Goal: Task Accomplishment & Management: Use online tool/utility

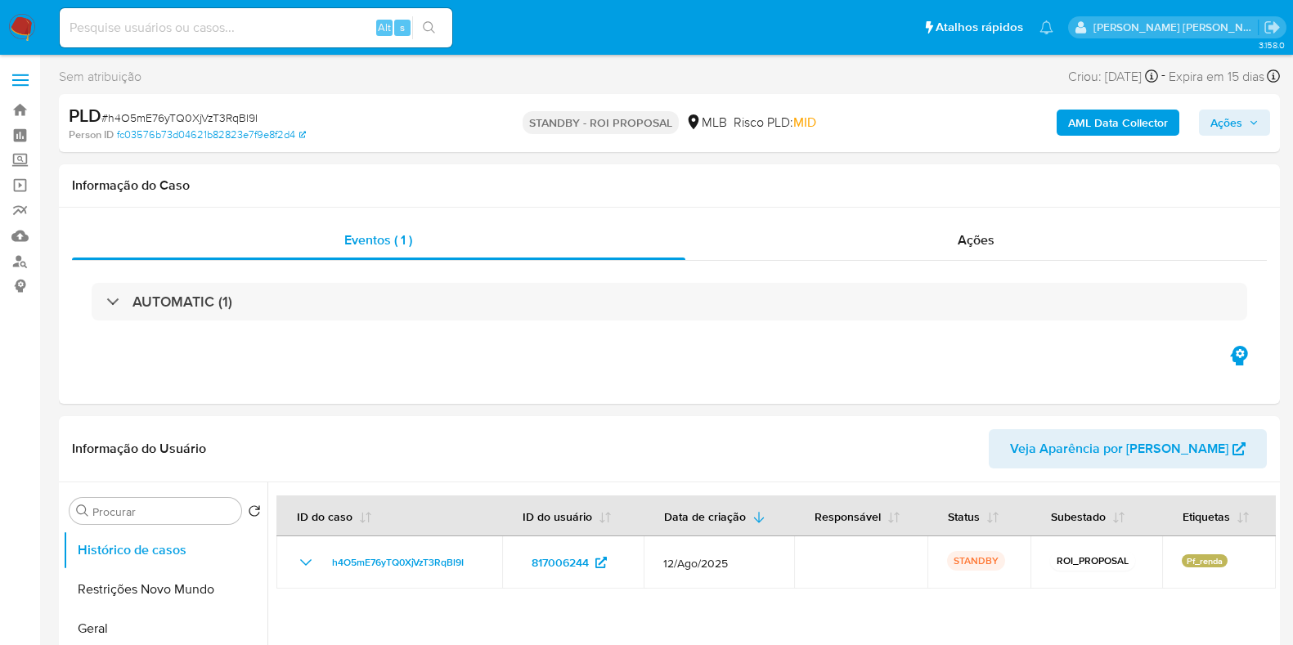
select select "10"
drag, startPoint x: 0, startPoint y: 0, endPoint x: 19, endPoint y: 26, distance: 32.2
click at [19, 26] on img at bounding box center [22, 28] width 28 height 28
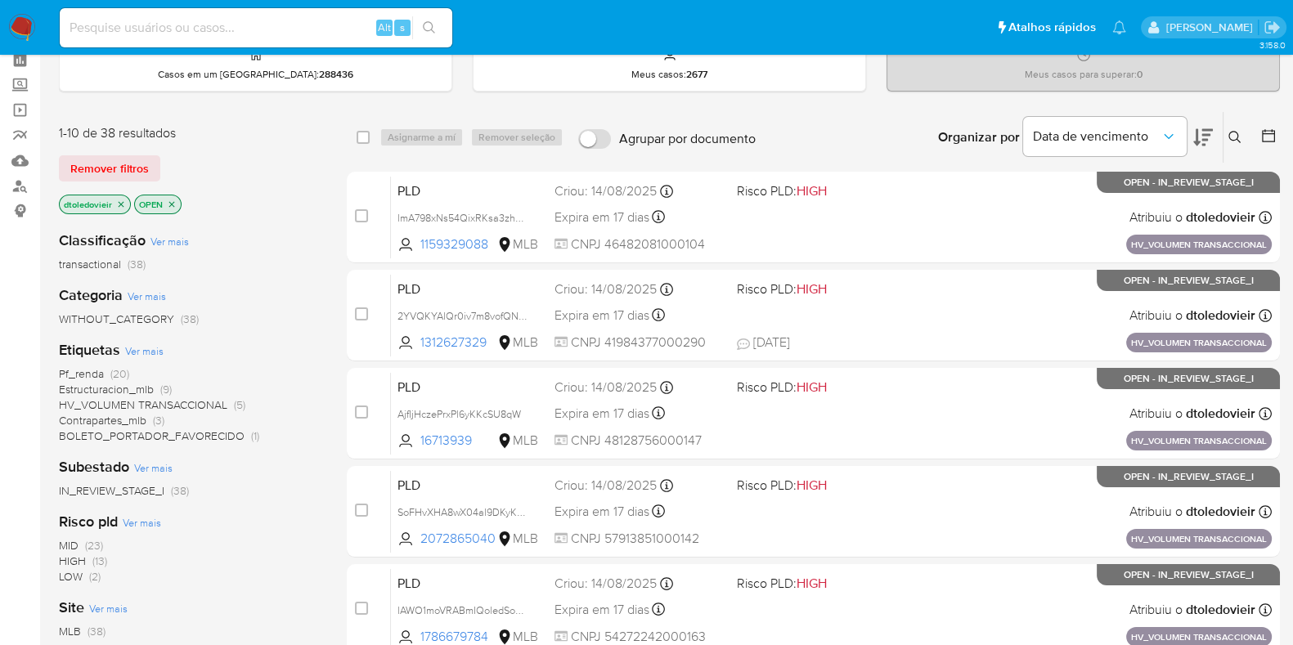
scroll to position [101, 0]
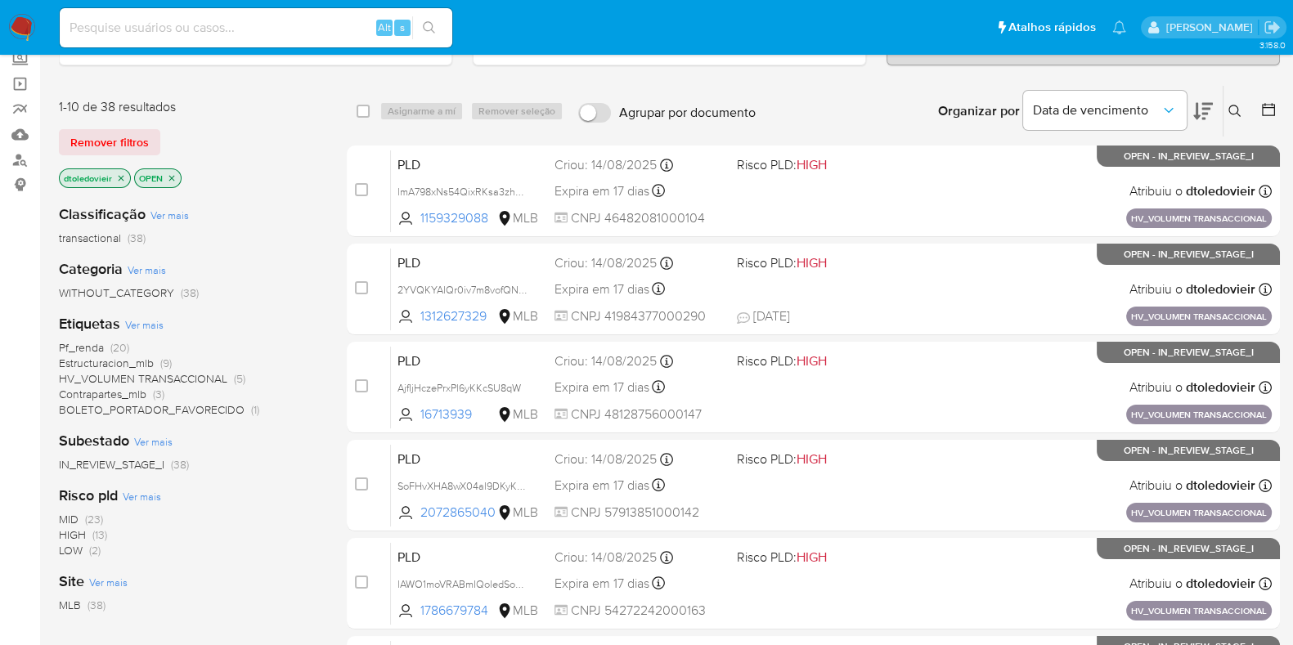
click at [89, 344] on span "Pf_renda" at bounding box center [81, 347] width 45 height 16
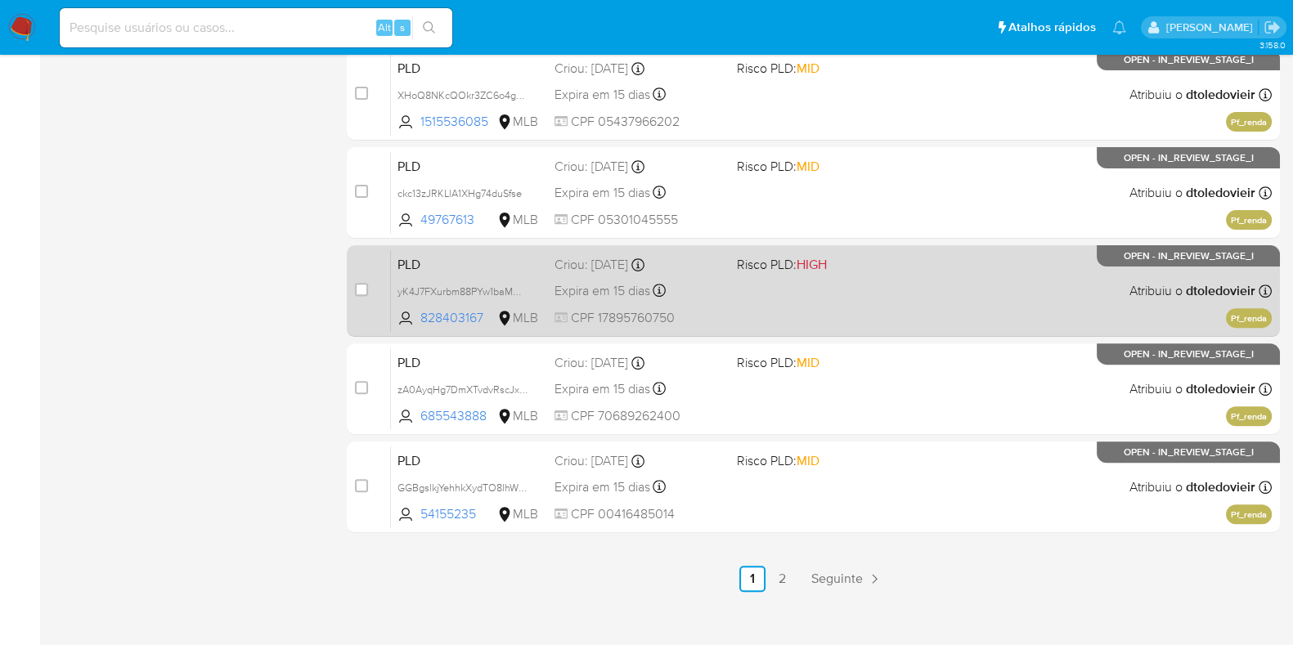
scroll to position [703, 0]
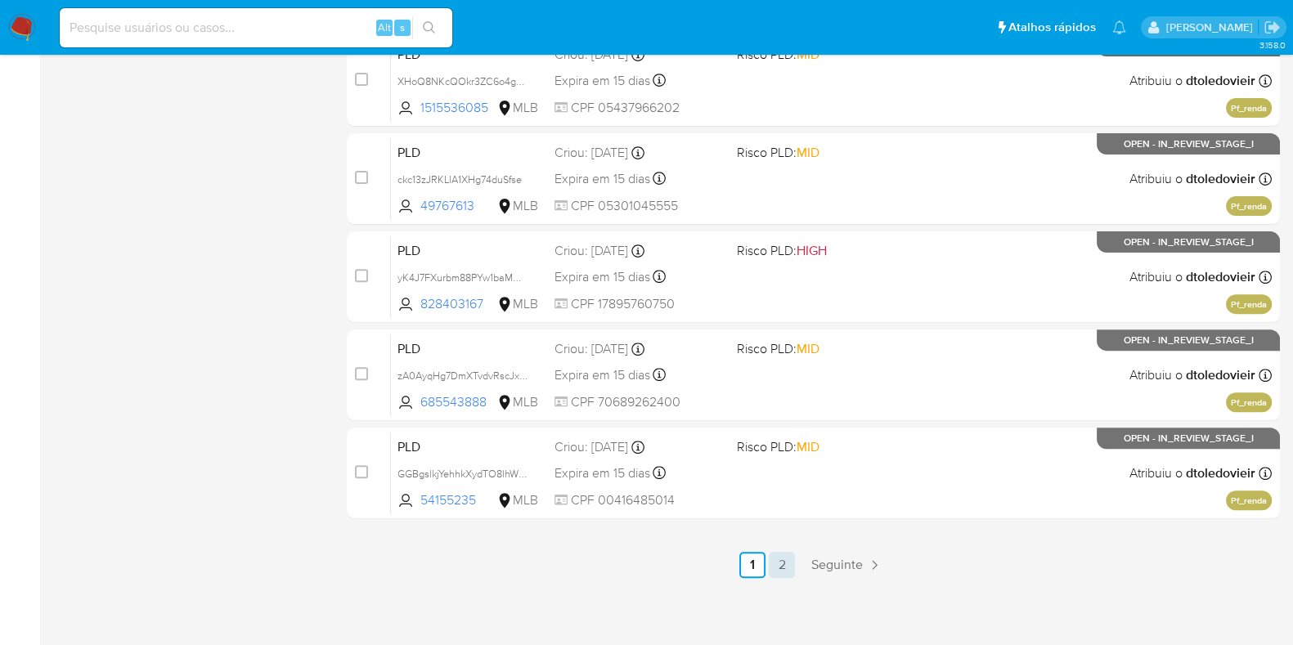
click at [776, 560] on link "2" at bounding box center [782, 565] width 26 height 26
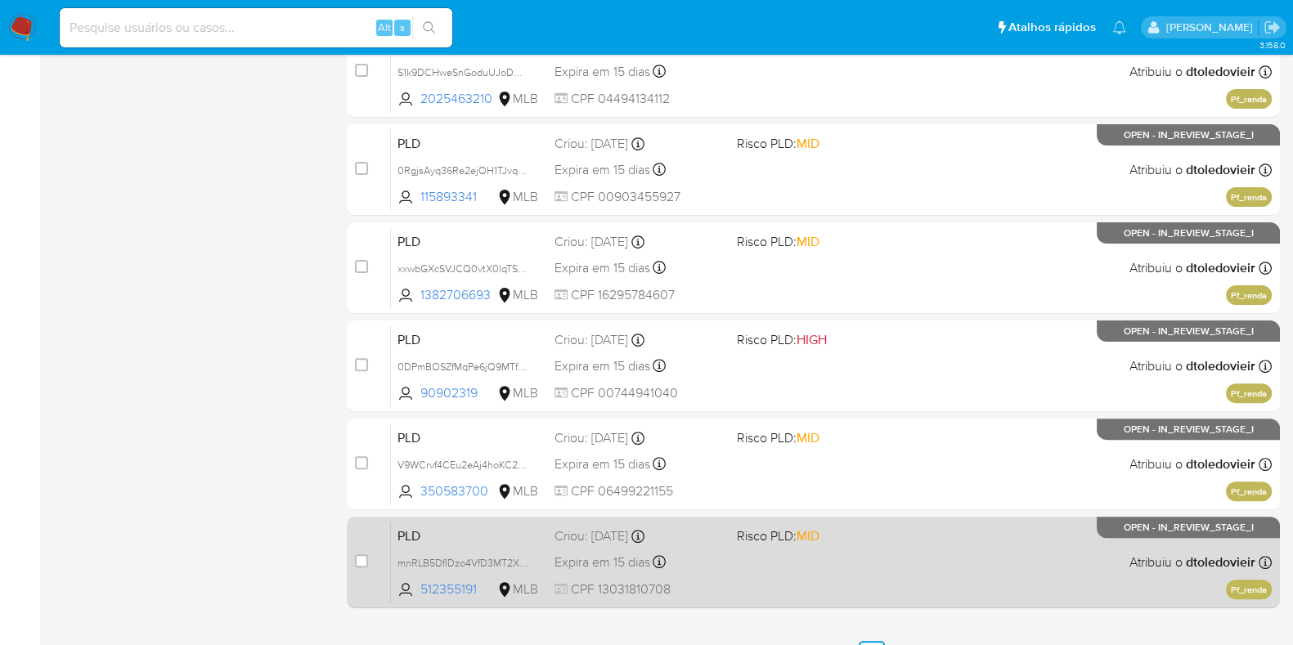
scroll to position [703, 0]
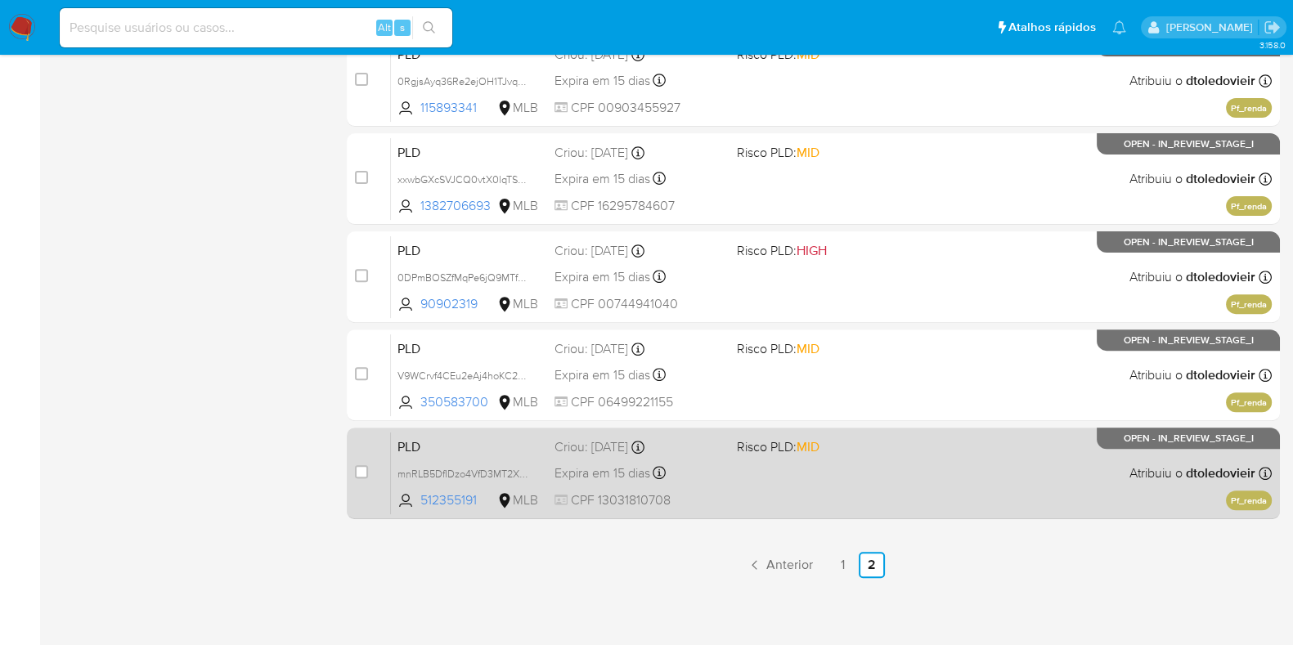
click at [884, 473] on div "PLD mnRLB5DfIDzo4VfD3MT2XiBo 512355191 MLB Risco PLD: MID Criou: 12/08/2025 Cri…" at bounding box center [831, 473] width 881 height 83
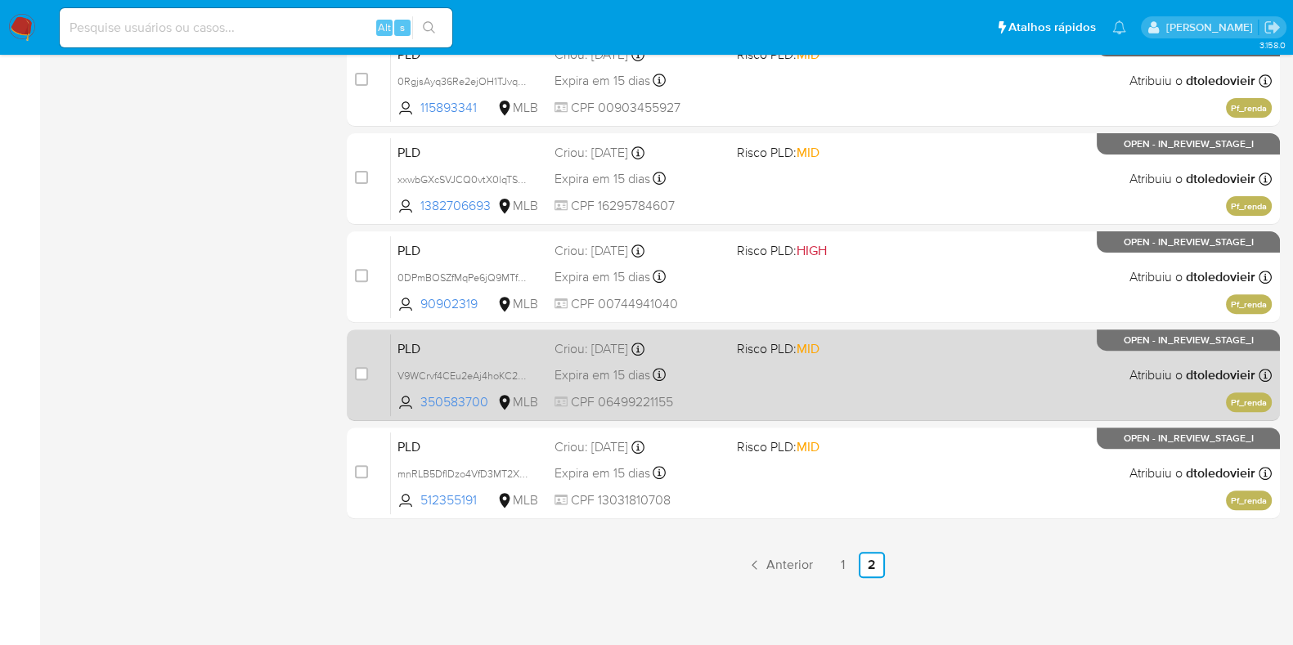
click at [878, 374] on div "PLD V9WCrvf4CEu2eAj4hoKC2vpa 350583700 MLB Risco PLD: MID Criou: 12/08/2025 Cri…" at bounding box center [831, 375] width 881 height 83
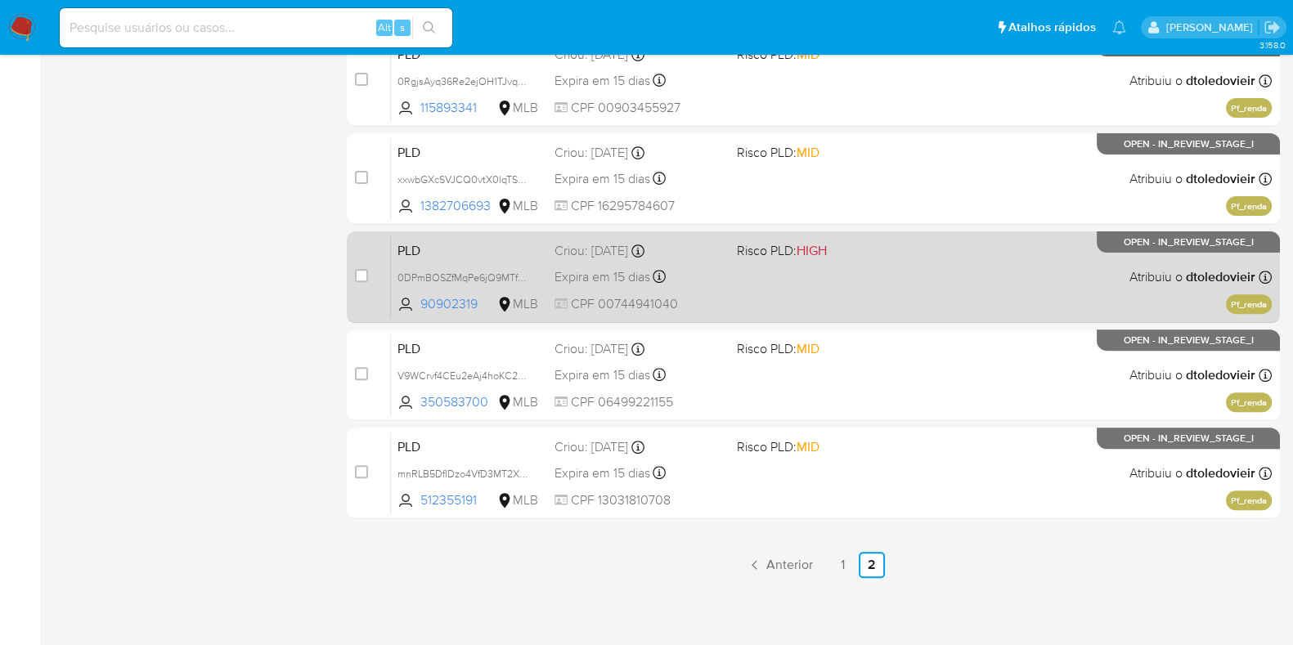
click at [884, 281] on div "PLD 0DPmBOSZfMqPe6jQ9MTfwtYq 90902319 MLB Risco PLD: HIGH Criou: 12/08/2025 Cri…" at bounding box center [831, 277] width 881 height 83
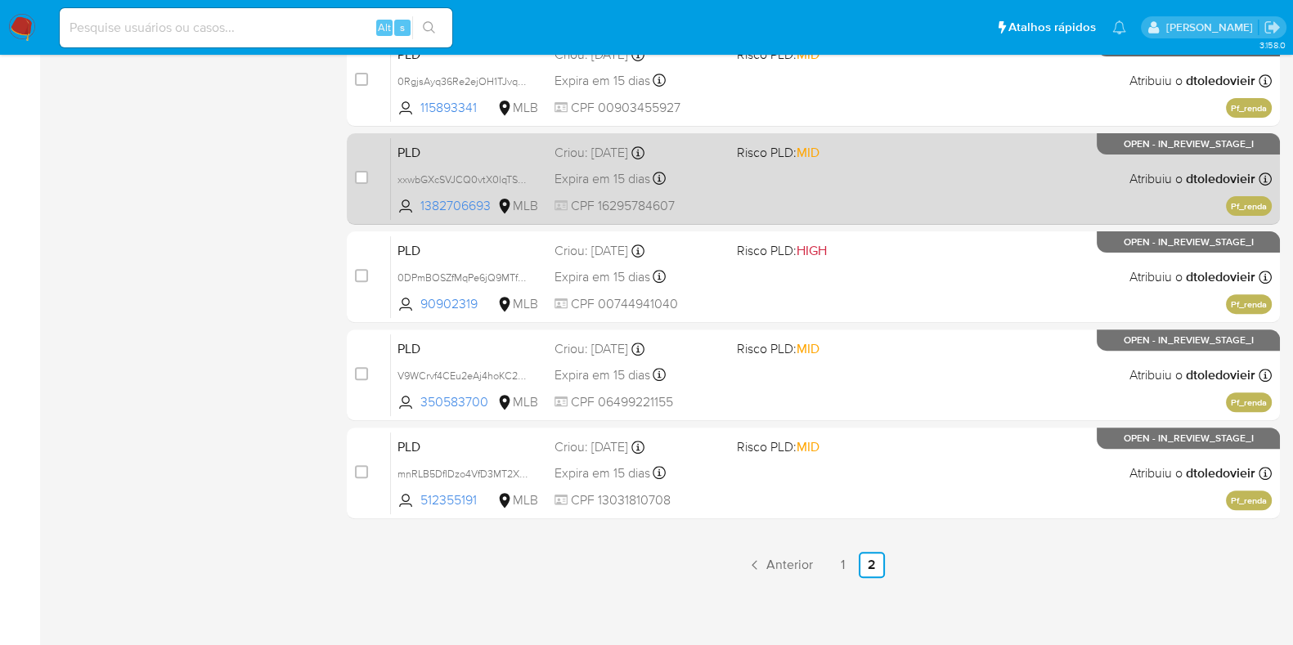
click at [887, 182] on div "PLD xxwbGXcSVJCQ0vtX0lqTS84S 1382706693 MLB Risco PLD: MID Criou: 12/08/2025 Cr…" at bounding box center [831, 178] width 881 height 83
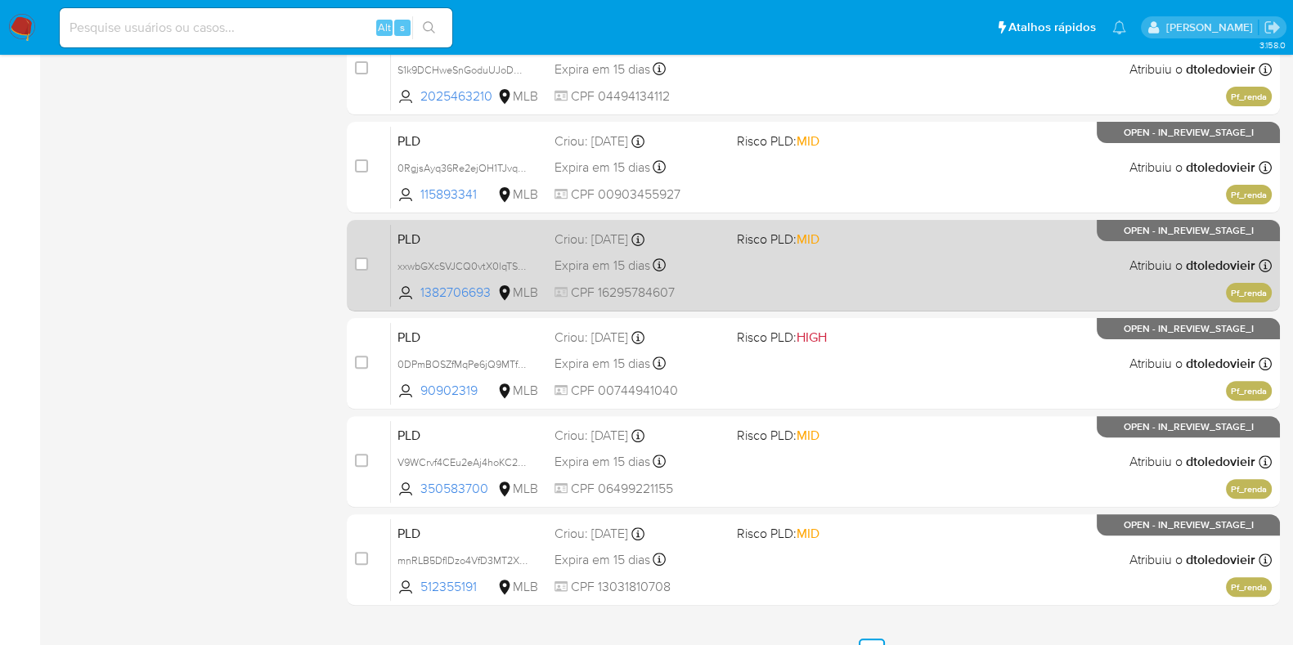
scroll to position [499, 0]
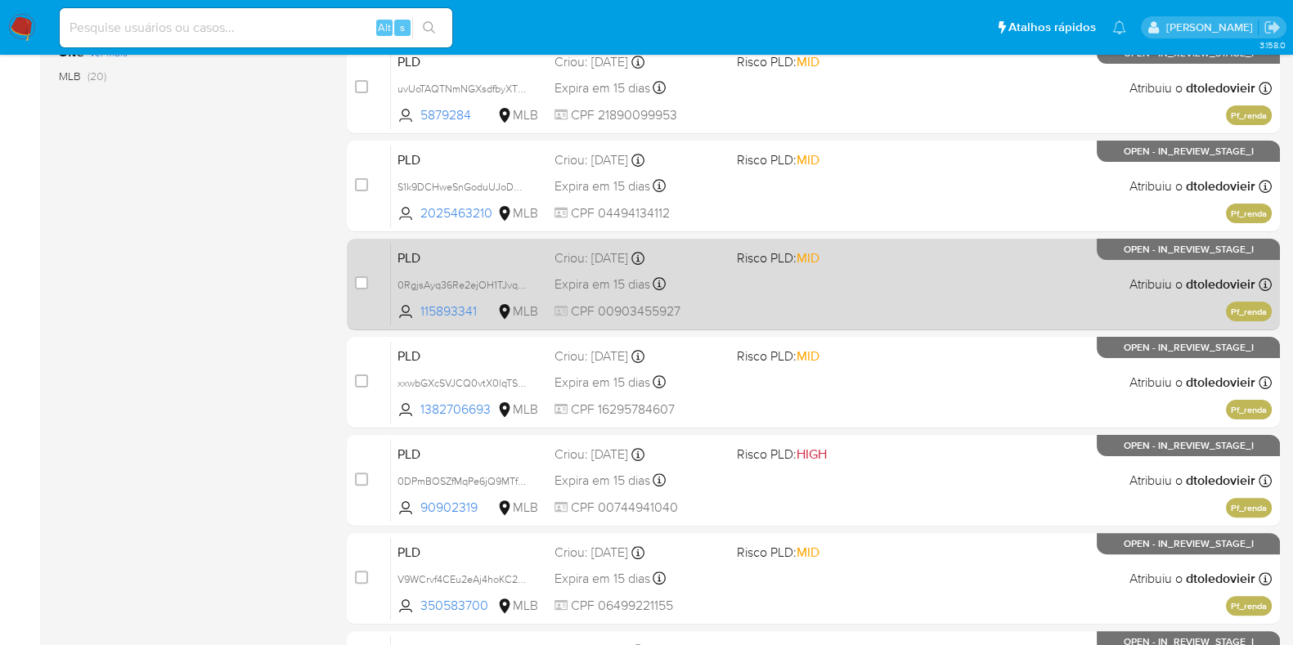
click at [869, 312] on div "PLD 0RgjsAyq36Re2ejOH1TJvqHC 115893341 MLB Risco PLD: MID Criou: 12/08/2025 Cri…" at bounding box center [831, 284] width 881 height 83
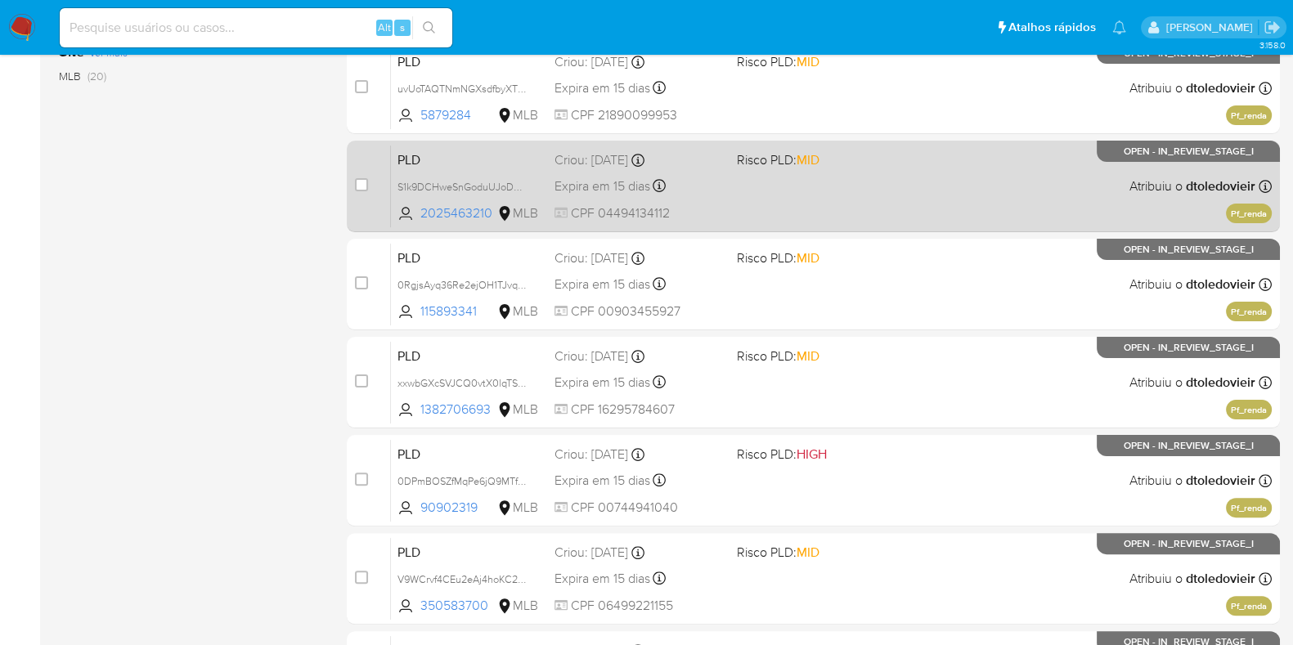
click at [855, 186] on div "PLD S1k9DCHweSnGoduUJoDNHyv0 2025463210 MLB Risco PLD: MID Criou: 12/08/2025 Cr…" at bounding box center [831, 186] width 881 height 83
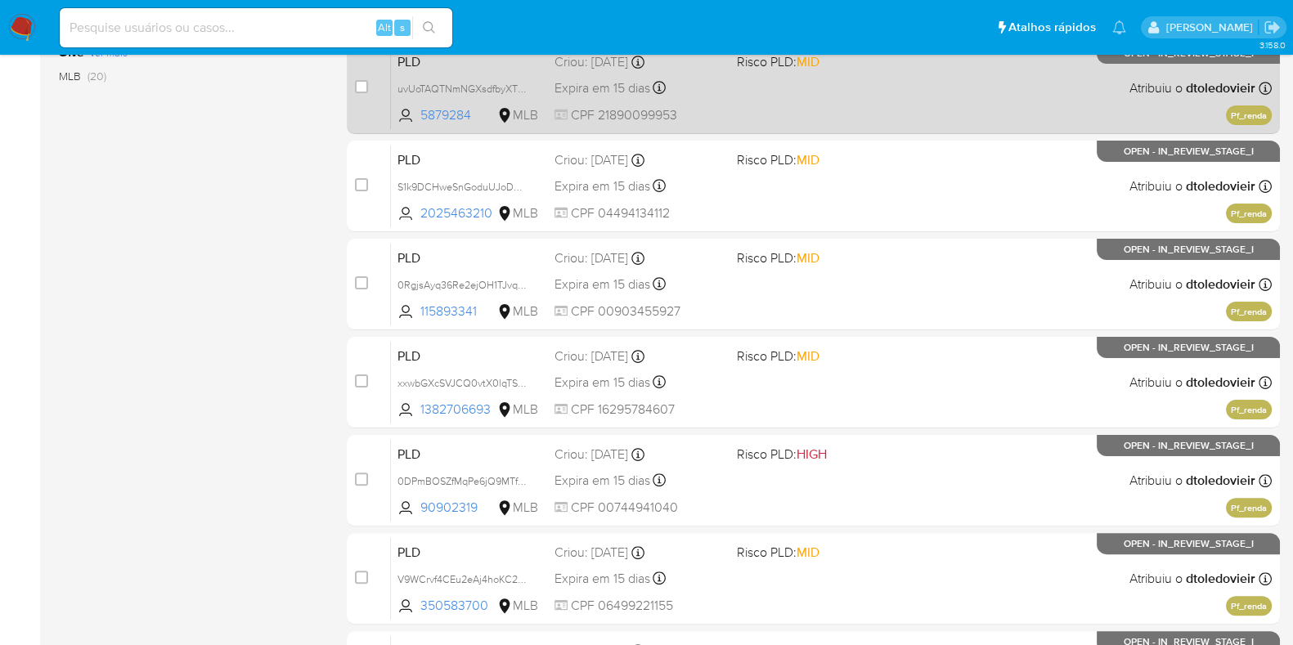
click at [879, 105] on div "PLD uvUoTAQTNmNGXsdfbyXTZEkM 5879284 MLB Risco PLD: MID Criou: 12/08/2025 Criou…" at bounding box center [831, 88] width 881 height 83
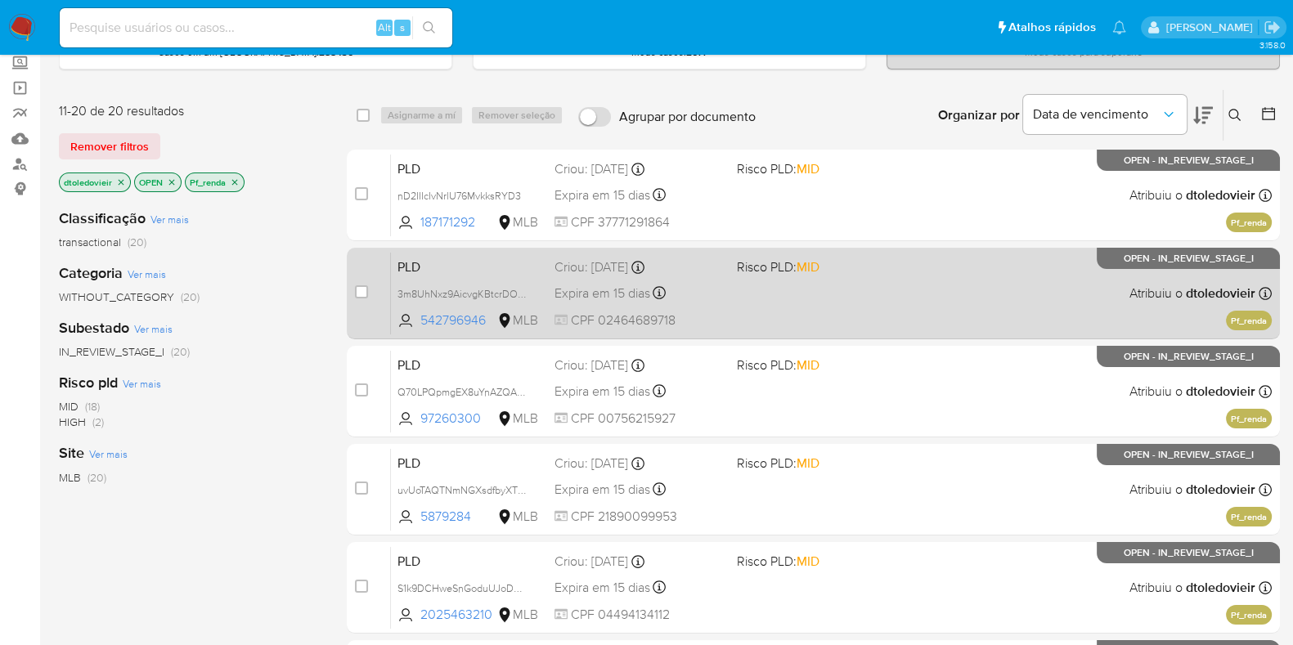
scroll to position [89, 0]
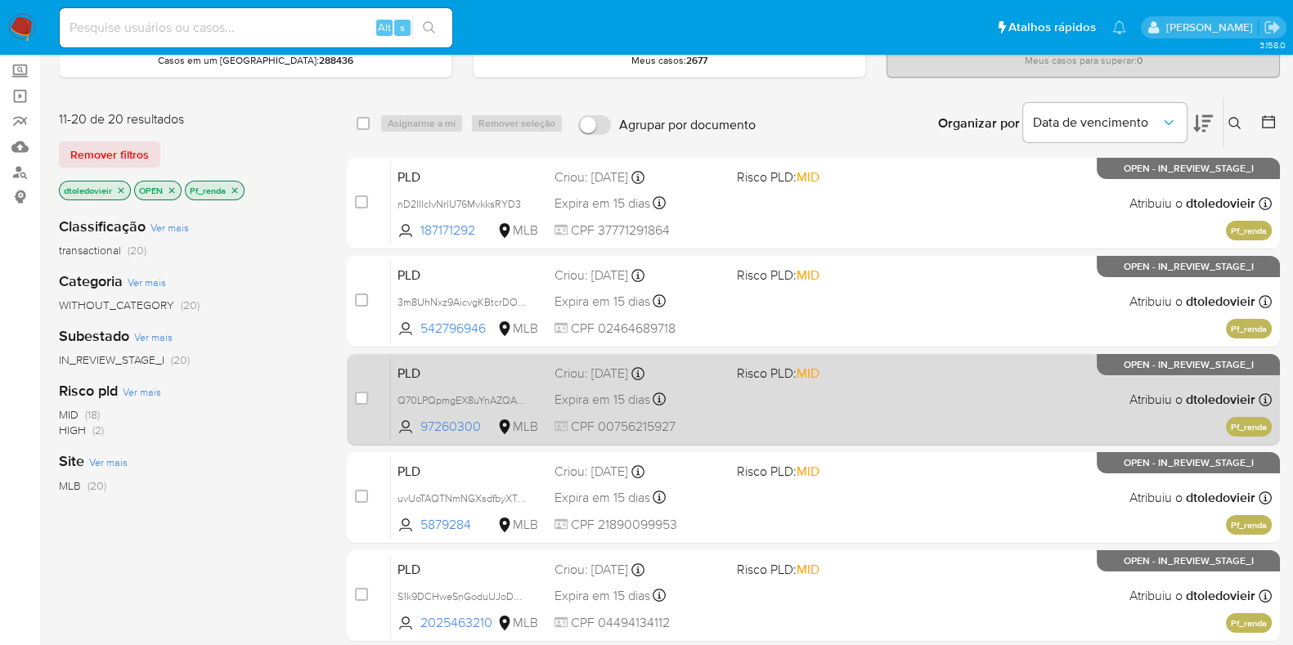
click at [840, 429] on div "PLD Q70LPQpmgEX8uYnAZQAGIvvk 97260300 MLB Risco PLD: MID Criou: 12/08/2025 Crio…" at bounding box center [831, 399] width 881 height 83
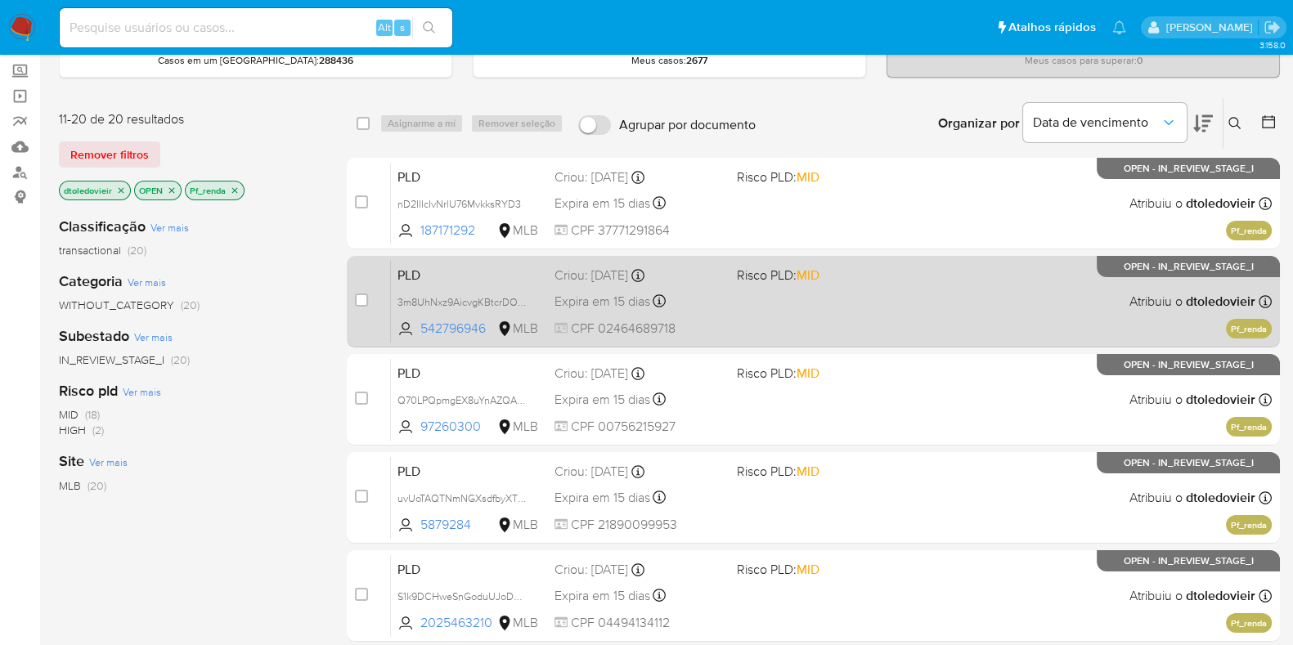
click at [873, 283] on div "PLD 3m8UhNxz9AicvgKBtcrDOm7s 542796946 MLB Risco PLD: MID Criou: 12/08/2025 Cri…" at bounding box center [831, 301] width 881 height 83
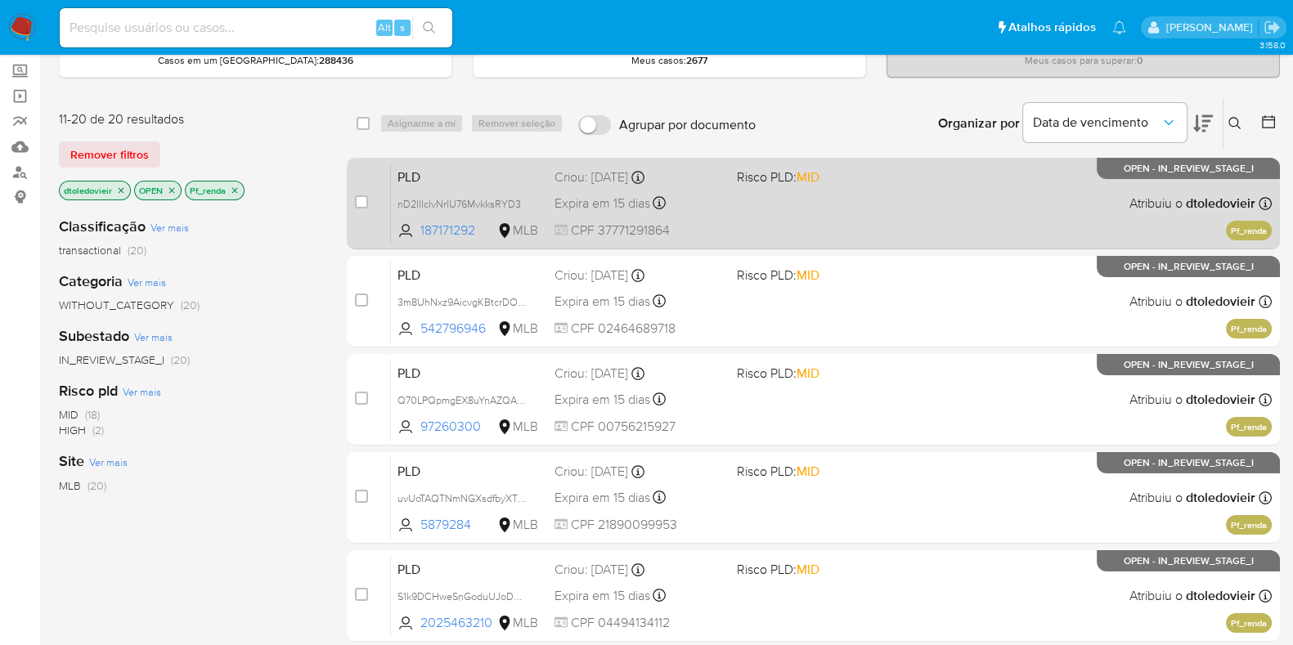
click at [889, 181] on span "Risco PLD: MID" at bounding box center [821, 175] width 169 height 21
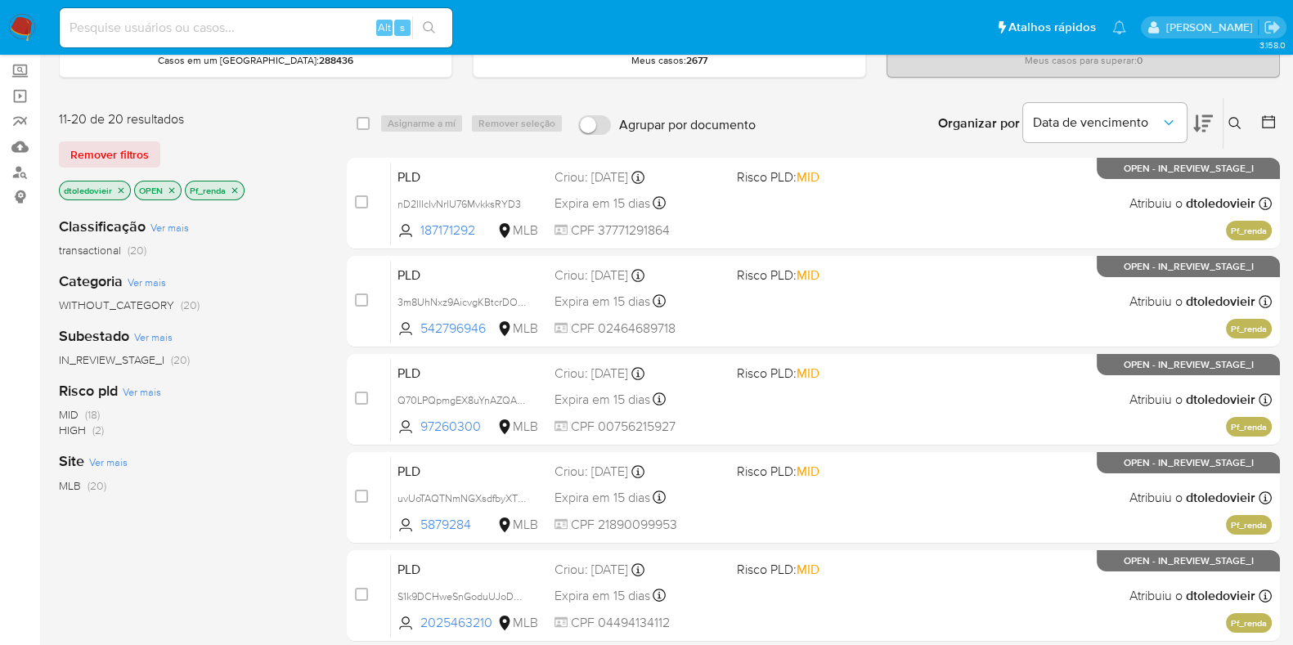
click at [29, 29] on img at bounding box center [22, 28] width 28 height 28
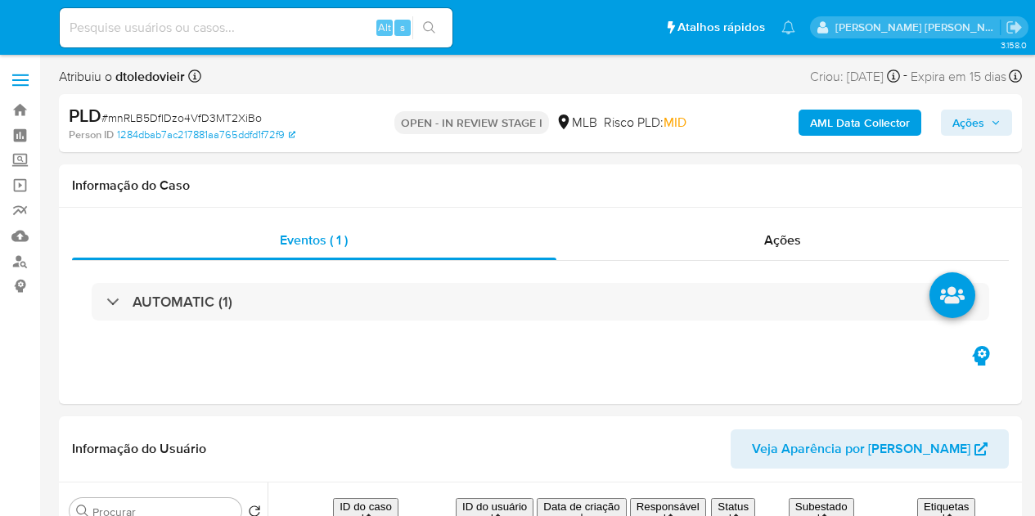
select select "10"
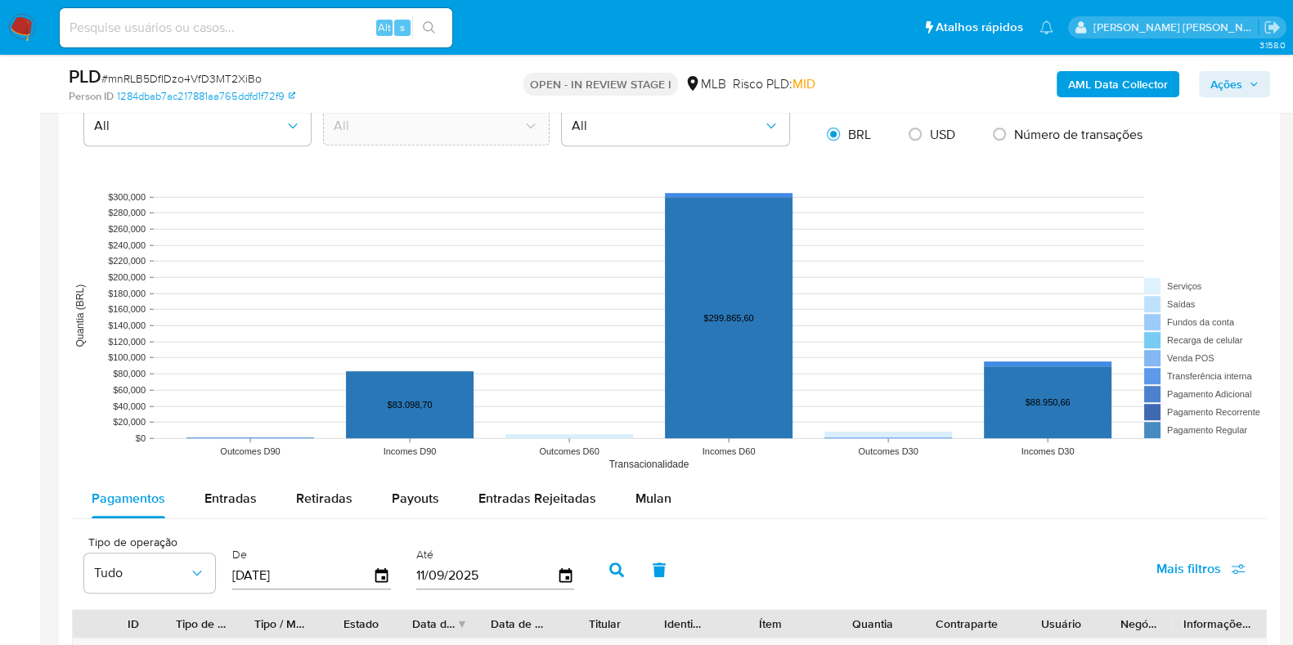
scroll to position [1328, 0]
drag, startPoint x: 658, startPoint y: 505, endPoint x: 647, endPoint y: 473, distance: 33.9
click at [658, 505] on span "Mulan" at bounding box center [653, 498] width 36 height 19
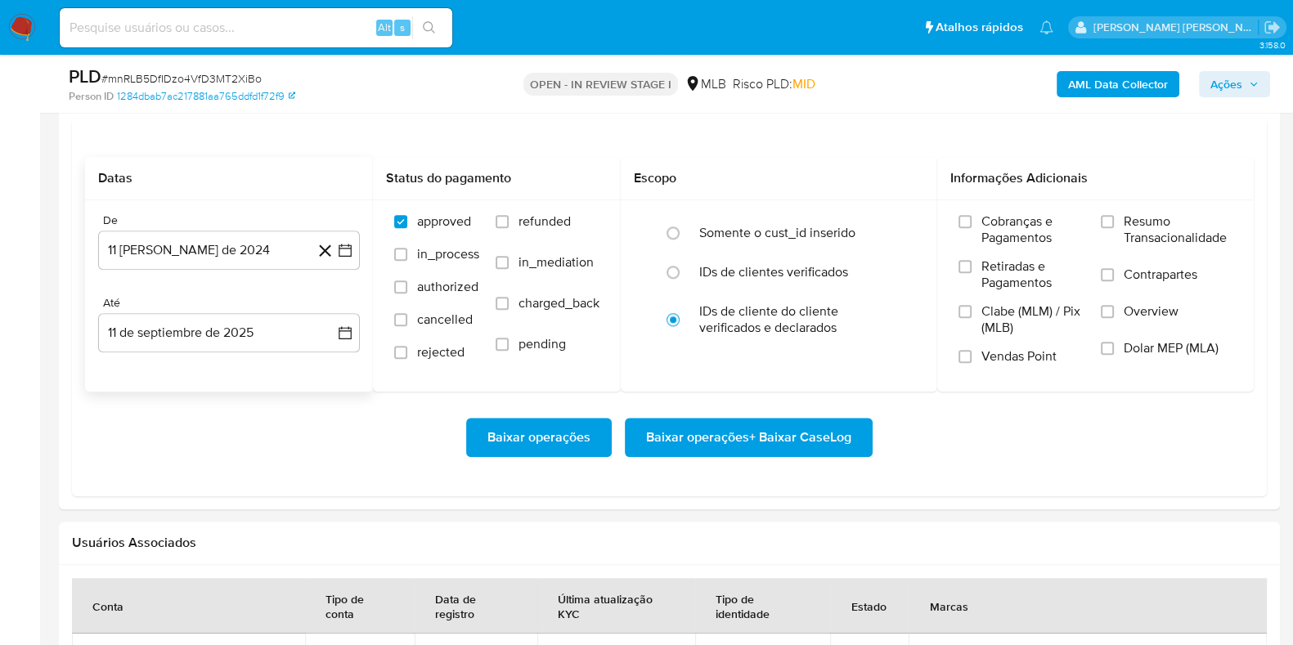
scroll to position [1840, 0]
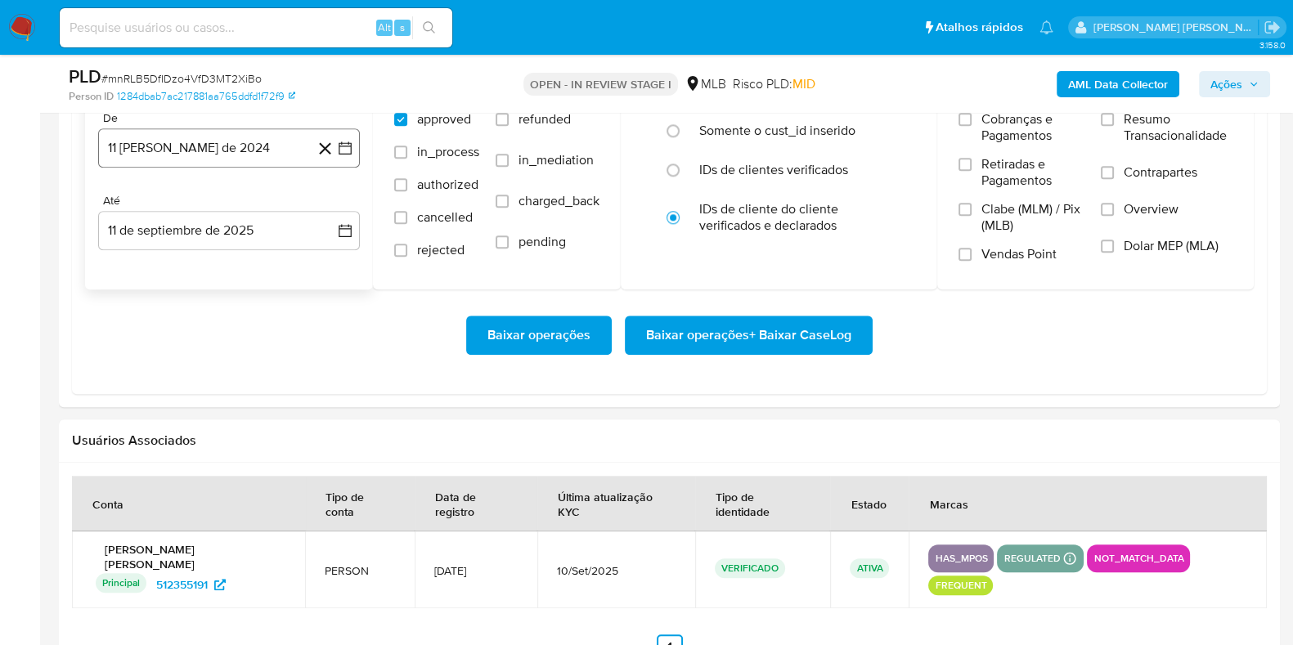
click at [241, 137] on button "11 [PERSON_NAME] de 2024" at bounding box center [229, 147] width 262 height 39
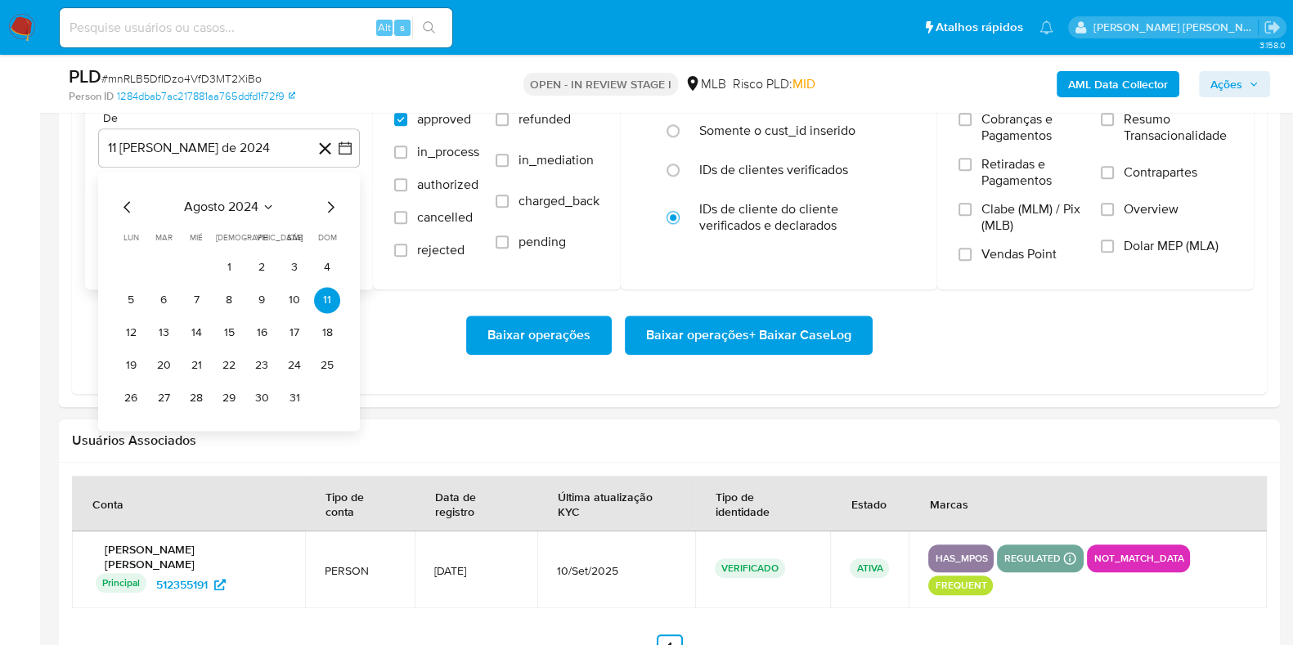
click at [331, 206] on icon "Mes siguiente" at bounding box center [331, 207] width 20 height 20
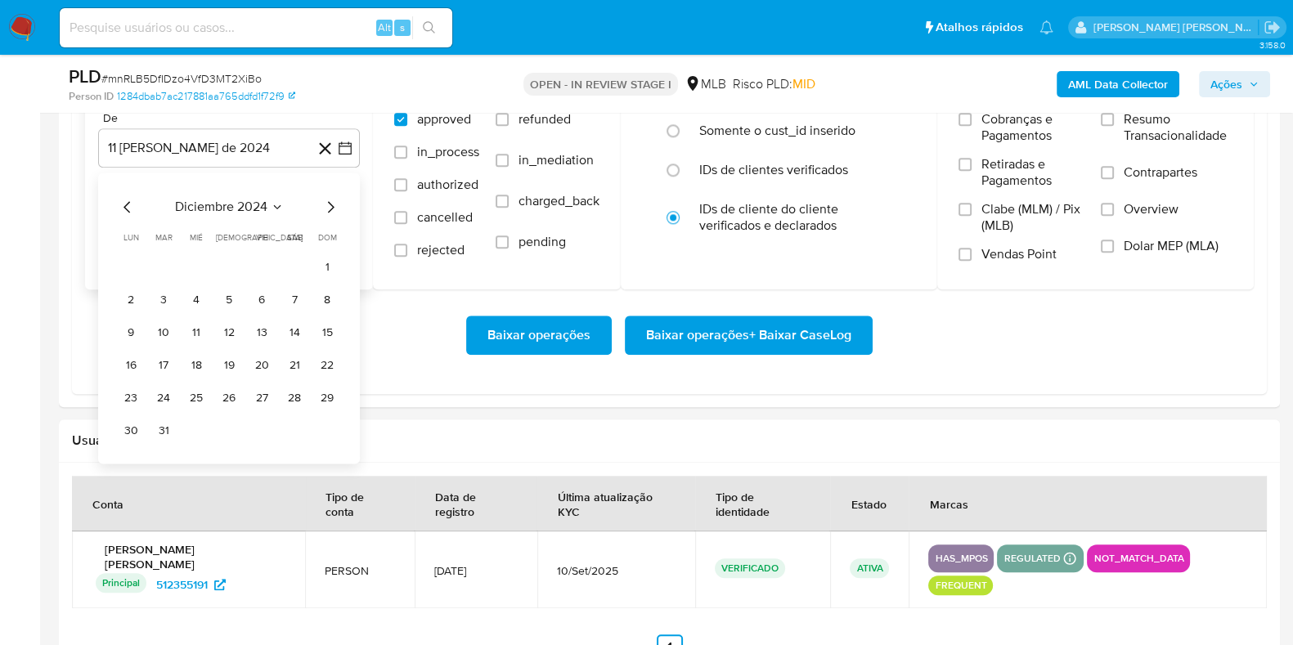
click at [331, 206] on icon "Mes siguiente" at bounding box center [331, 207] width 20 height 20
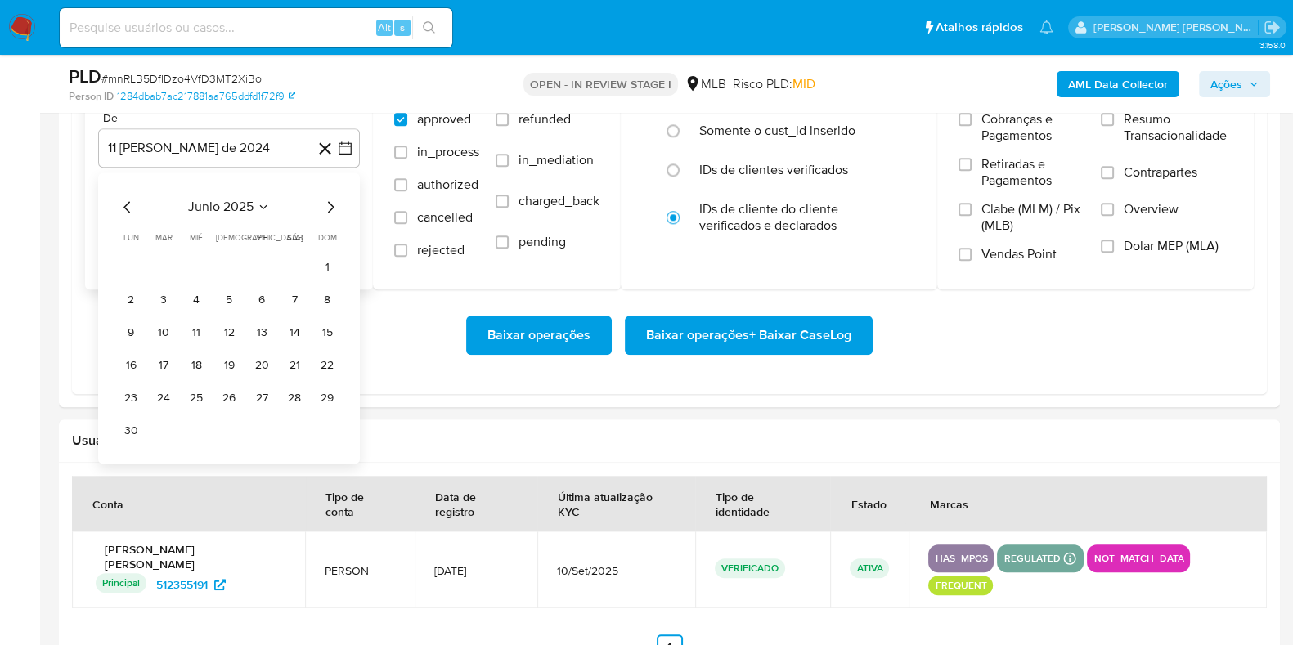
click at [331, 206] on icon "Mes siguiente" at bounding box center [331, 207] width 20 height 20
click at [328, 203] on icon "Mes siguiente" at bounding box center [331, 207] width 20 height 20
click at [127, 203] on icon "Mes anterior" at bounding box center [126, 206] width 7 height 11
click at [154, 267] on button "1" at bounding box center [163, 267] width 26 height 26
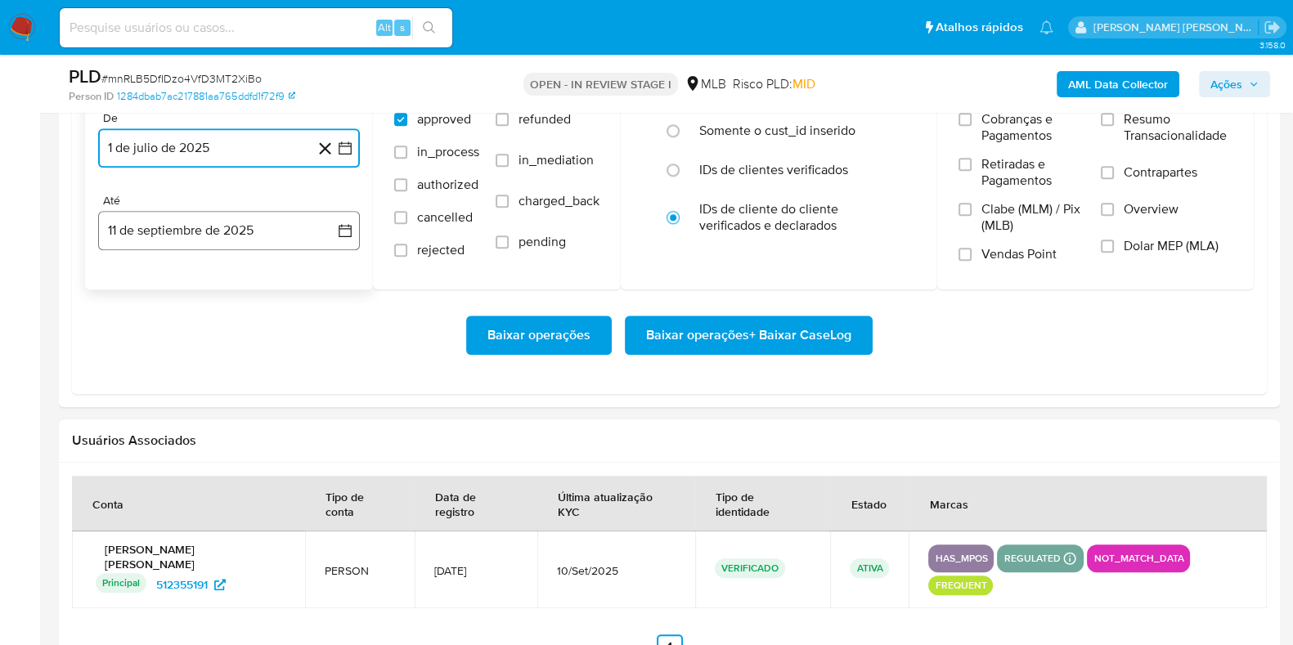
click at [176, 235] on button "11 de septiembre de 2025" at bounding box center [229, 230] width 262 height 39
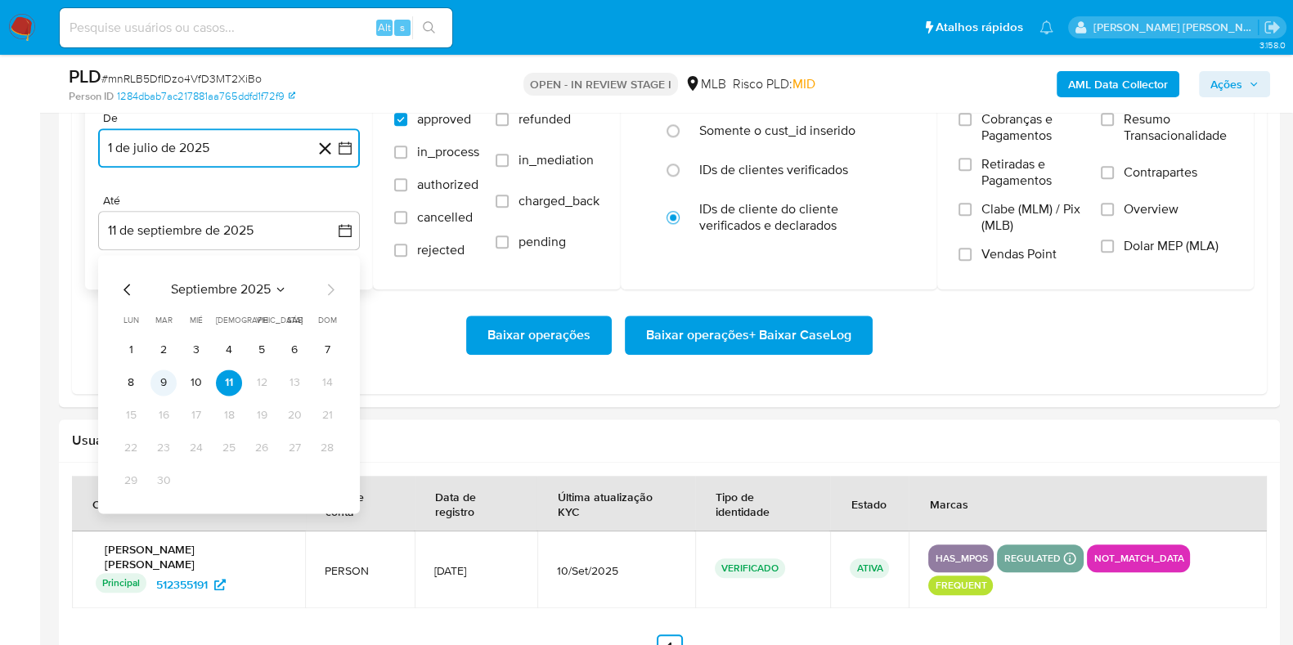
click at [164, 384] on button "9" at bounding box center [163, 383] width 26 height 26
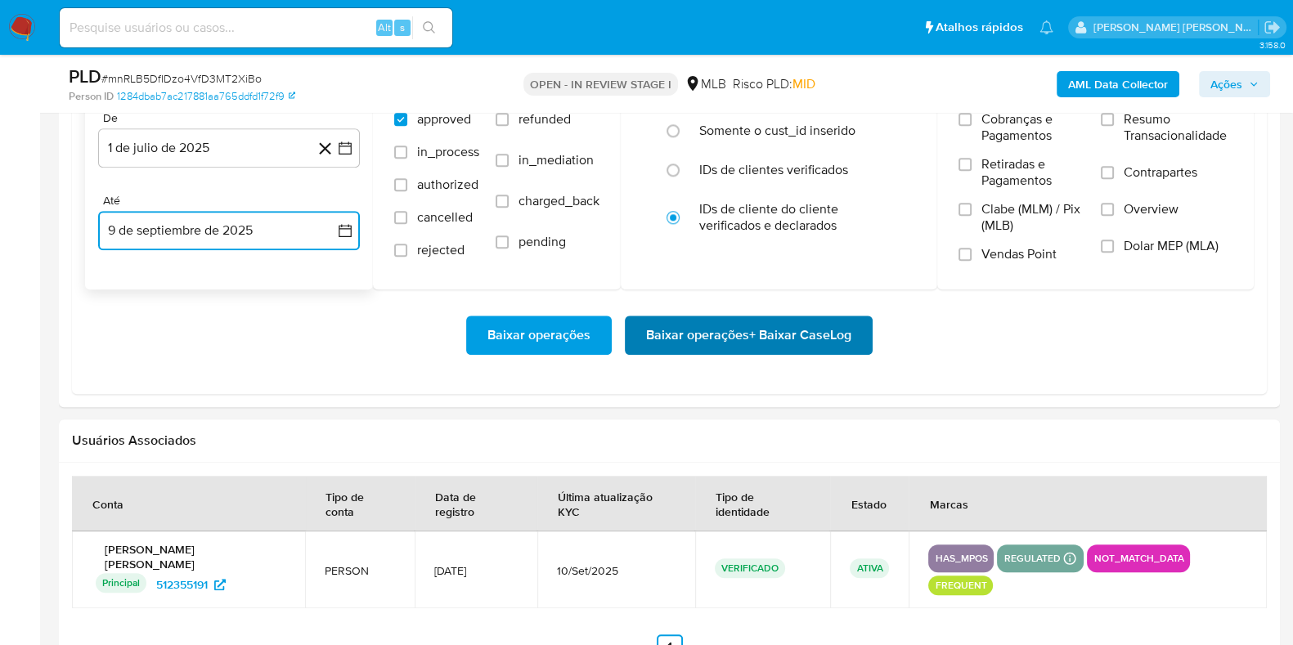
click at [668, 339] on span "Baixar operações + Baixar CaseLog" at bounding box center [748, 335] width 205 height 36
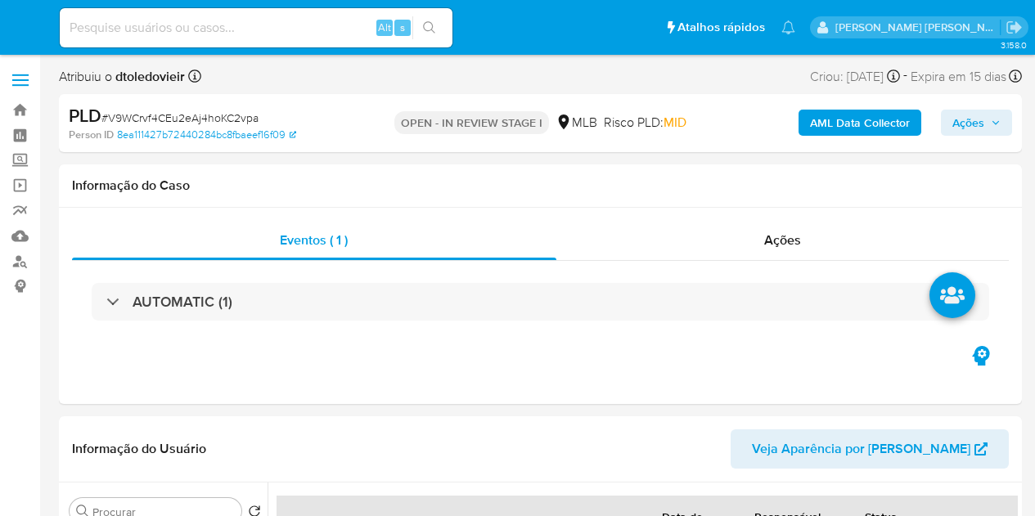
select select "10"
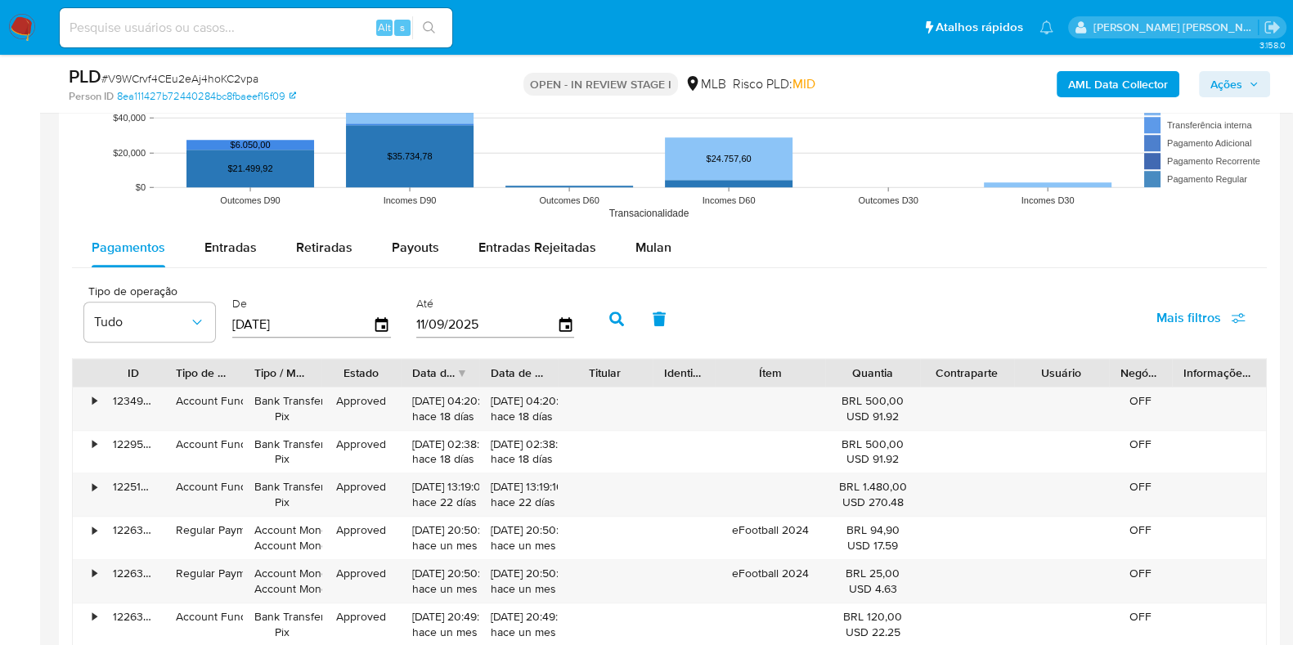
click at [640, 224] on rect at bounding box center [669, 64] width 1195 height 327
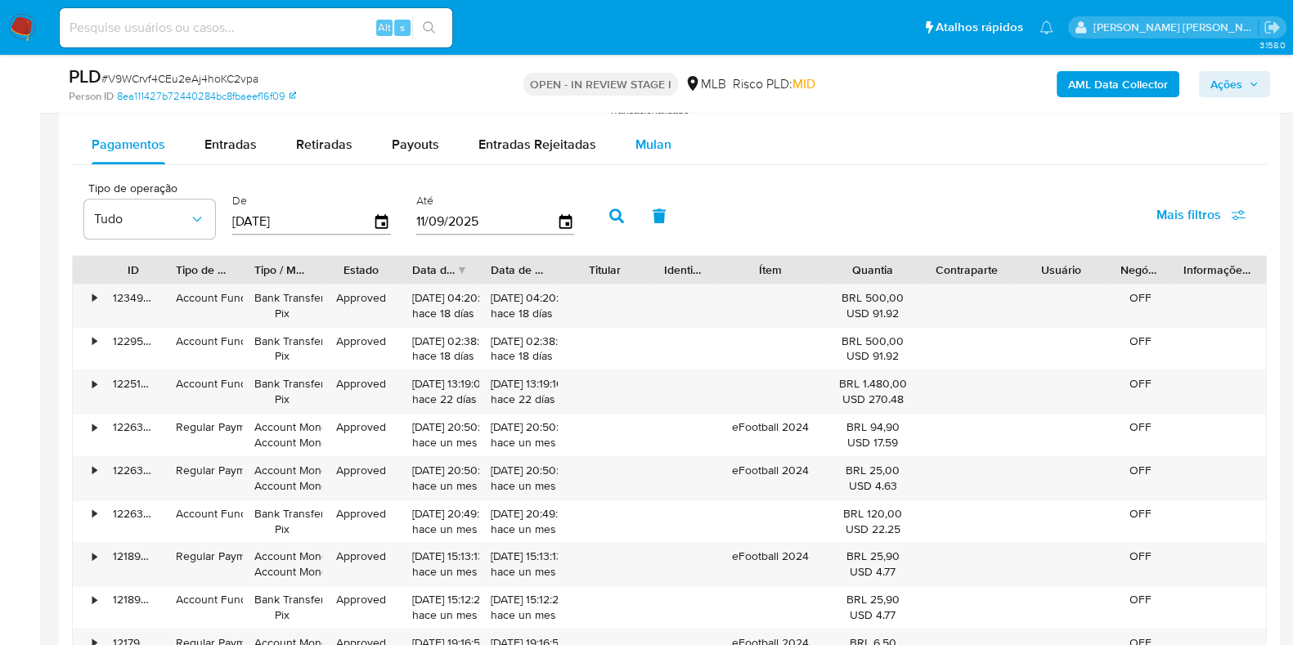
click at [646, 144] on span "Mulan" at bounding box center [653, 144] width 36 height 19
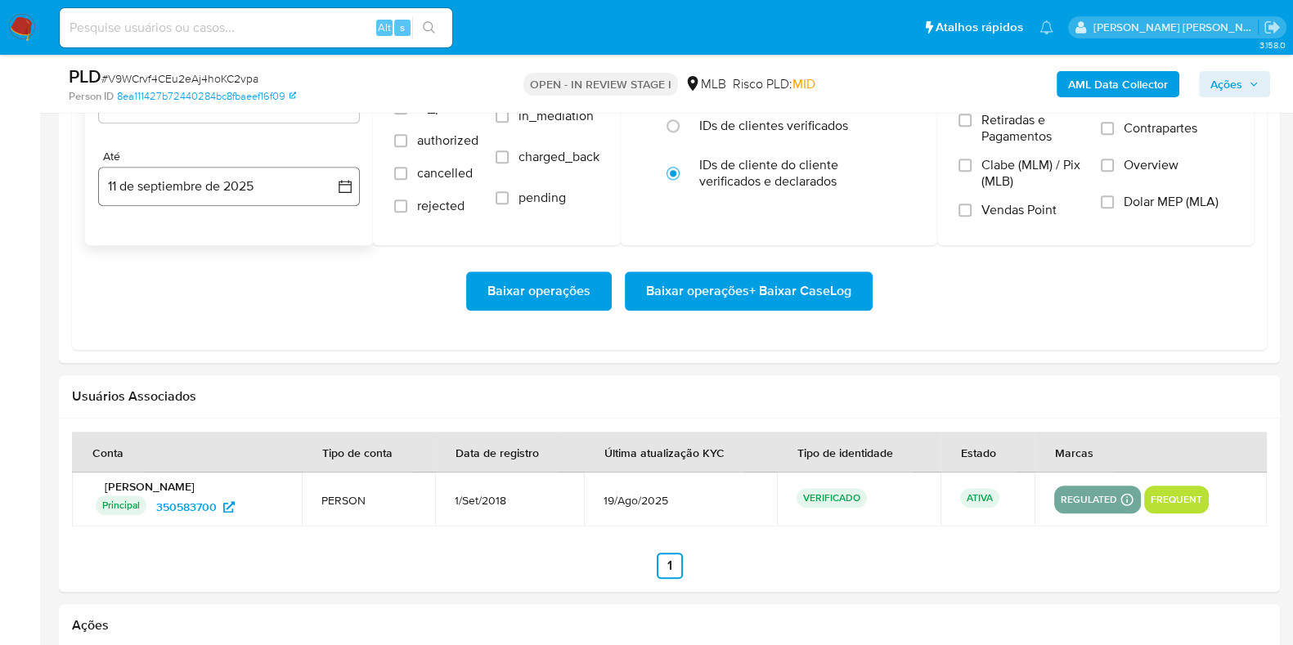
scroll to position [1942, 0]
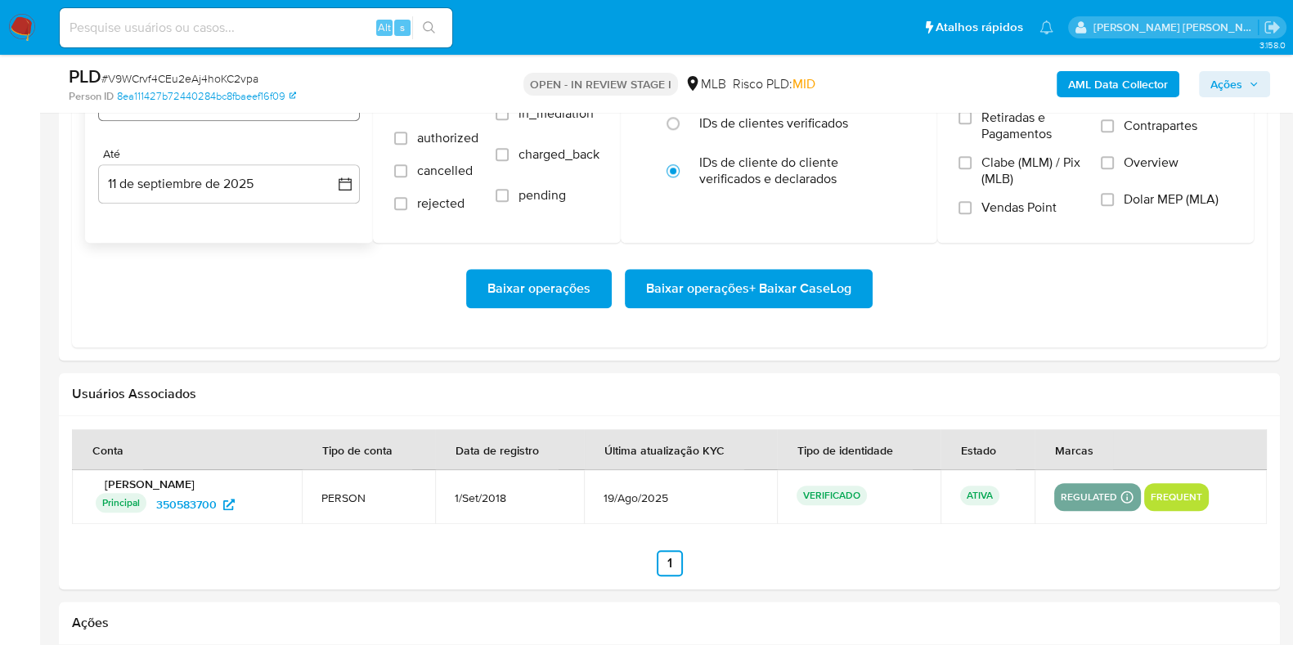
click at [224, 119] on button "11 [PERSON_NAME] de 2024" at bounding box center [229, 101] width 262 height 39
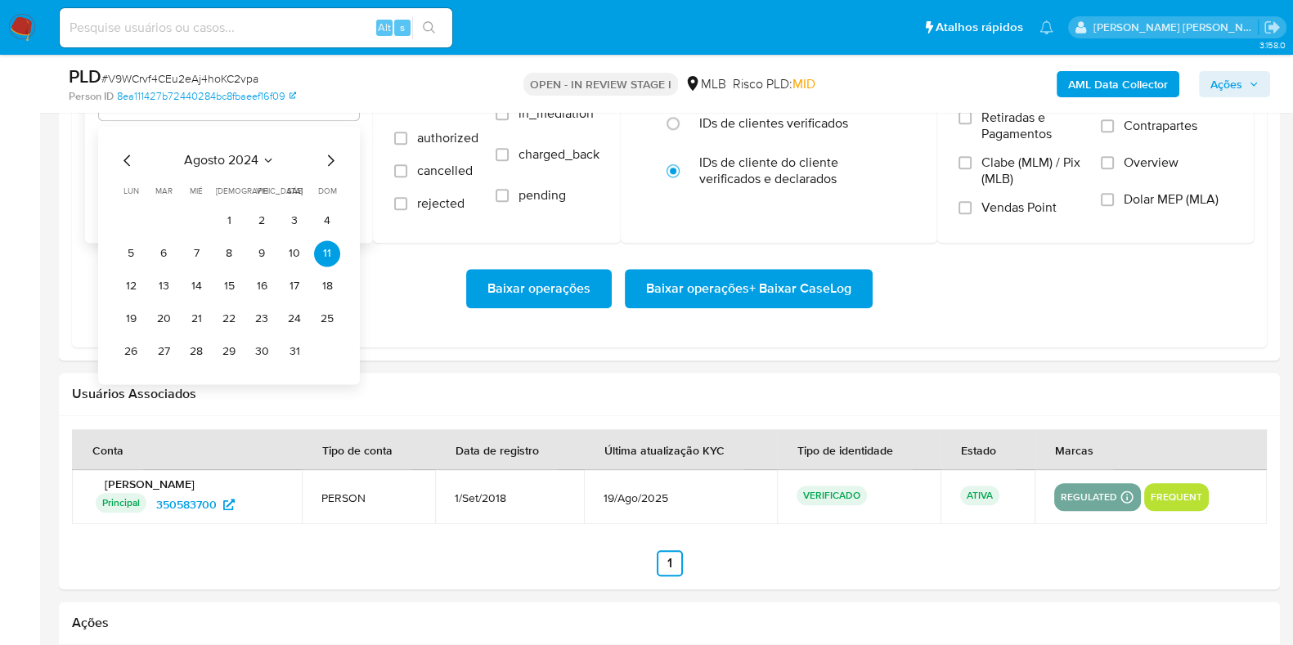
click at [331, 161] on icon "Mes siguiente" at bounding box center [331, 160] width 7 height 11
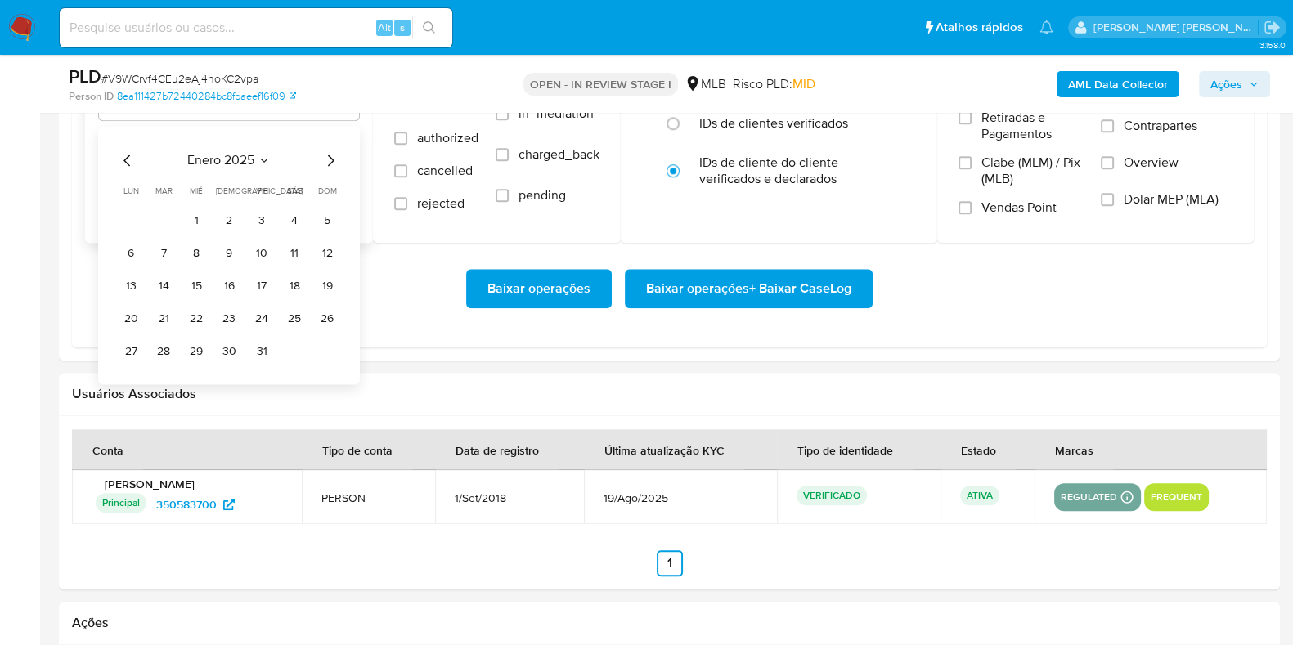
click at [331, 161] on icon "Mes siguiente" at bounding box center [331, 160] width 7 height 11
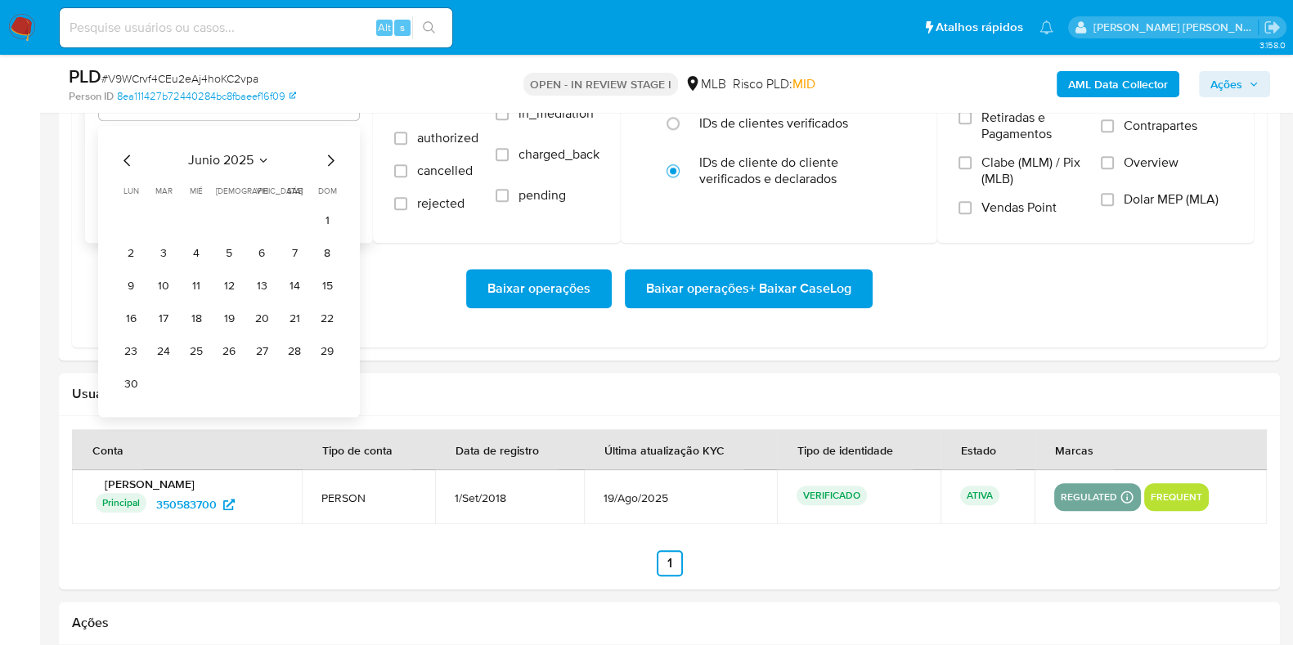
click at [331, 161] on icon "Mes siguiente" at bounding box center [331, 160] width 7 height 11
click at [135, 153] on icon "Mes anterior" at bounding box center [128, 160] width 20 height 20
click at [131, 155] on icon "Mes anterior" at bounding box center [128, 160] width 20 height 20
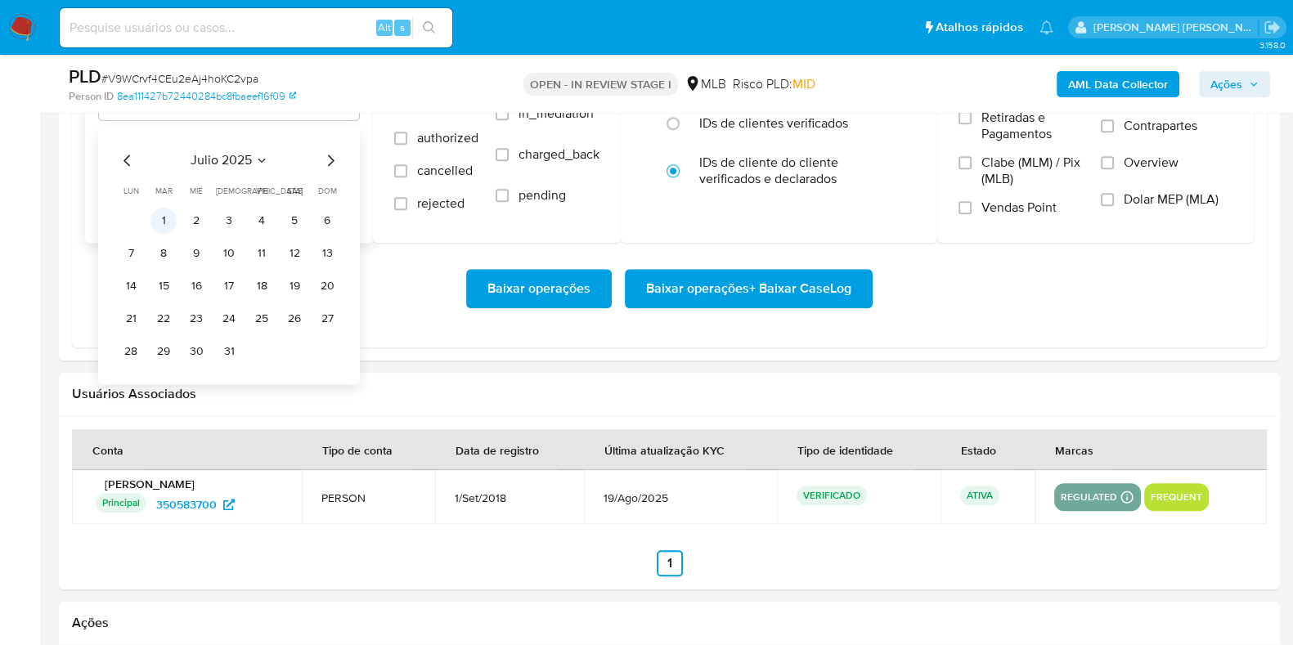
click at [164, 216] on button "1" at bounding box center [163, 221] width 26 height 26
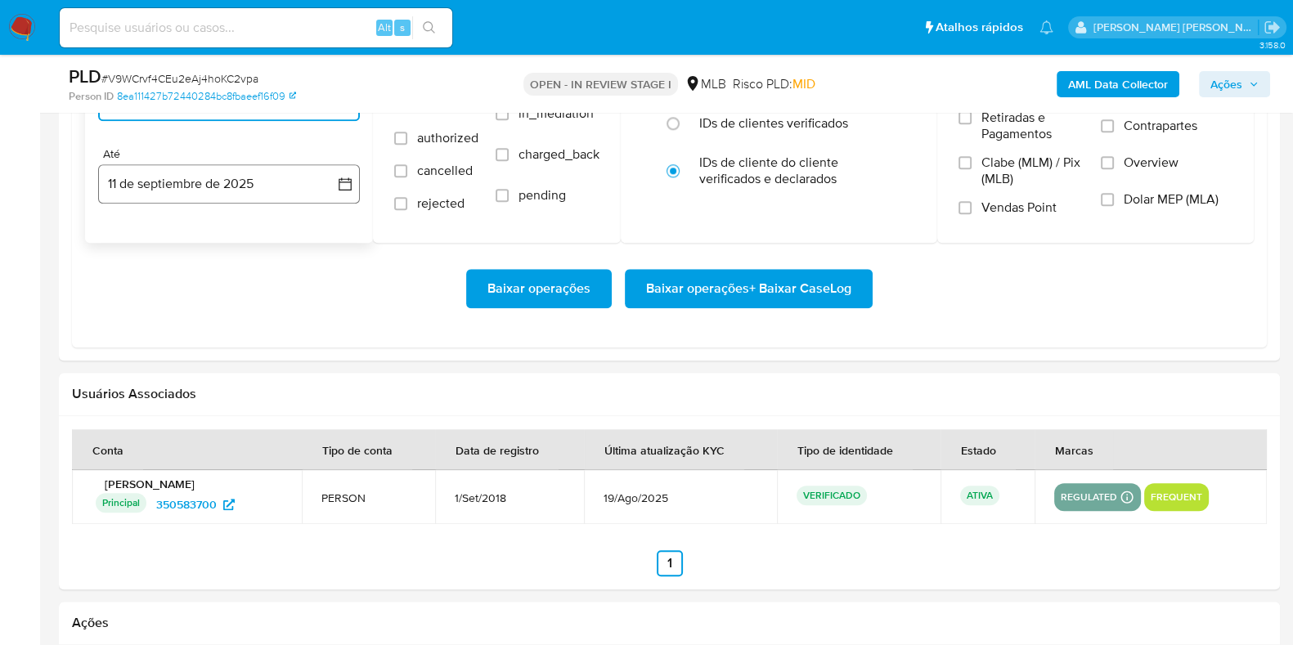
click at [184, 189] on button "11 de septiembre de 2025" at bounding box center [229, 183] width 262 height 39
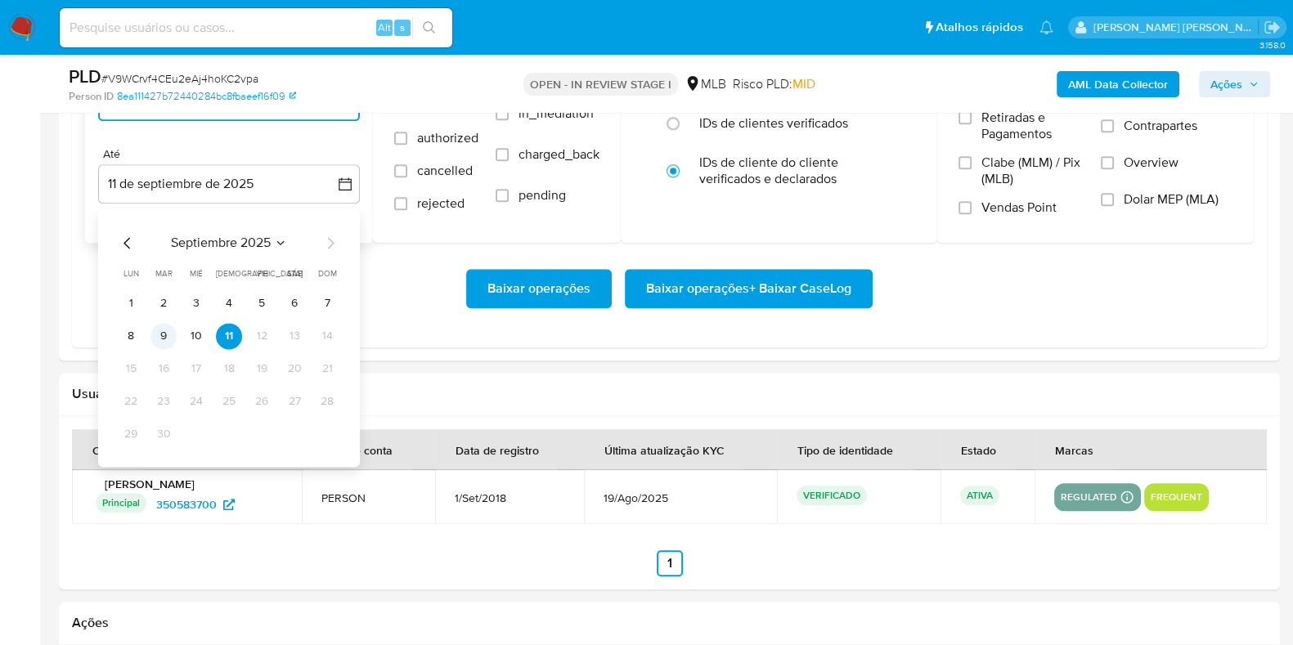
click at [159, 335] on button "9" at bounding box center [163, 336] width 26 height 26
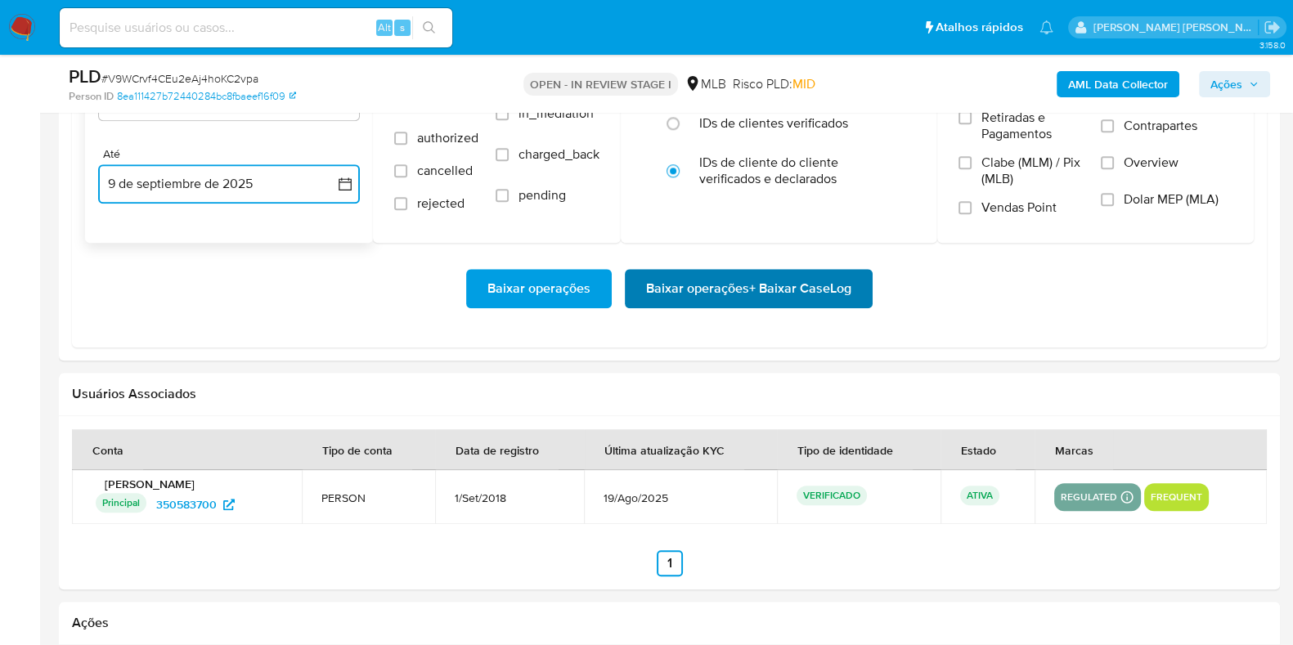
click at [676, 281] on span "Baixar operações + Baixar CaseLog" at bounding box center [748, 289] width 205 height 36
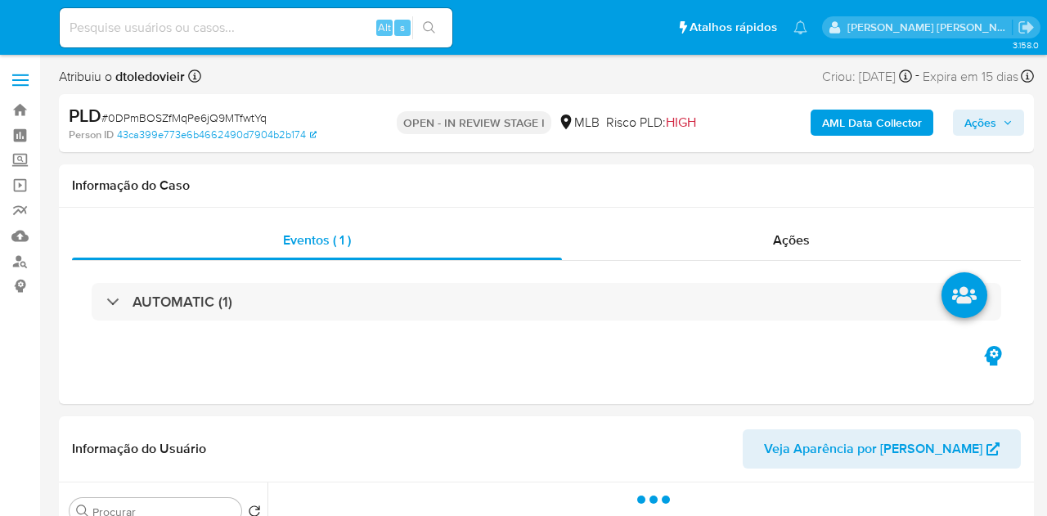
select select "10"
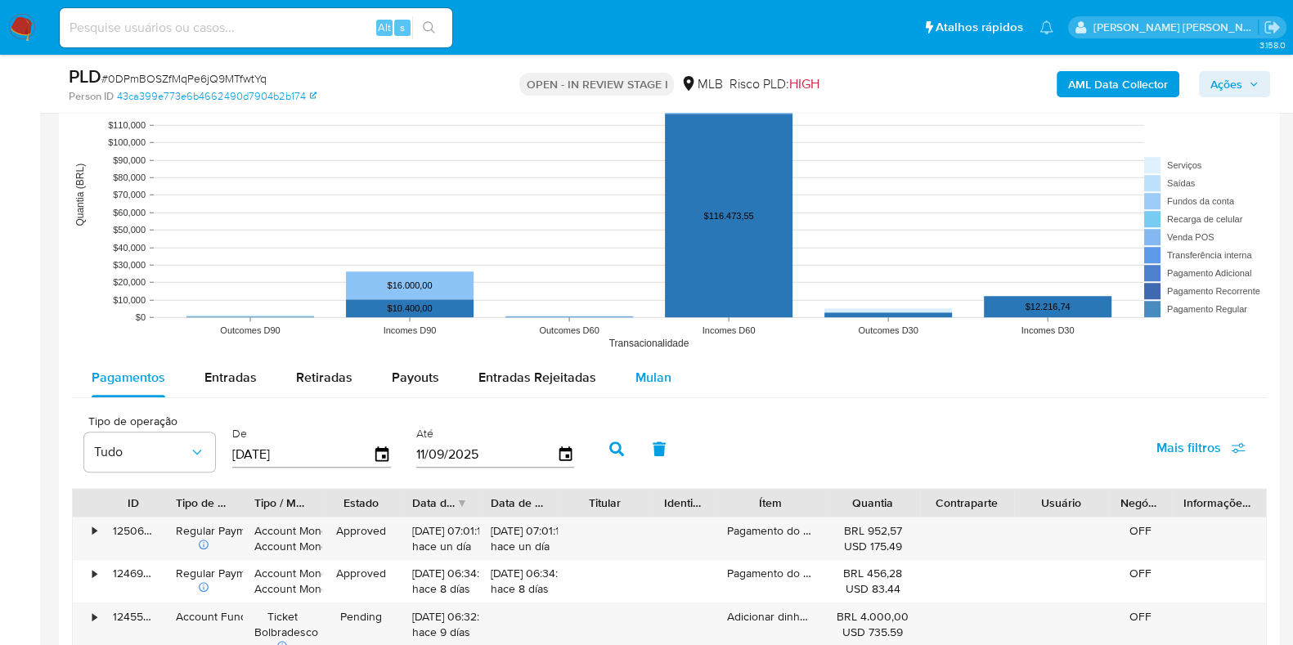
click at [664, 377] on span "Mulan" at bounding box center [653, 377] width 36 height 19
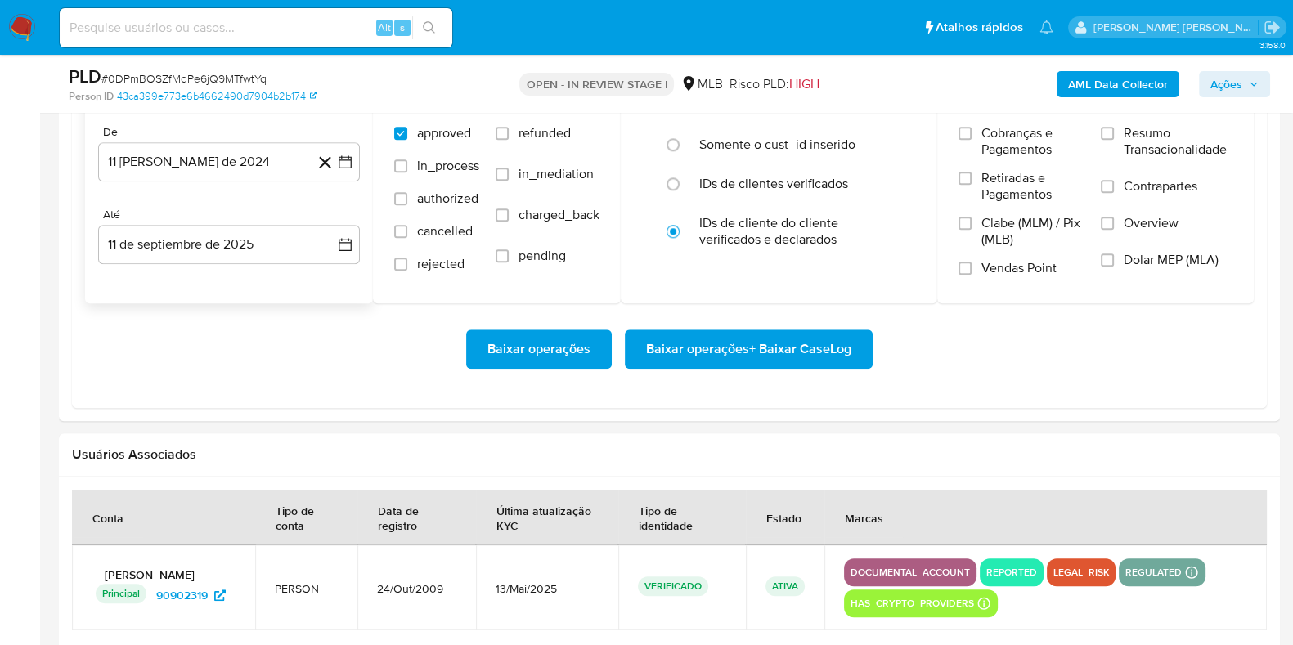
scroll to position [1942, 0]
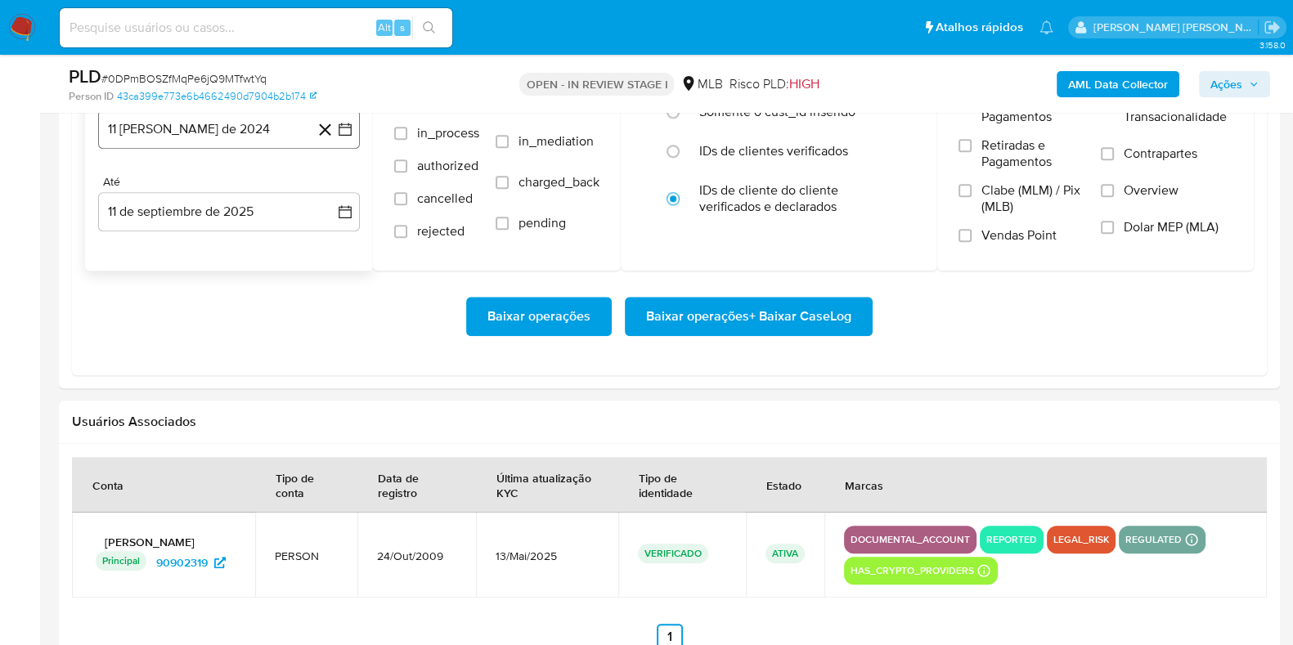
click at [244, 141] on button "11 [PERSON_NAME] de 2024" at bounding box center [229, 129] width 262 height 39
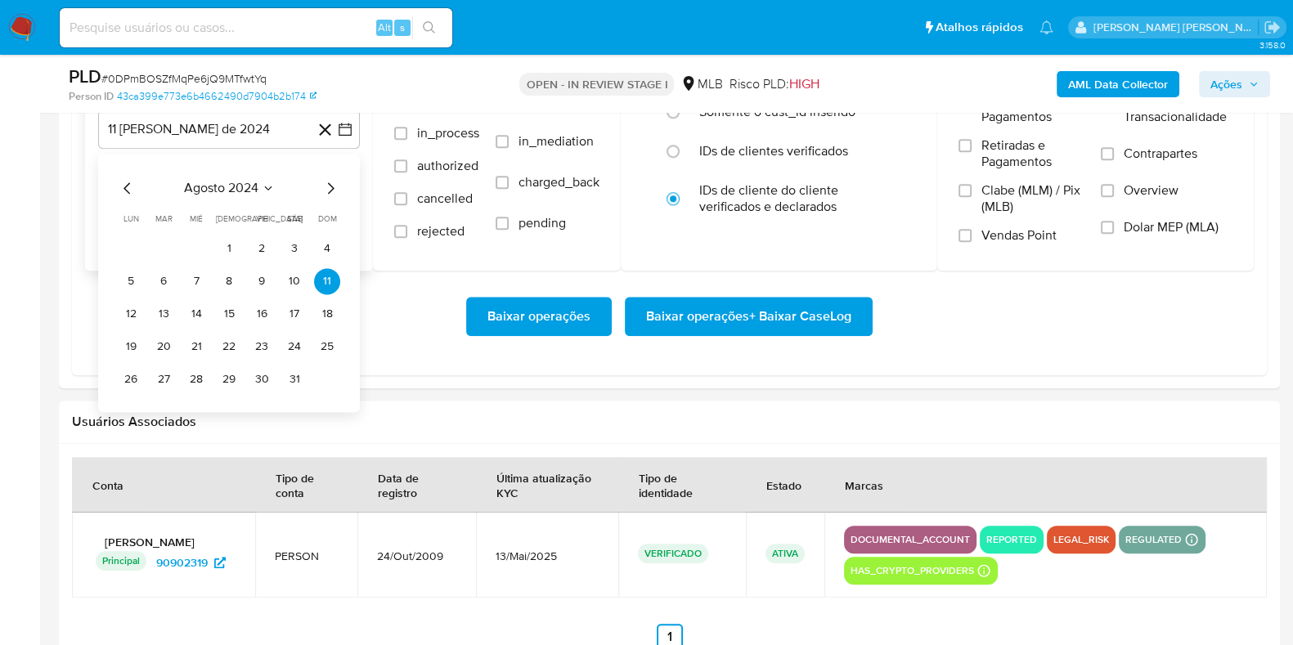
click at [328, 182] on icon "Mes siguiente" at bounding box center [331, 188] width 20 height 20
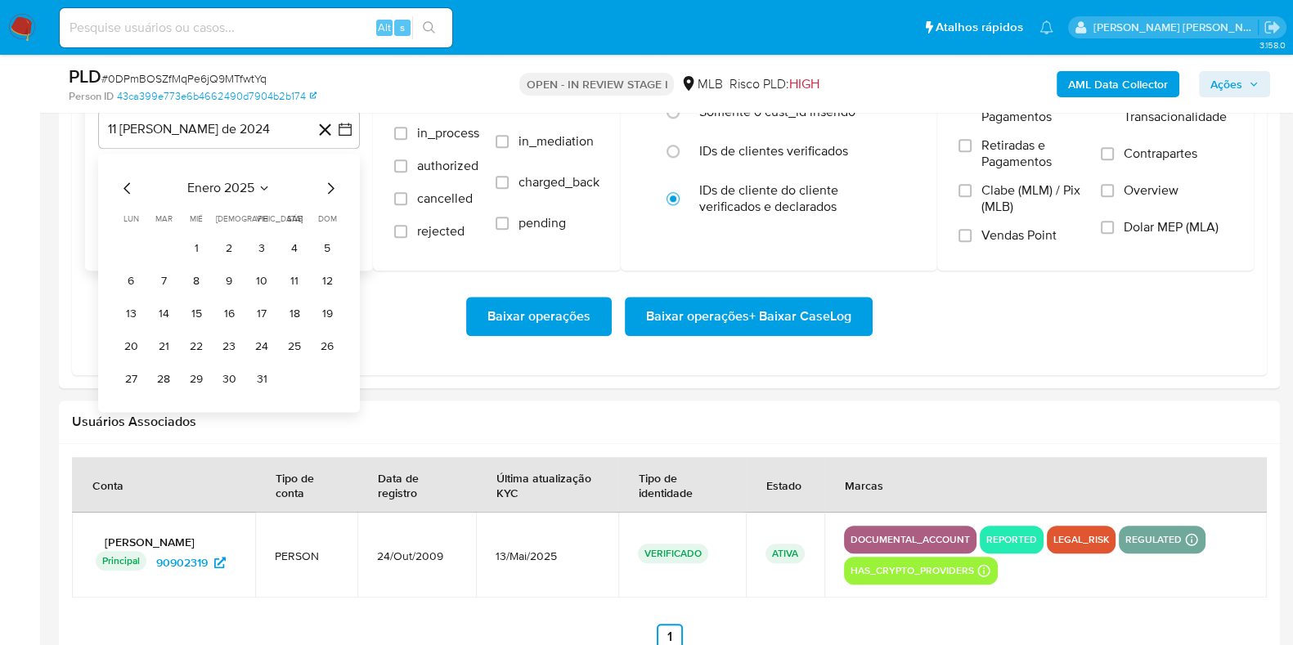
click at [328, 182] on icon "Mes siguiente" at bounding box center [331, 188] width 20 height 20
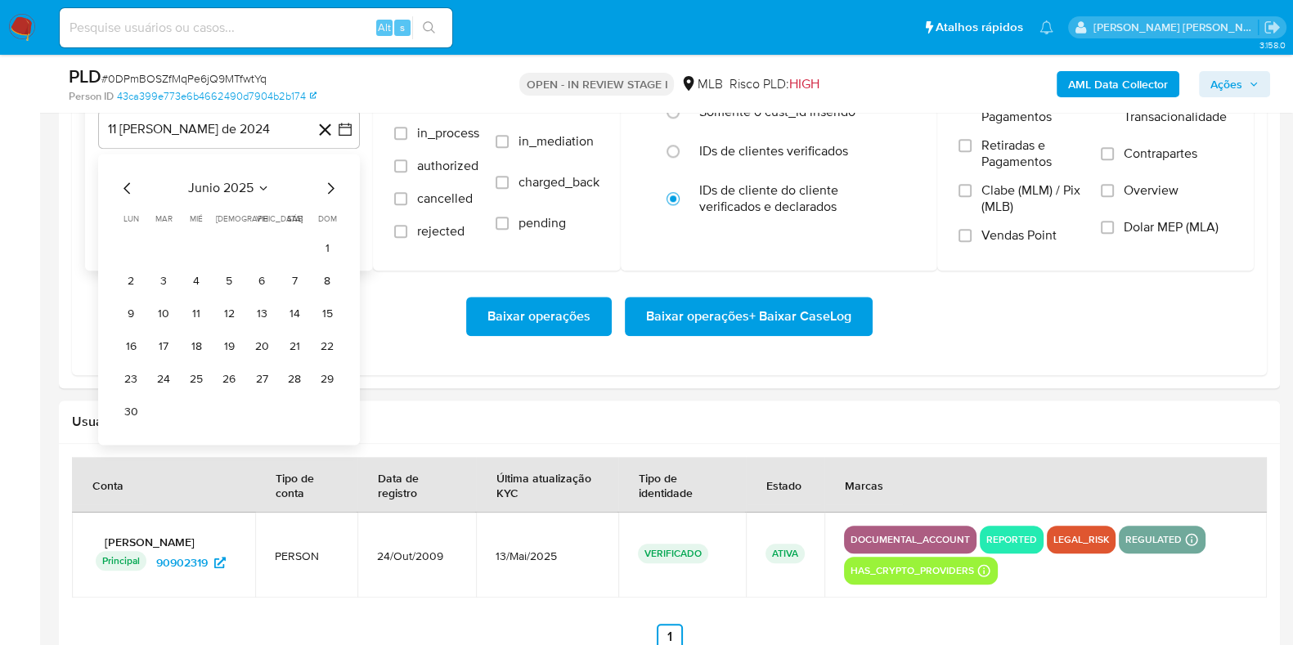
click at [328, 182] on icon "Mes siguiente" at bounding box center [331, 188] width 20 height 20
click at [132, 190] on icon "Mes anterior" at bounding box center [128, 188] width 20 height 20
click at [163, 237] on button "1" at bounding box center [163, 249] width 26 height 26
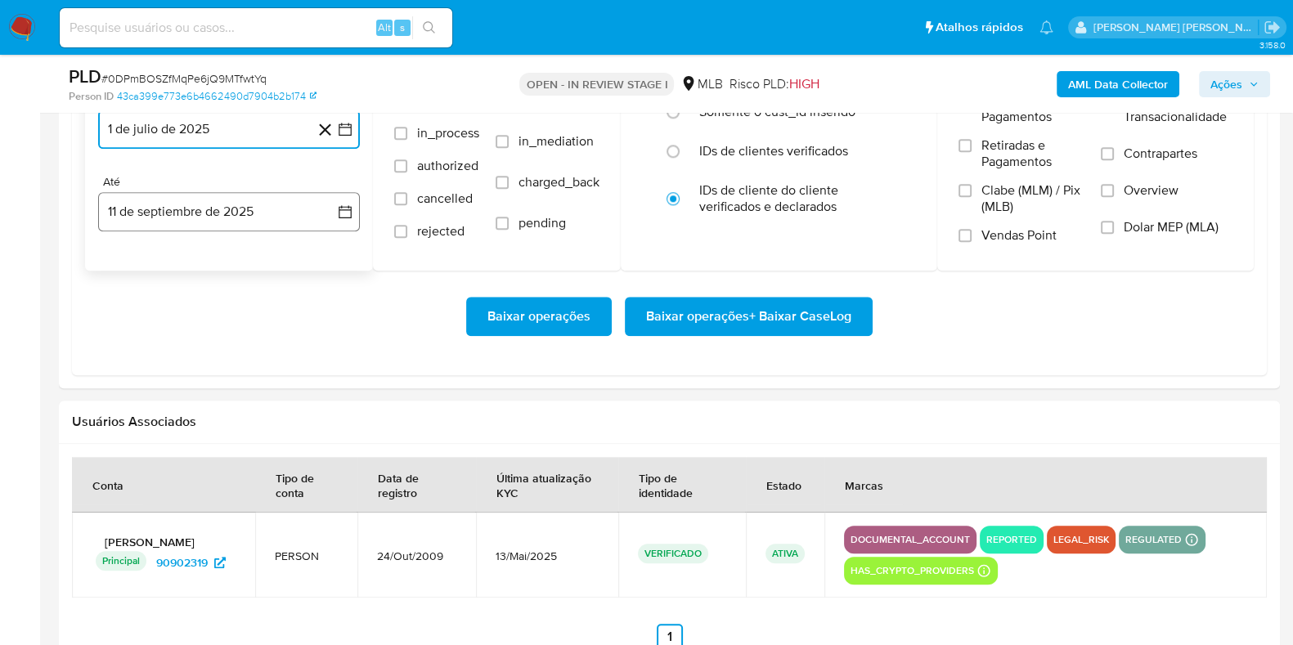
click at [186, 216] on button "11 de septiembre de 2025" at bounding box center [229, 211] width 262 height 39
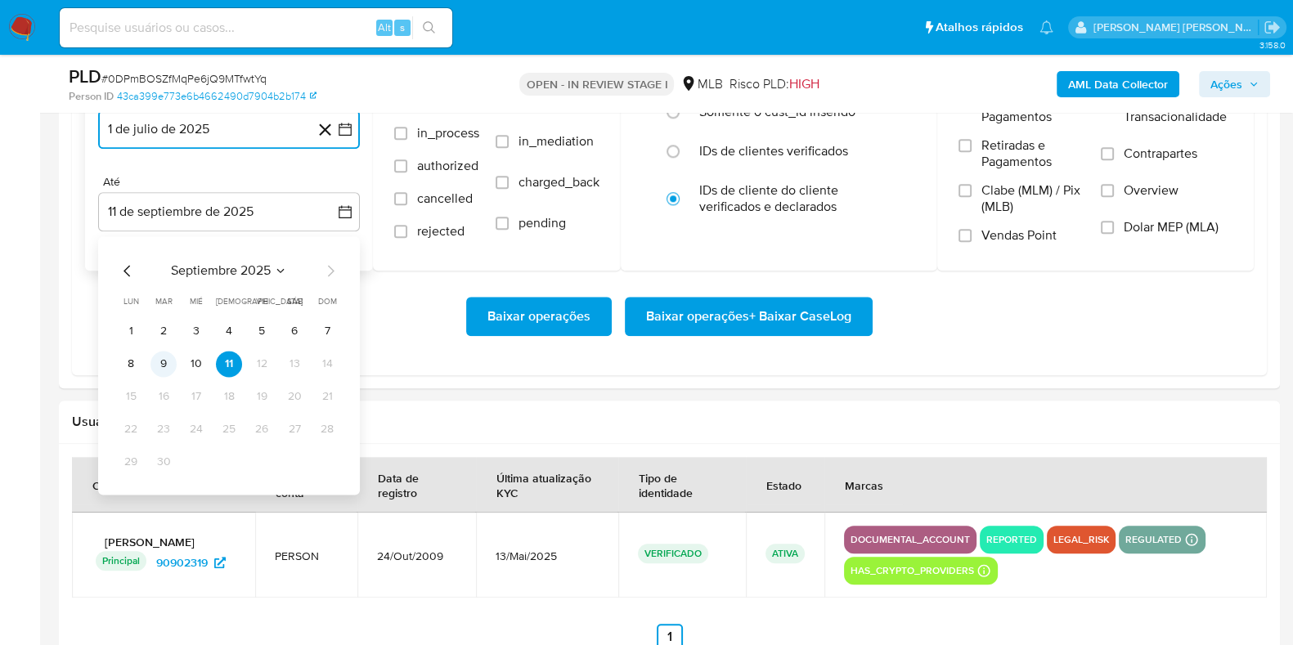
click at [160, 359] on button "9" at bounding box center [163, 364] width 26 height 26
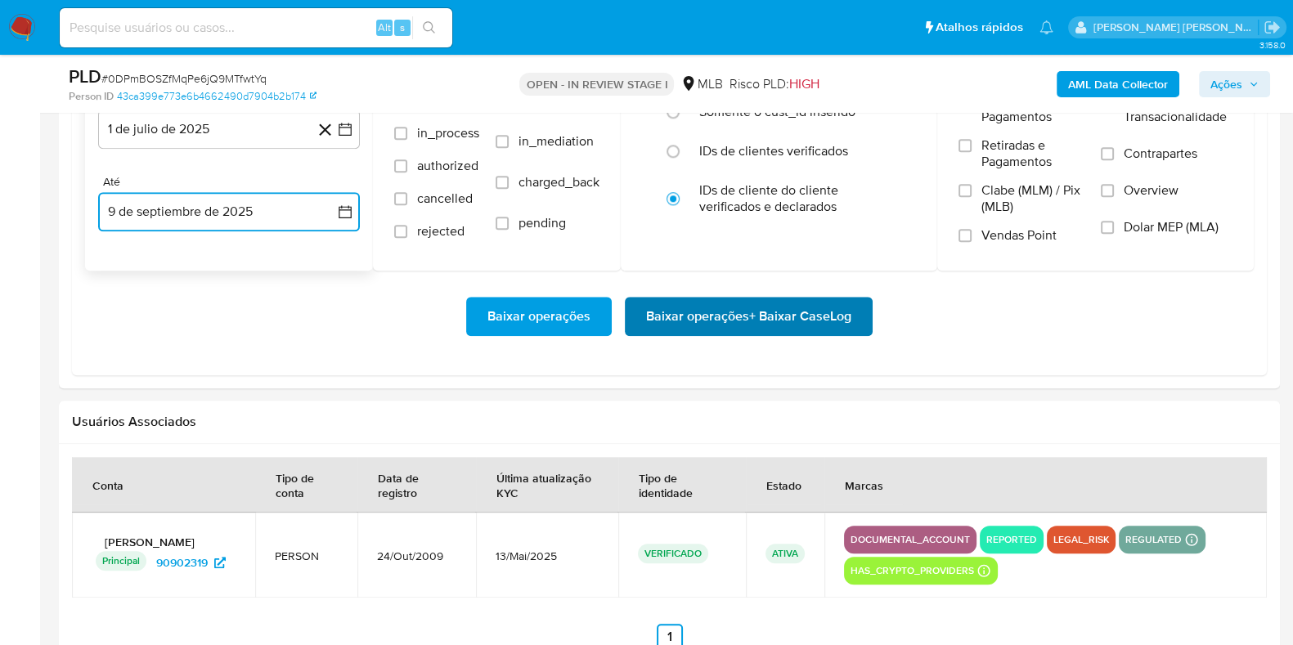
click at [647, 321] on span "Baixar operações + Baixar CaseLog" at bounding box center [748, 317] width 205 height 36
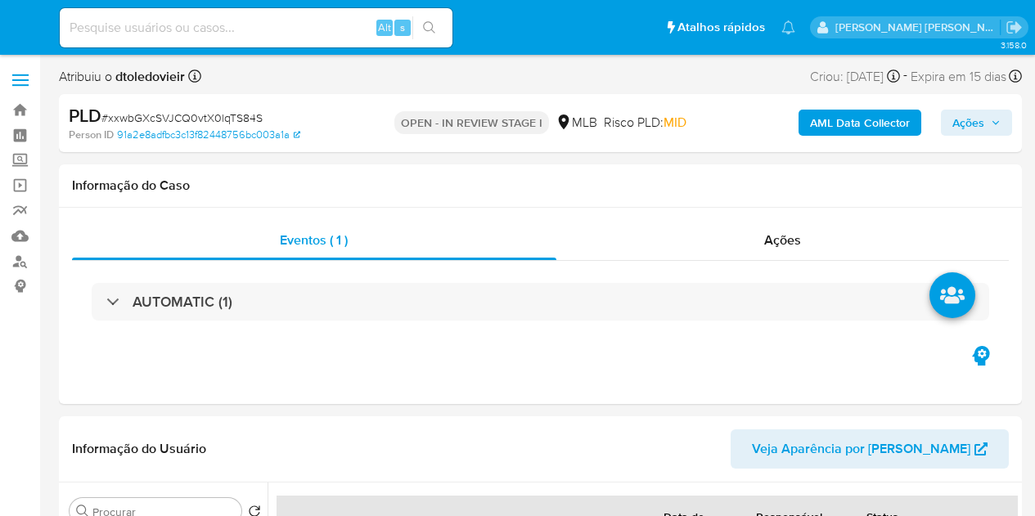
select select "10"
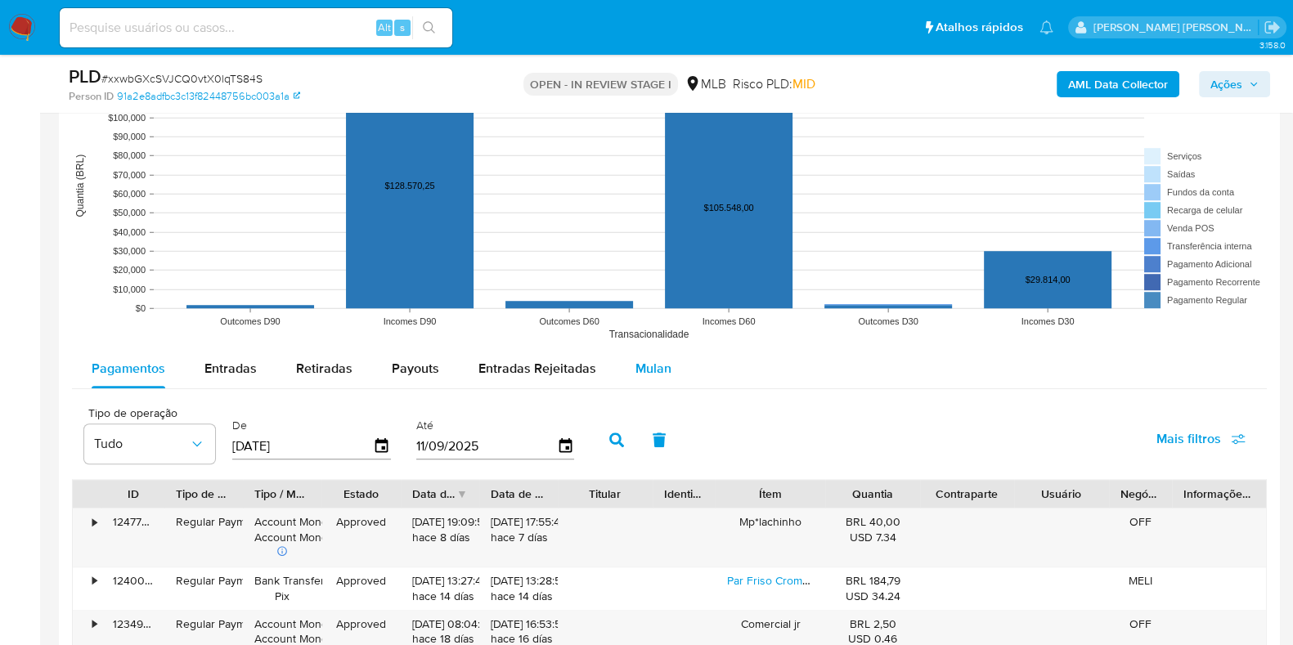
click at [650, 369] on span "Mulan" at bounding box center [653, 368] width 36 height 19
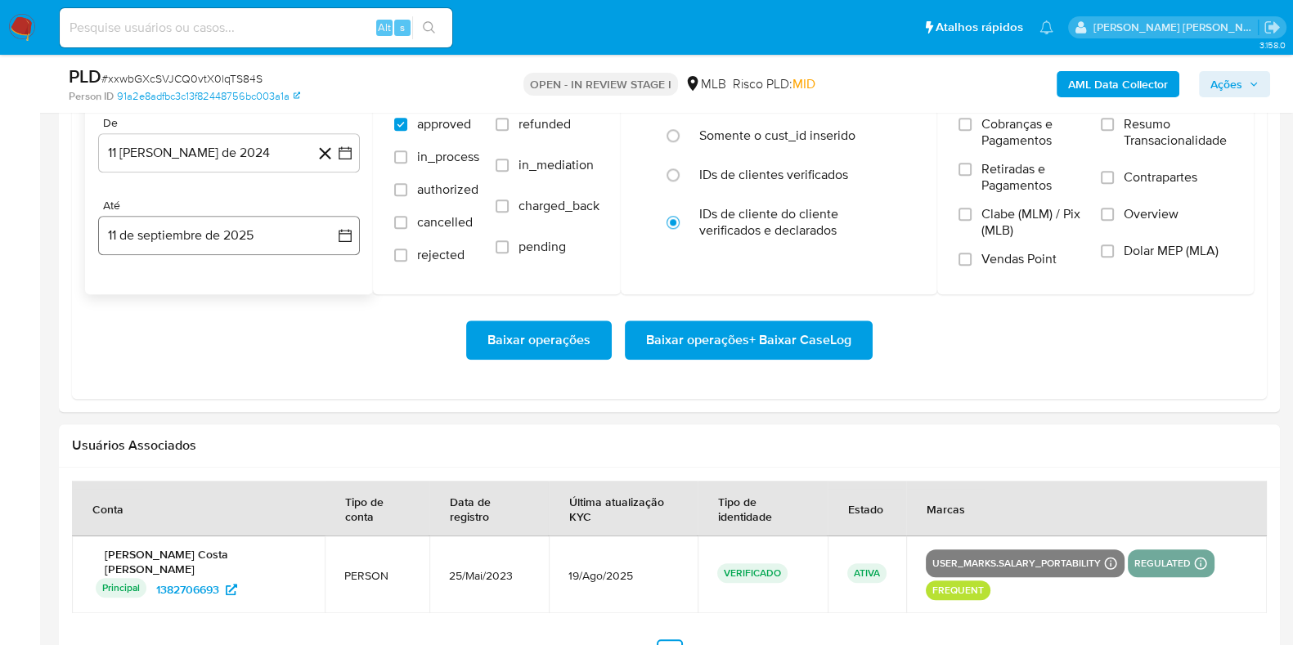
scroll to position [1840, 0]
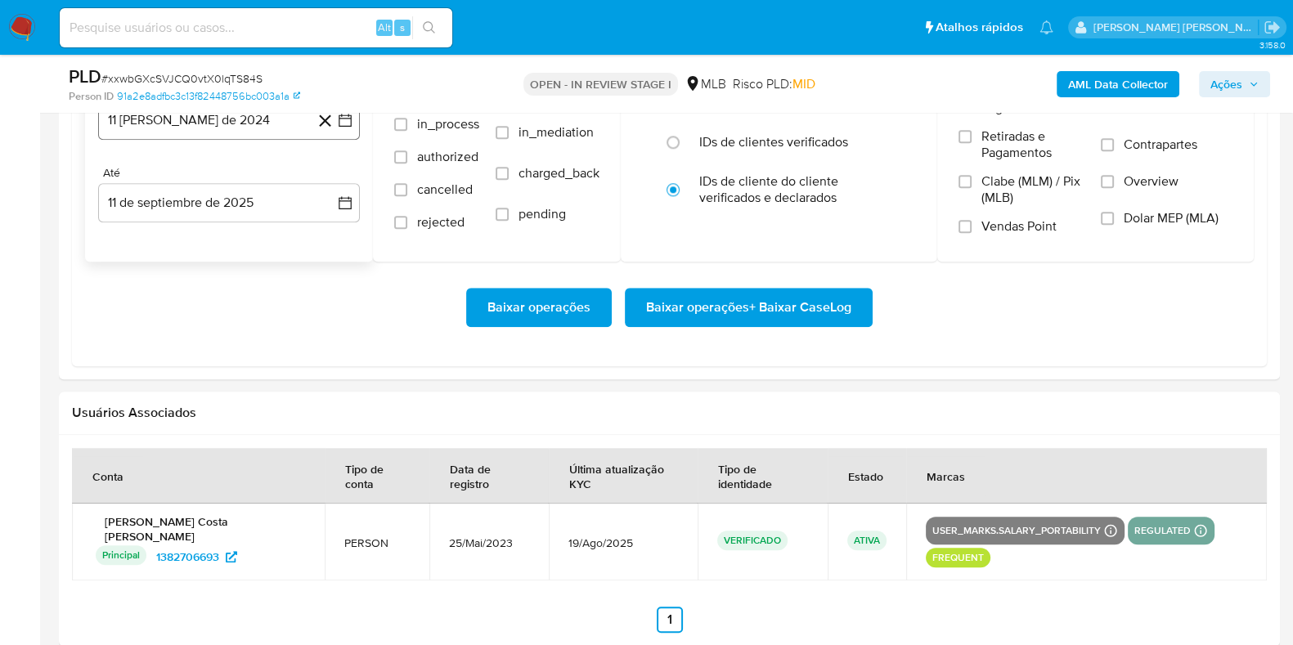
click at [247, 131] on button "11 [PERSON_NAME] de 2024" at bounding box center [229, 120] width 262 height 39
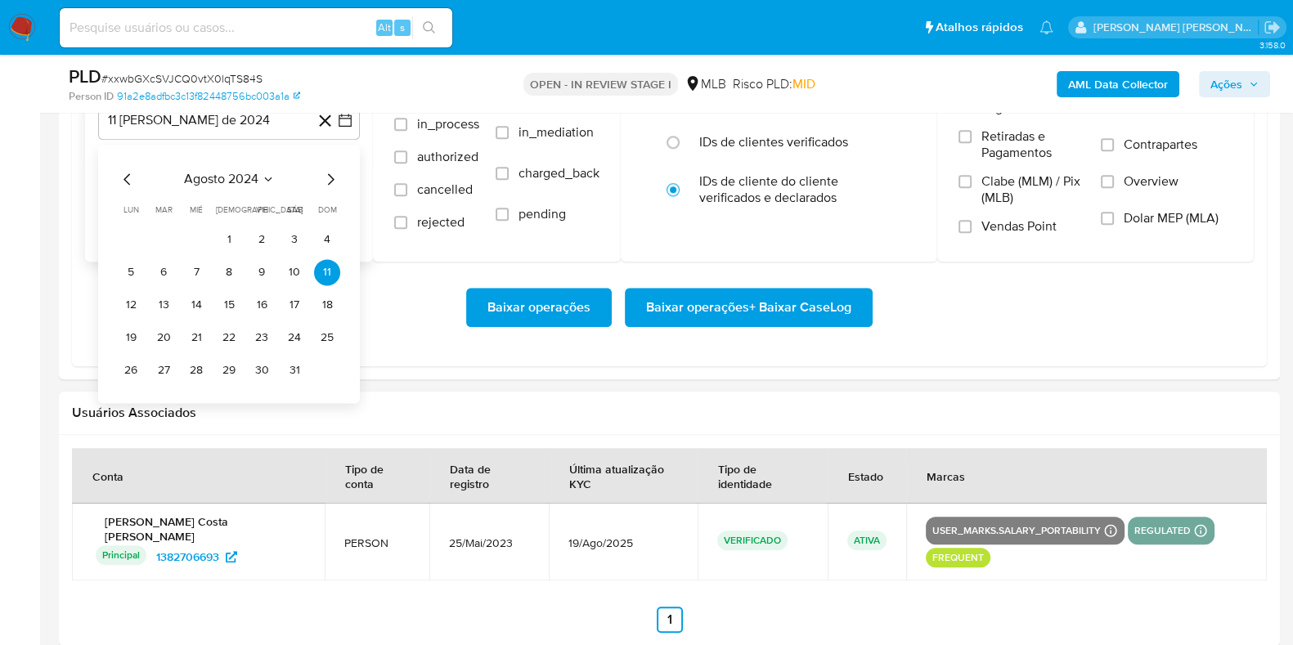
click at [329, 175] on icon "Mes siguiente" at bounding box center [331, 179] width 20 height 20
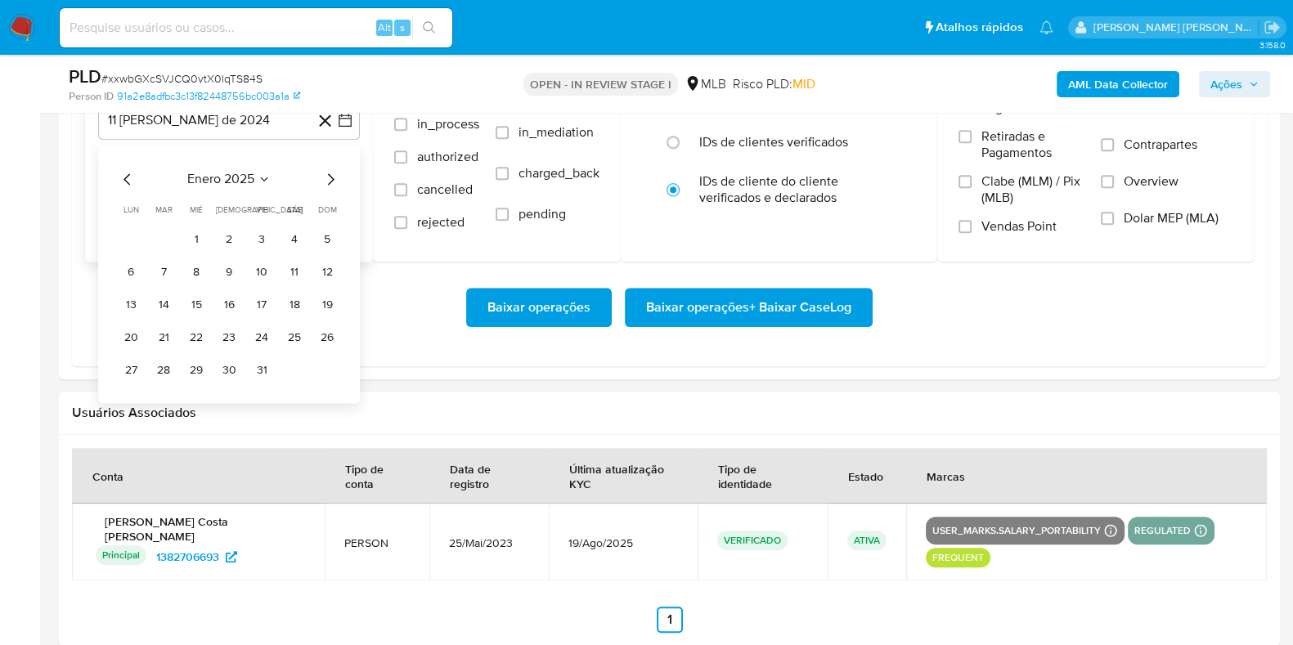
click at [329, 175] on icon "Mes siguiente" at bounding box center [331, 179] width 20 height 20
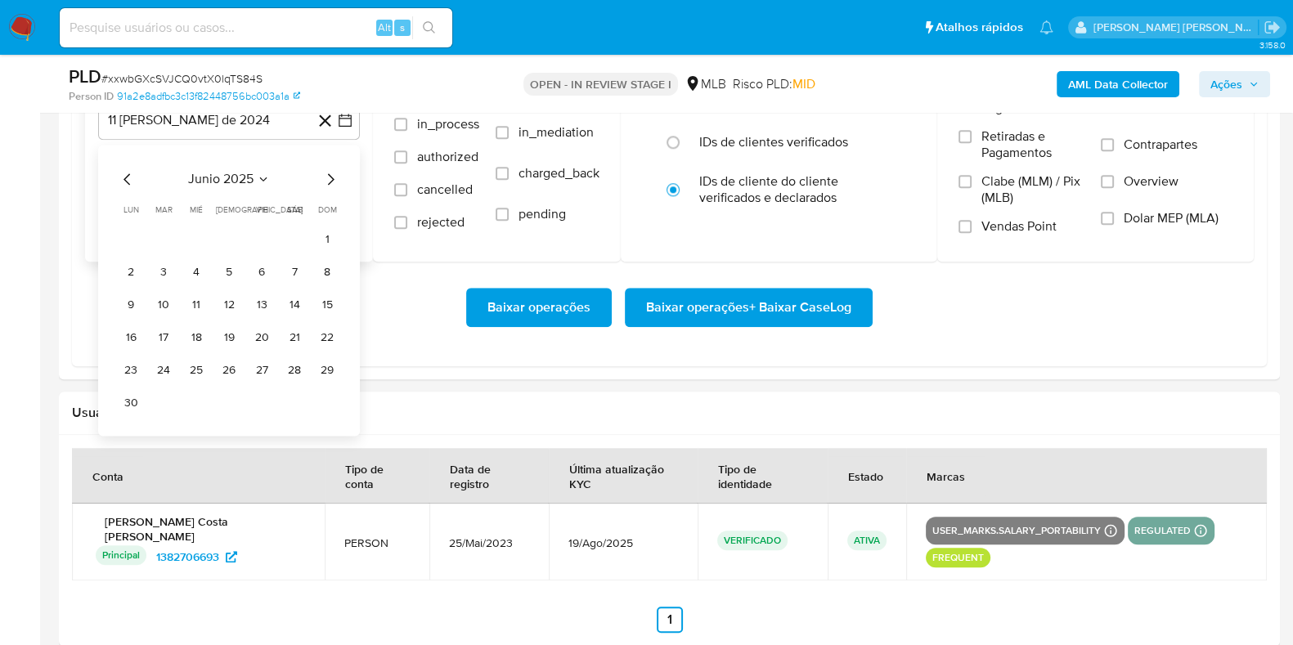
click at [329, 175] on icon "Mes siguiente" at bounding box center [331, 179] width 20 height 20
click at [127, 178] on icon "Mes anterior" at bounding box center [128, 179] width 20 height 20
click at [169, 232] on button "1" at bounding box center [163, 240] width 26 height 26
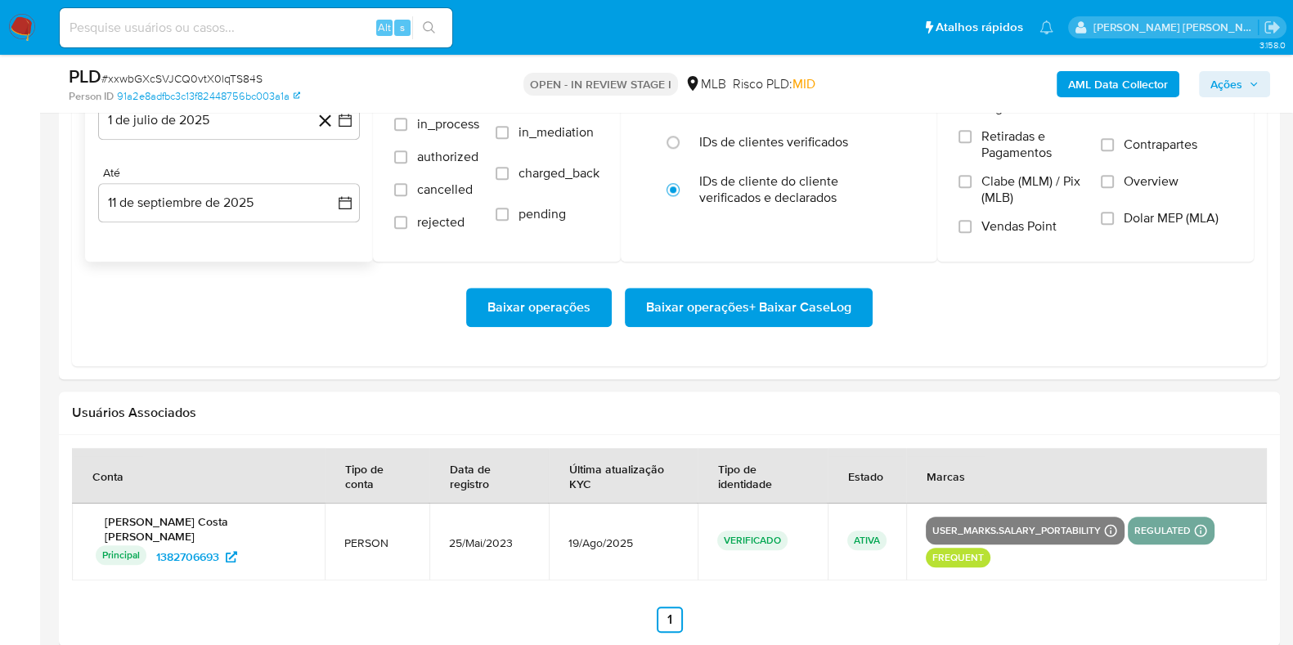
click at [169, 227] on div "De 1 de julio de 2025 1-07-2025 Até 11 de septiembre de 2025 11-09-2025" at bounding box center [229, 165] width 288 height 191
click at [176, 211] on button "11 de septiembre de 2025" at bounding box center [229, 202] width 262 height 39
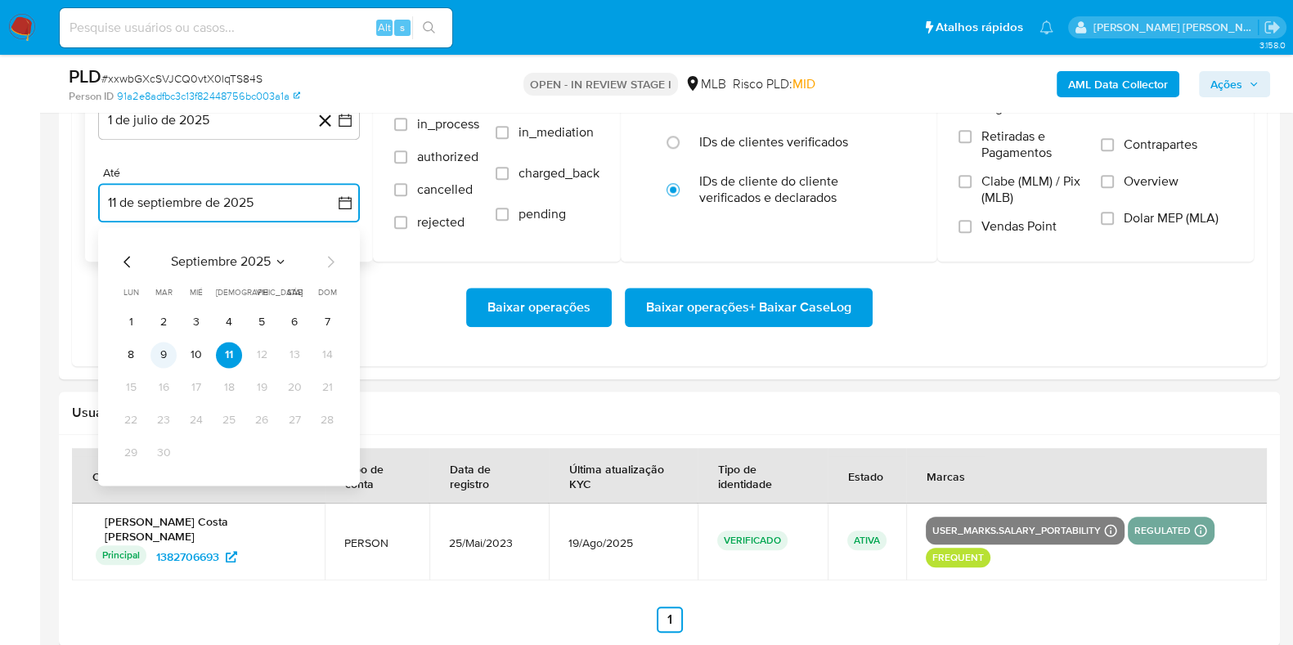
click at [168, 361] on button "9" at bounding box center [163, 355] width 26 height 26
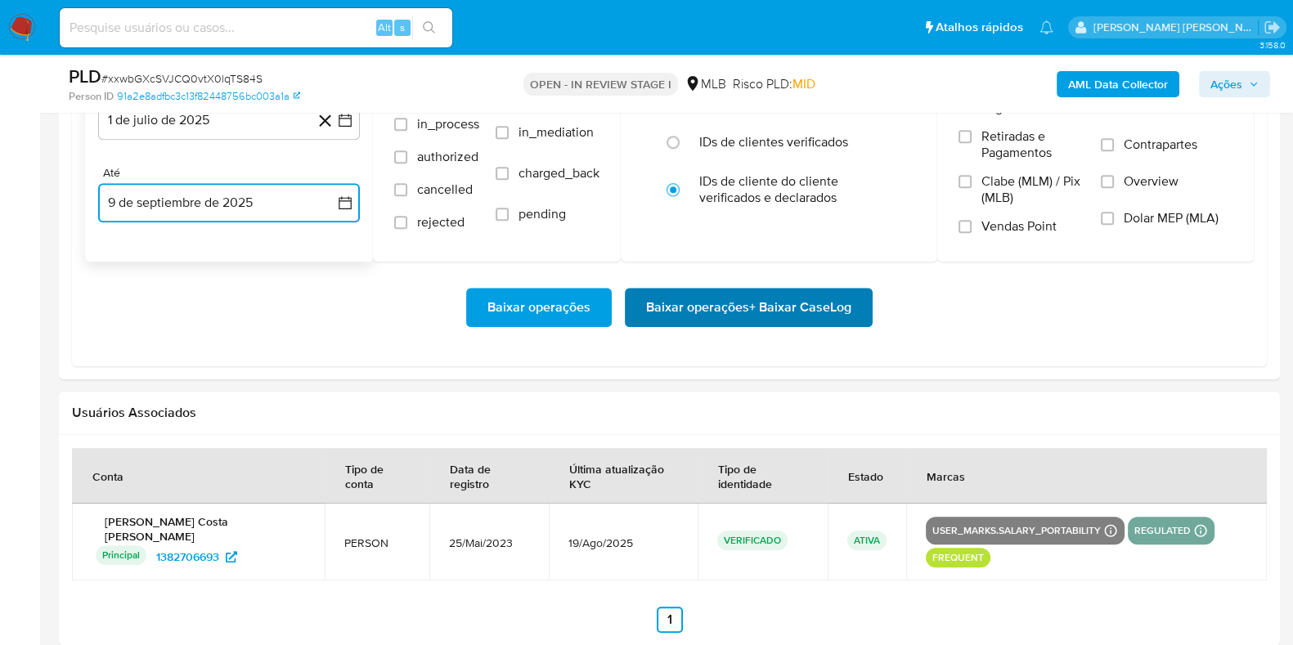
click at [654, 321] on span "Baixar operações + Baixar CaseLog" at bounding box center [748, 308] width 205 height 36
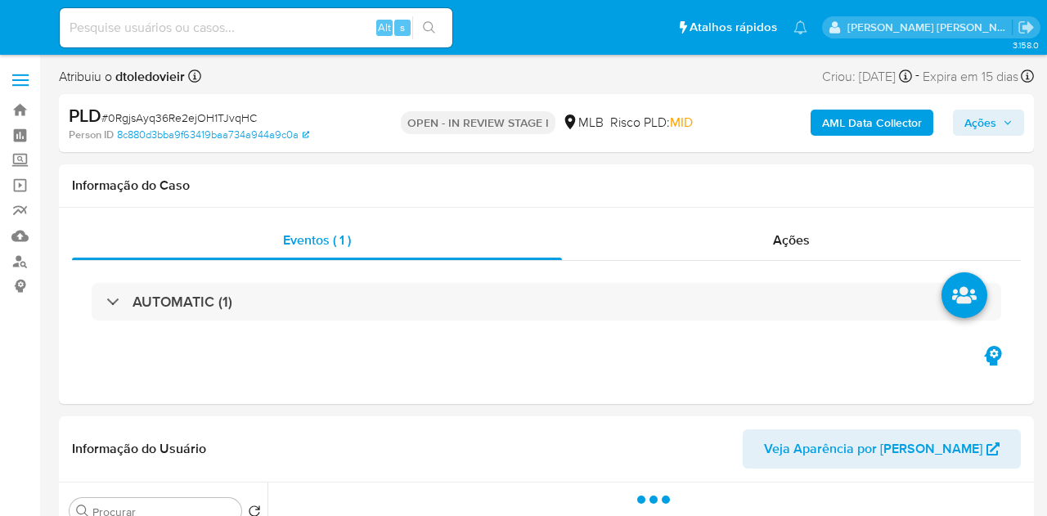
select select "10"
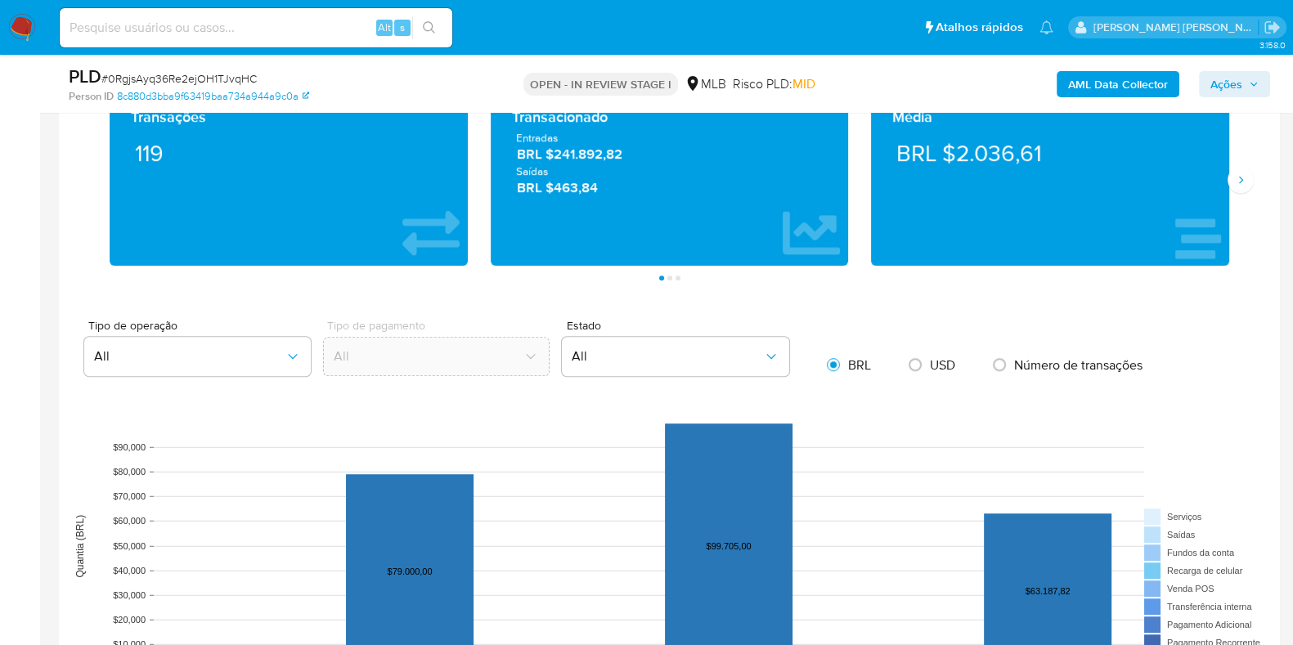
scroll to position [1125, 0]
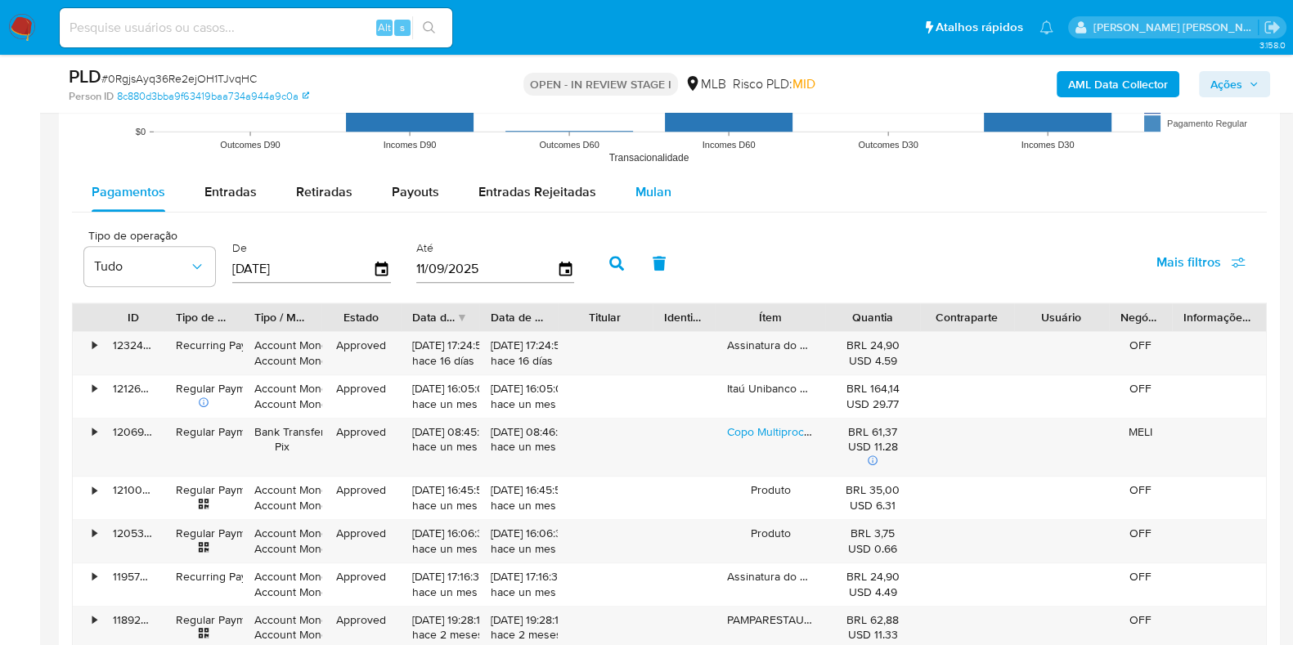
click at [641, 190] on span "Mulan" at bounding box center [653, 191] width 36 height 19
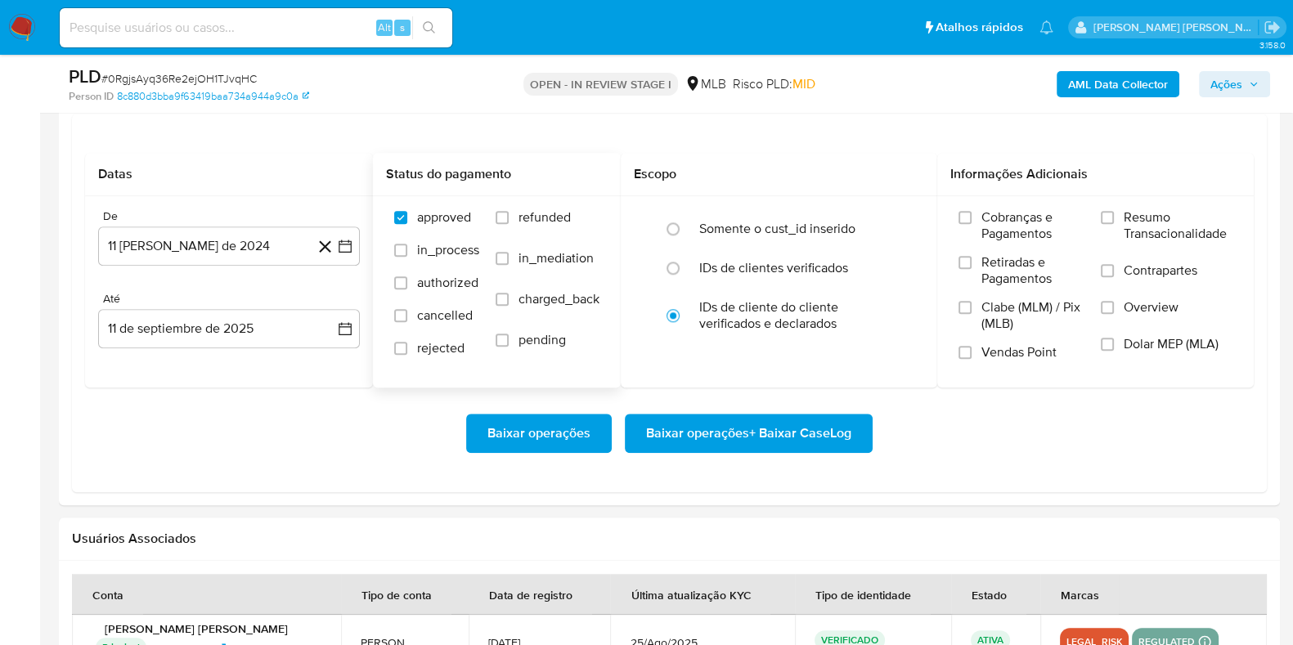
scroll to position [1840, 0]
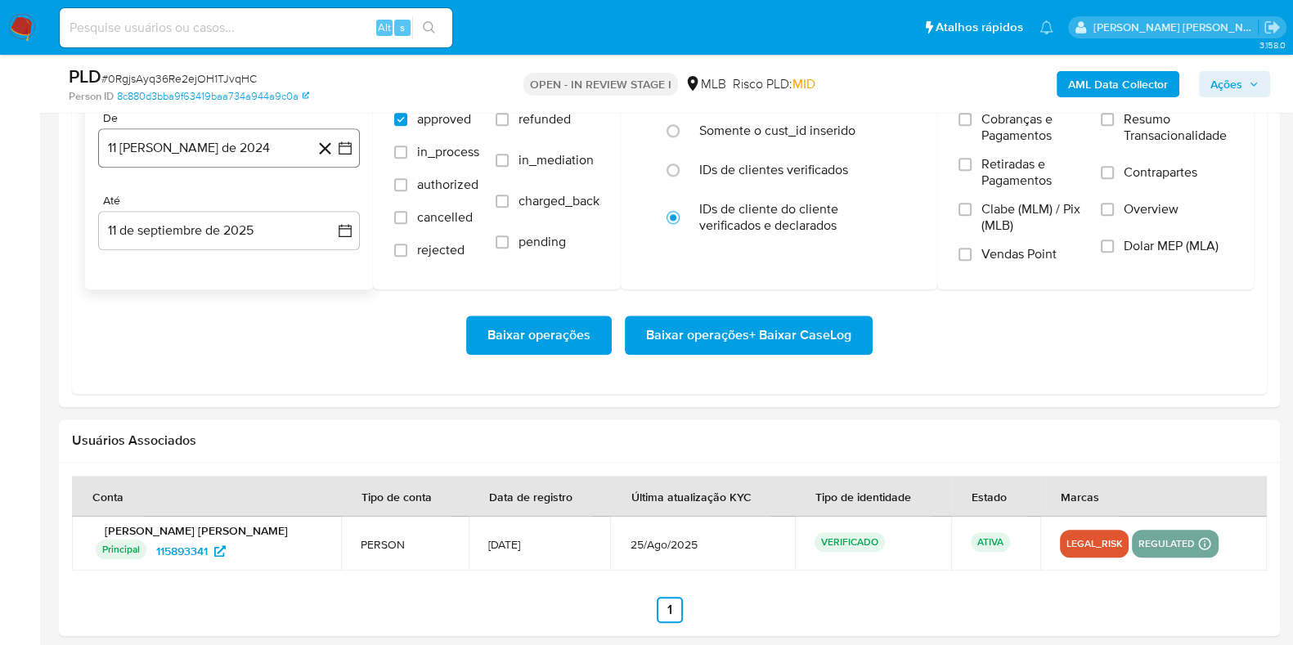
click at [254, 159] on button "11 [PERSON_NAME] de 2024" at bounding box center [229, 147] width 262 height 39
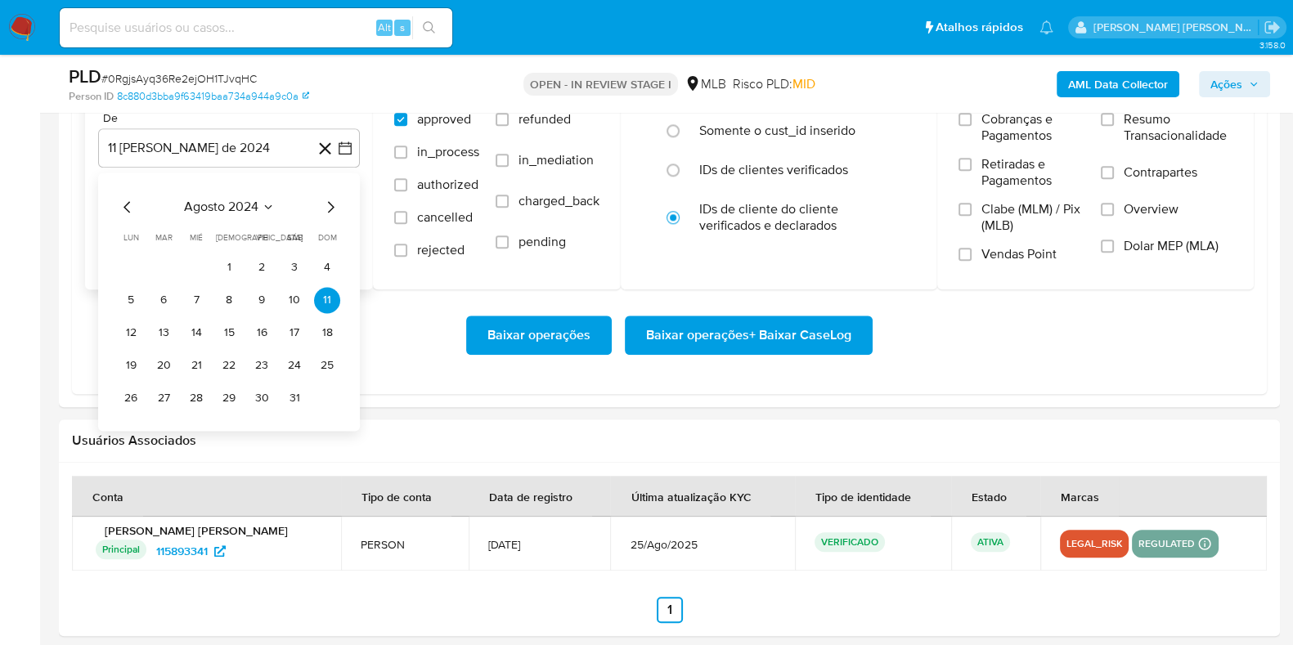
click at [325, 203] on icon "Mes siguiente" at bounding box center [331, 207] width 20 height 20
click at [326, 203] on icon "Mes siguiente" at bounding box center [331, 207] width 20 height 20
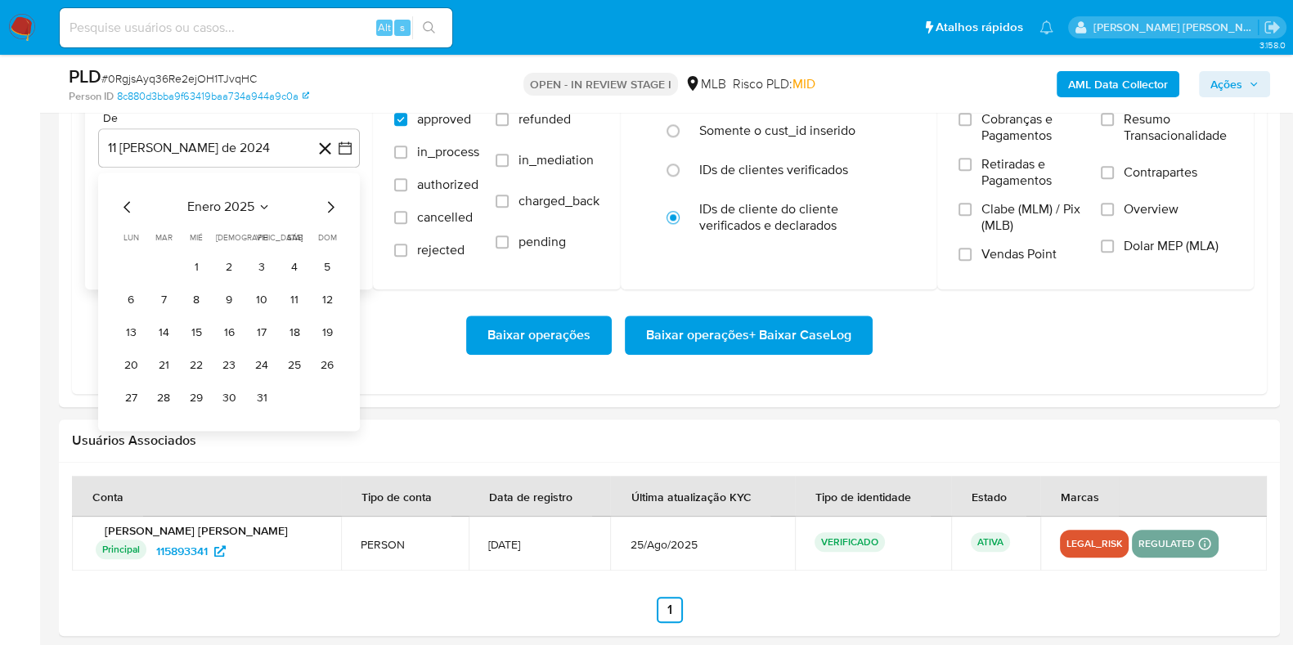
click at [326, 203] on icon "Mes siguiente" at bounding box center [331, 207] width 20 height 20
click at [327, 203] on icon "Mes siguiente" at bounding box center [331, 207] width 20 height 20
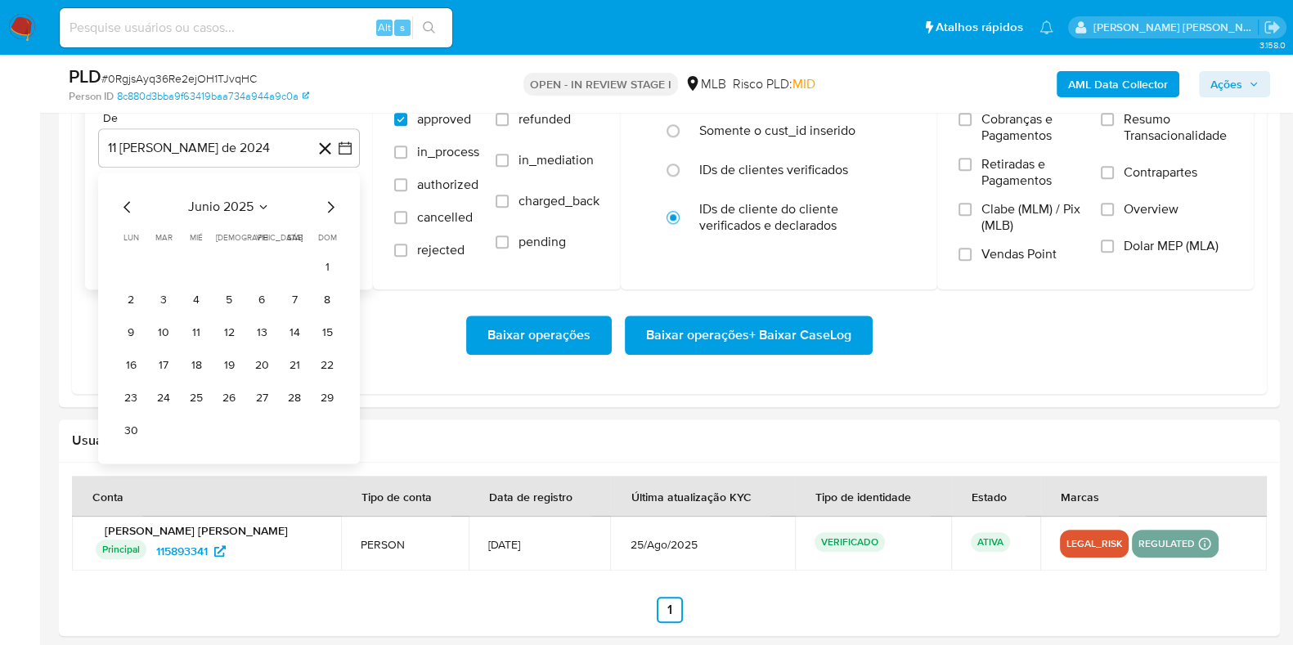
click at [329, 203] on icon "Mes siguiente" at bounding box center [331, 207] width 20 height 20
click at [161, 263] on button "1" at bounding box center [163, 267] width 26 height 26
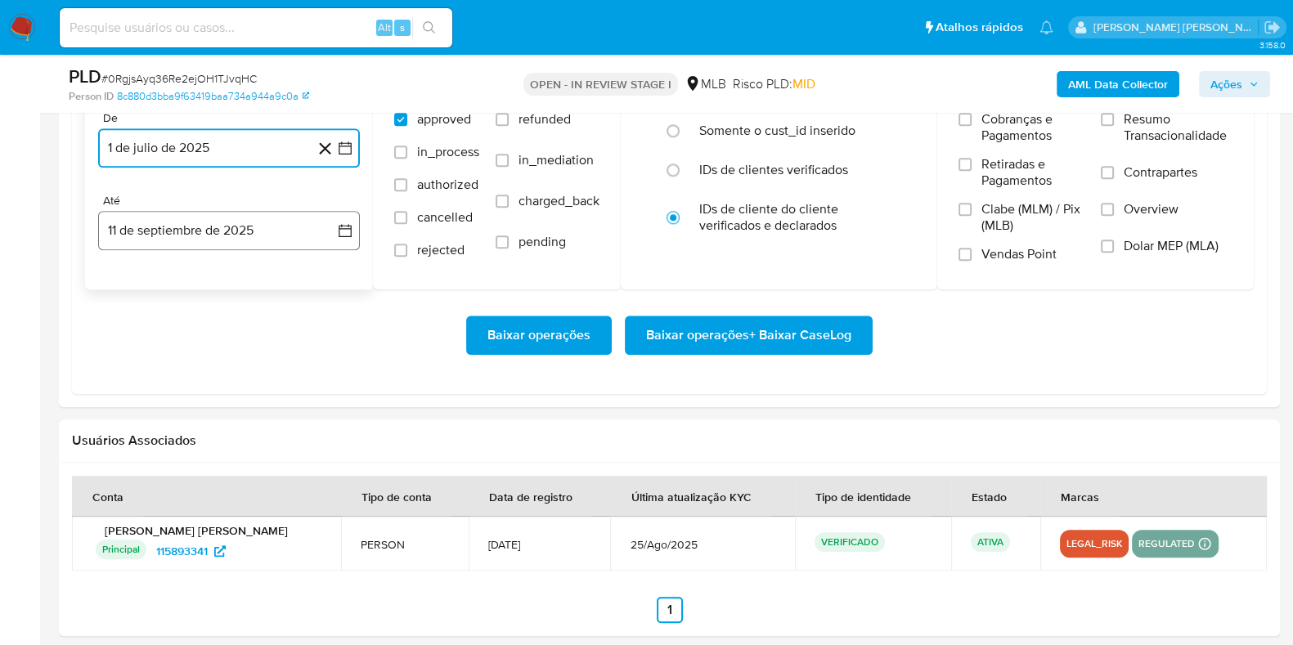
click at [160, 220] on button "11 de septiembre de 2025" at bounding box center [229, 230] width 262 height 39
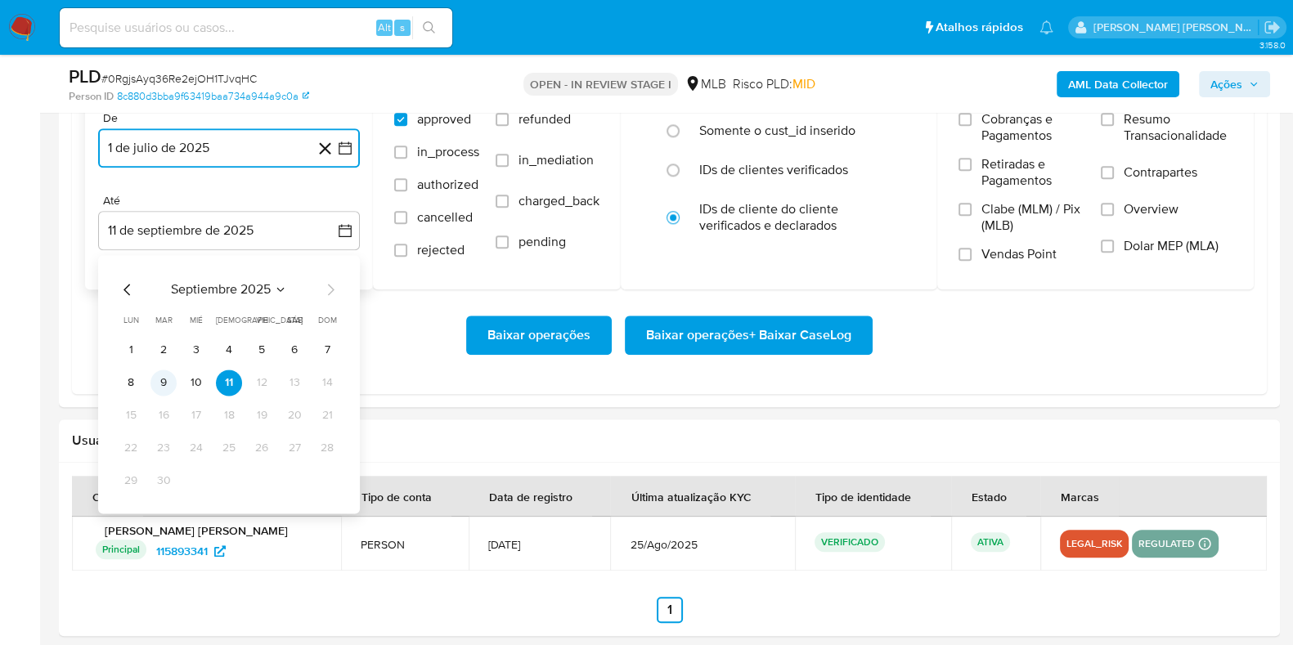
click at [164, 380] on button "9" at bounding box center [163, 383] width 26 height 26
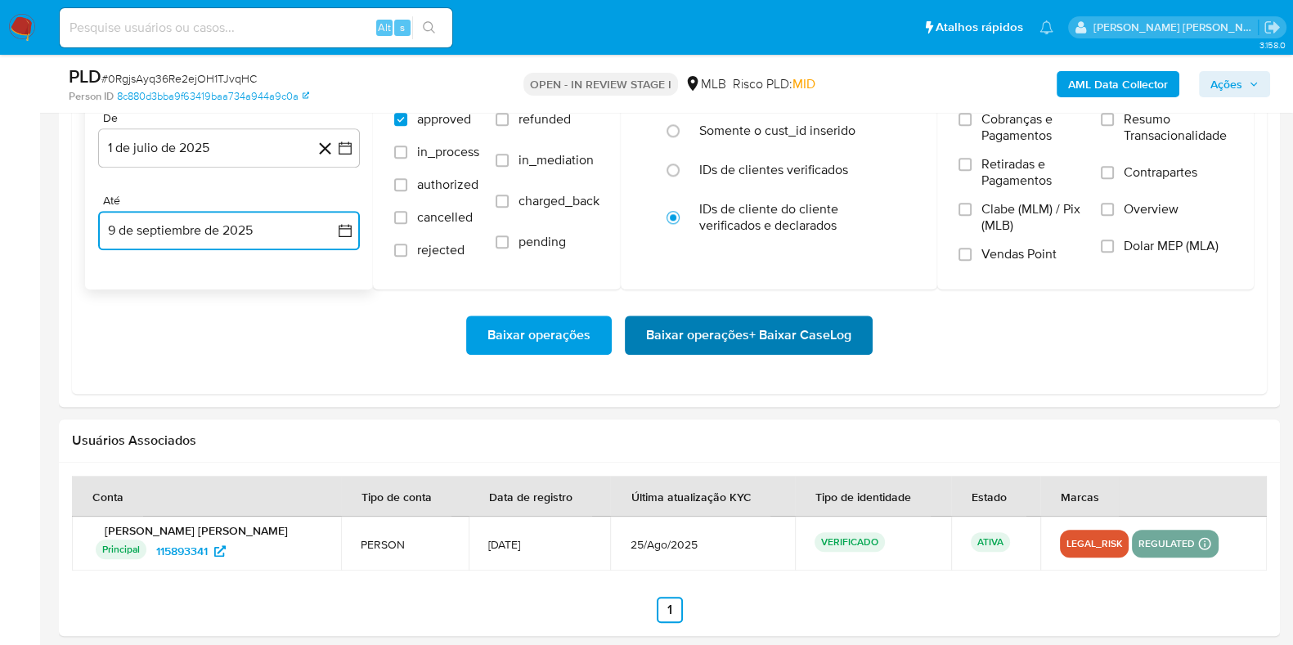
click at [676, 339] on span "Baixar operações + Baixar CaseLog" at bounding box center [748, 335] width 205 height 36
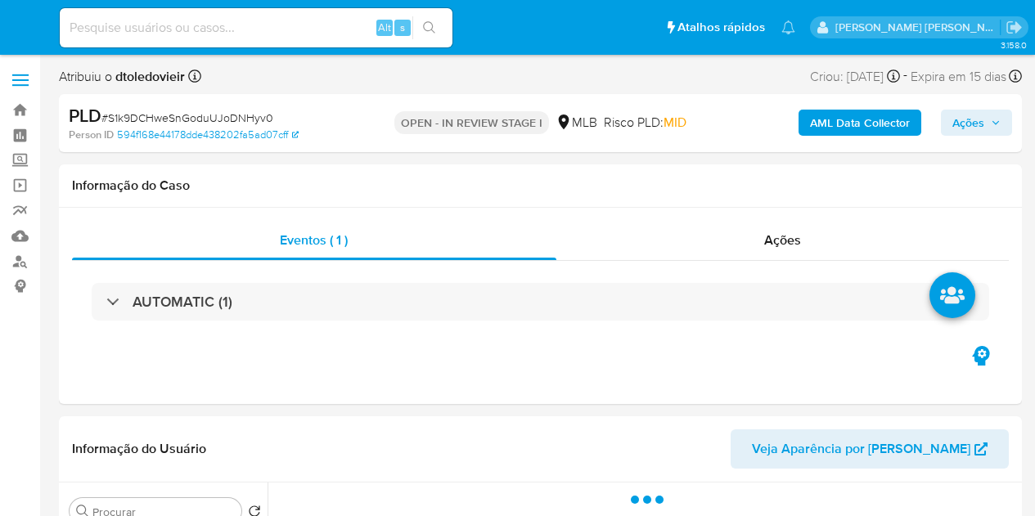
select select "10"
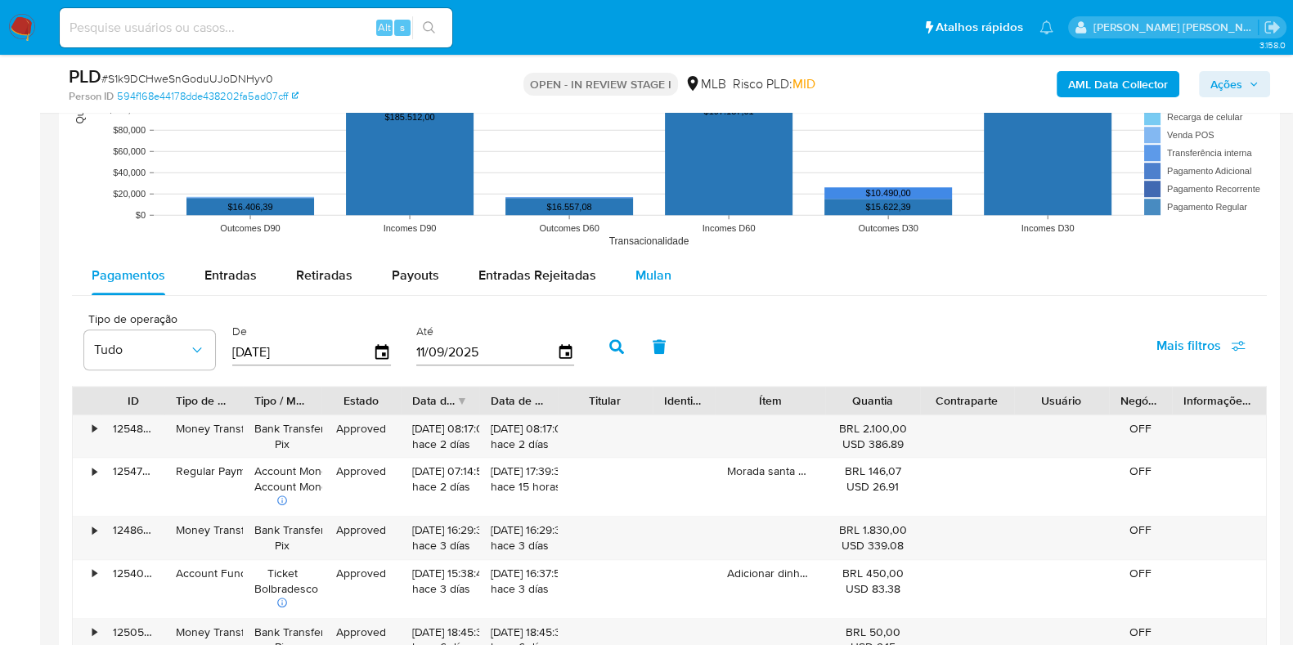
click at [657, 284] on div "Mulan" at bounding box center [653, 275] width 36 height 39
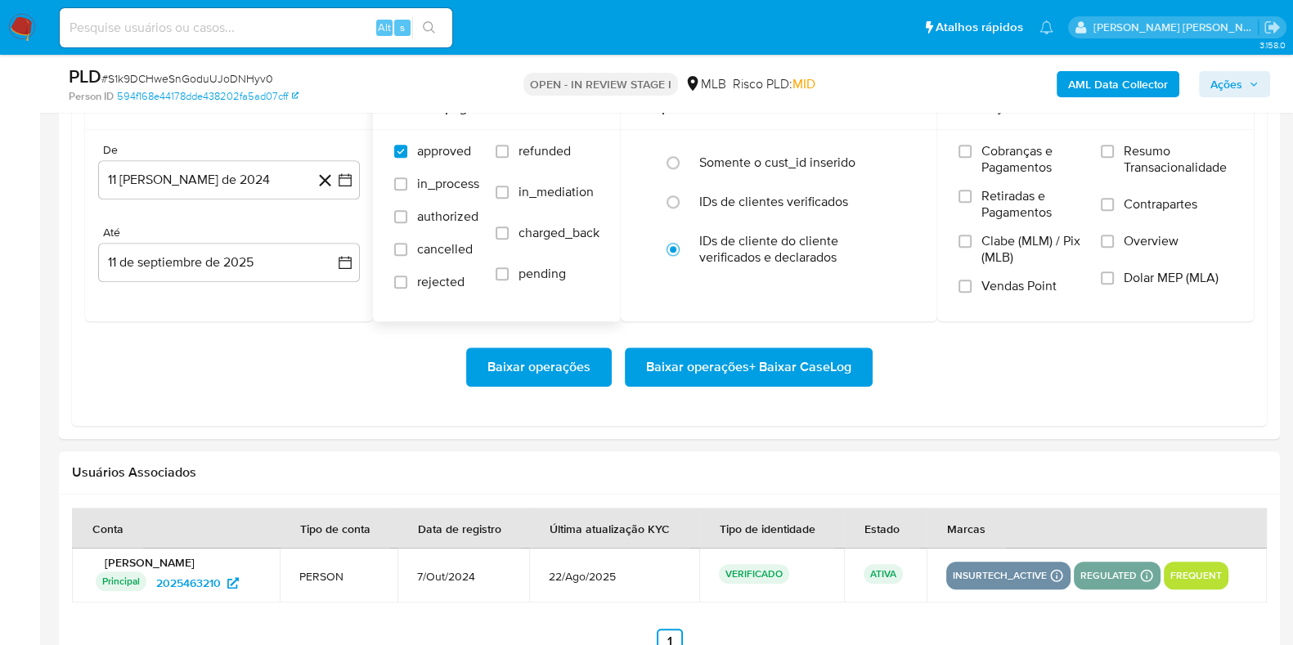
scroll to position [1942, 0]
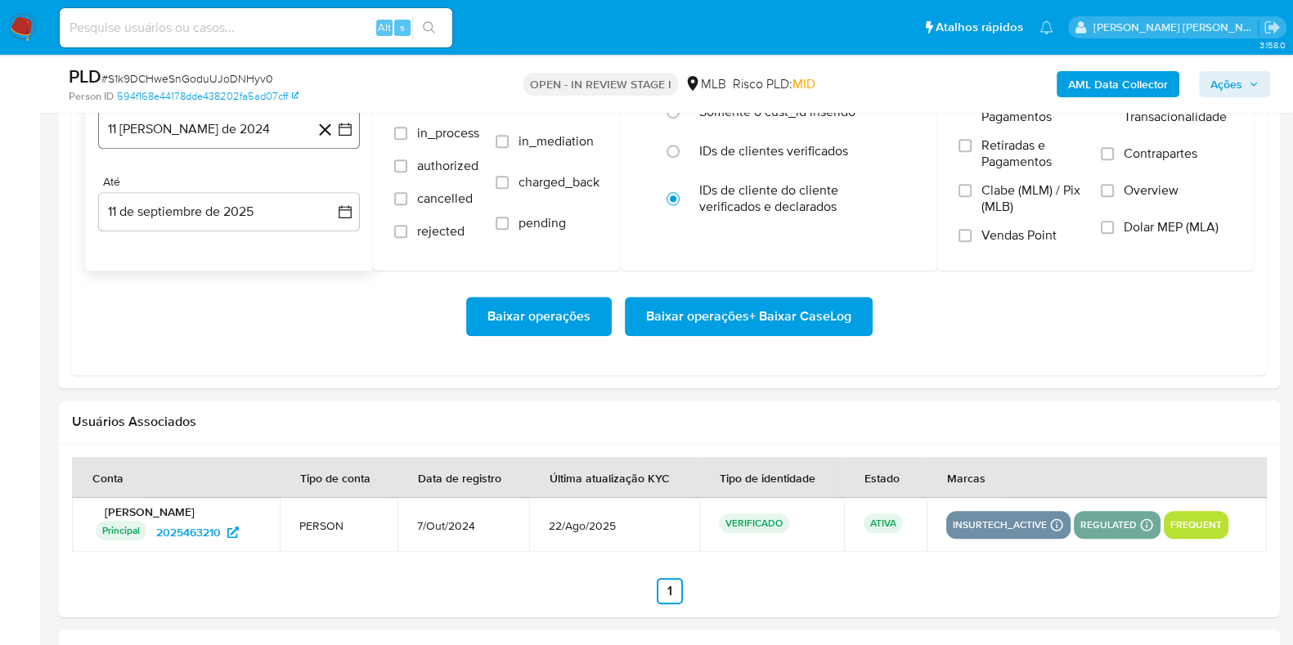
click at [263, 129] on button "11 [PERSON_NAME] de 2024" at bounding box center [229, 129] width 262 height 39
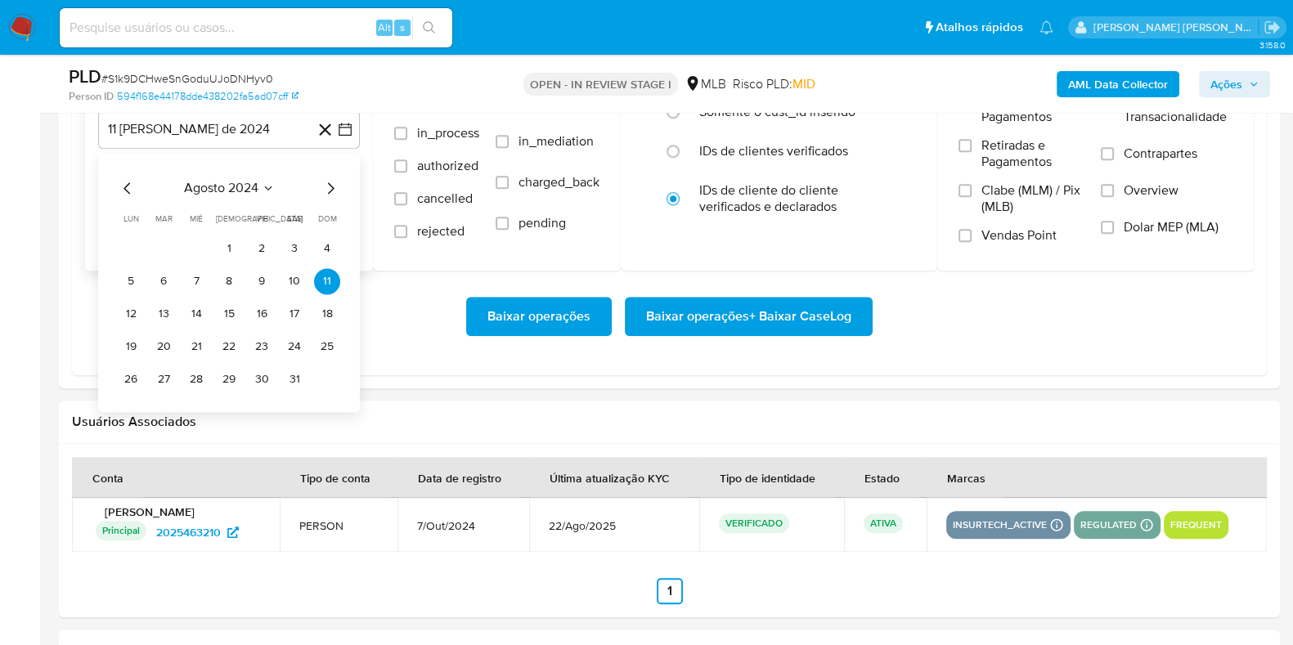
click at [330, 184] on icon "Mes siguiente" at bounding box center [331, 188] width 20 height 20
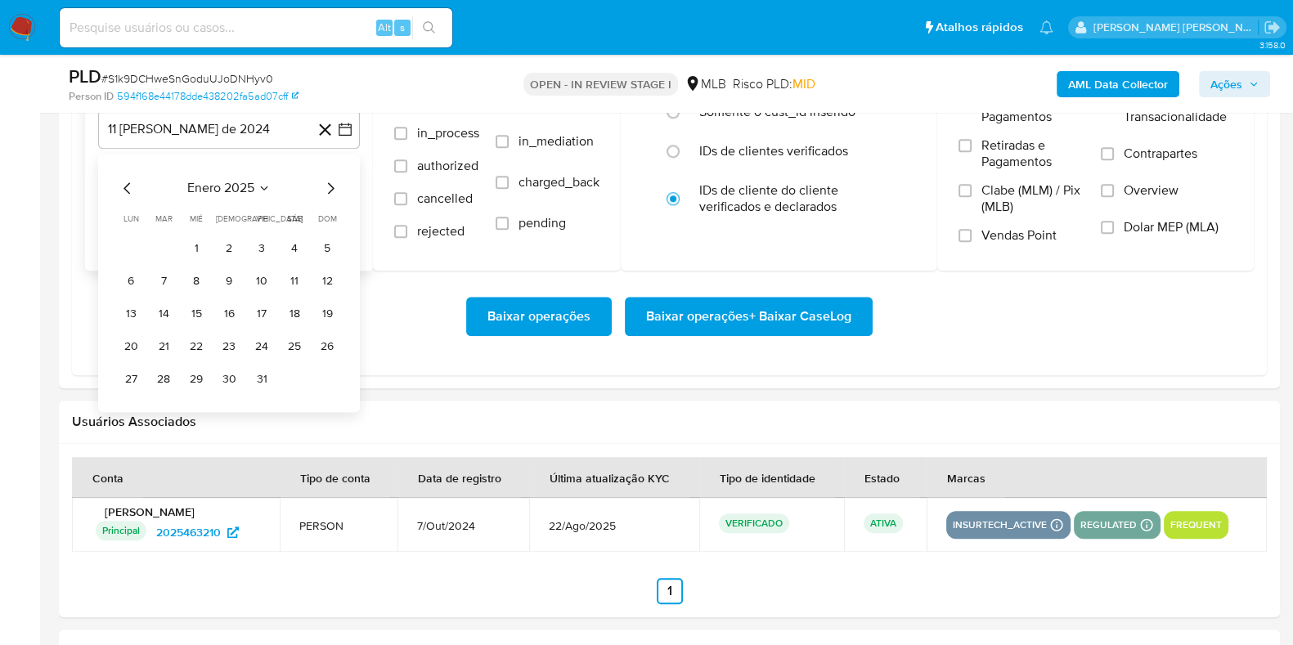
click at [330, 184] on icon "Mes siguiente" at bounding box center [331, 188] width 20 height 20
click at [329, 184] on icon "Mes siguiente" at bounding box center [331, 188] width 20 height 20
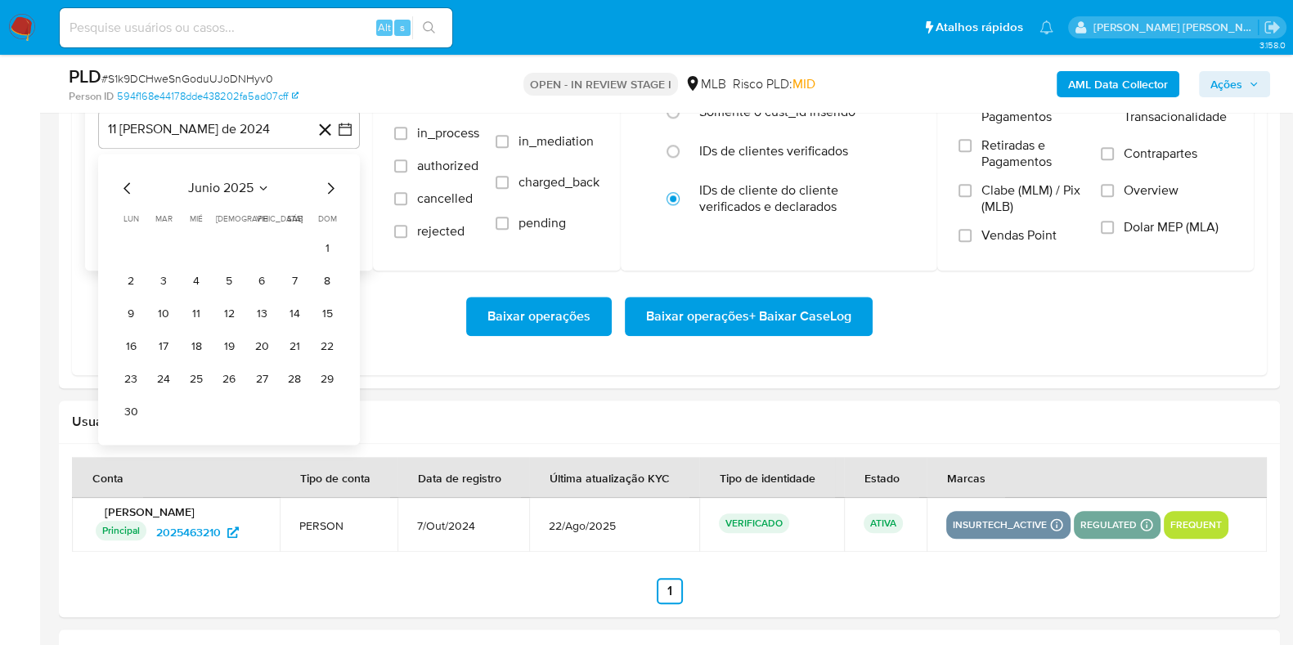
click at [329, 184] on icon "Mes siguiente" at bounding box center [331, 188] width 20 height 20
click at [160, 239] on button "1" at bounding box center [163, 249] width 26 height 26
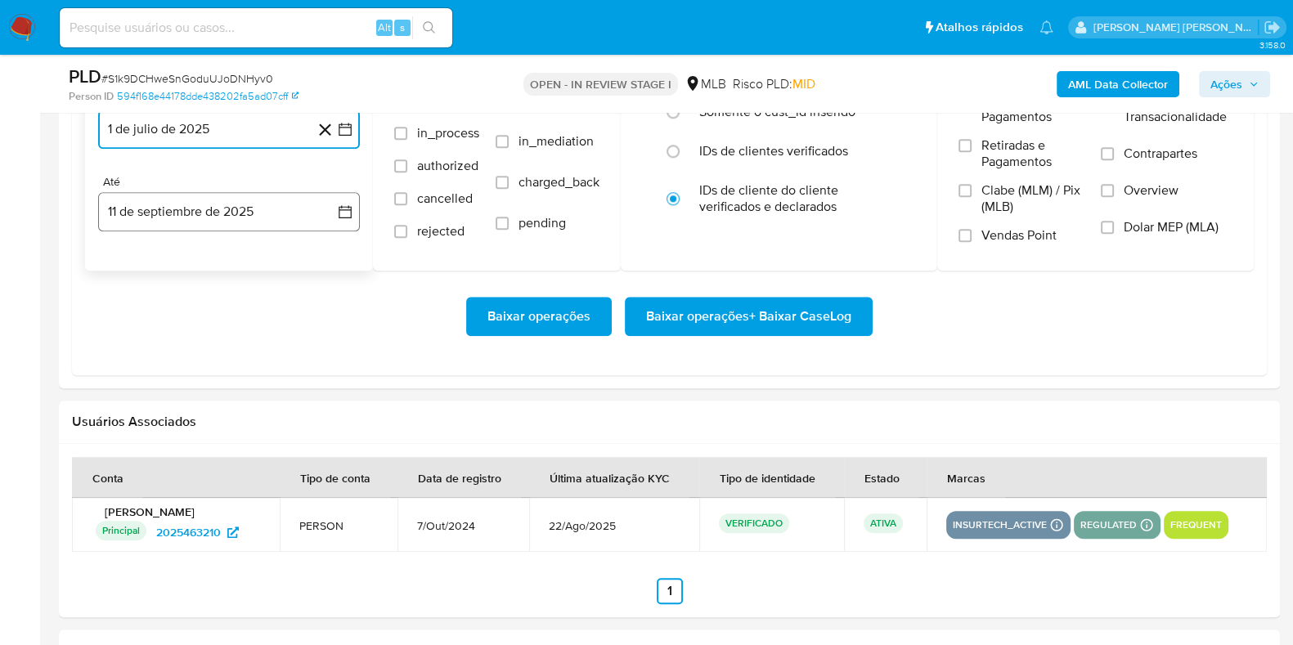
click at [163, 210] on button "11 de septiembre de 2025" at bounding box center [229, 211] width 262 height 39
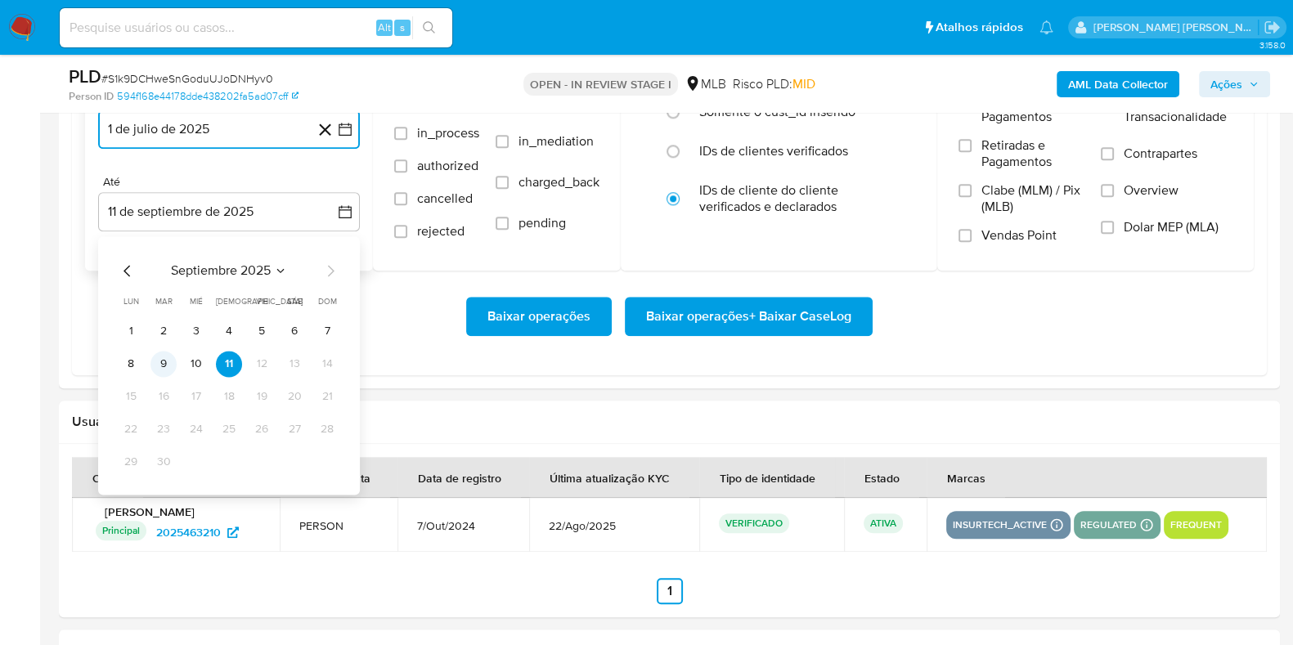
click at [159, 359] on button "9" at bounding box center [163, 364] width 26 height 26
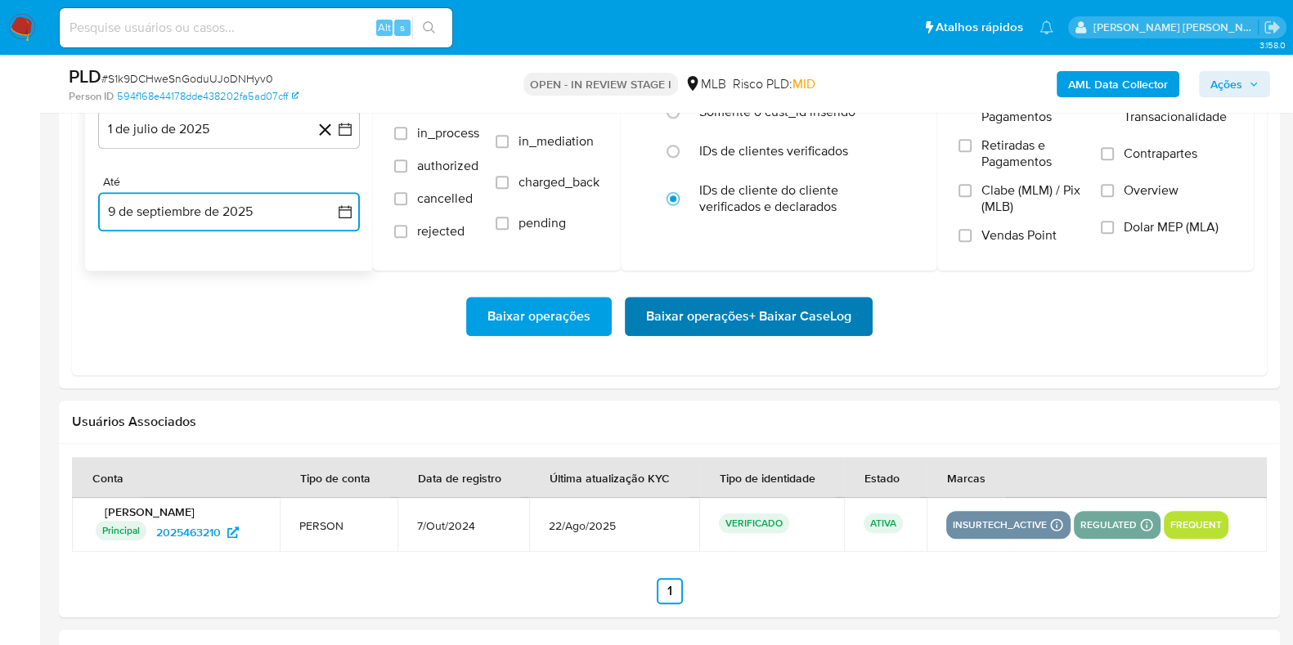
click at [711, 326] on span "Baixar operações + Baixar CaseLog" at bounding box center [748, 317] width 205 height 36
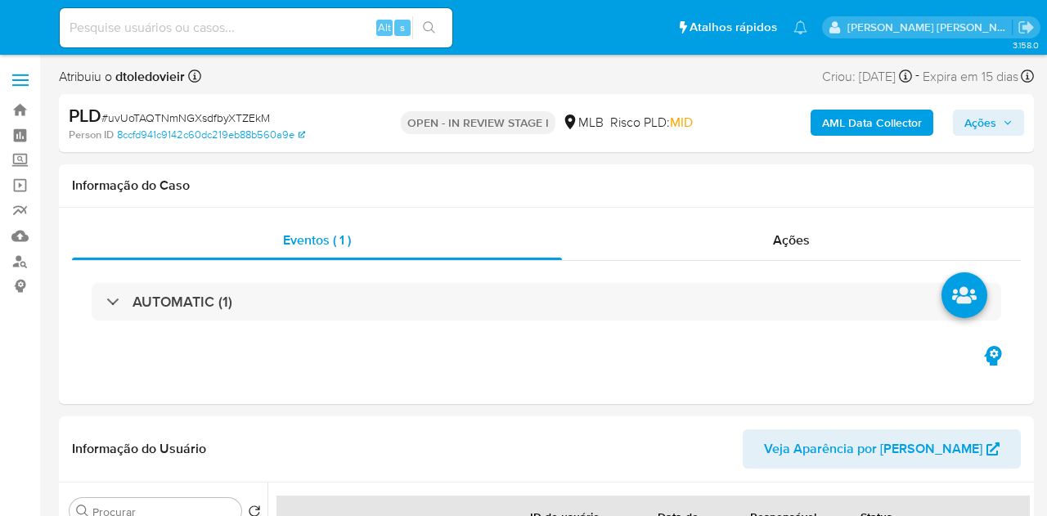
select select "10"
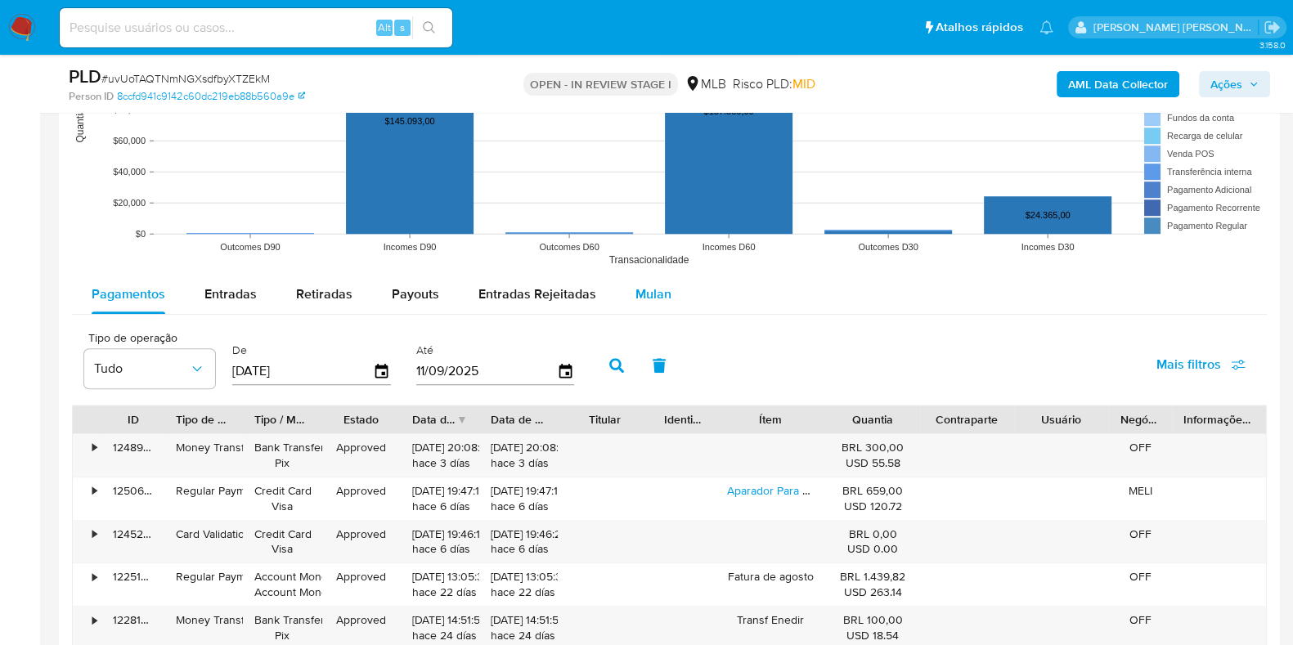
click at [645, 285] on span "Mulan" at bounding box center [653, 294] width 36 height 19
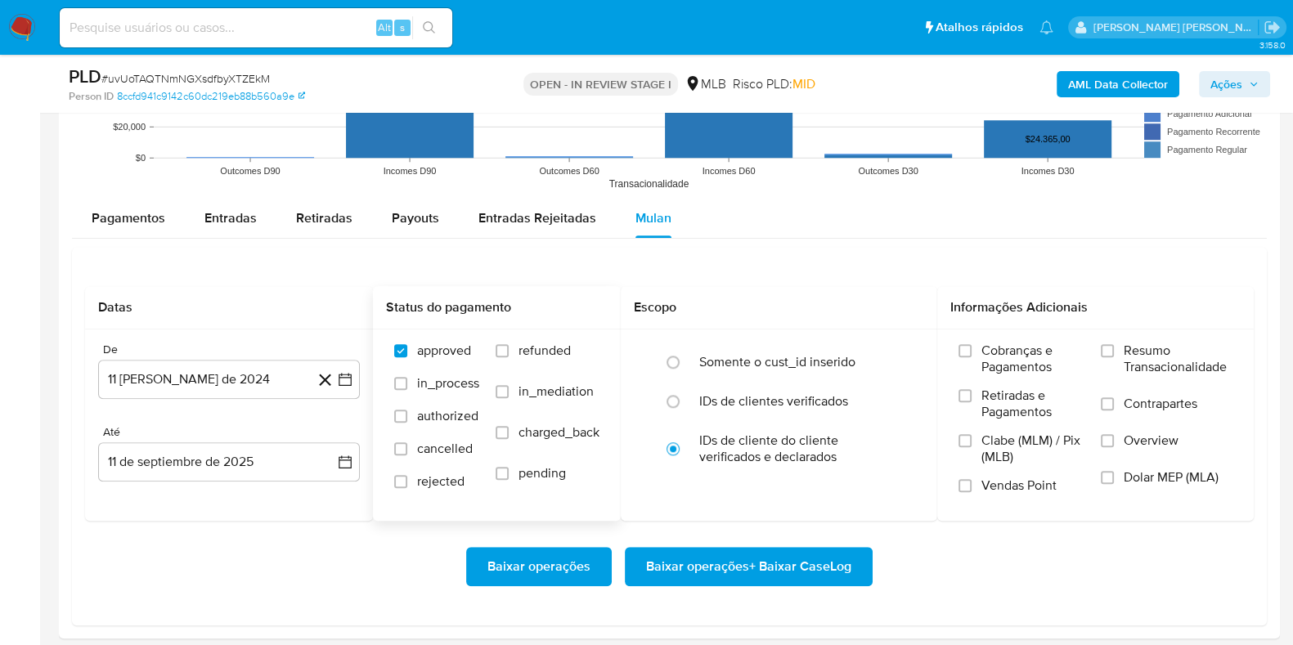
scroll to position [1840, 0]
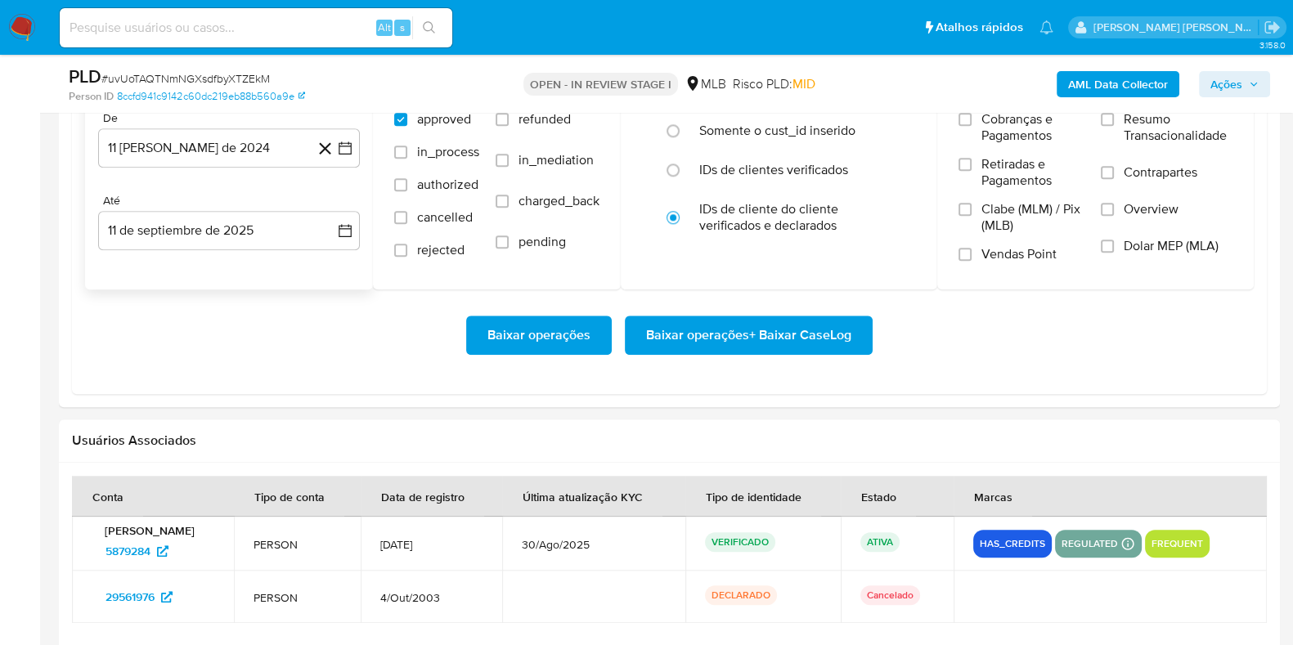
click at [152, 123] on div "De" at bounding box center [229, 118] width 262 height 15
click at [166, 153] on button "11 de agosto de 2024" at bounding box center [229, 147] width 262 height 39
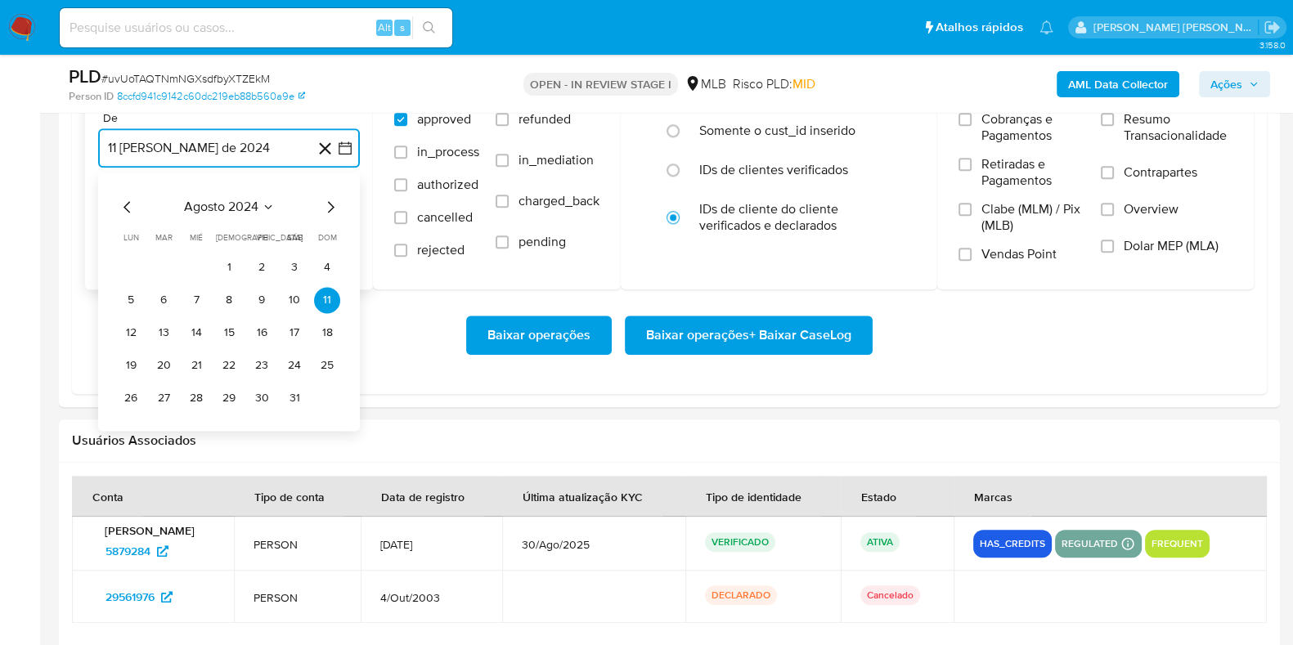
click at [328, 206] on icon "Mes siguiente" at bounding box center [331, 207] width 20 height 20
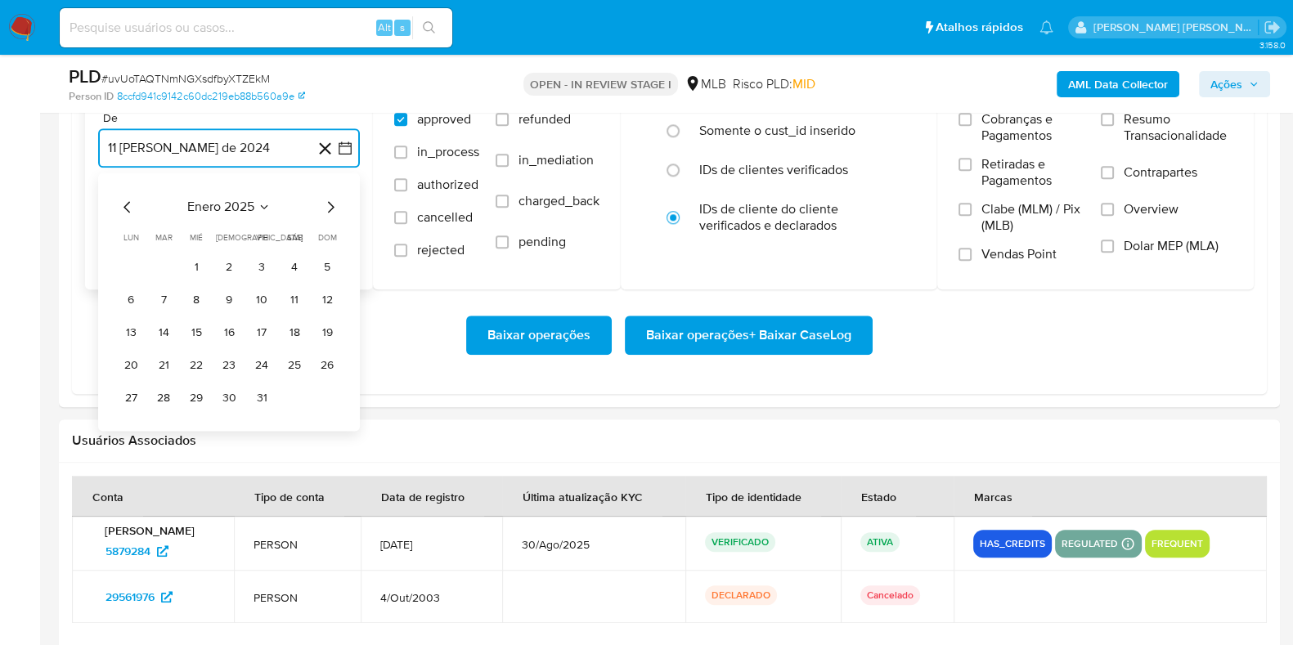
click at [328, 206] on icon "Mes siguiente" at bounding box center [331, 207] width 20 height 20
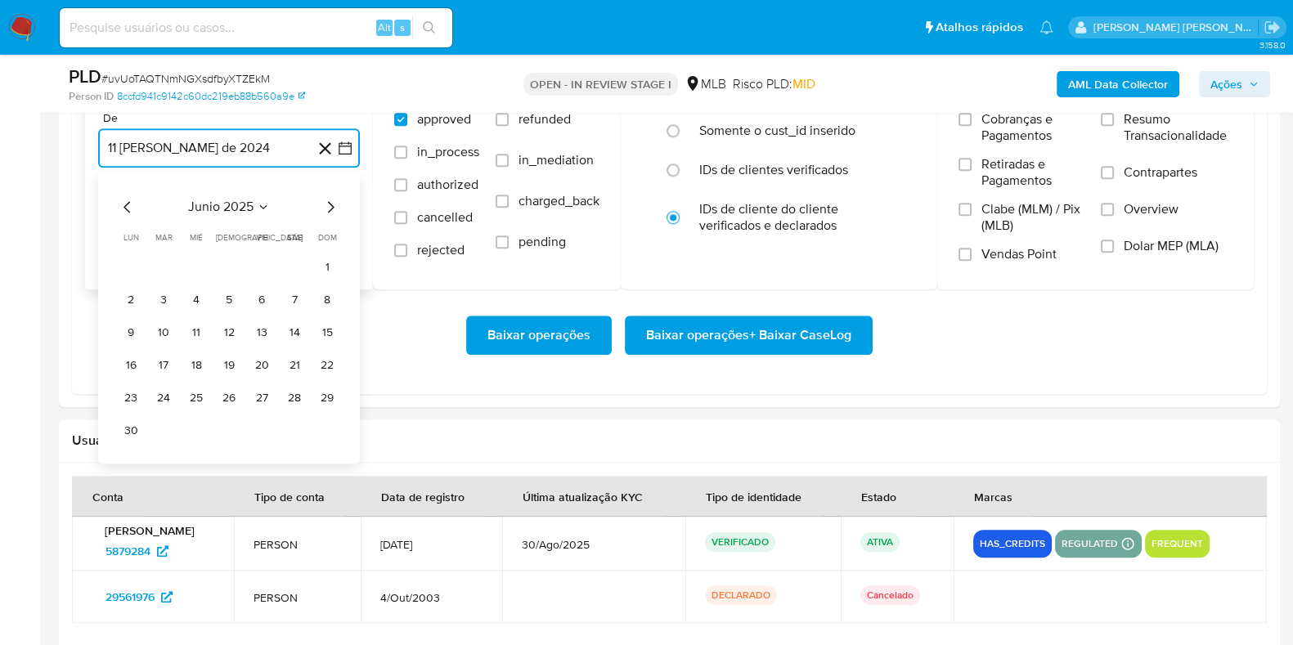
click at [328, 206] on icon "Mes siguiente" at bounding box center [331, 207] width 20 height 20
click at [133, 199] on icon "Mes anterior" at bounding box center [128, 207] width 20 height 20
click at [162, 260] on button "1" at bounding box center [163, 267] width 26 height 26
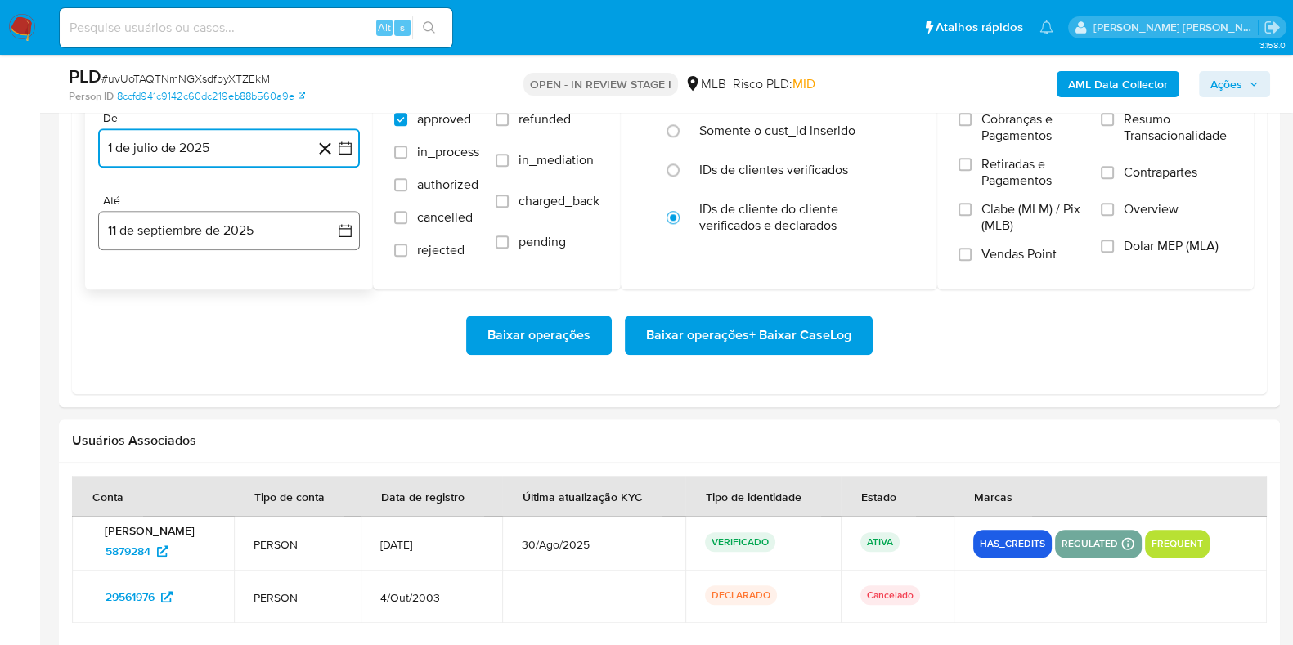
click at [172, 223] on button "11 de septiembre de 2025" at bounding box center [229, 230] width 262 height 39
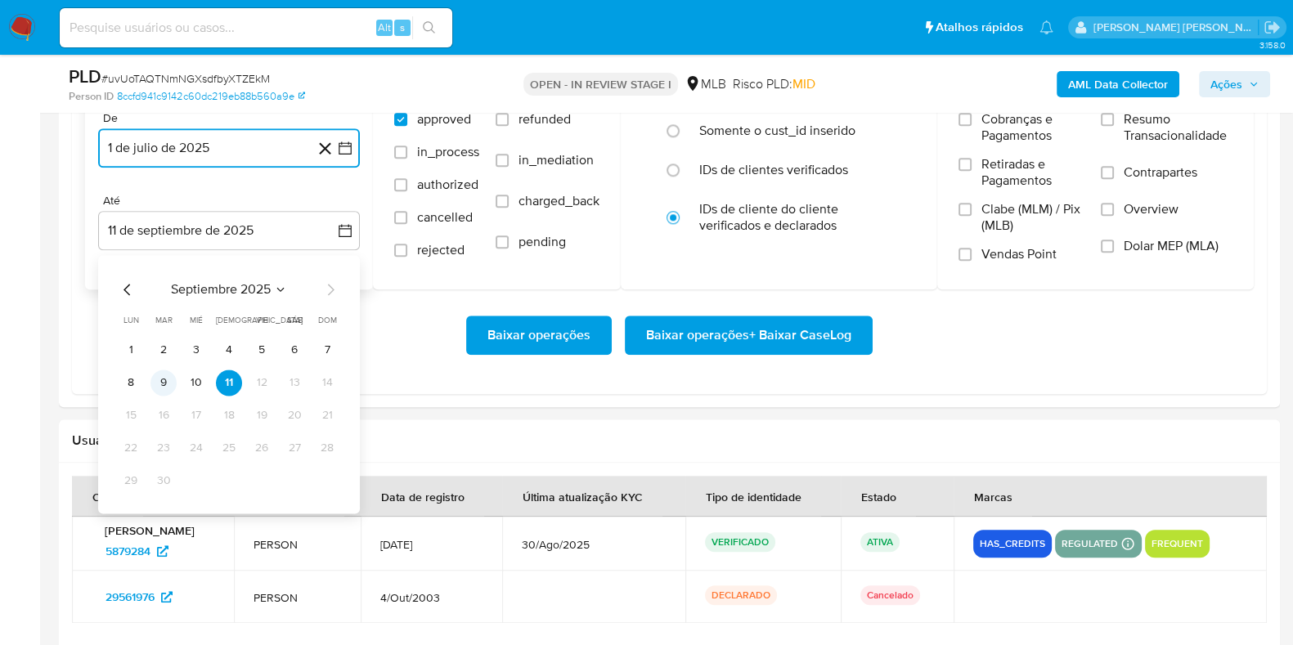
click at [164, 389] on button "9" at bounding box center [163, 383] width 26 height 26
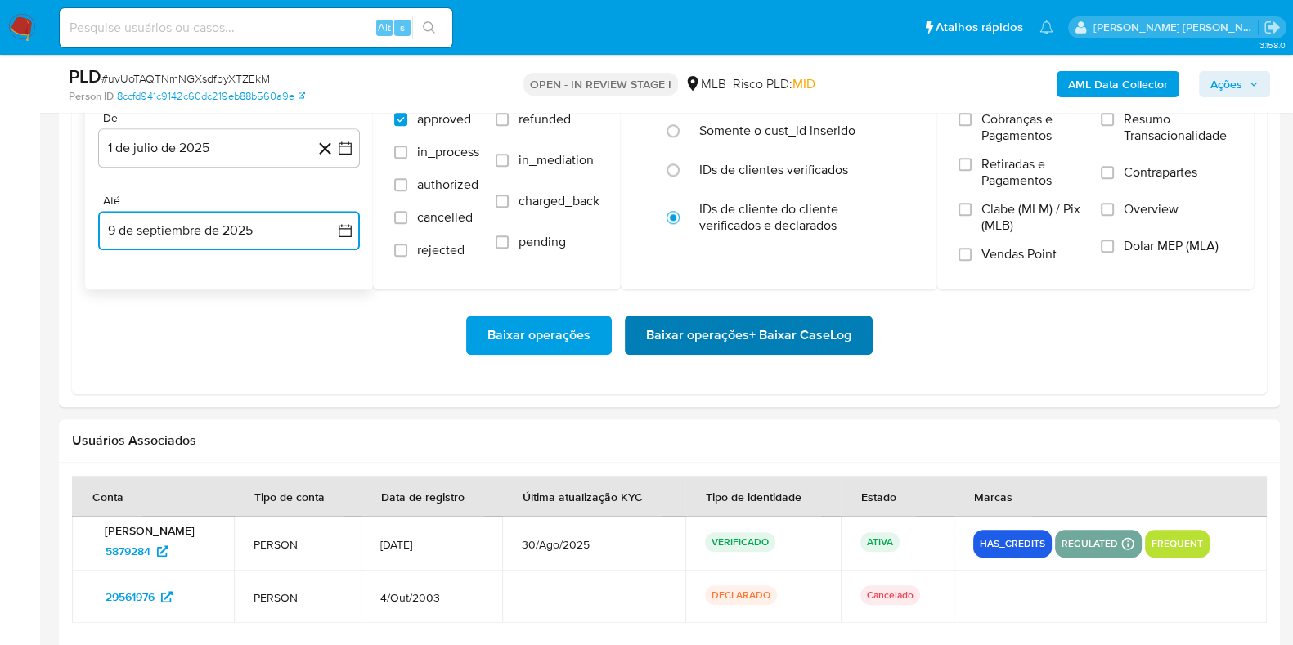
click at [658, 345] on span "Baixar operações + Baixar CaseLog" at bounding box center [748, 335] width 205 height 36
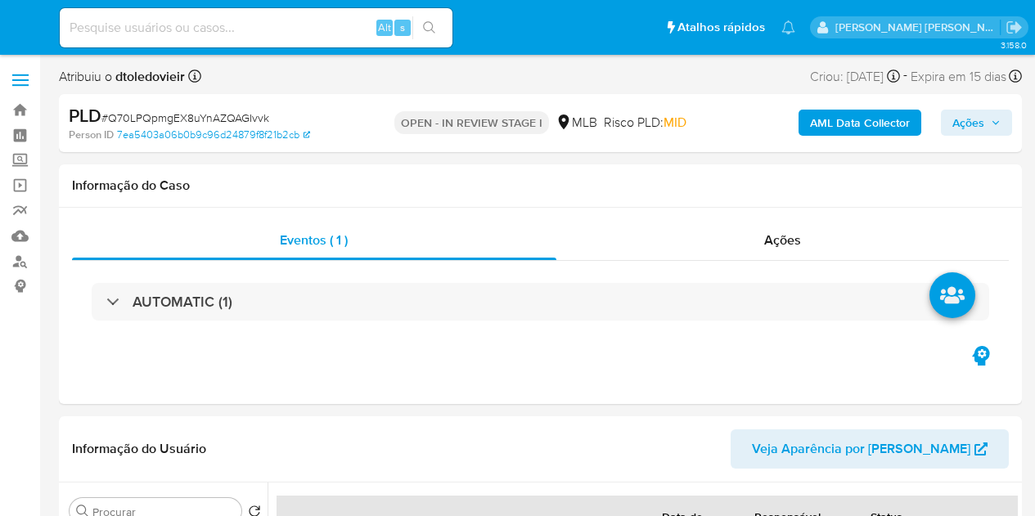
select select "10"
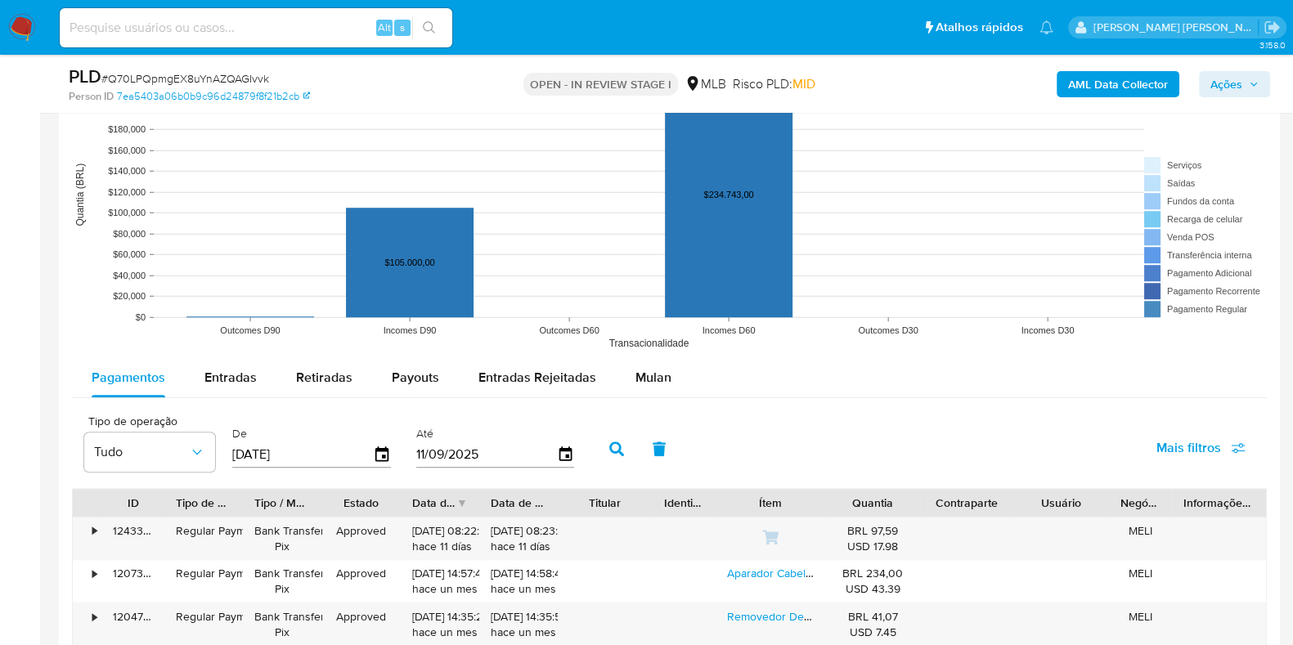
scroll to position [1533, 0]
click at [658, 379] on span "Mulan" at bounding box center [653, 377] width 36 height 19
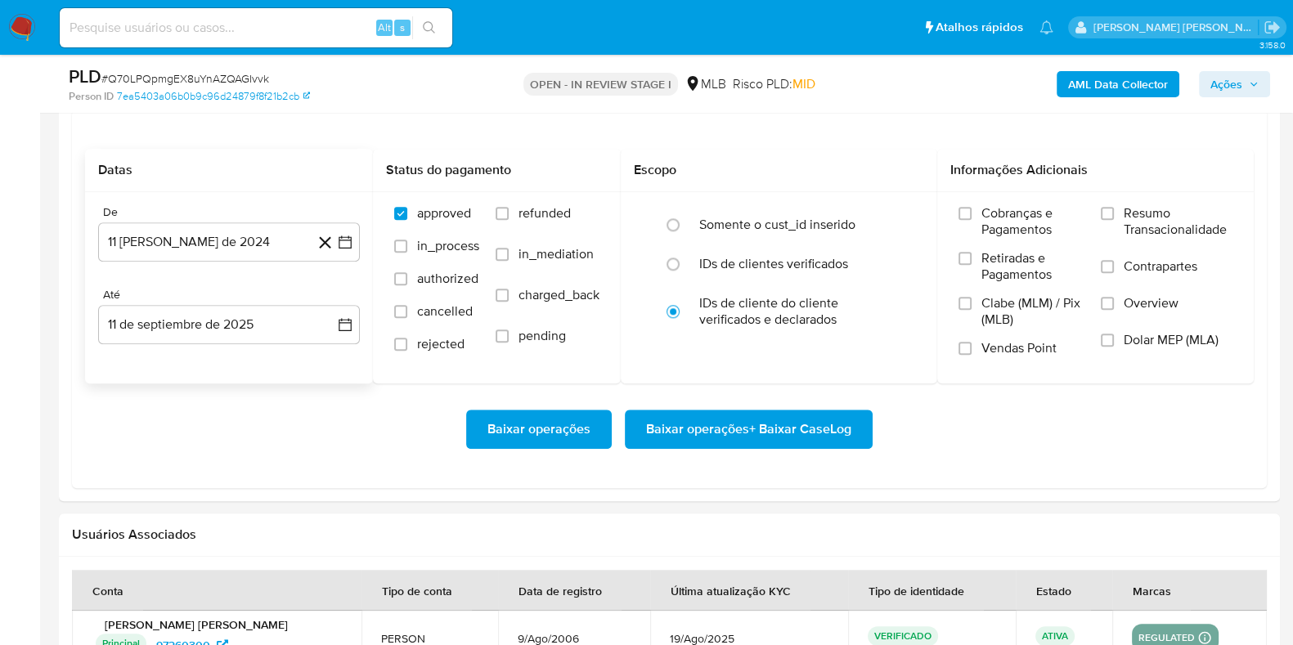
scroll to position [1942, 0]
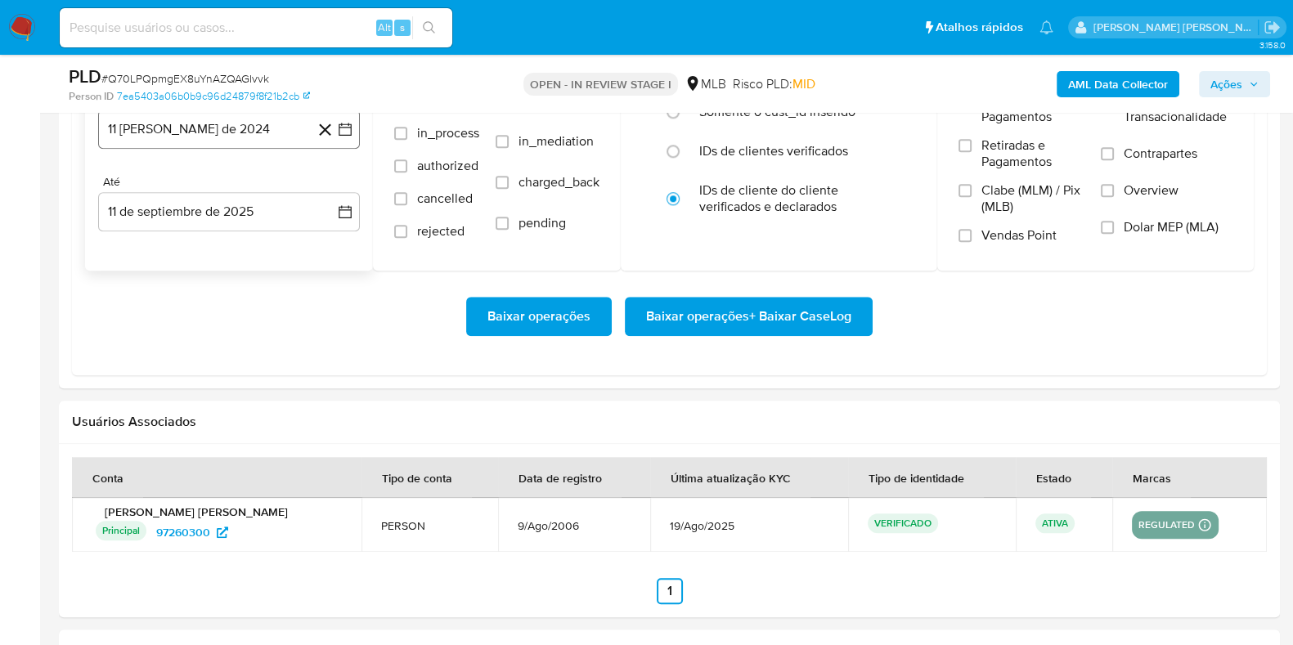
click at [191, 138] on button "11 [PERSON_NAME] de 2024" at bounding box center [229, 129] width 262 height 39
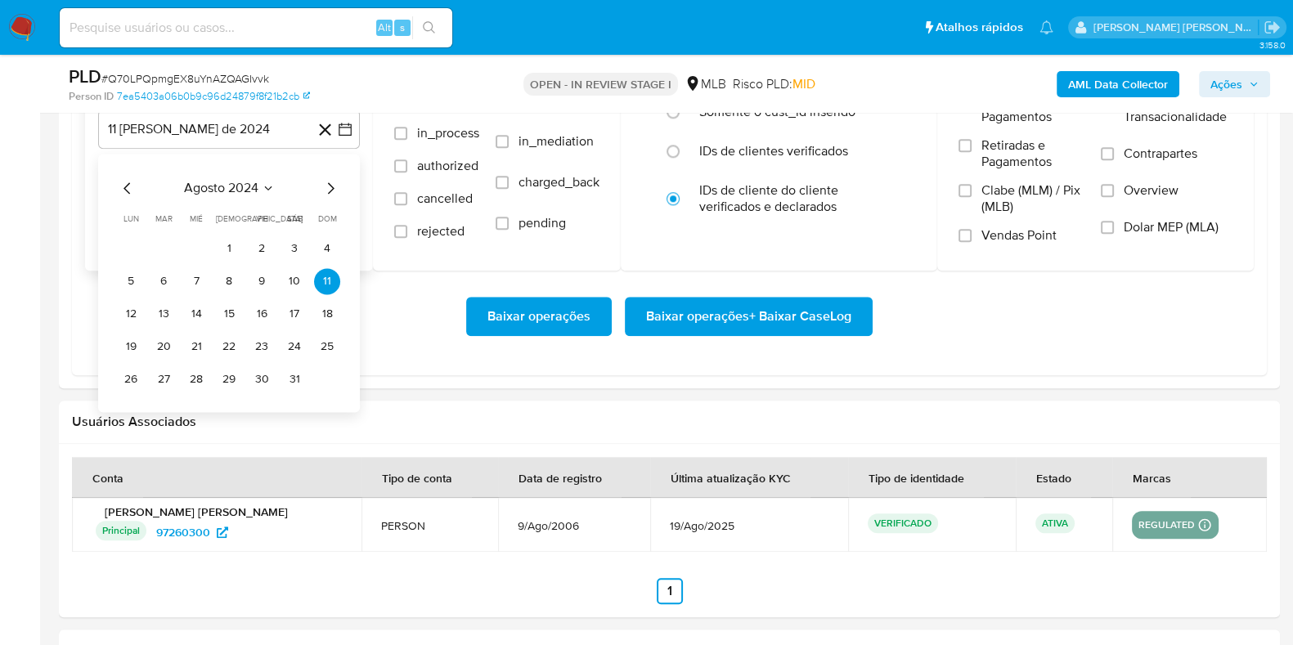
click at [326, 188] on icon "Mes siguiente" at bounding box center [331, 188] width 20 height 20
click at [327, 186] on icon "Mes siguiente" at bounding box center [331, 188] width 20 height 20
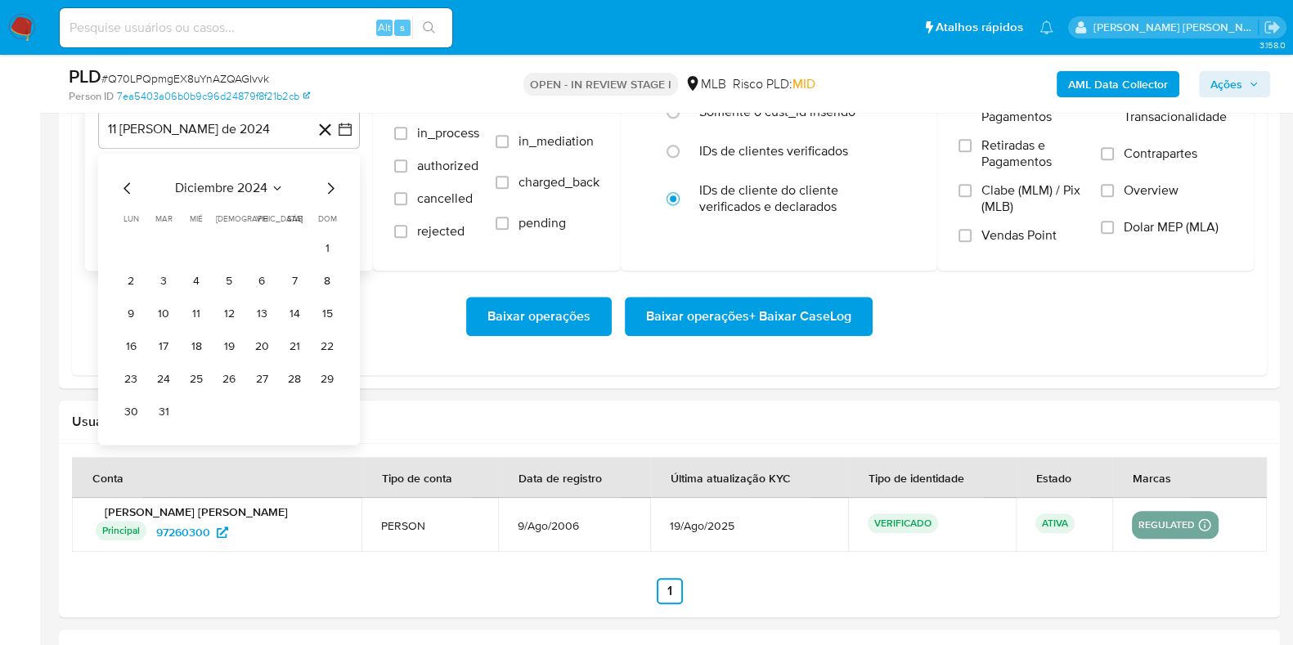
click at [327, 186] on icon "Mes siguiente" at bounding box center [331, 188] width 20 height 20
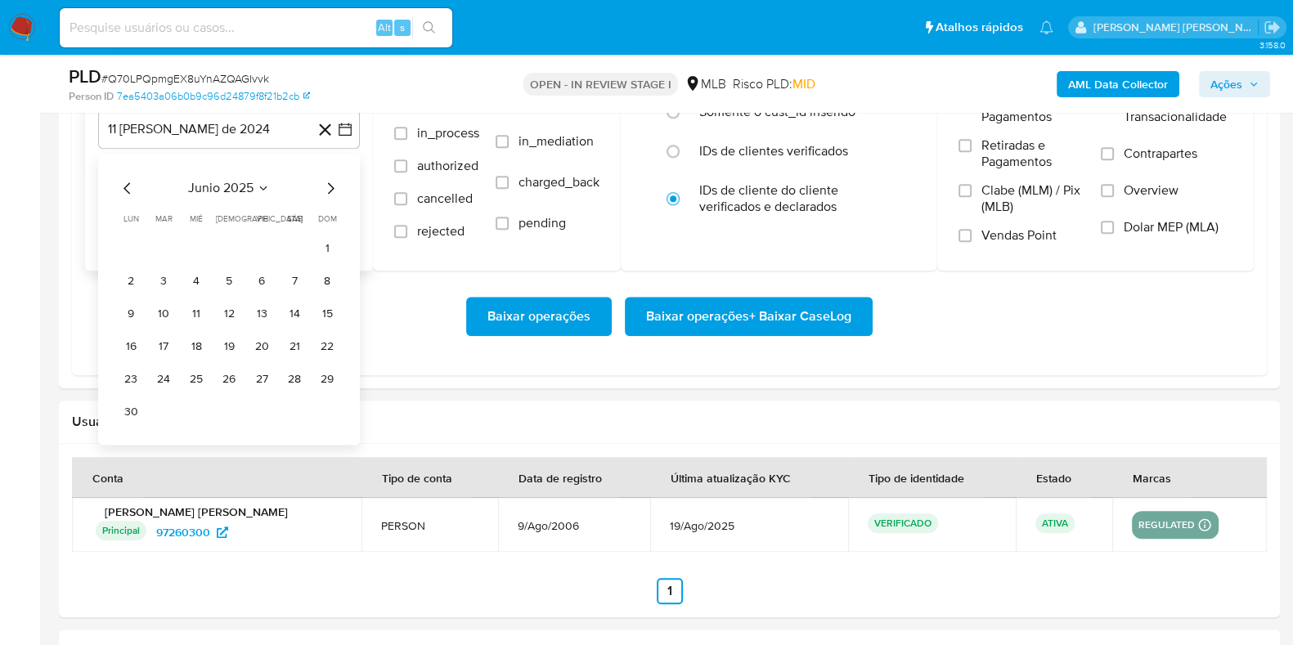
click at [327, 186] on icon "Mes siguiente" at bounding box center [331, 188] width 20 height 20
click at [159, 242] on button "1" at bounding box center [163, 249] width 26 height 26
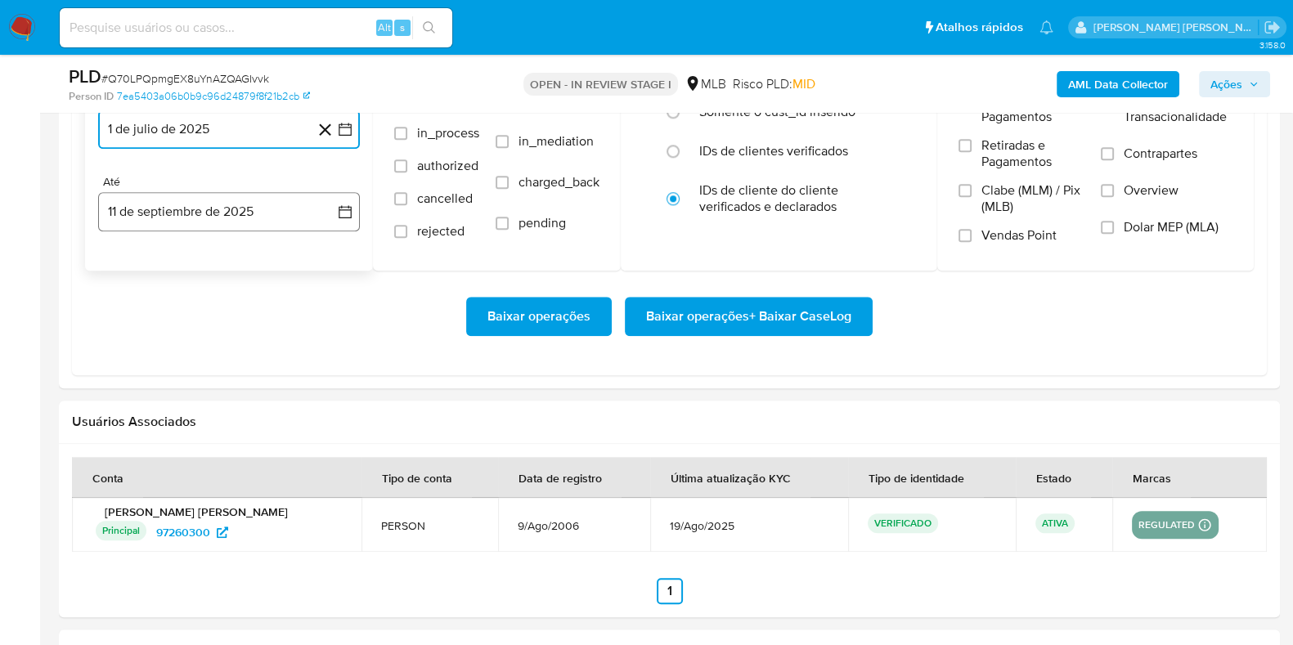
click at [176, 215] on button "11 de septiembre de 2025" at bounding box center [229, 211] width 262 height 39
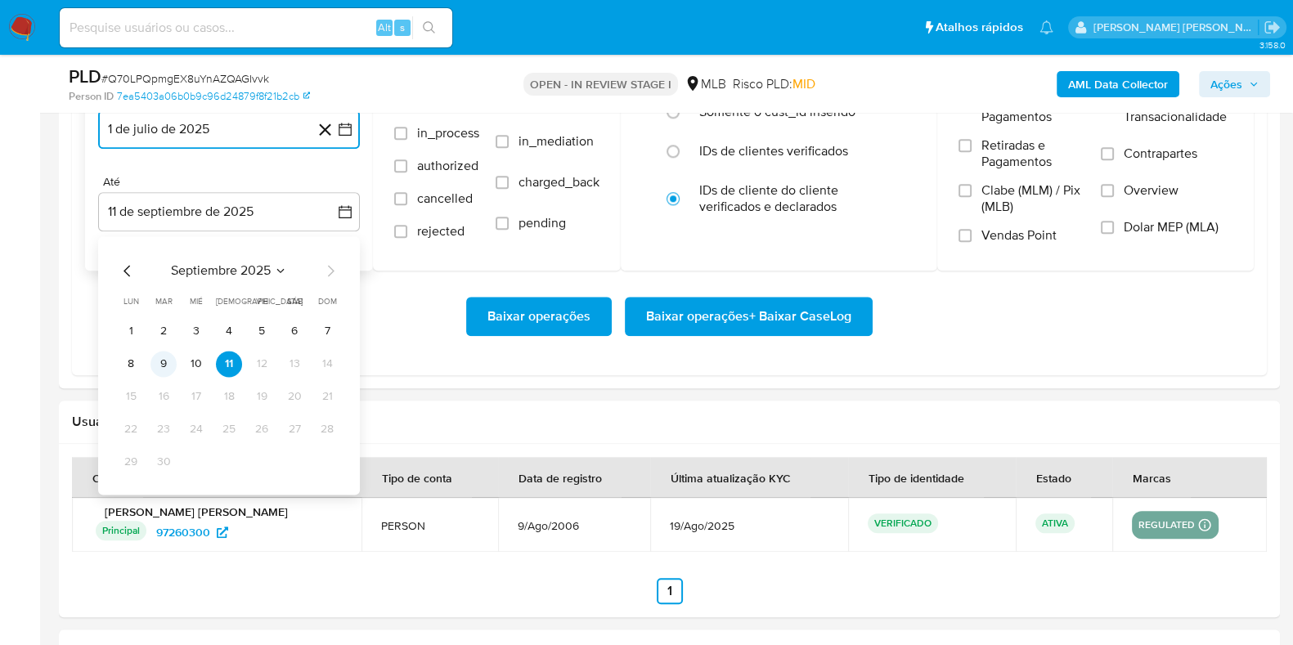
click at [164, 357] on button "9" at bounding box center [163, 364] width 26 height 26
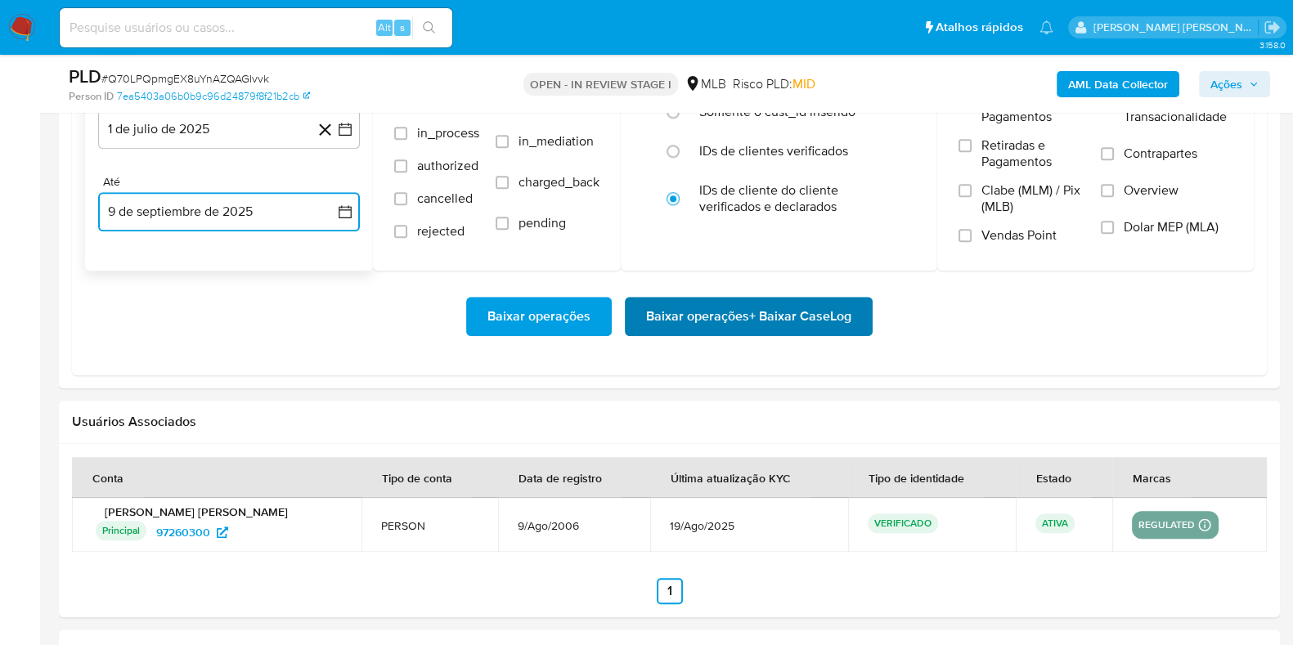
click at [651, 317] on span "Baixar operações + Baixar CaseLog" at bounding box center [748, 317] width 205 height 36
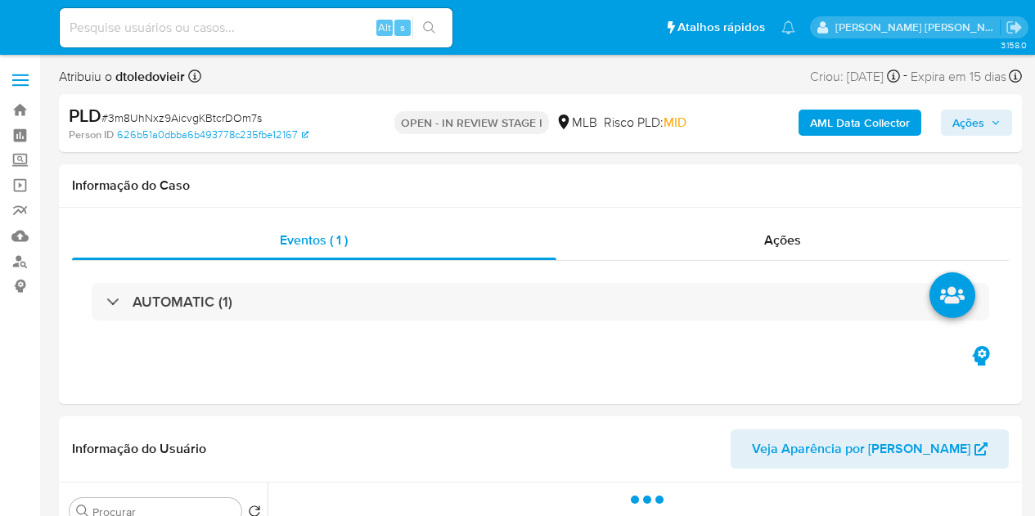
select select "10"
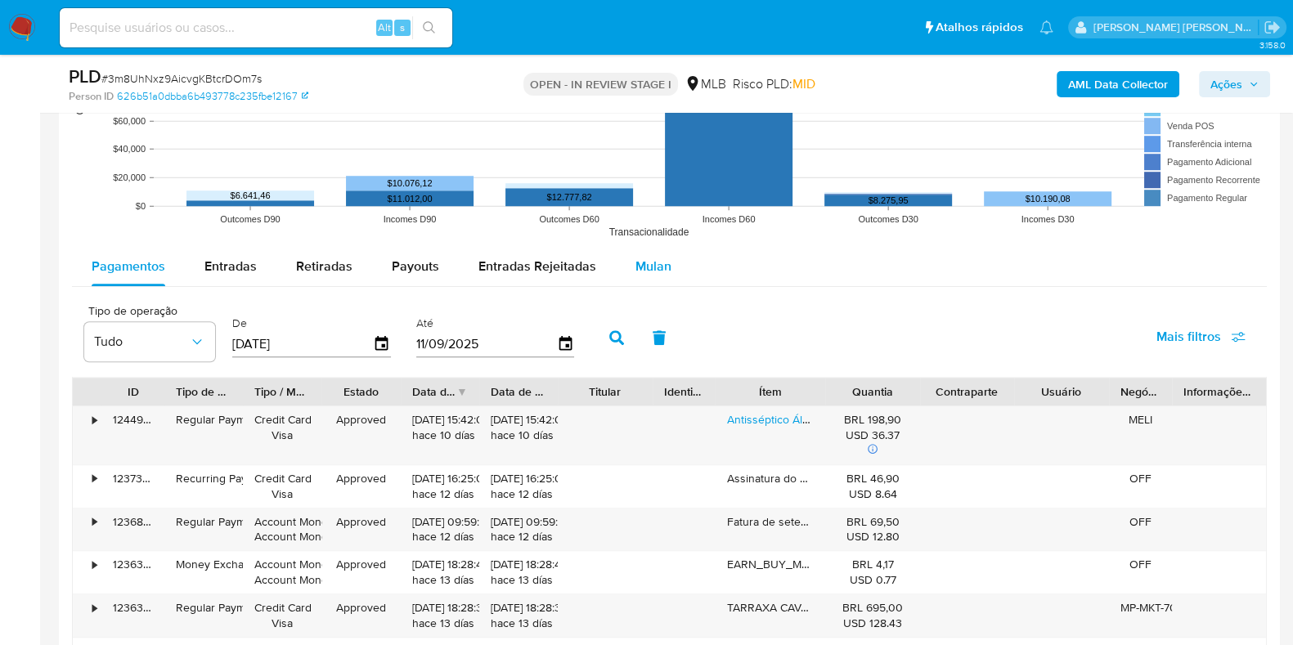
click at [635, 264] on span "Mulan" at bounding box center [653, 266] width 36 height 19
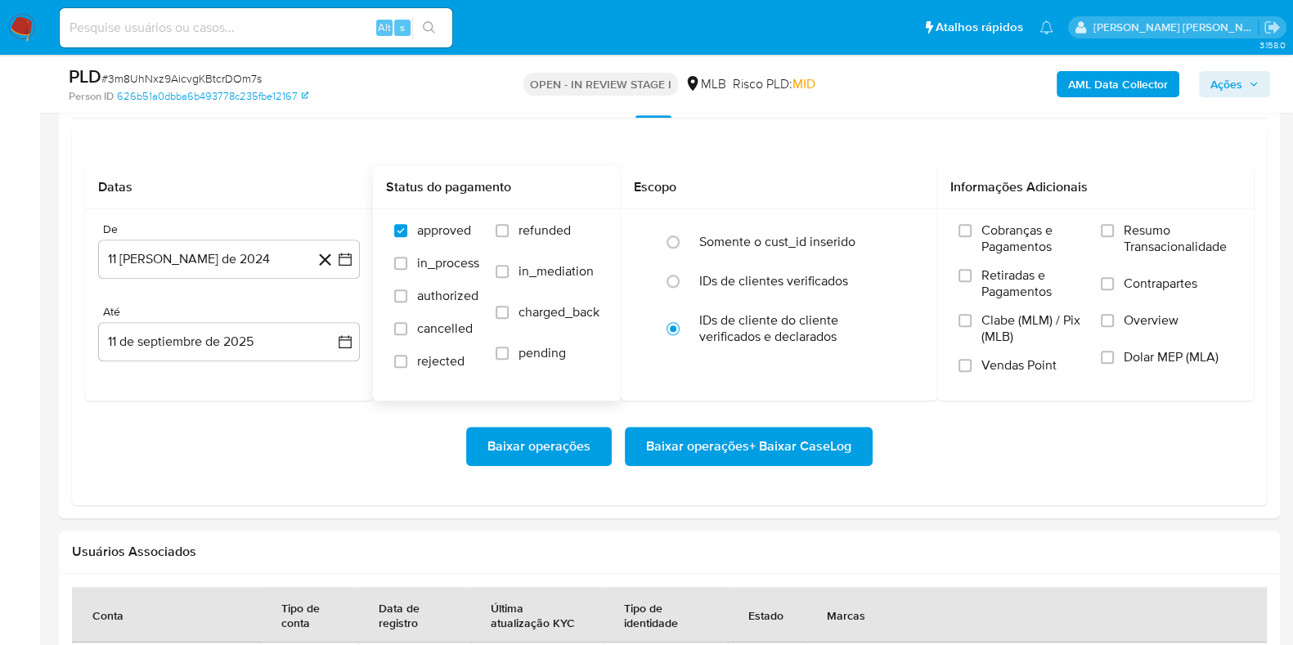
scroll to position [1840, 0]
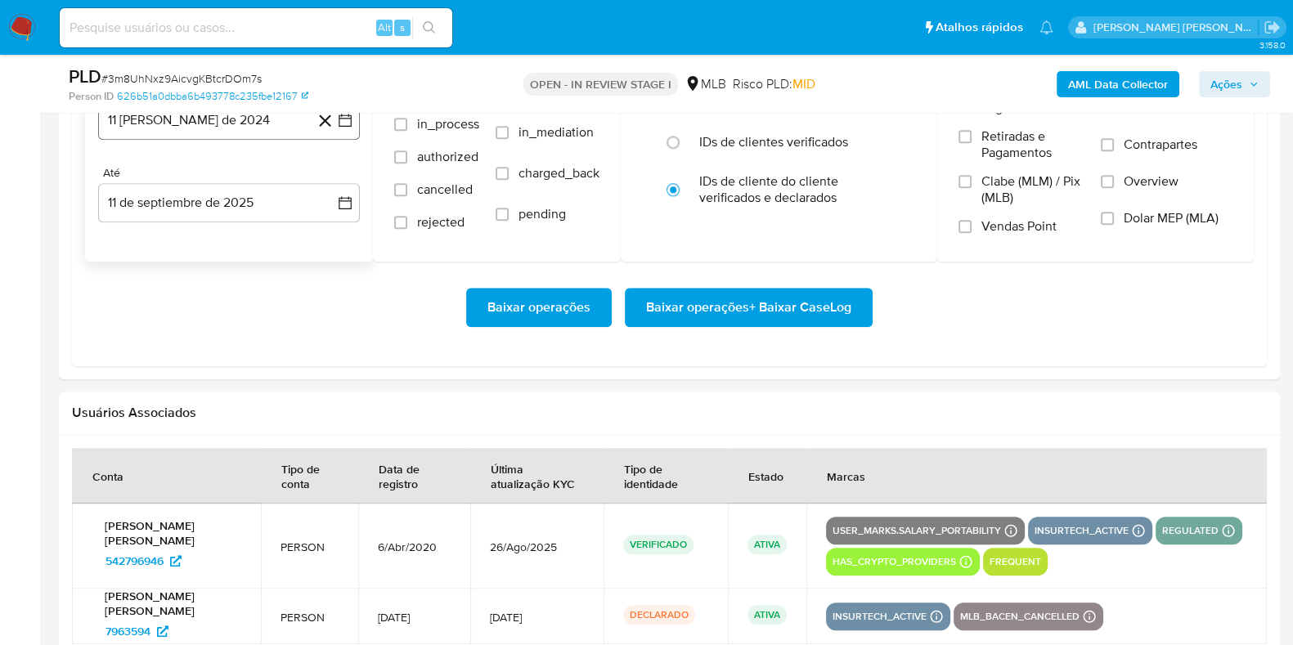
click at [233, 128] on button "11 [PERSON_NAME] de 2024" at bounding box center [229, 120] width 262 height 39
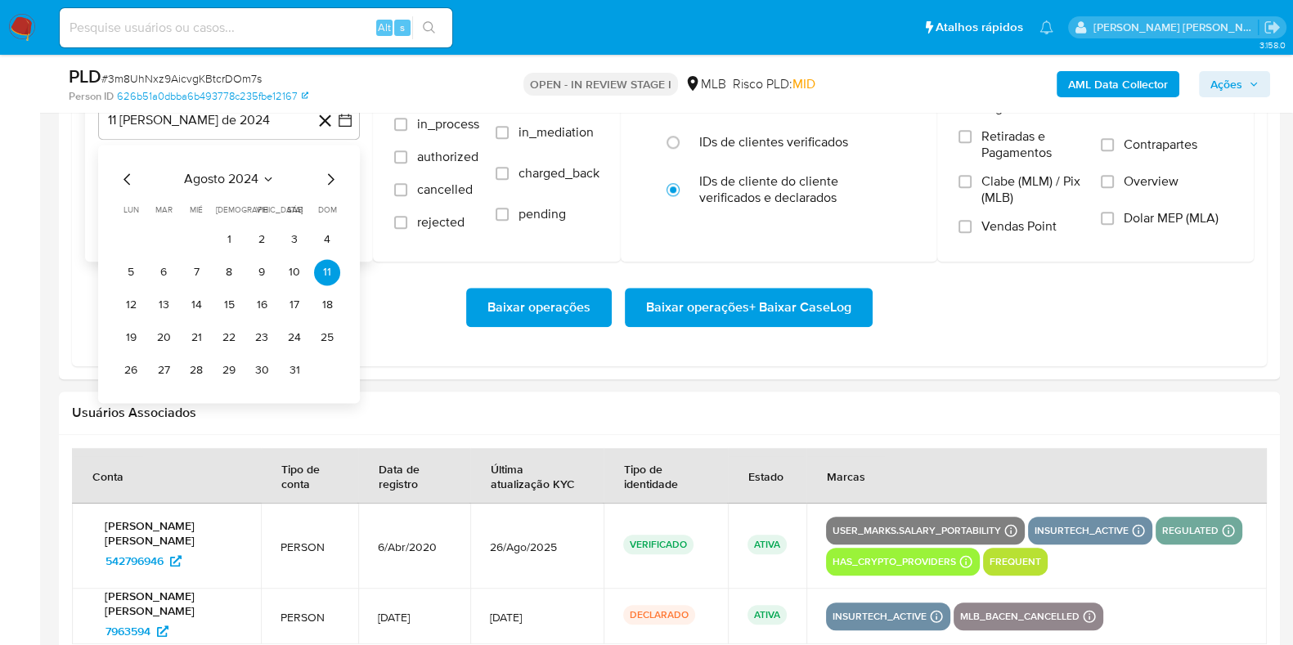
click at [329, 173] on icon "Mes siguiente" at bounding box center [331, 179] width 20 height 20
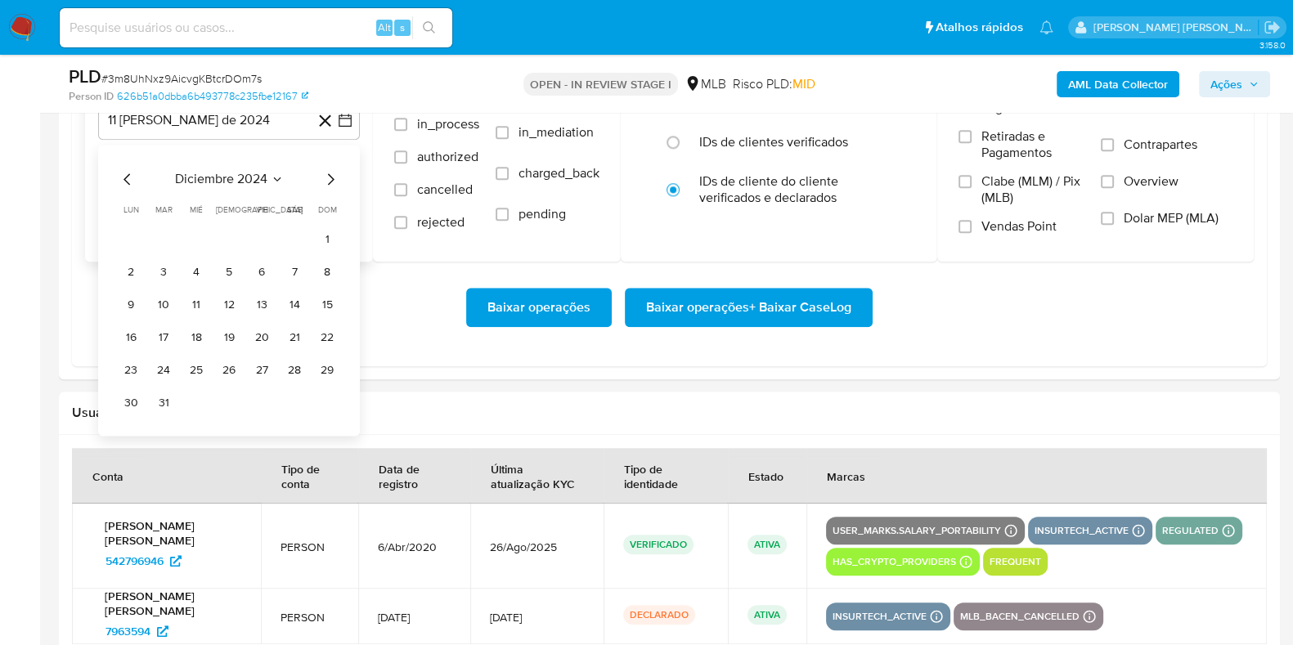
click at [329, 173] on icon "Mes siguiente" at bounding box center [331, 179] width 20 height 20
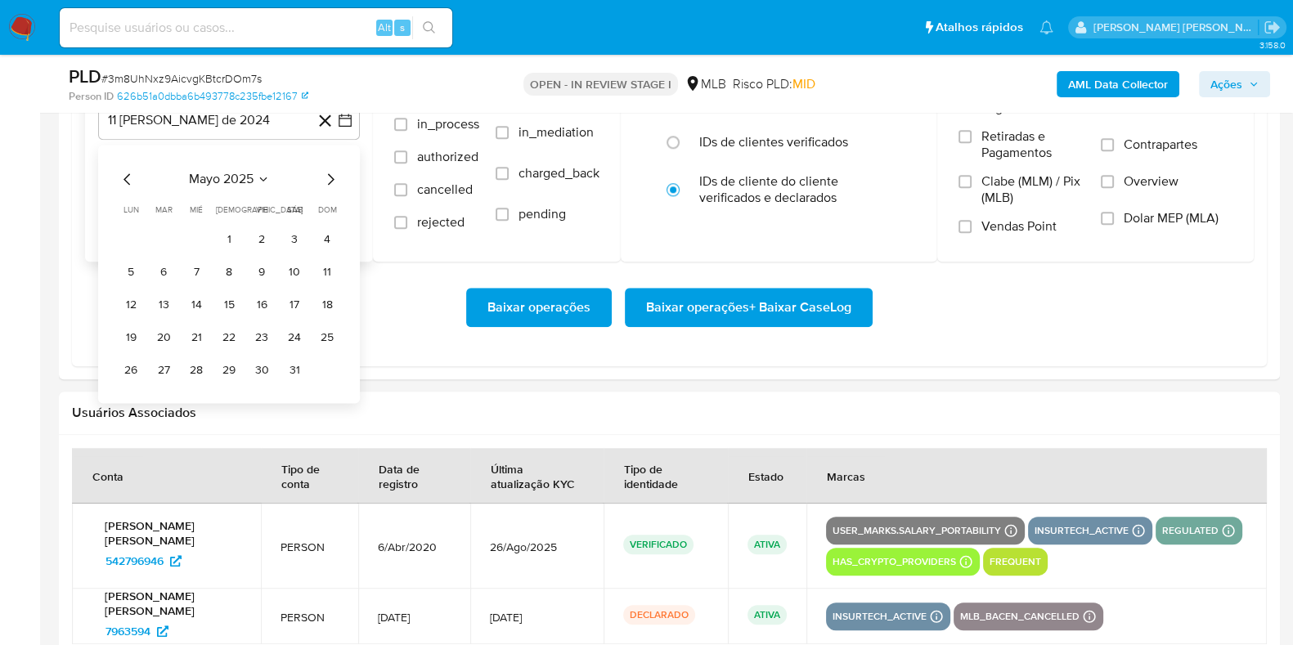
click at [329, 173] on icon "Mes siguiente" at bounding box center [331, 179] width 20 height 20
click at [168, 235] on button "1" at bounding box center [163, 240] width 26 height 26
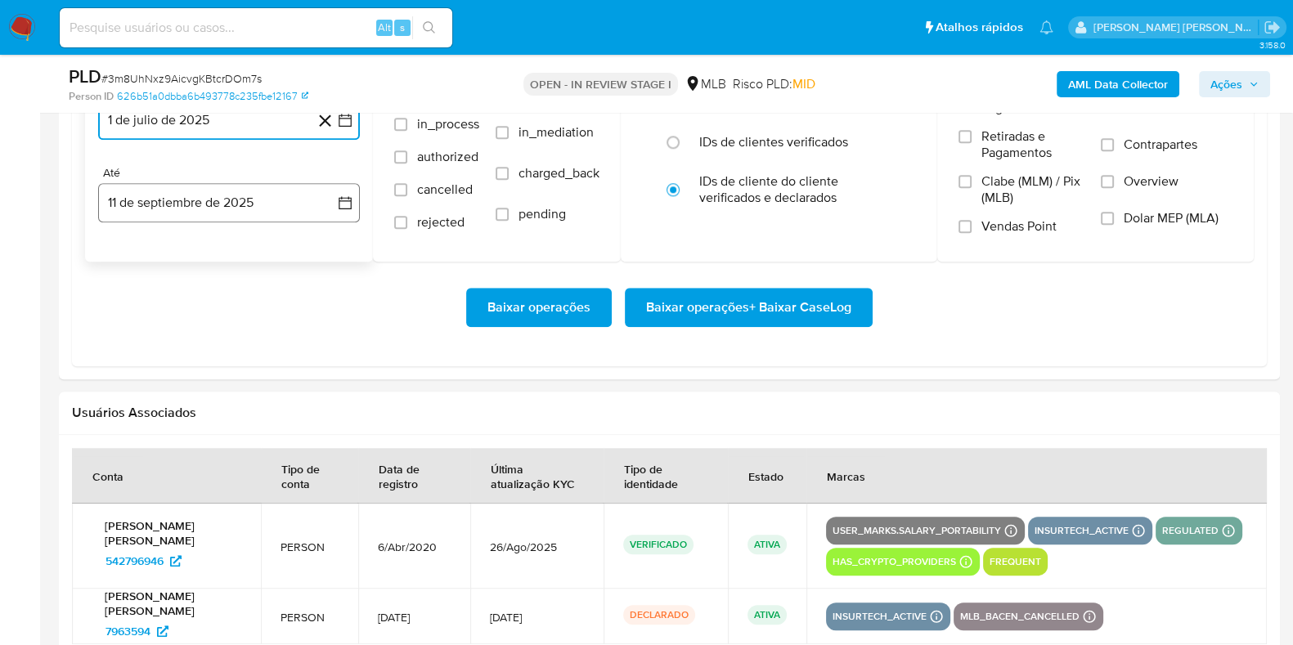
click at [201, 200] on button "11 de septiembre de 2025" at bounding box center [229, 202] width 262 height 39
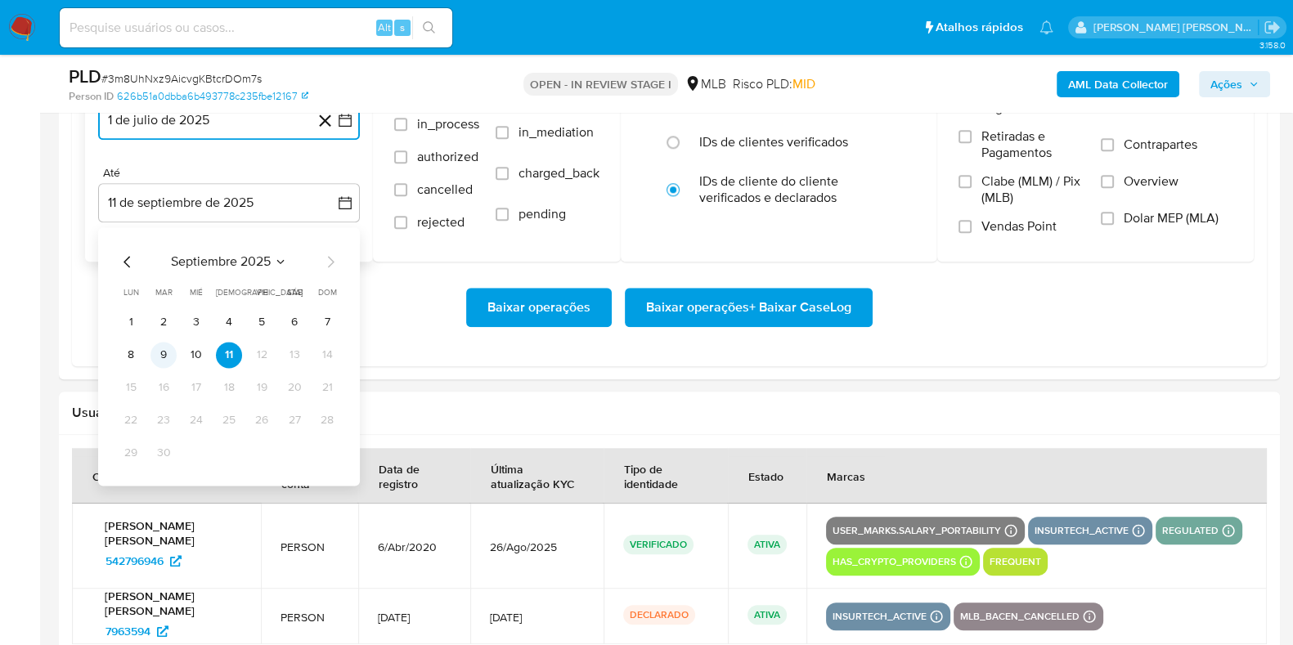
click at [155, 352] on button "9" at bounding box center [163, 355] width 26 height 26
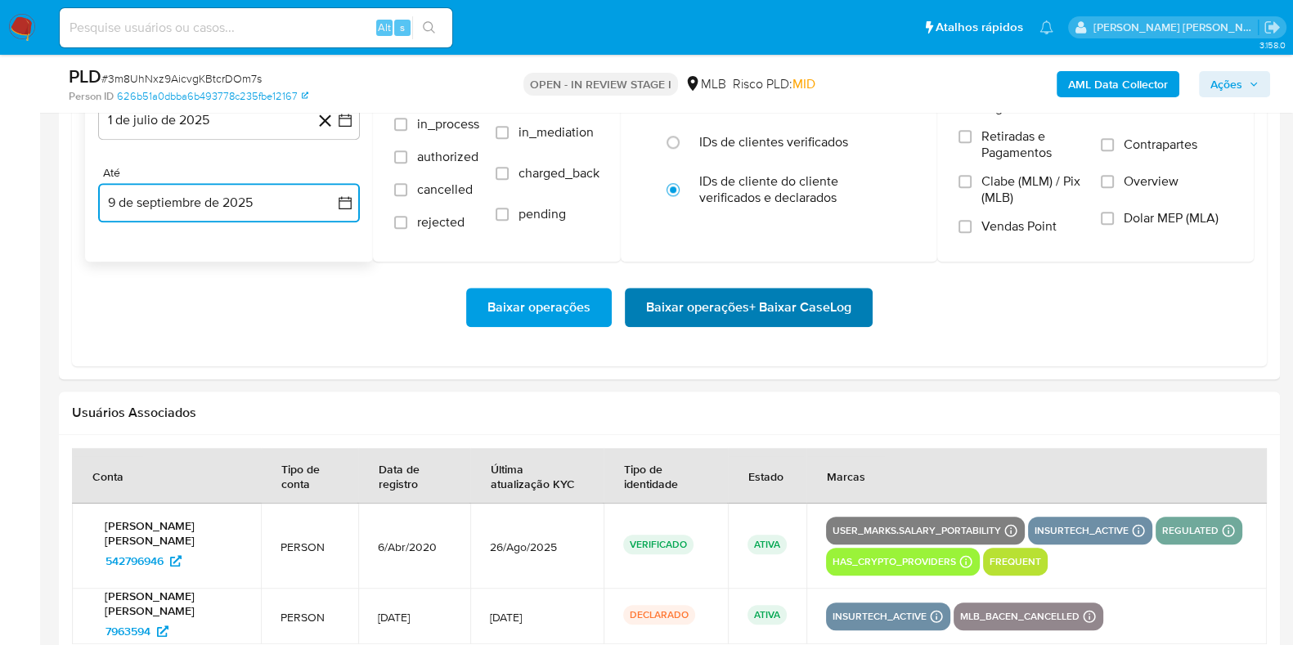
click at [700, 299] on span "Baixar operações + Baixar CaseLog" at bounding box center [748, 308] width 205 height 36
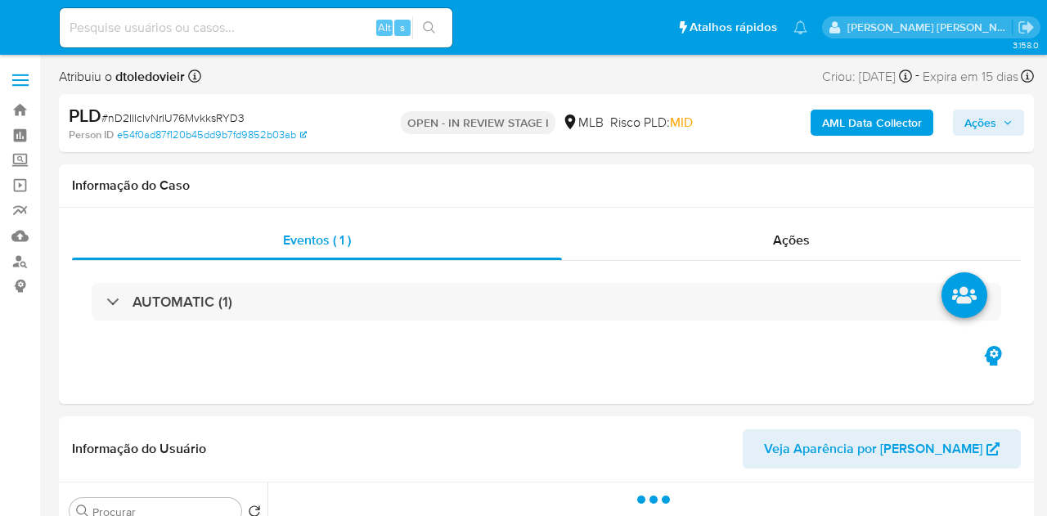
select select "10"
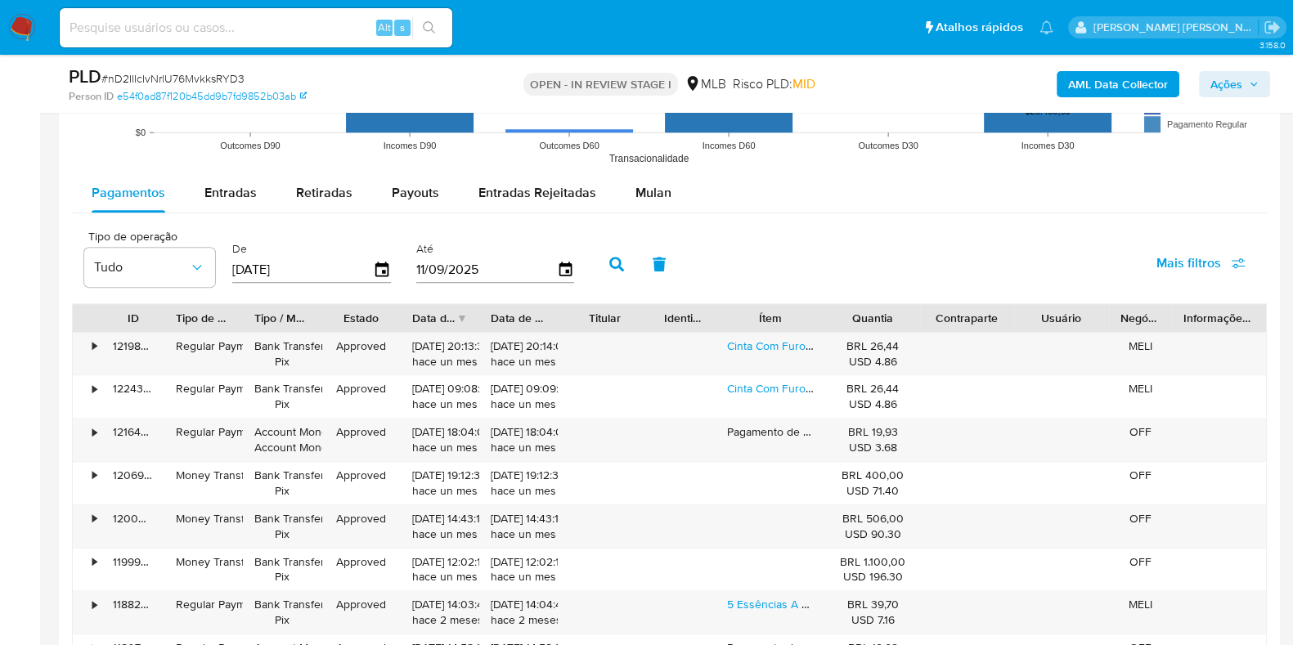
scroll to position [1738, 0]
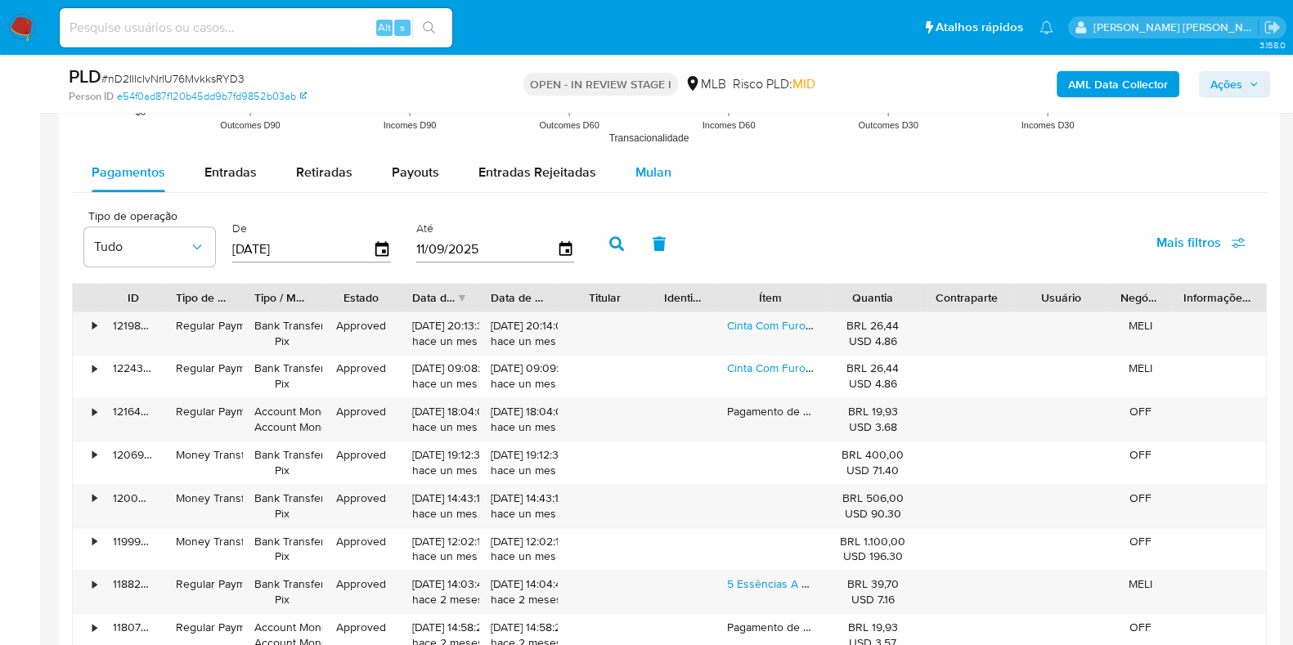
click at [644, 182] on div "Mulan" at bounding box center [653, 172] width 36 height 39
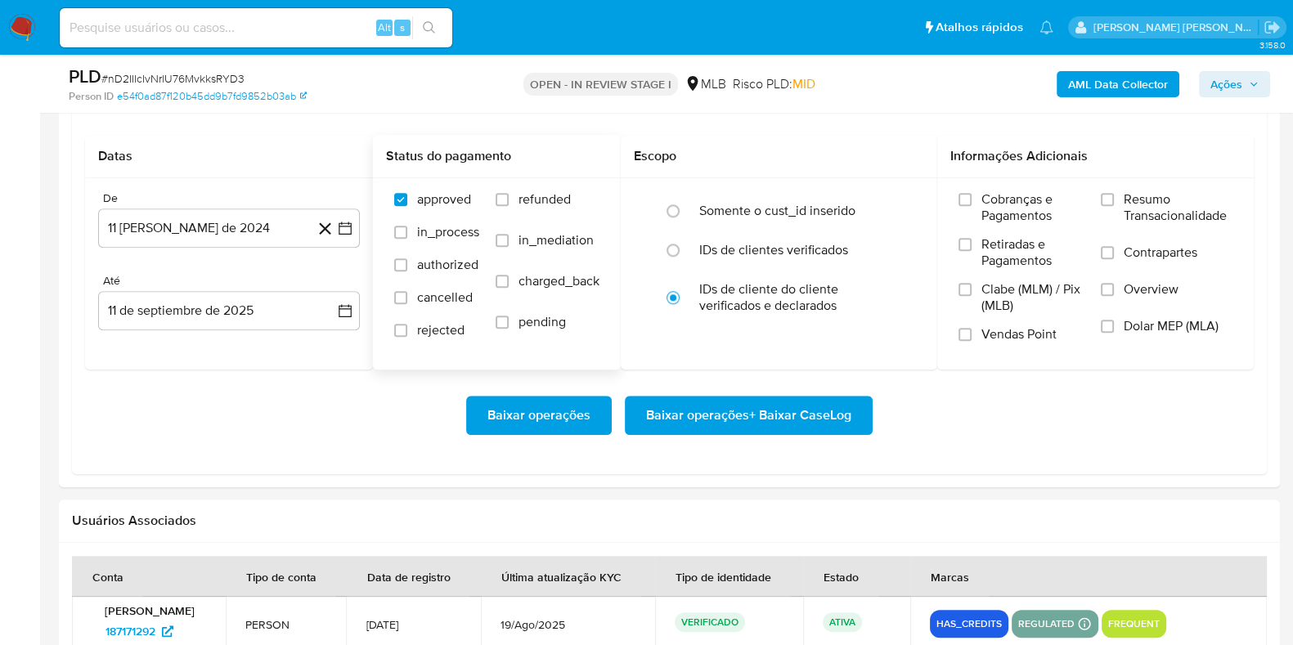
scroll to position [1942, 0]
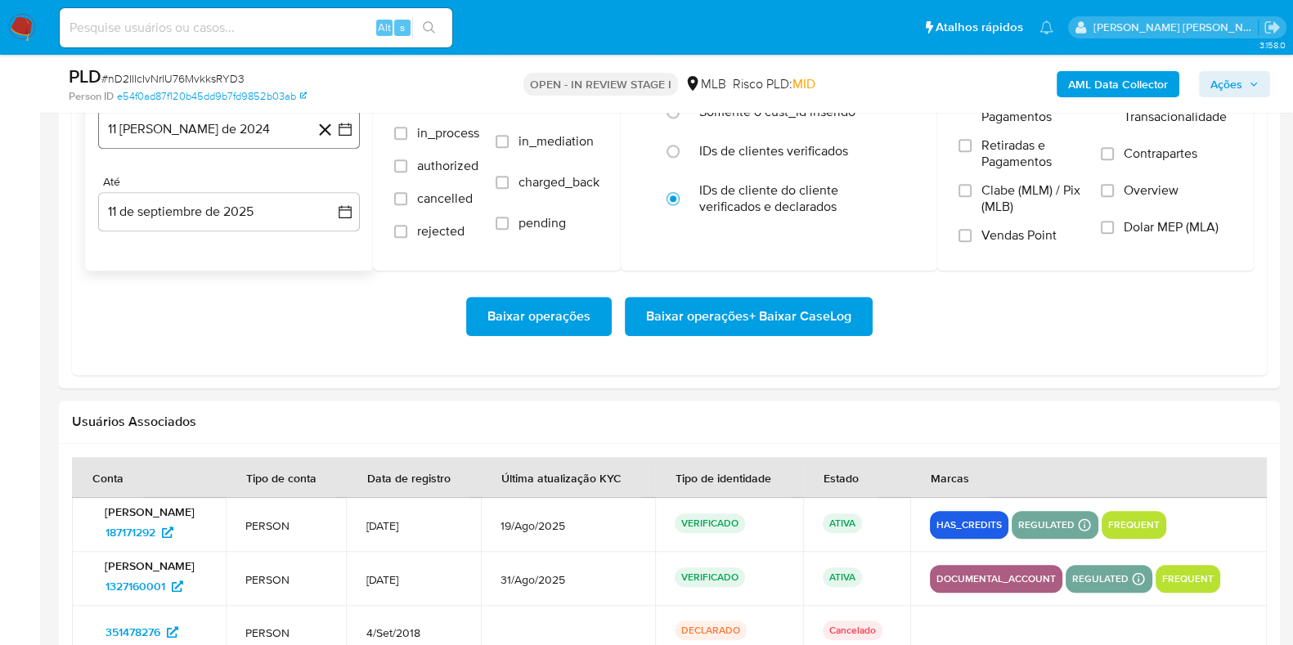
click at [249, 139] on button "11 [PERSON_NAME] de 2024" at bounding box center [229, 129] width 262 height 39
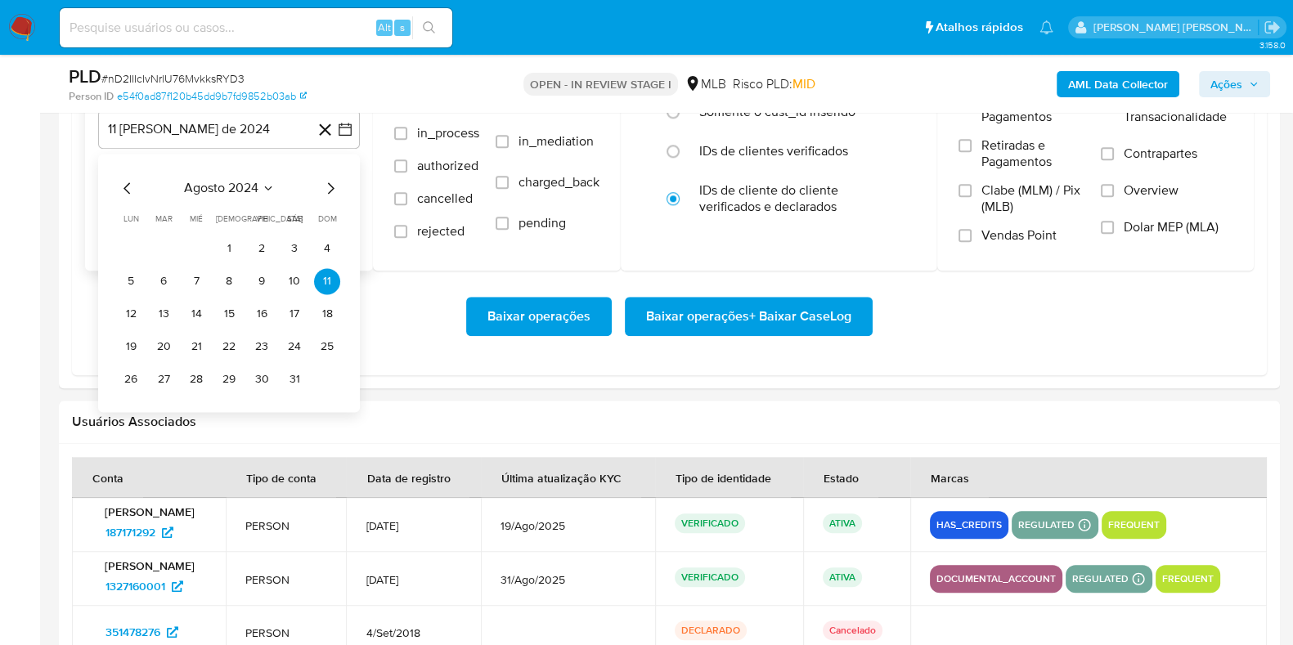
click at [332, 186] on icon "Mes siguiente" at bounding box center [331, 187] width 7 height 11
click at [331, 186] on icon "Mes siguiente" at bounding box center [331, 188] width 20 height 20
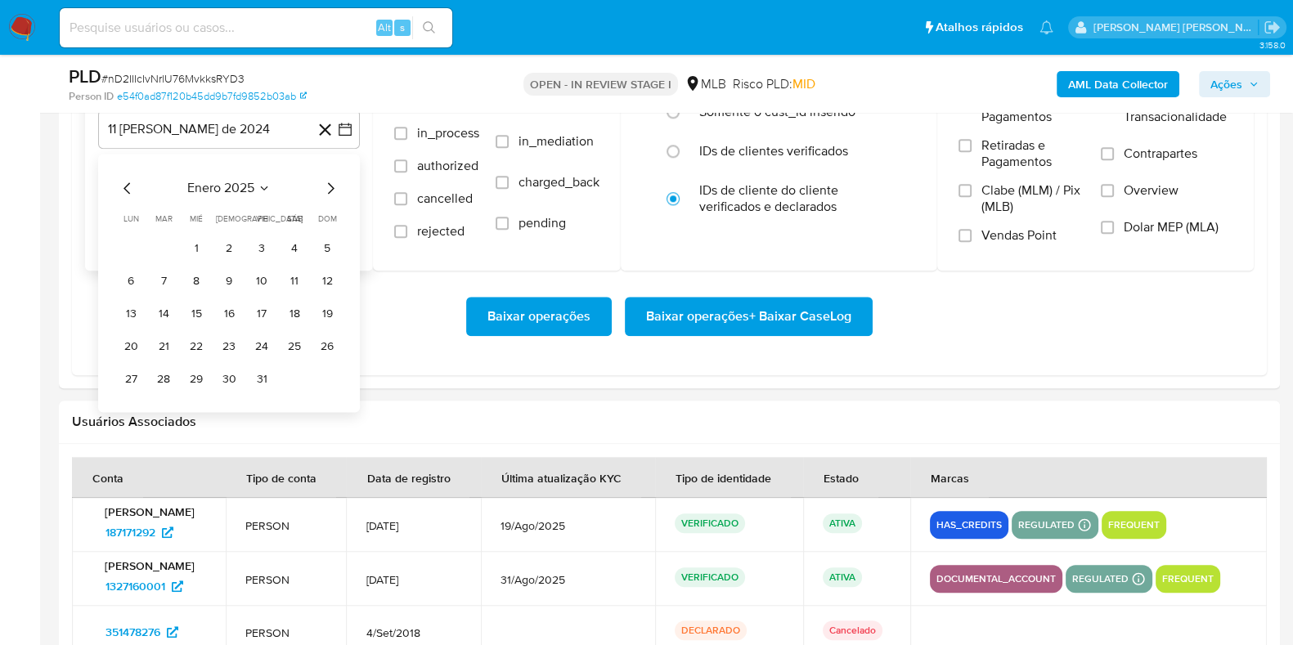
click at [331, 186] on icon "Mes siguiente" at bounding box center [331, 188] width 20 height 20
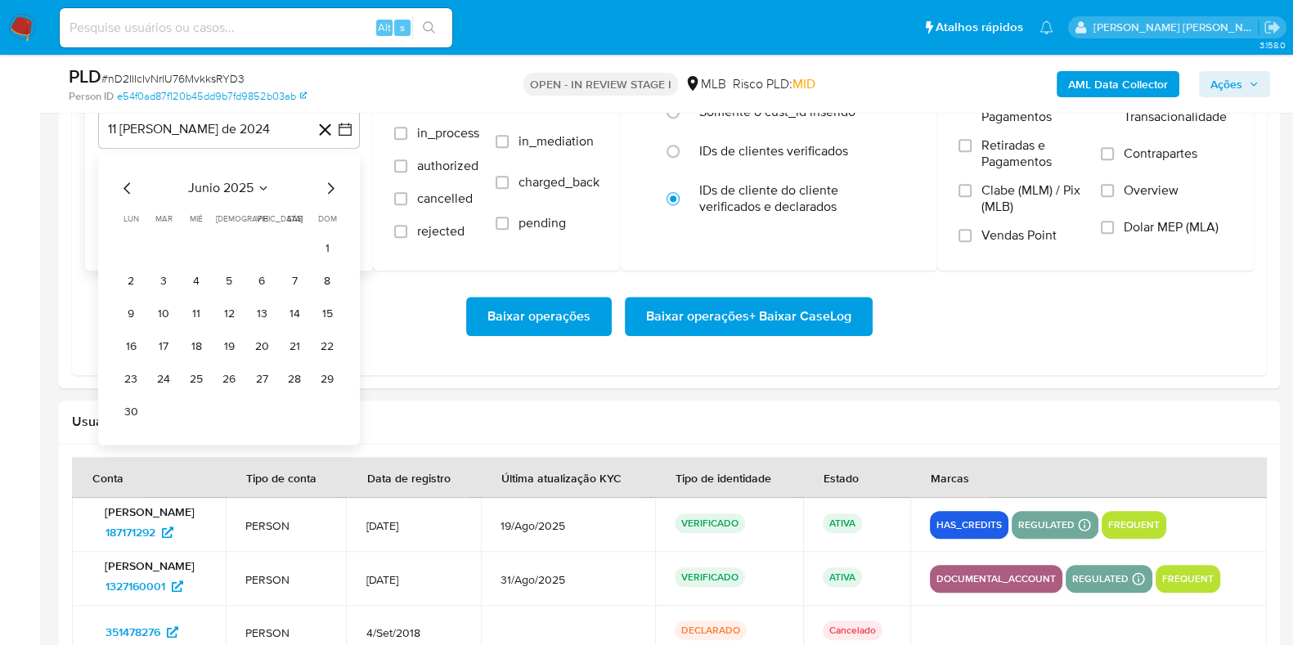
click at [331, 186] on icon "Mes siguiente" at bounding box center [331, 188] width 20 height 20
click at [124, 186] on icon "Mes anterior" at bounding box center [126, 187] width 7 height 11
click at [168, 247] on button "1" at bounding box center [163, 249] width 26 height 26
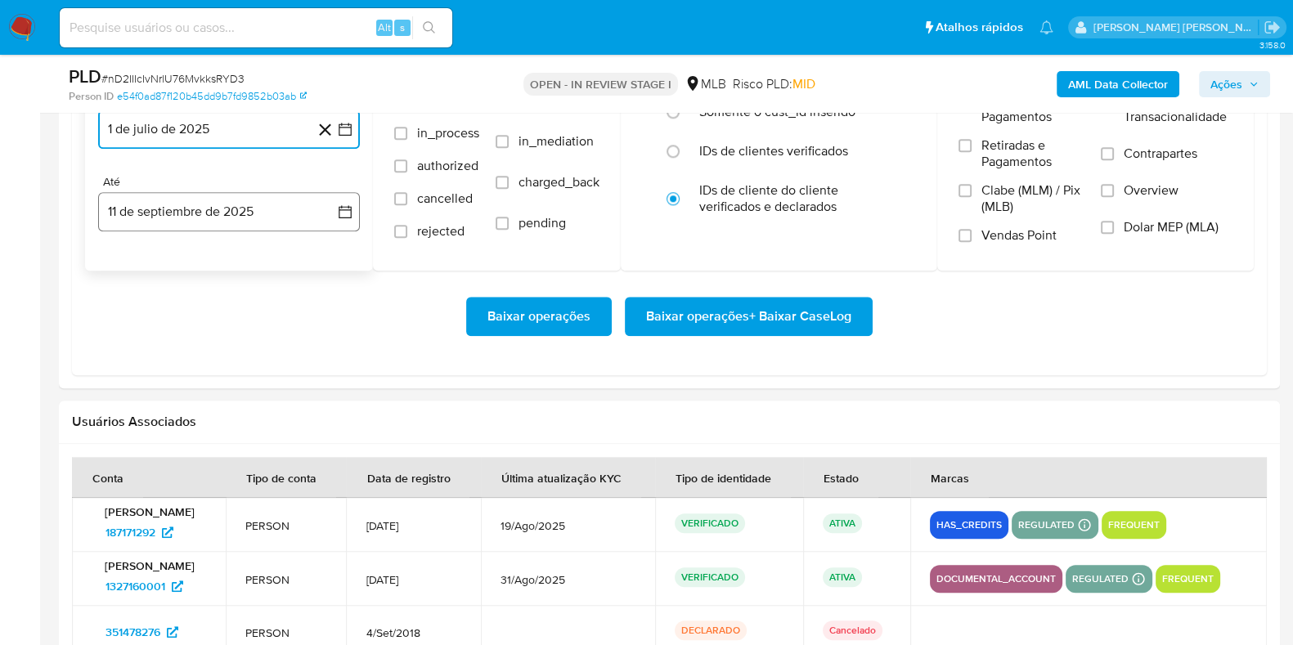
click at [171, 213] on button "11 de septiembre de 2025" at bounding box center [229, 211] width 262 height 39
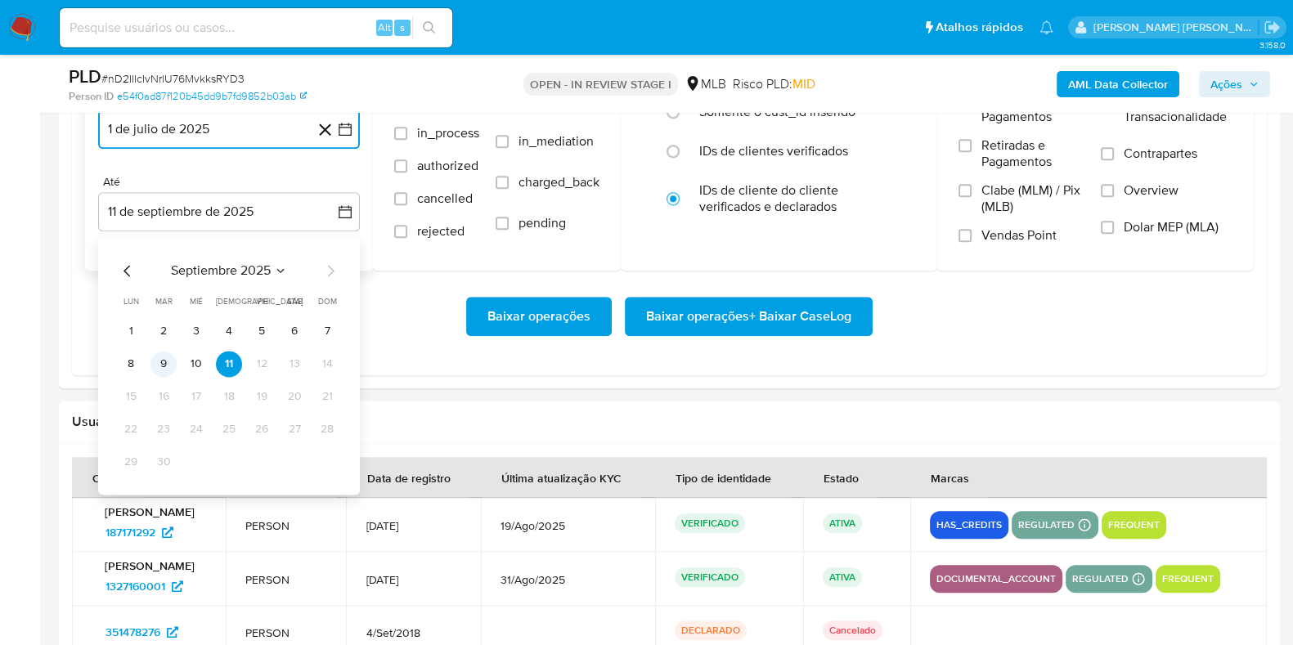
click at [164, 365] on button "9" at bounding box center [163, 364] width 26 height 26
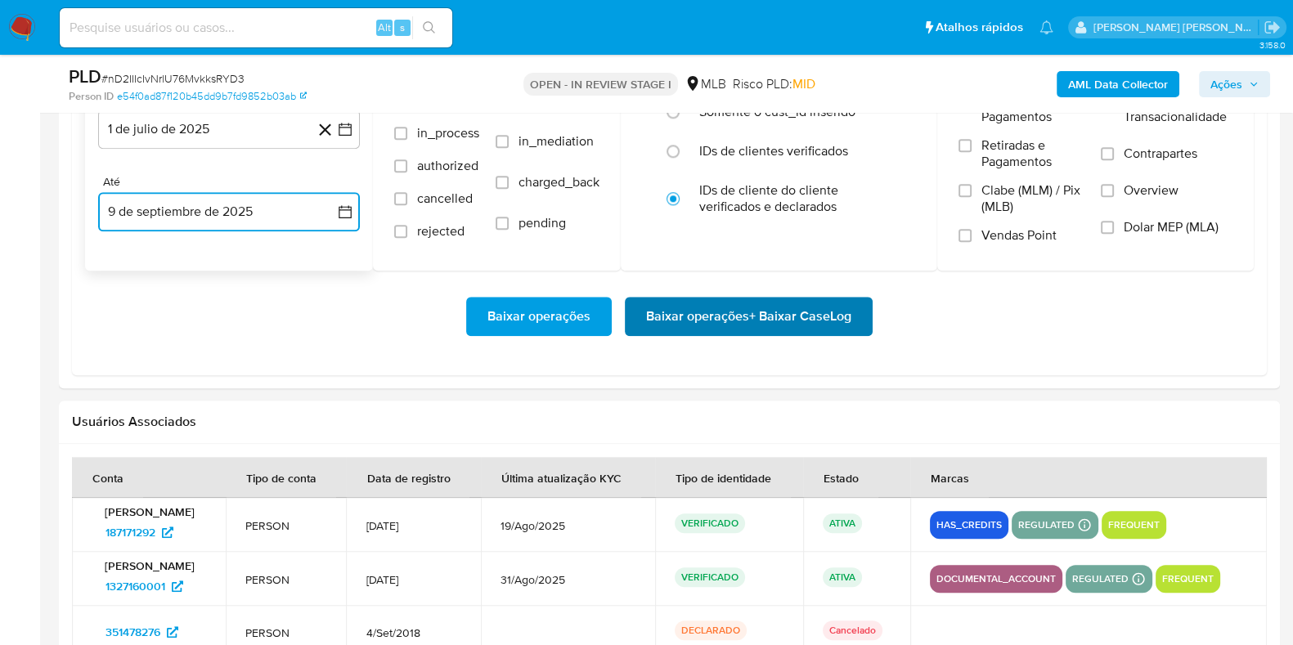
click at [656, 314] on span "Baixar operações + Baixar CaseLog" at bounding box center [748, 317] width 205 height 36
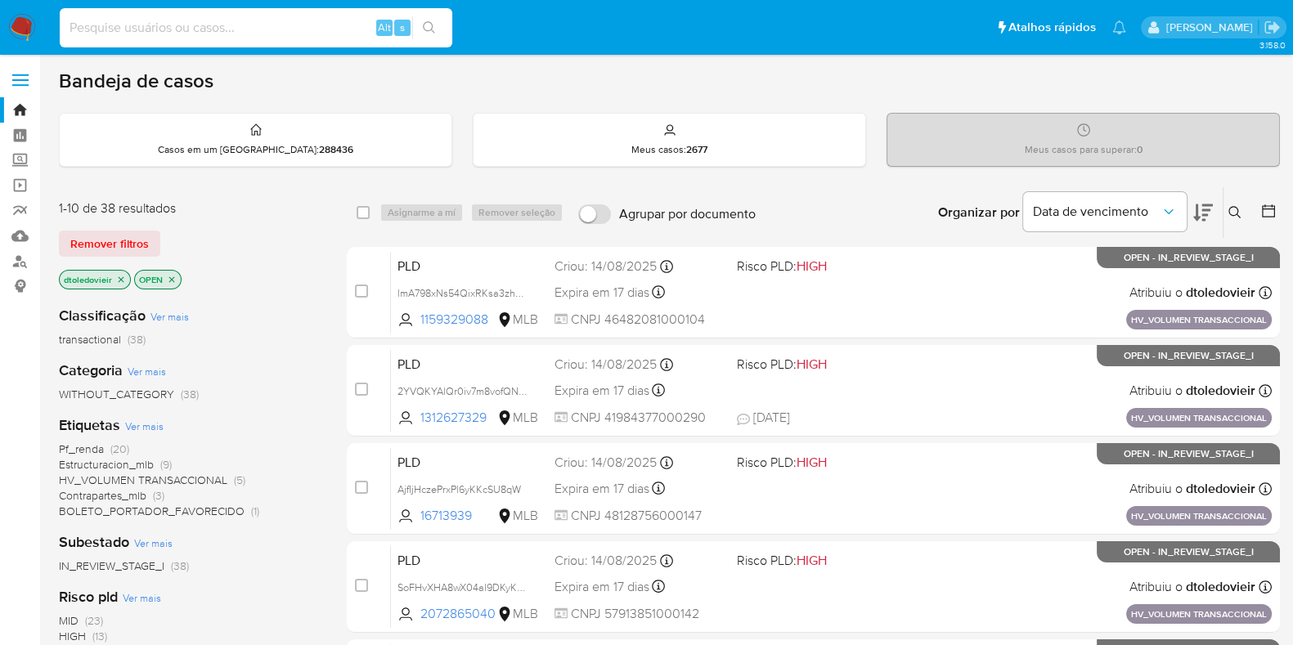
click at [315, 22] on input at bounding box center [256, 27] width 393 height 21
paste input "1531336081"
type input "1531336081"
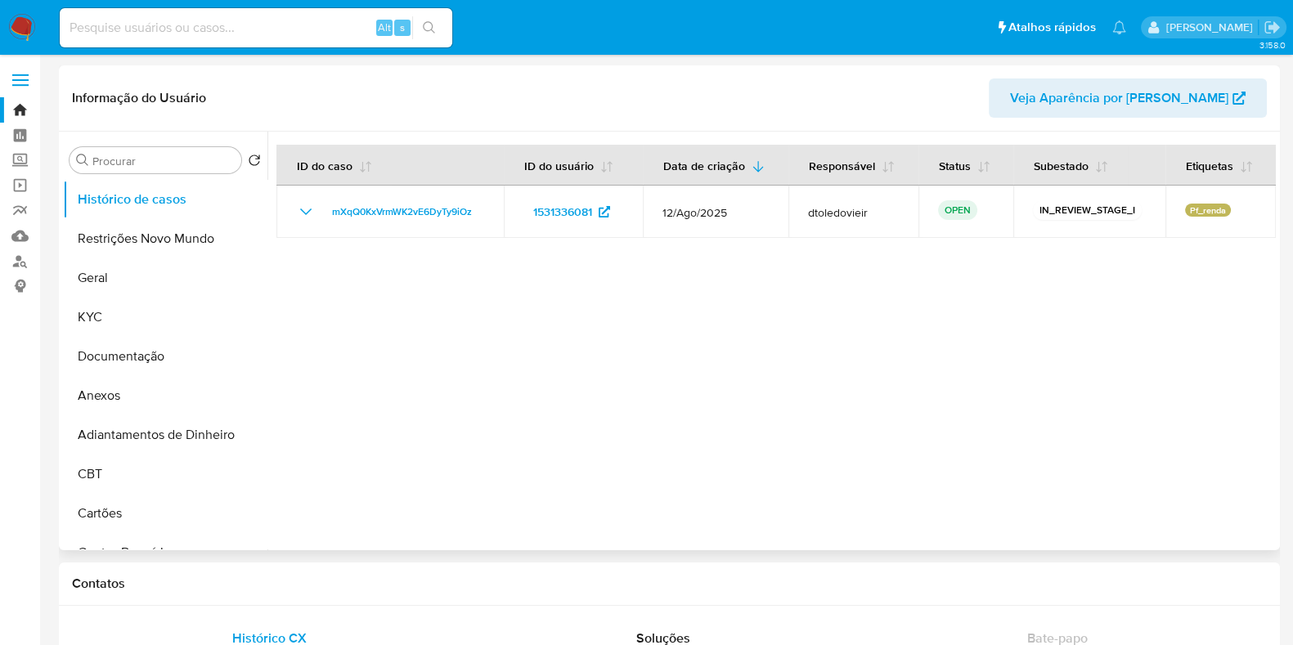
select select "10"
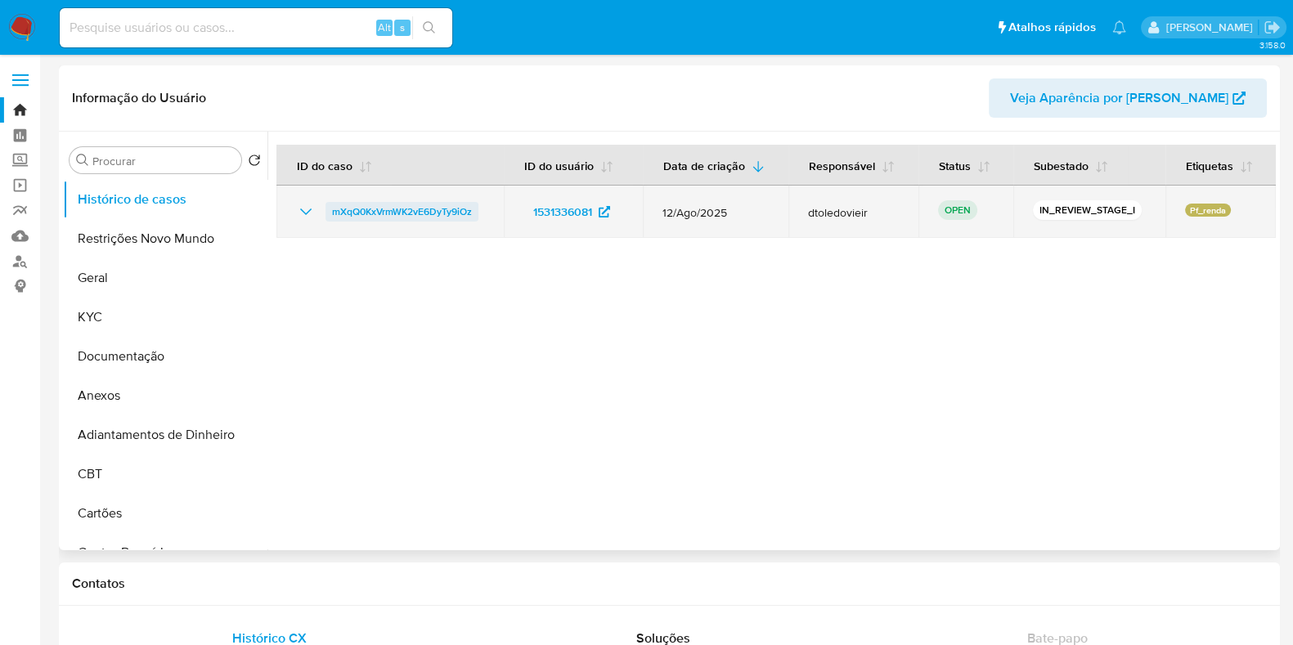
click at [425, 213] on span "mXqQ0KxVrmWK2vE6DyTy9iOz" at bounding box center [402, 212] width 140 height 20
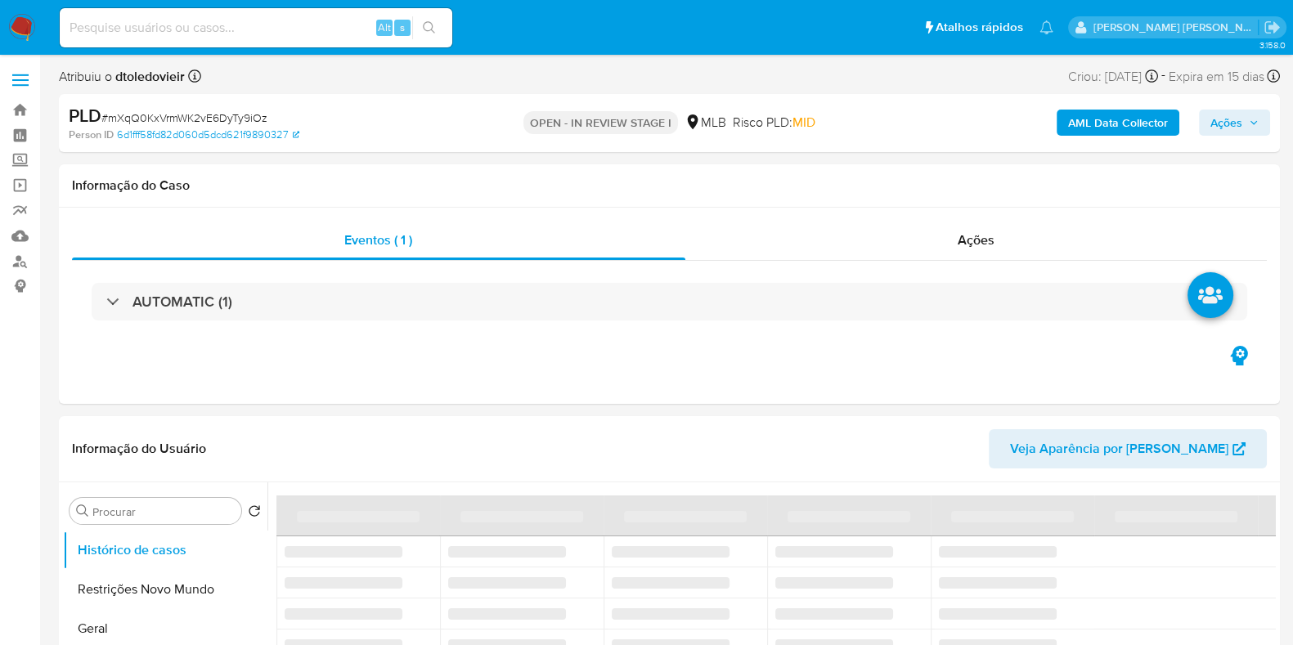
select select "10"
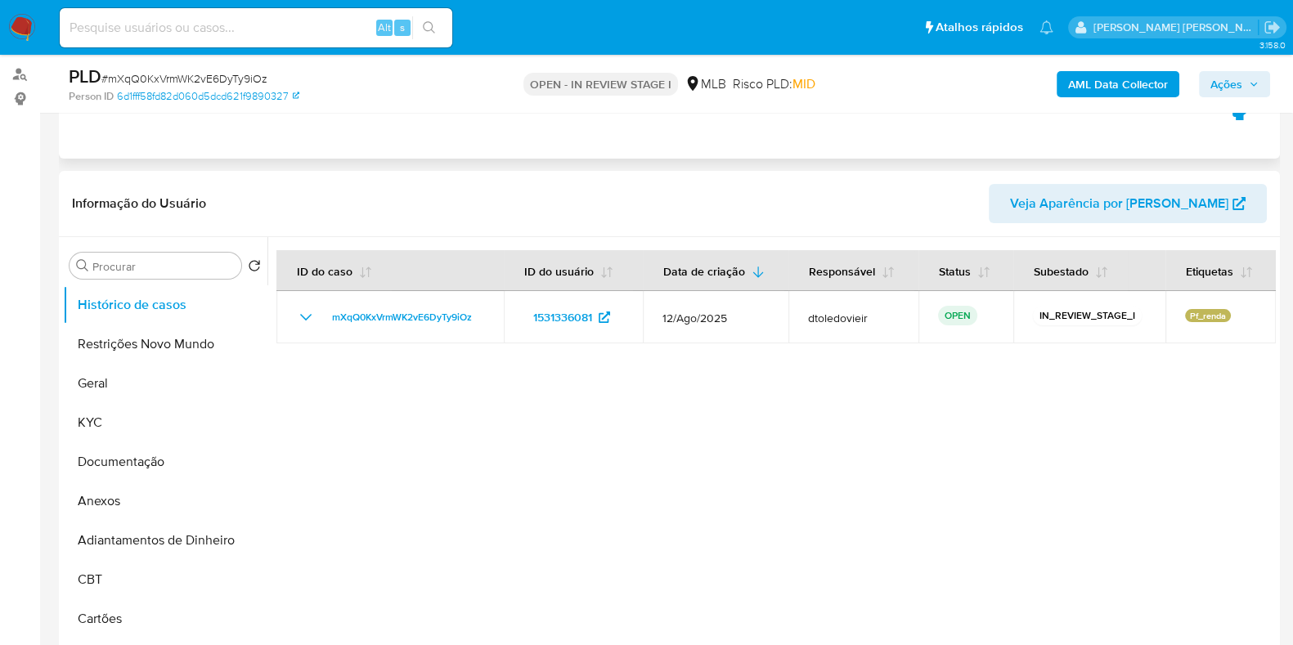
scroll to position [204, 0]
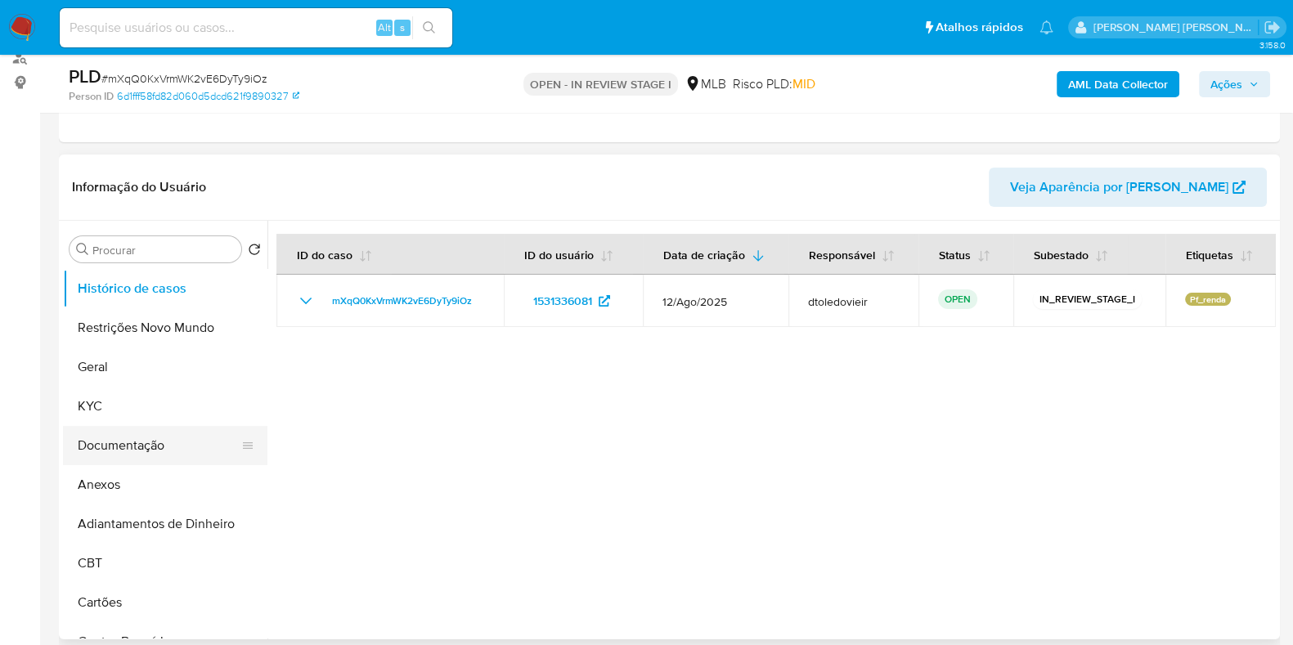
click at [156, 439] on button "Documentação" at bounding box center [158, 445] width 191 height 39
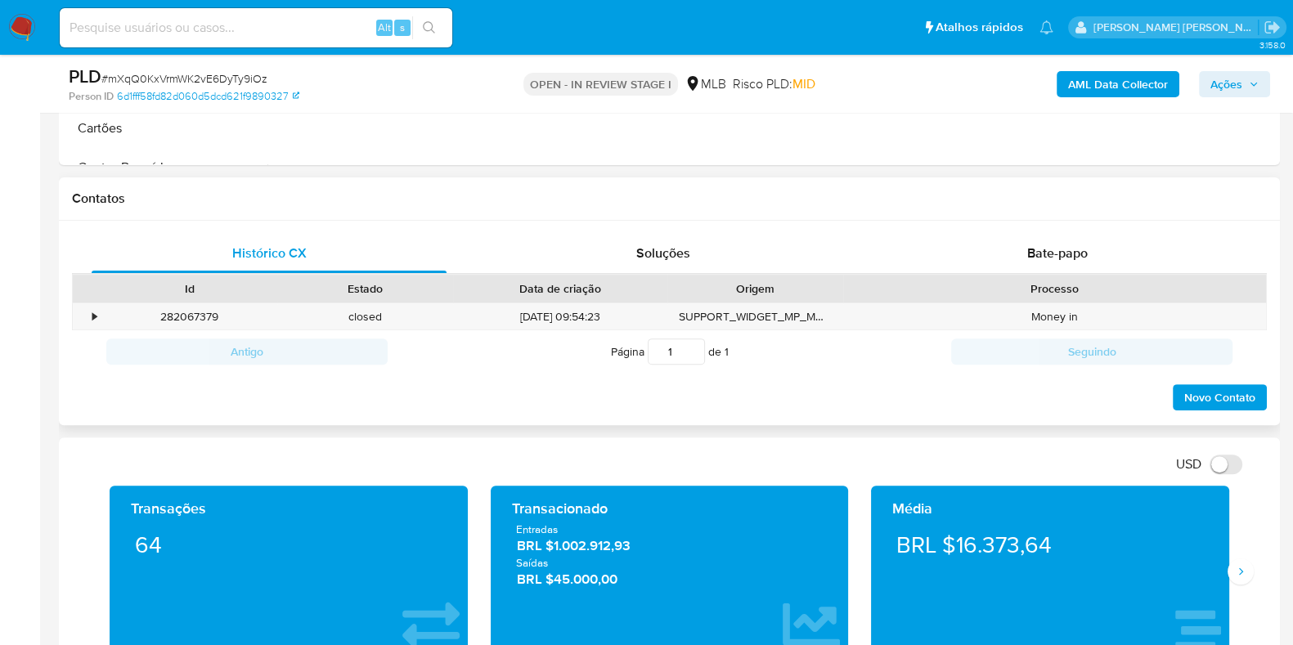
scroll to position [715, 0]
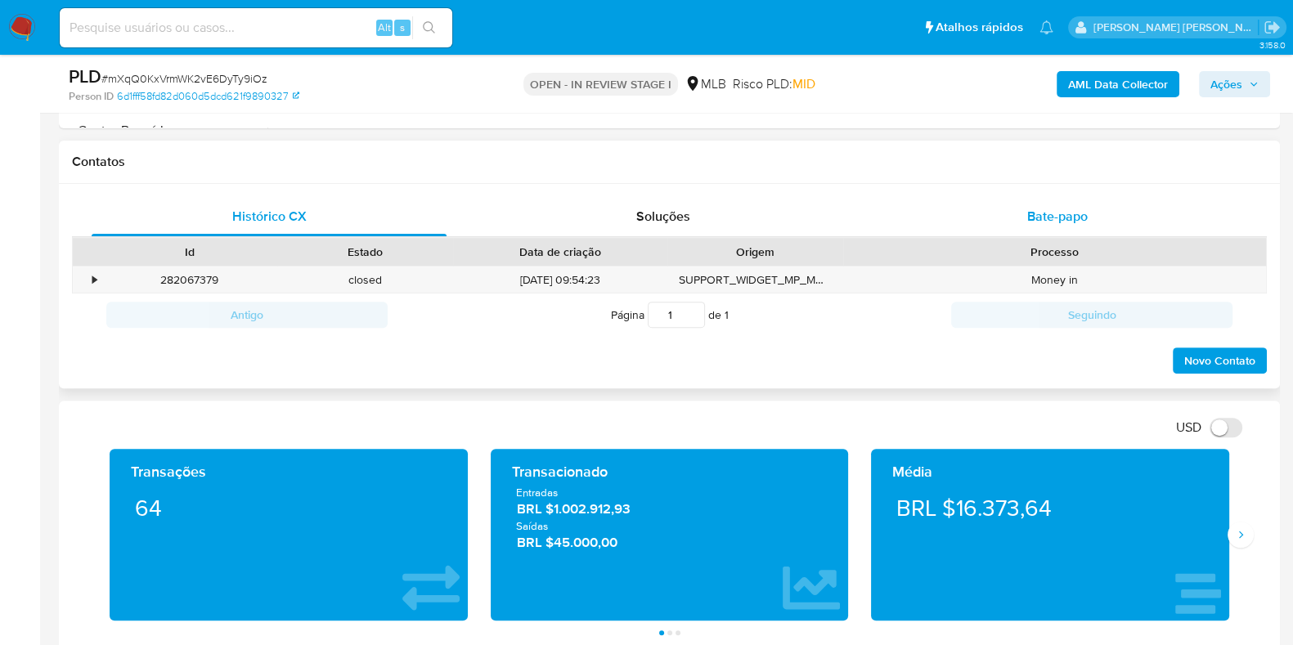
click at [1089, 210] on div "Bate-papo" at bounding box center [1057, 216] width 355 height 39
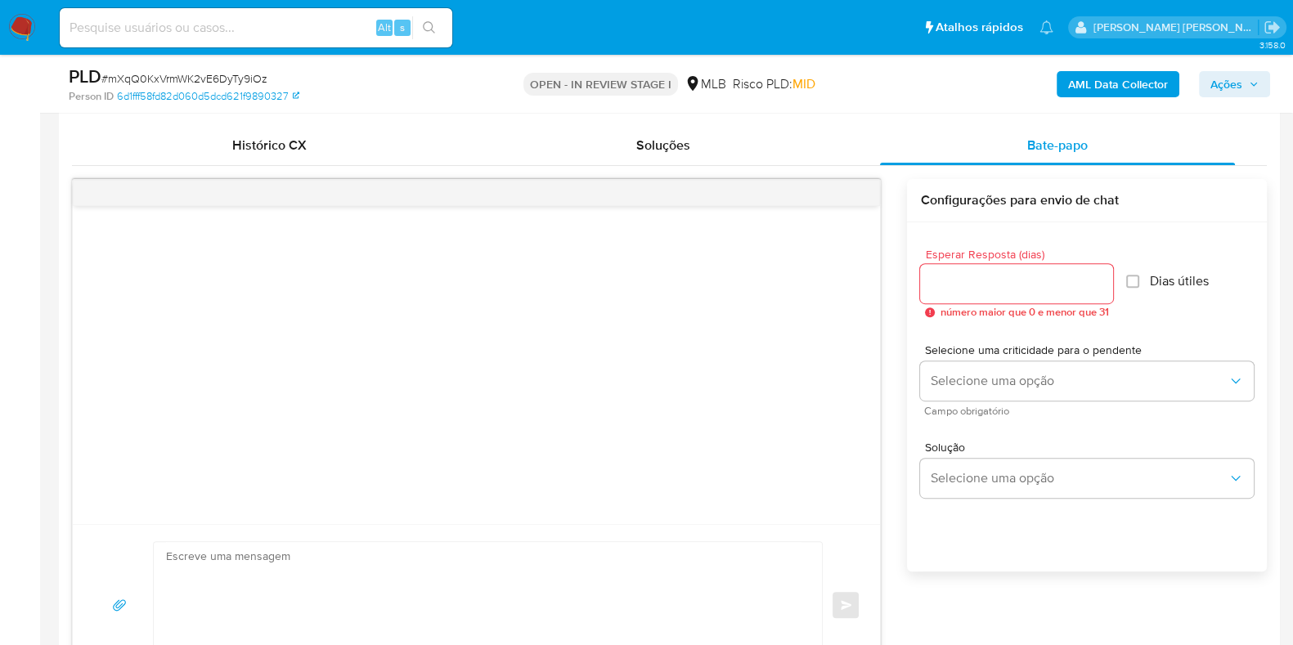
scroll to position [817, 0]
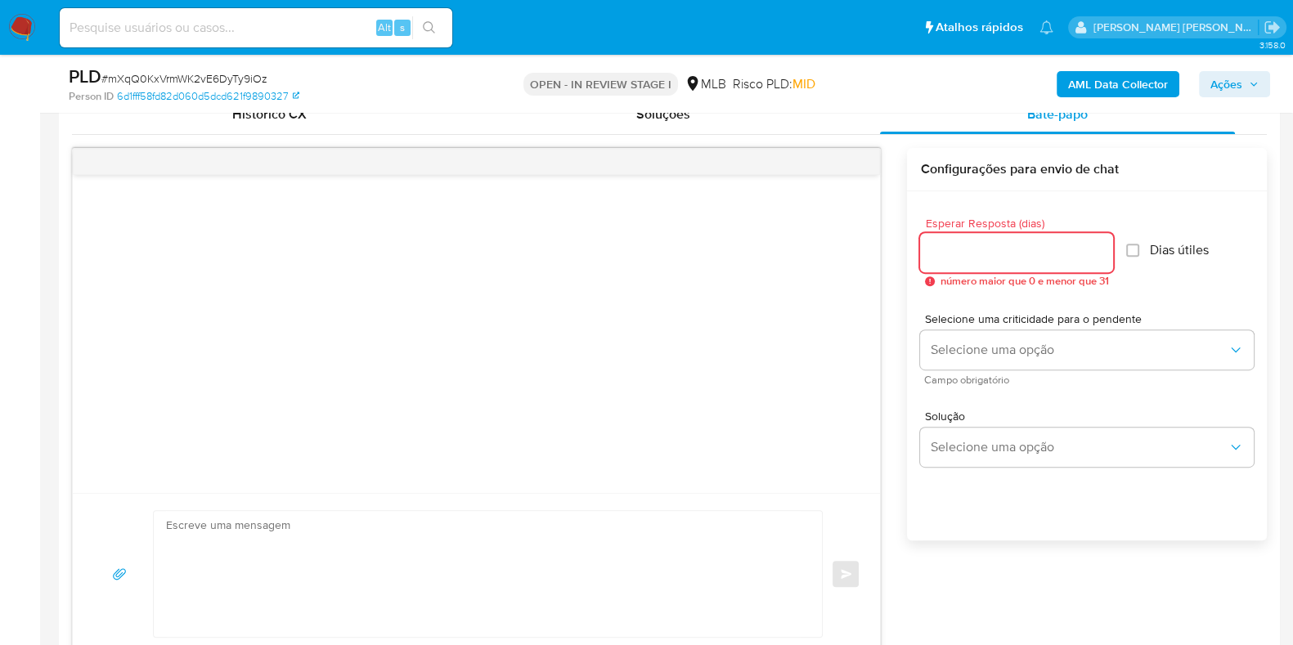
click at [1014, 253] on input "Esperar Resposta (dias)" at bounding box center [1016, 252] width 193 height 21
type input "3"
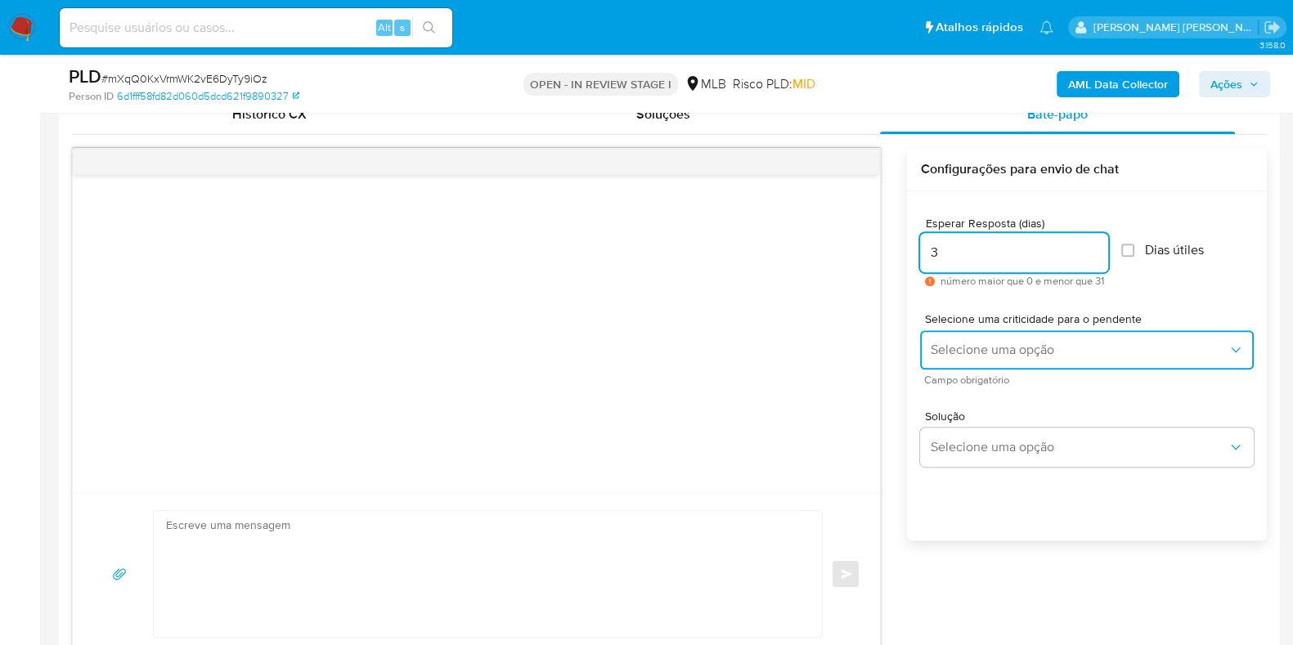
click at [1031, 357] on button "Selecione uma opção" at bounding box center [1087, 349] width 334 height 39
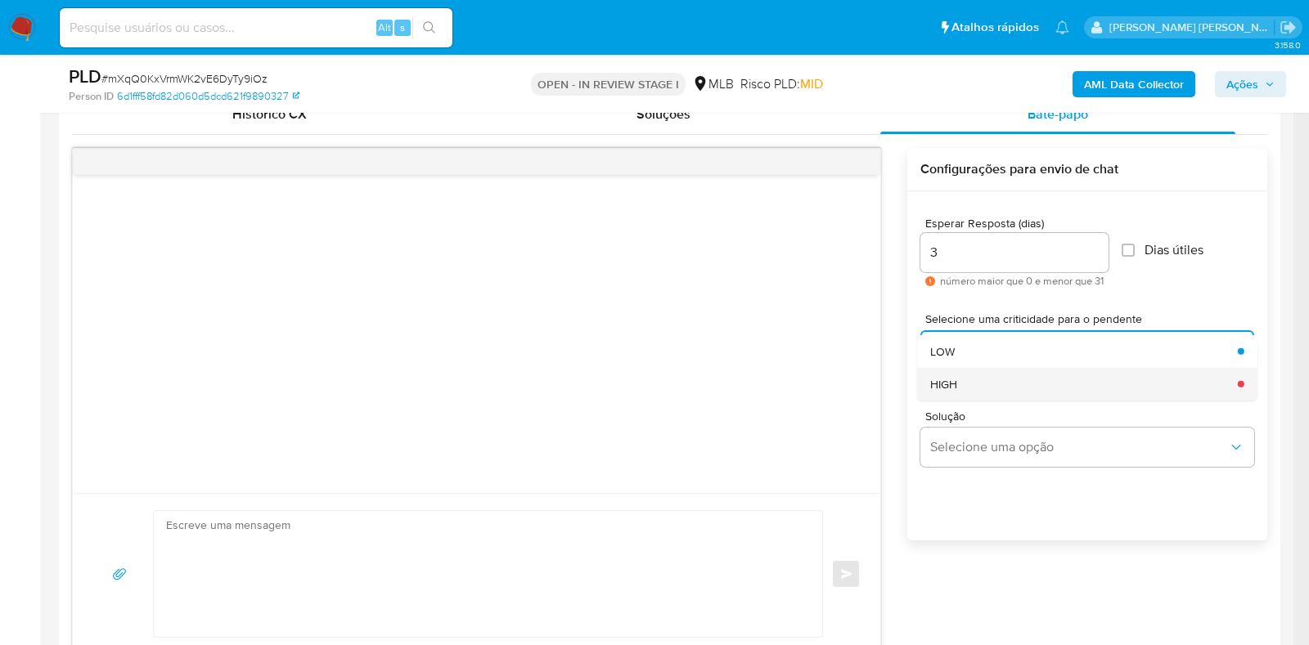
click at [1016, 380] on div "HIGH" at bounding box center [1079, 383] width 298 height 33
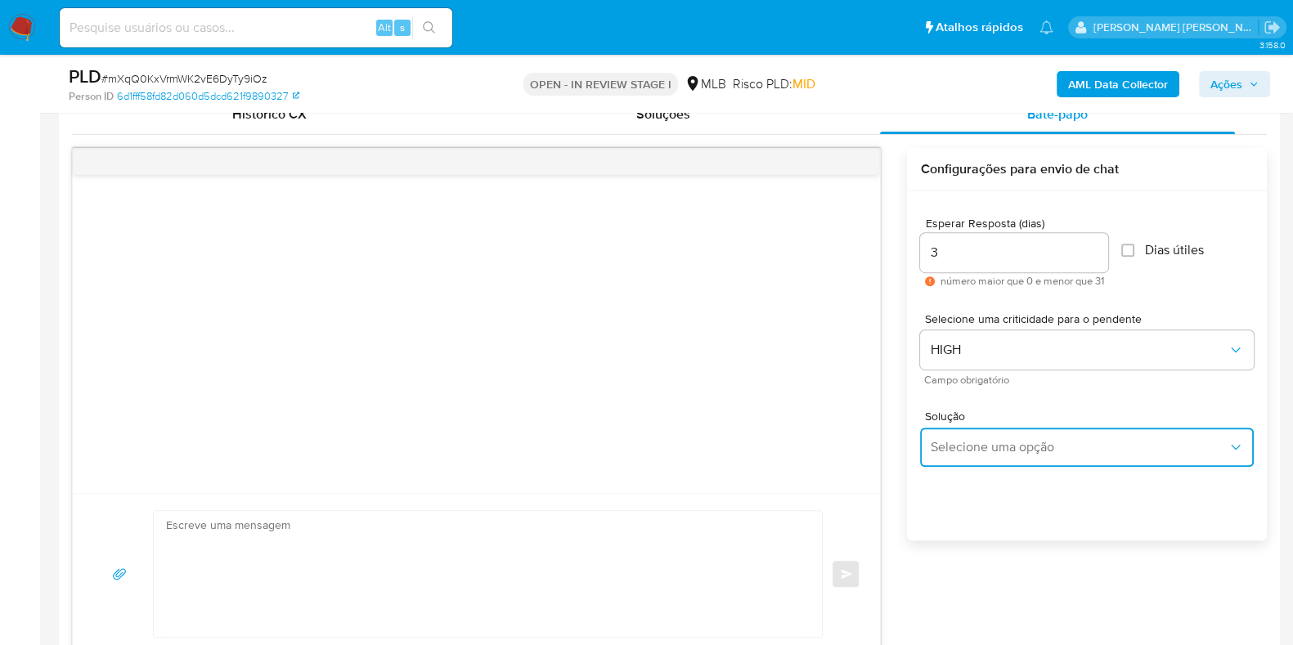
click at [989, 443] on span "Selecione uma opção" at bounding box center [1079, 447] width 298 height 16
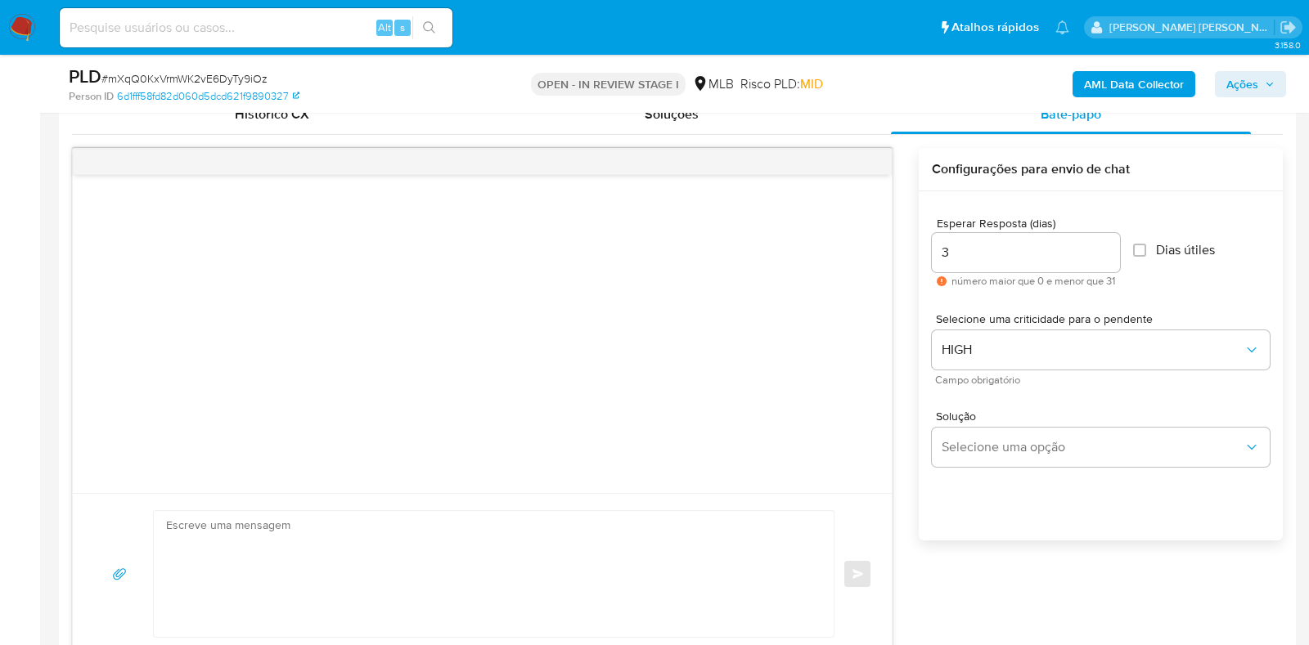
click at [603, 556] on textarea at bounding box center [489, 574] width 647 height 126
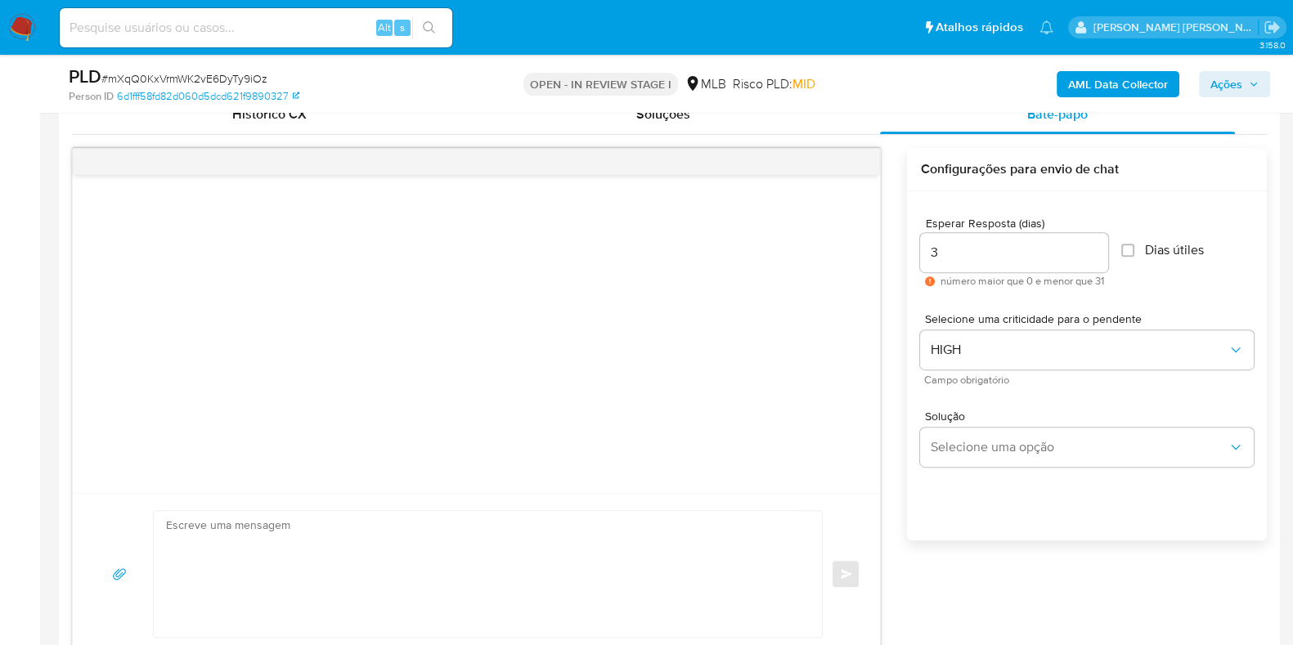
click at [450, 564] on textarea at bounding box center [483, 574] width 635 height 126
paste textarea "Olá, Estamos realizando uma verificação adicional de segurança em contas de usu…"
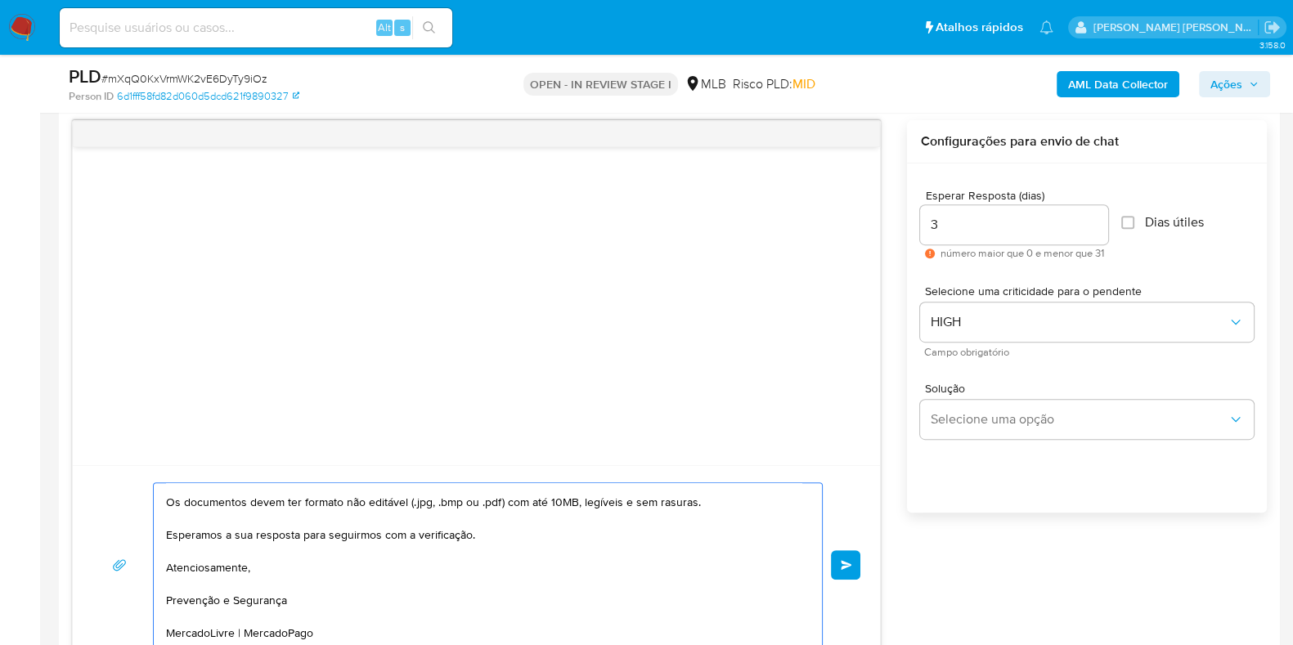
scroll to position [0, 0]
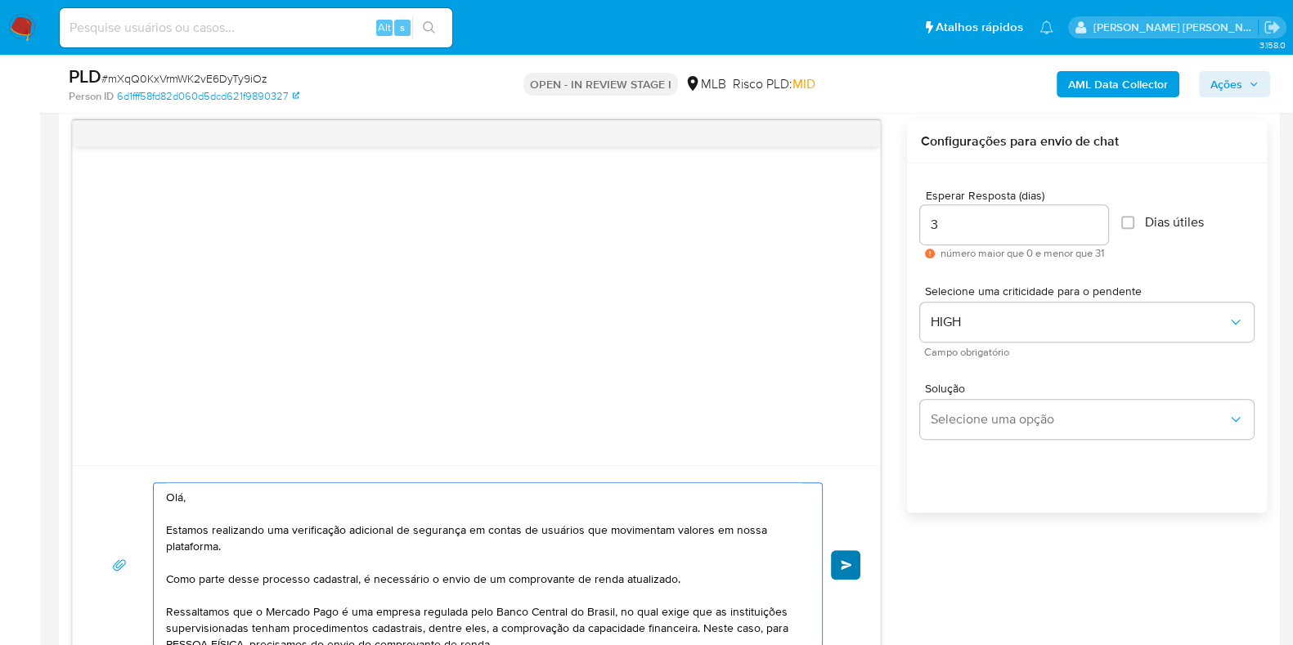
type textarea "Olá, Estamos realizando uma verificação adicional de segurança em contas de usu…"
click at [851, 565] on span "common.send" at bounding box center [846, 565] width 11 height 10
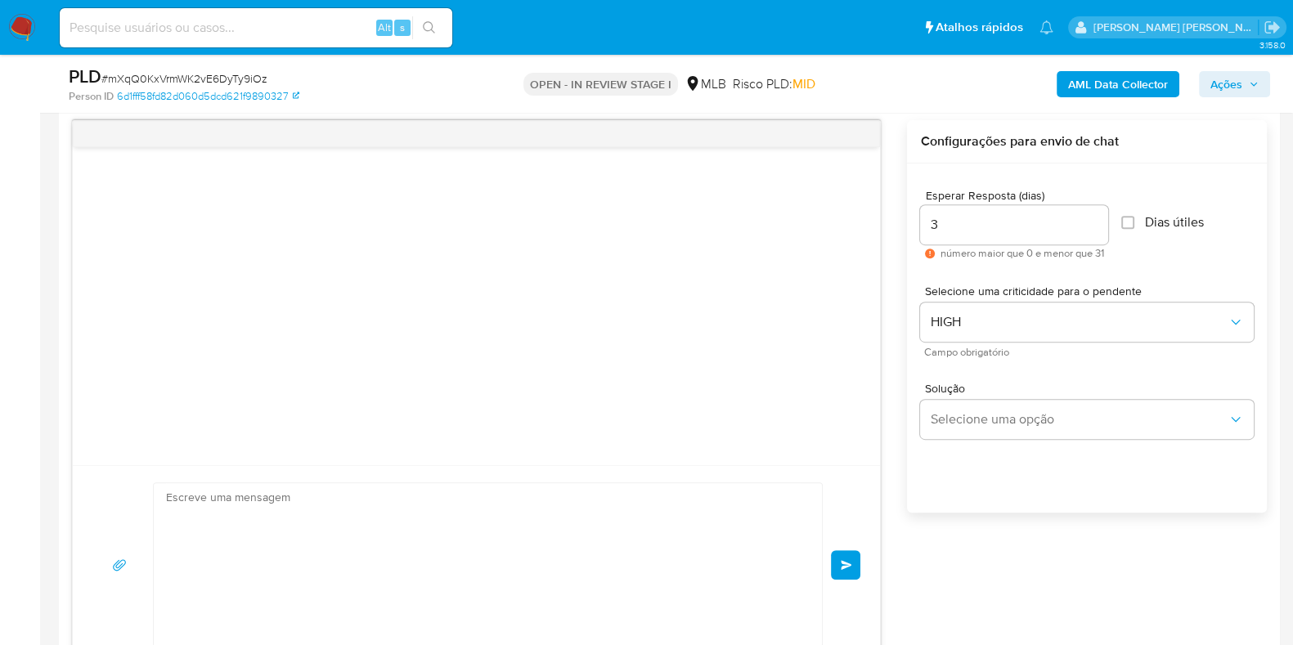
scroll to position [132, 0]
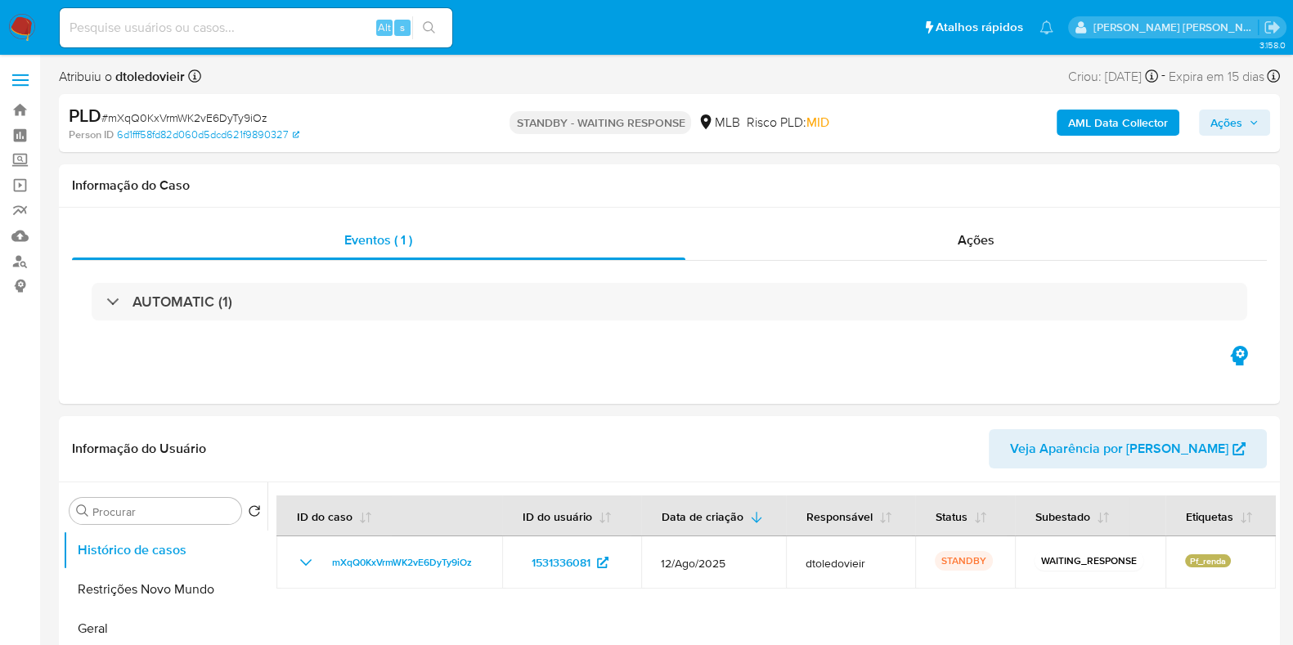
select select "10"
click at [294, 26] on input at bounding box center [256, 27] width 393 height 21
paste input "98448358"
type input "98448358"
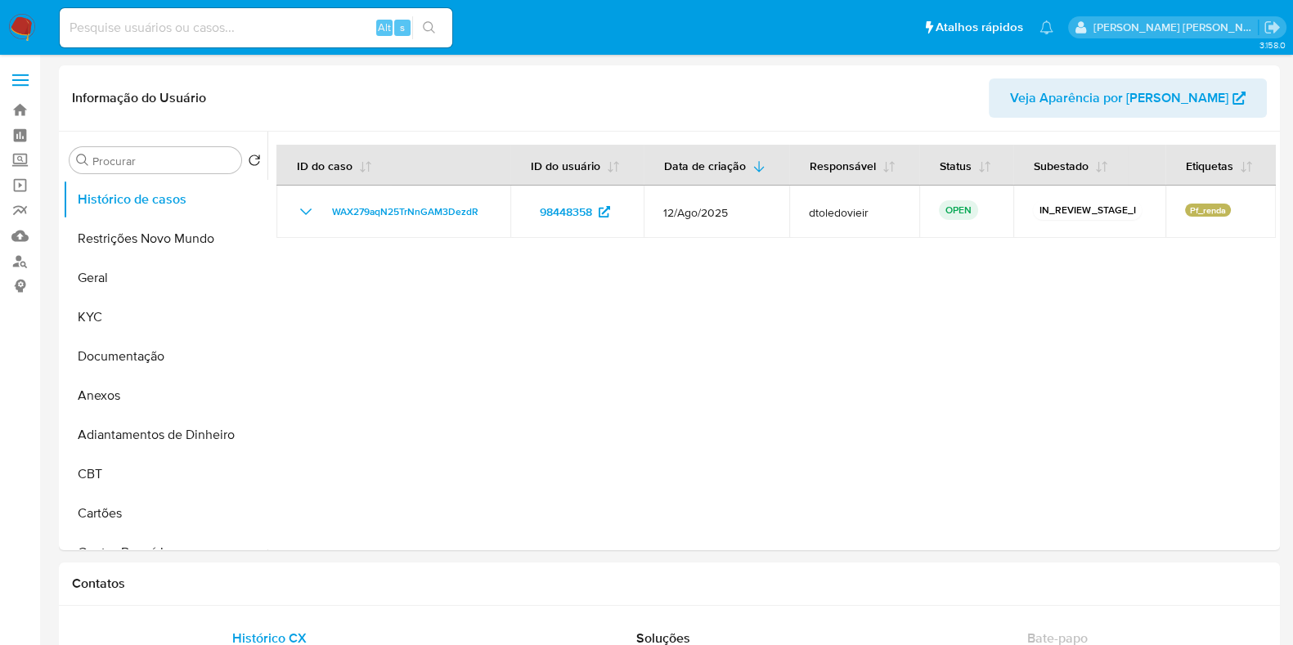
select select "10"
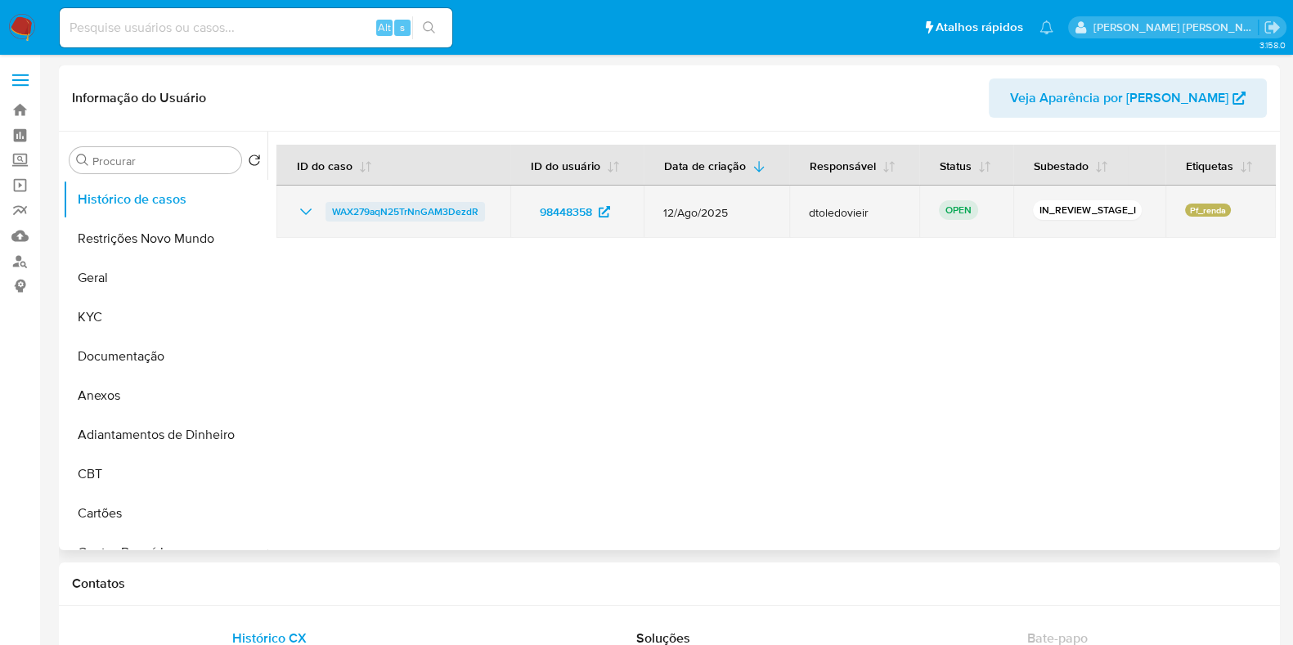
click at [381, 217] on span "WAX279aqN25TrNnGAM3DezdR" at bounding box center [405, 212] width 146 height 20
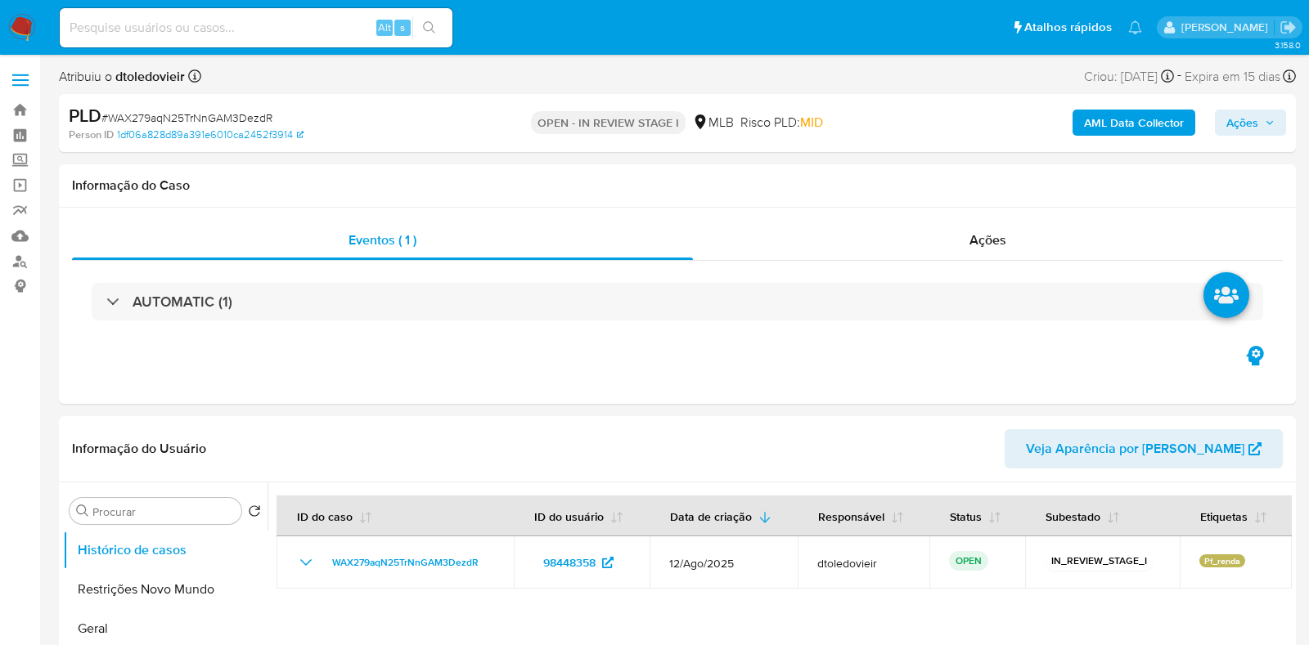
select select "10"
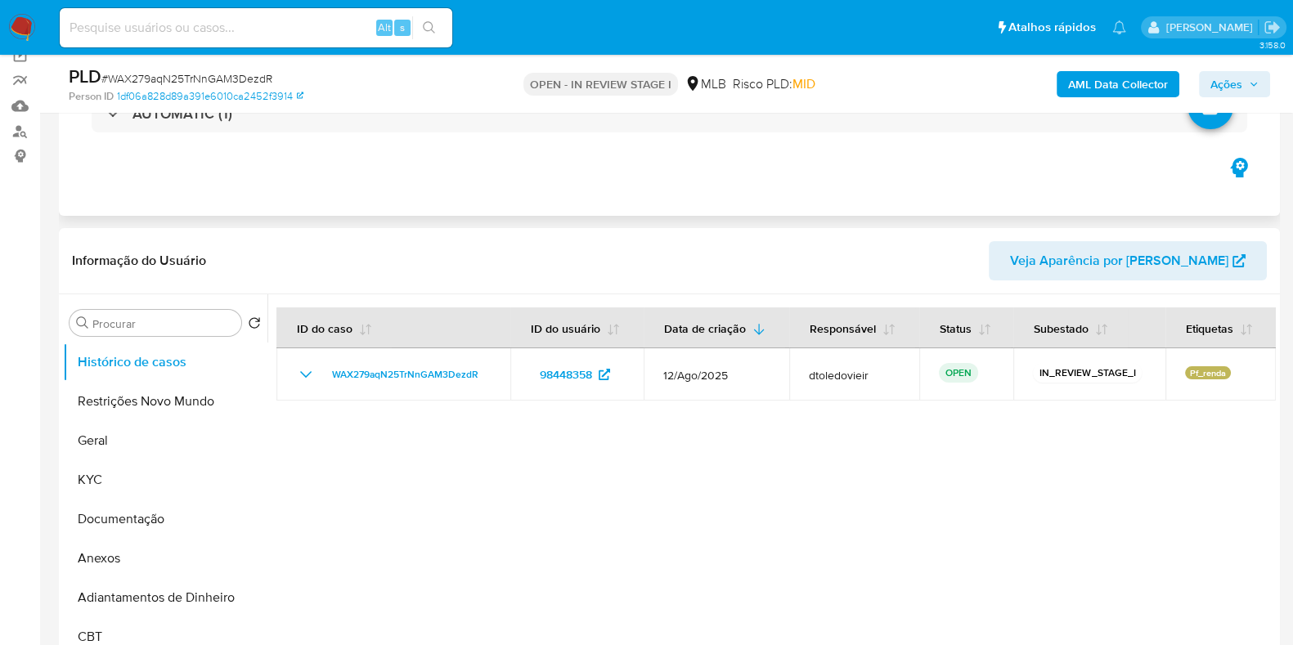
scroll to position [204, 0]
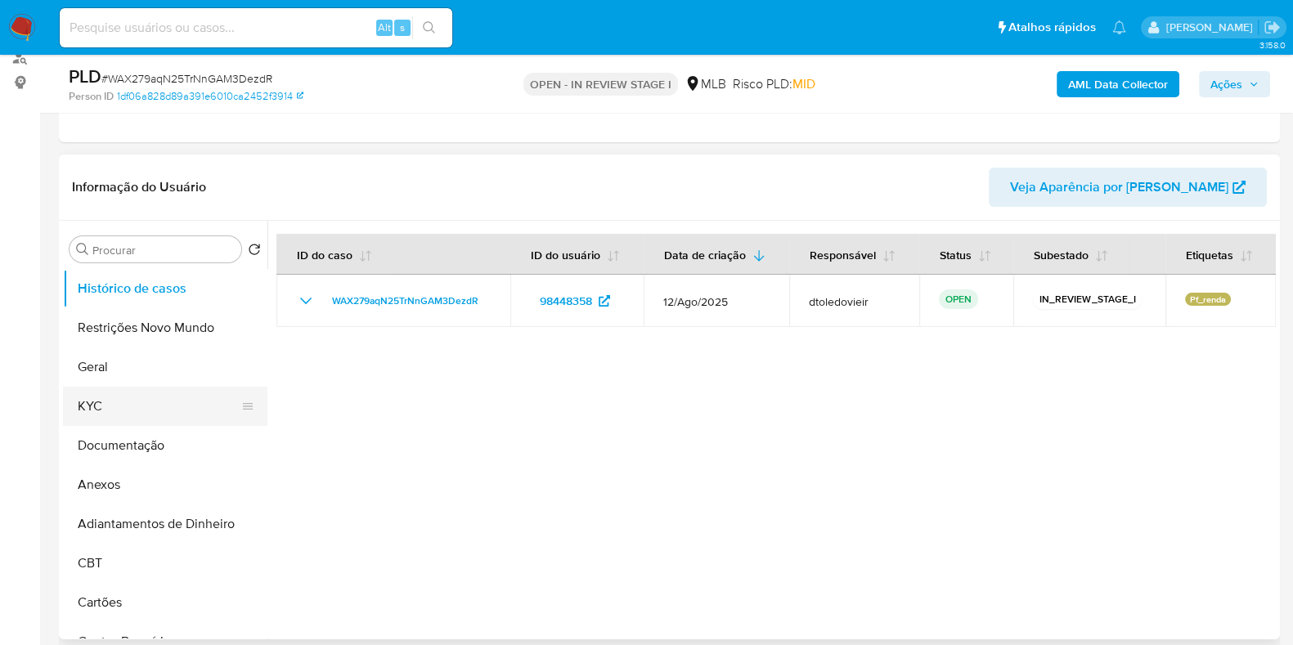
click at [105, 402] on button "KYC" at bounding box center [158, 406] width 191 height 39
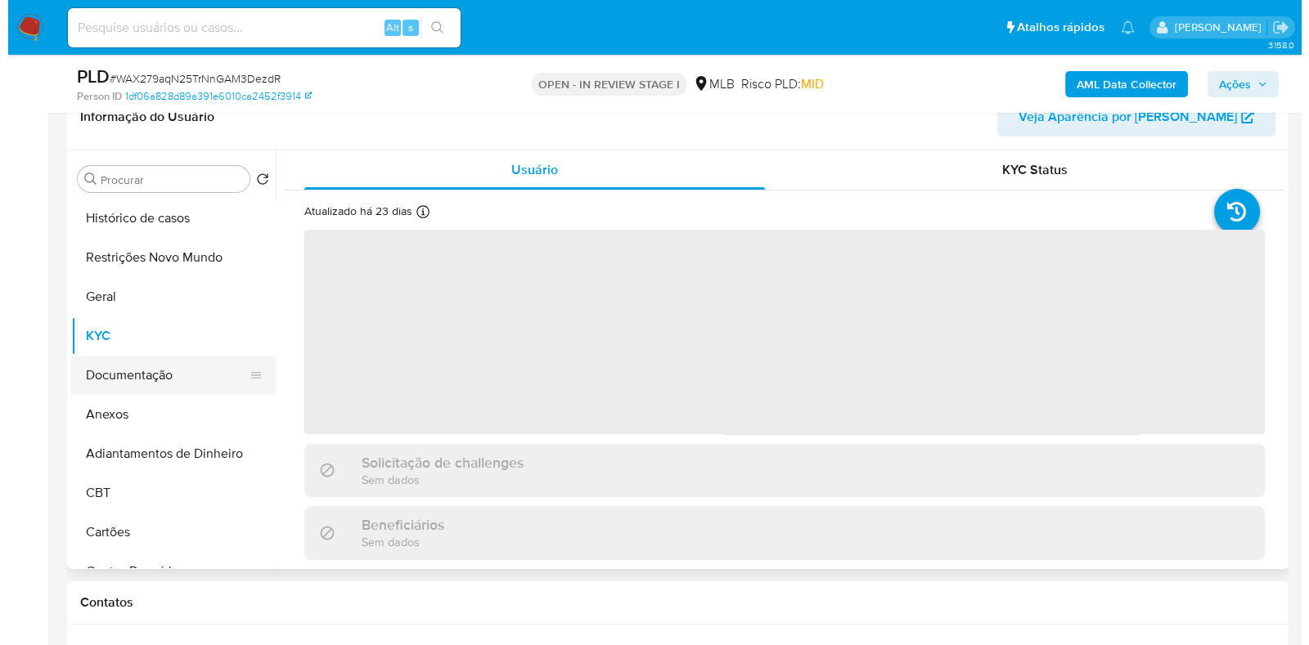
scroll to position [307, 0]
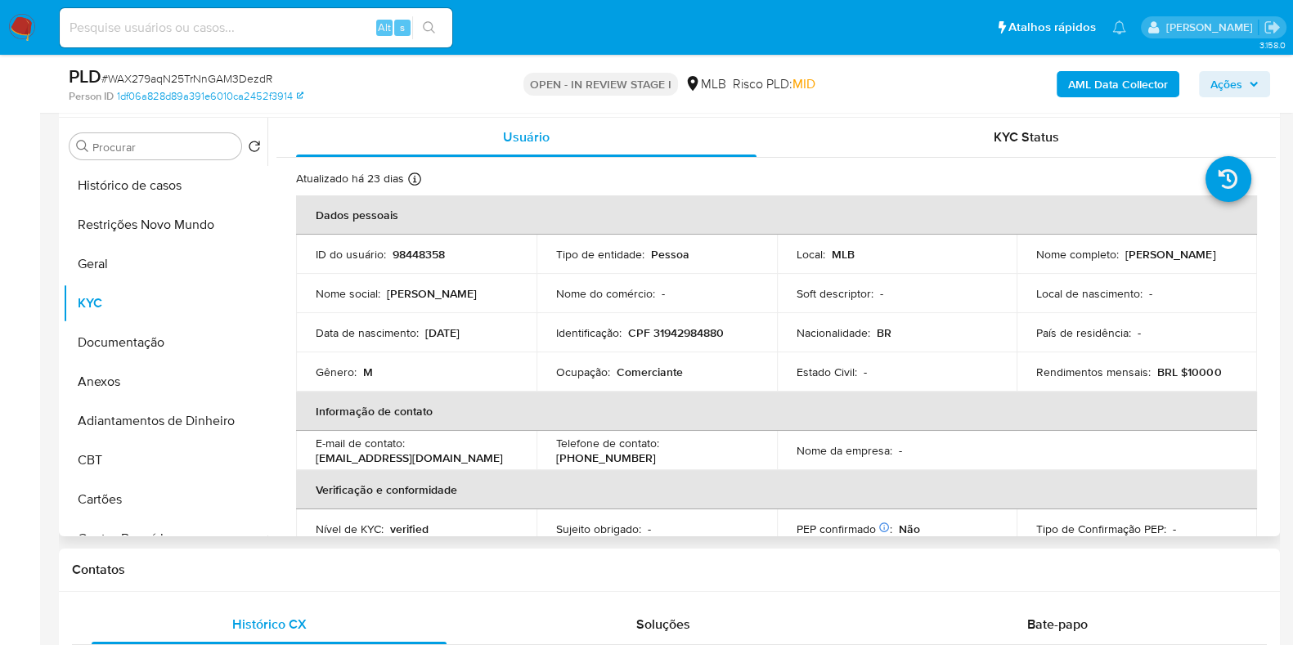
click at [658, 365] on p "Comerciante" at bounding box center [650, 372] width 66 height 15
copy p "Comerciante"
click at [137, 337] on button "Documentação" at bounding box center [158, 342] width 191 height 39
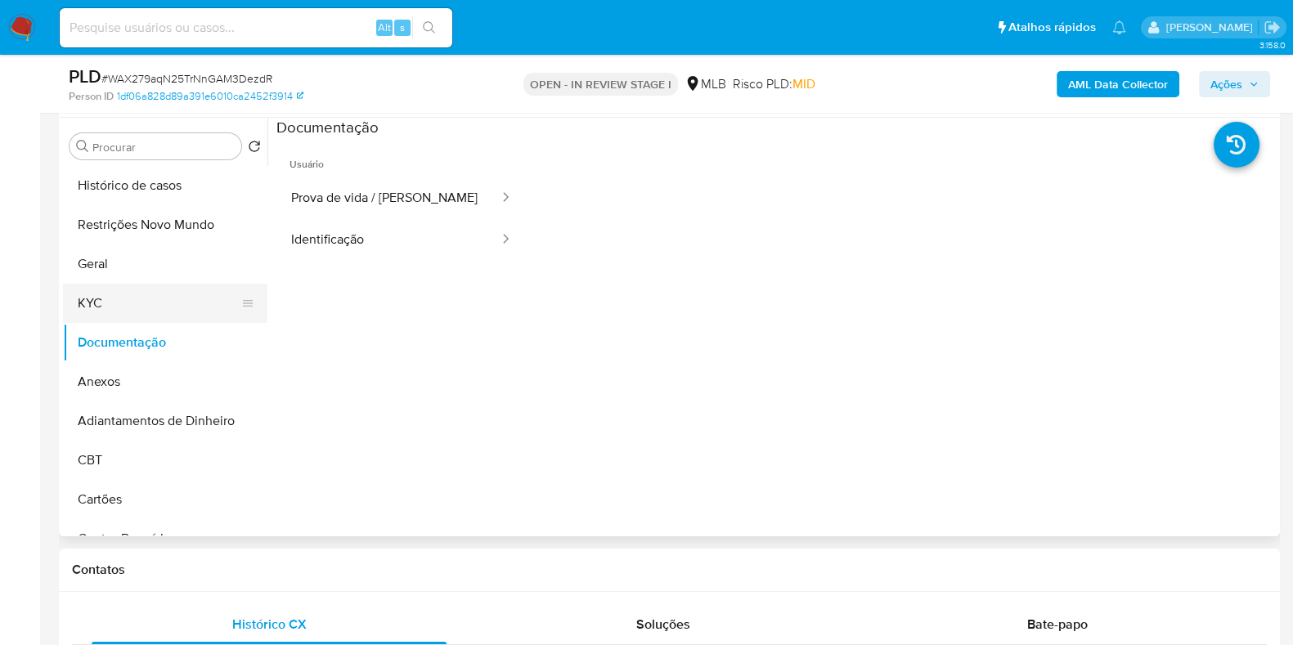
click at [137, 308] on button "KYC" at bounding box center [158, 303] width 191 height 39
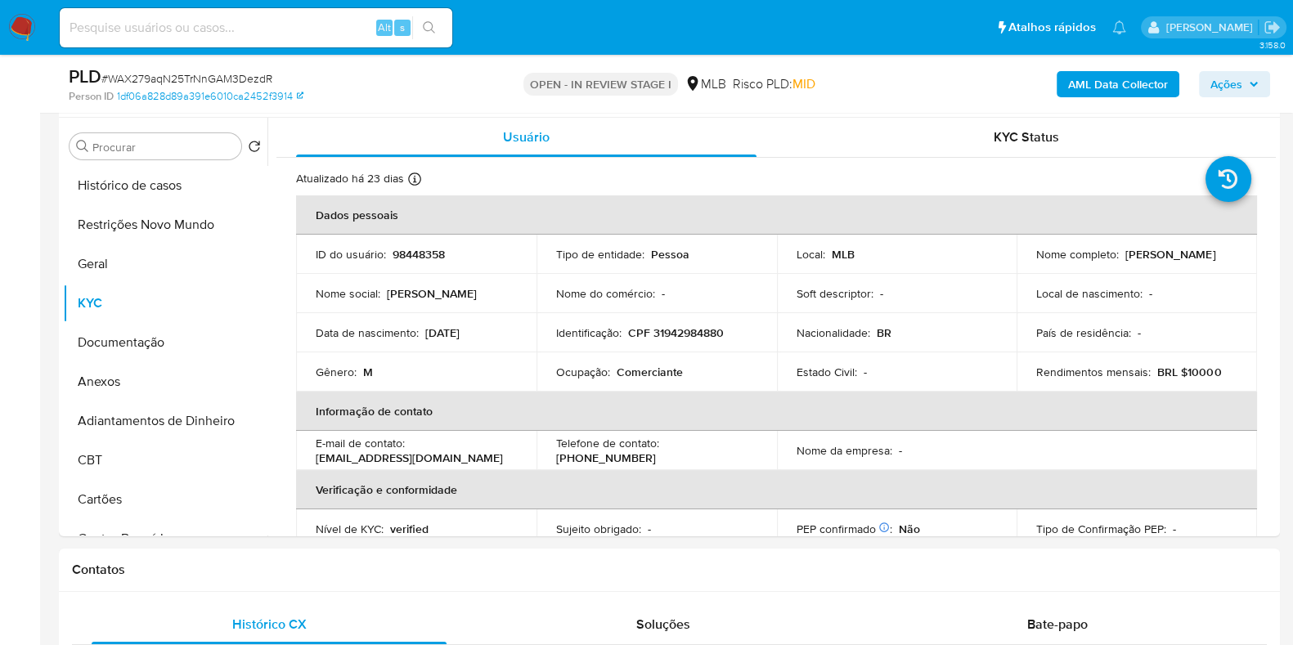
click at [1125, 85] on b "AML Data Collector" at bounding box center [1118, 84] width 100 height 26
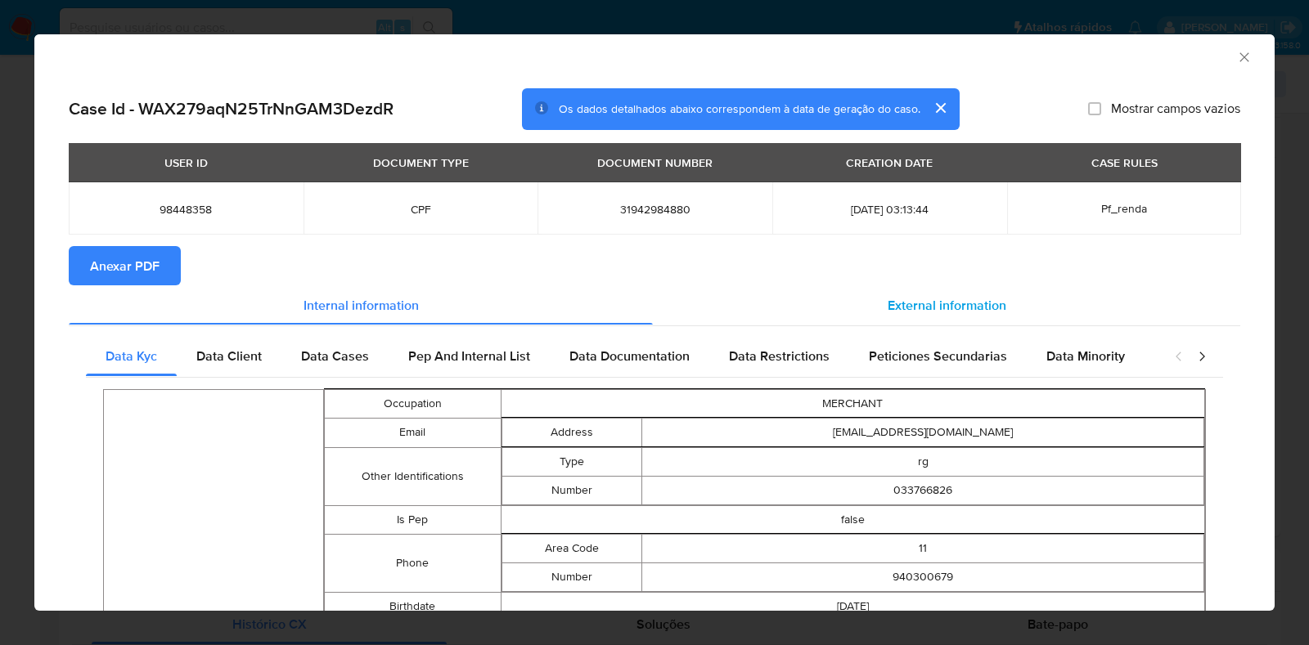
click at [932, 308] on span "External information" at bounding box center [946, 304] width 119 height 19
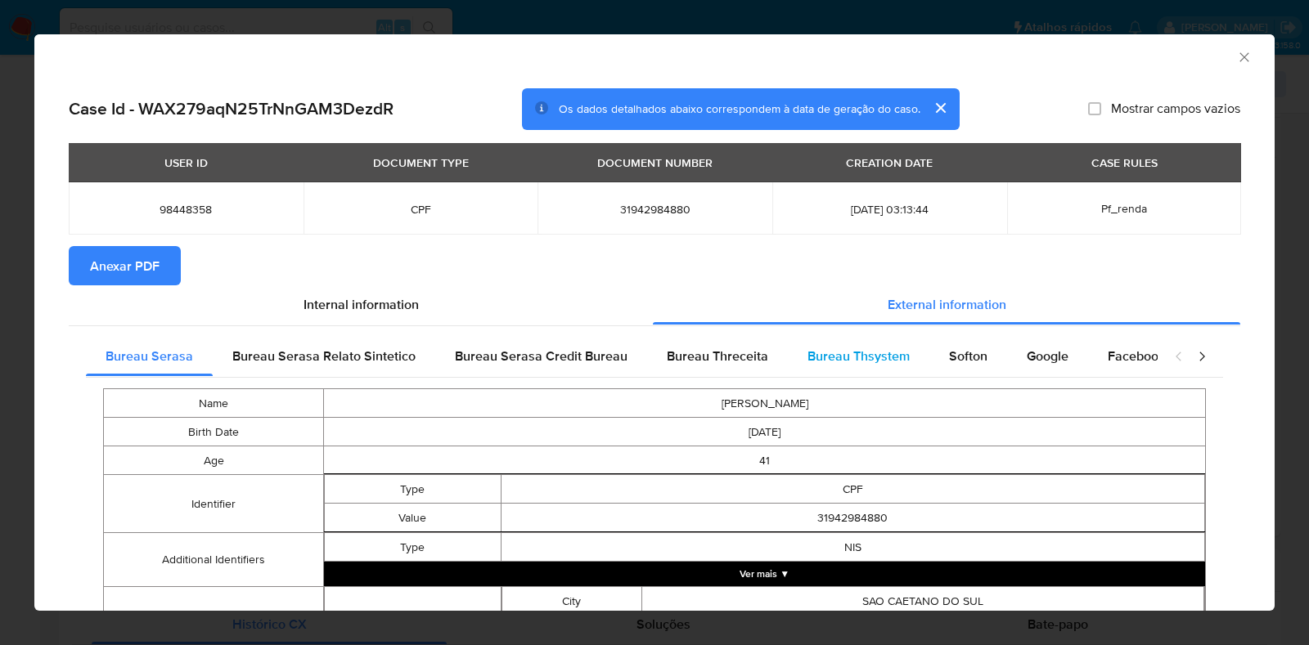
click at [876, 350] on span "Bureau Thsystem" at bounding box center [858, 356] width 102 height 19
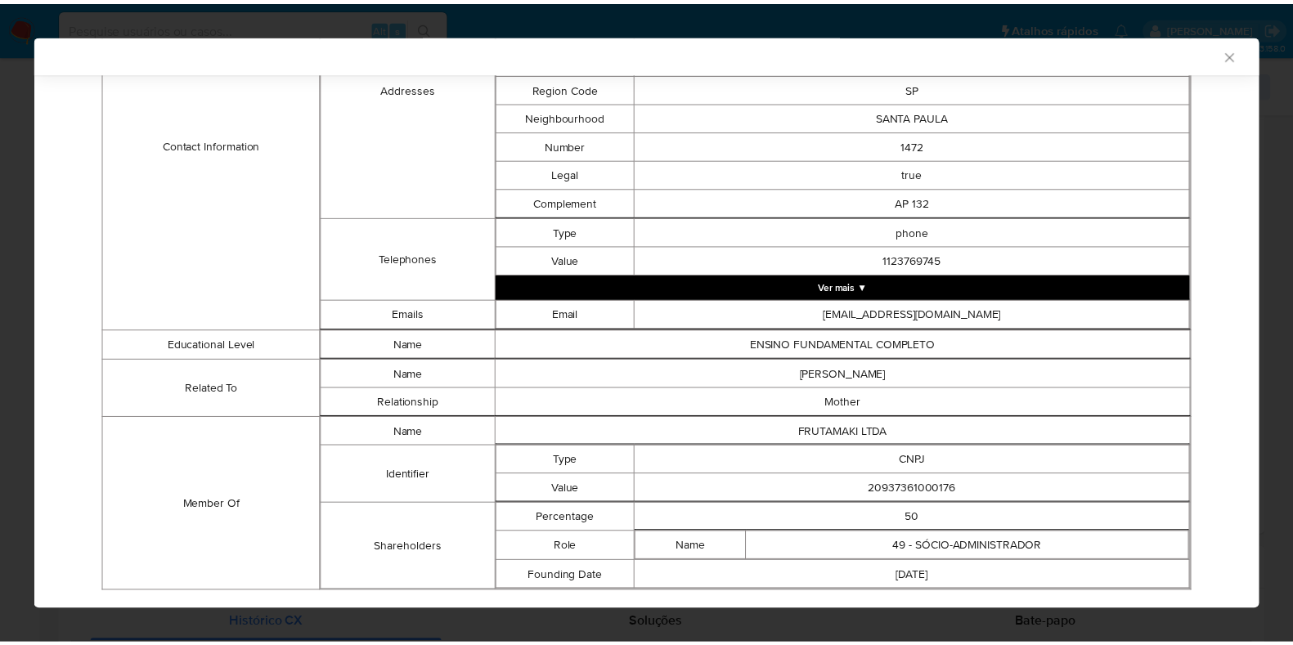
scroll to position [816, 0]
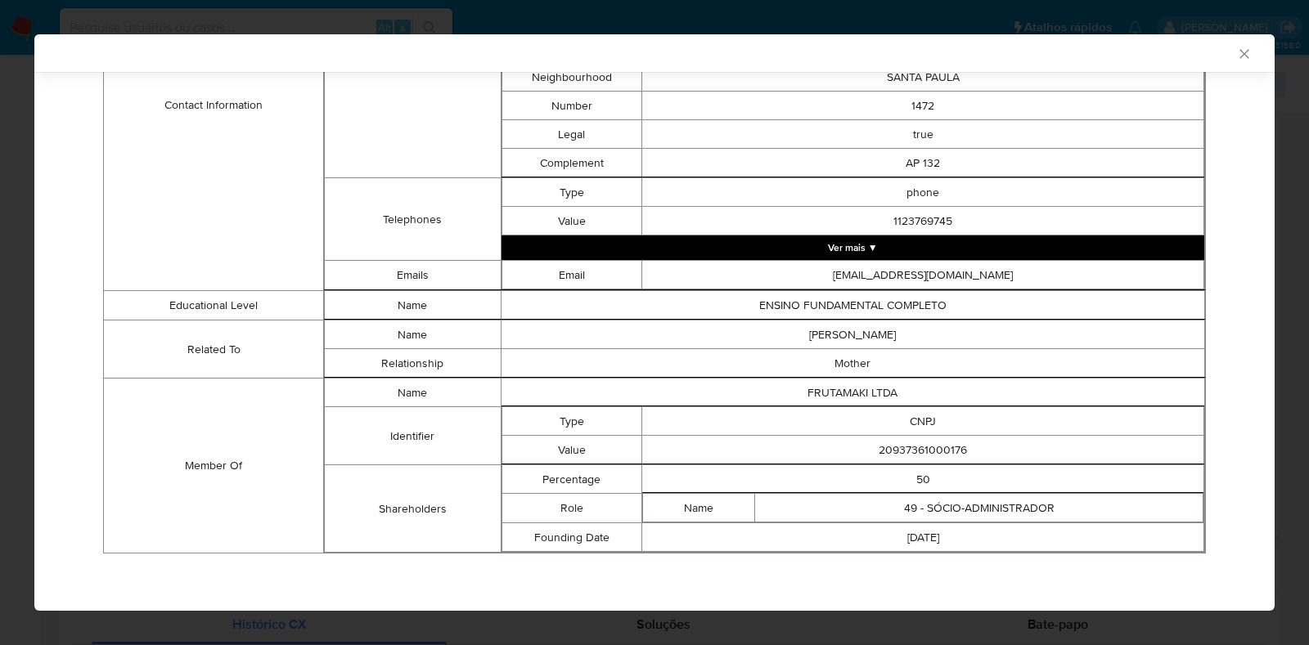
click at [912, 449] on td "20937361000176" at bounding box center [923, 450] width 562 height 29
copy td "20937361000176"
click at [0, 237] on div "AML Data Collector Case Id - WAX279aqN25TrNnGAM3DezdR Os dados detalhados abaix…" at bounding box center [654, 322] width 1309 height 645
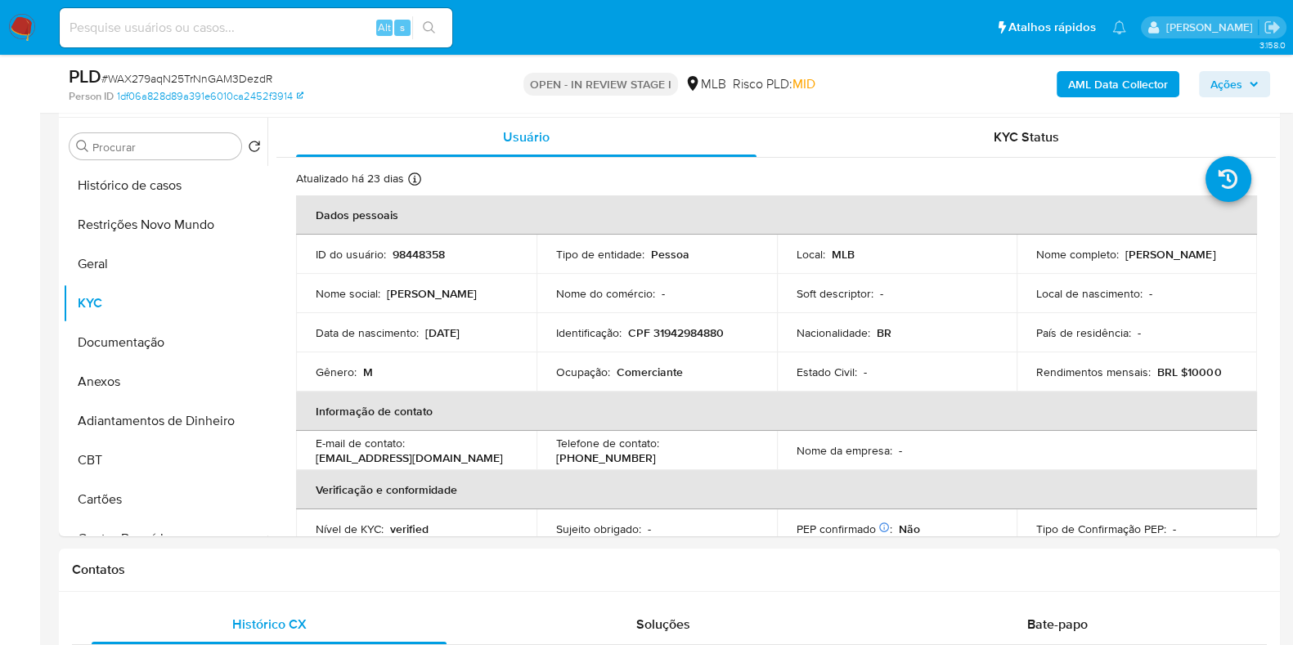
click at [1260, 76] on button "Ações" at bounding box center [1234, 84] width 71 height 26
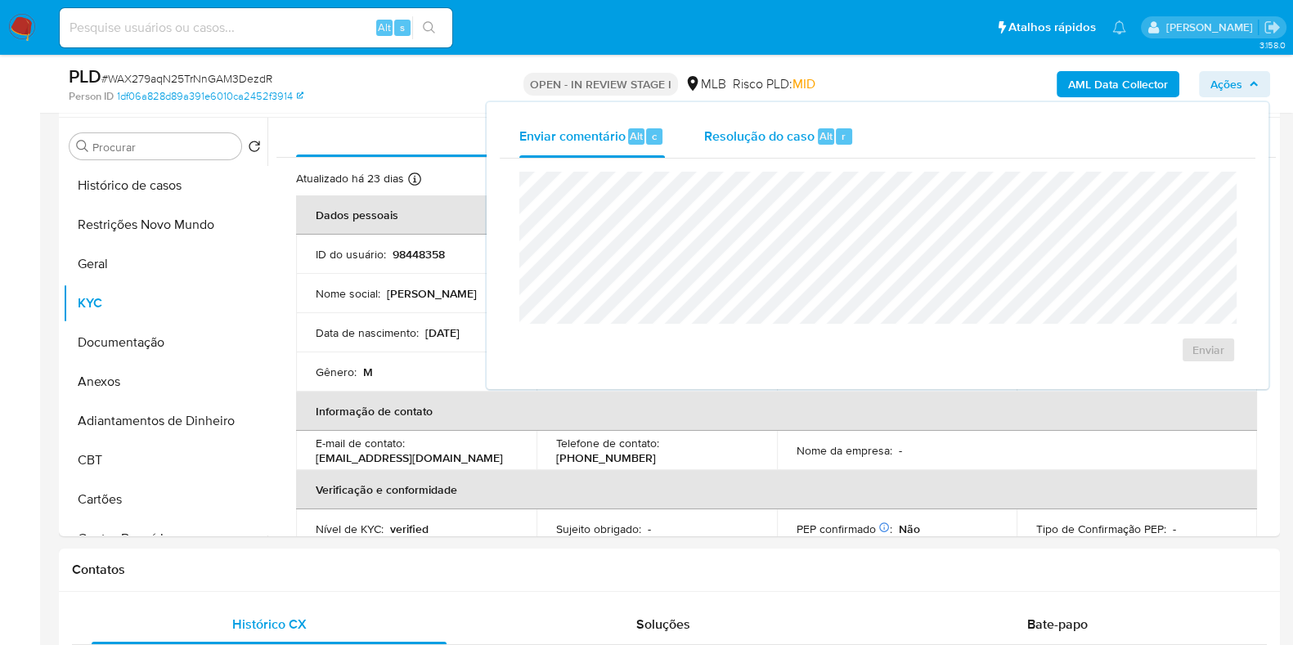
click at [792, 128] on span "Resolução do caso" at bounding box center [759, 135] width 110 height 19
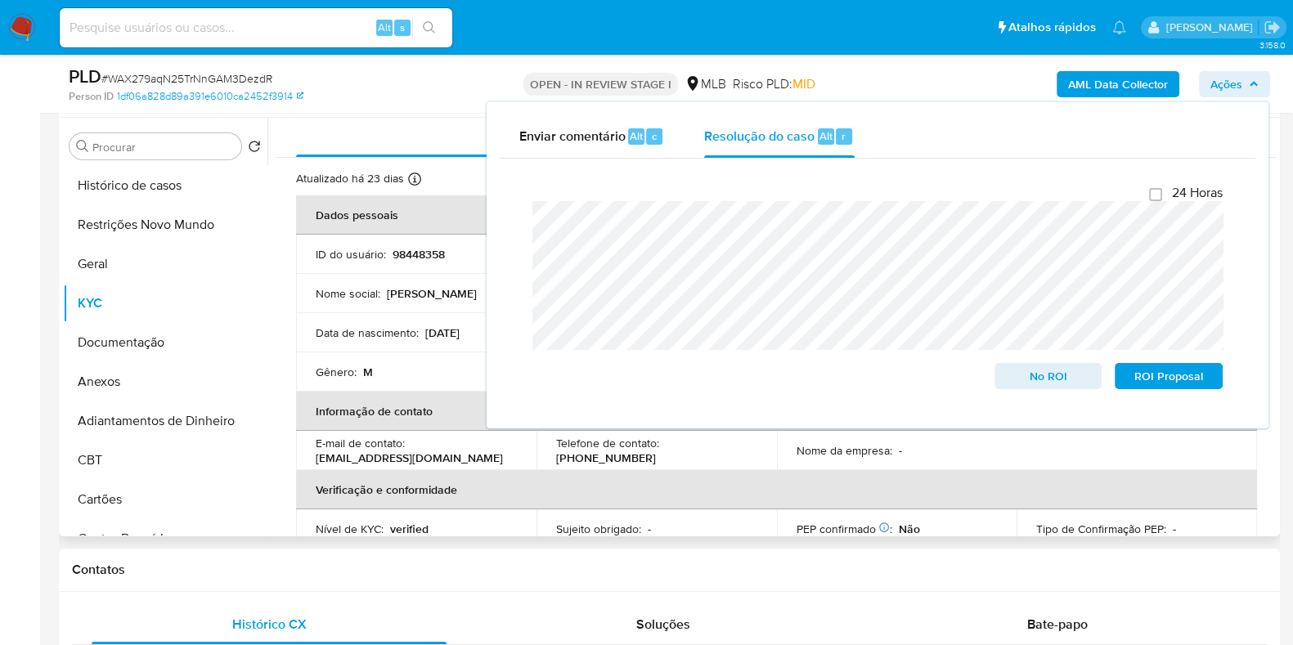
click at [437, 342] on td "Data de nascimento : 23/07/1984" at bounding box center [416, 332] width 240 height 39
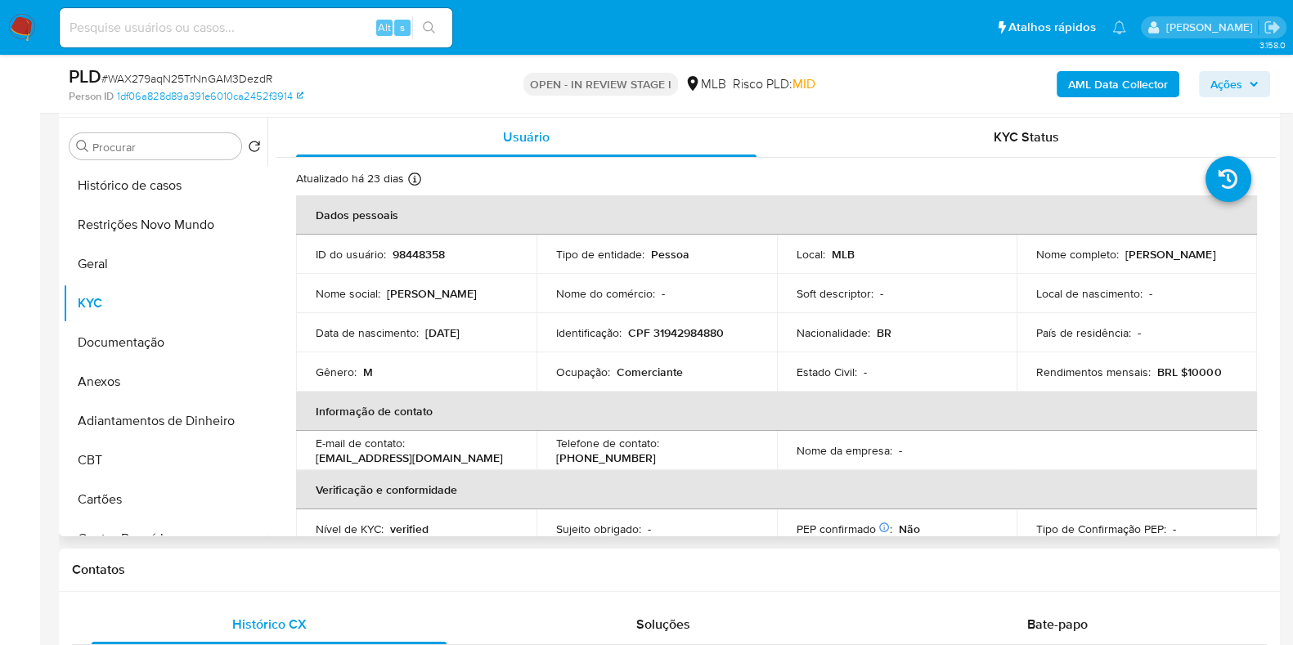
drag, startPoint x: 1178, startPoint y: 259, endPoint x: 1030, endPoint y: 261, distance: 148.0
click at [1030, 261] on td "Nome completo : Eduardo Vargas Monteiro" at bounding box center [1137, 254] width 240 height 39
copy p "Eduardo Vargas Monteiro"
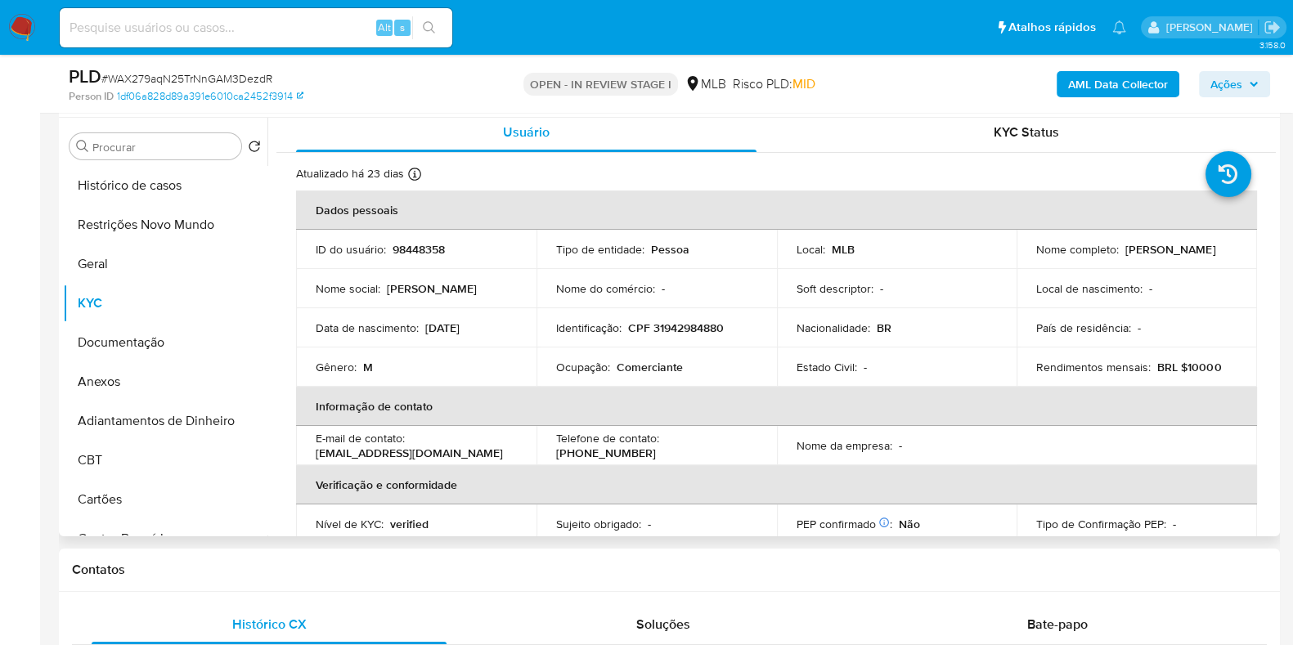
scroll to position [0, 0]
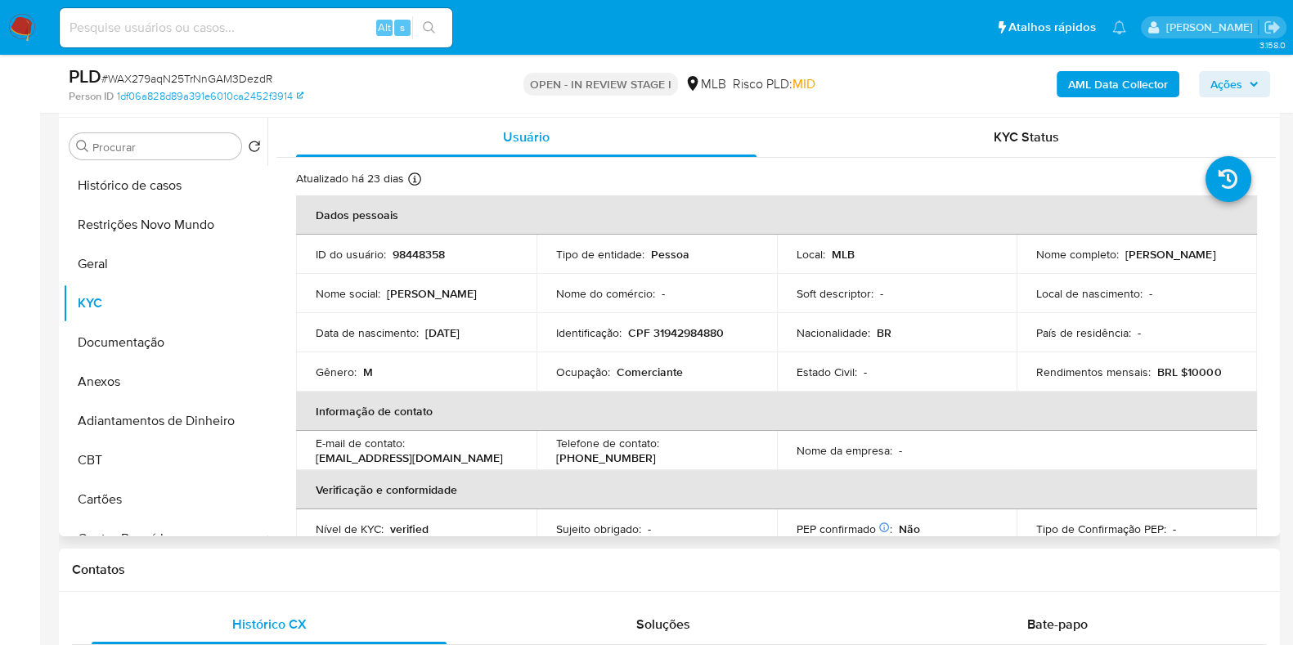
click at [695, 331] on p "CPF 31942984880" at bounding box center [676, 333] width 96 height 15
copy p "31942984880"
click at [152, 233] on button "Restrições Novo Mundo" at bounding box center [158, 224] width 191 height 39
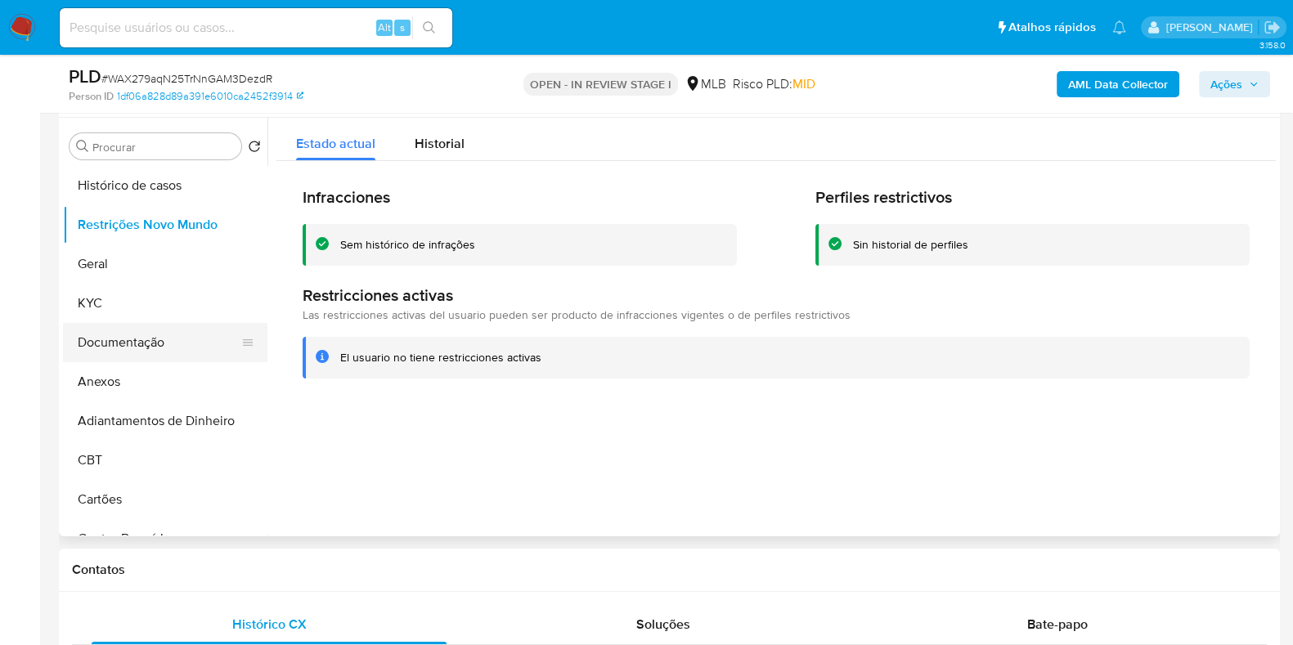
click at [140, 338] on button "Documentação" at bounding box center [158, 342] width 191 height 39
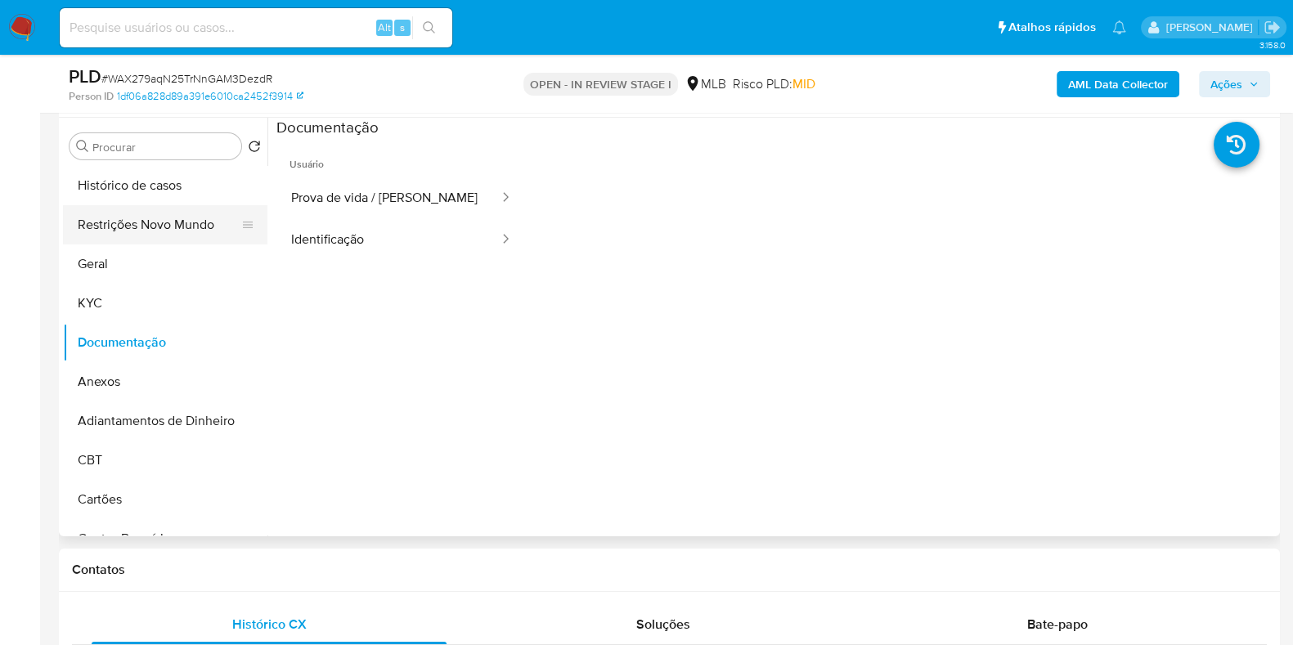
click at [145, 220] on button "Restrições Novo Mundo" at bounding box center [158, 224] width 191 height 39
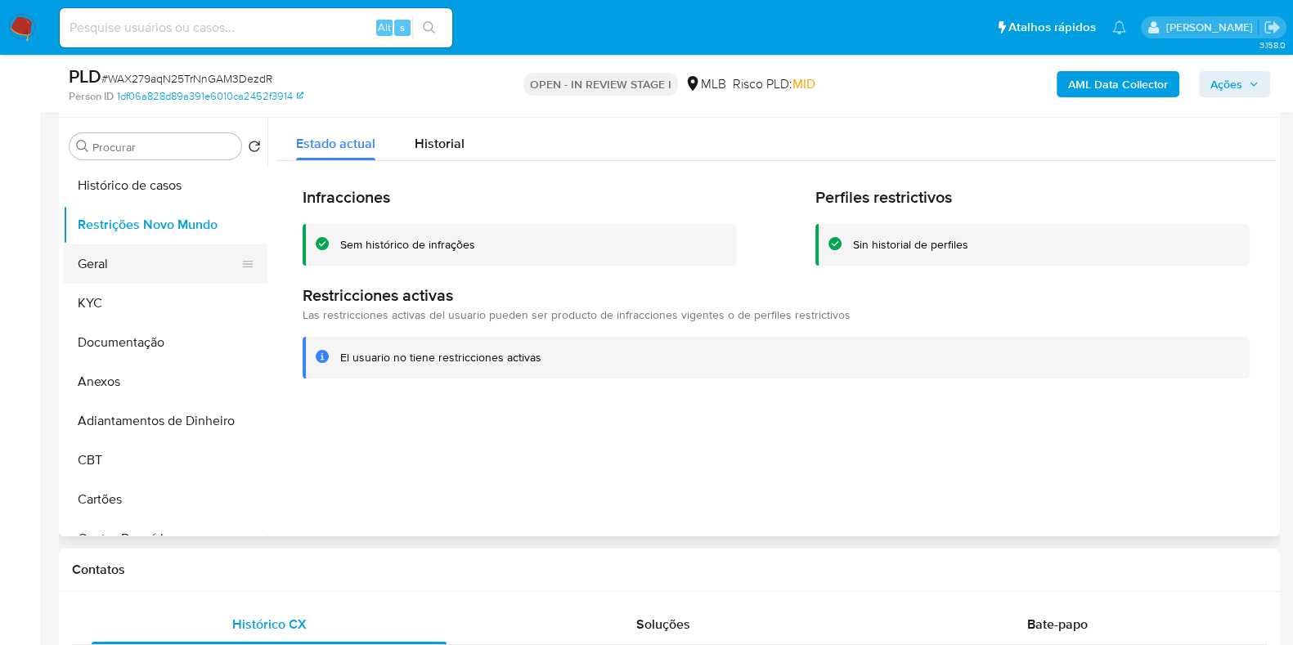
click at [106, 259] on button "Geral" at bounding box center [158, 264] width 191 height 39
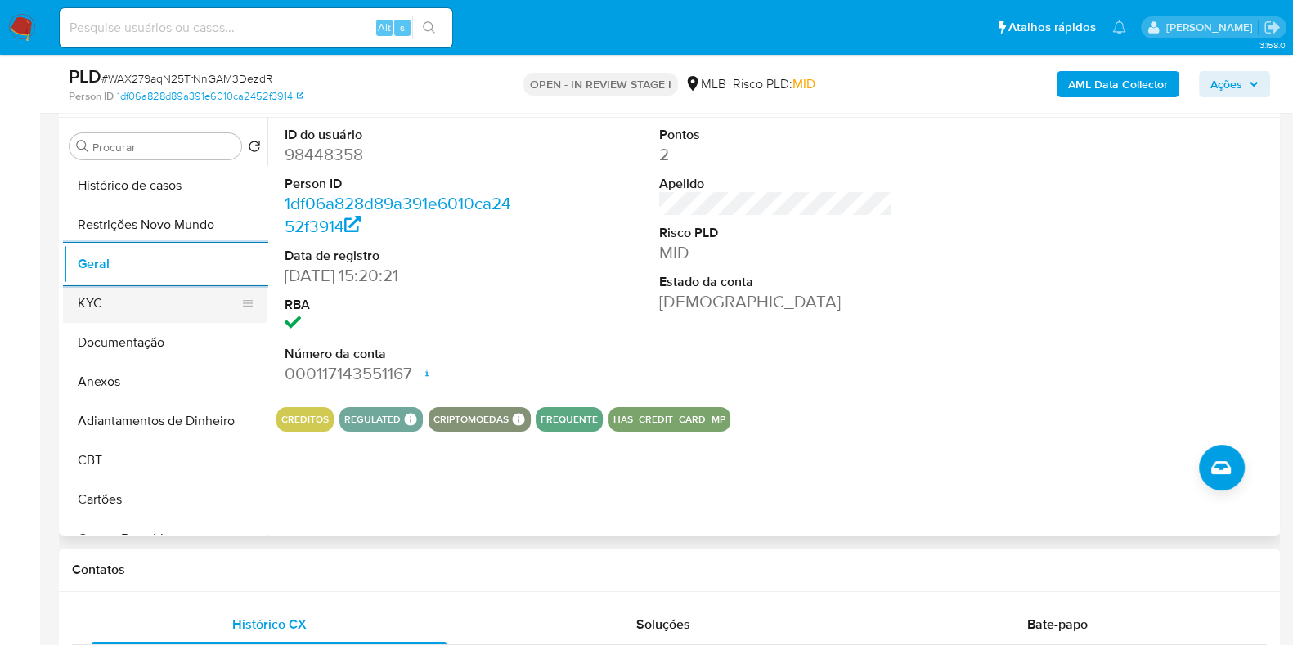
click at [107, 308] on button "KYC" at bounding box center [158, 303] width 191 height 39
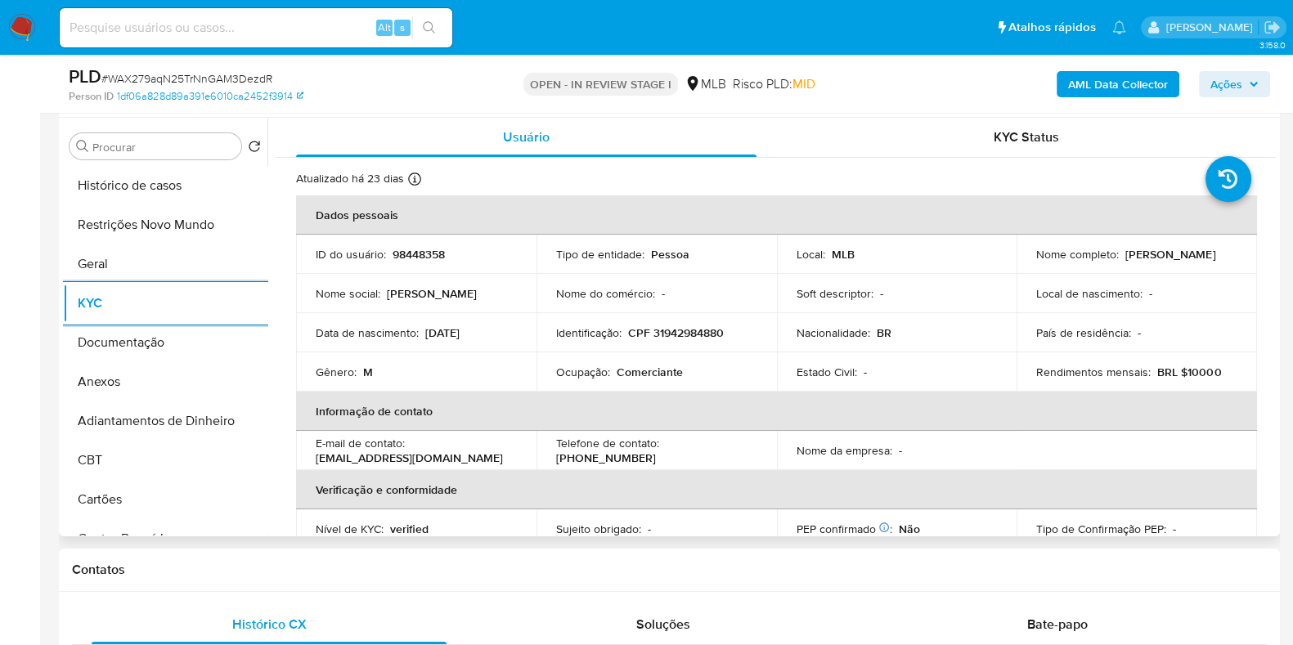
scroll to position [408, 0]
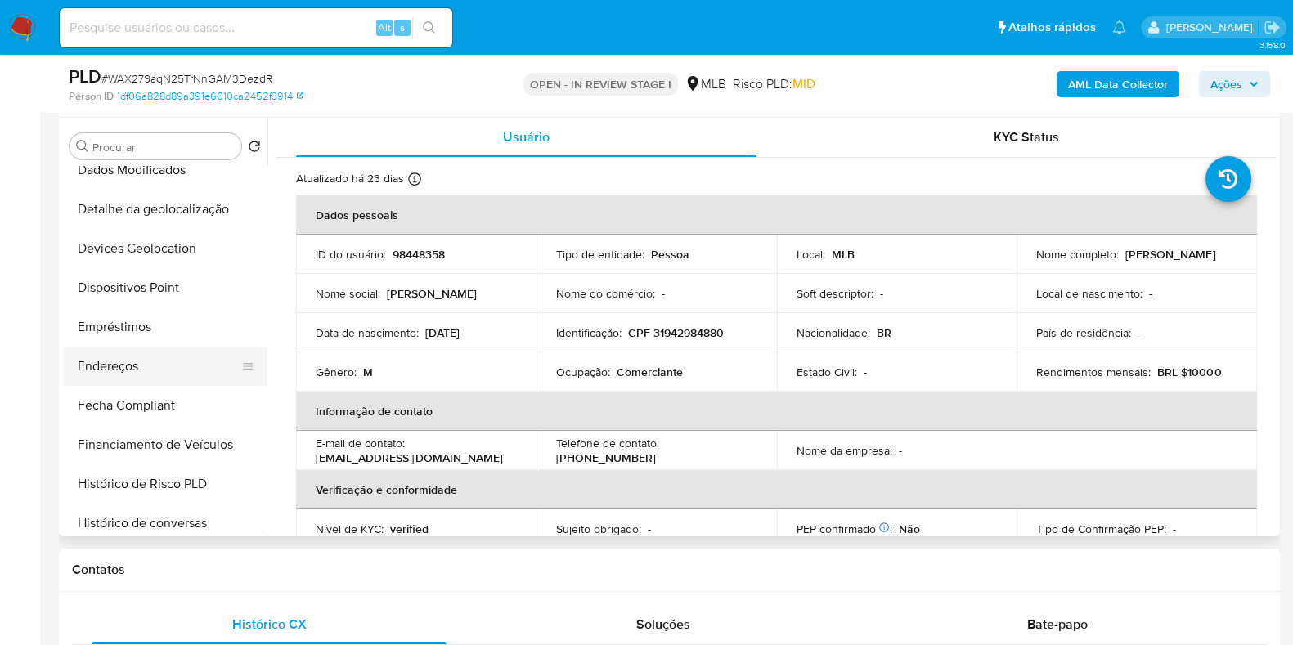
click at [156, 373] on button "Endereços" at bounding box center [158, 366] width 191 height 39
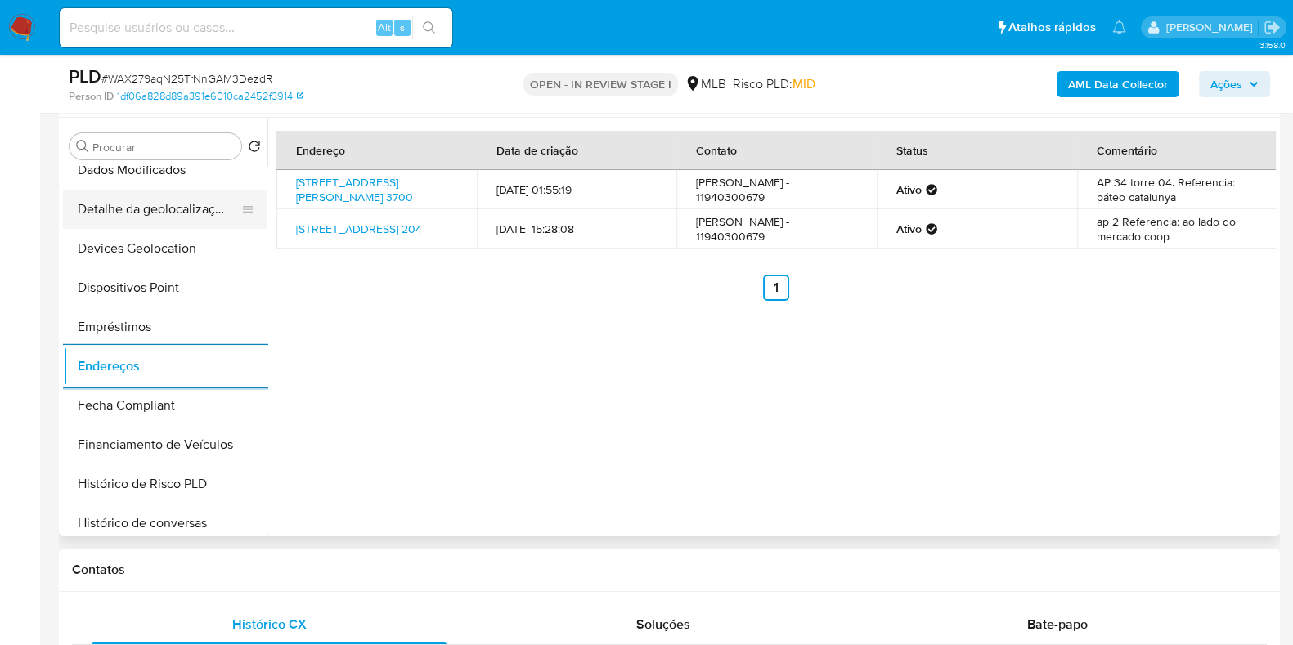
click at [155, 211] on button "Detalhe da geolocalização" at bounding box center [158, 209] width 191 height 39
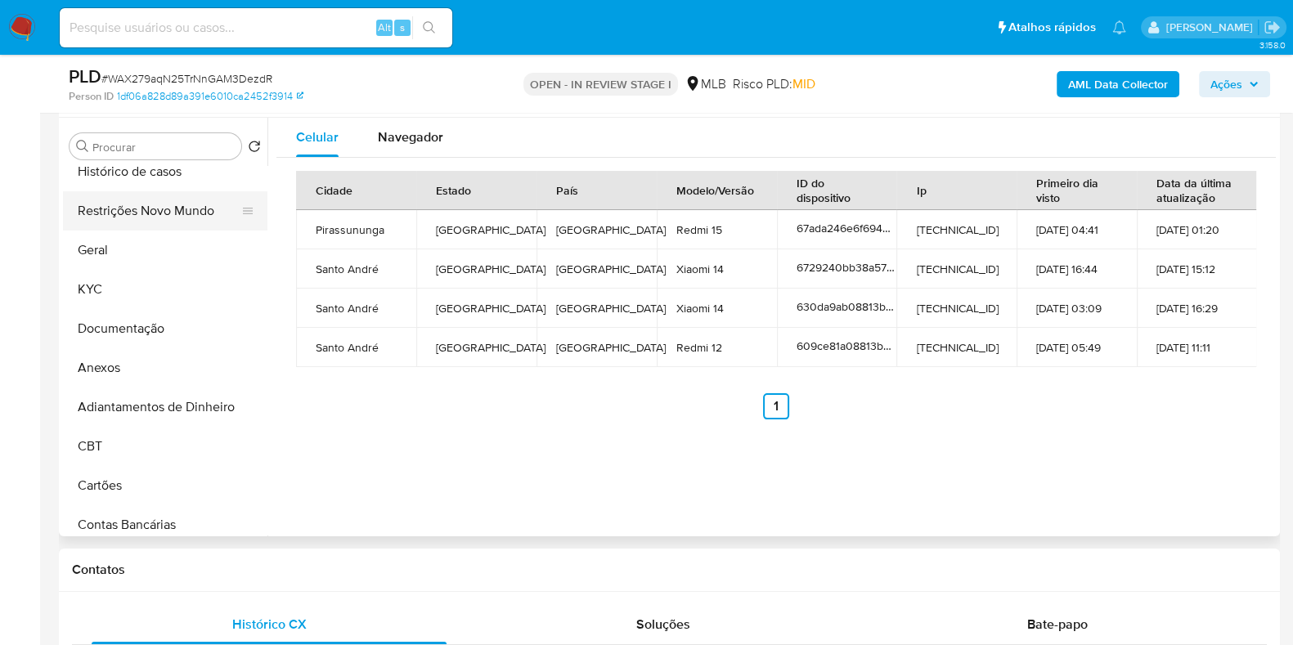
scroll to position [0, 0]
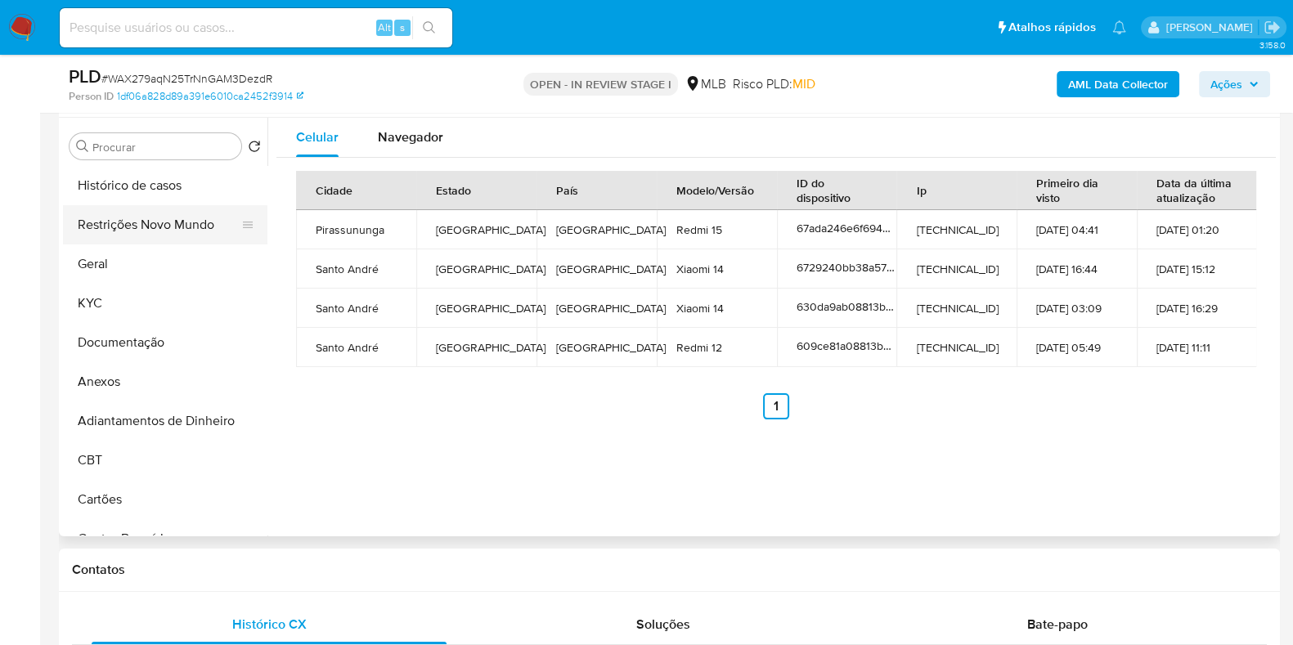
click at [168, 209] on button "Restrições Novo Mundo" at bounding box center [158, 224] width 191 height 39
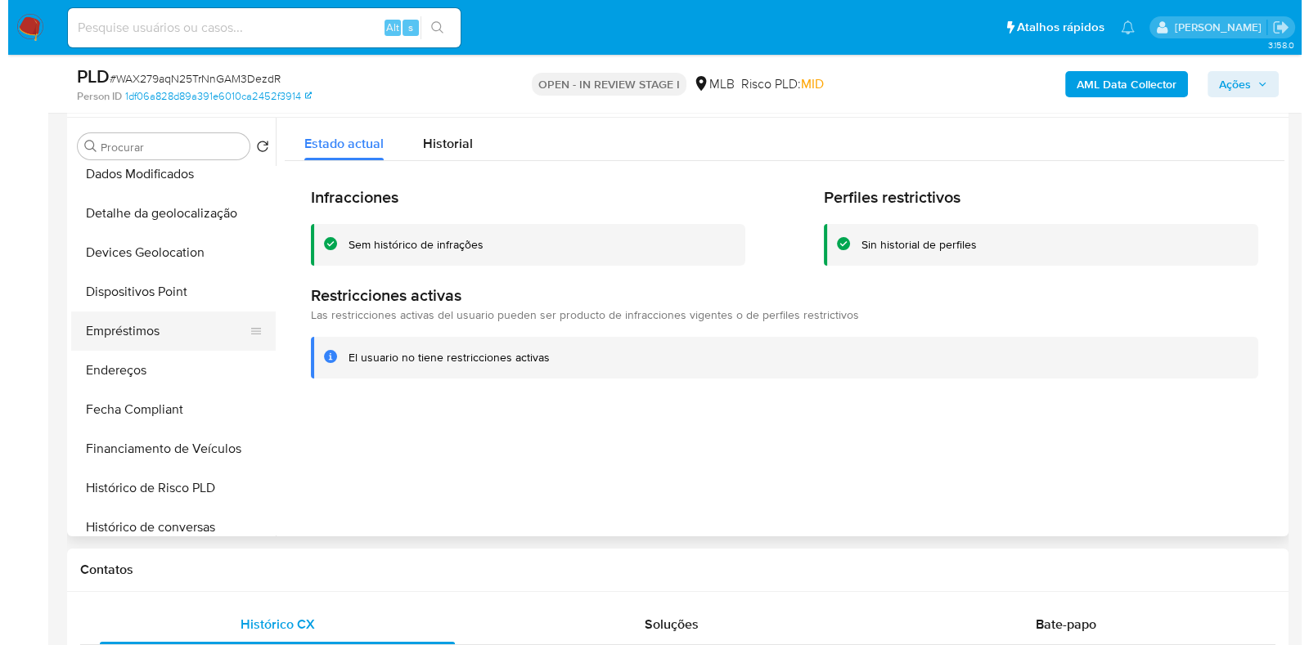
scroll to position [408, 0]
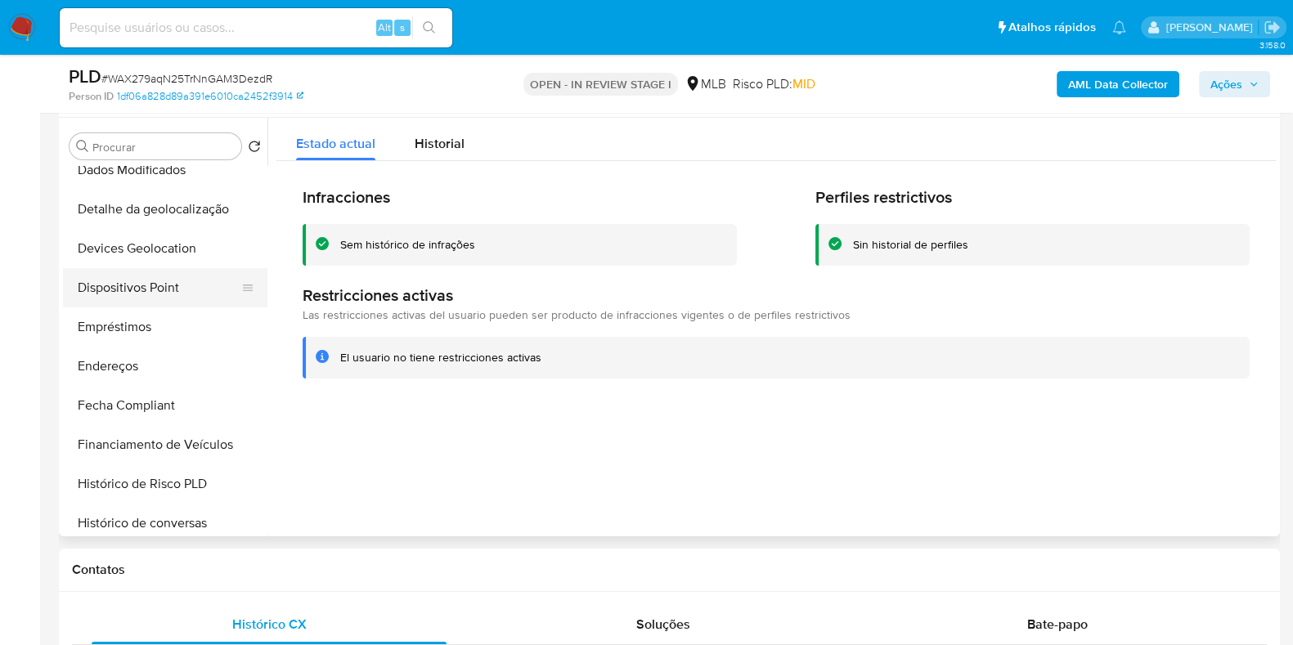
click at [171, 285] on button "Dispositivos Point" at bounding box center [158, 287] width 191 height 39
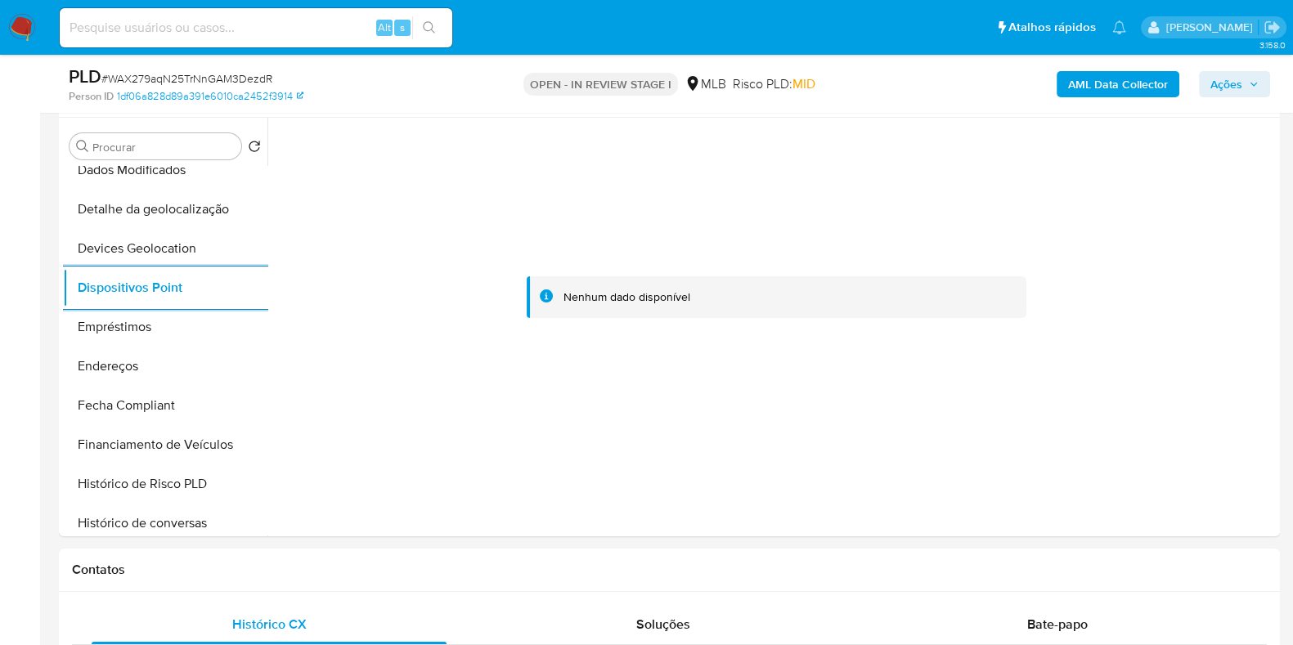
click at [1090, 72] on b "AML Data Collector" at bounding box center [1118, 84] width 100 height 26
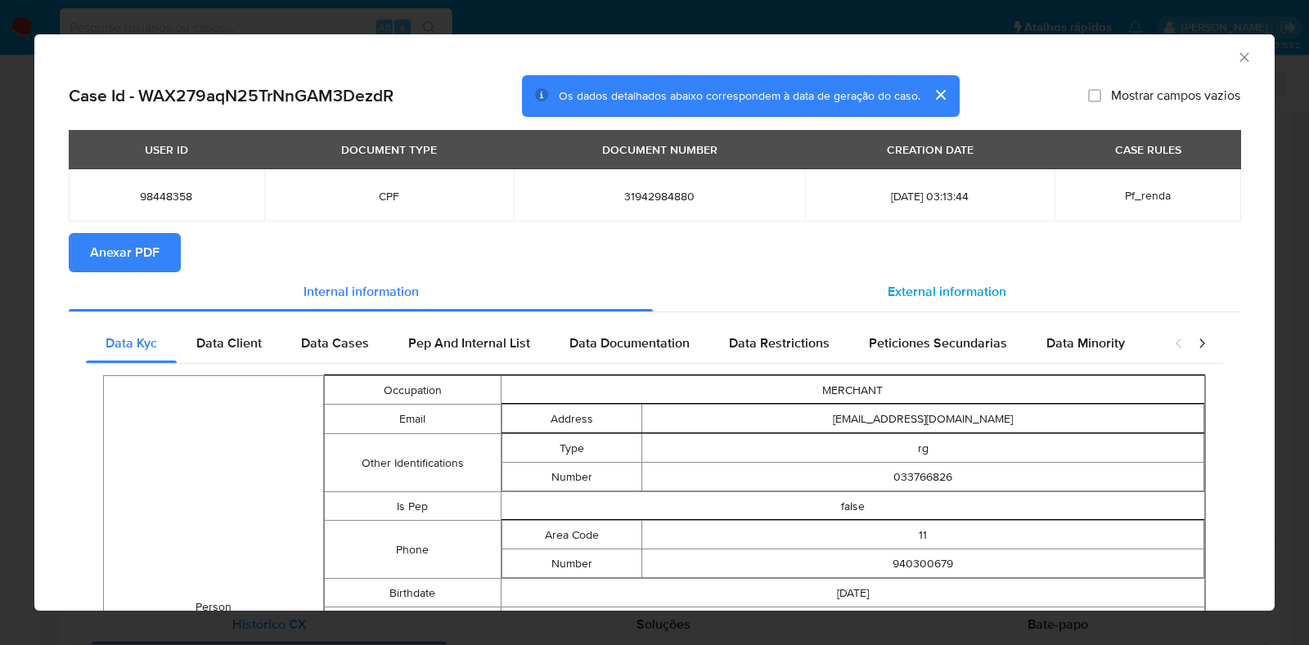
click at [918, 288] on span "External information" at bounding box center [946, 291] width 119 height 19
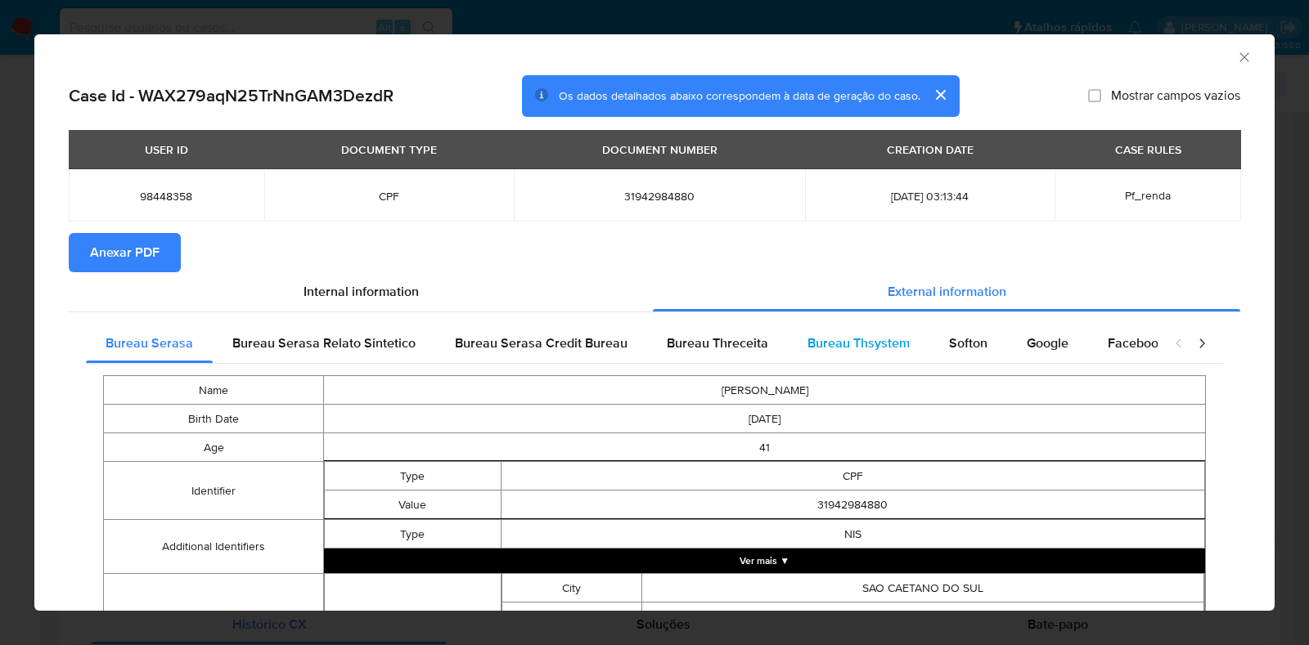
click at [849, 336] on span "Bureau Thsystem" at bounding box center [858, 343] width 102 height 19
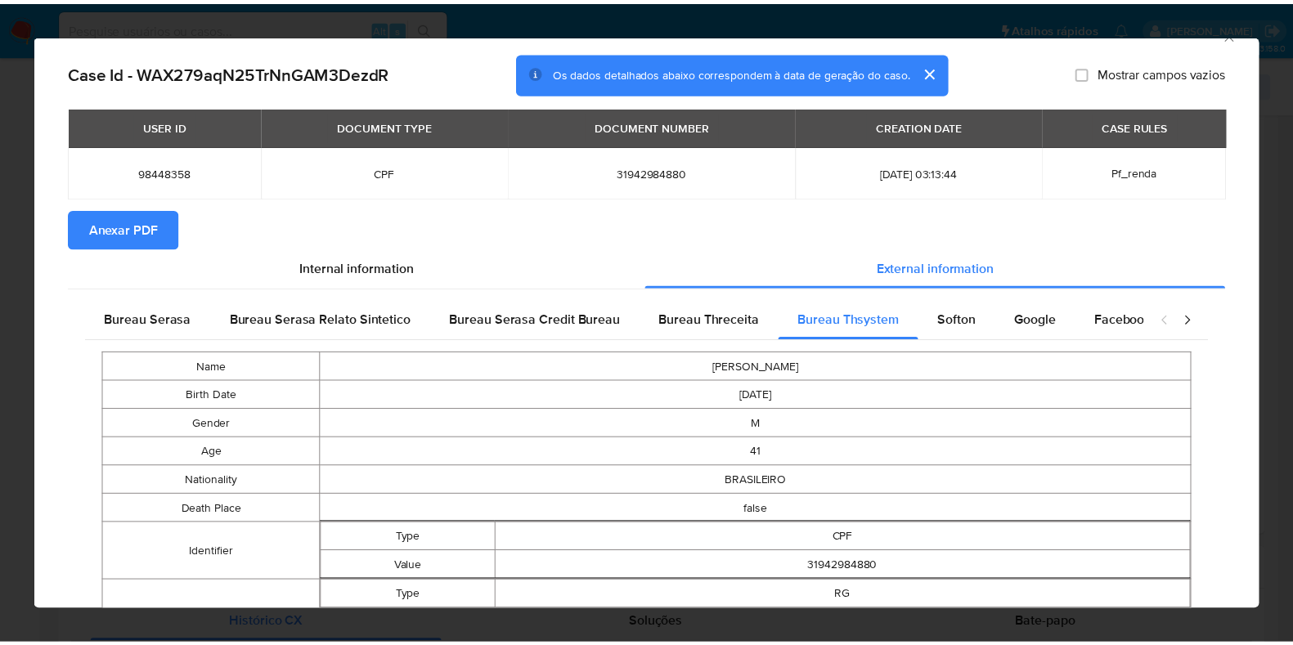
scroll to position [0, 0]
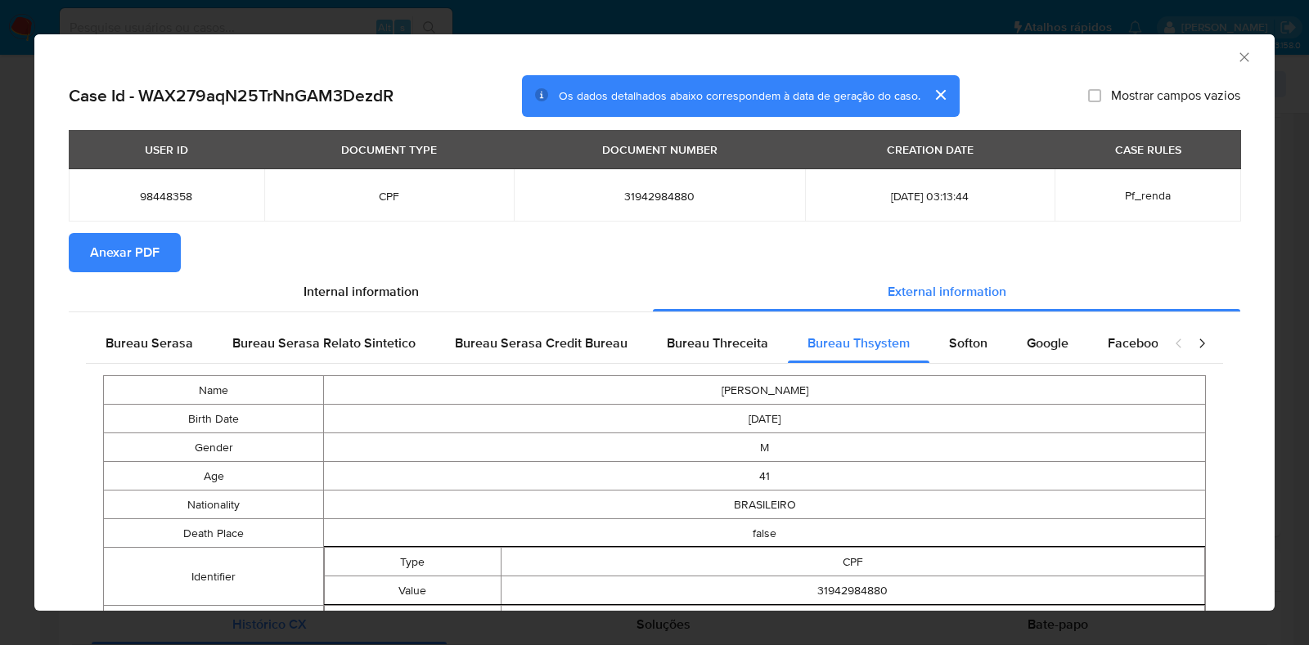
click at [131, 258] on span "Anexar PDF" at bounding box center [125, 253] width 70 height 36
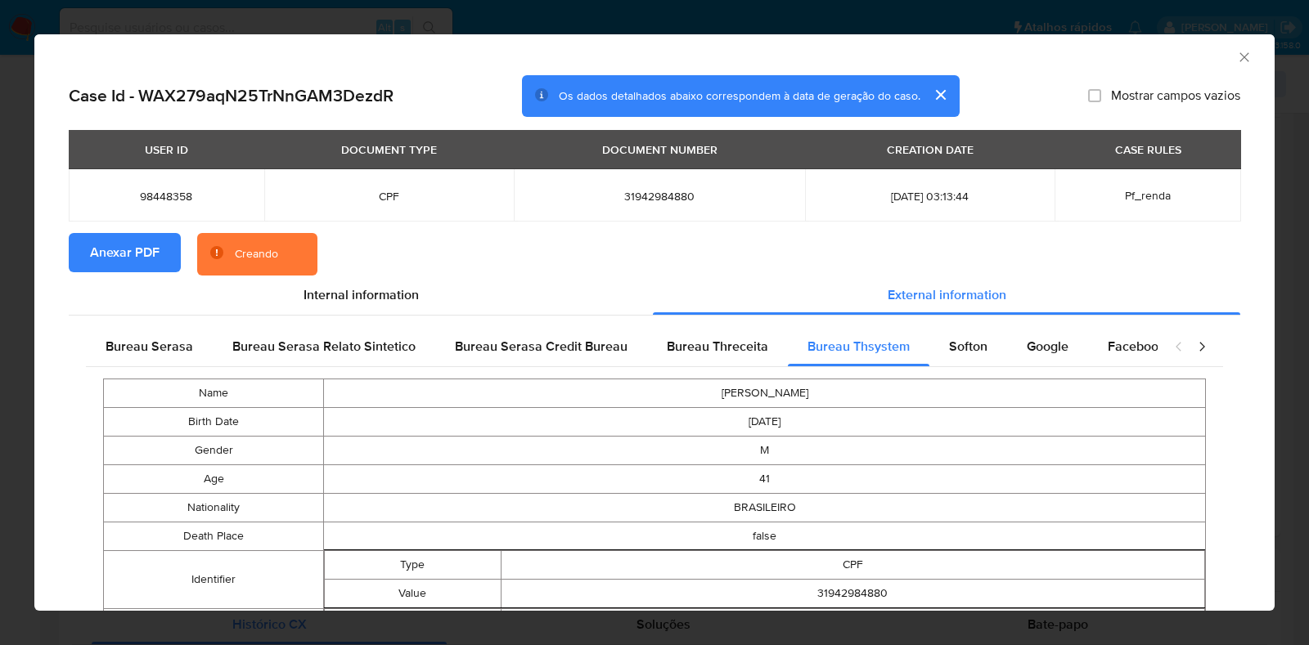
click at [0, 308] on div "AML Data Collector Case Id - WAX279aqN25TrNnGAM3DezdR Os dados detalhados abaix…" at bounding box center [654, 322] width 1309 height 645
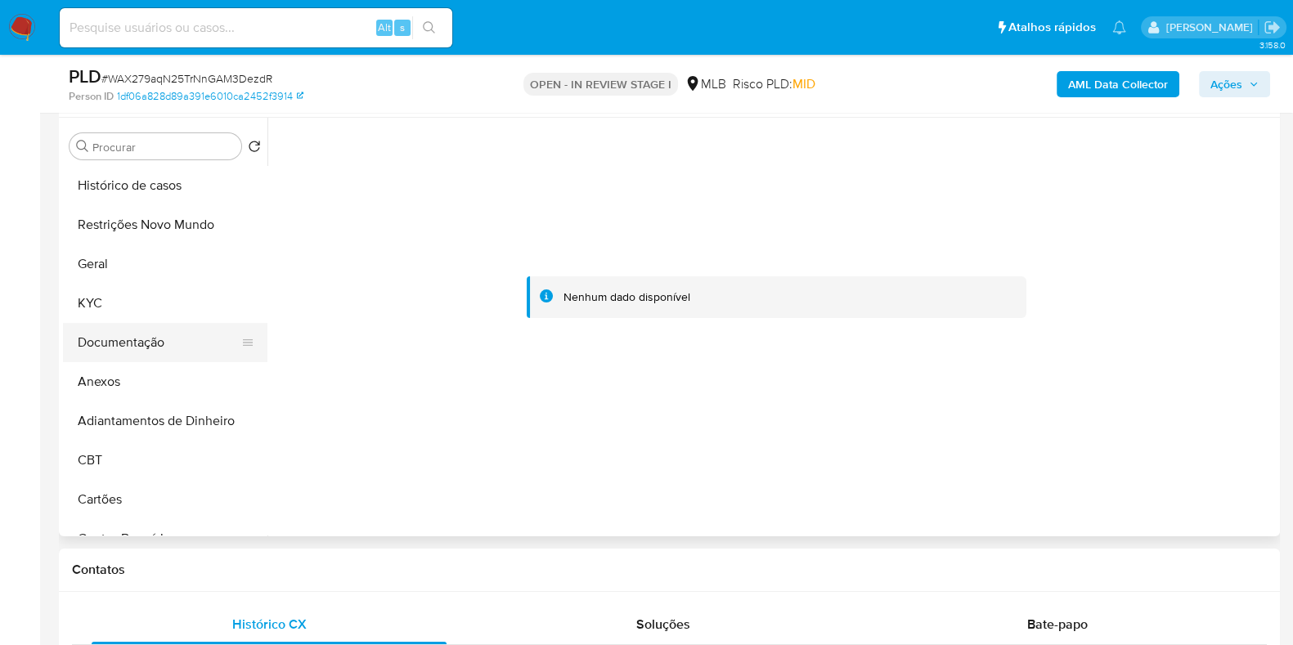
click at [143, 324] on button "Documentação" at bounding box center [158, 342] width 191 height 39
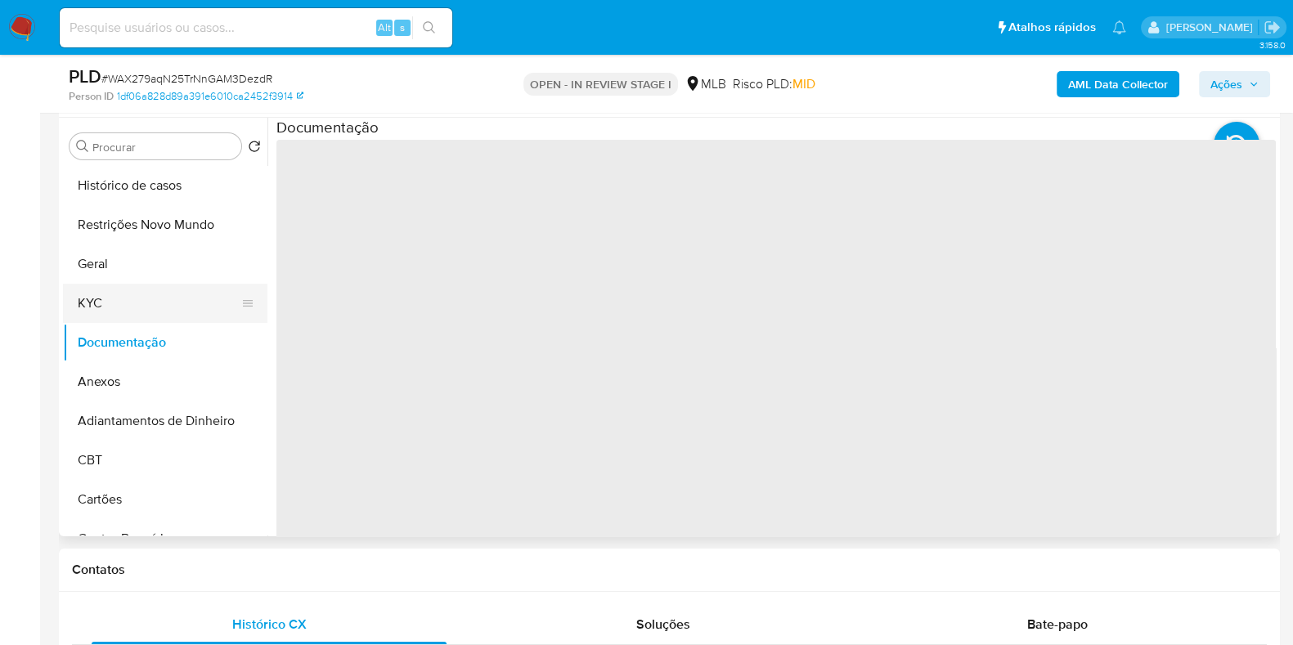
click at [155, 308] on button "KYC" at bounding box center [158, 303] width 191 height 39
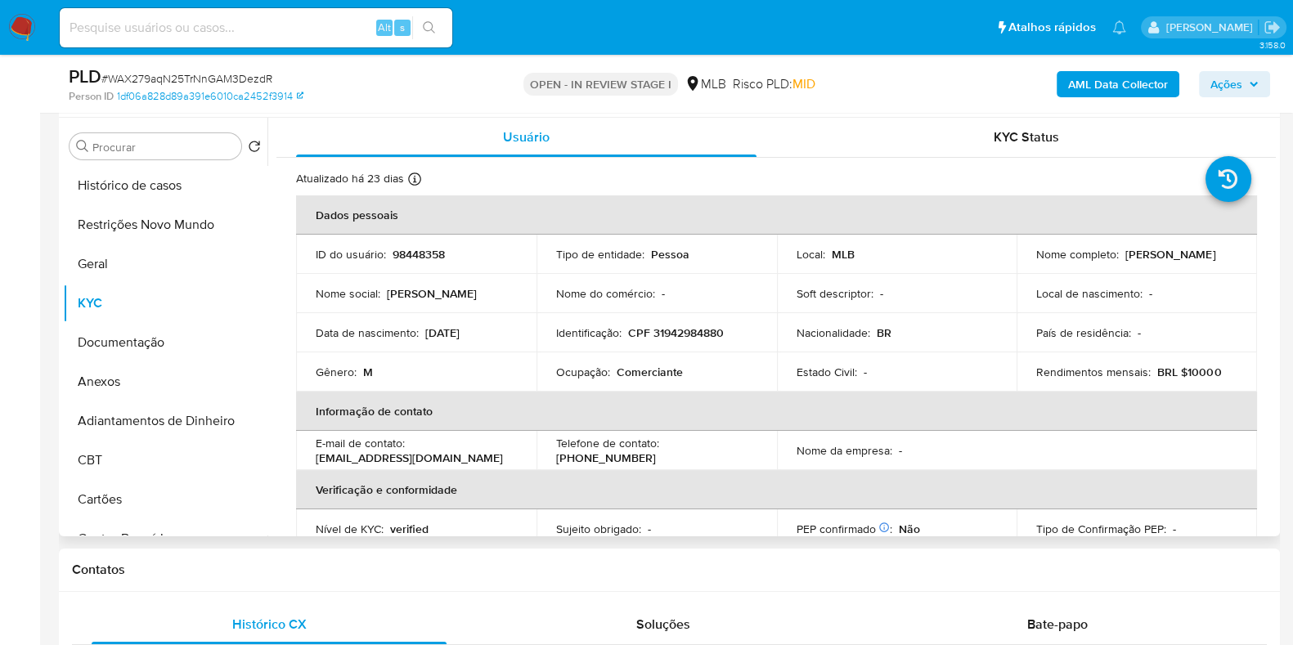
drag, startPoint x: 1178, startPoint y: 258, endPoint x: 1026, endPoint y: 267, distance: 152.3
click at [1026, 267] on td "Nome completo : Eduardo Vargas Monteiro" at bounding box center [1137, 254] width 240 height 39
copy p "Eduardo Vargas Monteiro"
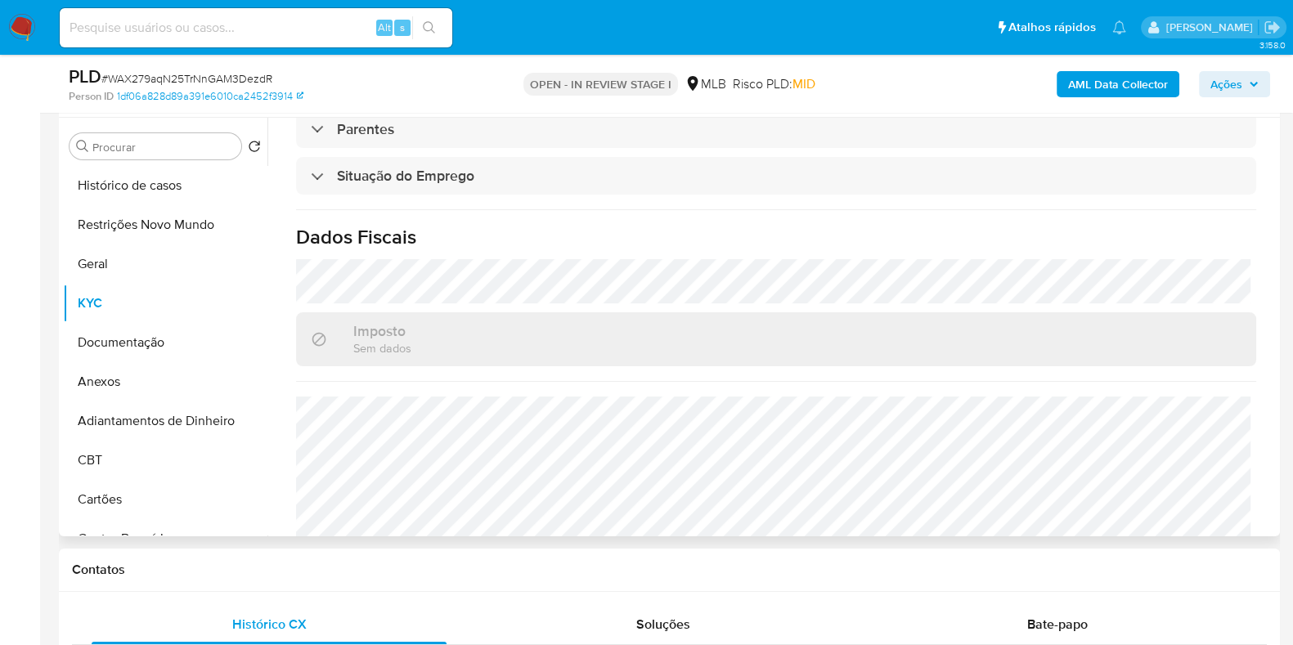
scroll to position [711, 0]
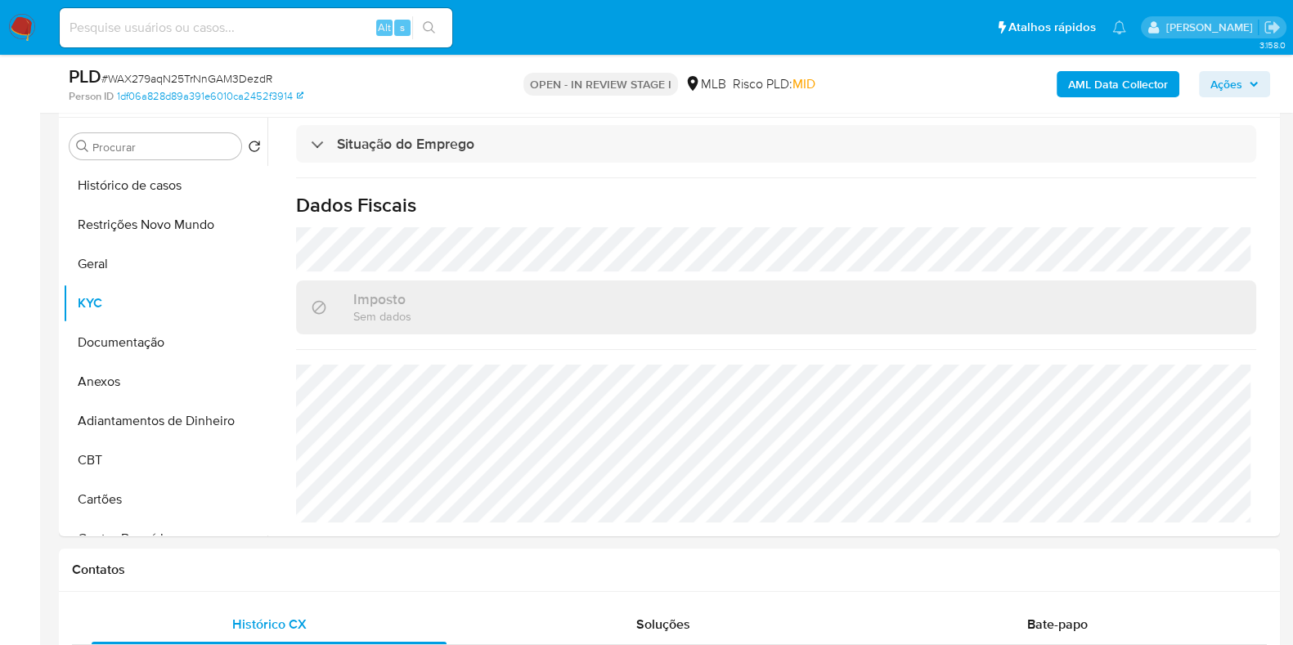
click at [1255, 82] on icon "button" at bounding box center [1254, 84] width 10 height 10
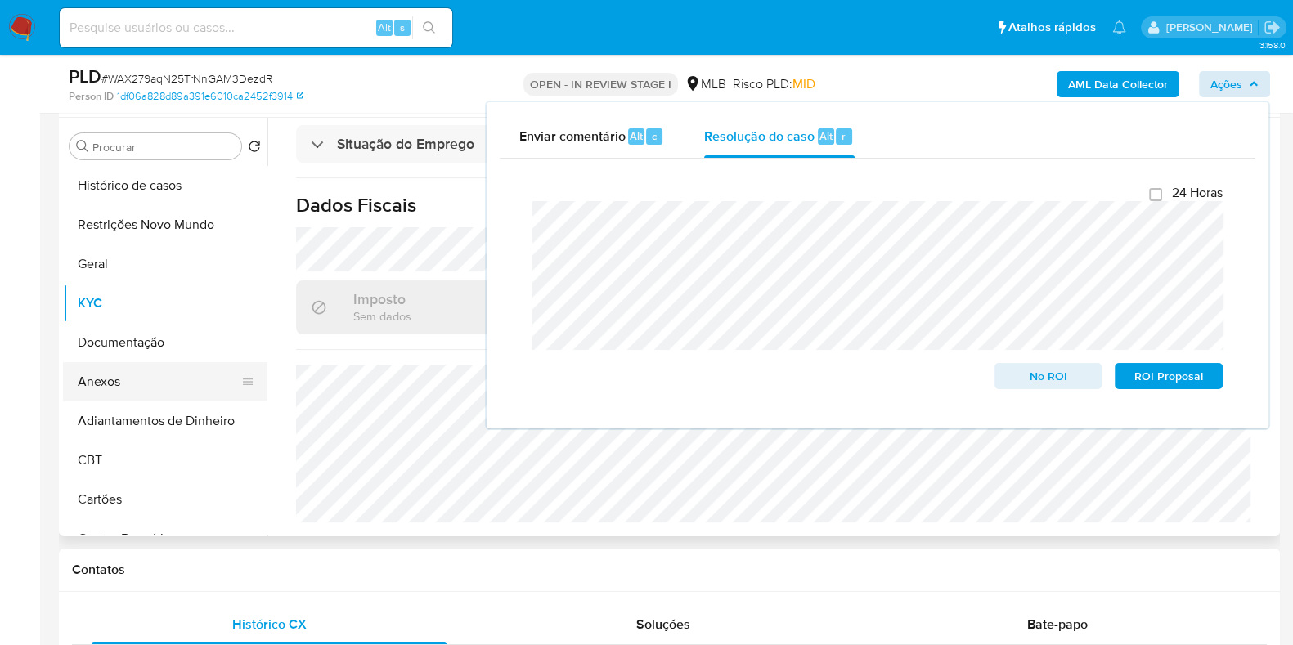
click at [119, 391] on button "Anexos" at bounding box center [158, 381] width 191 height 39
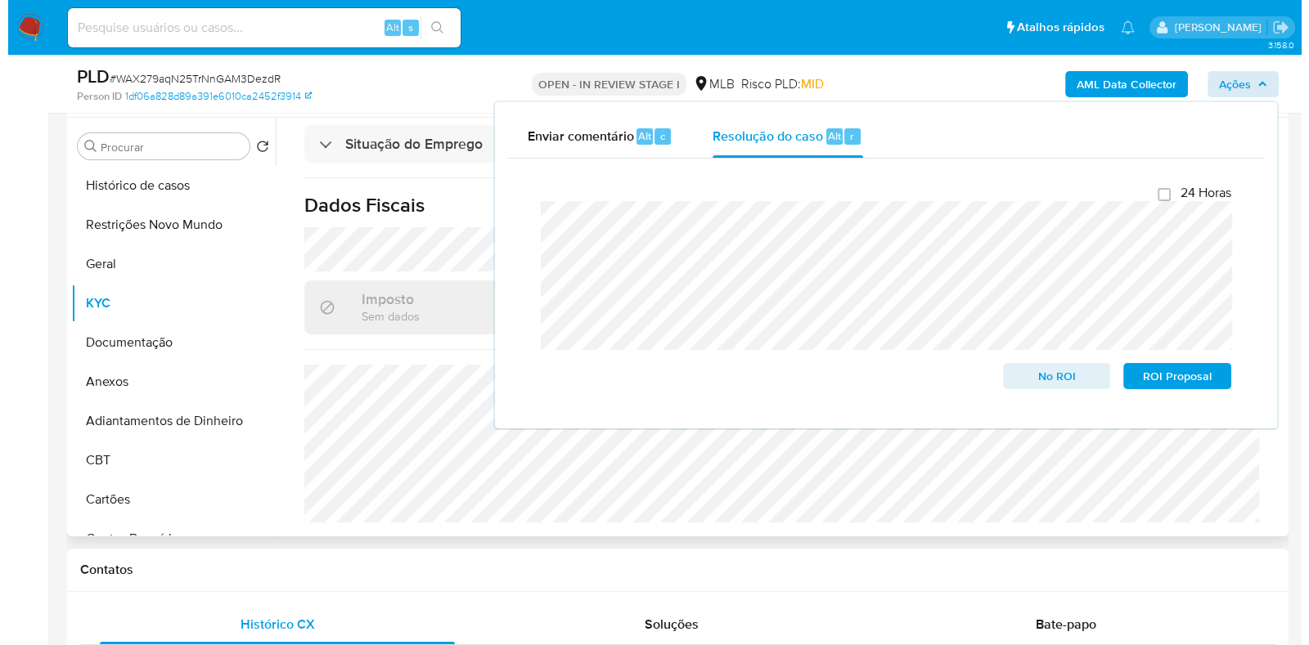
scroll to position [0, 0]
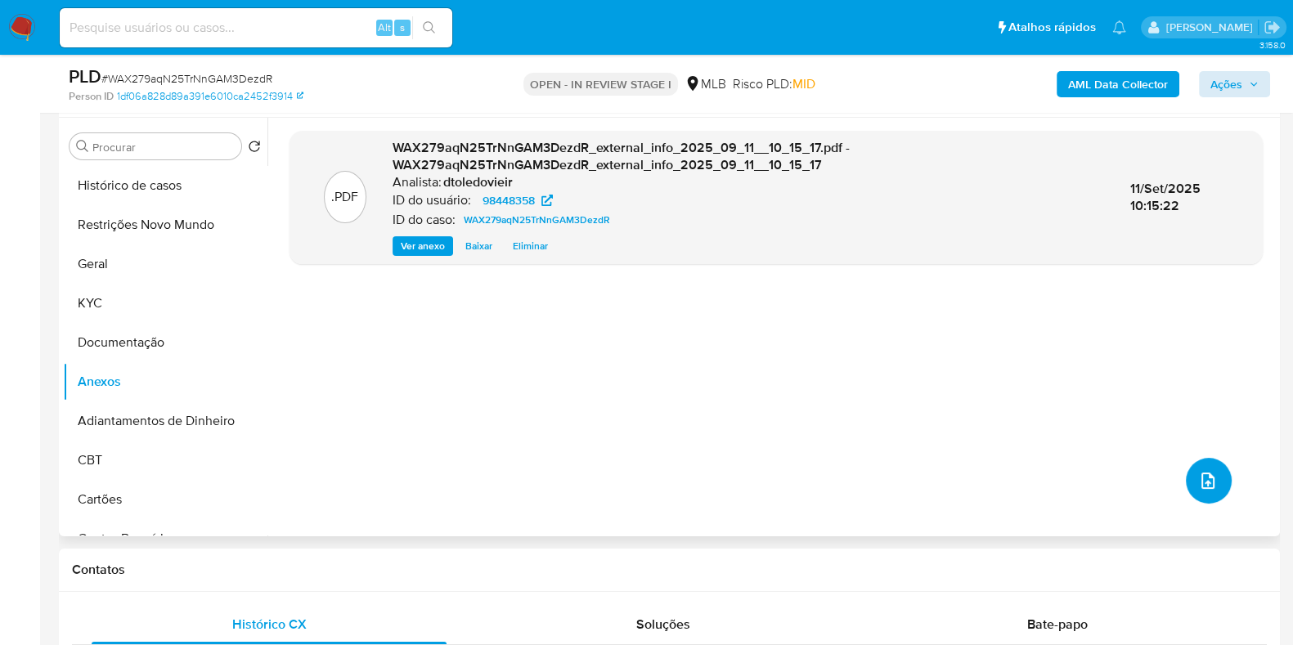
click at [1210, 480] on icon "upload-file" at bounding box center [1208, 481] width 20 height 20
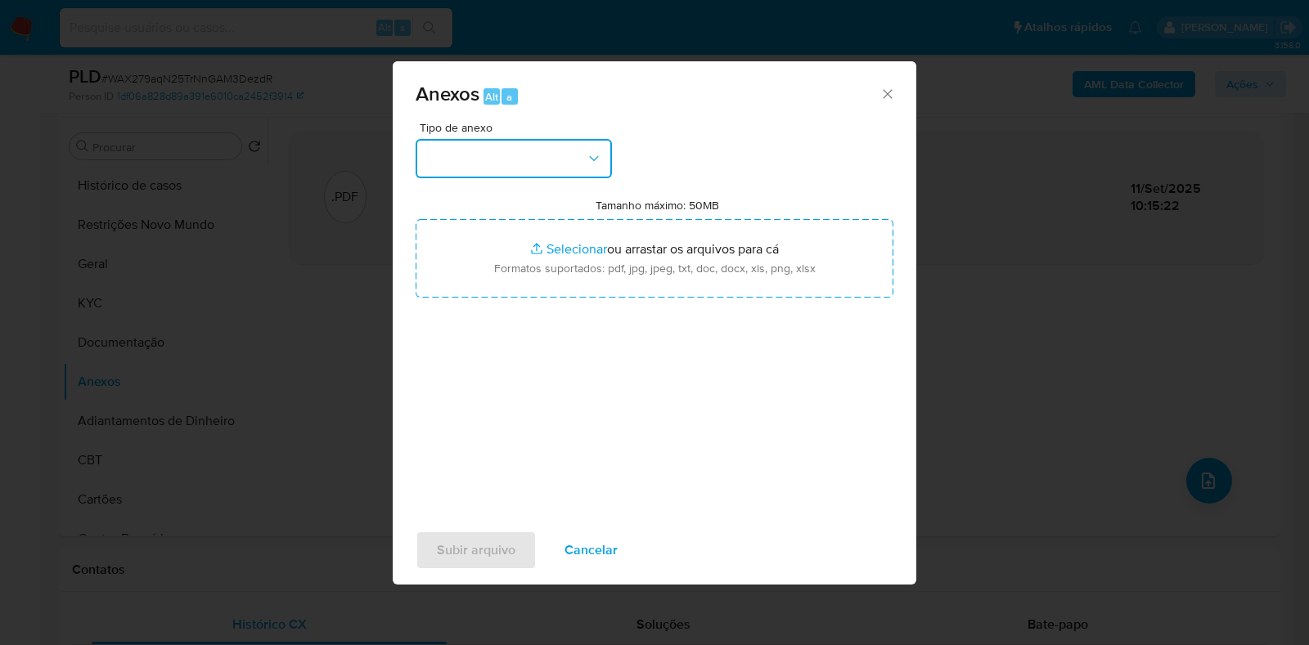
click at [571, 159] on button "button" at bounding box center [513, 158] width 196 height 39
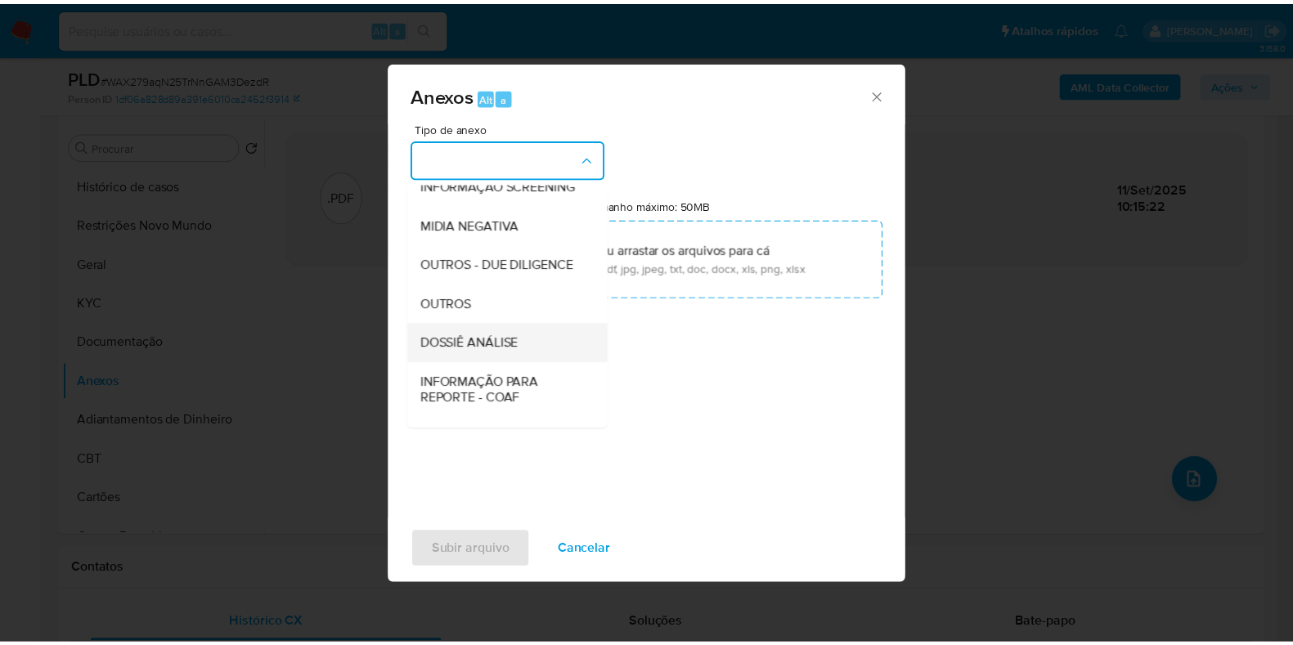
scroll to position [252, 0]
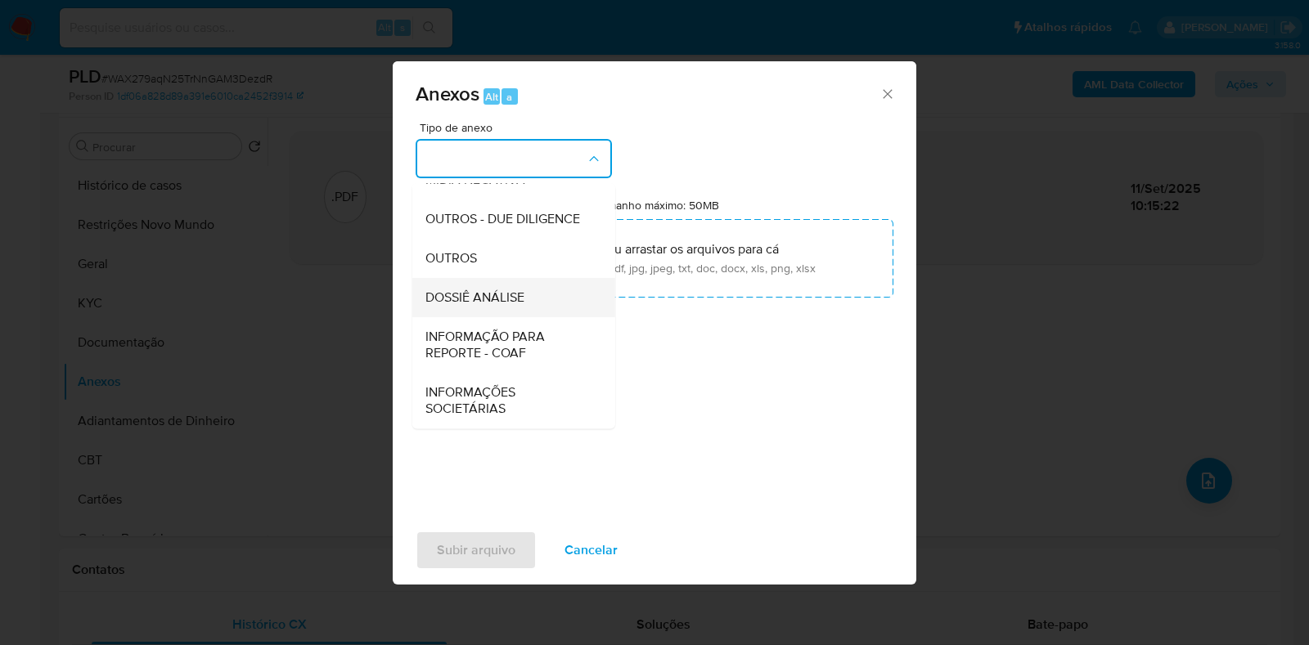
click at [508, 292] on span "DOSSIÊ ANÁLISE" at bounding box center [474, 298] width 99 height 16
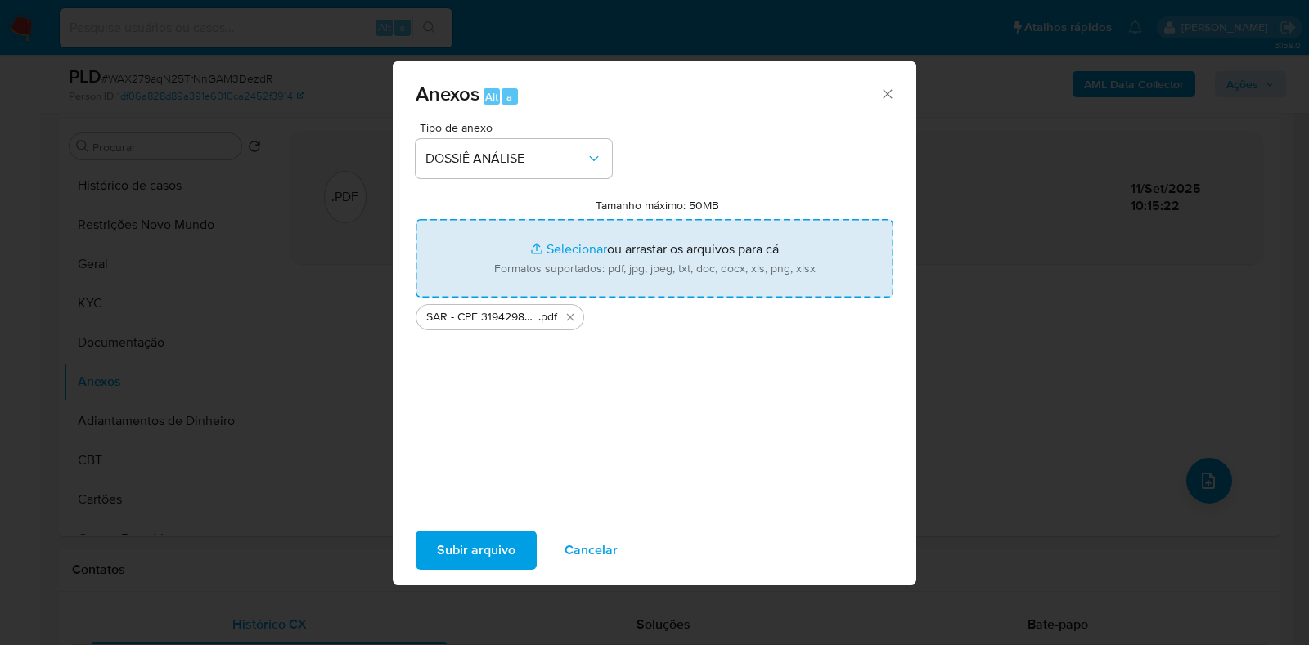
type input "C:\fakepath\Mulan 98448358_2025_09_10_09_28_20.xlsx"
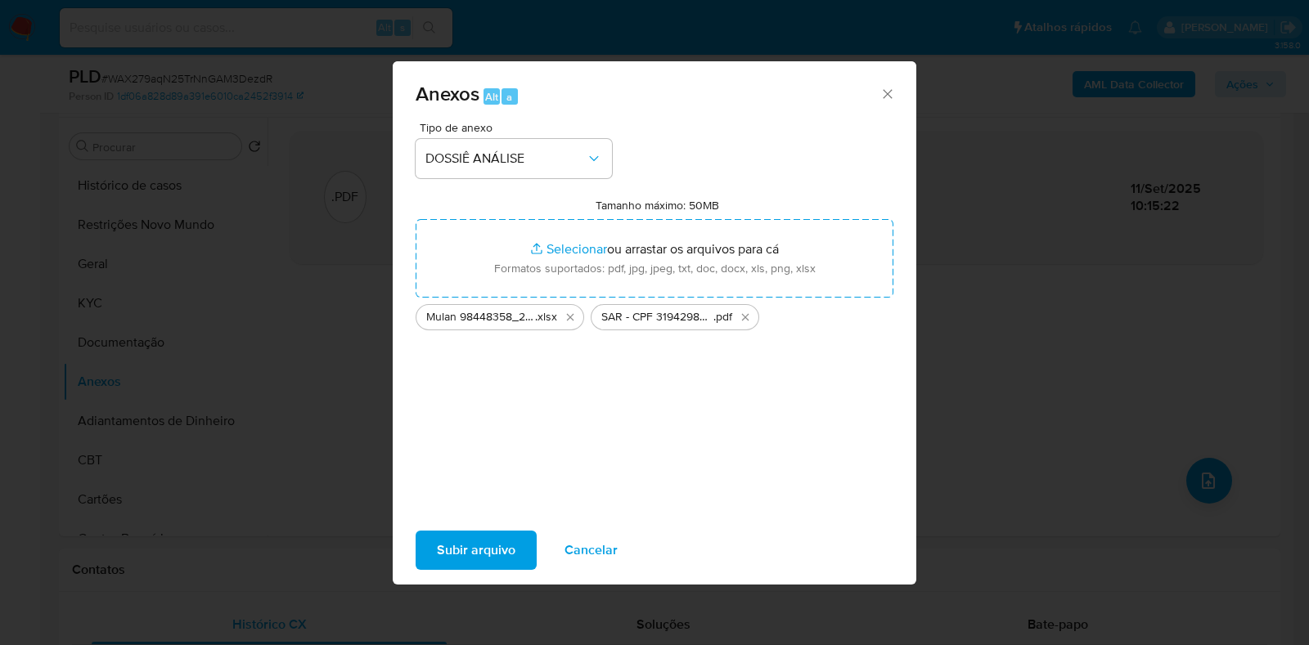
click at [491, 533] on span "Subir arquivo" at bounding box center [476, 550] width 79 height 36
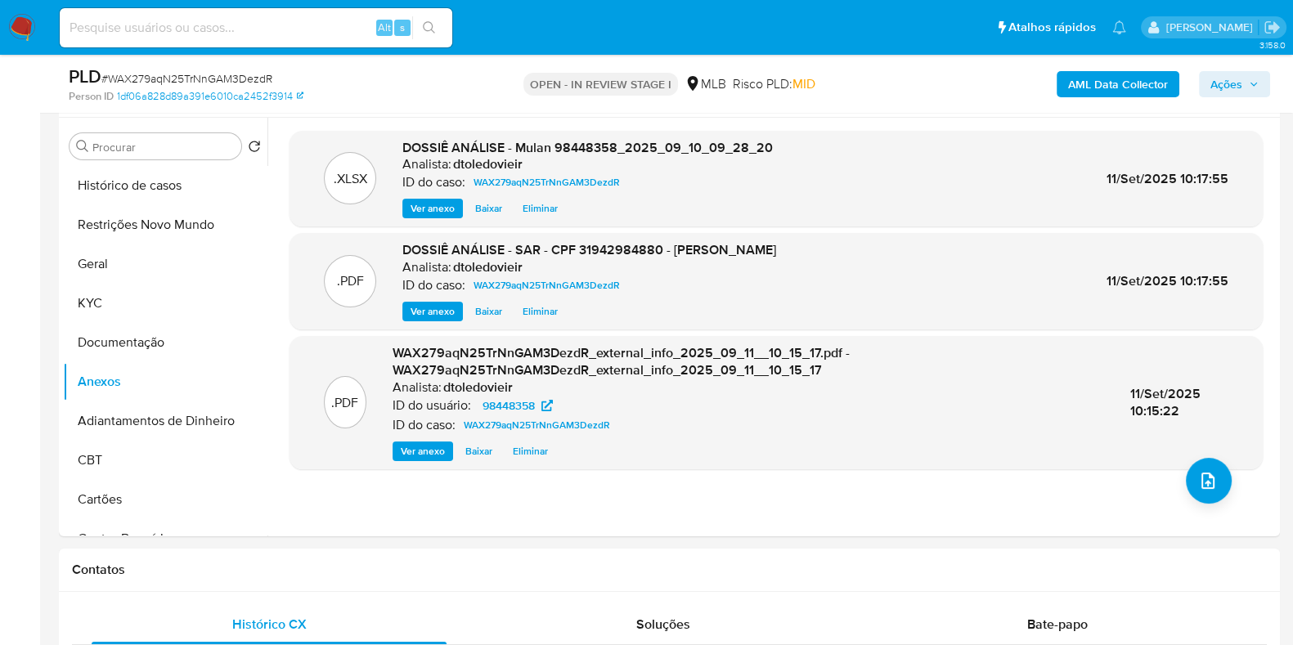
click at [1243, 89] on span "Ações" at bounding box center [1234, 84] width 48 height 23
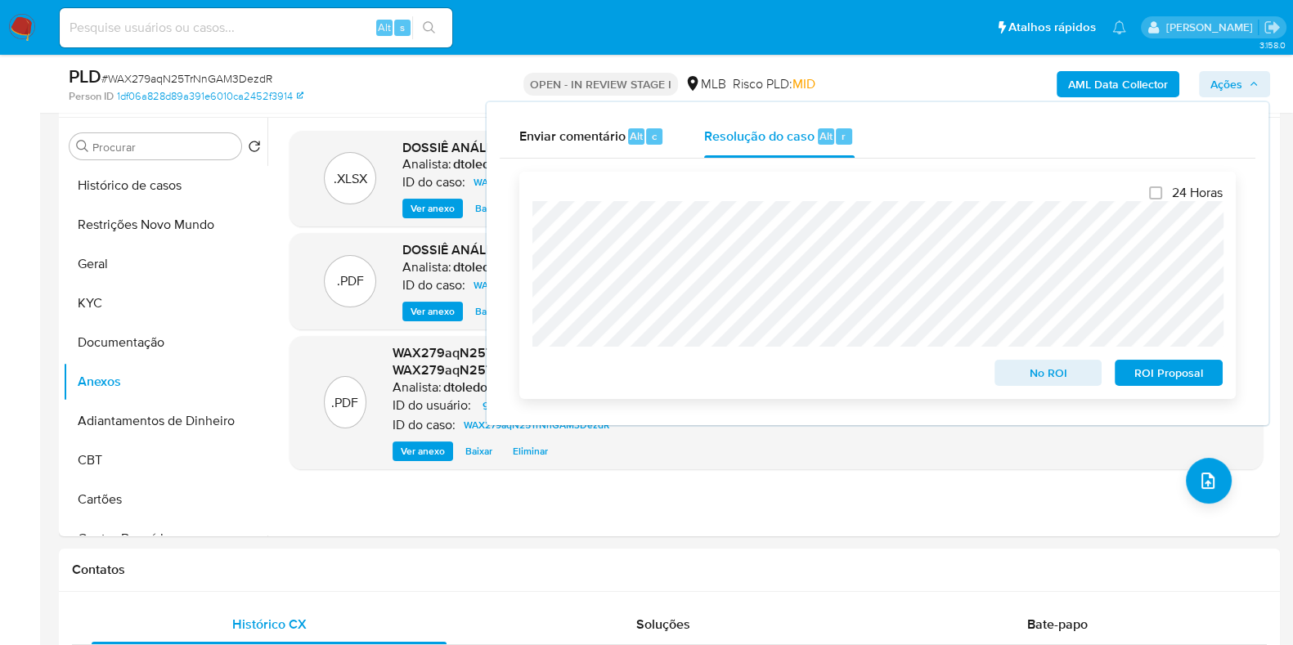
click at [1153, 376] on span "ROI Proposal" at bounding box center [1168, 372] width 85 height 23
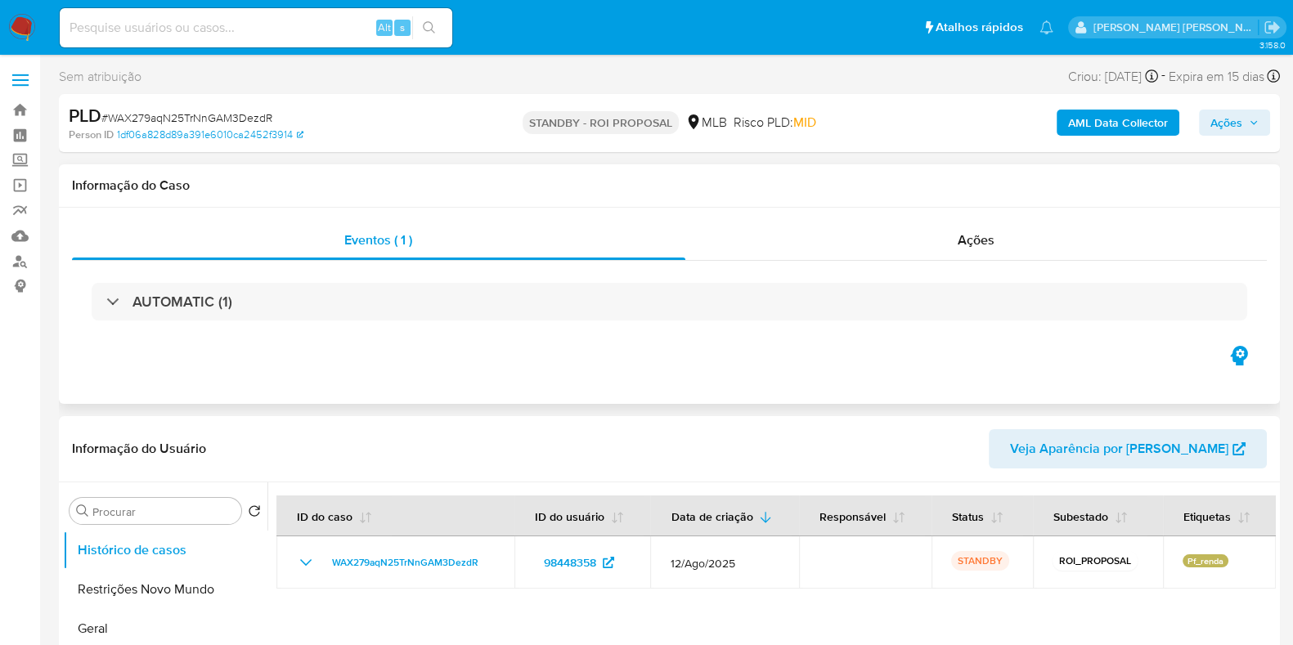
select select "10"
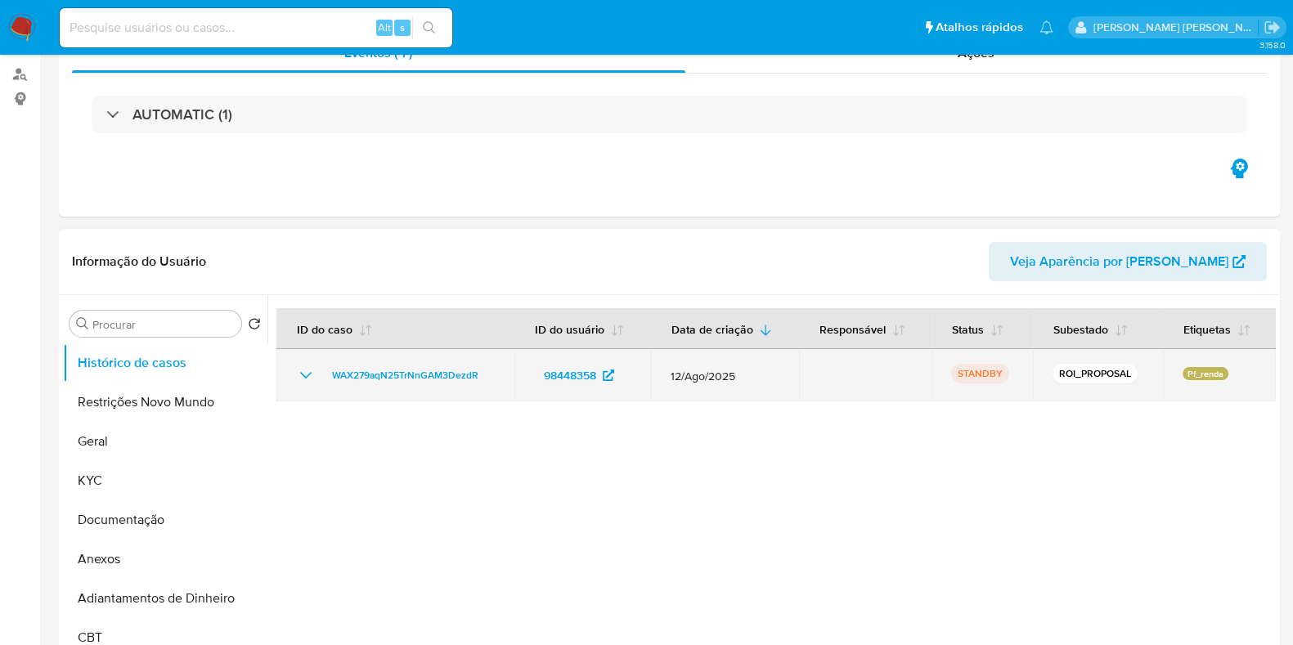
scroll to position [204, 0]
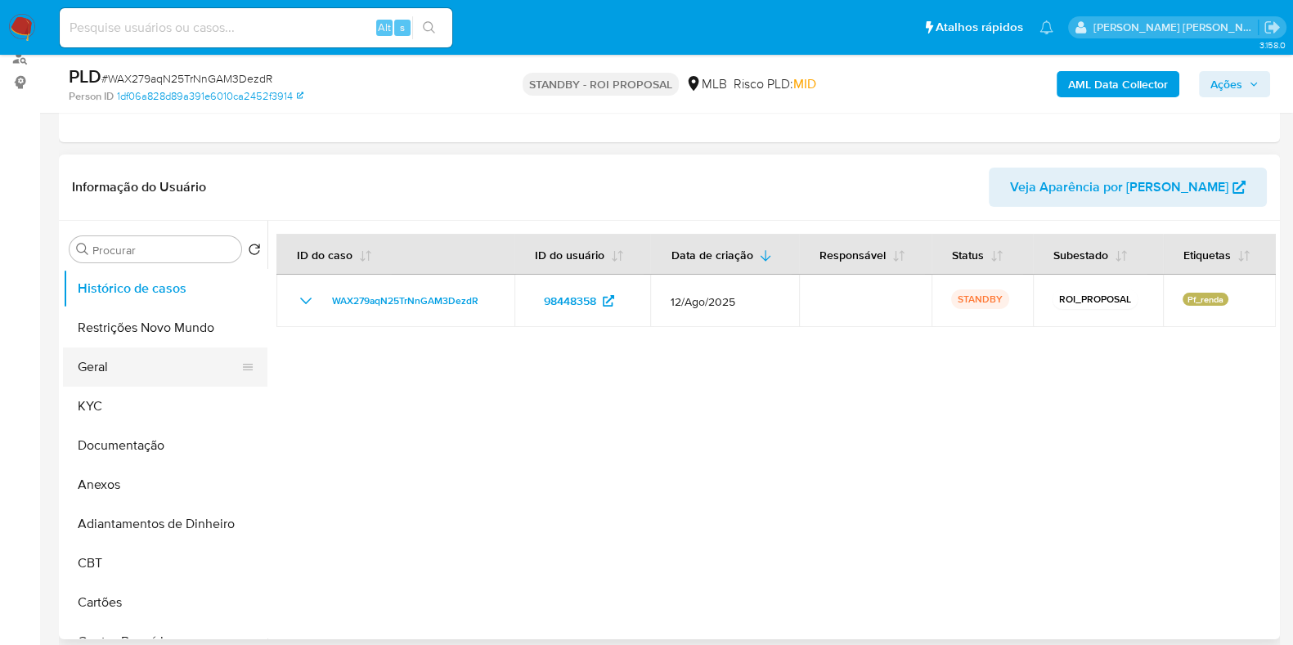
click at [139, 357] on button "Geral" at bounding box center [158, 367] width 191 height 39
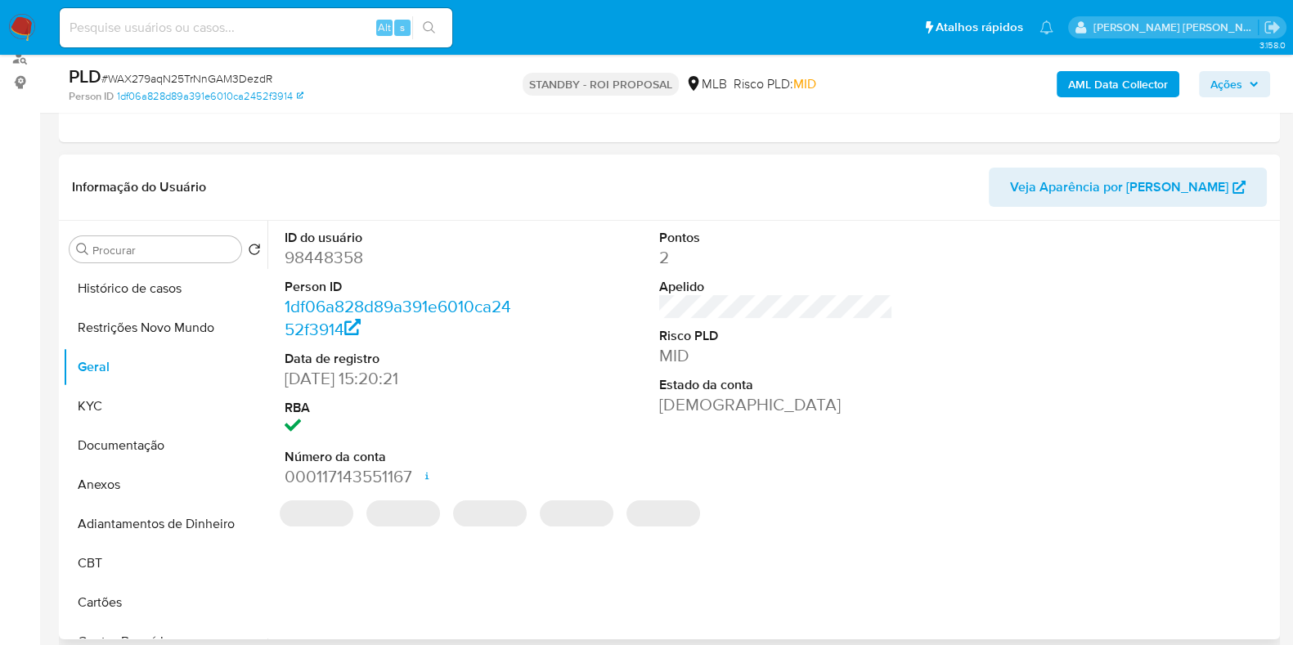
click at [341, 248] on dd "98448358" at bounding box center [402, 257] width 234 height 23
copy dd "98448358"
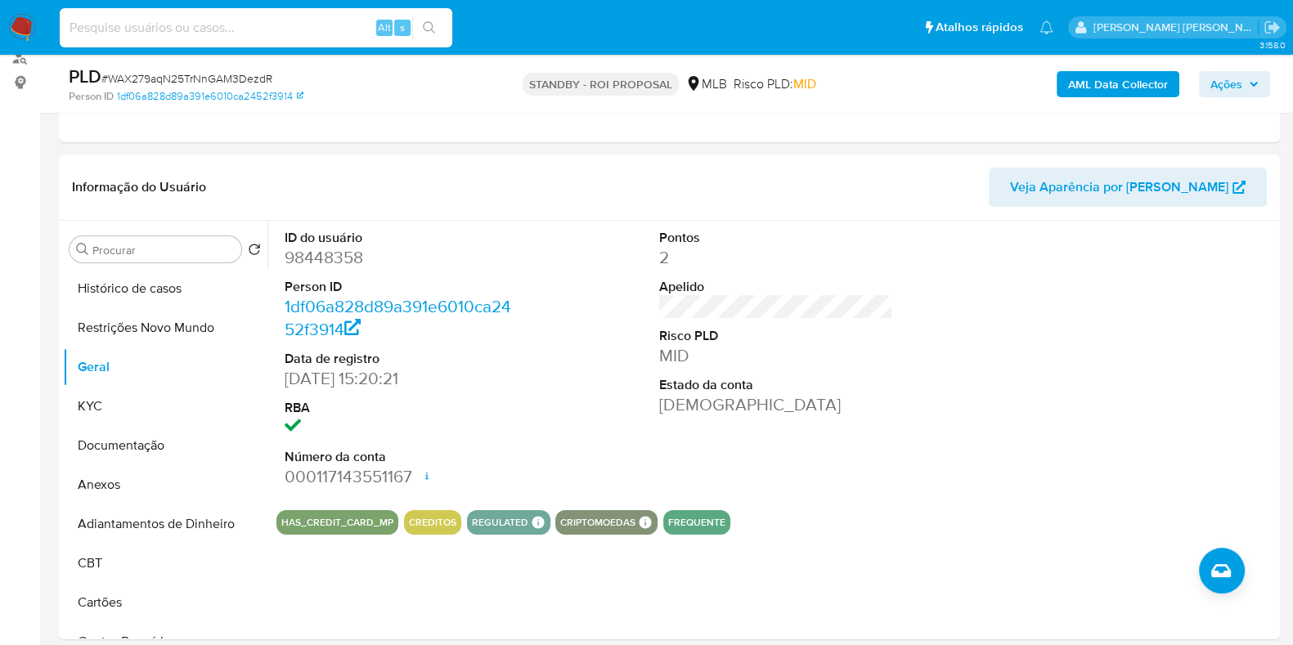
click at [305, 29] on input at bounding box center [256, 27] width 393 height 21
paste input "1359571512"
type input "1359571512"
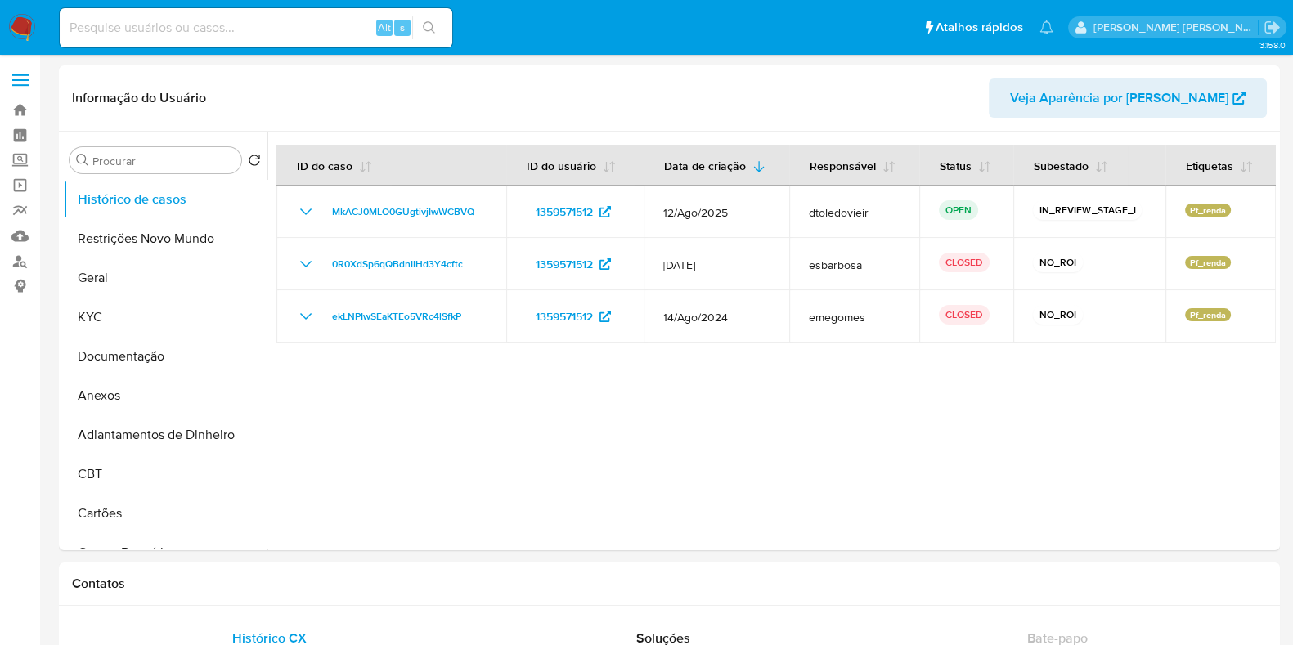
select select "10"
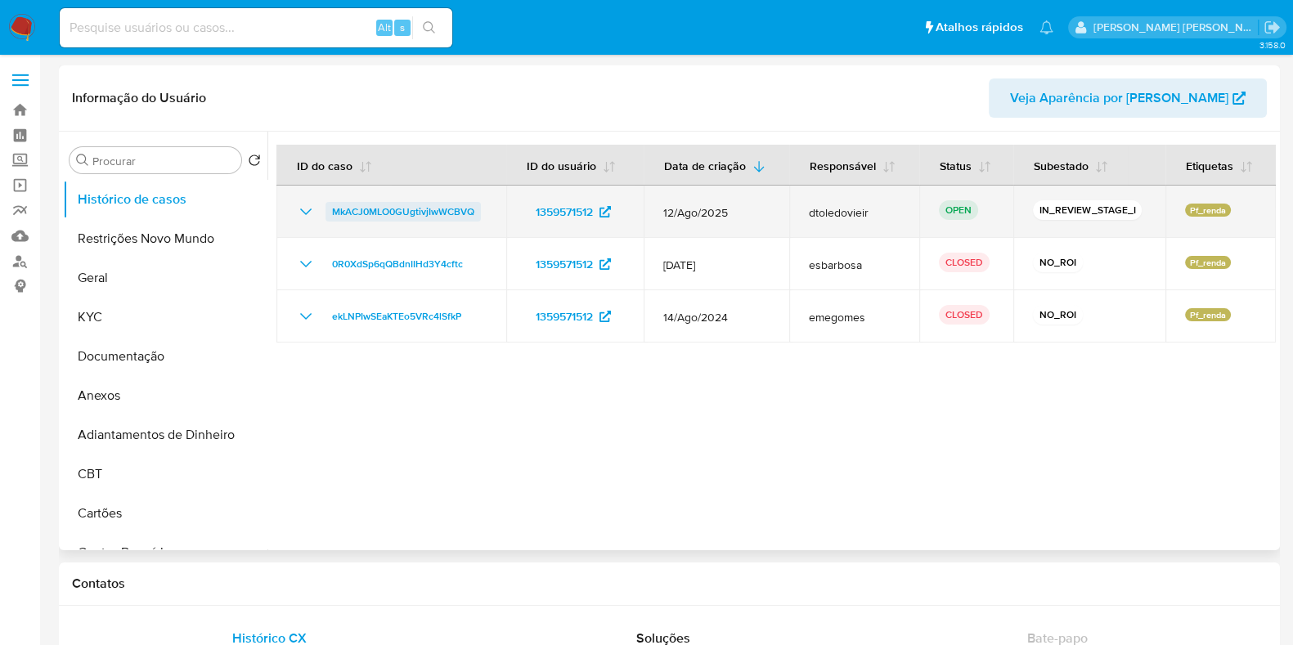
click at [442, 213] on span "MkACJ0MLO0GUgtivjIwWCBVQ" at bounding box center [403, 212] width 142 height 20
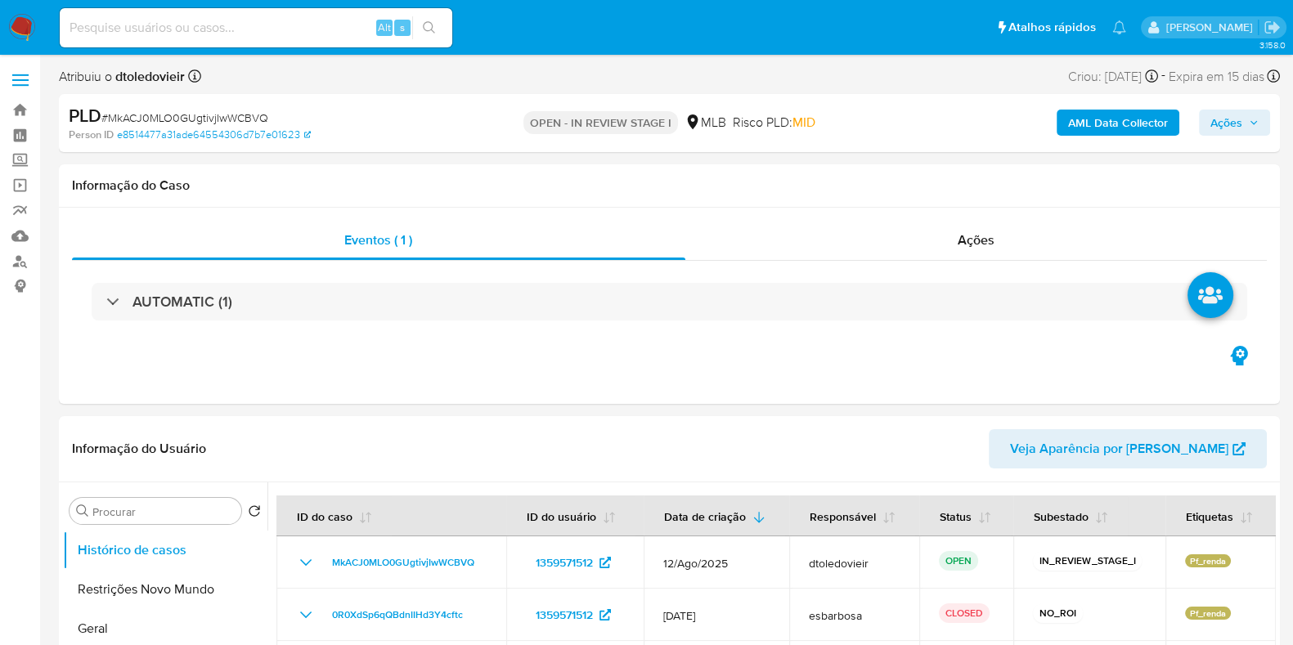
select select "10"
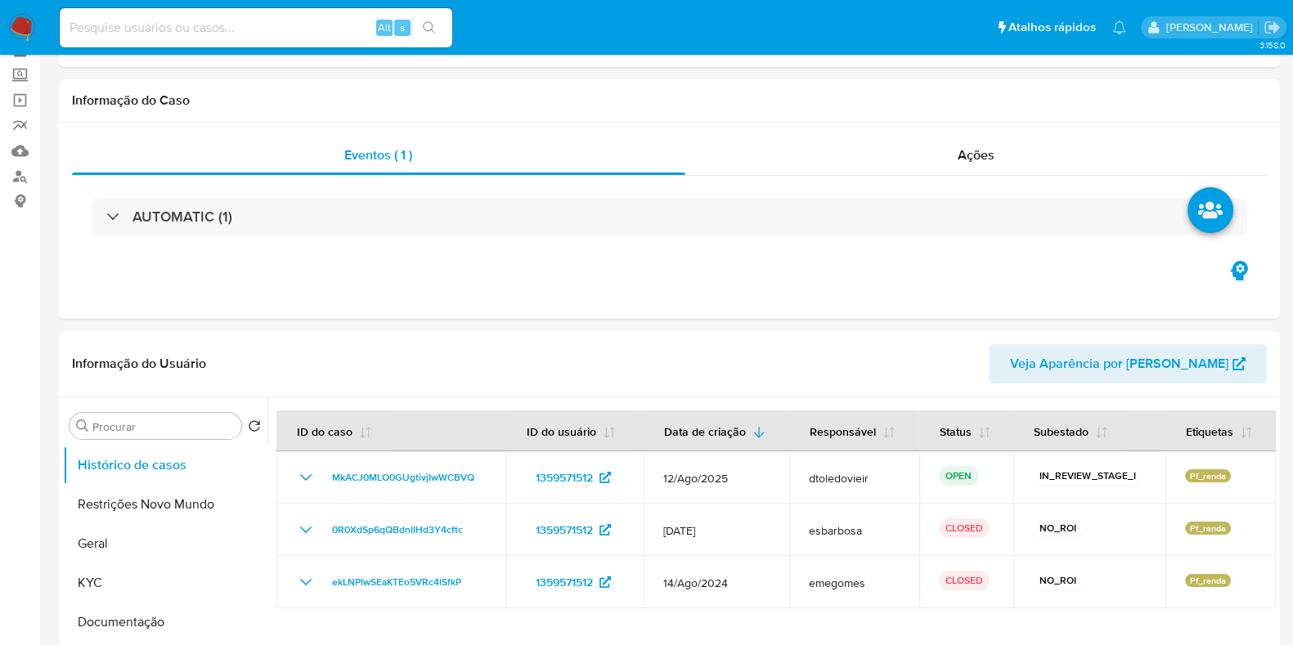
scroll to position [204, 0]
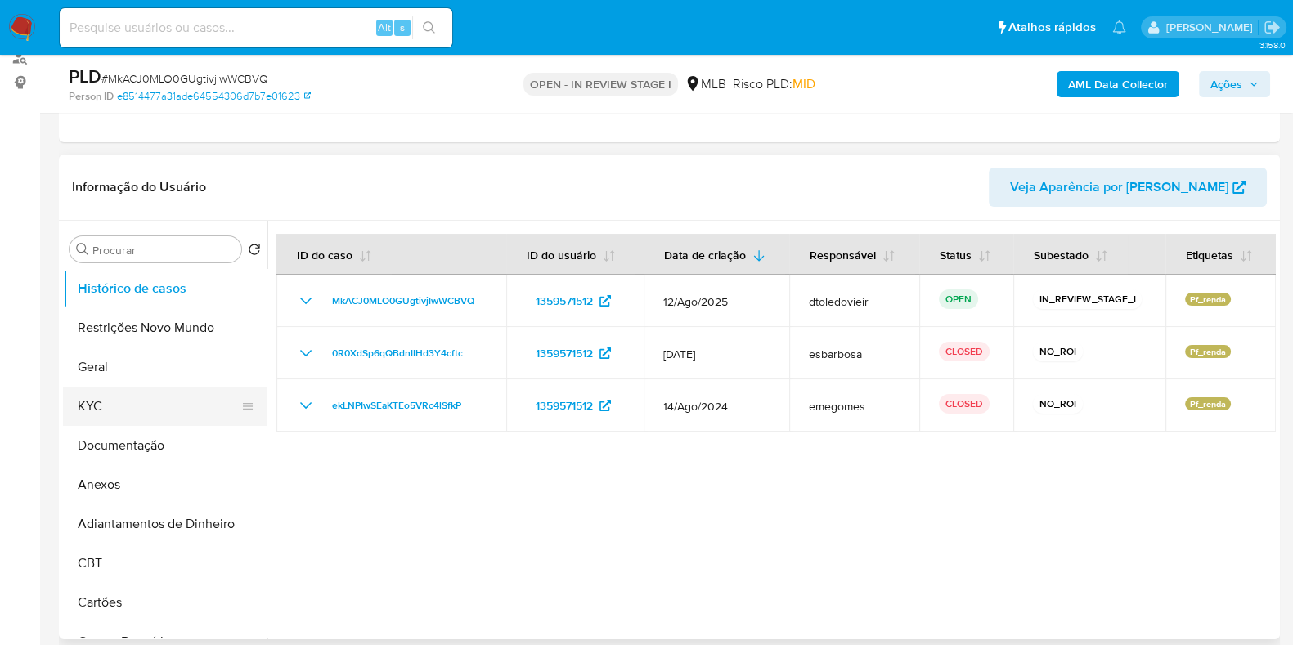
click at [114, 406] on button "KYC" at bounding box center [158, 406] width 191 height 39
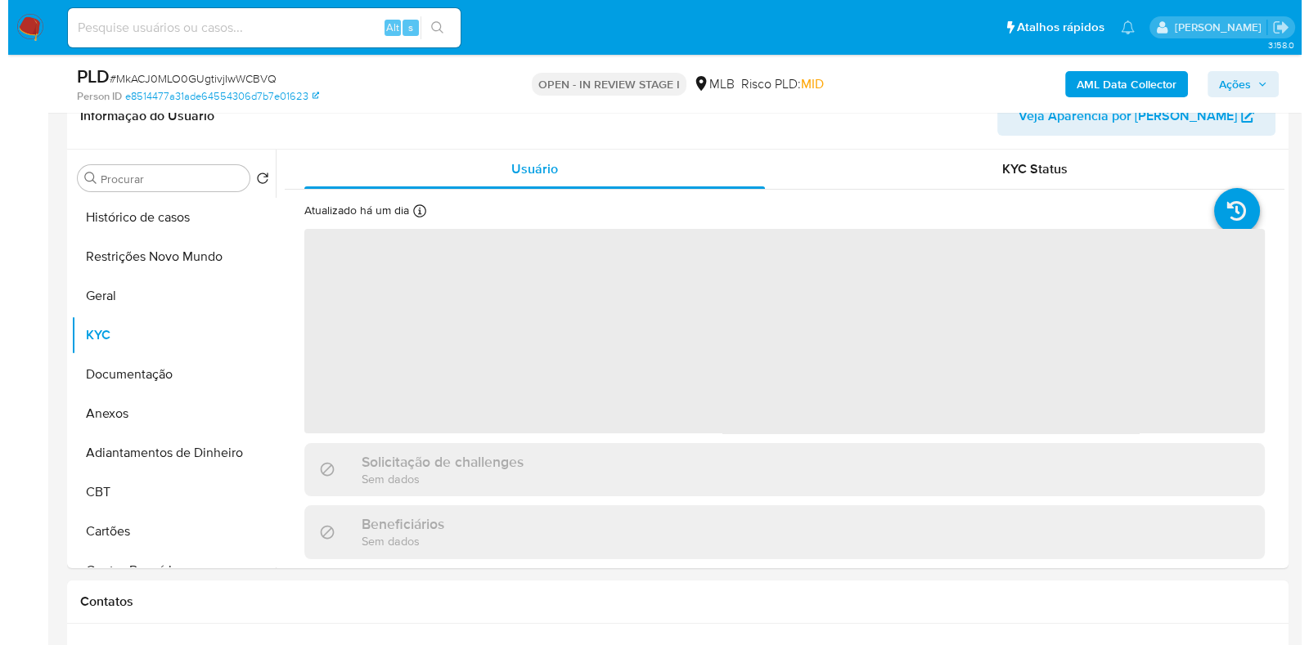
scroll to position [307, 0]
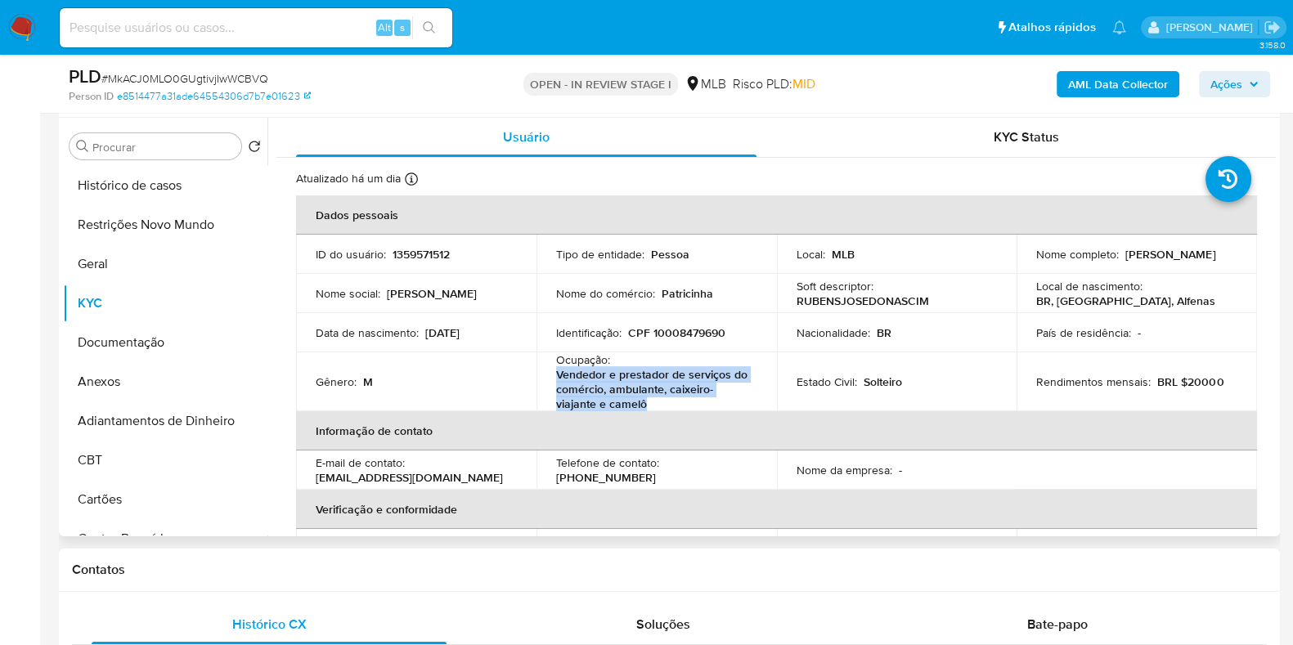
drag, startPoint x: 642, startPoint y: 402, endPoint x: 555, endPoint y: 374, distance: 92.1
click at [556, 374] on p "Vendedor e prestador de serviços do comércio, ambulante, caixeiro-viajante e ca…" at bounding box center [653, 389] width 195 height 44
copy p "Vendedor e prestador de serviços do comércio, ambulante, caixeiro-viajante e ca…"
click at [155, 333] on button "Documentação" at bounding box center [158, 342] width 191 height 39
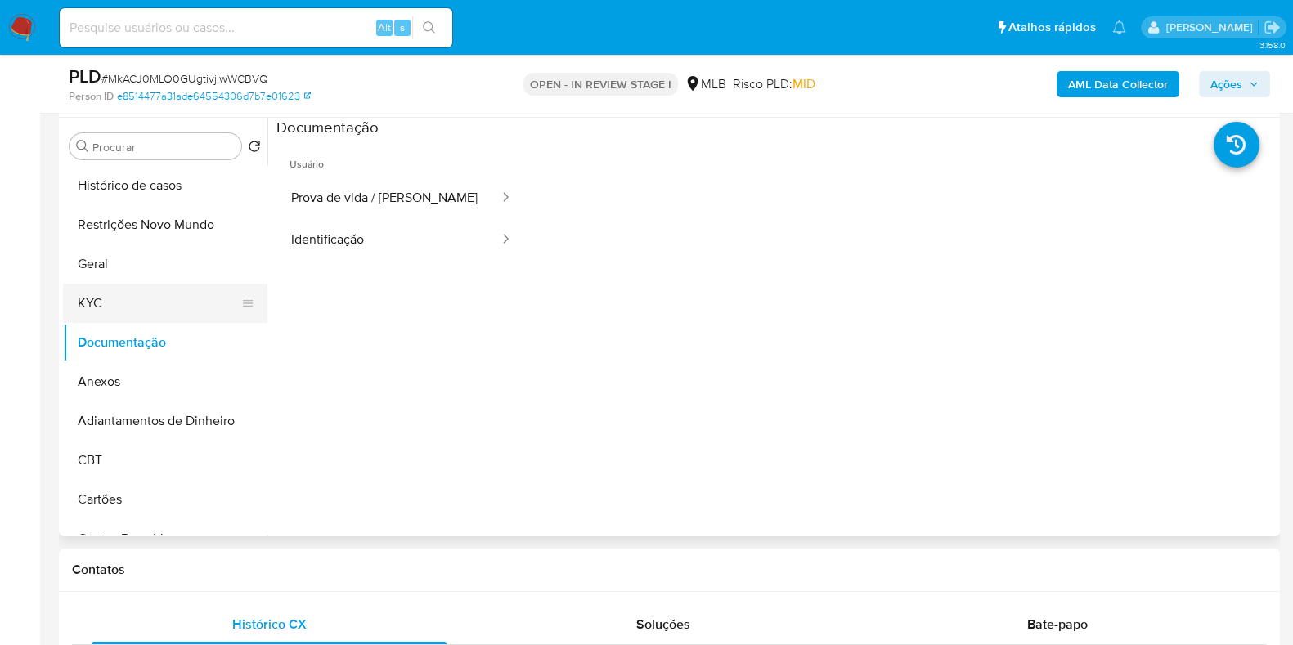
click at [146, 300] on button "KYC" at bounding box center [158, 303] width 191 height 39
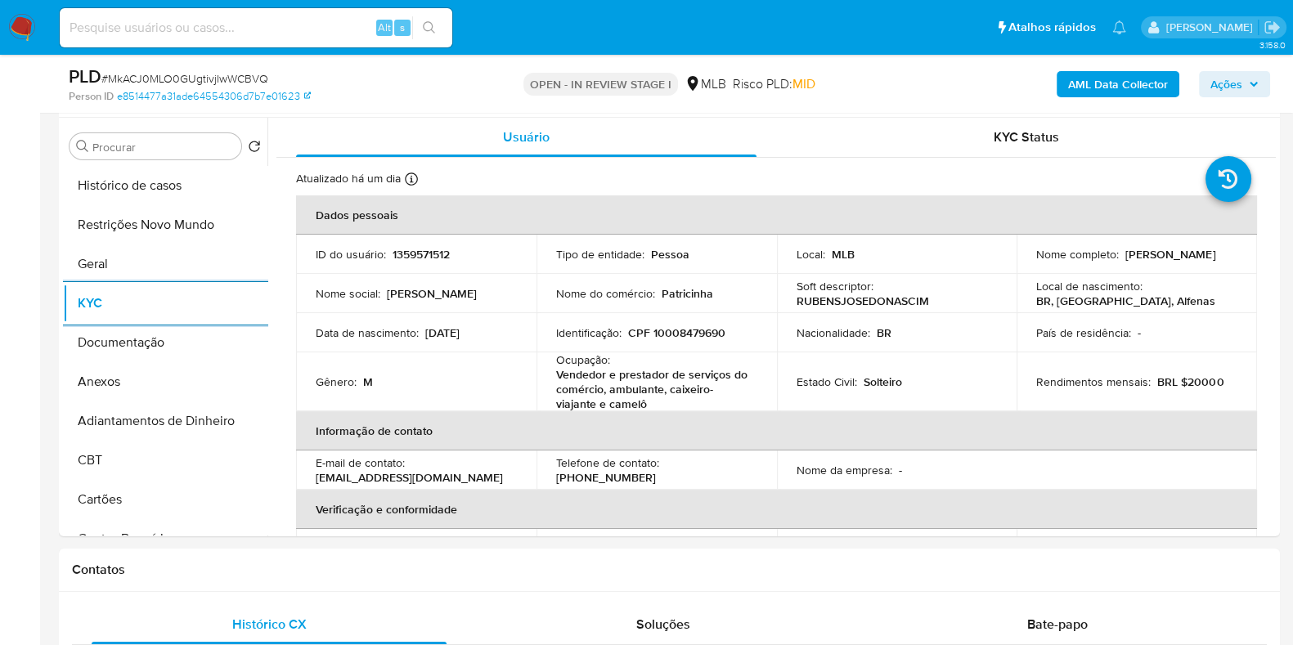
click at [1147, 75] on b "AML Data Collector" at bounding box center [1118, 84] width 100 height 26
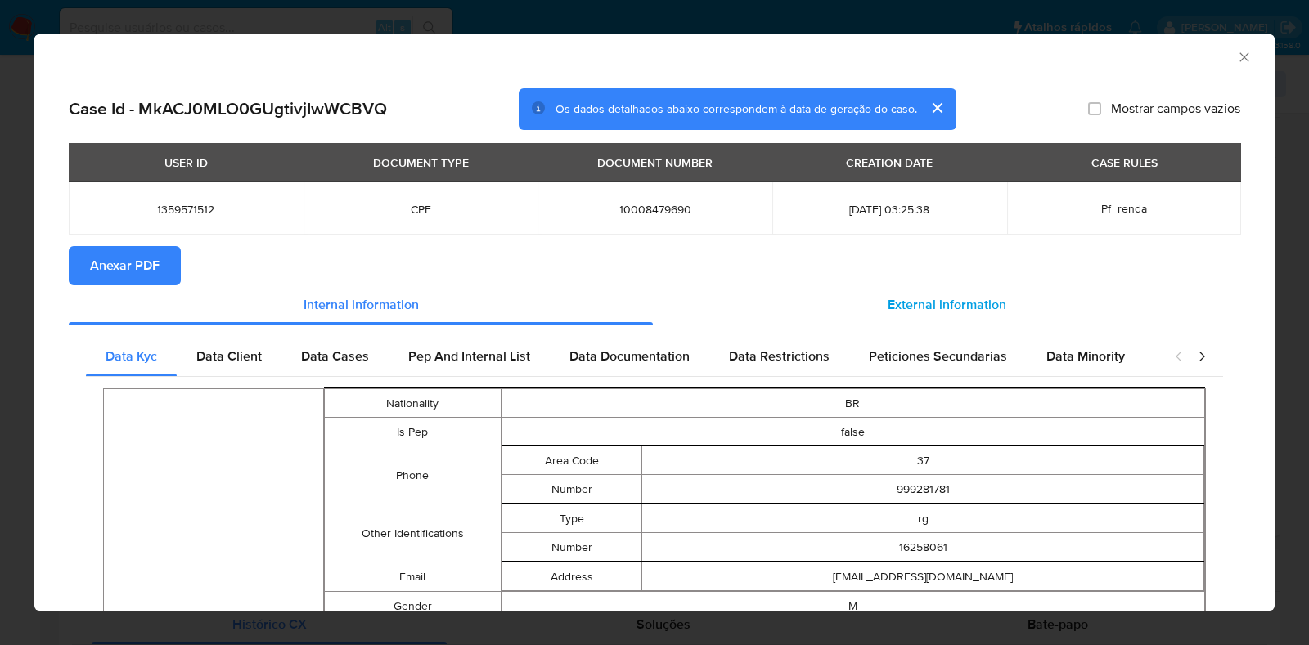
click at [931, 295] on span "External information" at bounding box center [946, 304] width 119 height 19
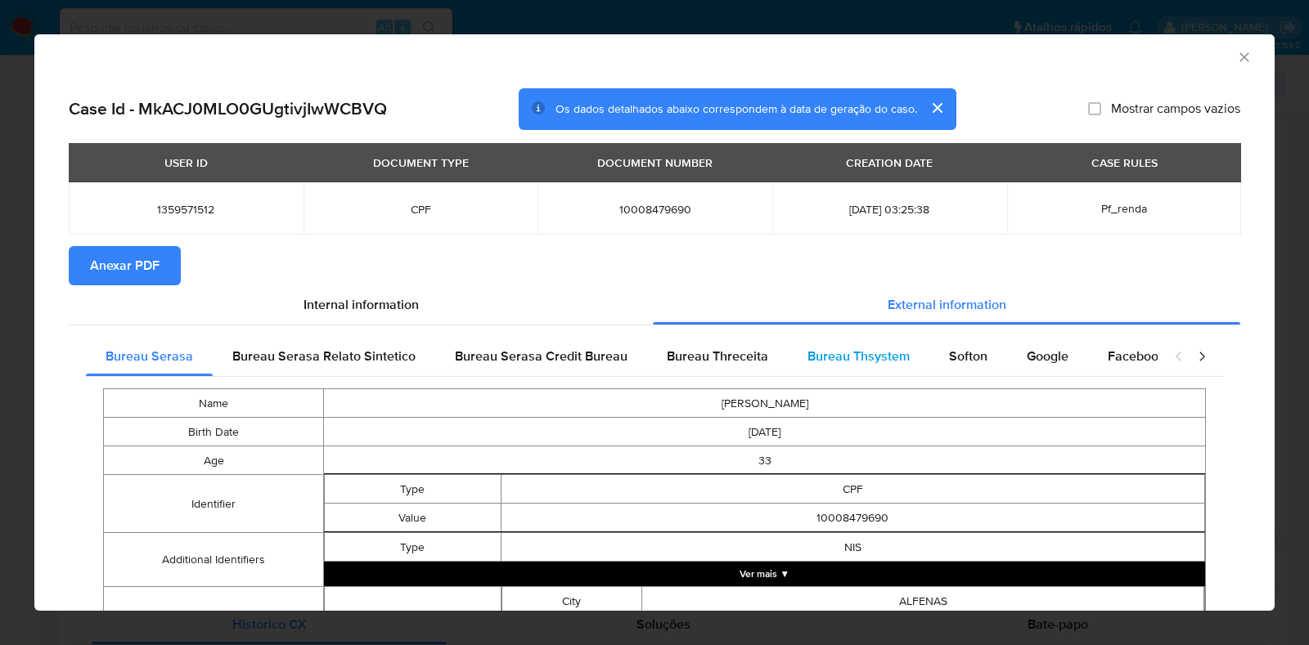
click at [843, 350] on span "Bureau Thsystem" at bounding box center [858, 356] width 102 height 19
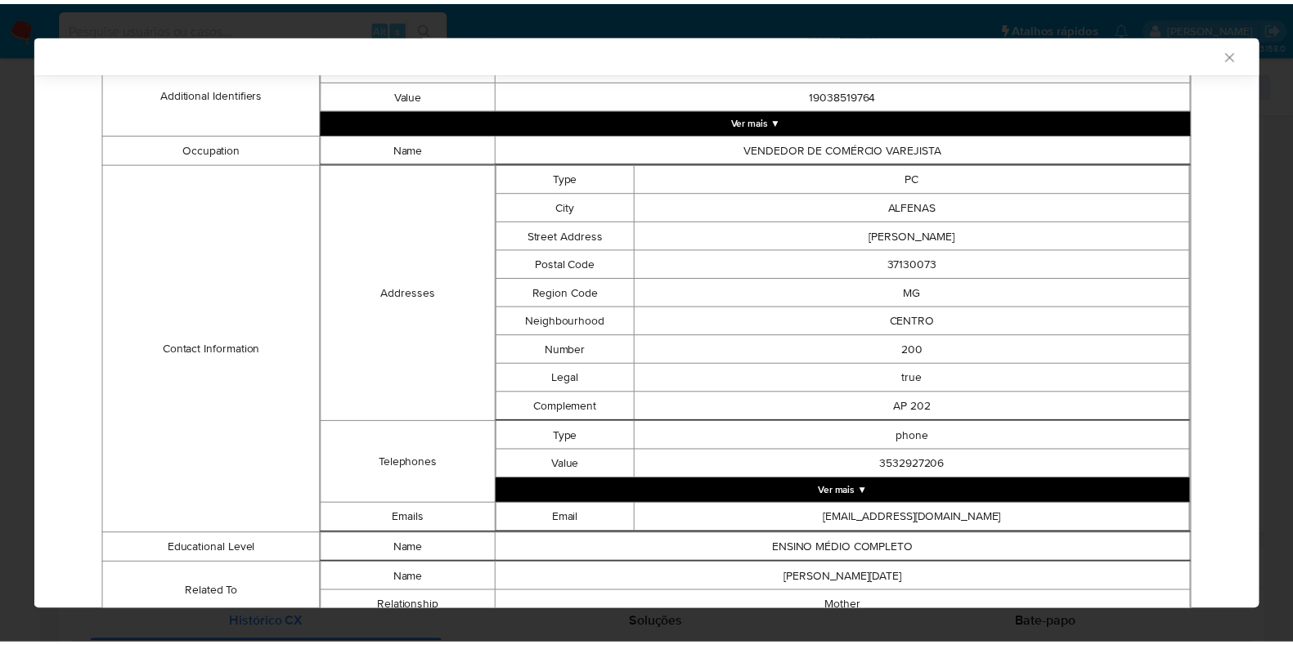
scroll to position [841, 0]
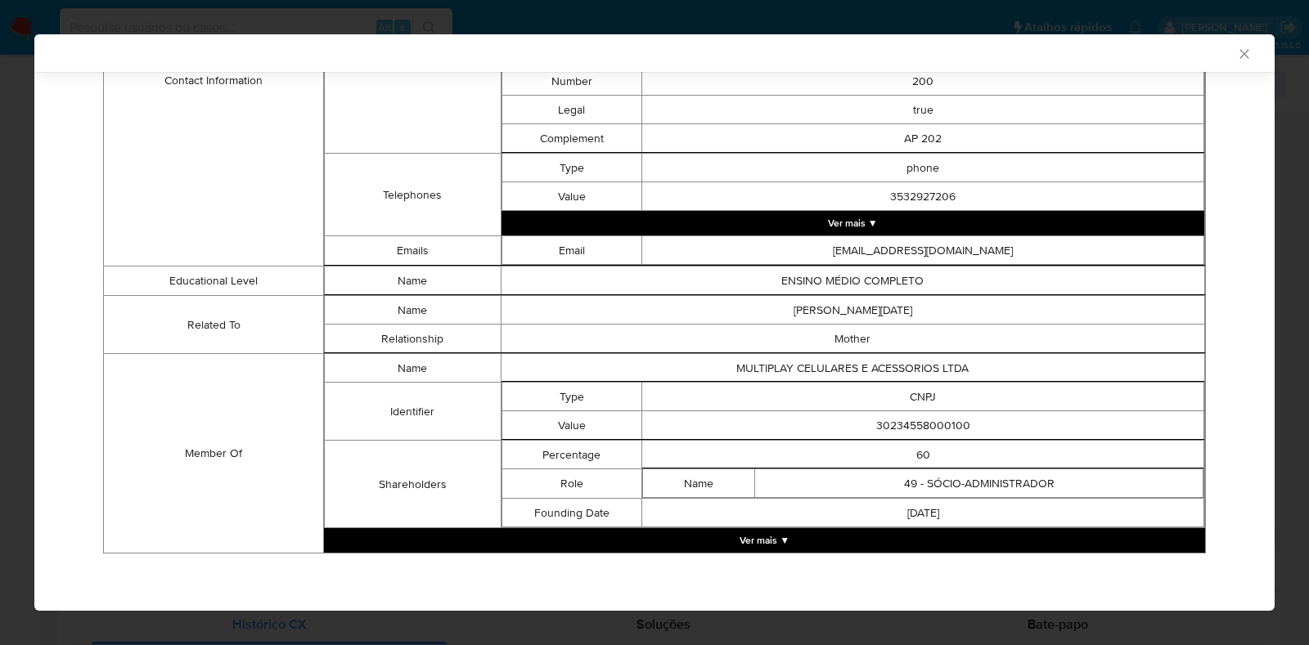
click at [914, 427] on td "30234558000100" at bounding box center [923, 425] width 562 height 29
copy td "30234558000100"
click at [12, 308] on div "AML Data Collector Case Id - MkACJ0MLO0GUgtivjIwWCBVQ Os dados detalhados abaix…" at bounding box center [654, 322] width 1309 height 645
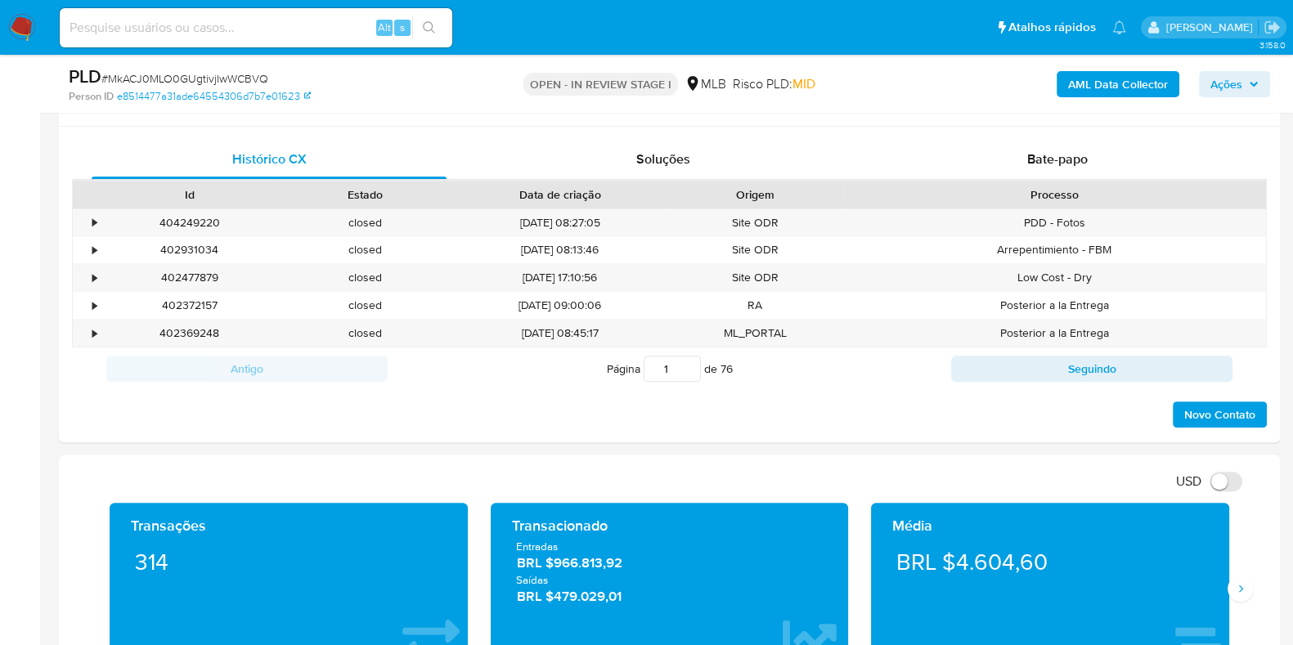
scroll to position [920, 0]
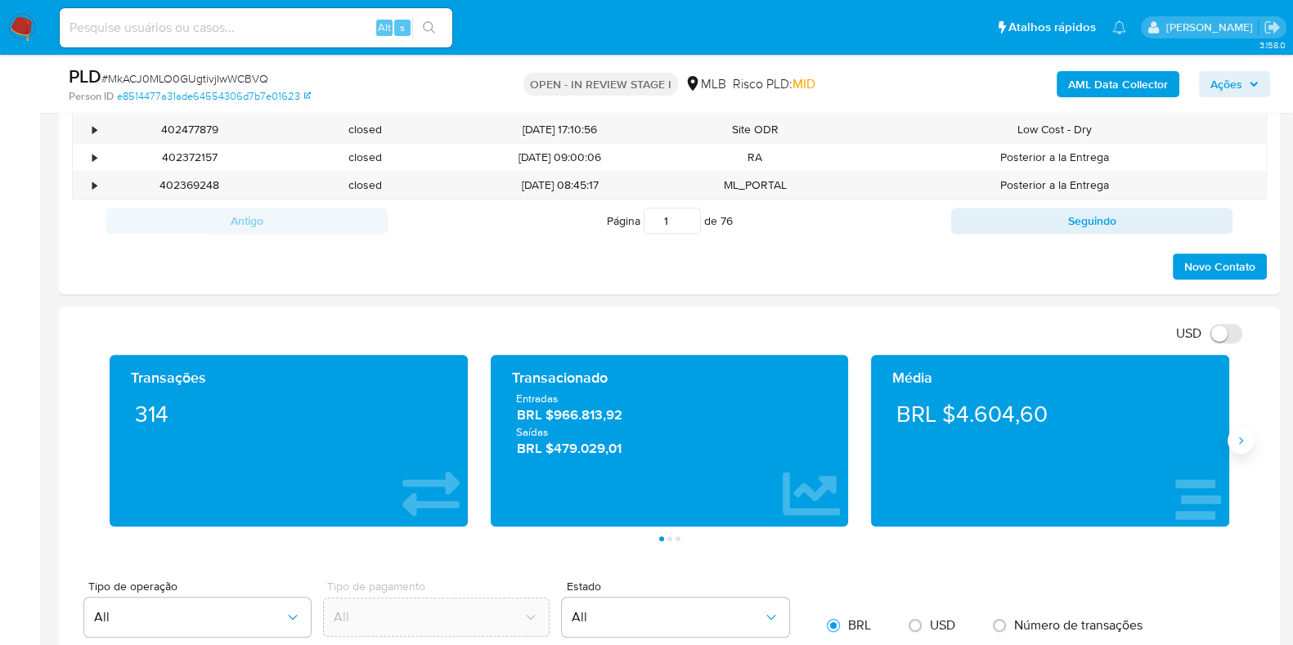
click at [1237, 442] on icon "Siguiente" at bounding box center [1240, 440] width 13 height 13
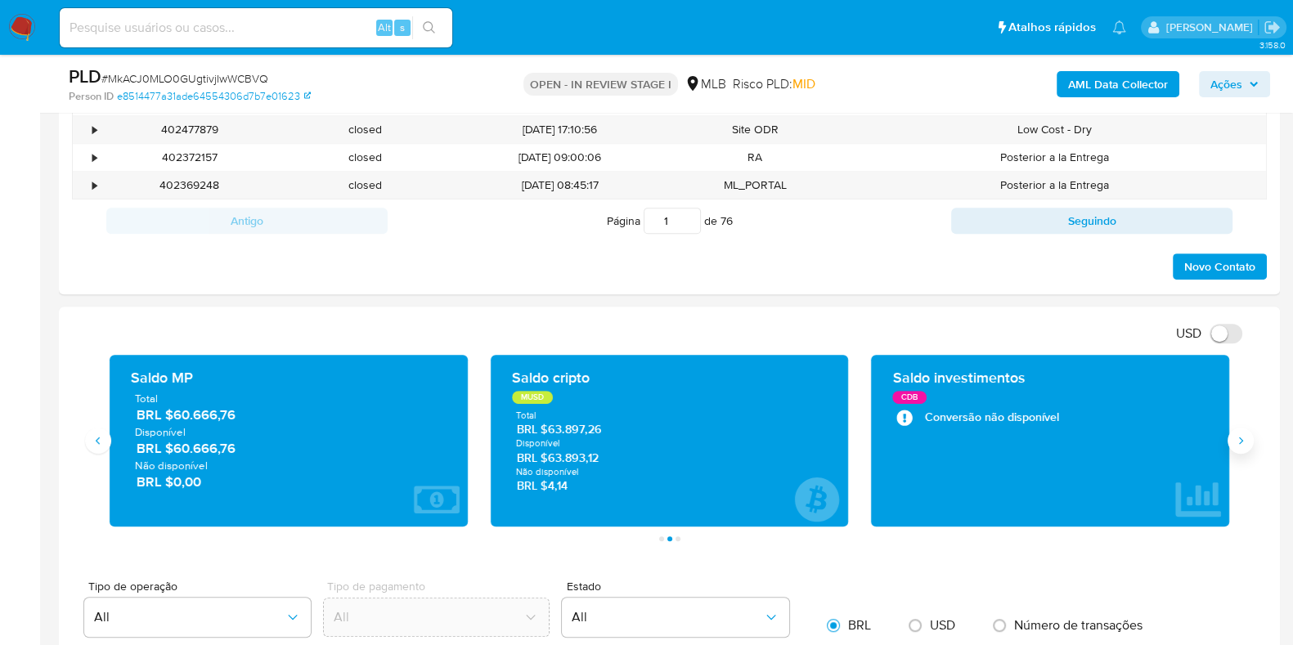
click at [1237, 442] on icon "Siguiente" at bounding box center [1240, 440] width 13 height 13
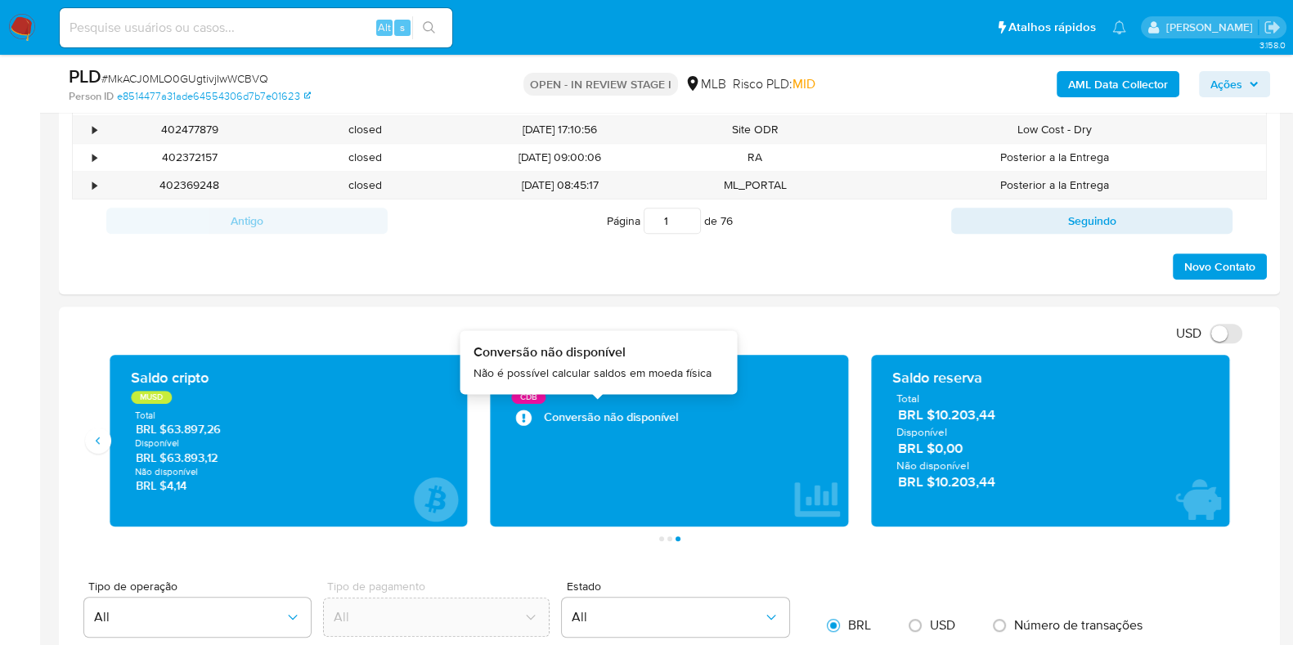
click at [520, 415] on icon "6 de 7" at bounding box center [524, 417] width 16 height 16
drag, startPoint x: 525, startPoint y: 412, endPoint x: 713, endPoint y: 412, distance: 188.1
click at [712, 412] on div "Conversão não disponível Conversão não disponível Não é possível calcular saldo…" at bounding box center [670, 417] width 332 height 16
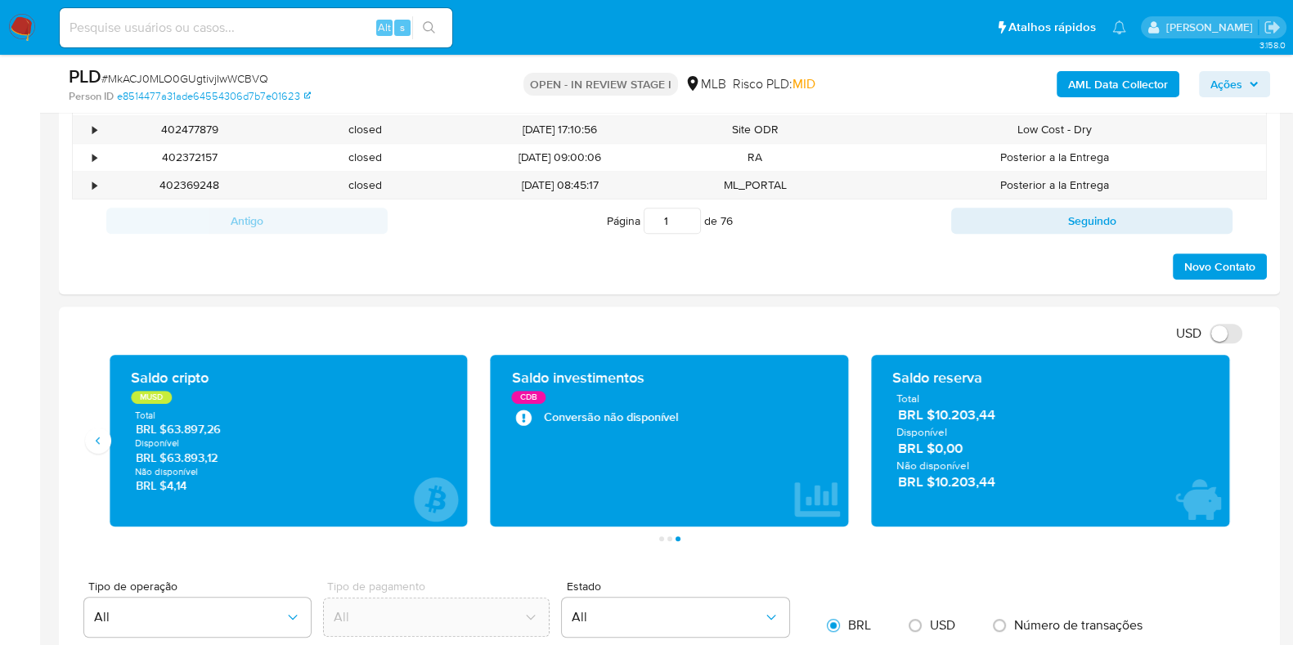
drag, startPoint x: 739, startPoint y: 418, endPoint x: 577, endPoint y: 418, distance: 162.8
click at [577, 418] on div "Conversão não disponível Conversão não disponível Não é possível calcular saldo…" at bounding box center [670, 417] width 332 height 16
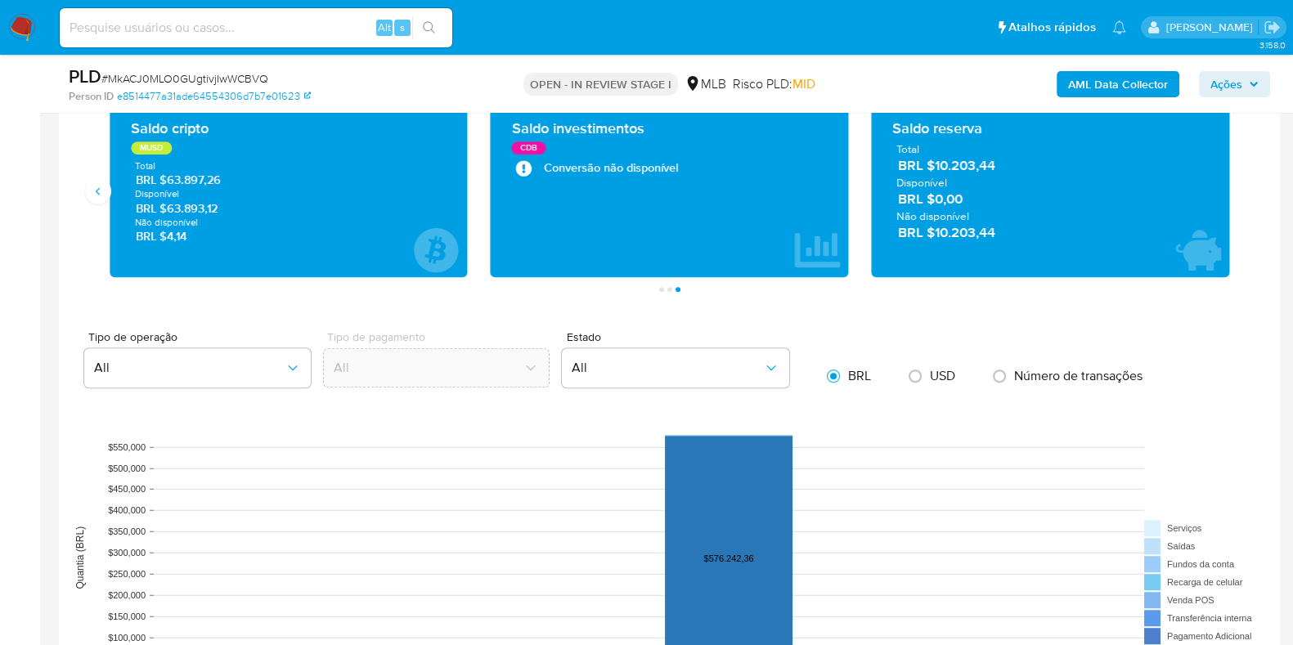
scroll to position [1022, 0]
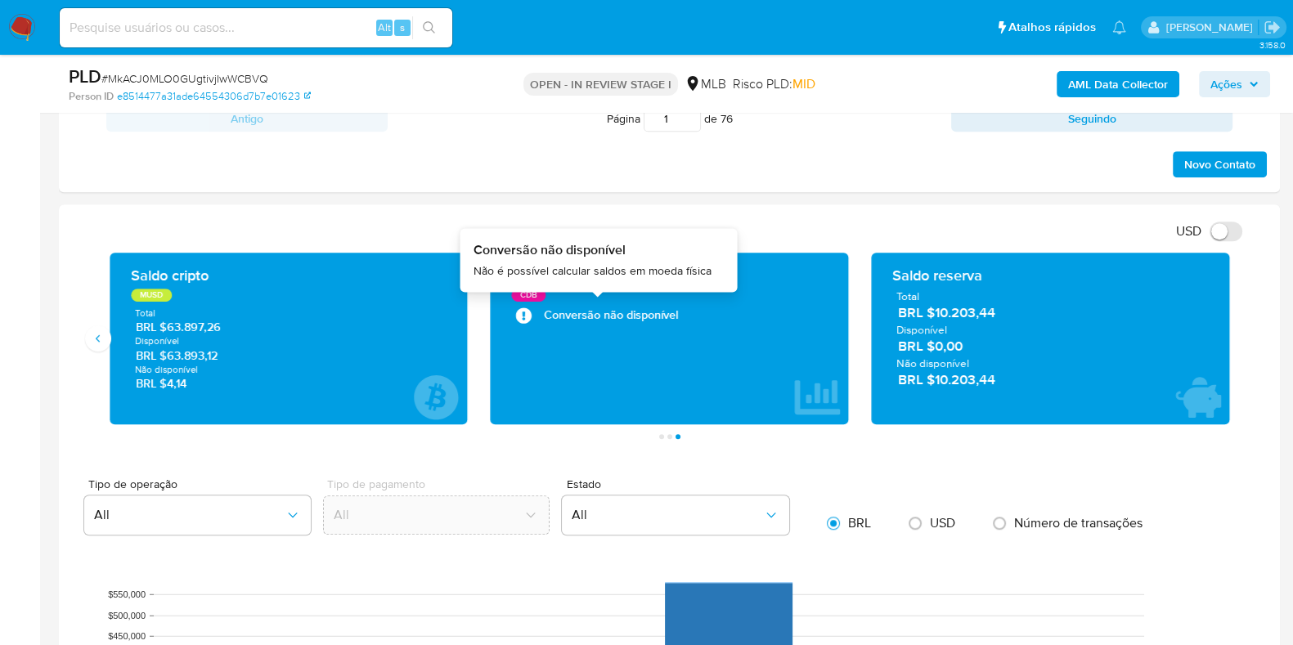
click at [523, 321] on icon "6 de 7" at bounding box center [524, 315] width 16 height 16
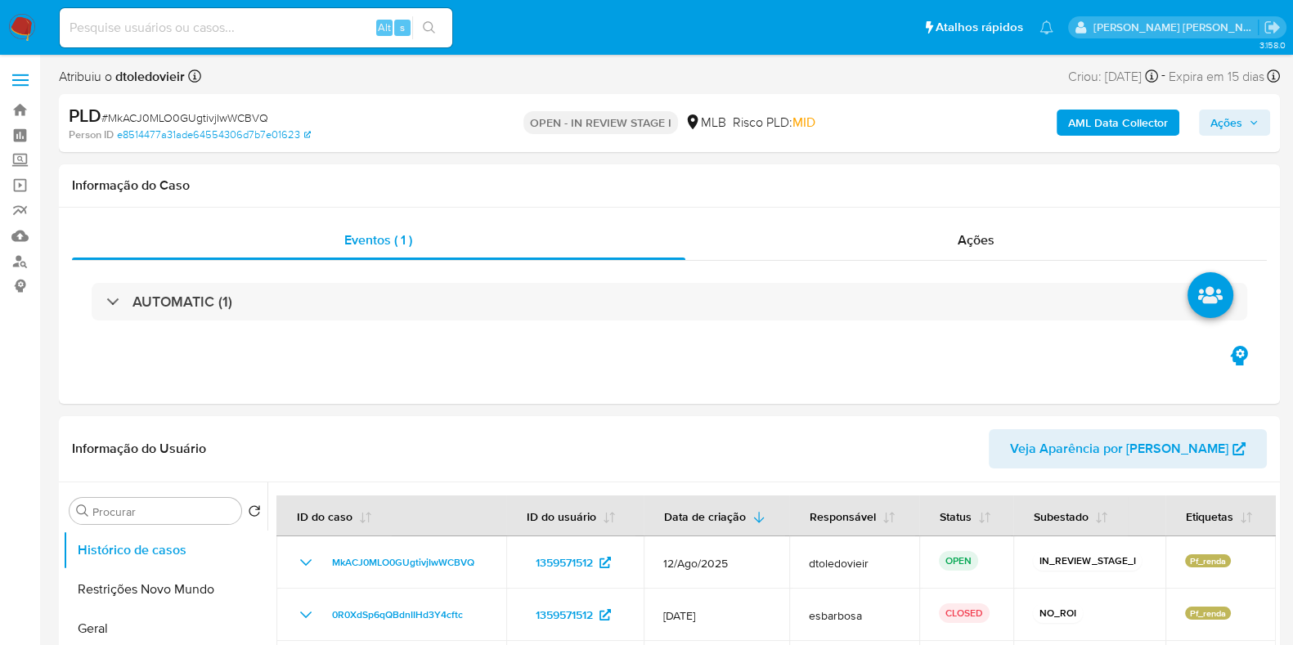
select select "10"
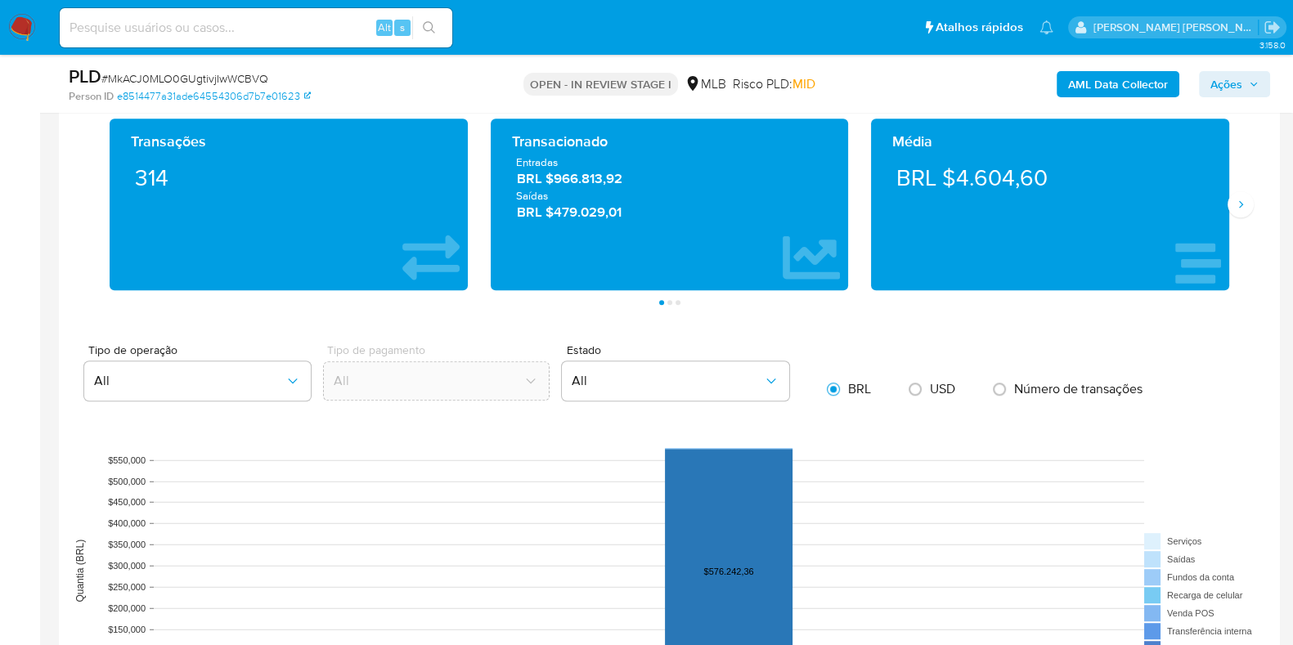
scroll to position [1125, 0]
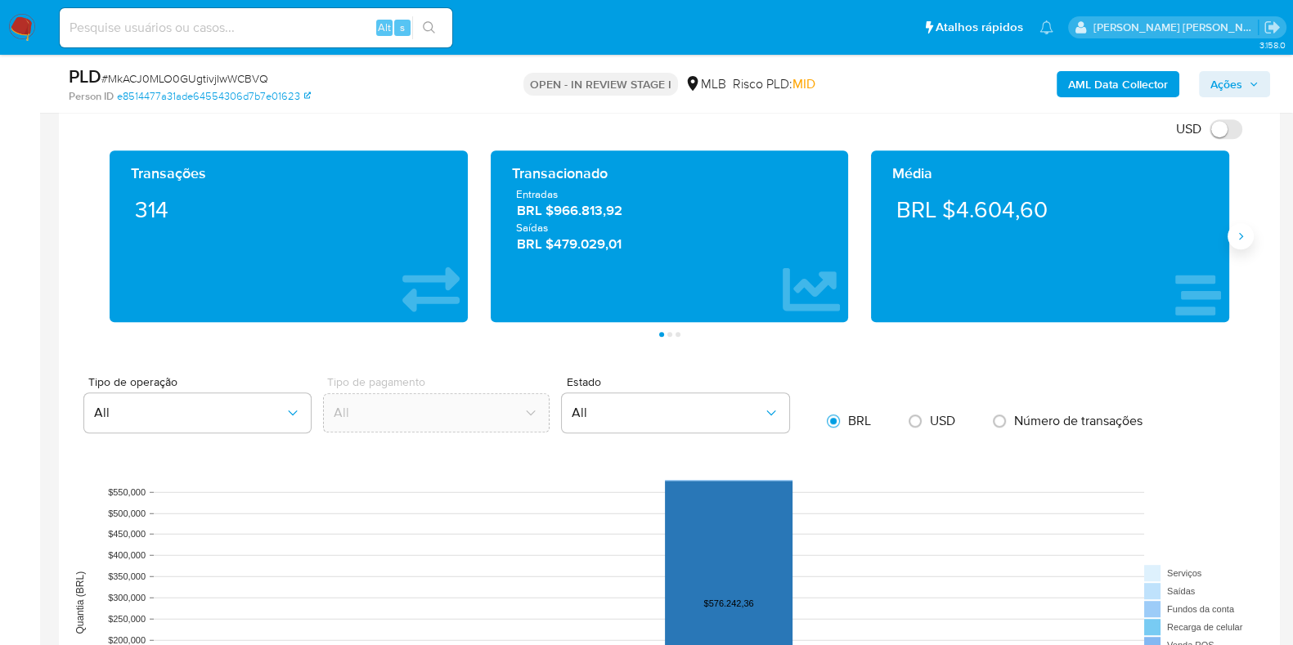
click at [1236, 239] on icon "Siguiente" at bounding box center [1240, 236] width 13 height 13
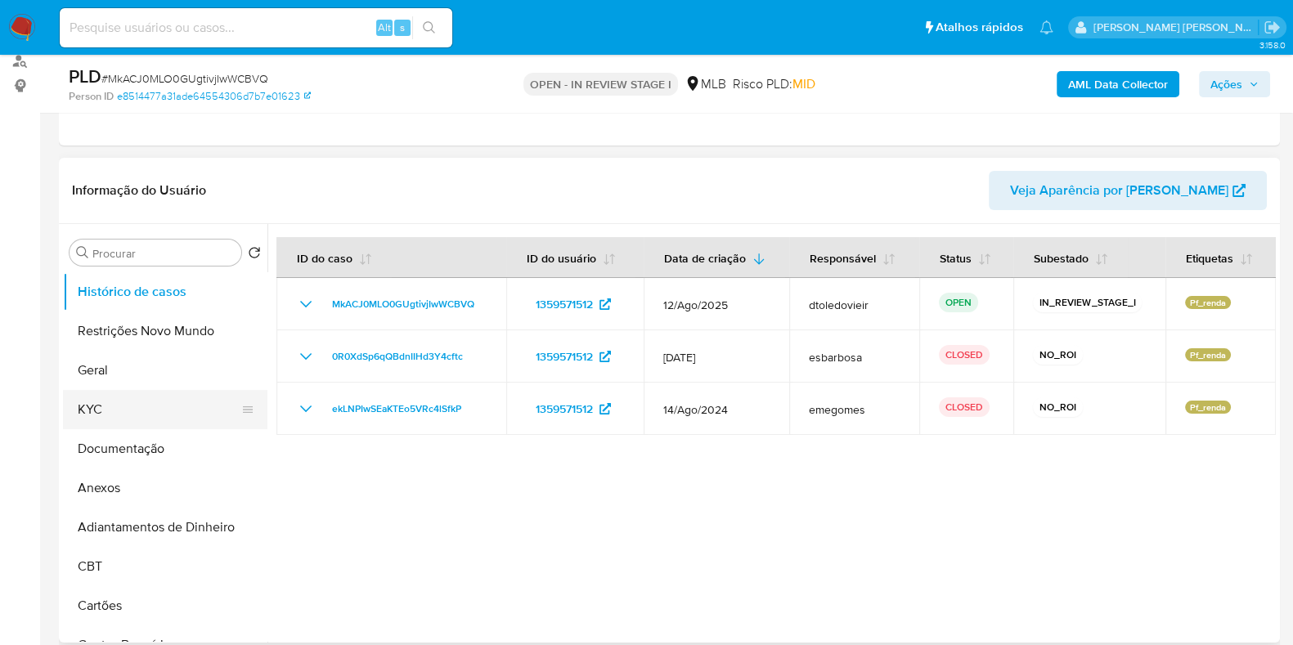
scroll to position [204, 0]
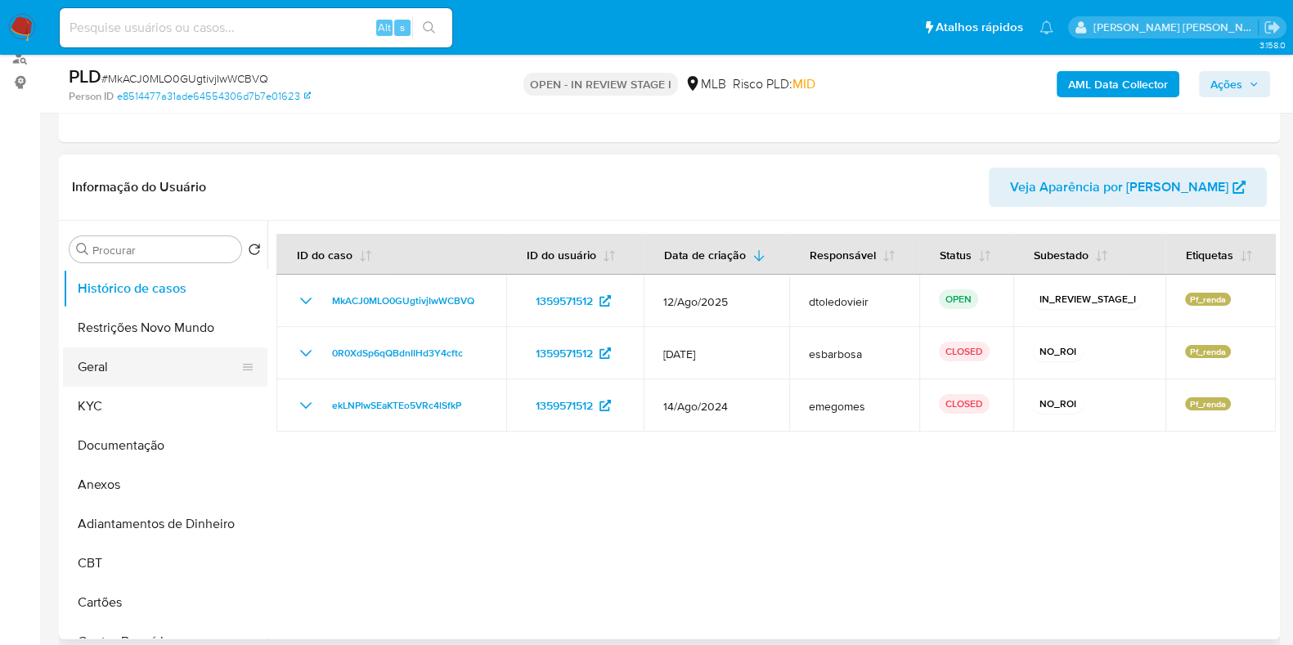
click at [169, 366] on button "Geral" at bounding box center [158, 367] width 191 height 39
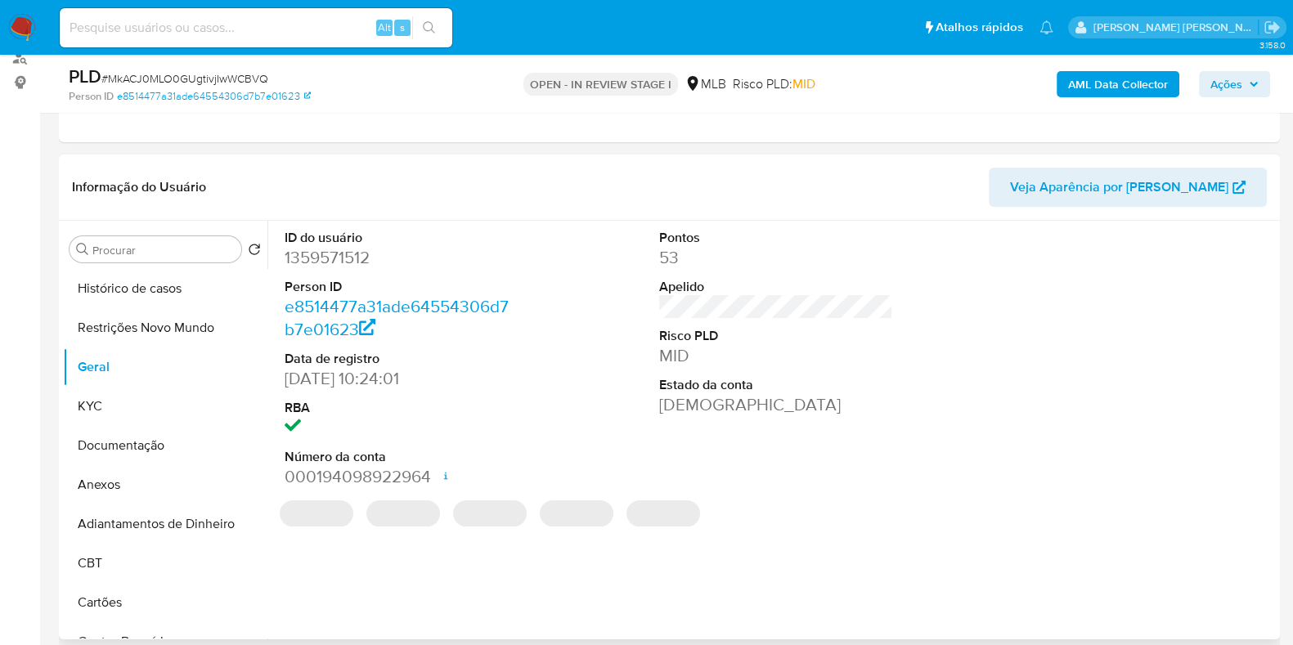
click at [332, 254] on dd "1359571512" at bounding box center [402, 257] width 234 height 23
copy dd "1359571512"
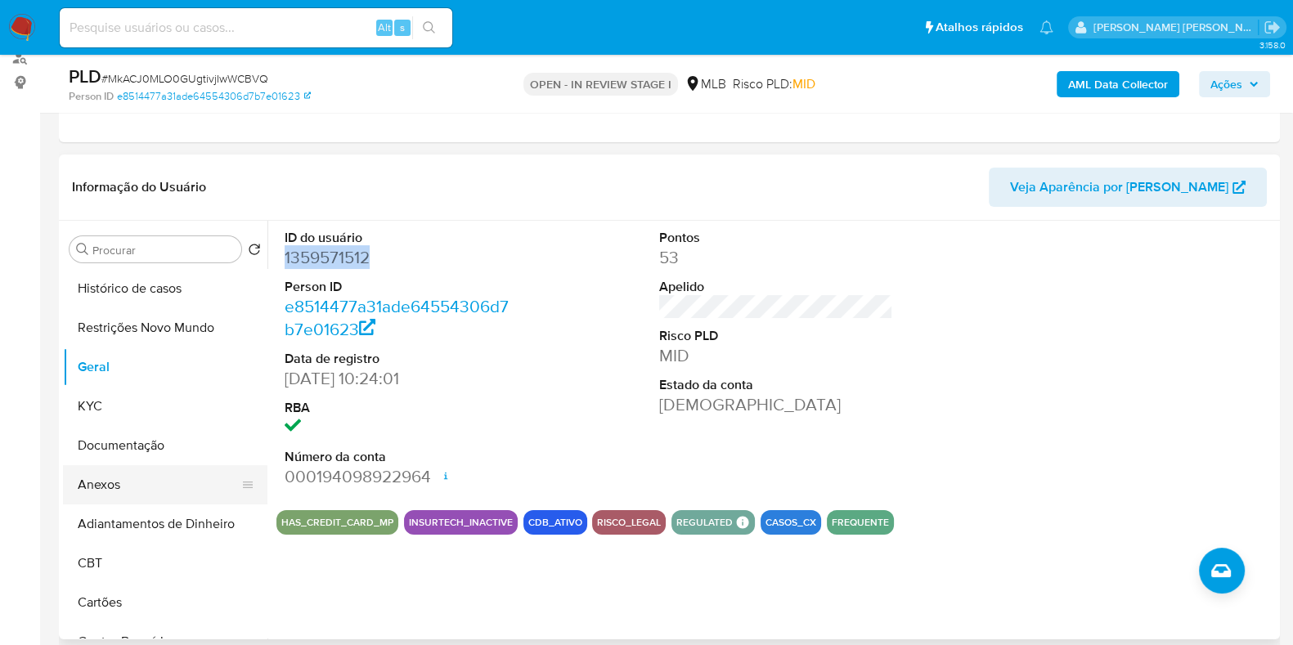
click at [141, 480] on button "Anexos" at bounding box center [158, 484] width 191 height 39
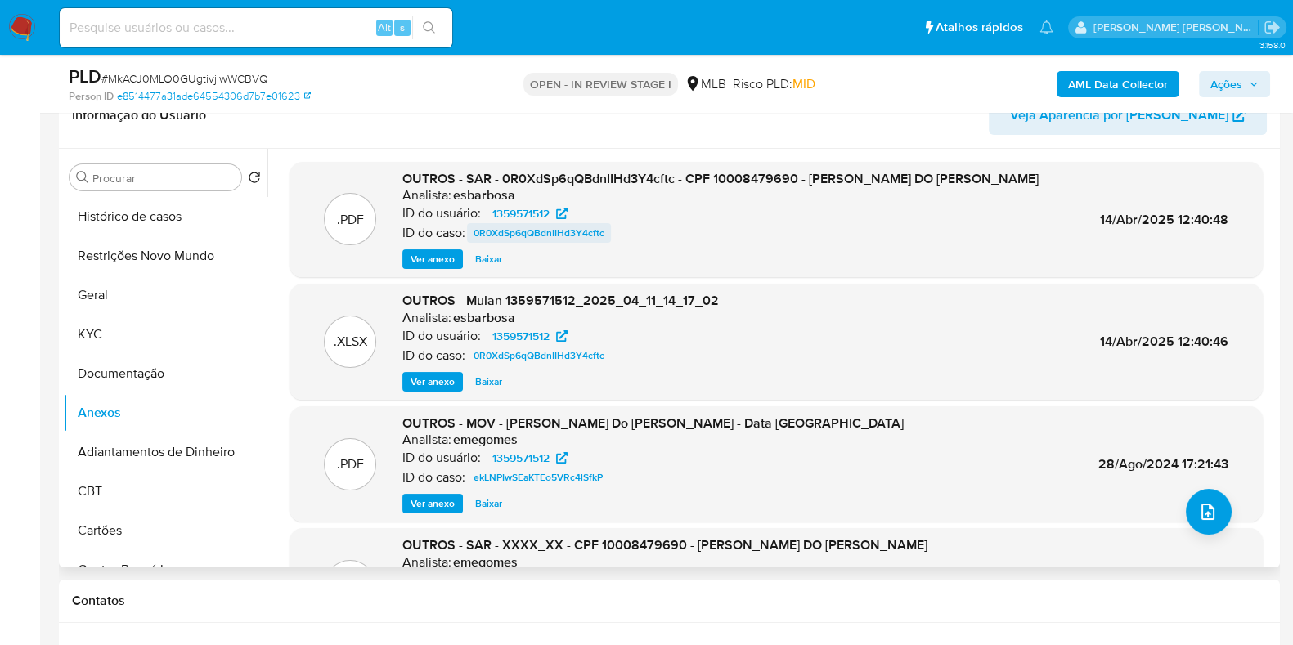
scroll to position [307, 0]
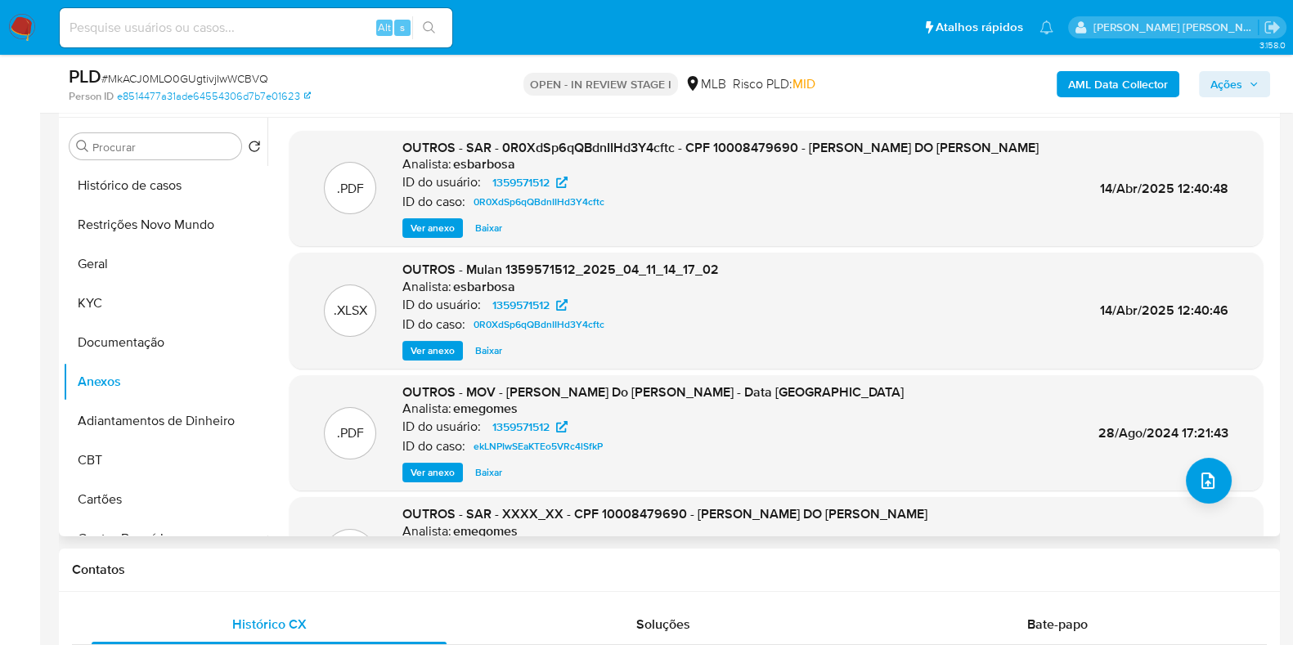
click at [436, 229] on span "Ver anexo" at bounding box center [433, 228] width 44 height 16
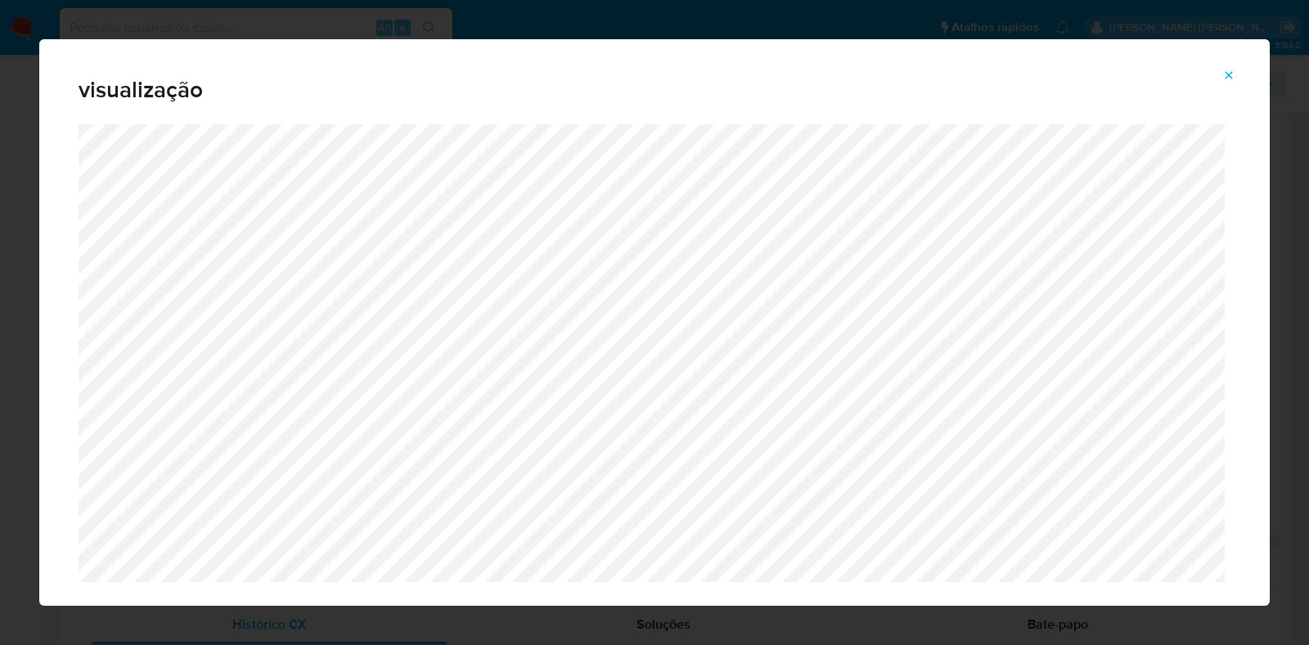
click at [0, 397] on div "visualização" at bounding box center [654, 322] width 1309 height 645
click at [1227, 67] on span "Attachment preview" at bounding box center [1228, 75] width 13 height 23
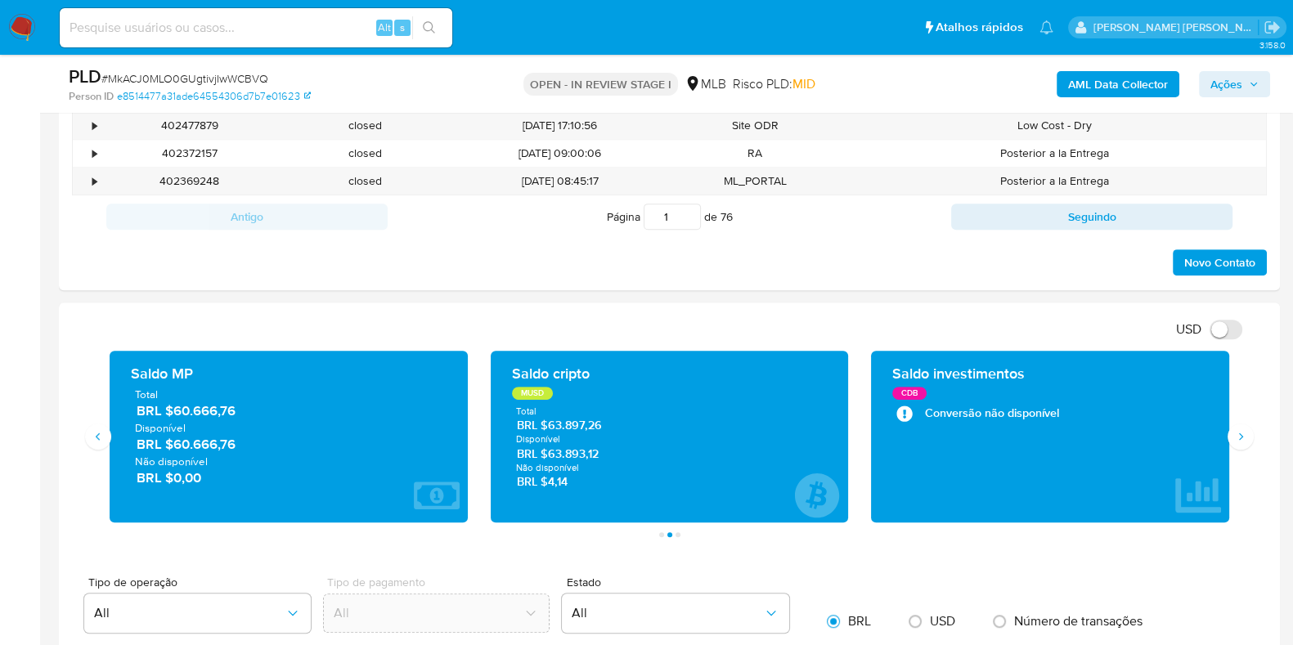
scroll to position [1022, 0]
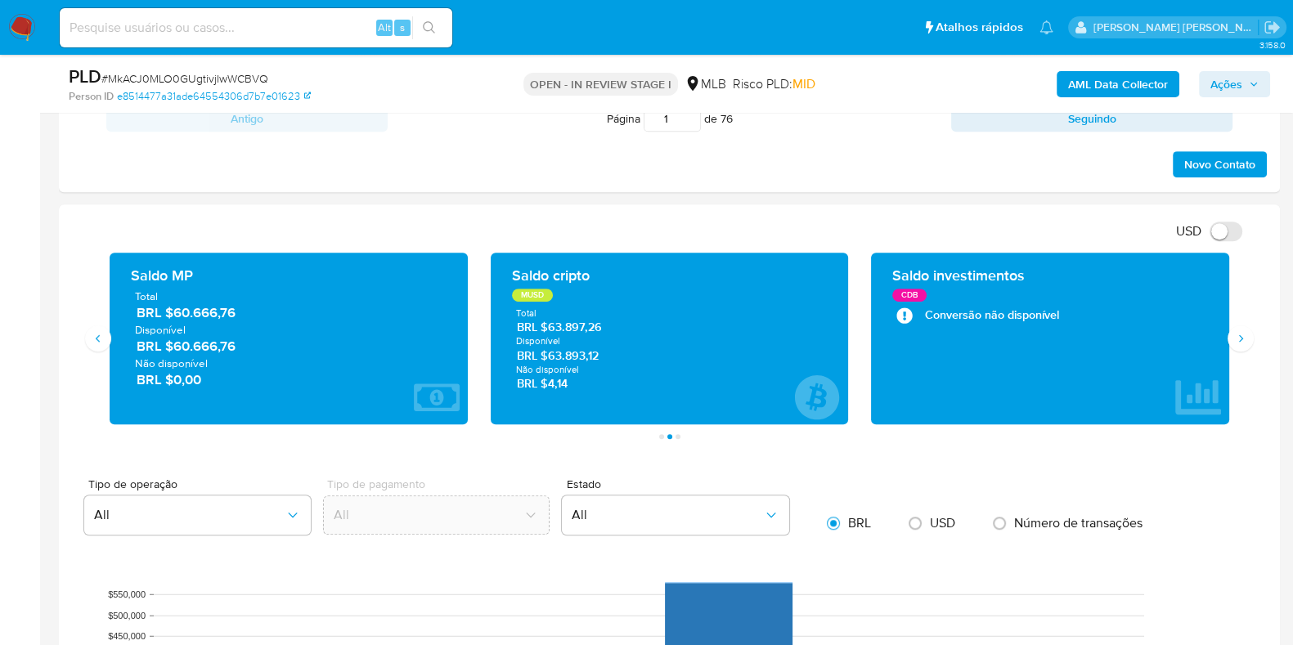
click at [909, 294] on div "CDB" at bounding box center [909, 295] width 34 height 13
click at [909, 294] on div "CDB" at bounding box center [910, 295] width 36 height 13
click at [909, 294] on div "CDB" at bounding box center [909, 295] width 34 height 13
click at [909, 294] on div "CDB" at bounding box center [910, 295] width 36 height 13
click at [100, 344] on button "Anterior" at bounding box center [98, 339] width 26 height 26
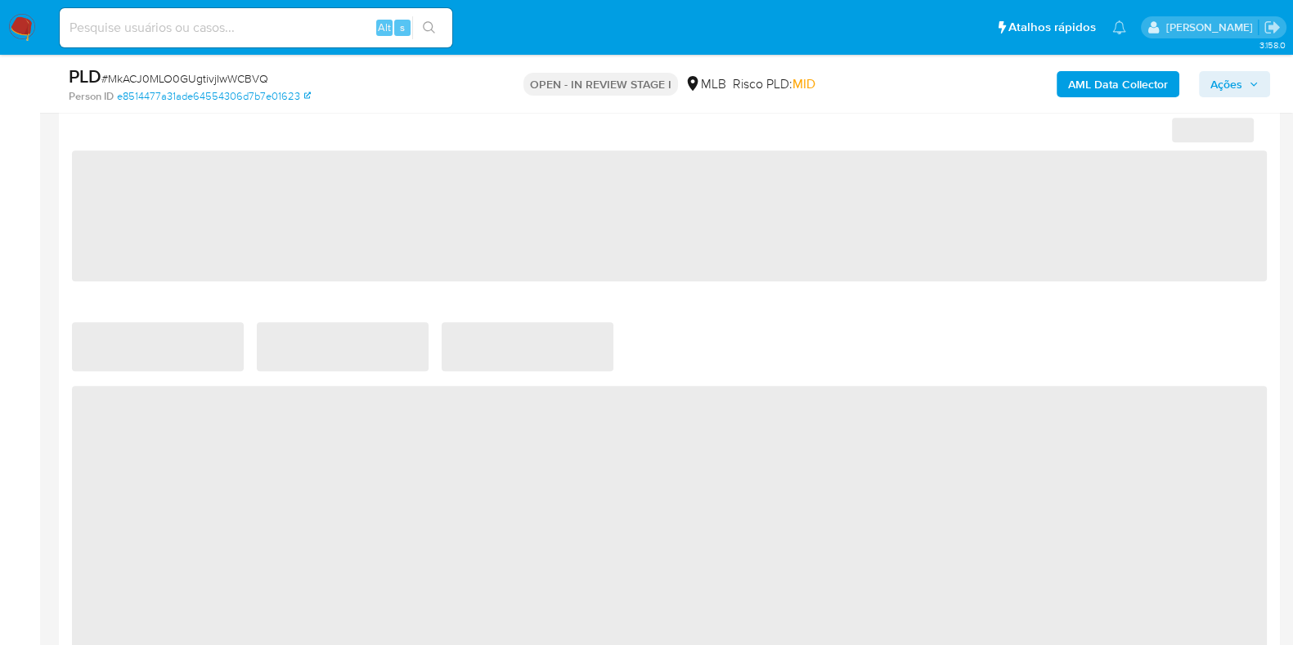
select select "10"
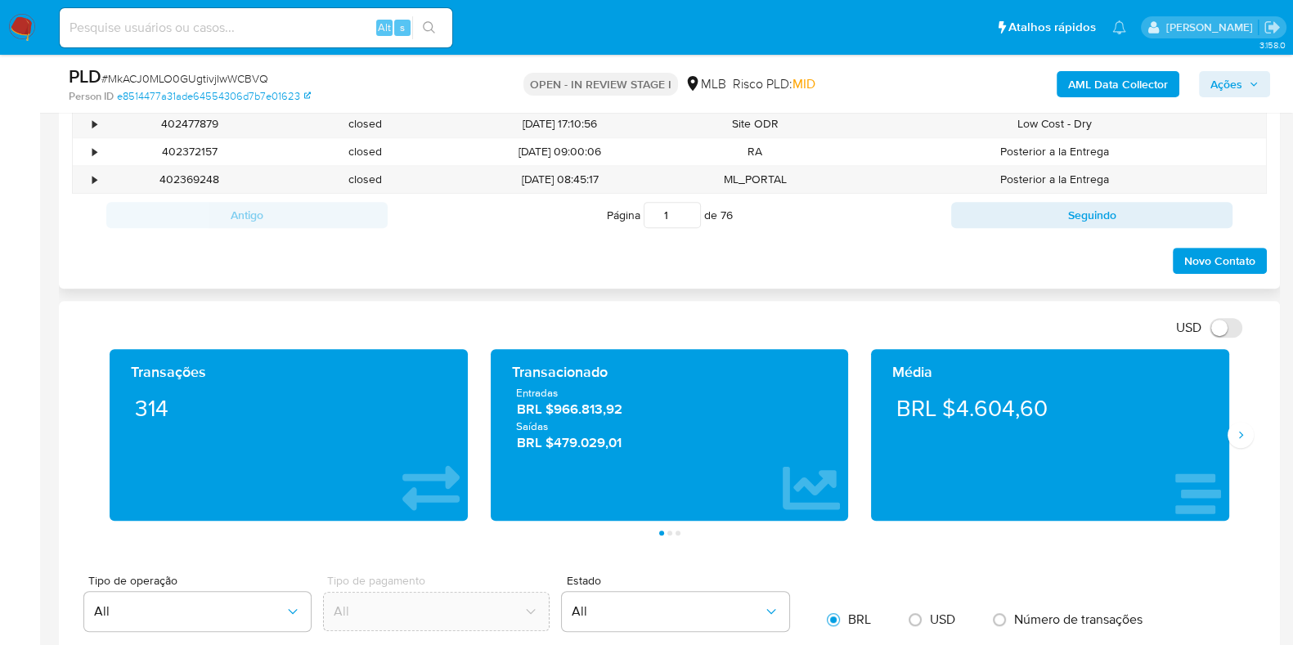
scroll to position [817, 0]
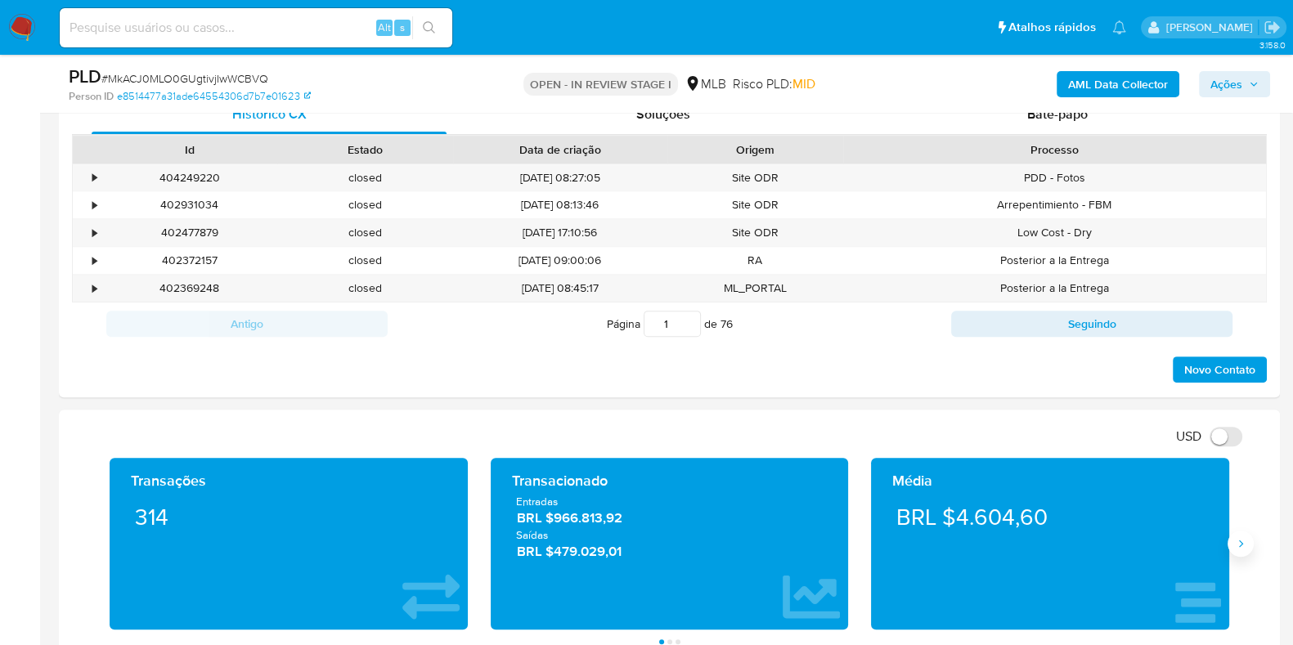
click at [1237, 544] on icon "Siguiente" at bounding box center [1240, 543] width 13 height 13
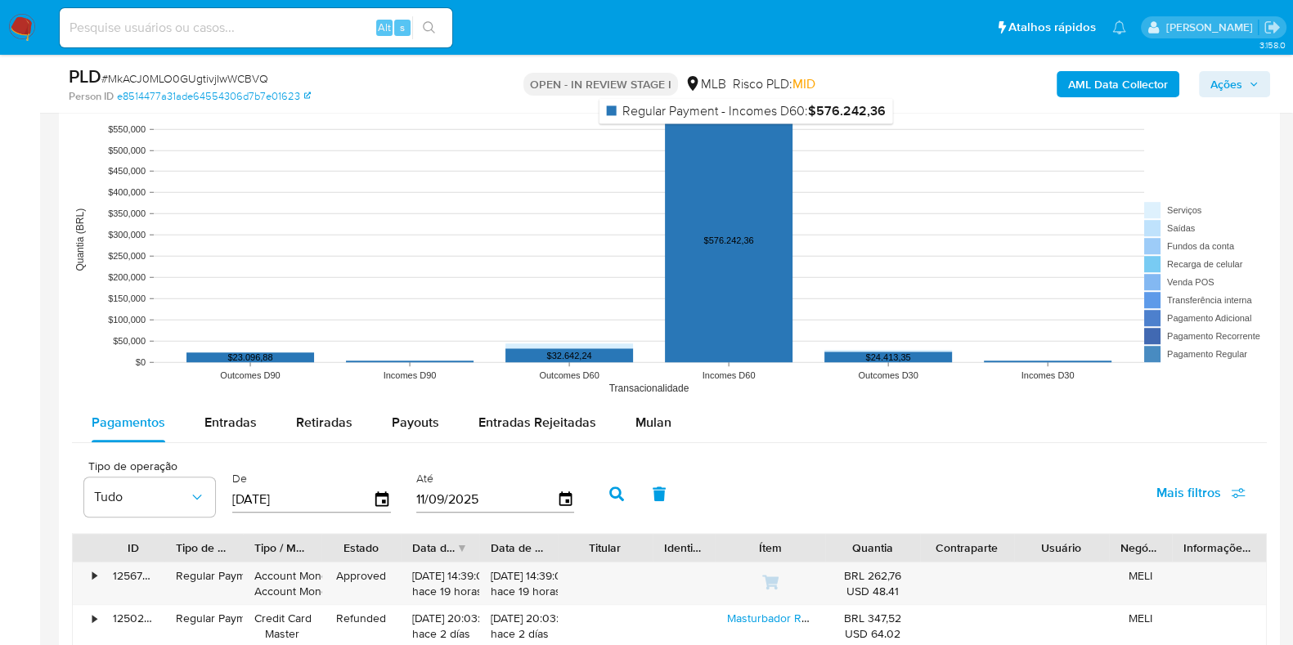
scroll to position [1533, 0]
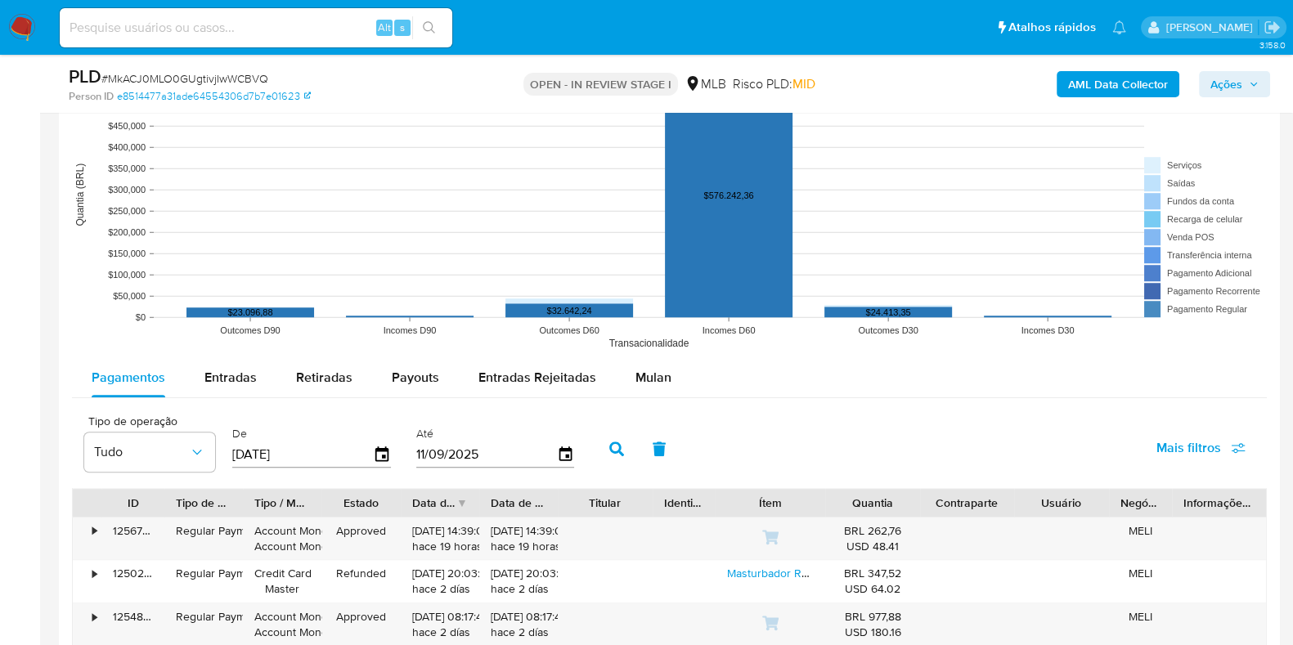
click at [1255, 82] on icon "button" at bounding box center [1254, 84] width 10 height 10
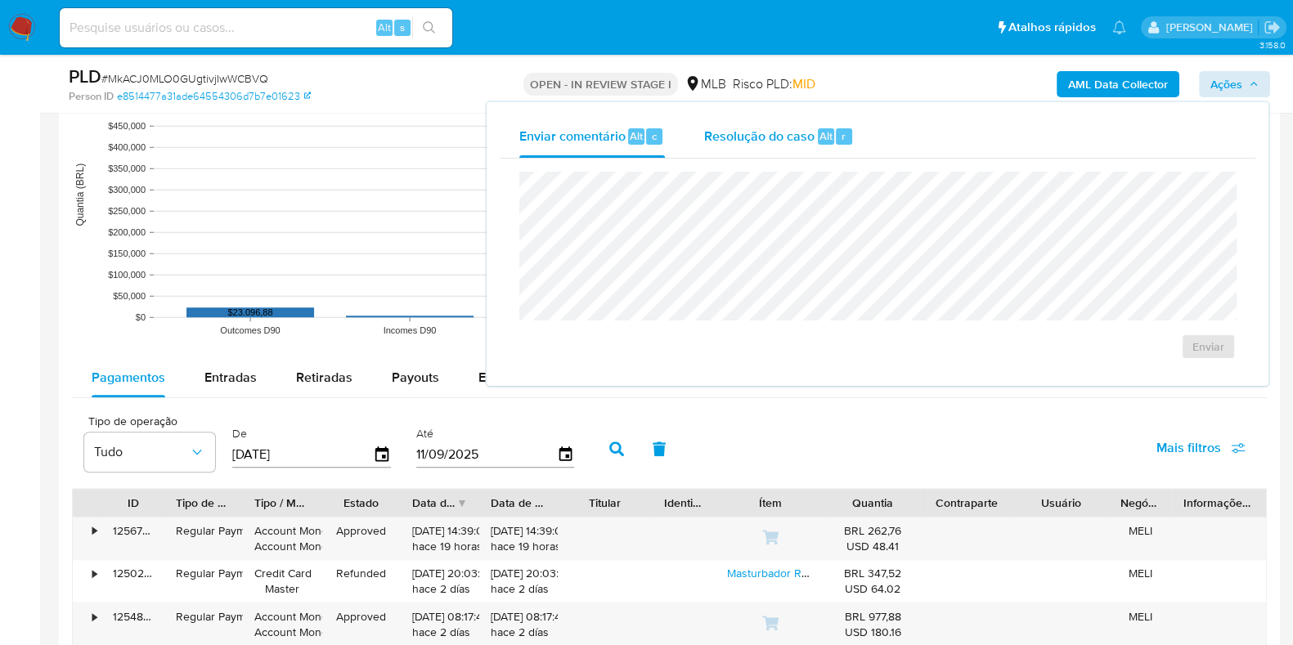
click at [770, 144] on span "Resolução do caso" at bounding box center [759, 135] width 110 height 19
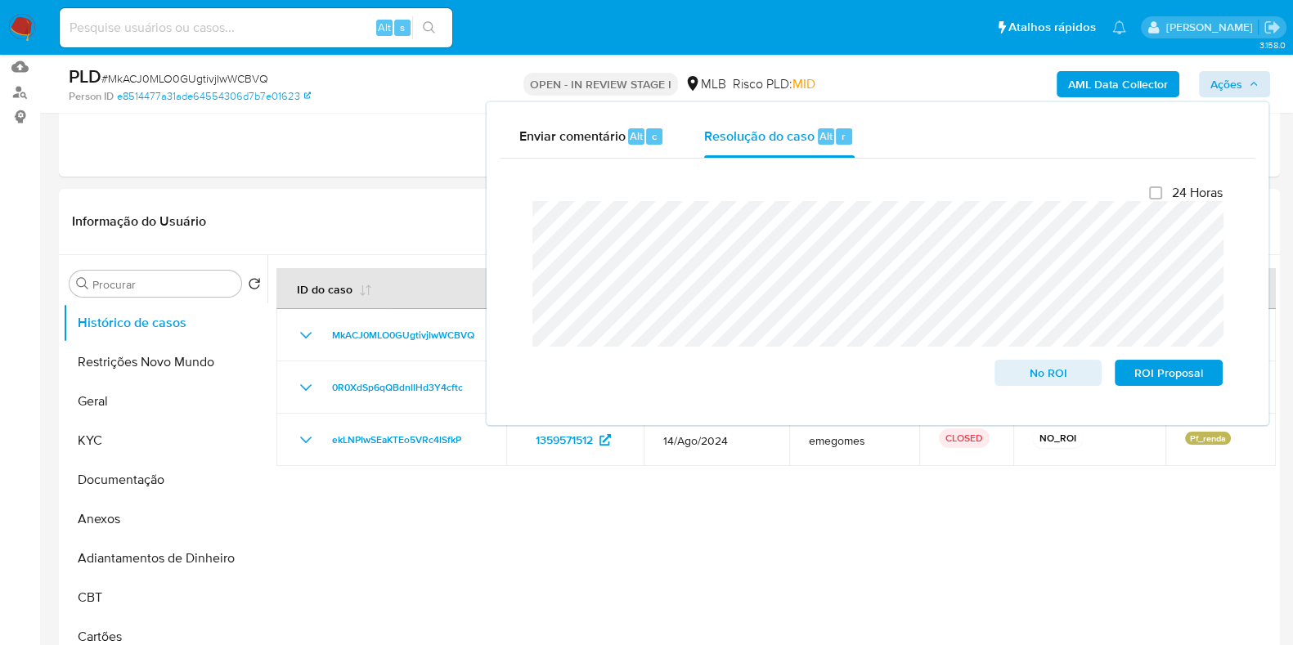
scroll to position [307, 0]
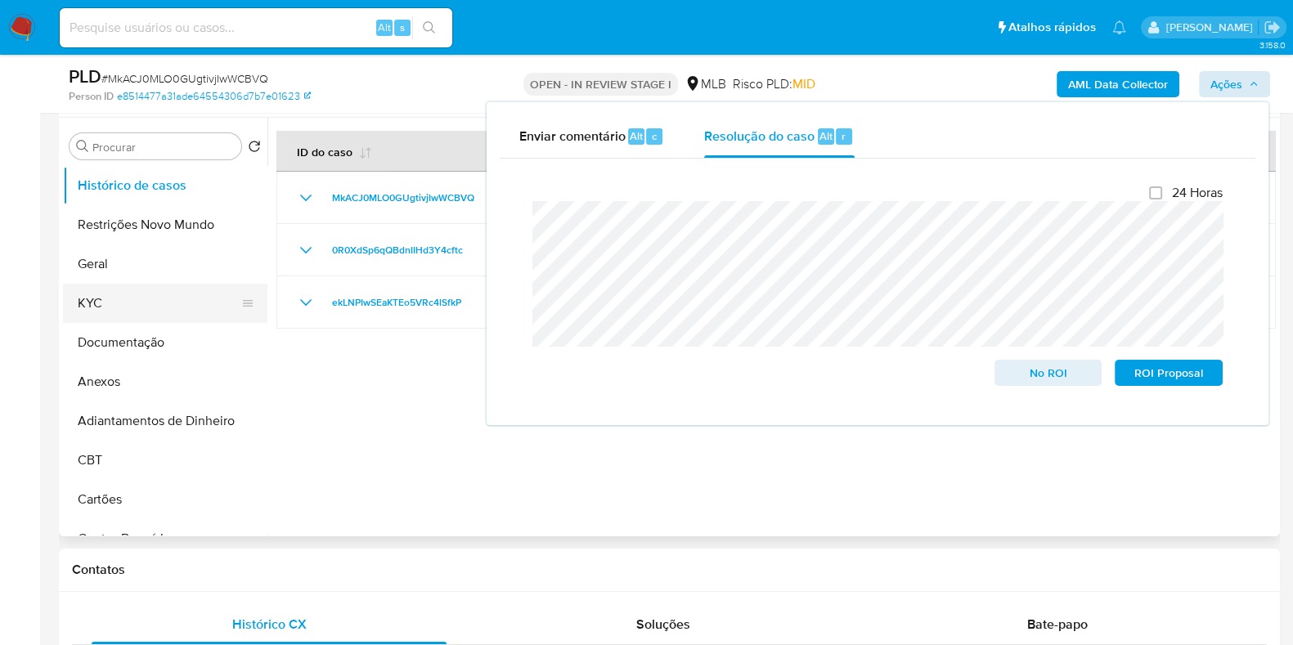
click at [150, 300] on button "KYC" at bounding box center [158, 303] width 191 height 39
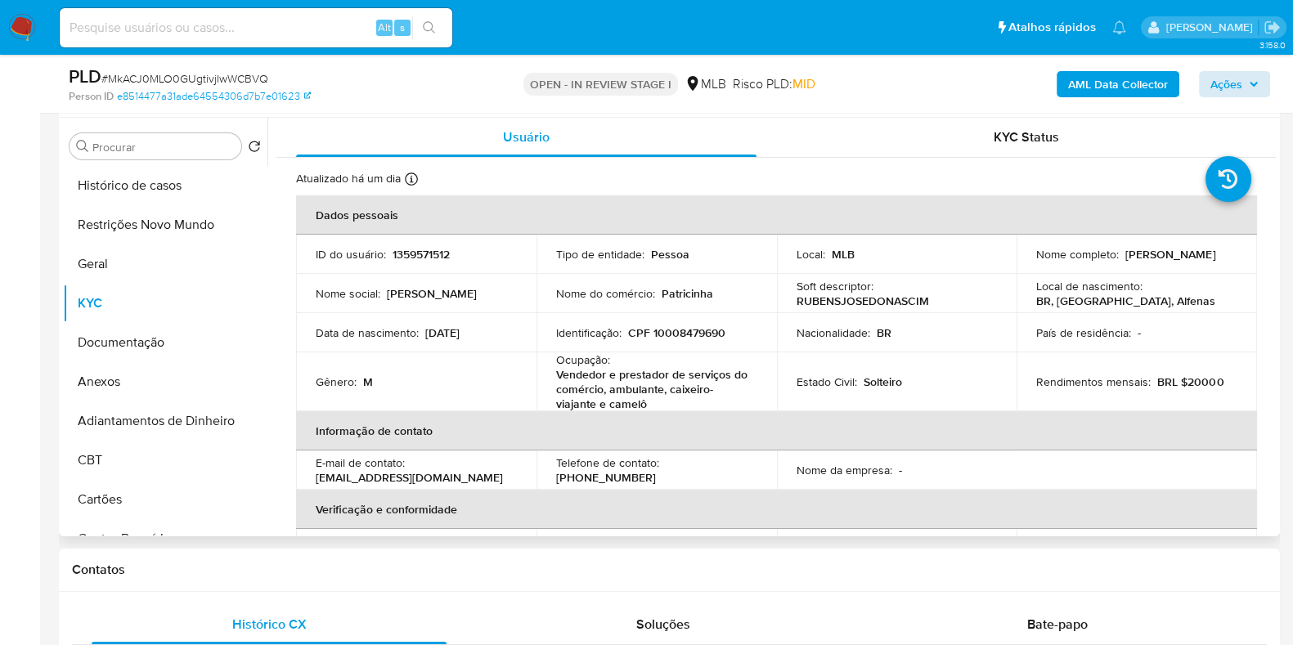
drag, startPoint x: 1208, startPoint y: 261, endPoint x: 1031, endPoint y: 269, distance: 177.7
click at [1031, 269] on td "Nome completo : Rubens Jose Do Nascimento Silva" at bounding box center [1137, 254] width 240 height 39
drag, startPoint x: 1029, startPoint y: 265, endPoint x: 1215, endPoint y: 263, distance: 185.7
click at [1215, 263] on td "Nome completo : Rubens Jose Do Nascimento Silva" at bounding box center [1137, 254] width 240 height 39
copy p "[PERSON_NAME] Do [PERSON_NAME]"
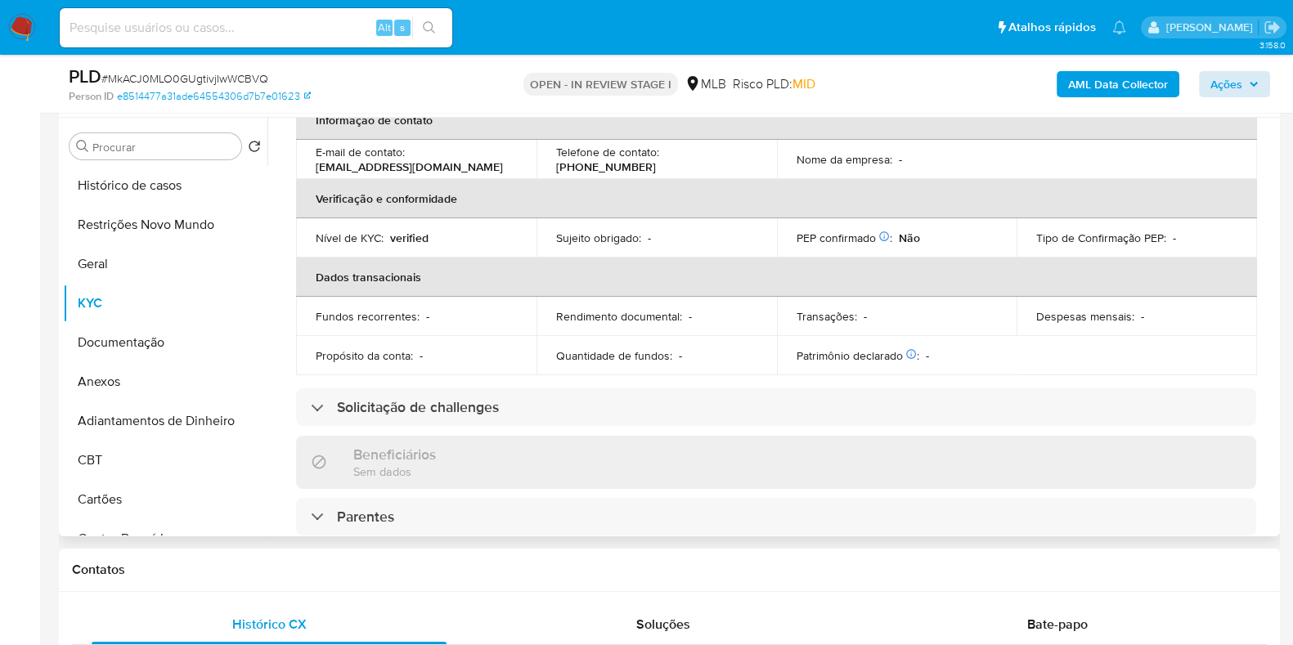
scroll to position [0, 0]
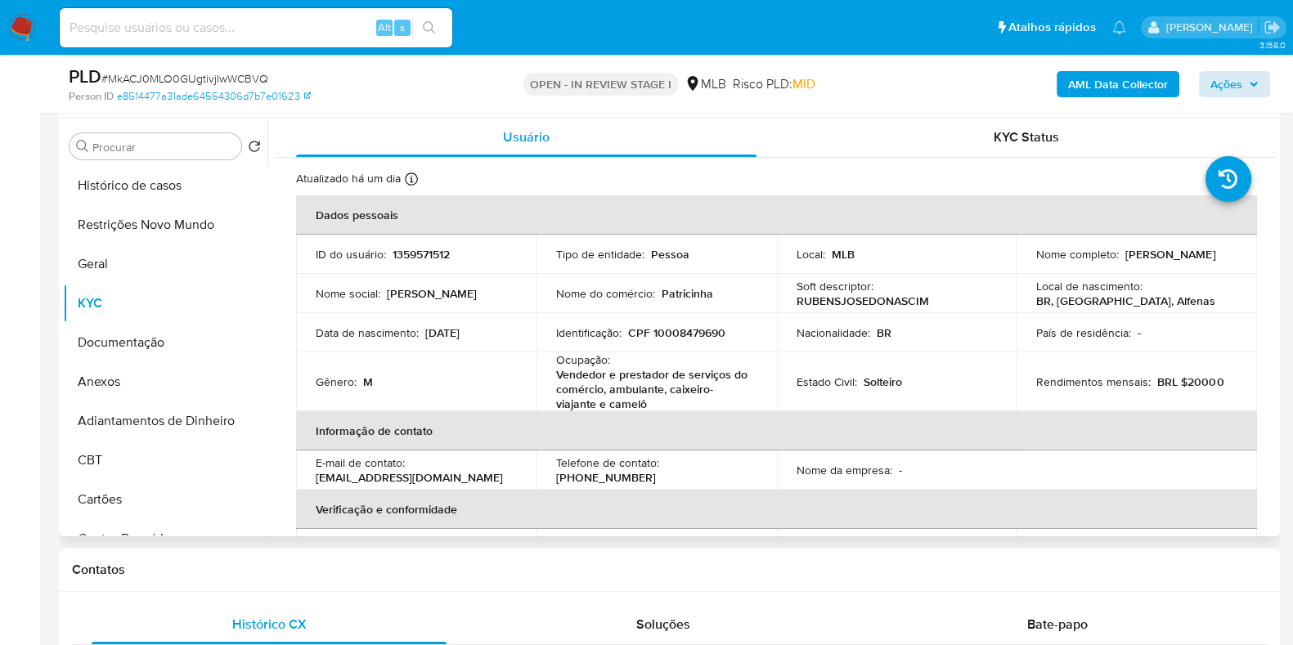
click at [703, 343] on td "Identificação : CPF 10008479690" at bounding box center [657, 332] width 240 height 39
click at [703, 337] on p "CPF 10008479690" at bounding box center [676, 333] width 97 height 15
copy p "10008479690"
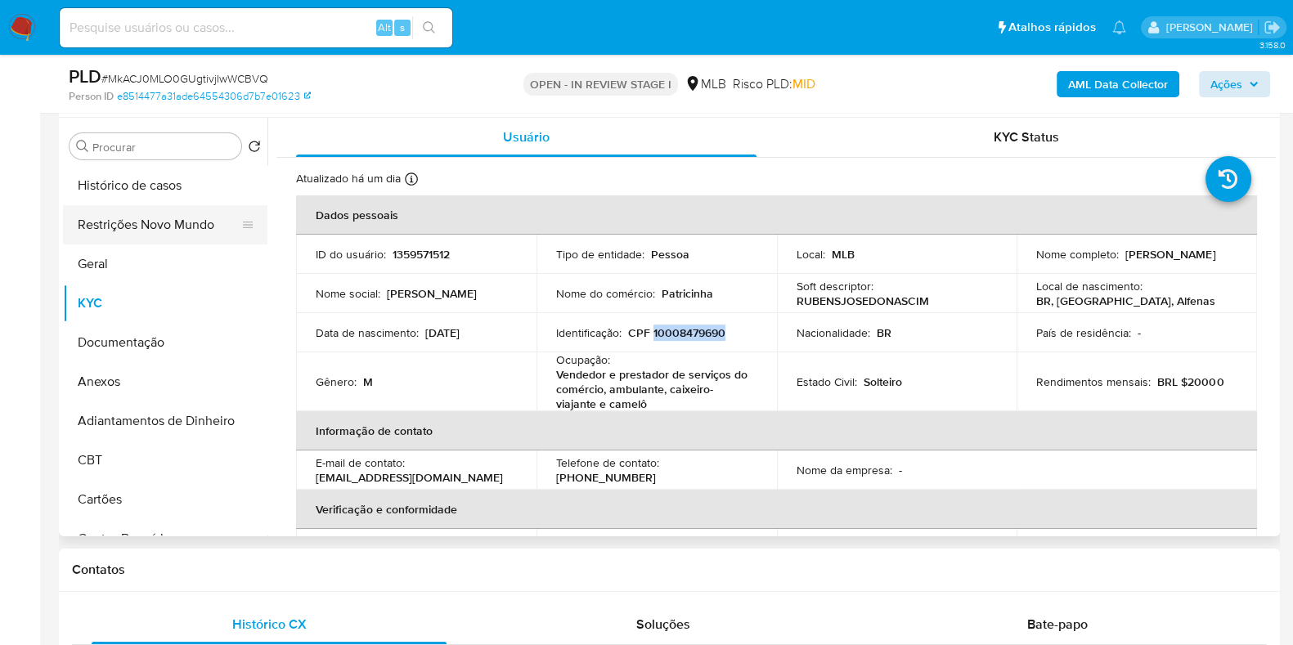
click at [150, 206] on button "Restrições Novo Mundo" at bounding box center [158, 224] width 191 height 39
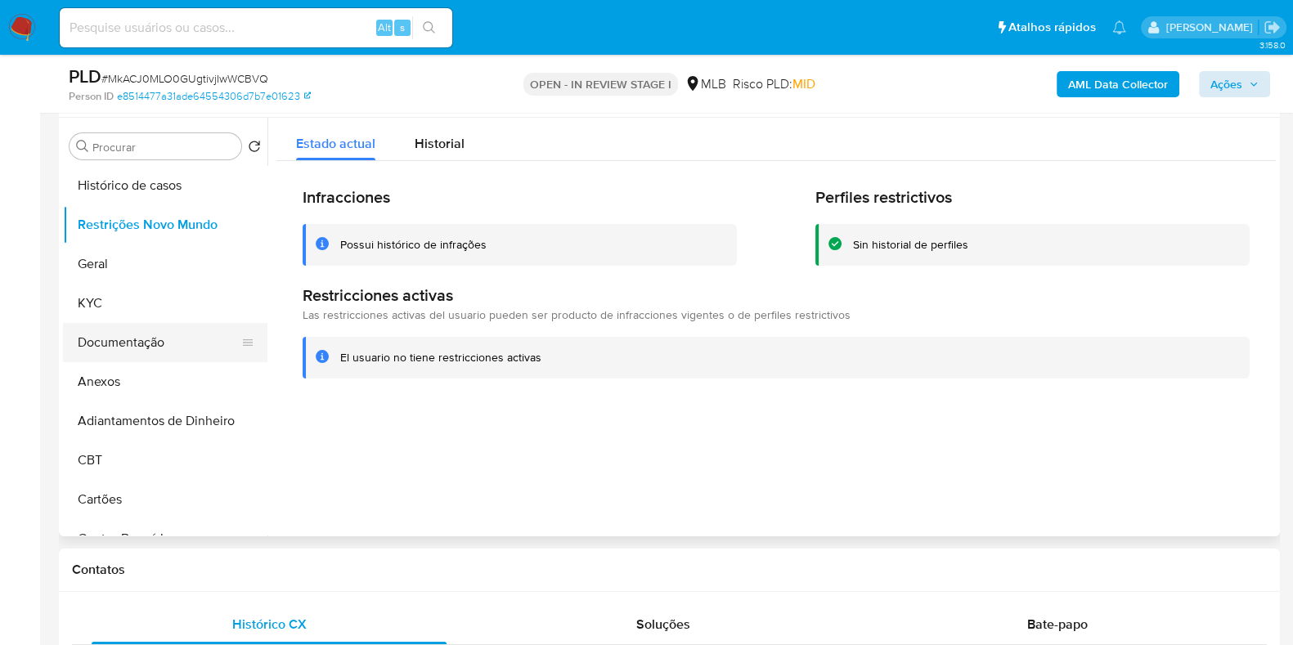
click at [127, 334] on button "Documentação" at bounding box center [158, 342] width 191 height 39
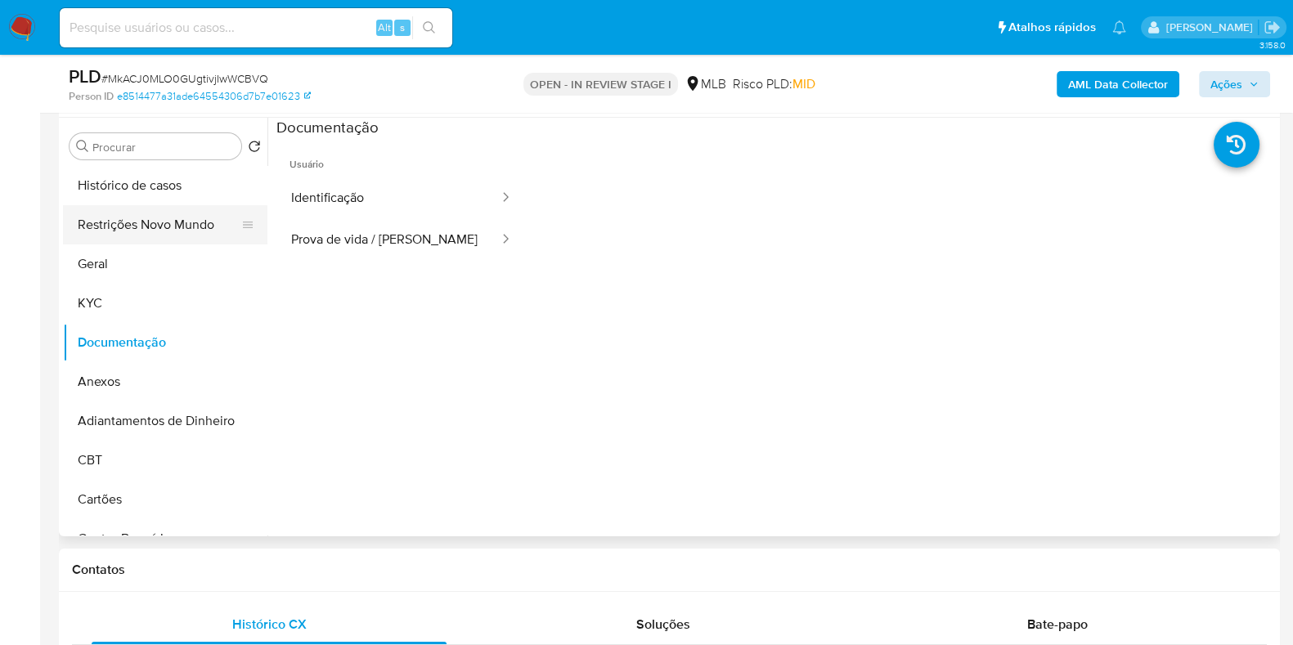
click at [157, 214] on button "Restrições Novo Mundo" at bounding box center [158, 224] width 191 height 39
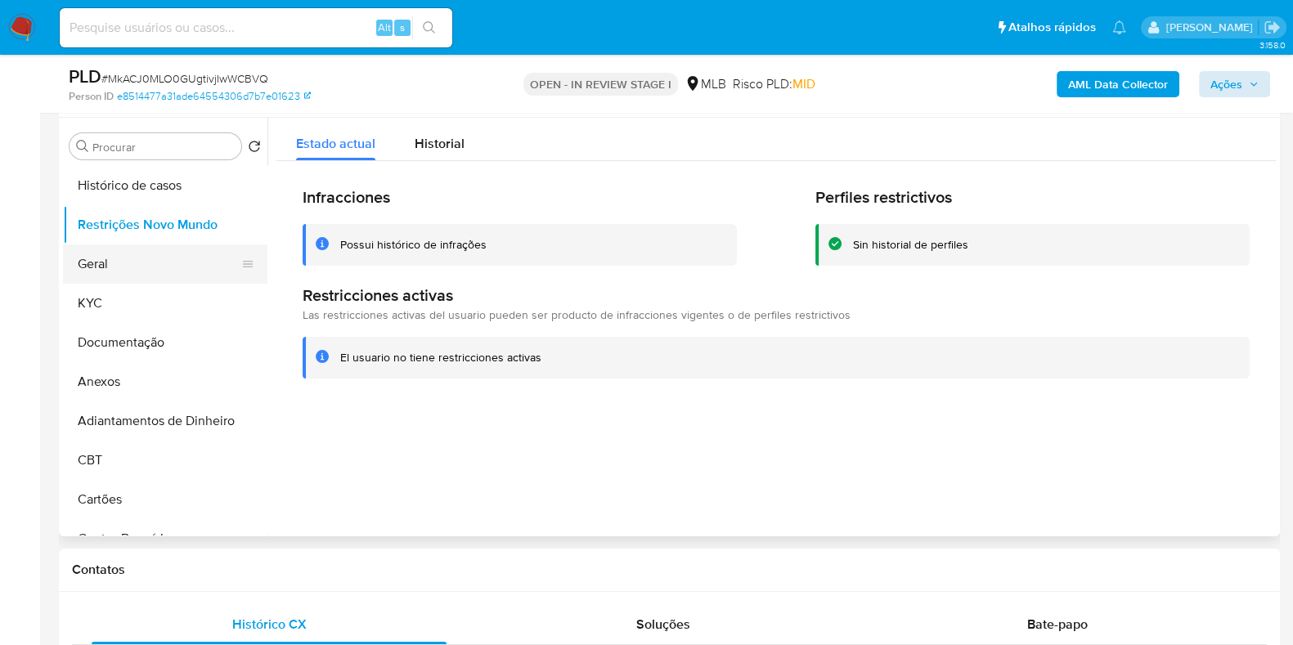
click at [97, 262] on button "Geral" at bounding box center [158, 264] width 191 height 39
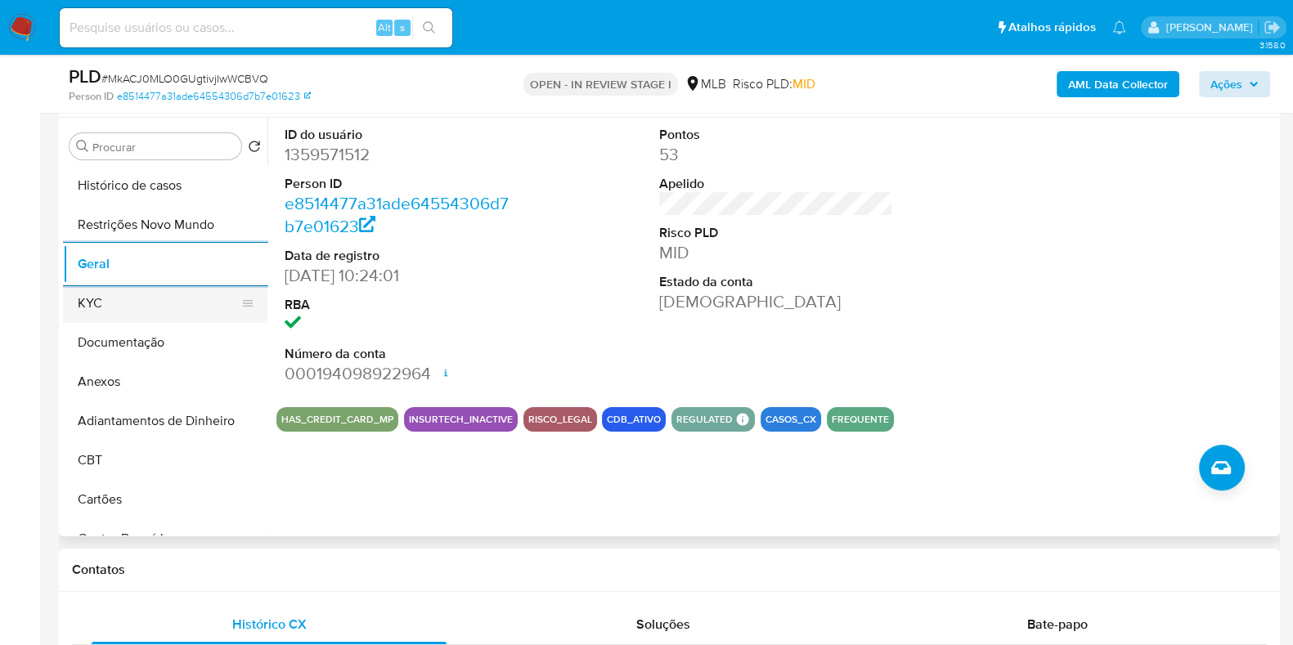
click at [156, 299] on button "KYC" at bounding box center [158, 303] width 191 height 39
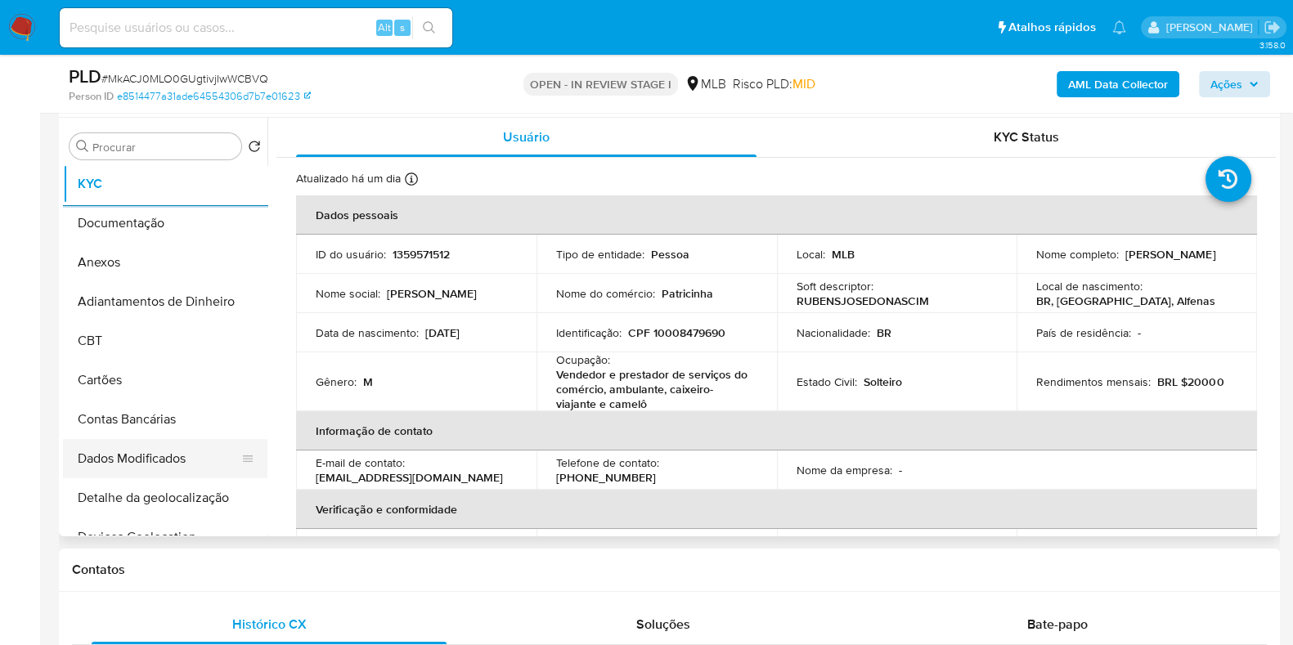
scroll to position [307, 0]
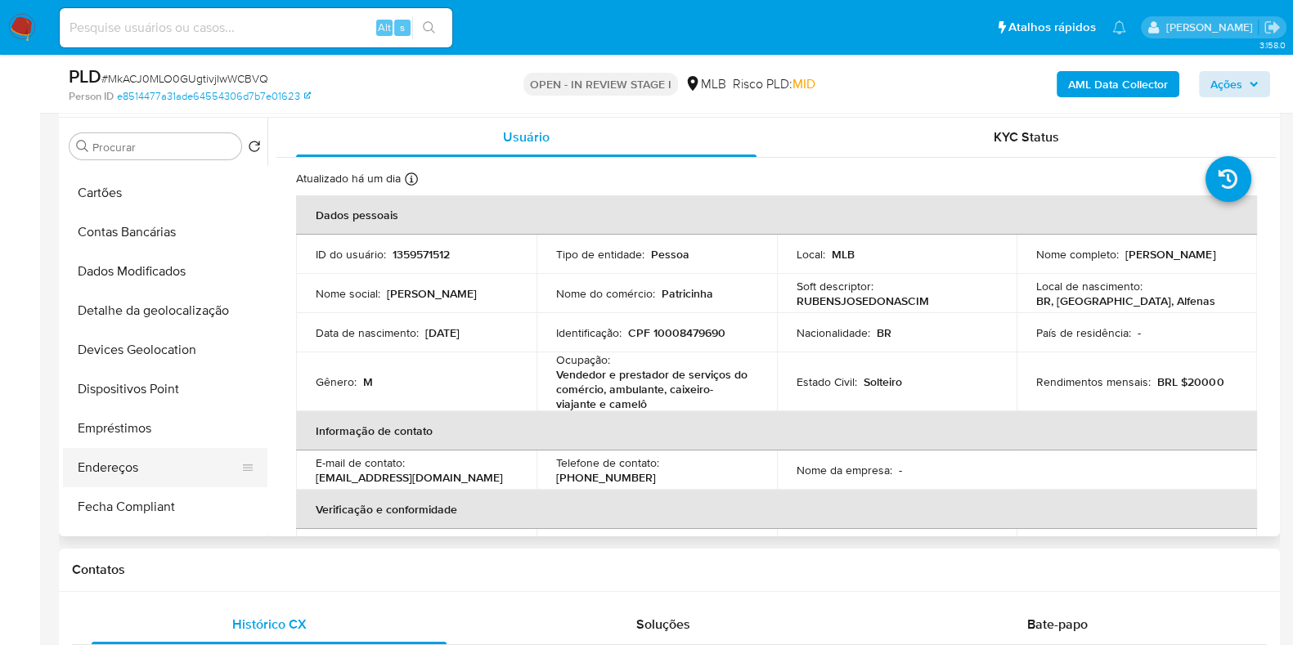
click at [127, 460] on button "Endereços" at bounding box center [158, 467] width 191 height 39
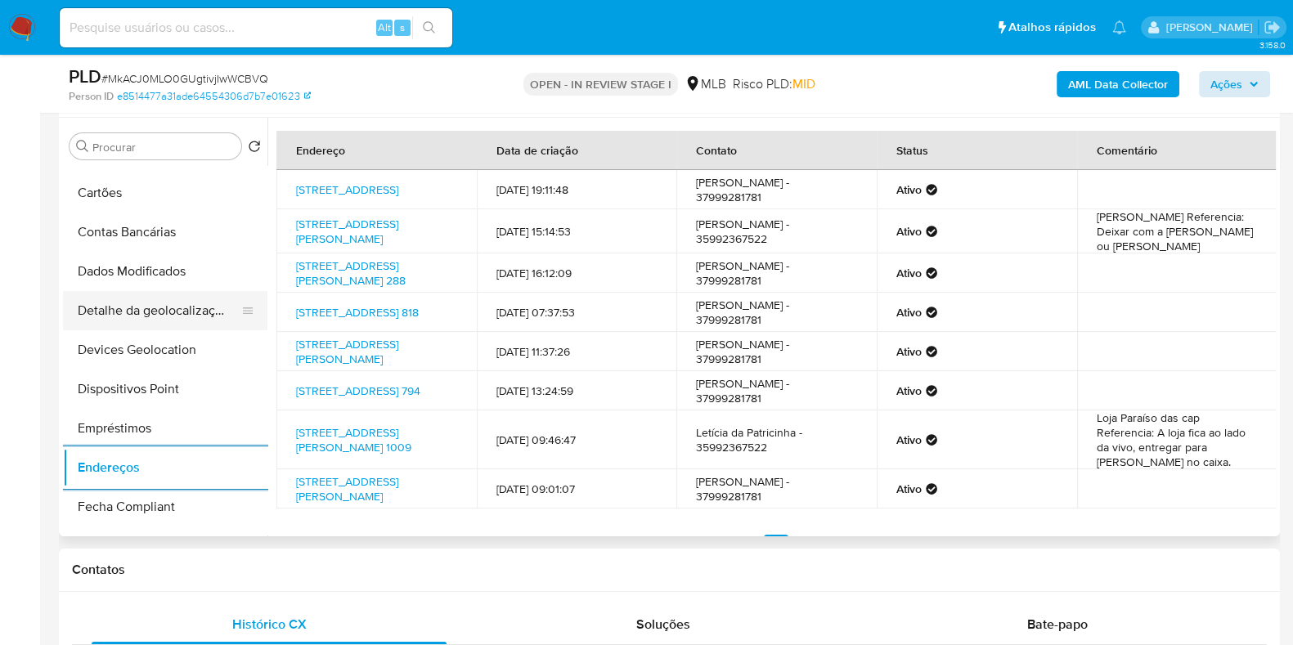
click at [184, 324] on button "Detalhe da geolocalização" at bounding box center [158, 310] width 191 height 39
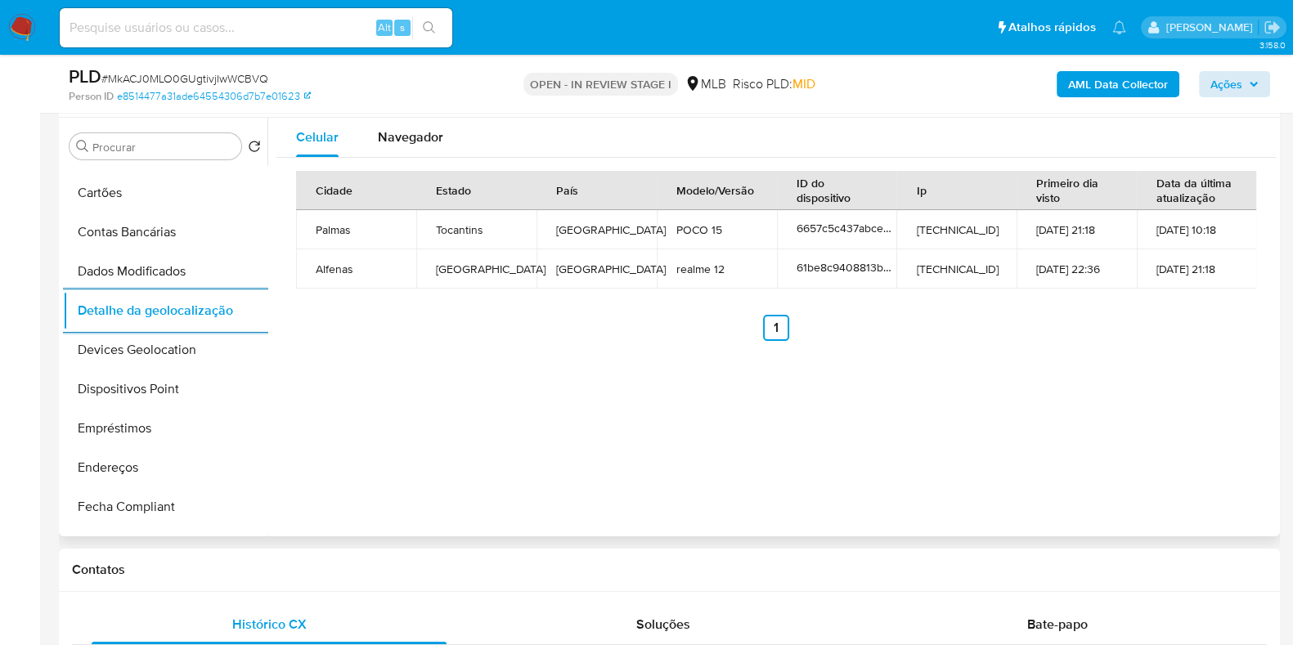
scroll to position [0, 0]
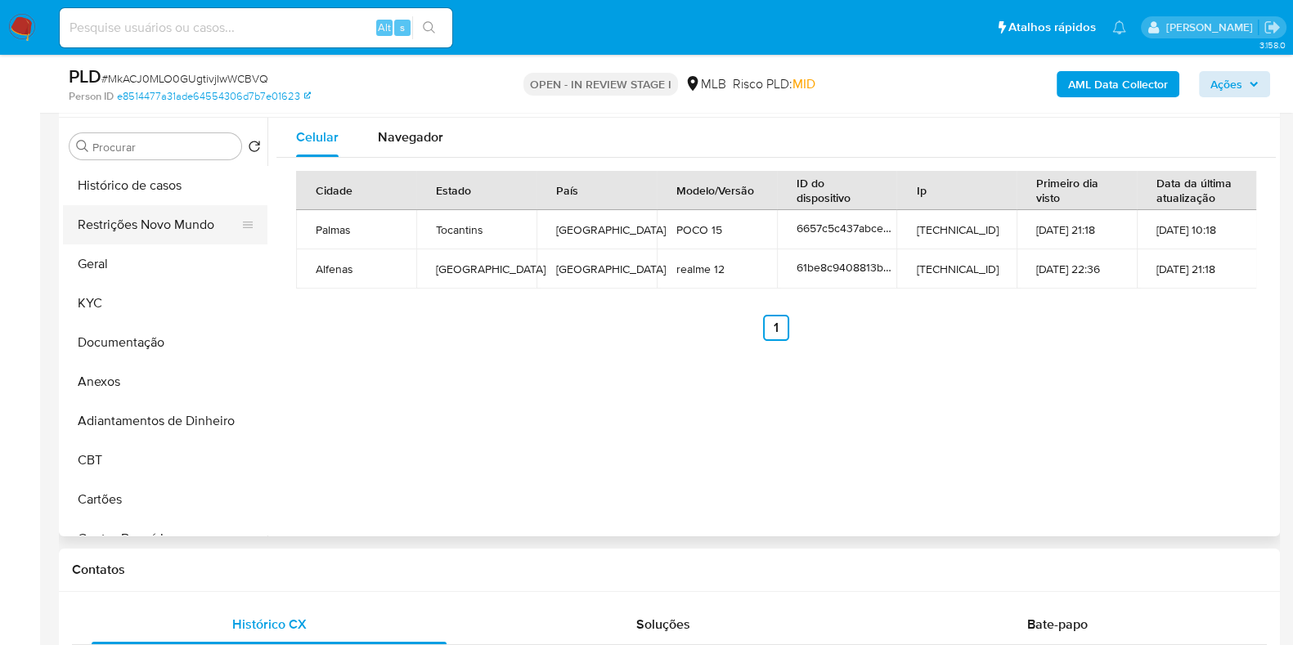
click at [166, 222] on button "Restrições Novo Mundo" at bounding box center [158, 224] width 191 height 39
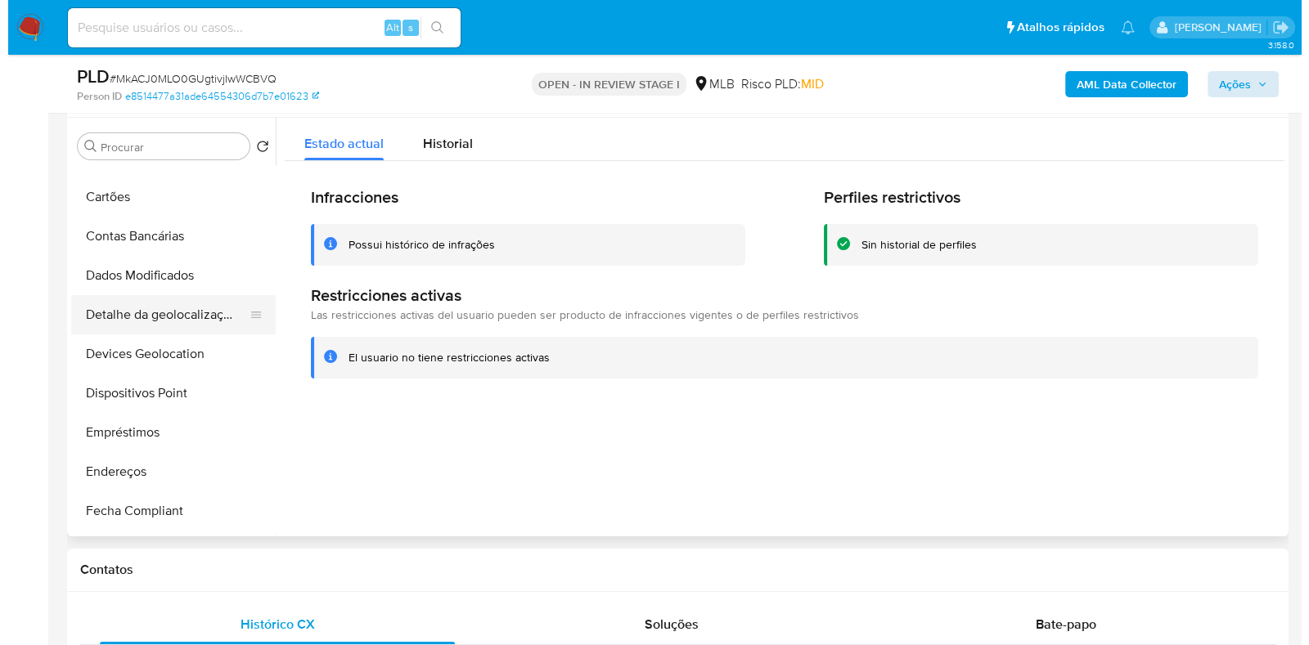
scroll to position [306, 0]
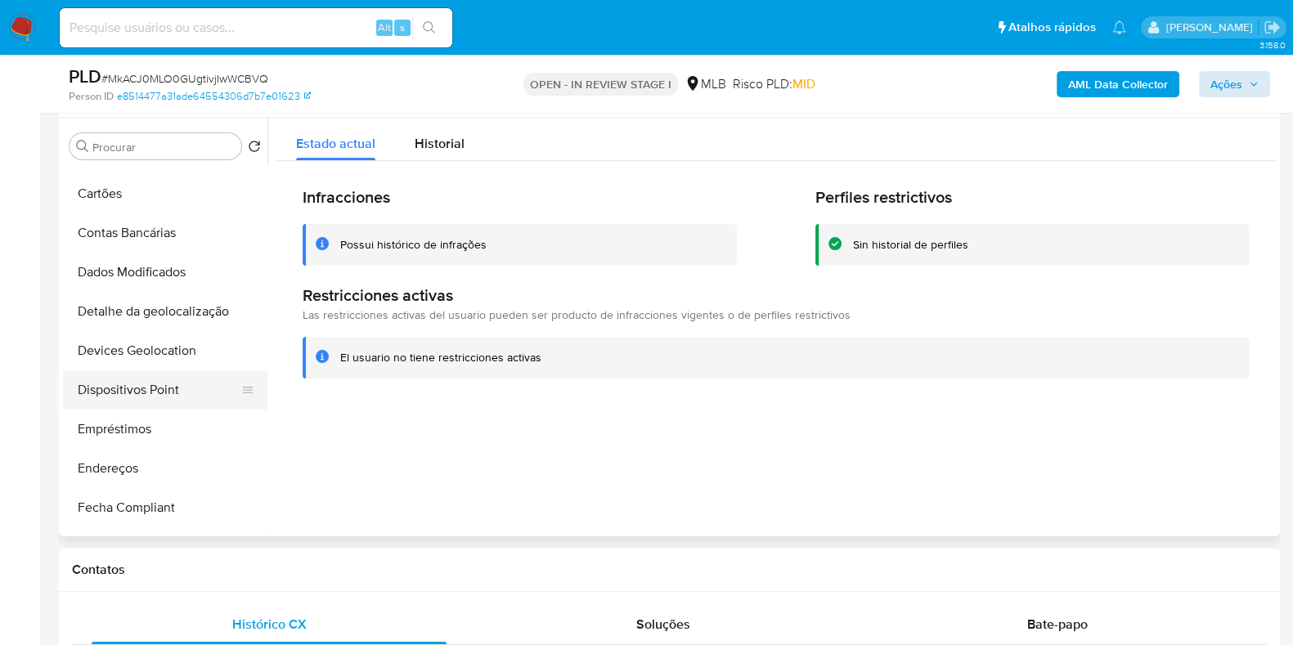
click at [148, 400] on button "Dispositivos Point" at bounding box center [158, 389] width 191 height 39
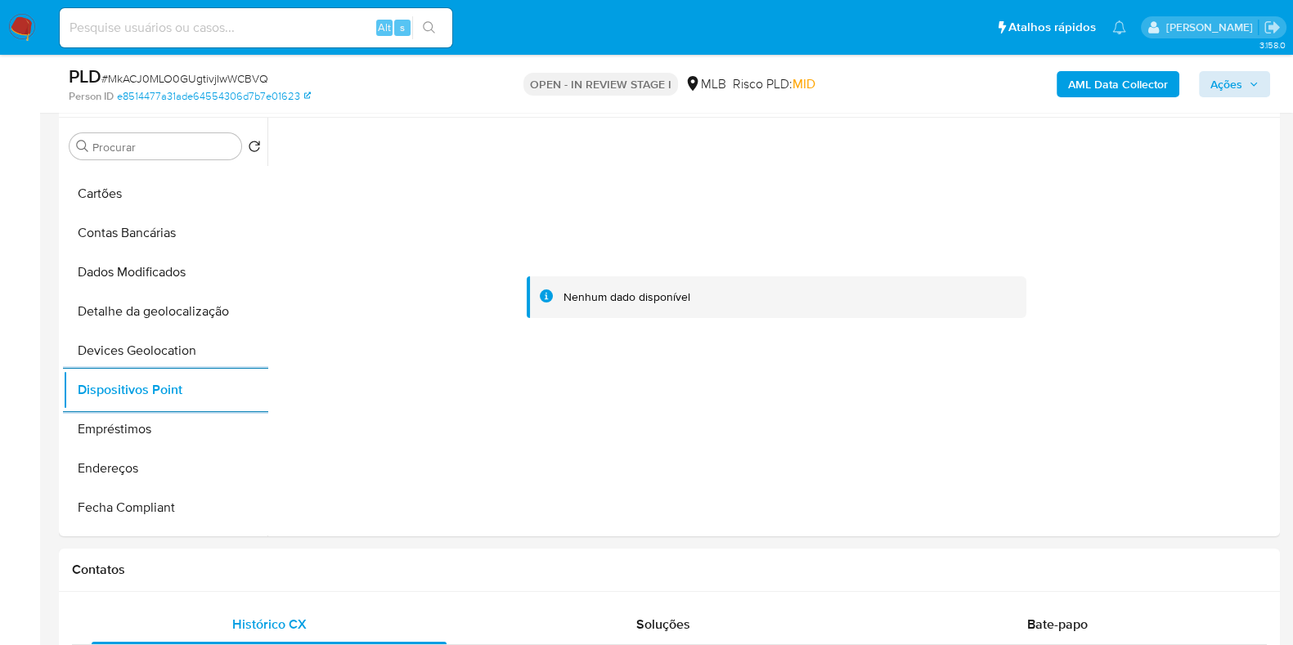
click at [1100, 88] on b "AML Data Collector" at bounding box center [1118, 84] width 100 height 26
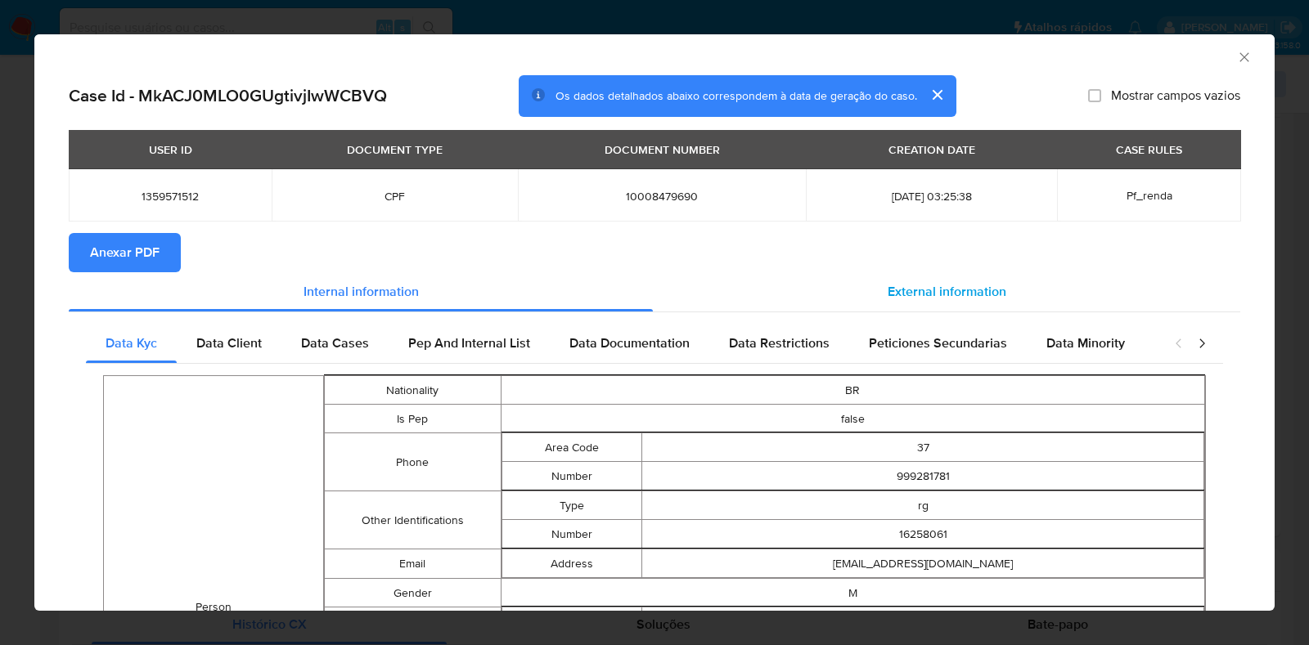
click at [945, 276] on div "External information" at bounding box center [946, 291] width 587 height 39
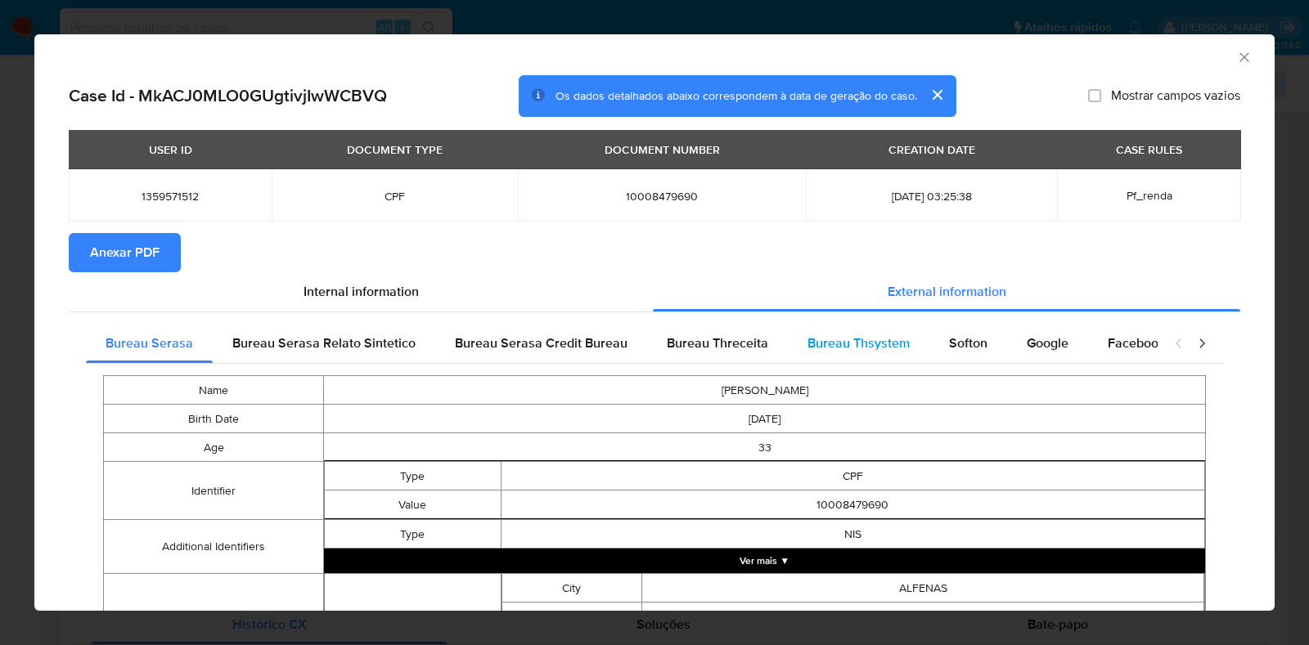
click at [855, 334] on span "Bureau Thsystem" at bounding box center [858, 343] width 102 height 19
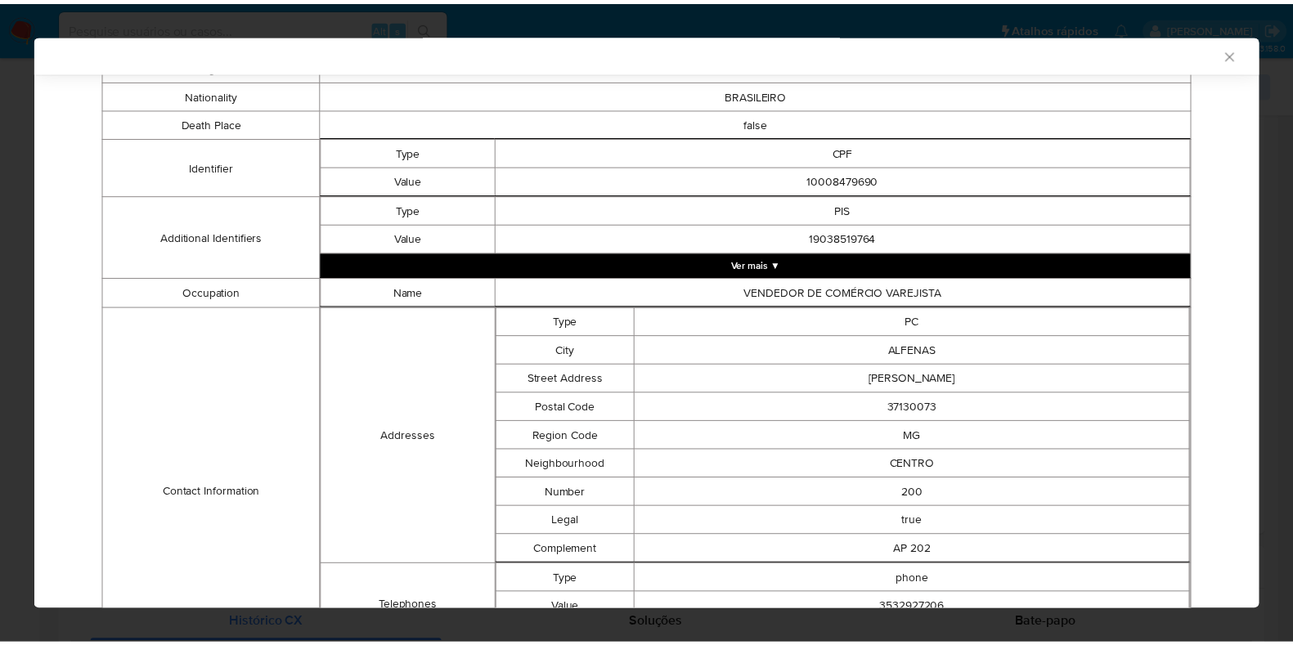
scroll to position [0, 0]
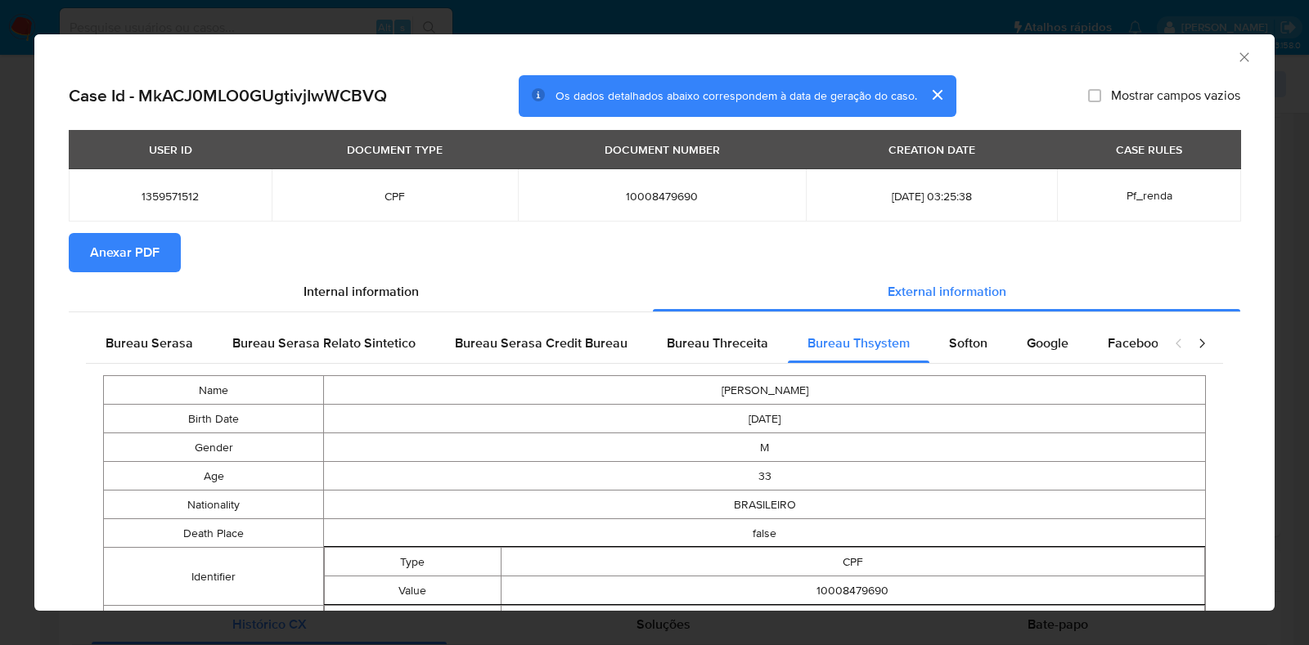
click at [137, 260] on span "Anexar PDF" at bounding box center [125, 253] width 70 height 36
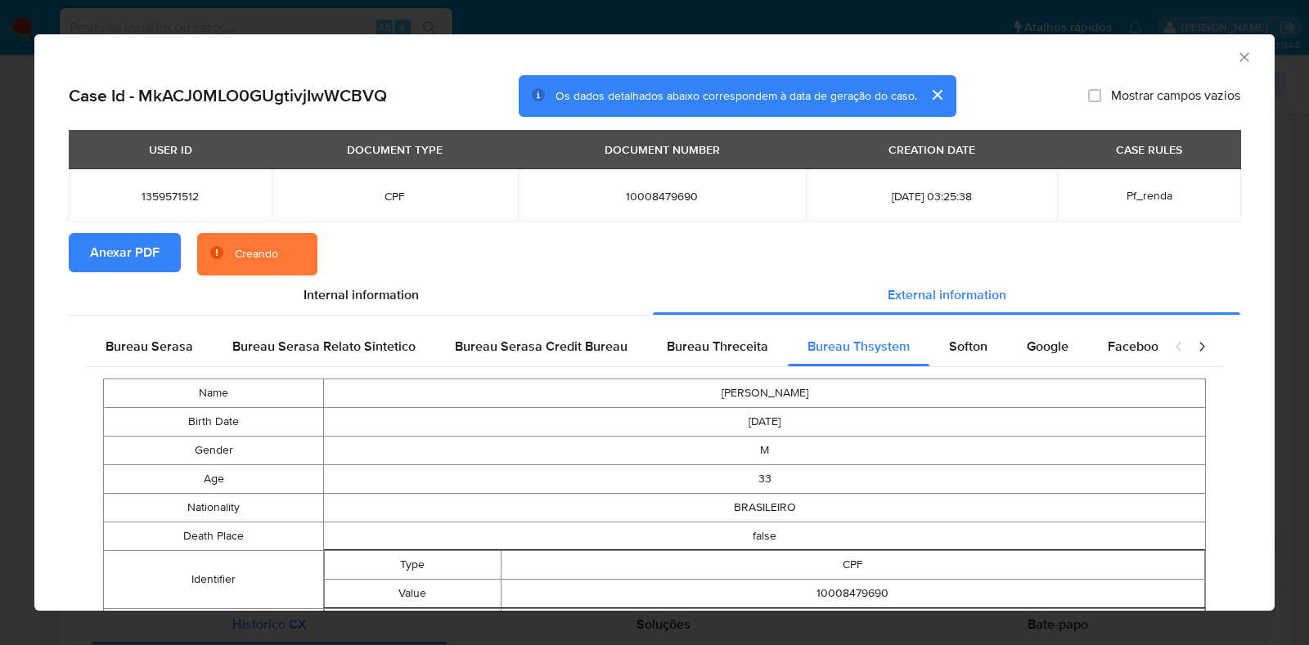
click at [0, 305] on div "AML Data Collector Case Id - MkACJ0MLO0GUgtivjIwWCBVQ Os dados detalhados abaix…" at bounding box center [654, 322] width 1309 height 645
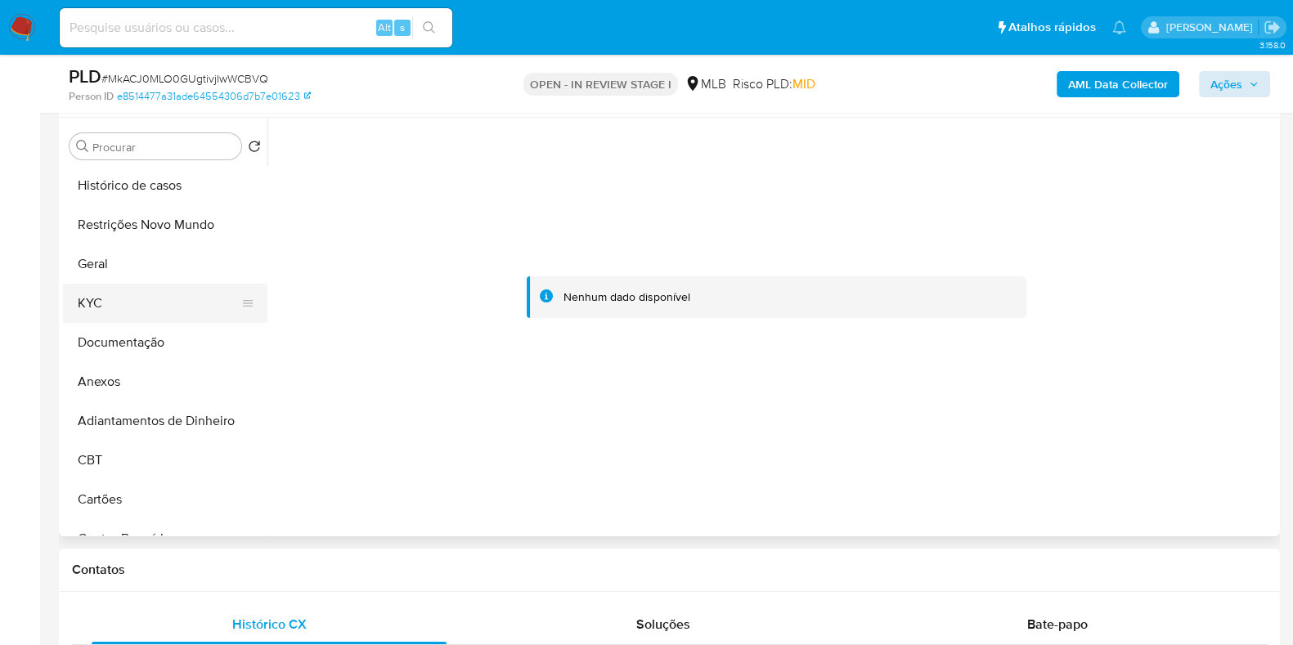
click at [123, 313] on button "KYC" at bounding box center [158, 303] width 191 height 39
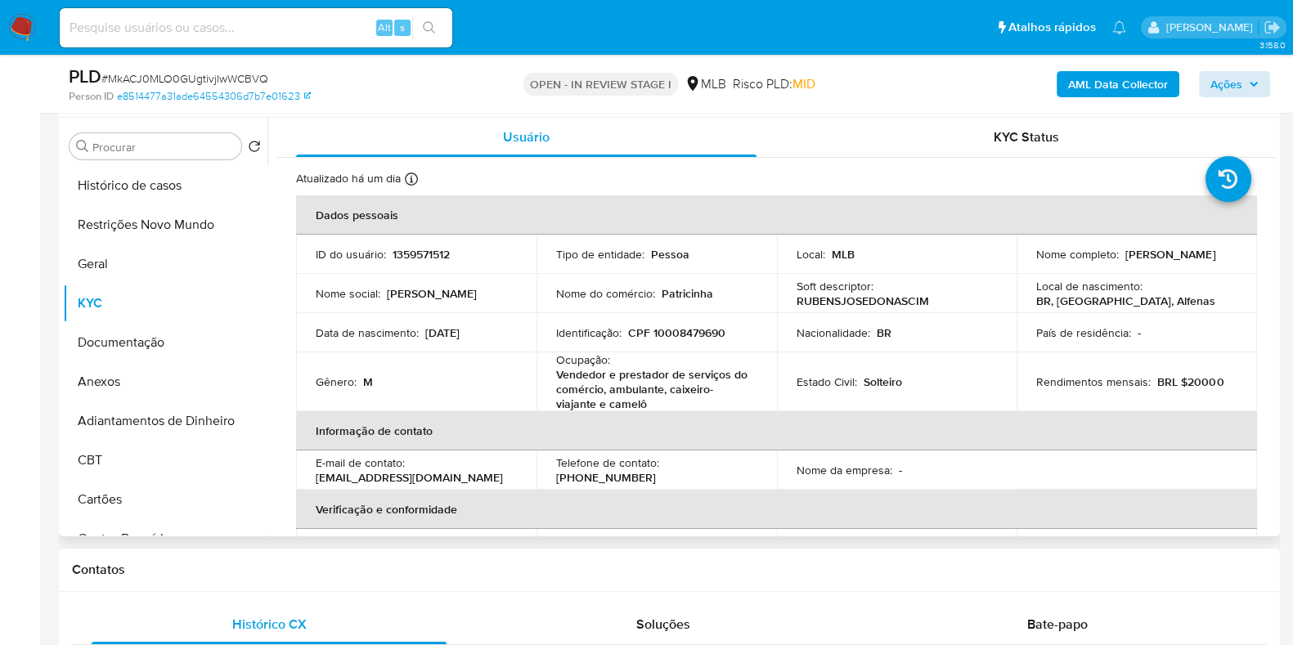
drag, startPoint x: 1215, startPoint y: 259, endPoint x: 1023, endPoint y: 263, distance: 191.4
click at [1023, 263] on td "Nome completo : Rubens Jose Do Nascimento Silva" at bounding box center [1137, 254] width 240 height 39
copy p "Rubens Jose Do Nascimento Silva"
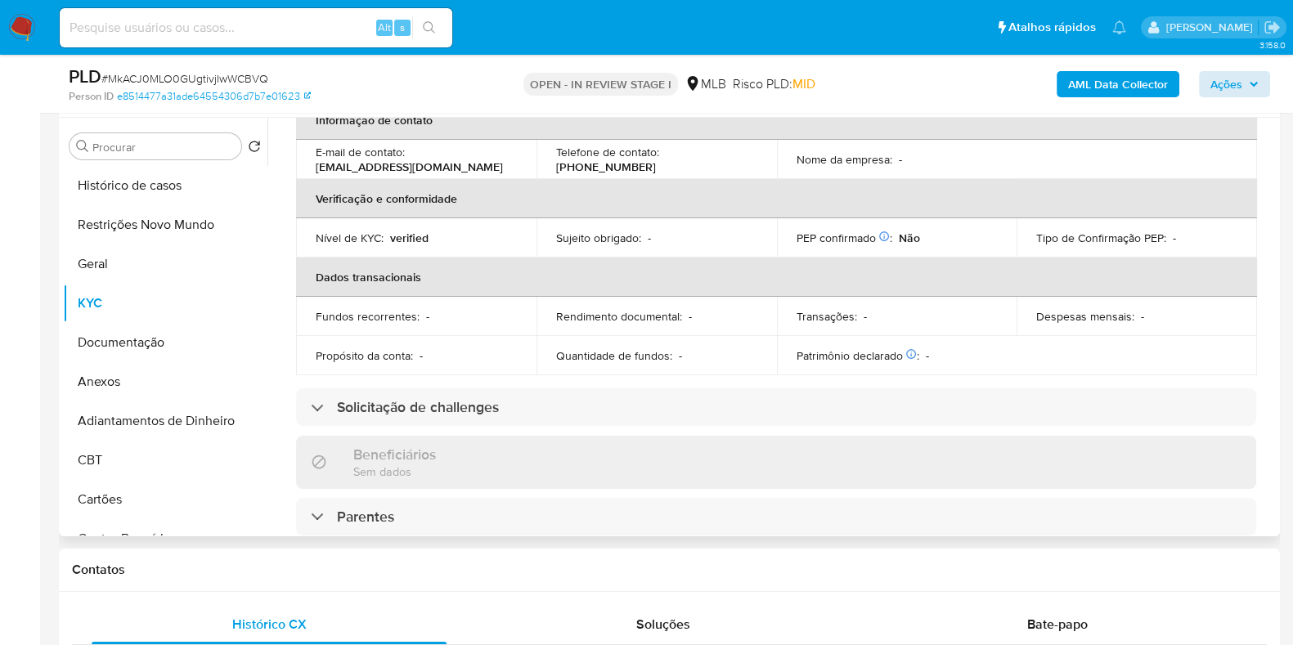
scroll to position [730, 0]
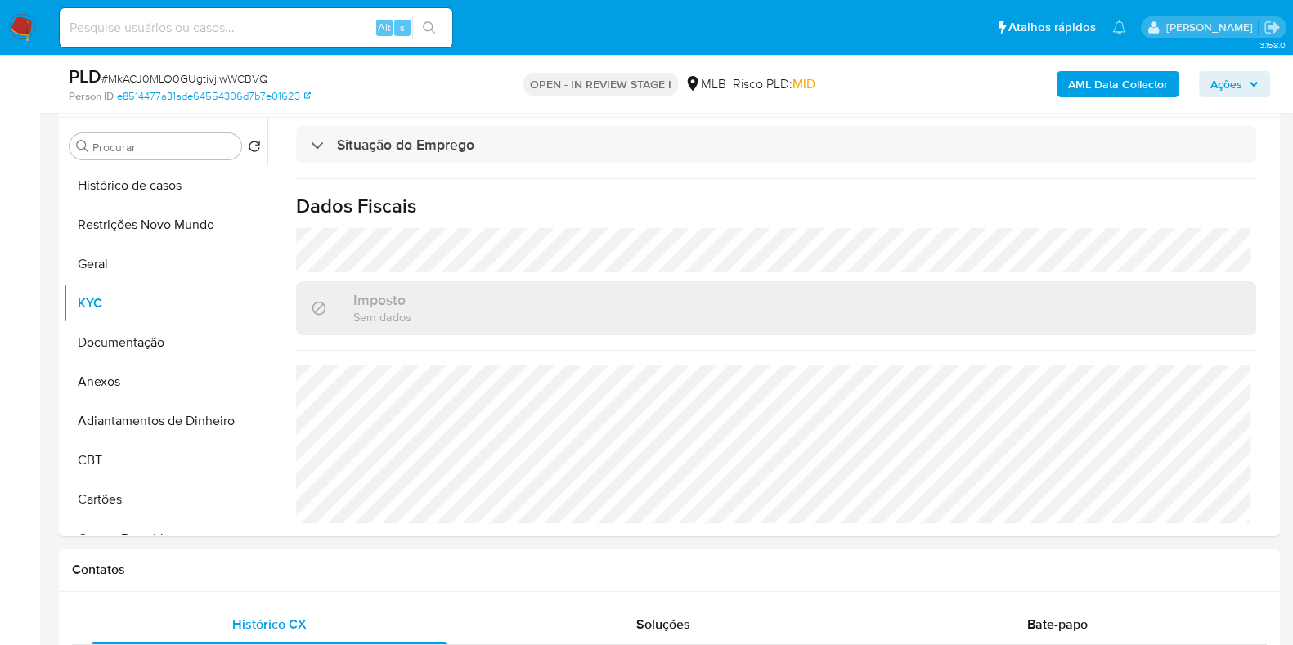
click at [1219, 82] on span "Ações" at bounding box center [1226, 84] width 32 height 26
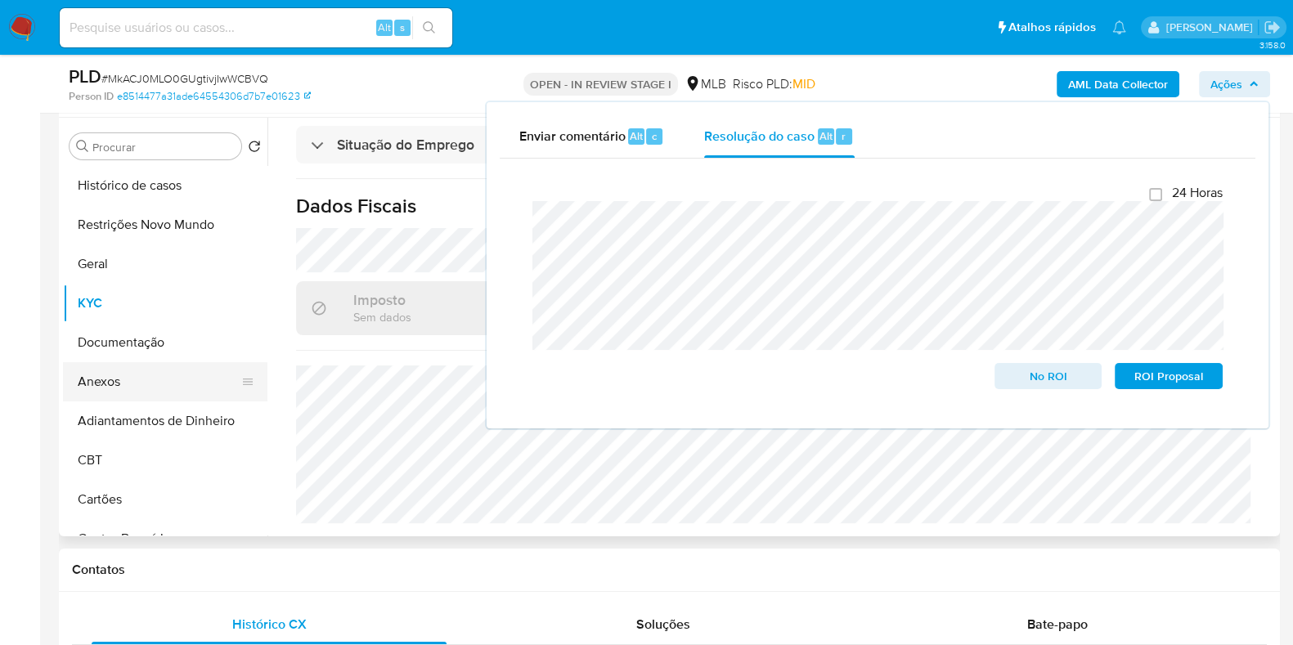
click at [152, 385] on button "Anexos" at bounding box center [158, 381] width 191 height 39
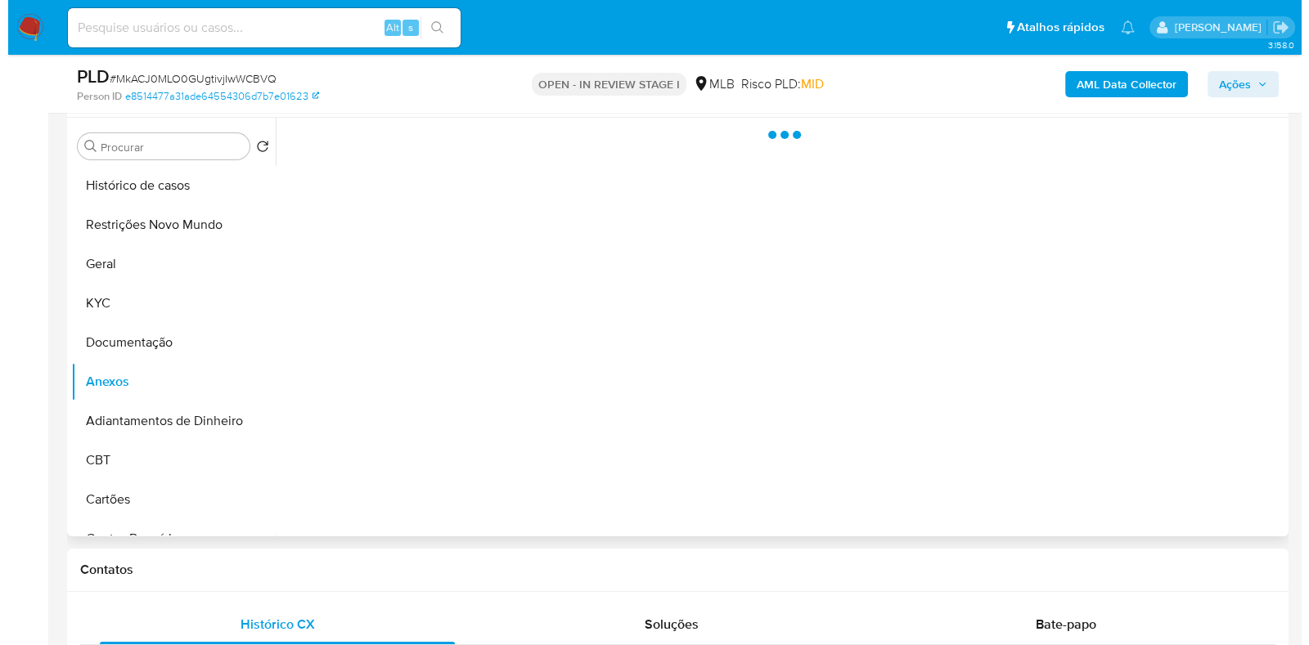
scroll to position [0, 0]
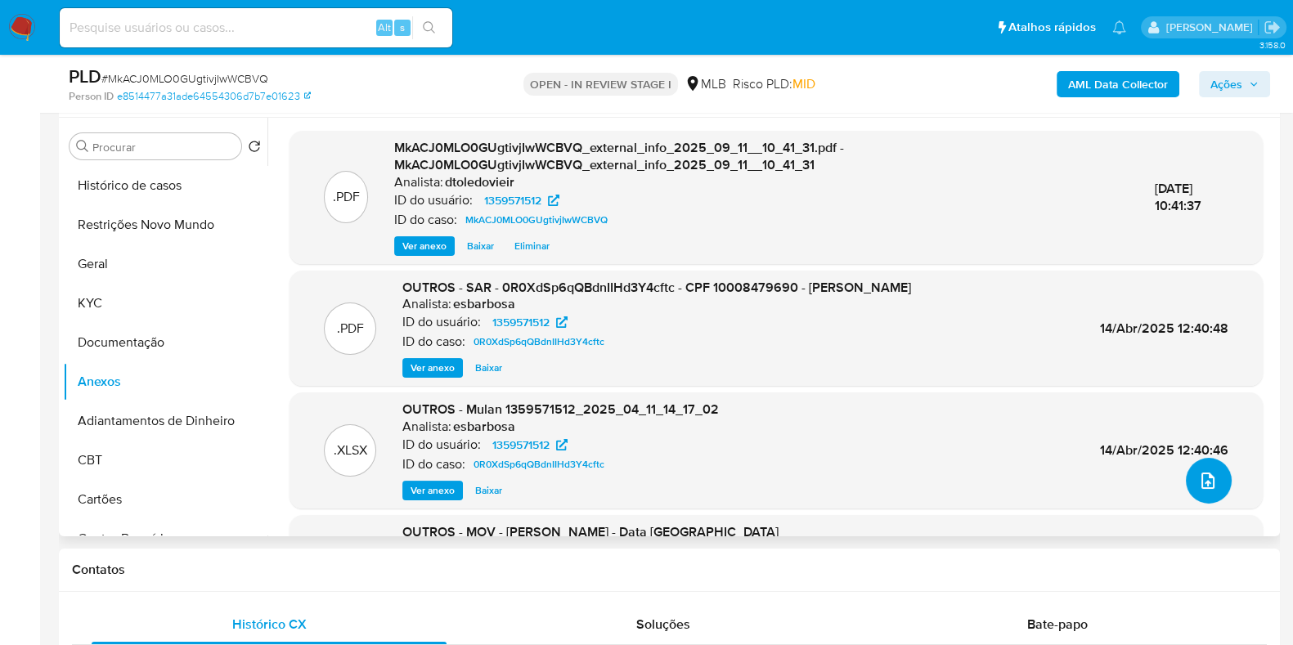
click at [1210, 484] on span "upload-file" at bounding box center [1208, 481] width 20 height 20
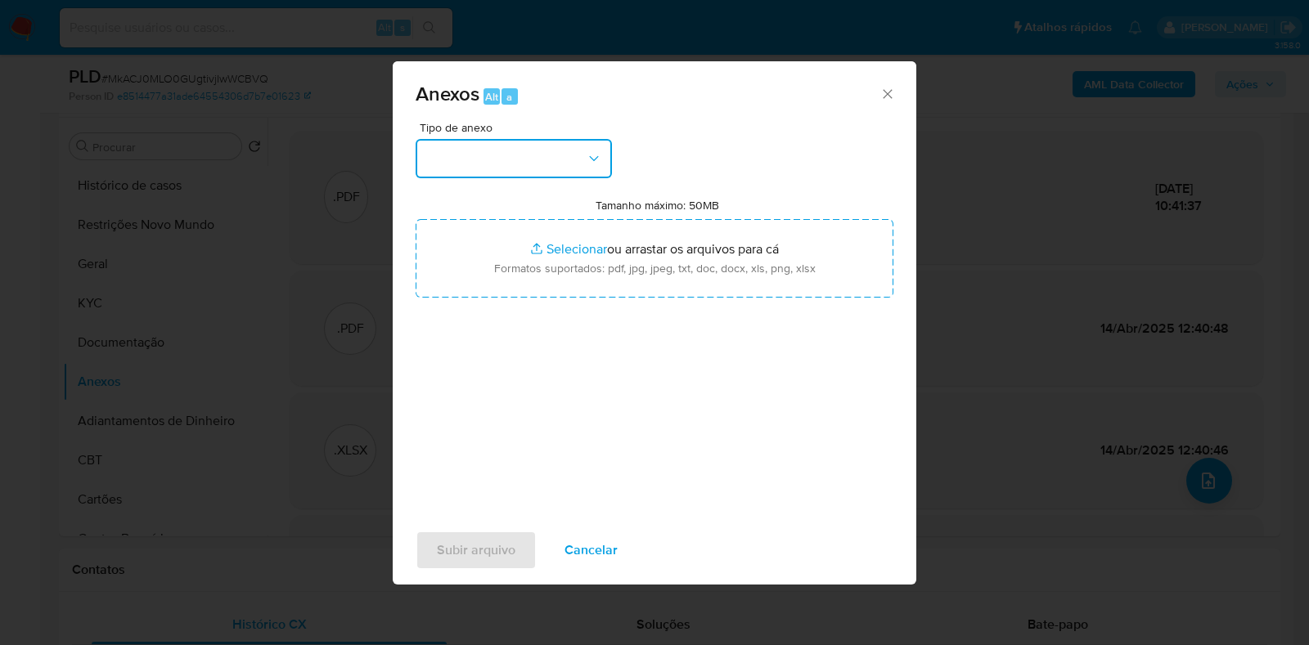
click at [566, 163] on button "button" at bounding box center [513, 158] width 196 height 39
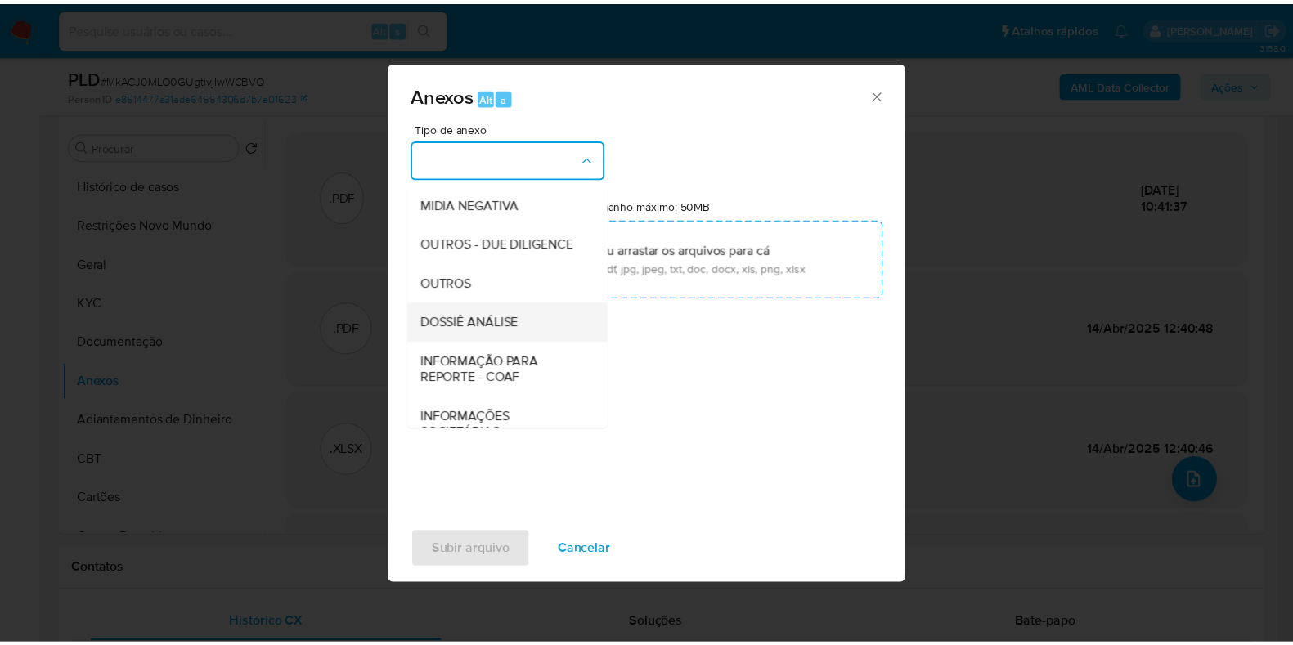
scroll to position [252, 0]
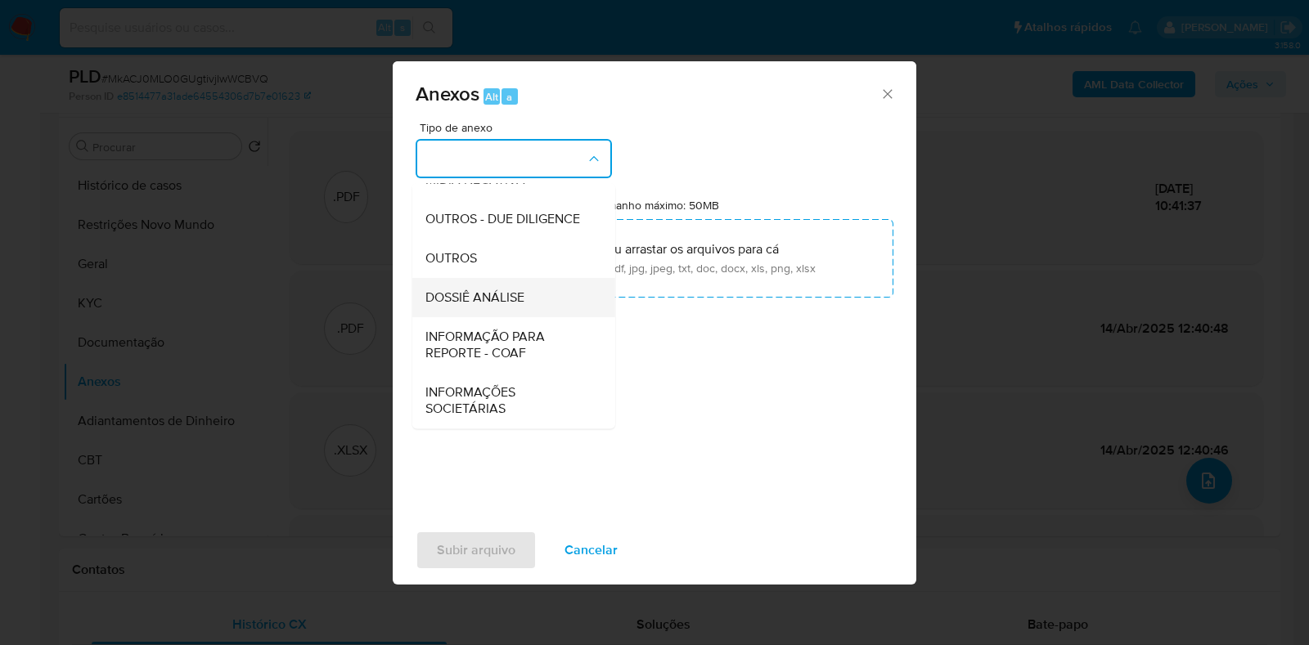
click at [528, 306] on div "DOSSIÊ ANÁLISE" at bounding box center [508, 297] width 167 height 39
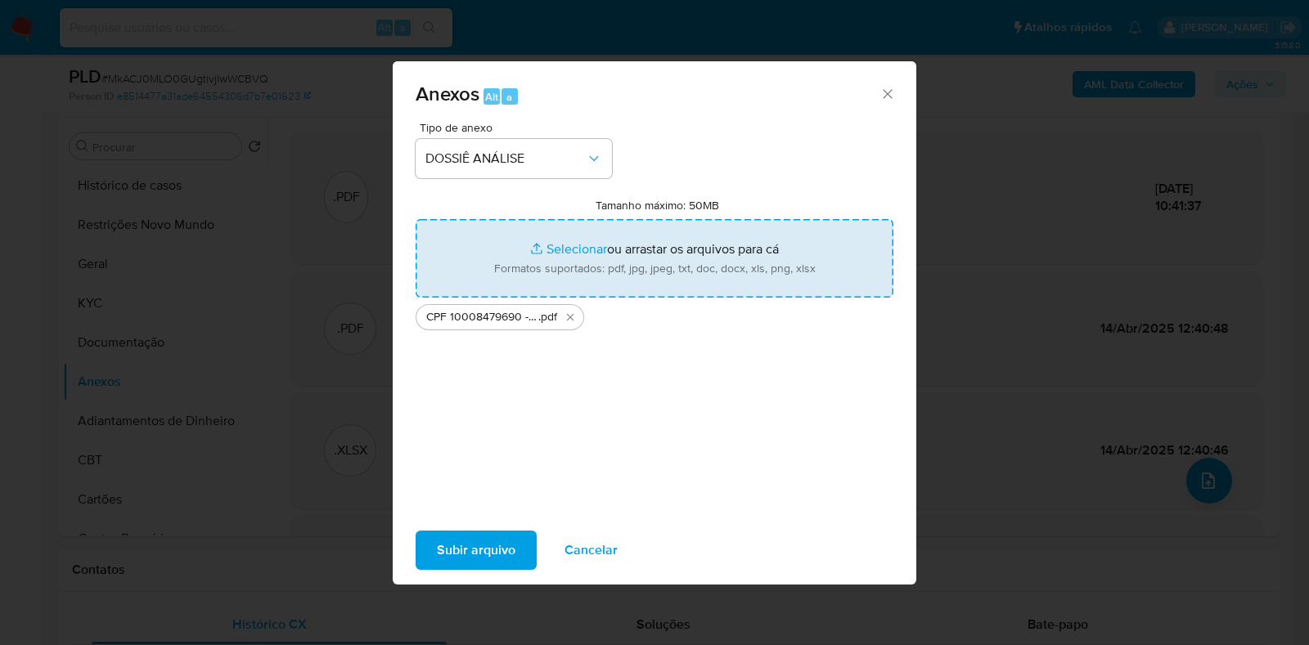
type input "C:\fakepath\Mulan 1359571512_2025_09_10_09_28_17.xlsx"
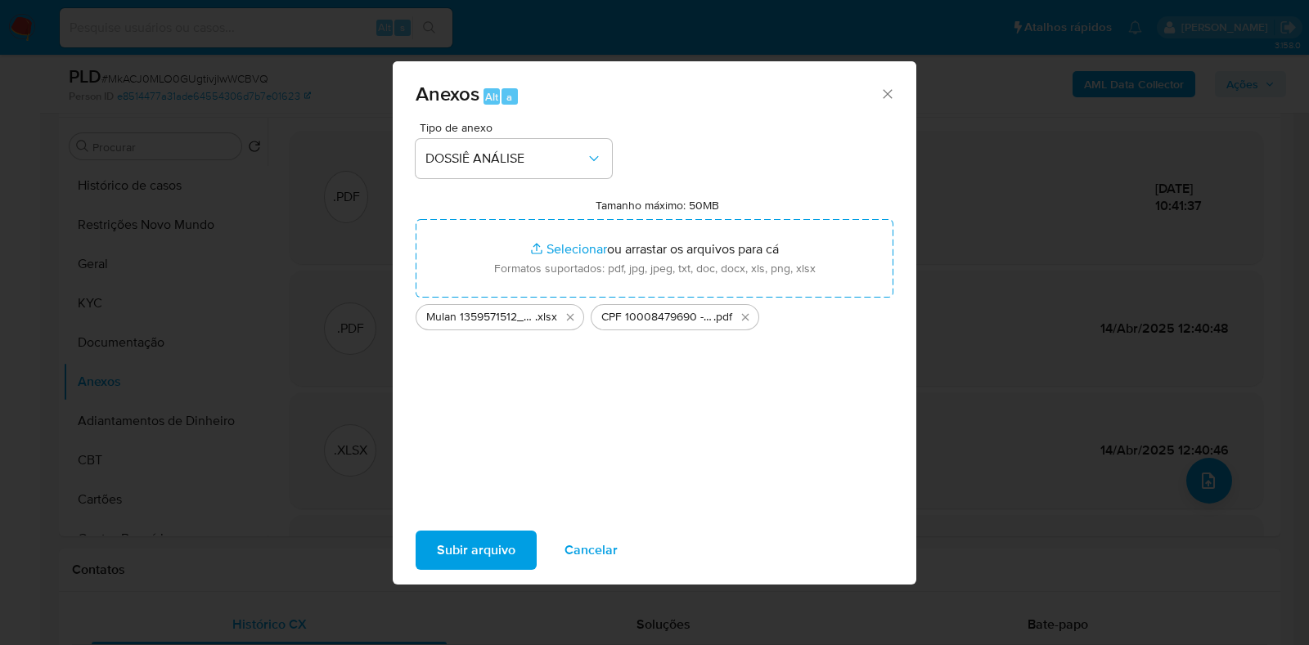
click at [461, 544] on span "Subir arquivo" at bounding box center [476, 550] width 79 height 36
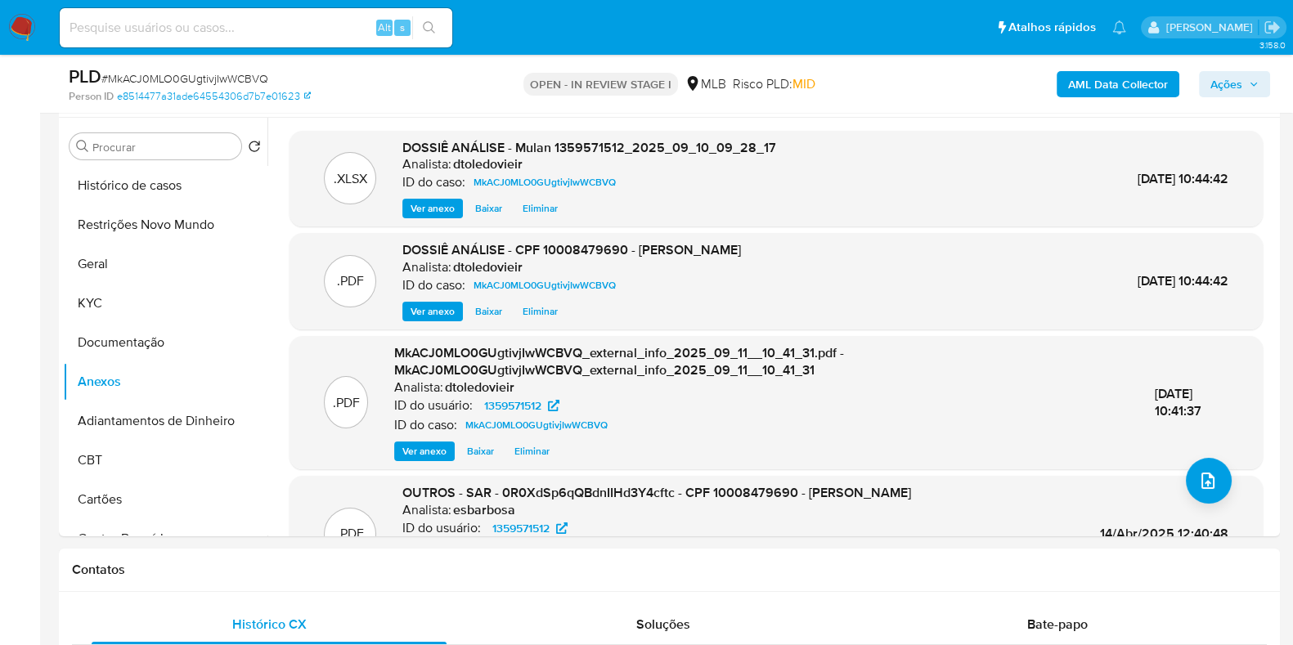
click at [1236, 88] on span "Ações" at bounding box center [1226, 84] width 32 height 26
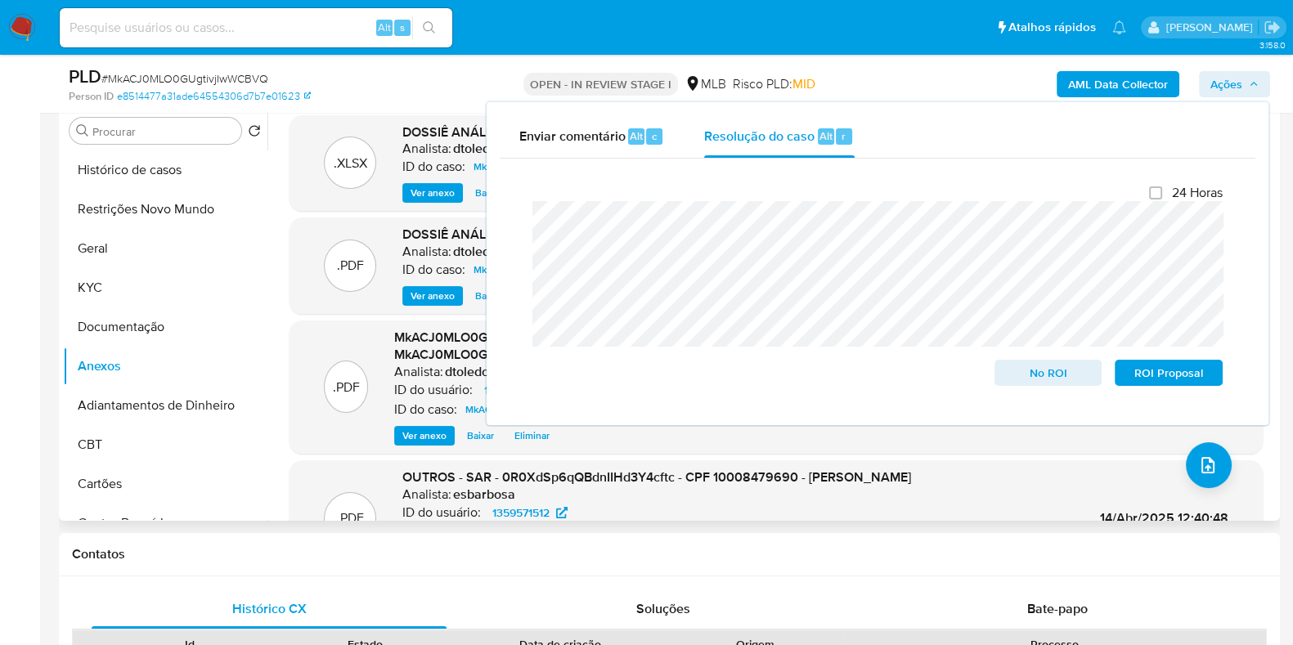
scroll to position [204, 0]
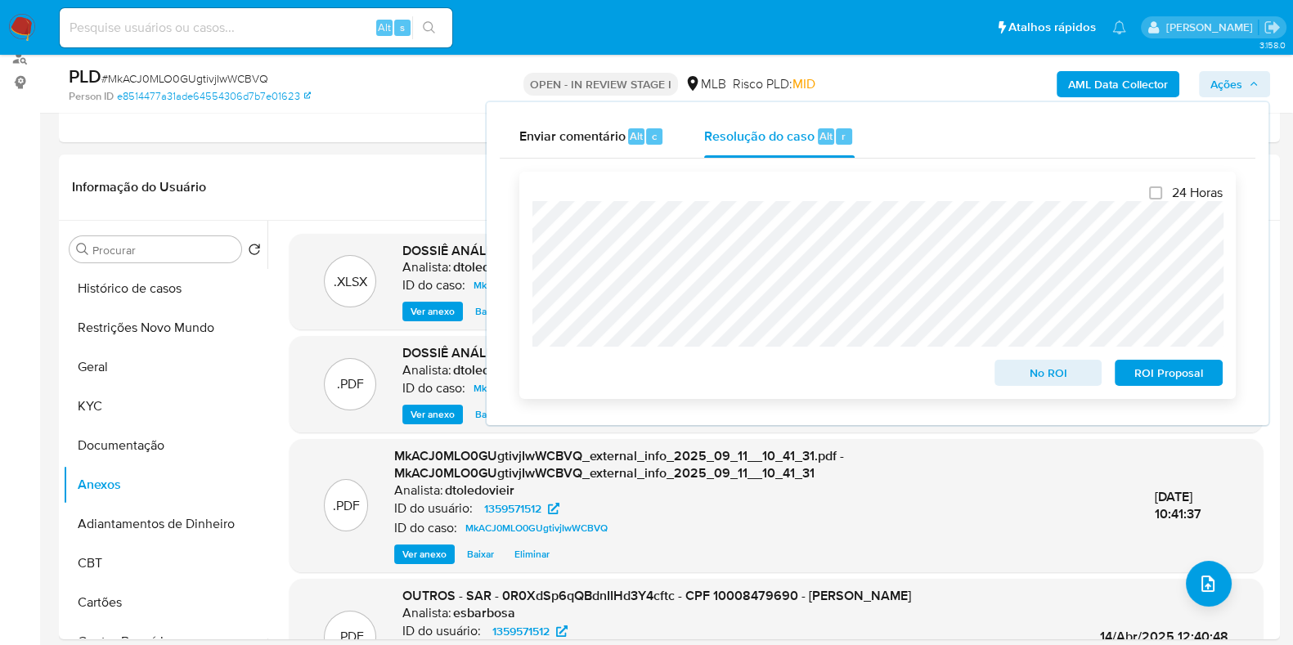
click at [1028, 370] on span "No ROI" at bounding box center [1048, 372] width 85 height 23
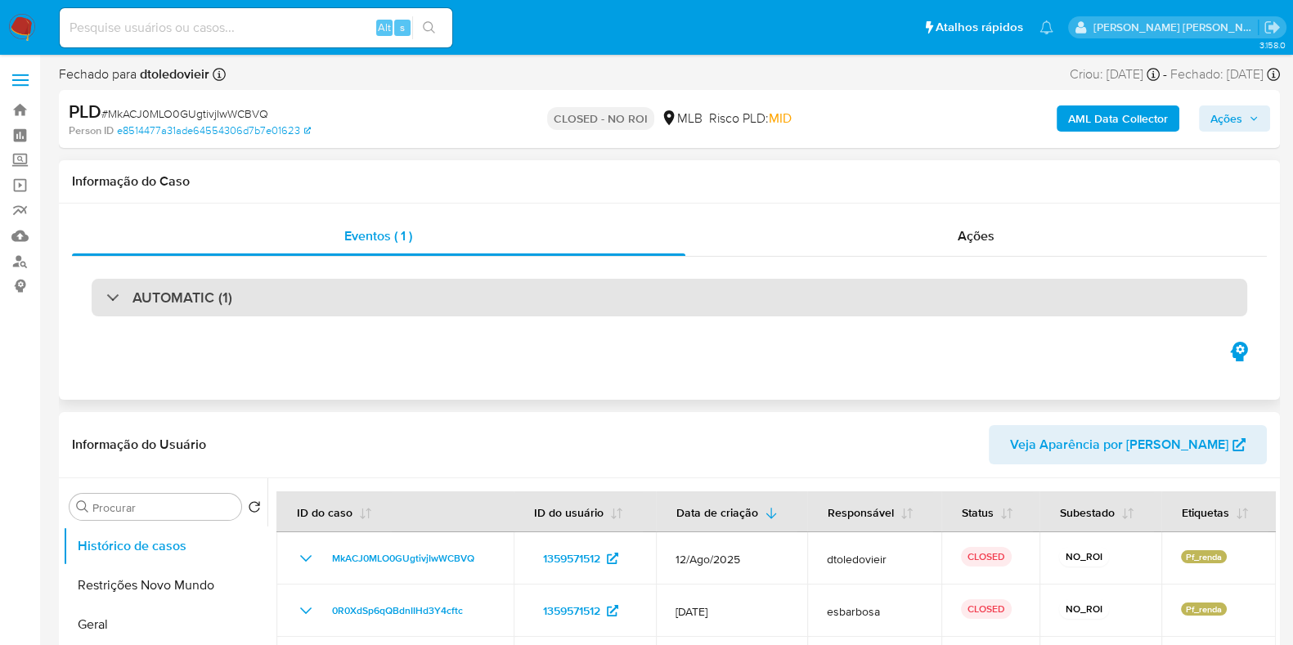
select select "10"
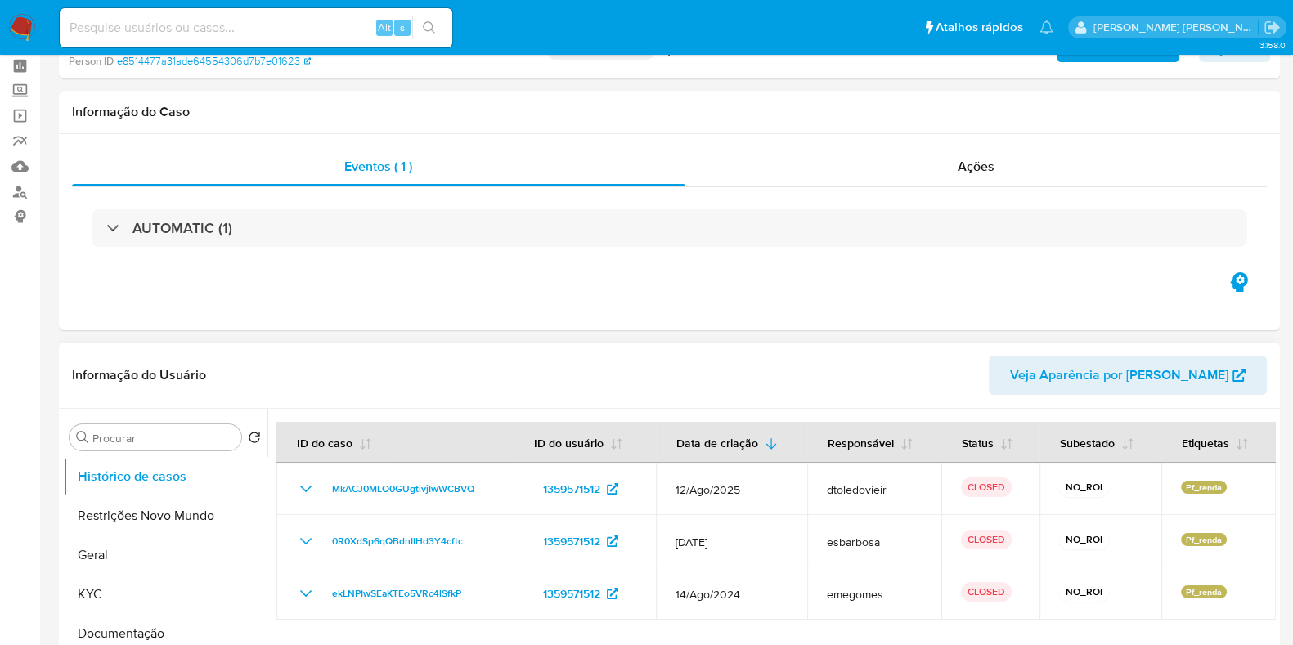
scroll to position [101, 0]
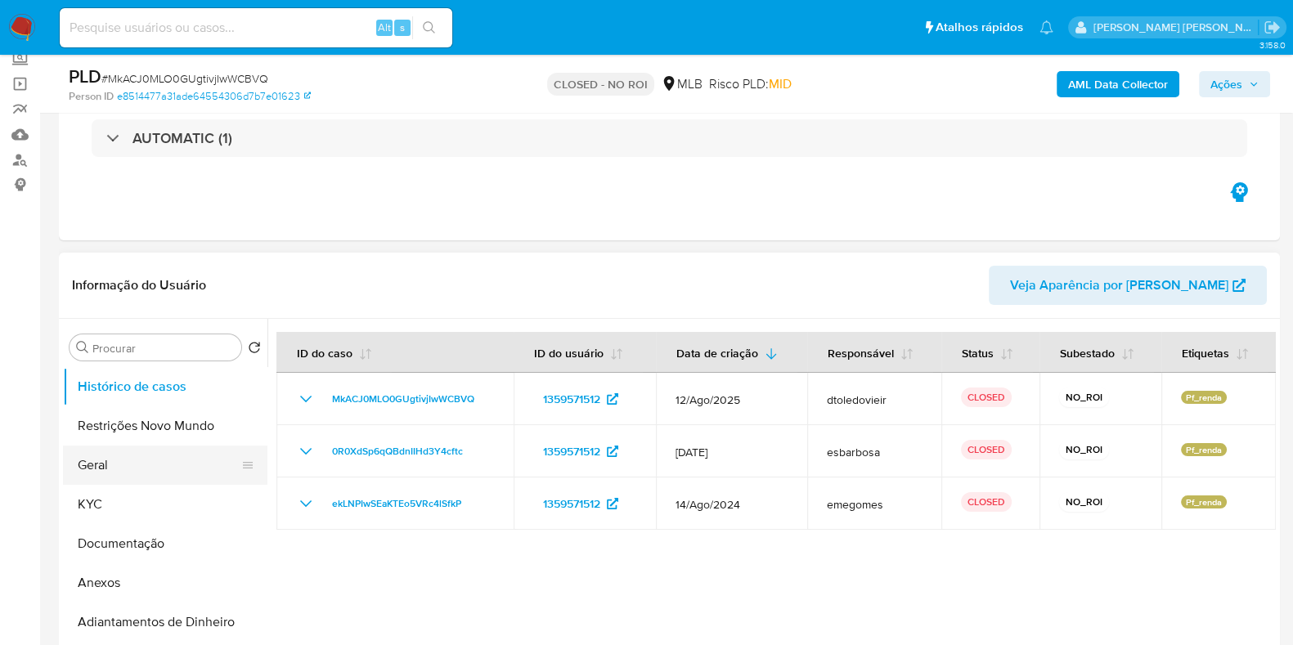
click at [176, 463] on button "Geral" at bounding box center [158, 465] width 191 height 39
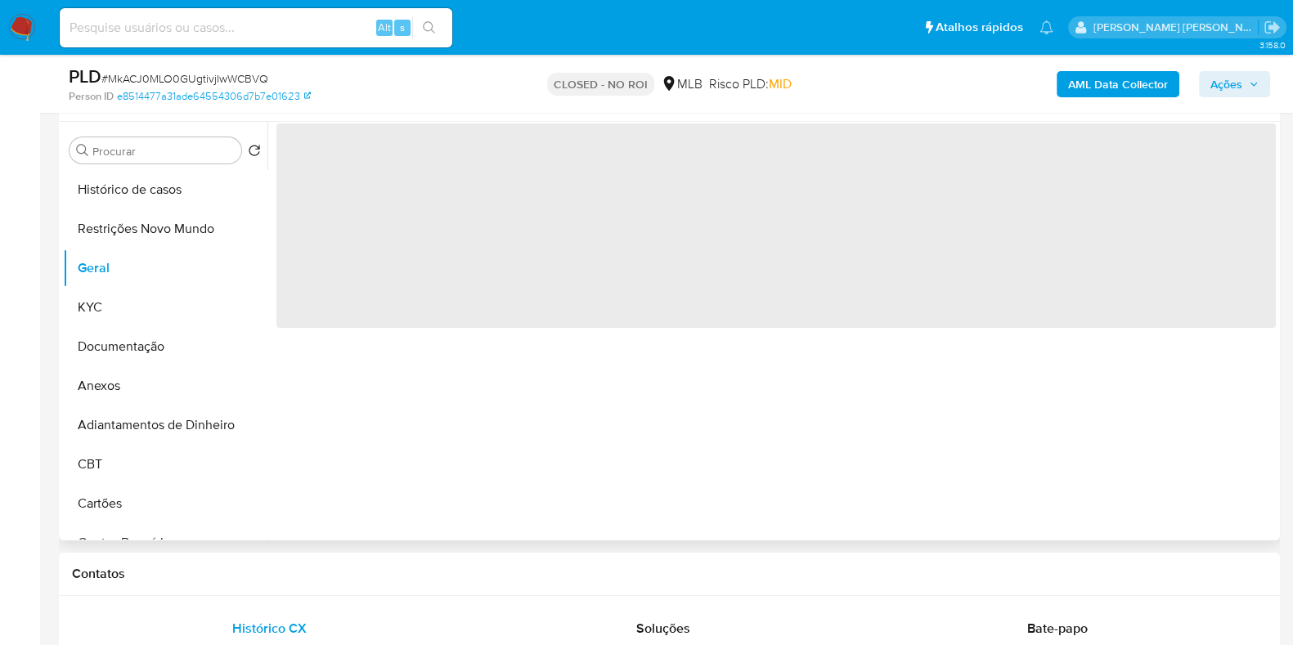
scroll to position [307, 0]
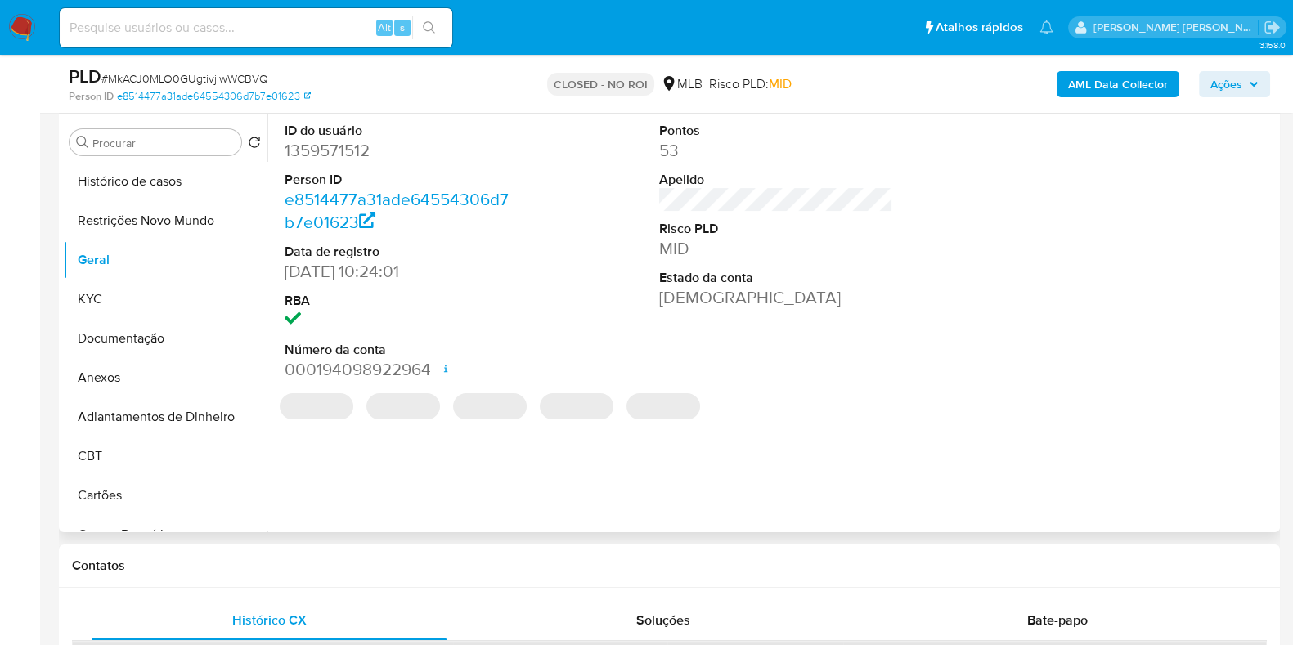
click at [334, 156] on dd "1359571512" at bounding box center [402, 150] width 234 height 23
copy dd "1359571512"
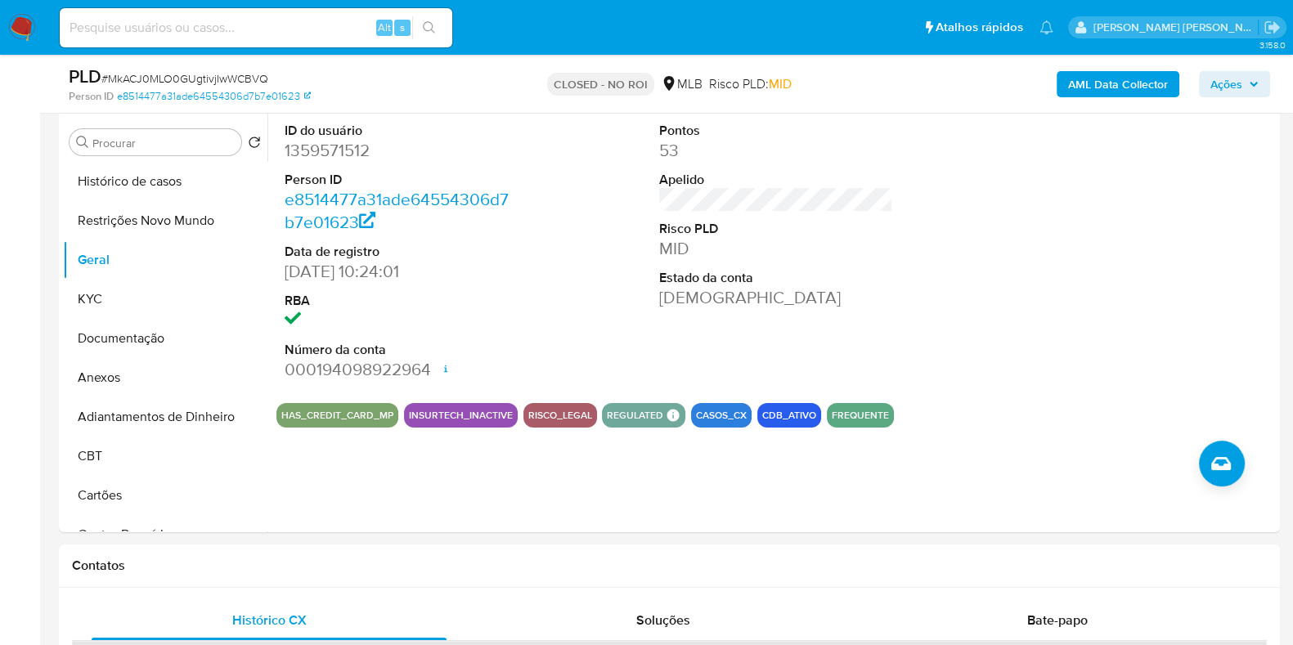
click at [245, 36] on input at bounding box center [256, 27] width 393 height 21
paste input "161720605"
type input "161720605"
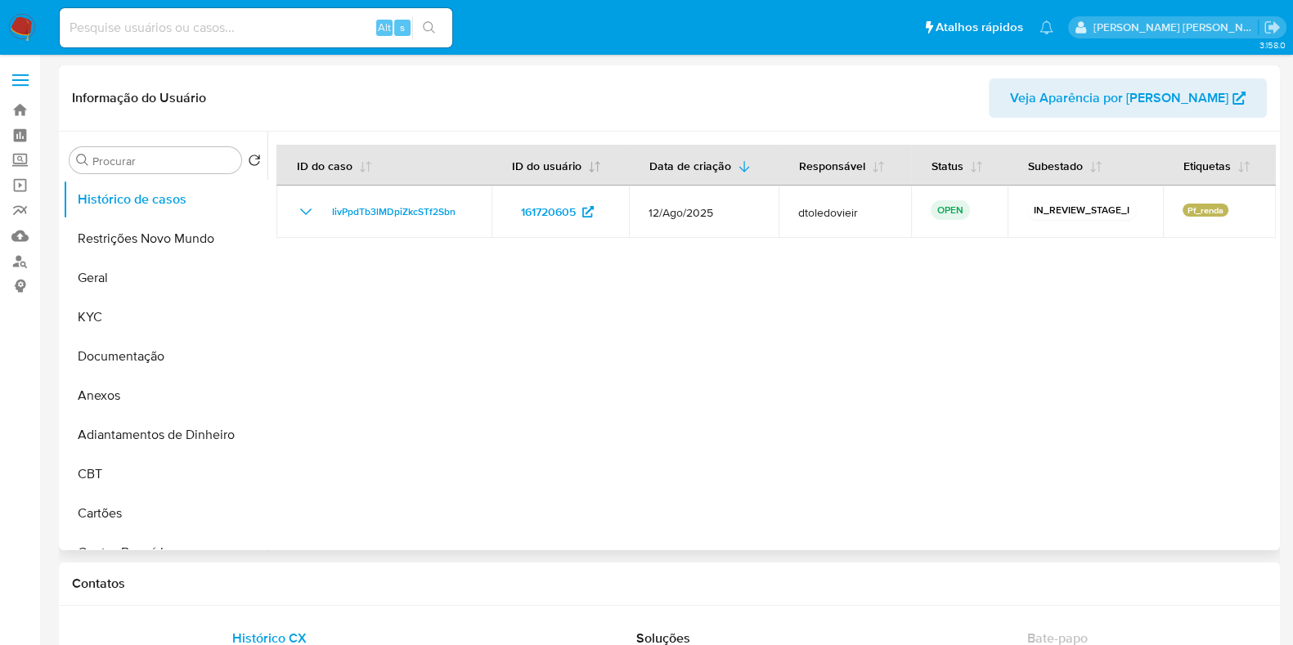
select select "10"
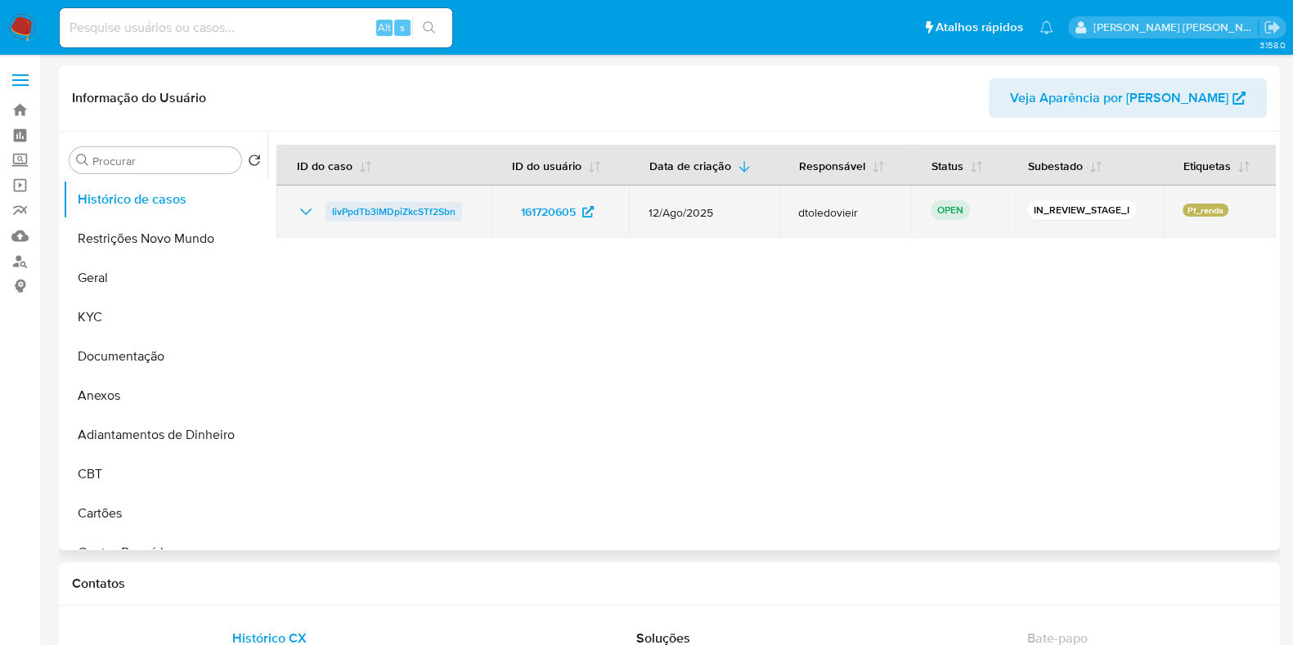
click at [375, 202] on span "IivPpdTb3lMDpiZkcSTf2Sbn" at bounding box center [393, 212] width 123 height 20
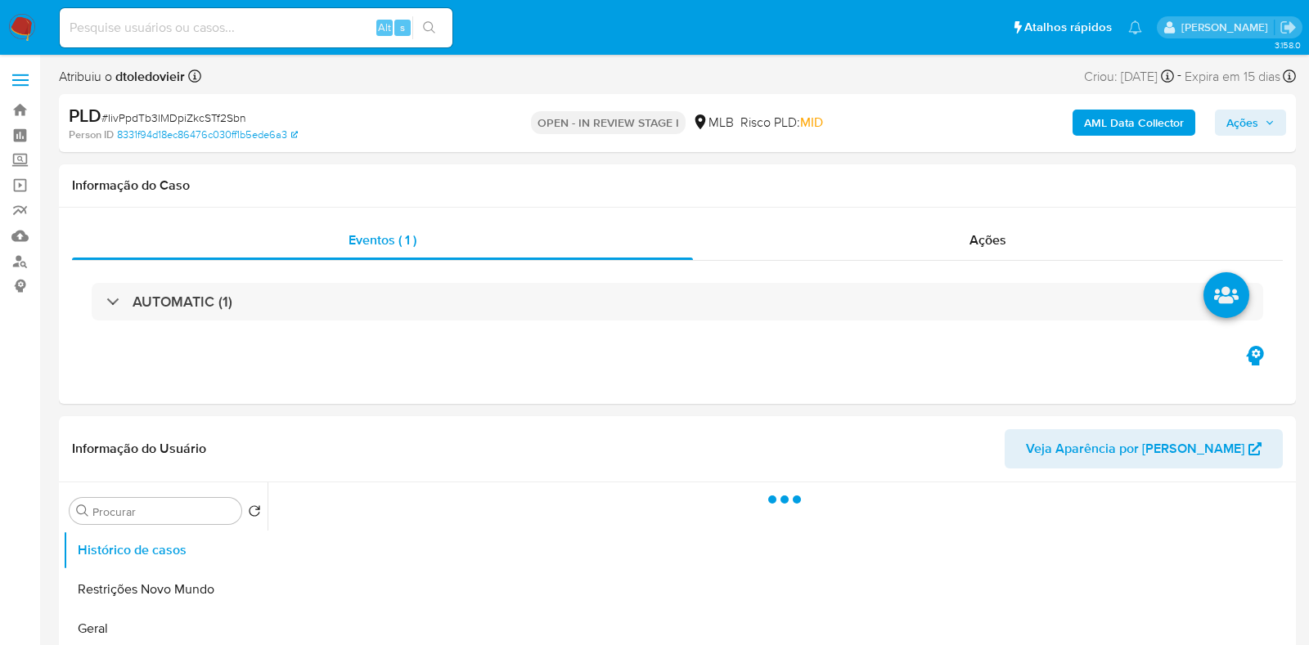
select select "10"
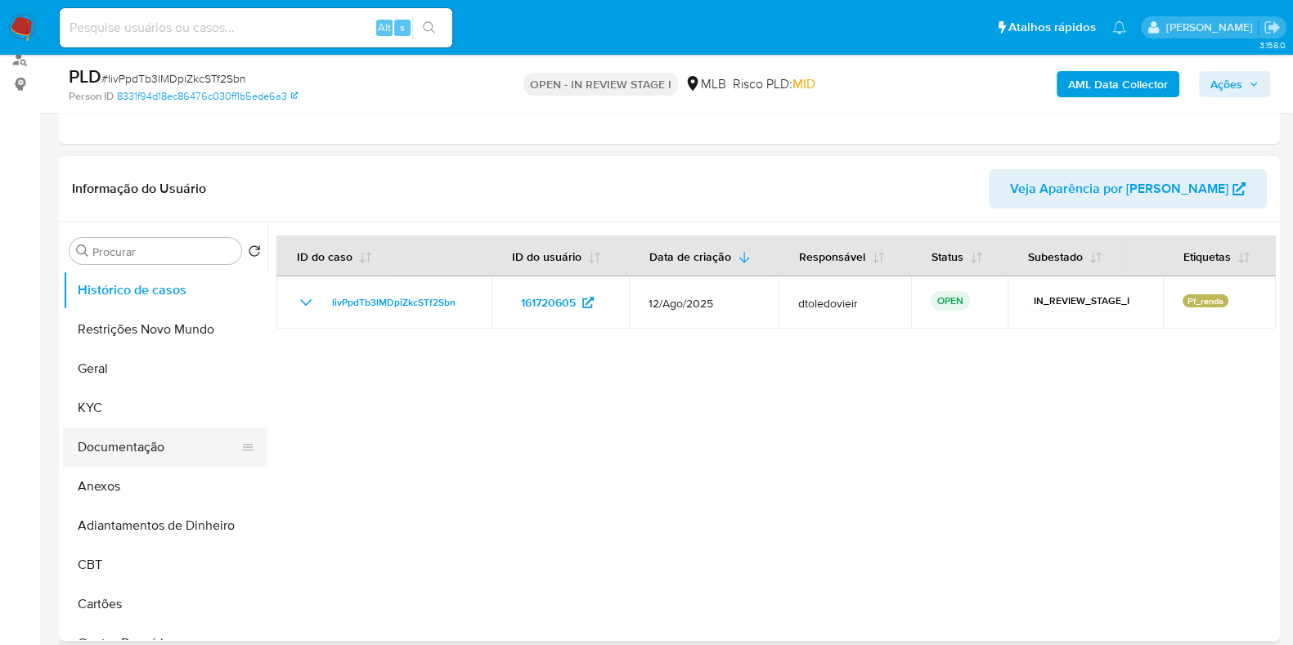
scroll to position [204, 0]
click at [114, 439] on button "Documentação" at bounding box center [158, 445] width 191 height 39
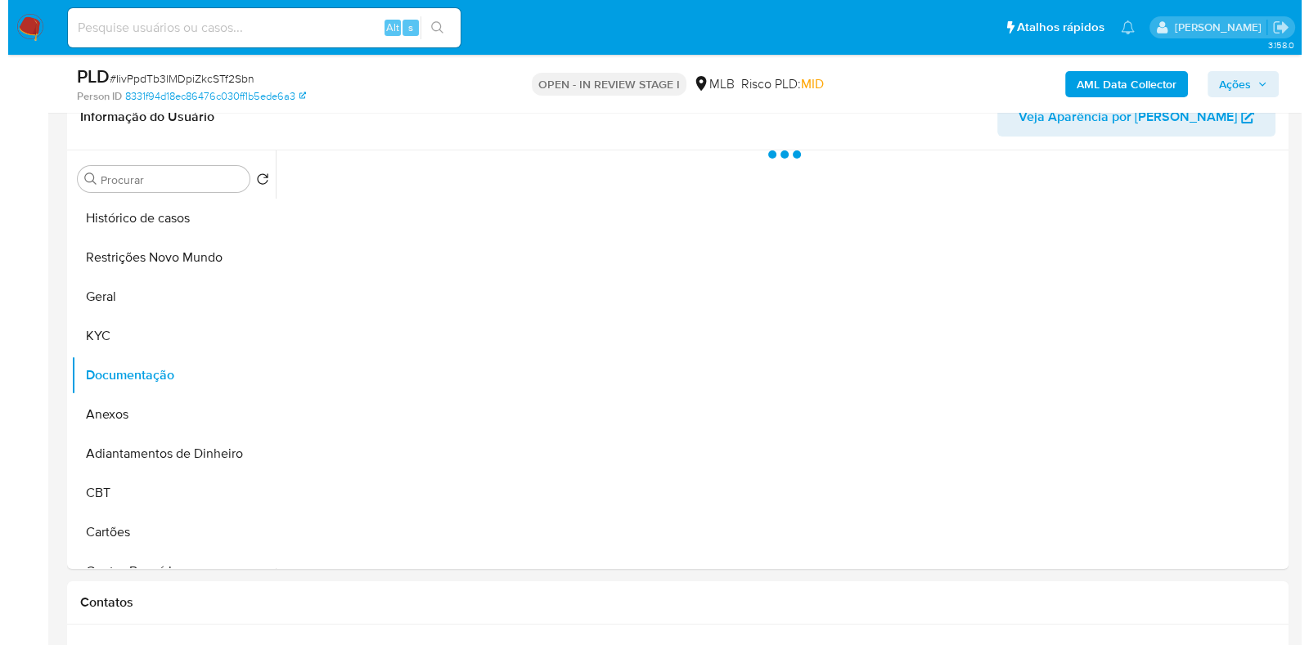
scroll to position [307, 0]
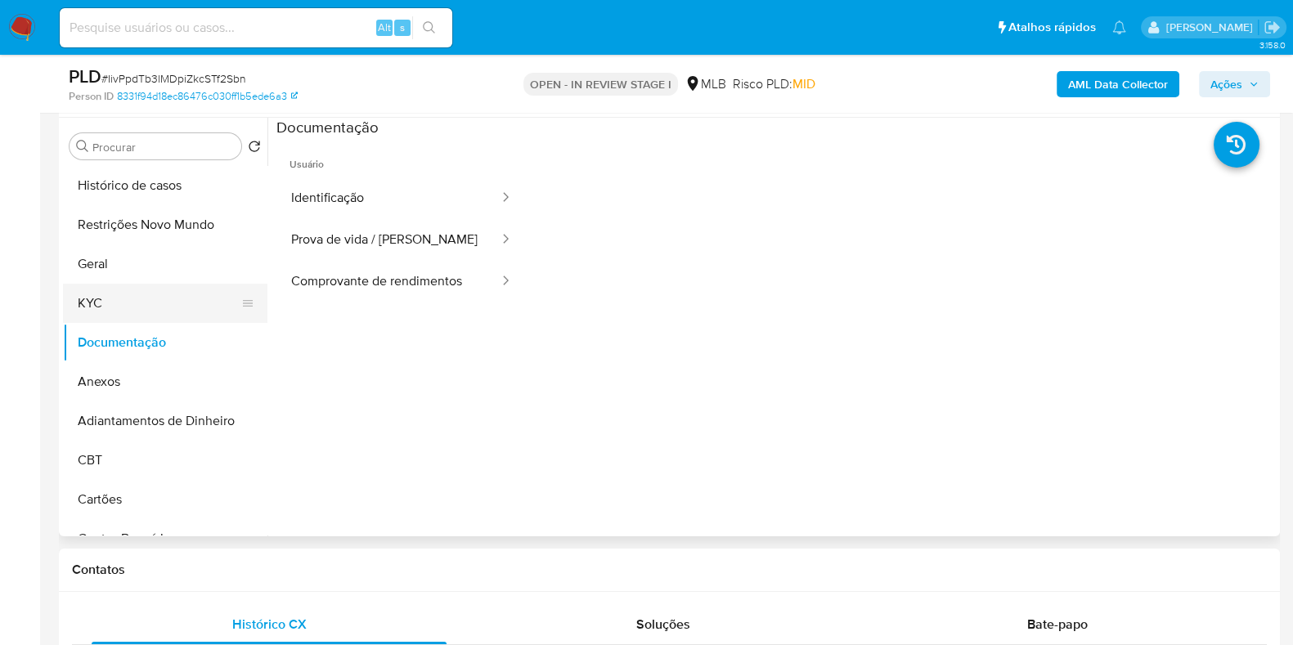
click at [123, 296] on button "KYC" at bounding box center [158, 303] width 191 height 39
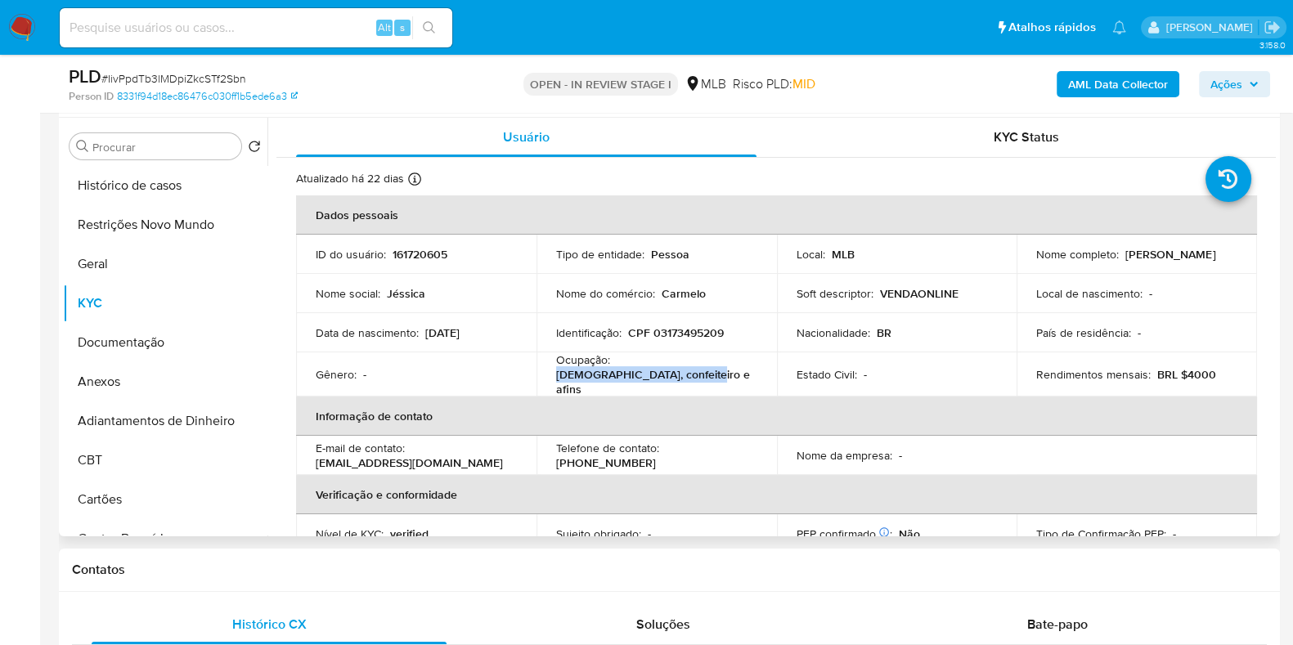
drag, startPoint x: 708, startPoint y: 383, endPoint x: 549, endPoint y: 375, distance: 159.7
click at [549, 375] on td "Ocupação : Padeiro, confeiteiro e afins" at bounding box center [657, 374] width 240 height 44
copy p "Padeiro, confeiteiro e afins"
click at [115, 333] on button "Documentação" at bounding box center [158, 342] width 191 height 39
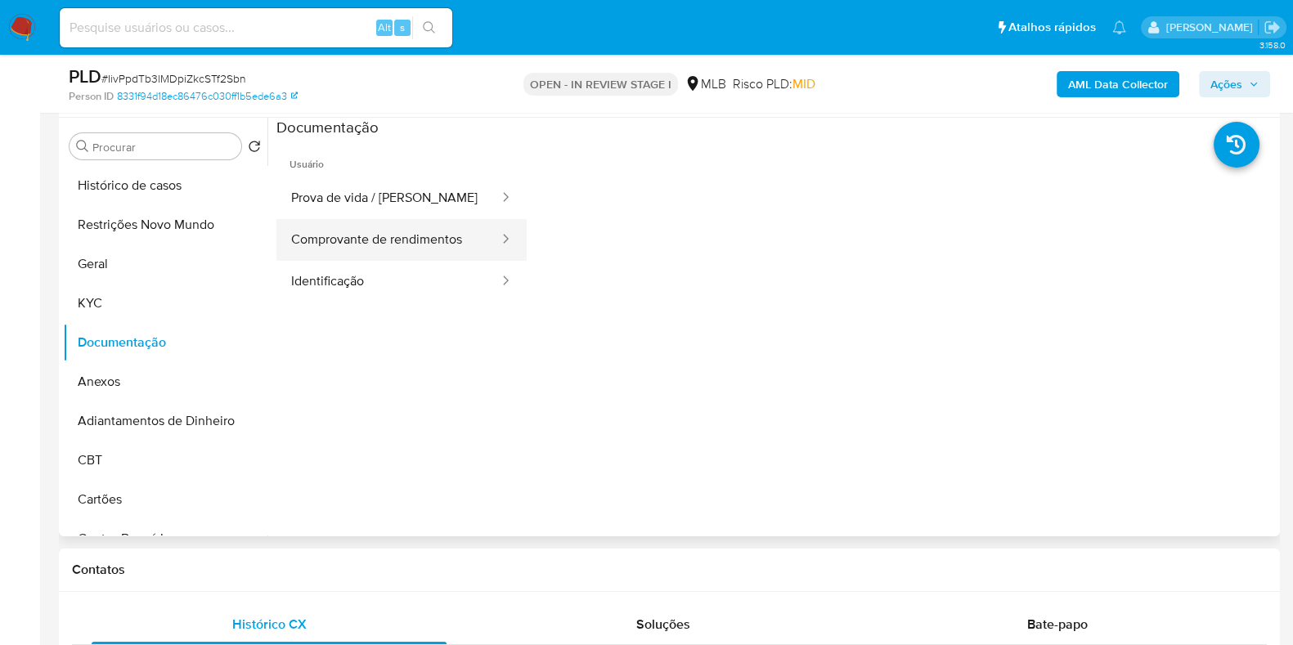
click at [424, 247] on button "Comprovante de rendimentos" at bounding box center [388, 240] width 224 height 42
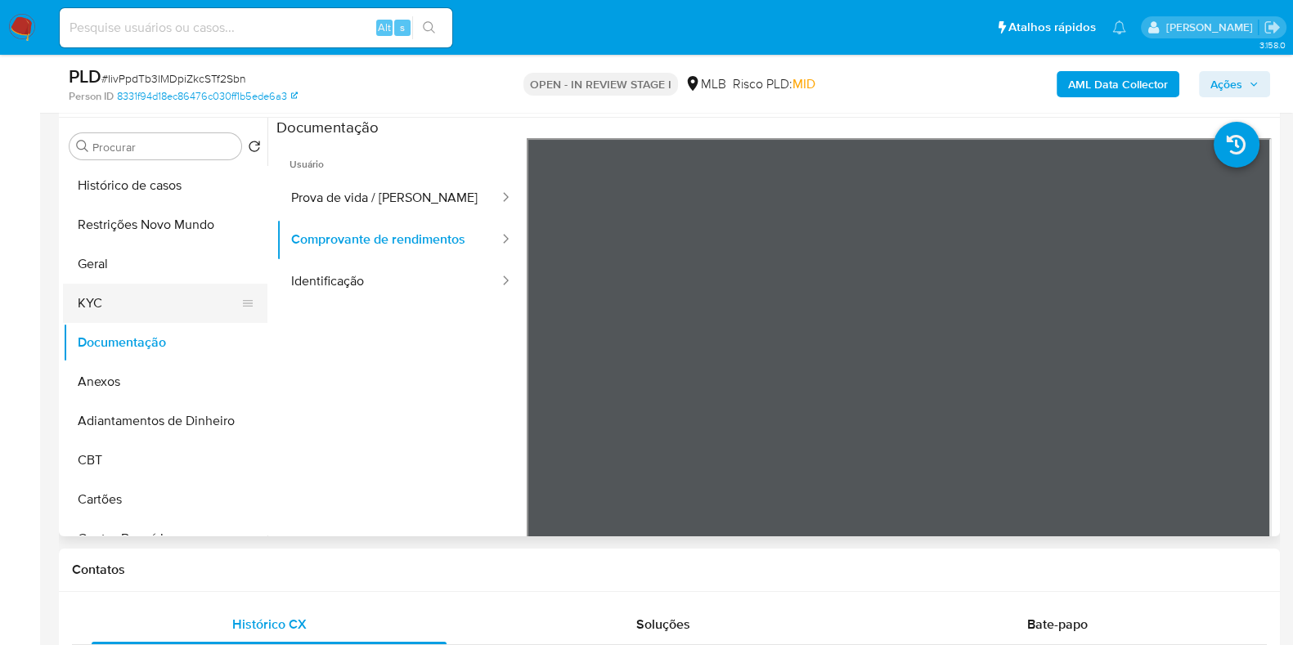
click at [110, 314] on button "KYC" at bounding box center [158, 303] width 191 height 39
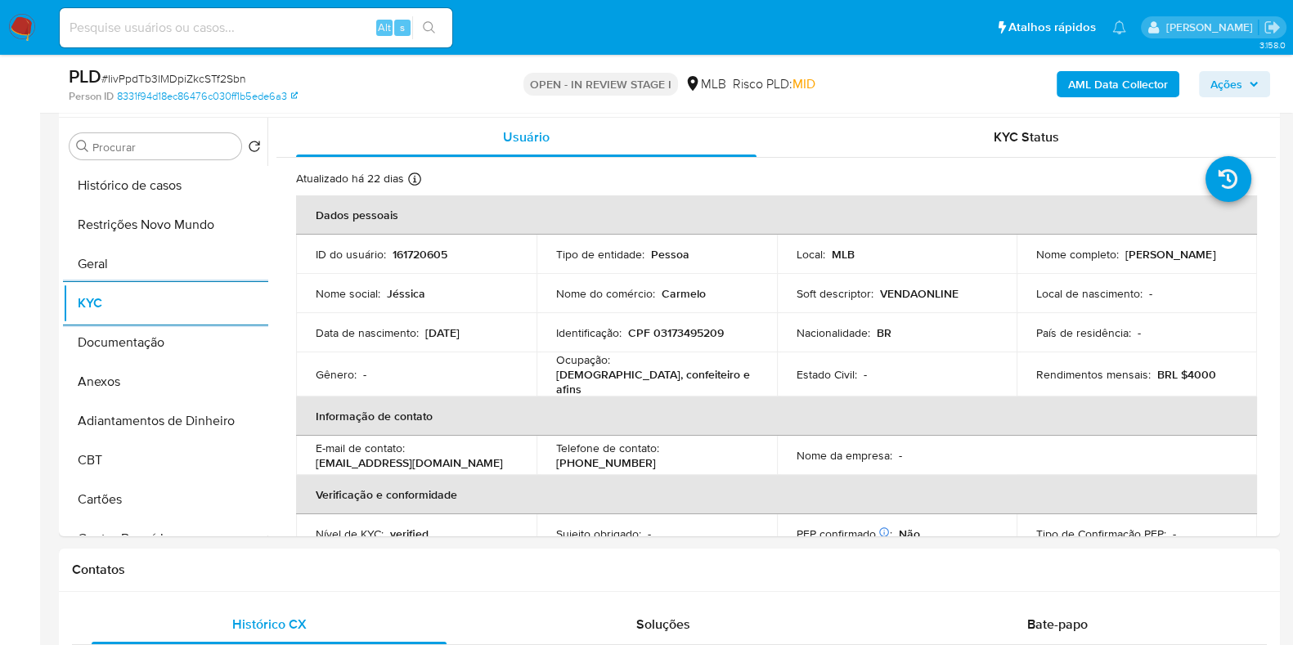
click at [1113, 86] on b "AML Data Collector" at bounding box center [1118, 84] width 100 height 26
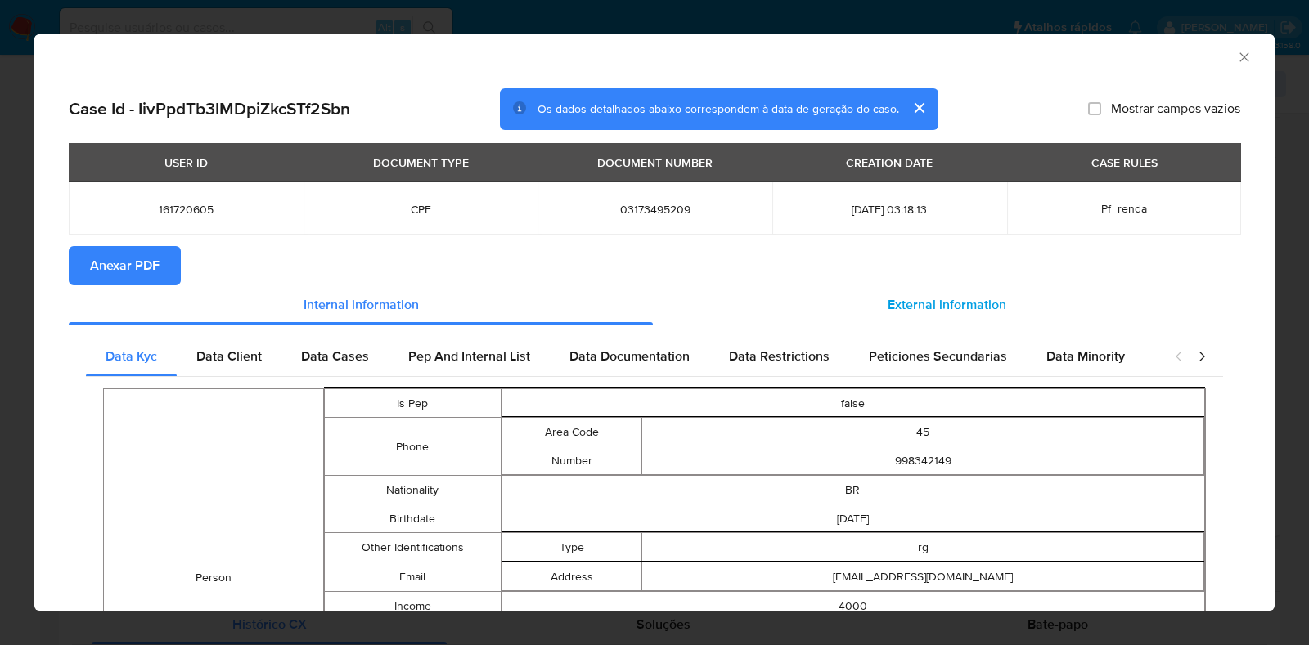
click at [909, 290] on div "External information" at bounding box center [946, 304] width 587 height 39
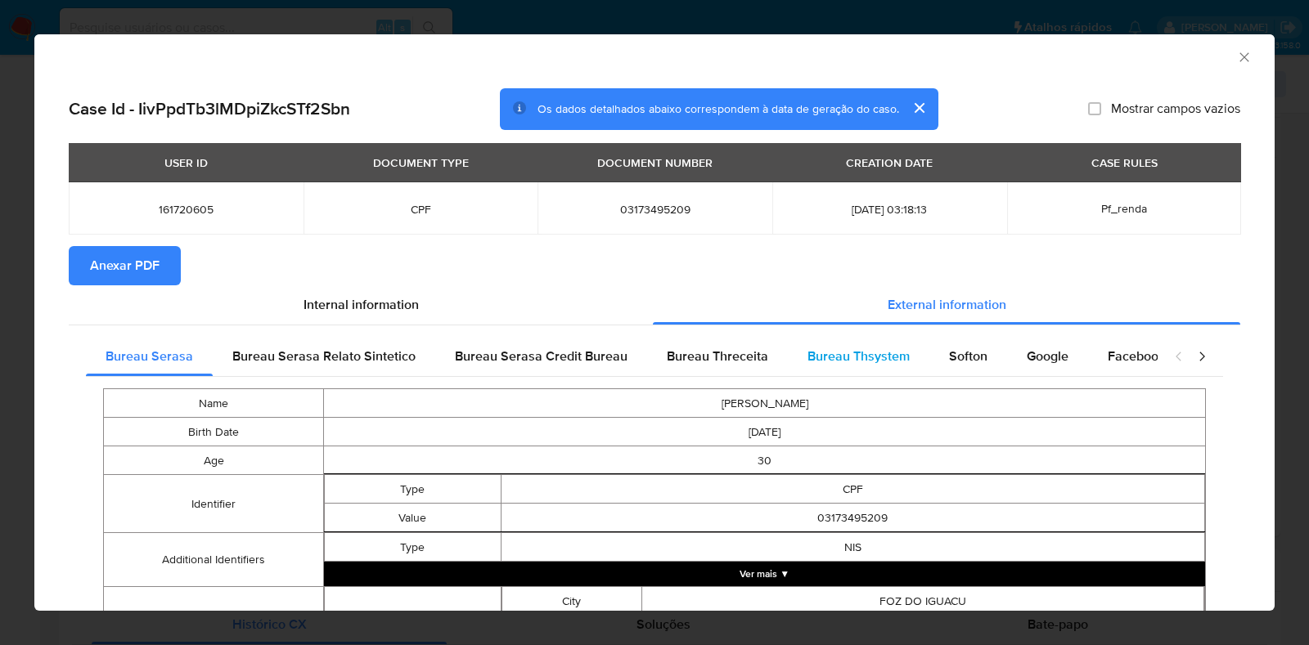
click at [794, 361] on div "Bureau Thsystem" at bounding box center [858, 356] width 141 height 39
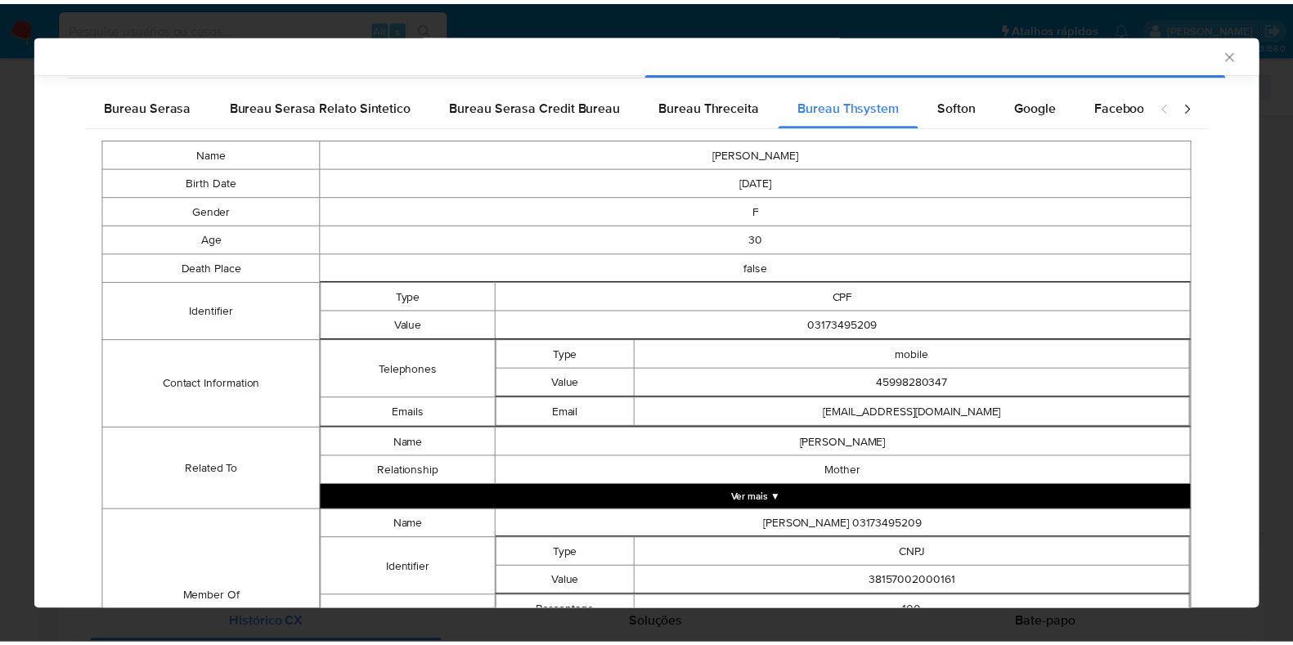
scroll to position [384, 0]
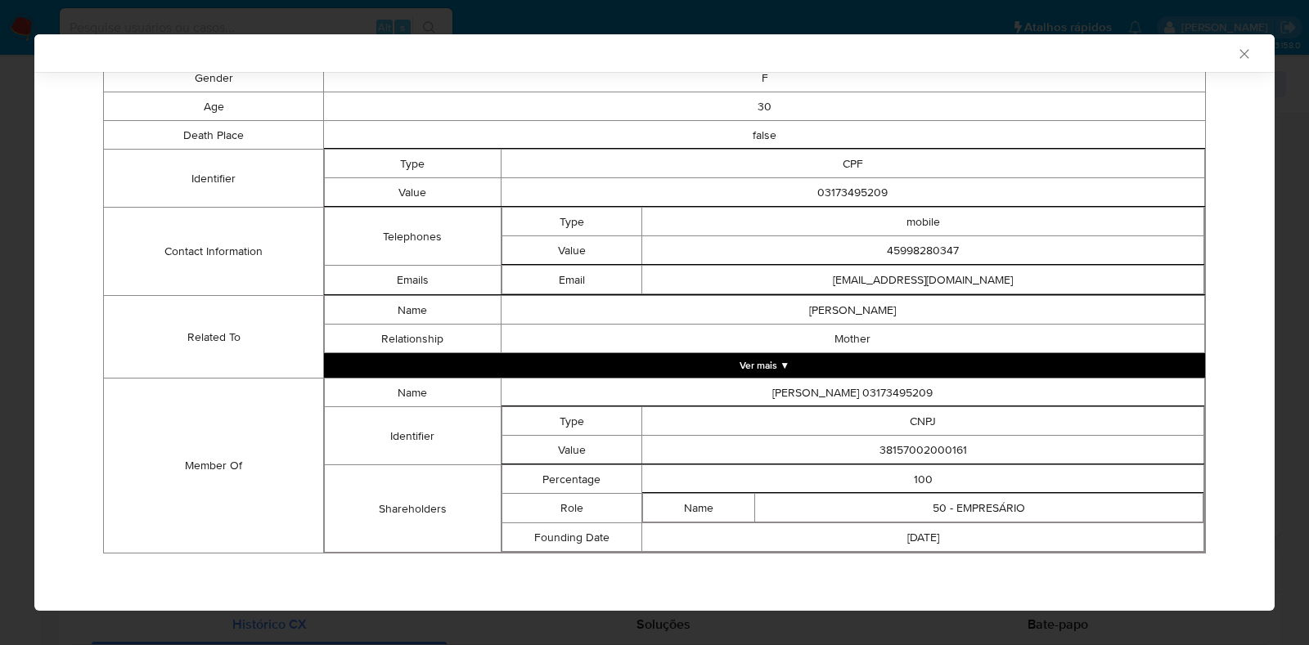
click at [880, 451] on td "38157002000161" at bounding box center [923, 450] width 562 height 29
copy td "38157002000161"
click at [11, 345] on div "AML Data Collector Case Id - IivPpdTb3lMDpiZkcSTf2Sbn Os dados detalhados abaix…" at bounding box center [654, 322] width 1309 height 645
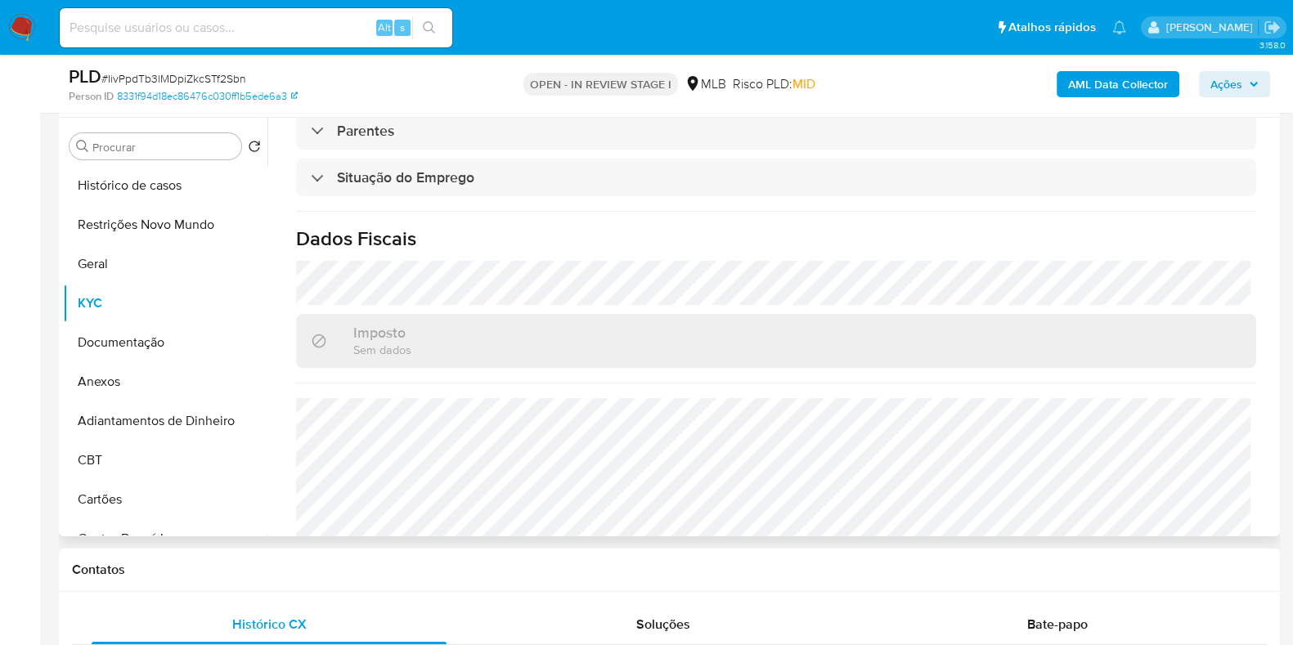
scroll to position [711, 0]
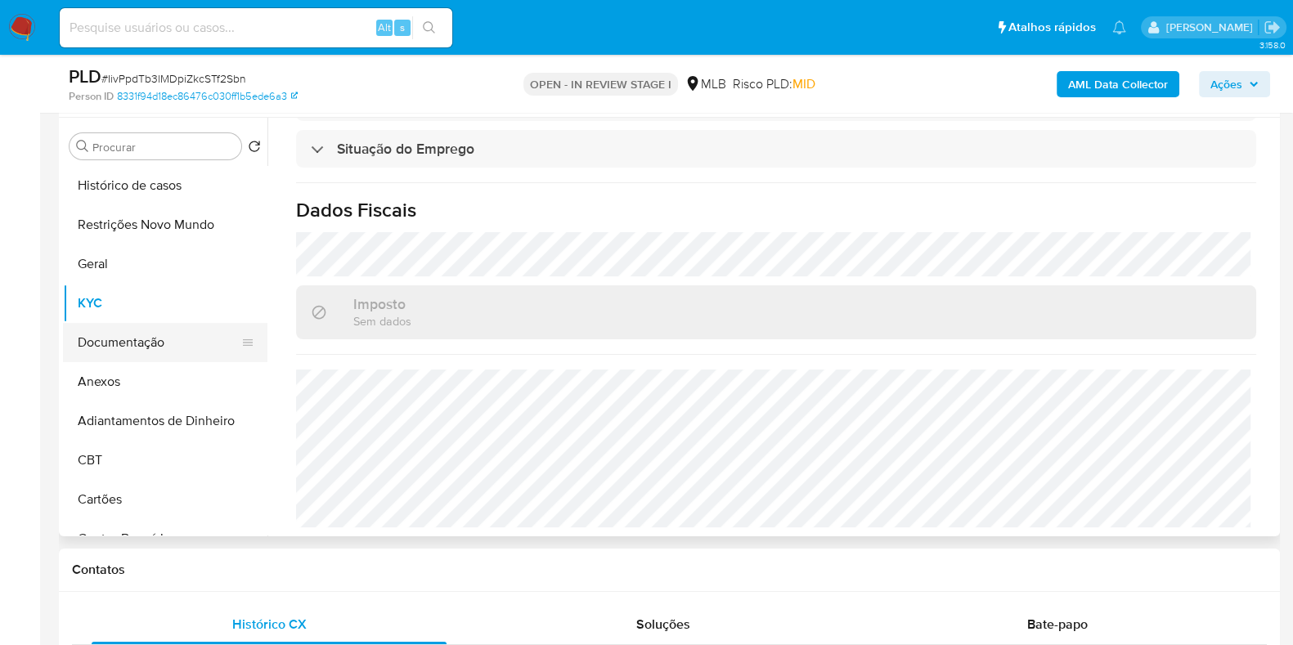
click at [97, 333] on button "Documentação" at bounding box center [158, 342] width 191 height 39
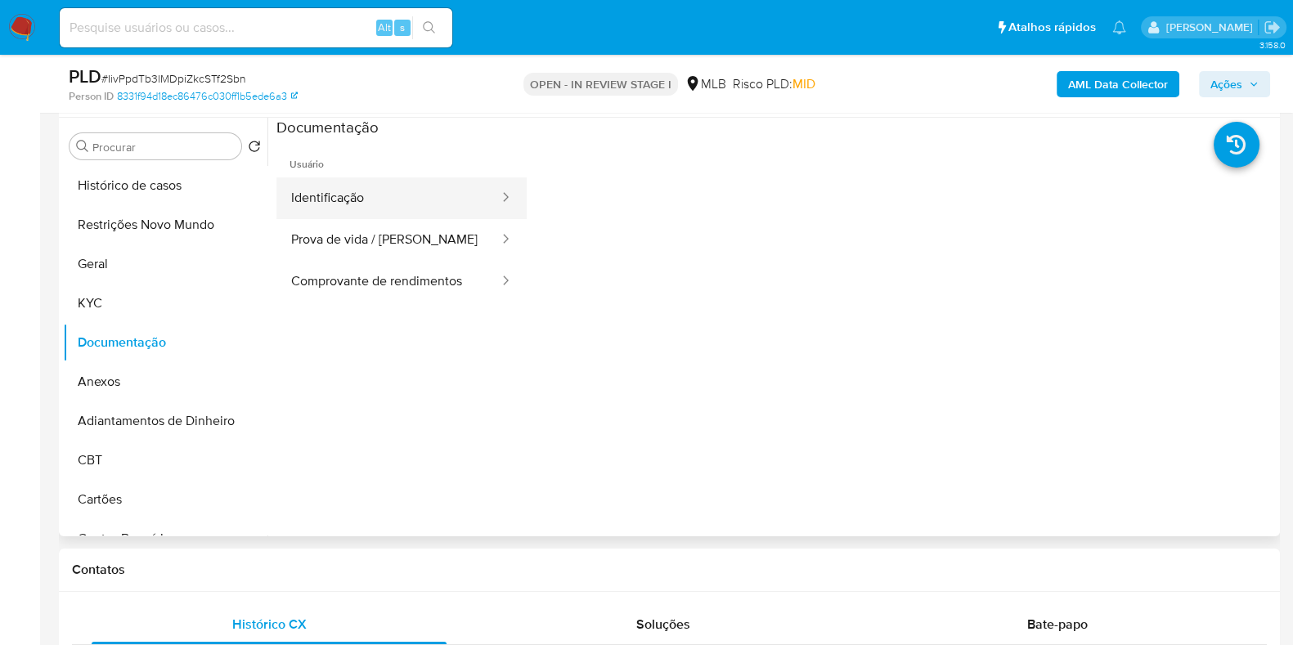
click at [420, 189] on button "Identificação" at bounding box center [388, 198] width 224 height 42
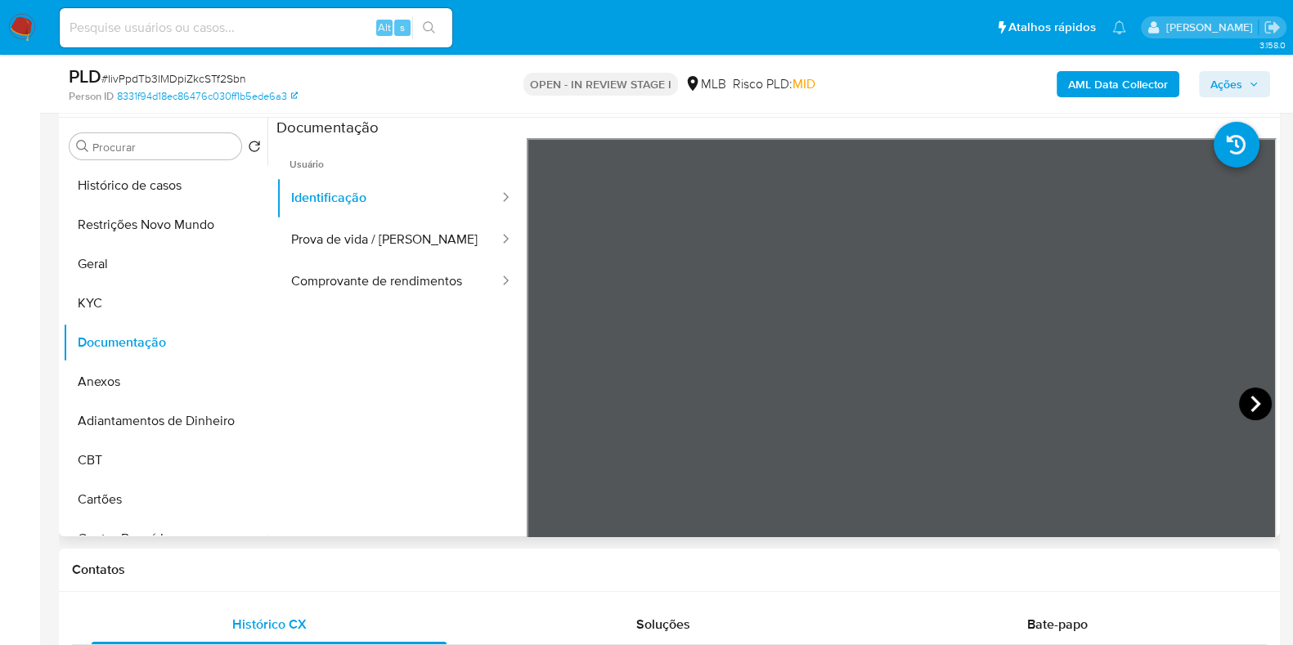
click at [1252, 406] on icon at bounding box center [1255, 404] width 33 height 33
click at [1232, 79] on span "Ações" at bounding box center [1226, 84] width 32 height 26
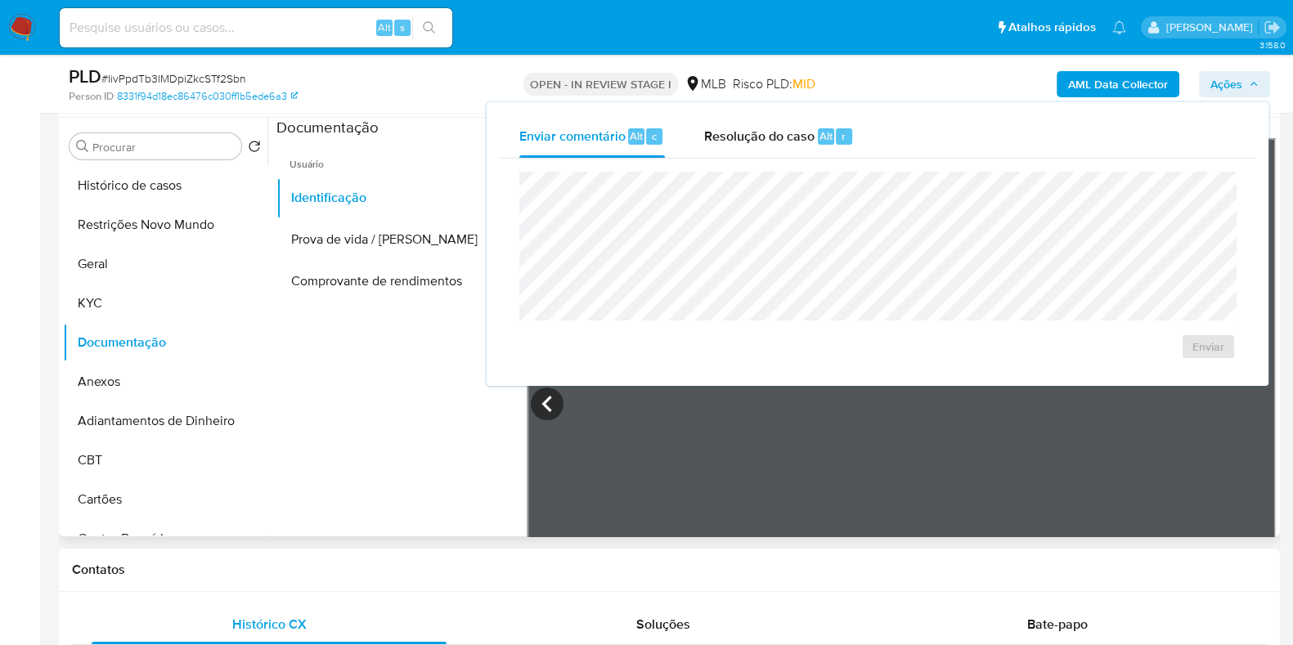
click at [768, 159] on div "Enviar" at bounding box center [878, 266] width 756 height 214
click at [757, 132] on span "Resolução do caso" at bounding box center [759, 135] width 110 height 19
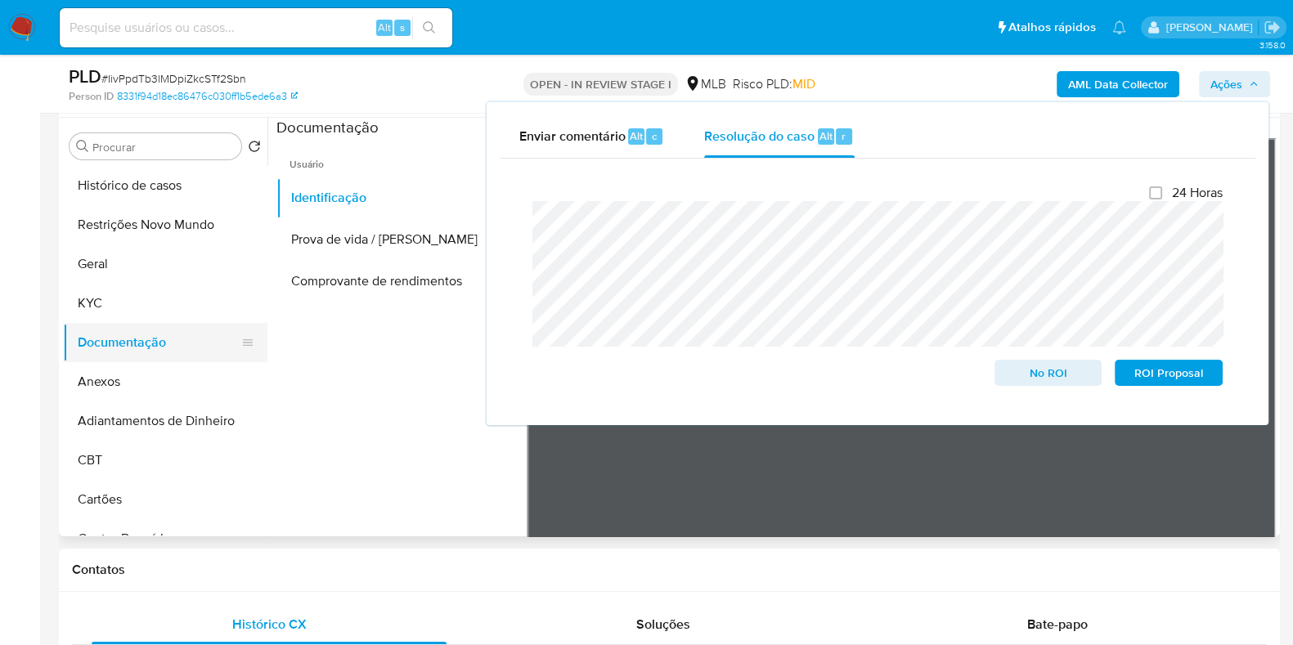
click at [151, 323] on button "Documentação" at bounding box center [158, 342] width 191 height 39
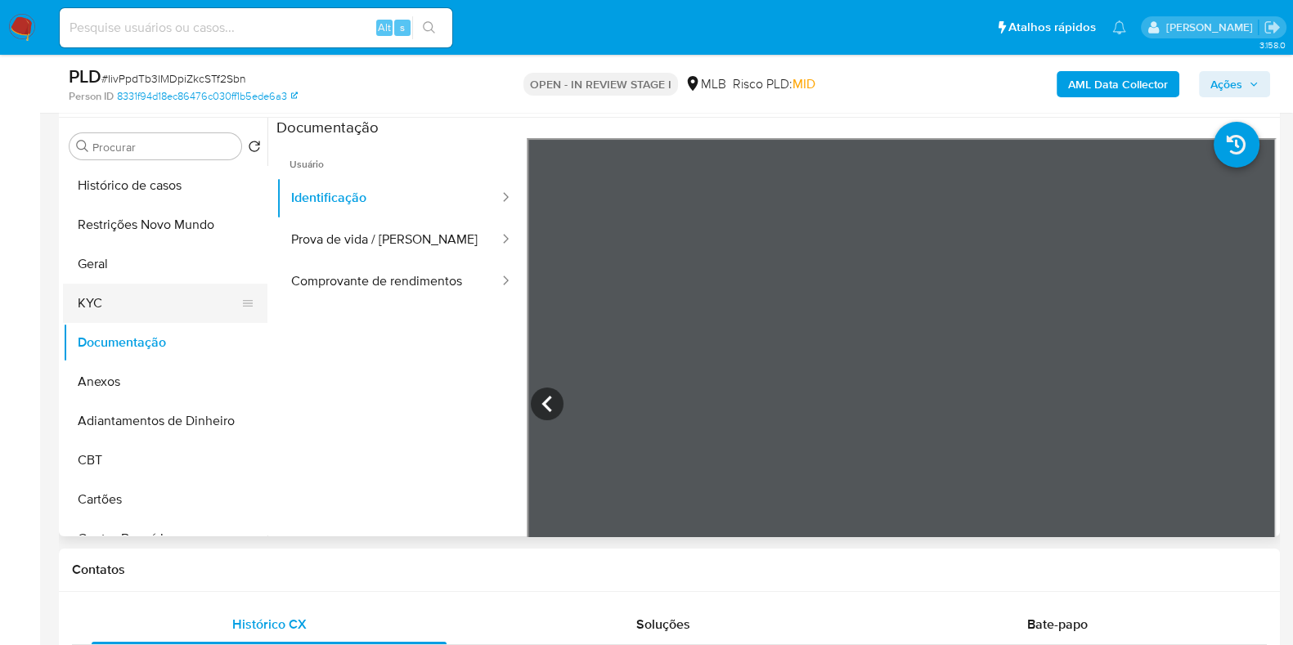
click at [151, 316] on button "KYC" at bounding box center [158, 303] width 191 height 39
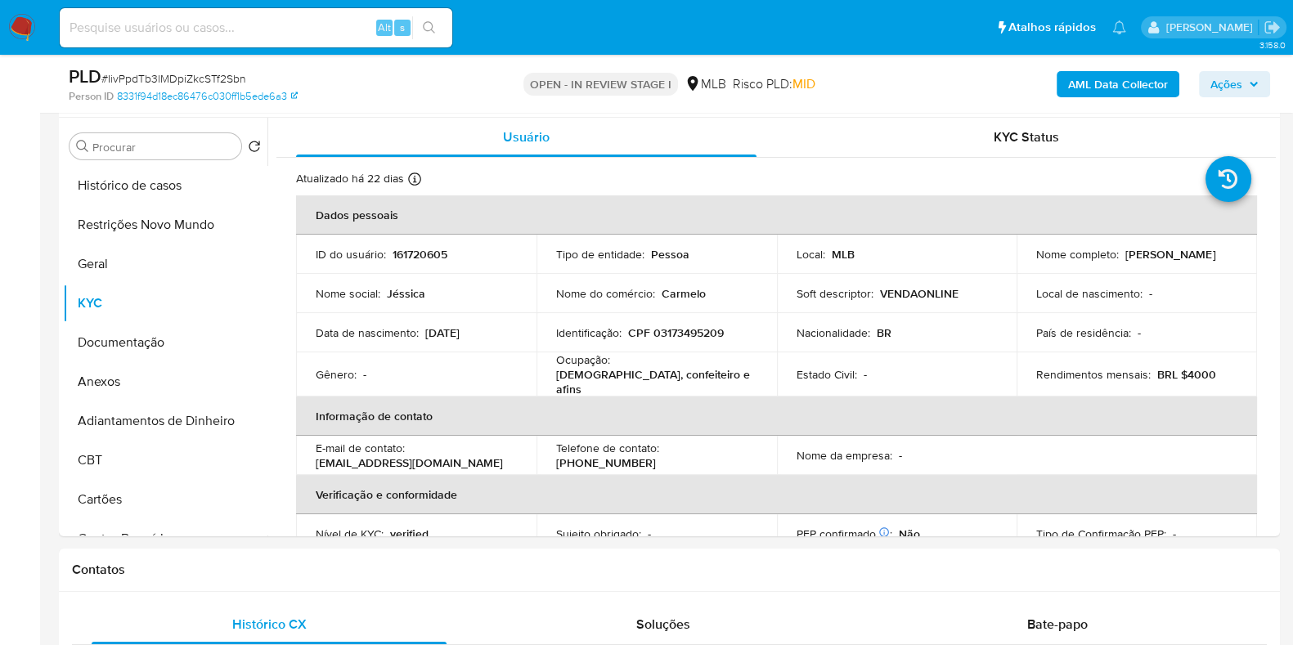
drag, startPoint x: 1159, startPoint y: 258, endPoint x: 1032, endPoint y: 265, distance: 127.0
click at [1036, 262] on div "Nome completo : Jessica Samdes da Silva" at bounding box center [1136, 254] width 201 height 15
copy p "Jessica Samdes da Silva"
click at [689, 330] on p "CPF 03173495209" at bounding box center [676, 333] width 96 height 15
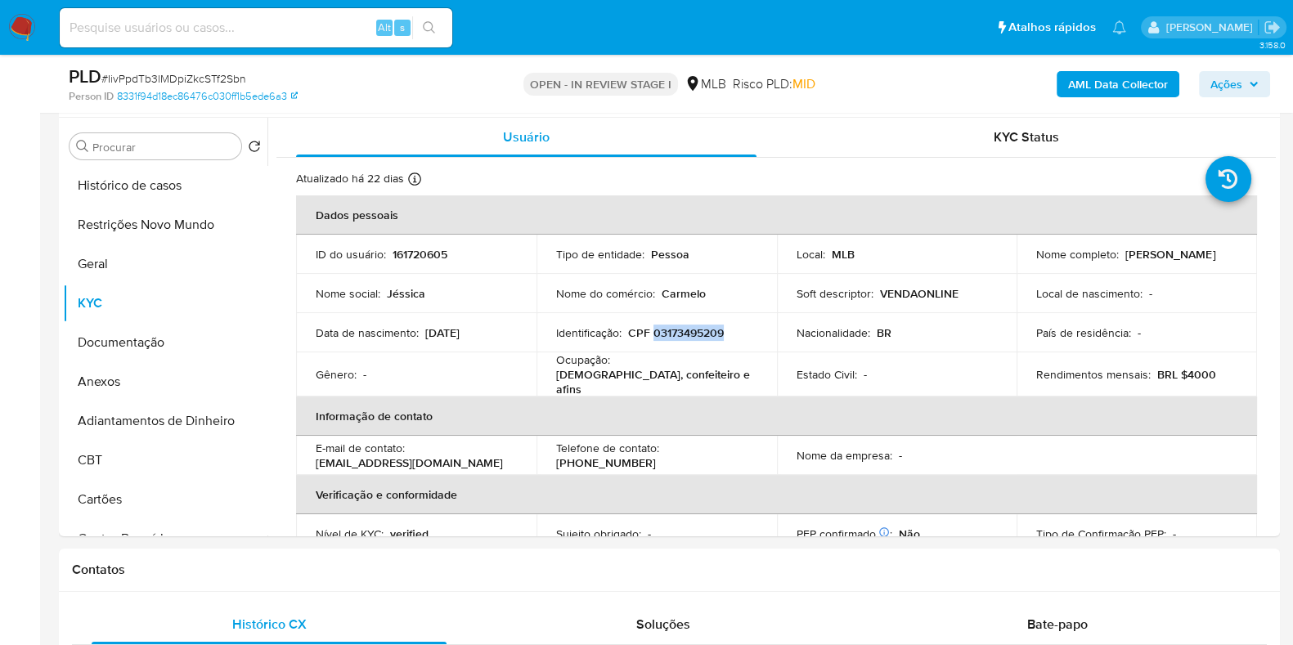
copy p "03173495209"
click at [159, 243] on button "Restrições Novo Mundo" at bounding box center [158, 224] width 191 height 39
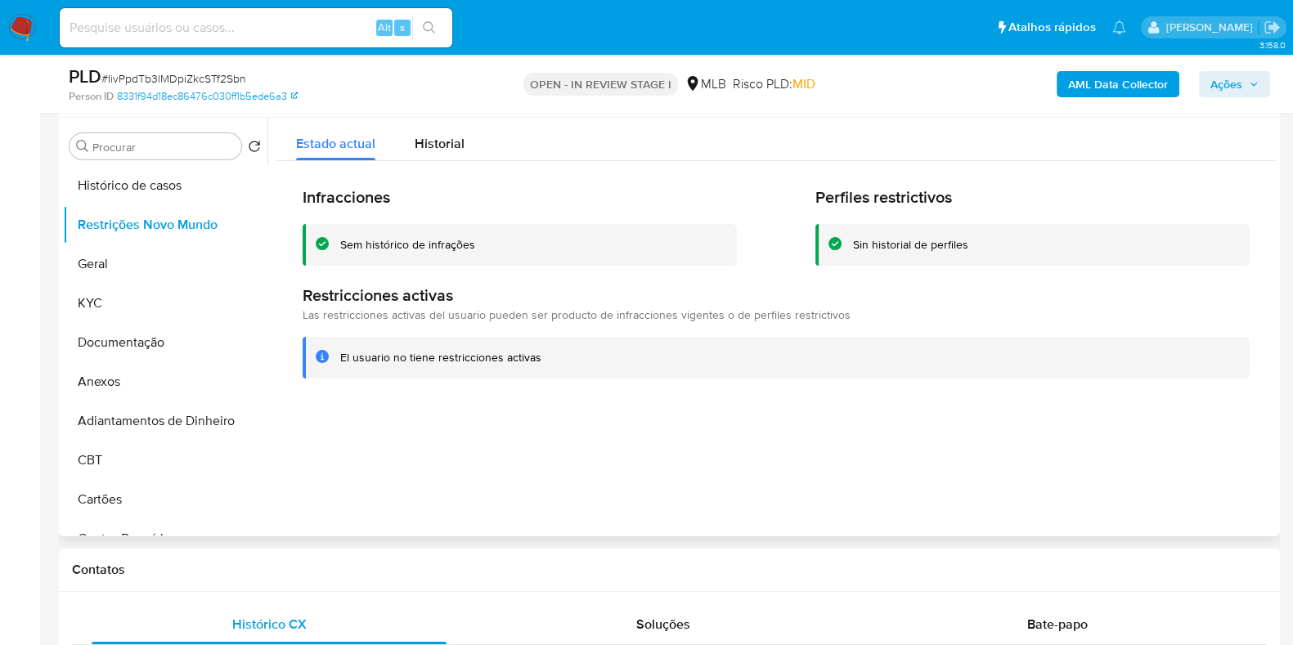
click at [1062, 344] on div "El usuario no tiene restricciones activas" at bounding box center [776, 358] width 947 height 42
click at [155, 350] on button "Documentação" at bounding box center [158, 342] width 191 height 39
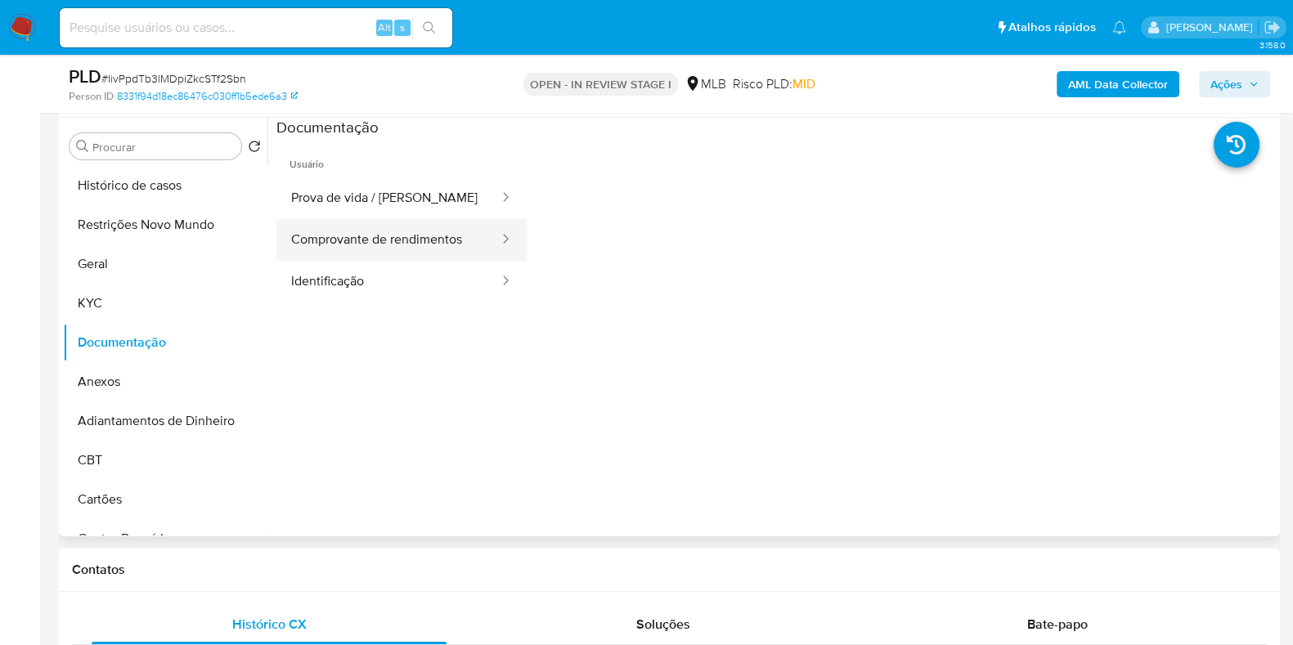
click at [393, 243] on button "Comprovante de rendimentos" at bounding box center [388, 240] width 224 height 42
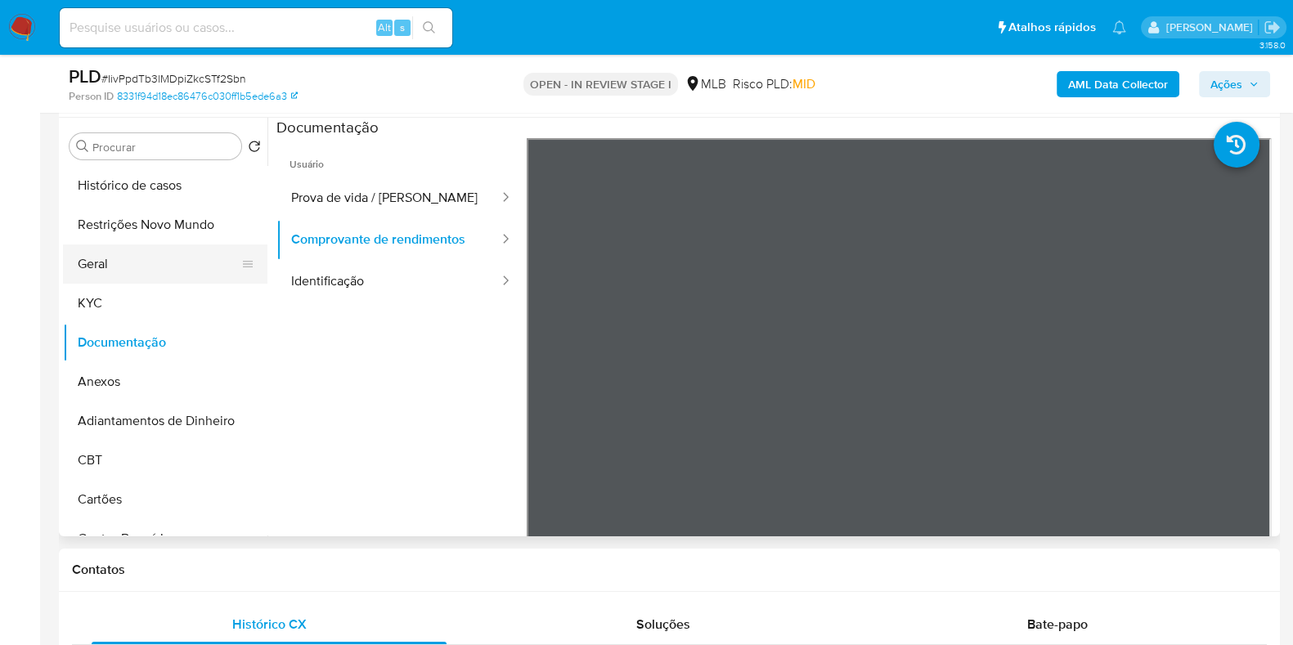
click at [119, 272] on button "Geral" at bounding box center [158, 264] width 191 height 39
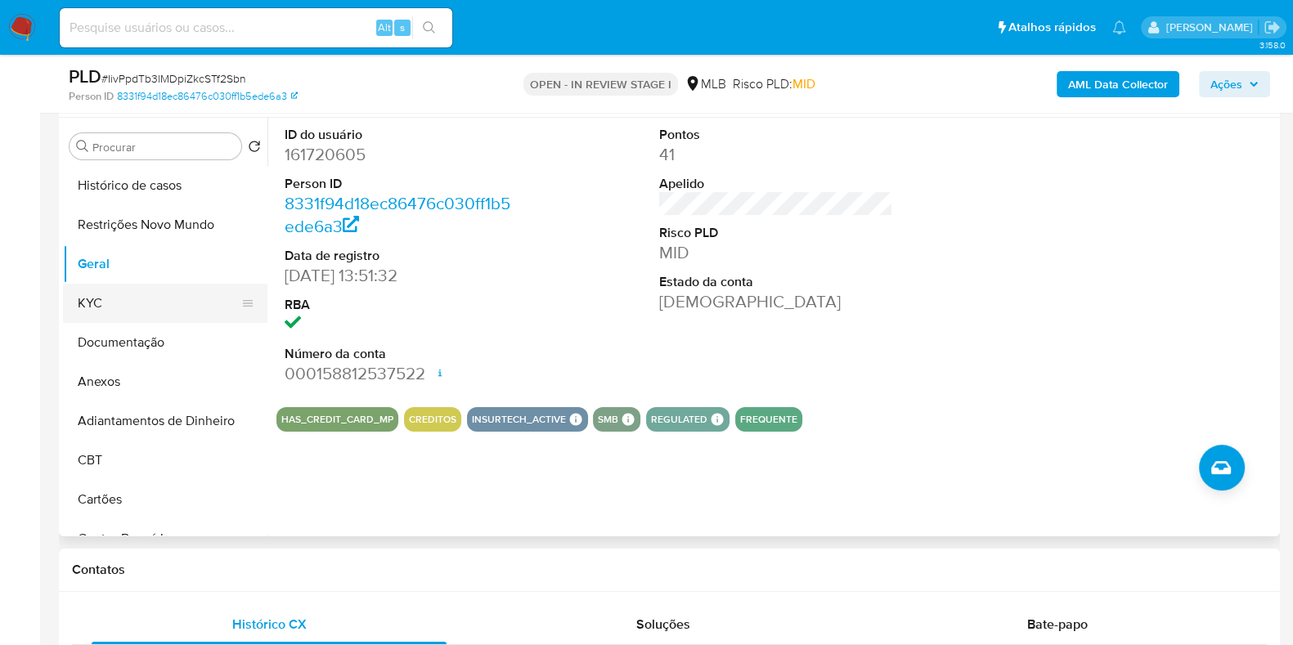
click at [124, 307] on button "KYC" at bounding box center [158, 303] width 191 height 39
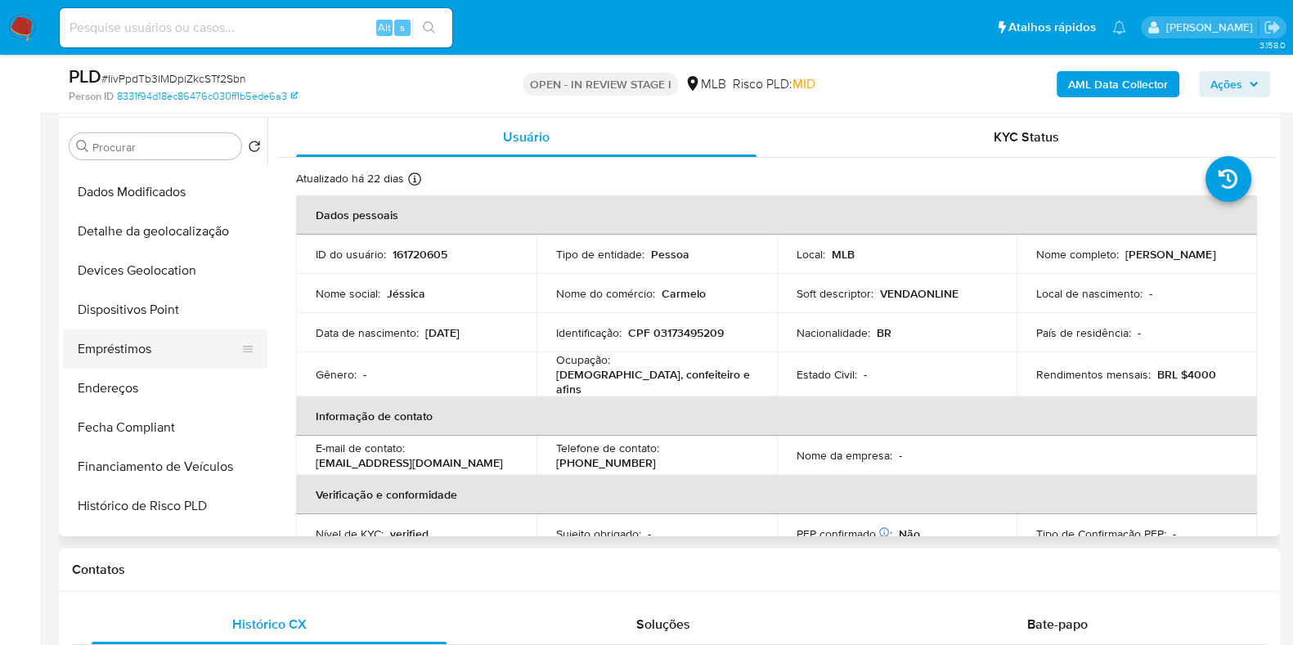
scroll to position [408, 0]
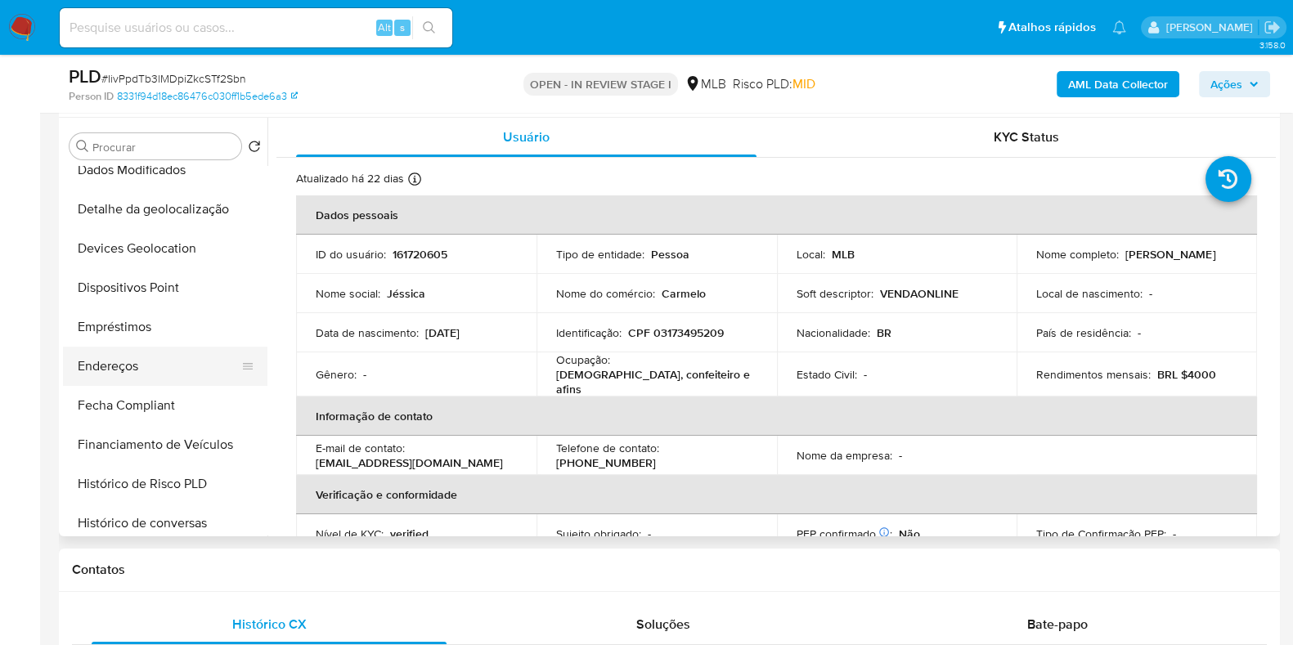
click at [159, 366] on button "Endereços" at bounding box center [158, 366] width 191 height 39
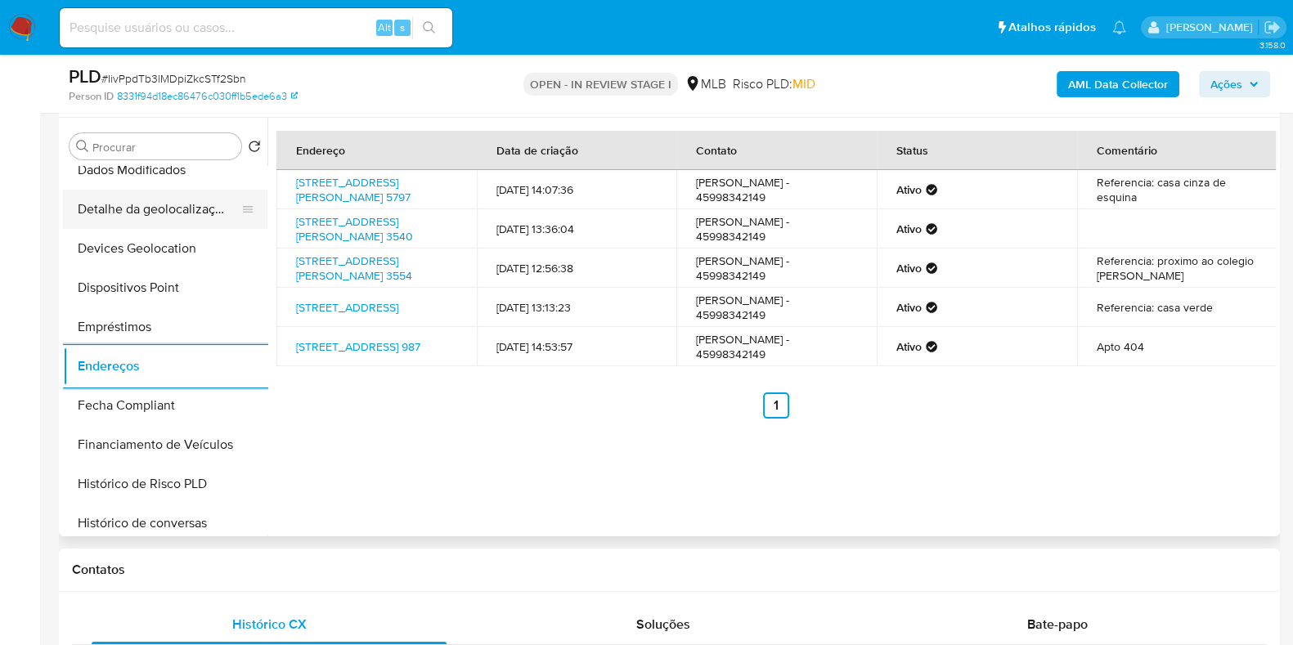
click at [171, 198] on button "Detalhe da geolocalização" at bounding box center [158, 209] width 191 height 39
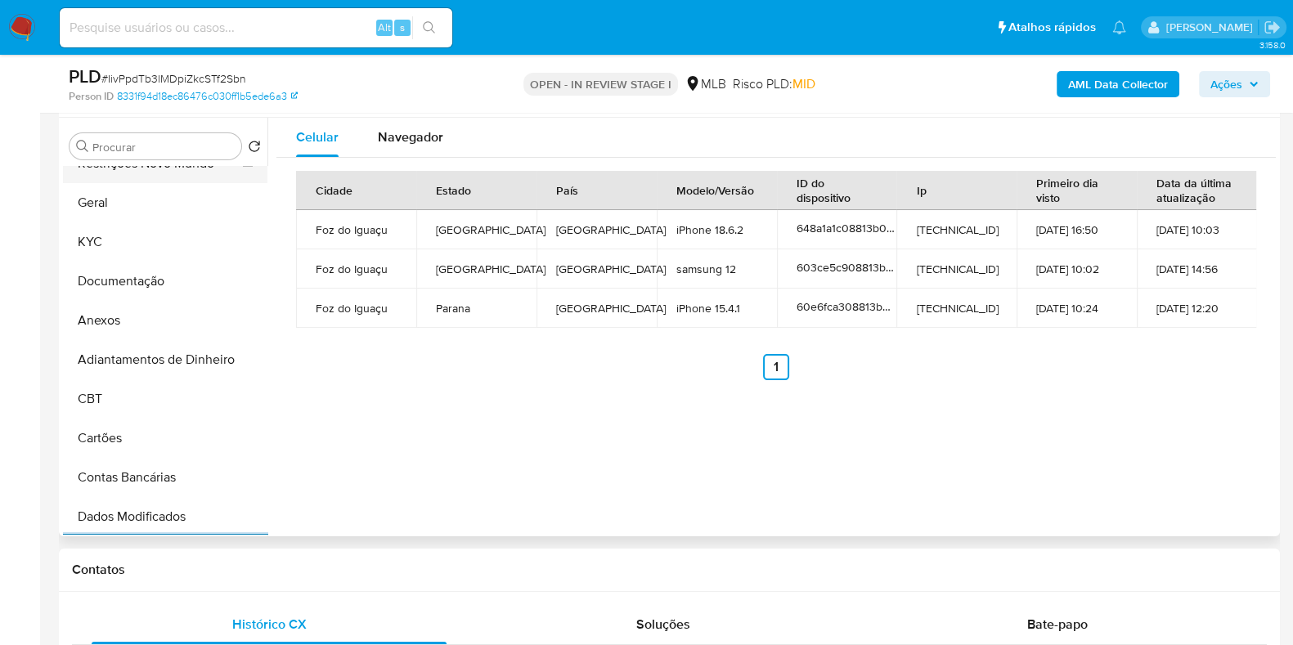
scroll to position [0, 0]
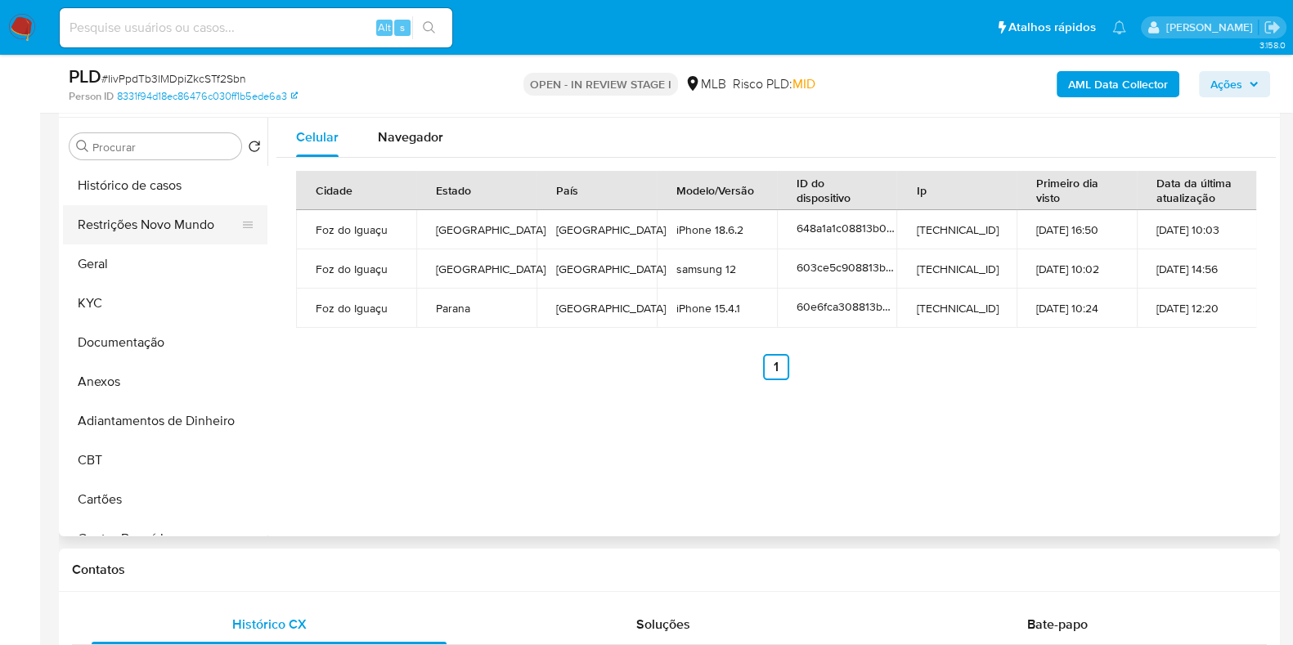
click at [159, 213] on button "Restrições Novo Mundo" at bounding box center [158, 224] width 191 height 39
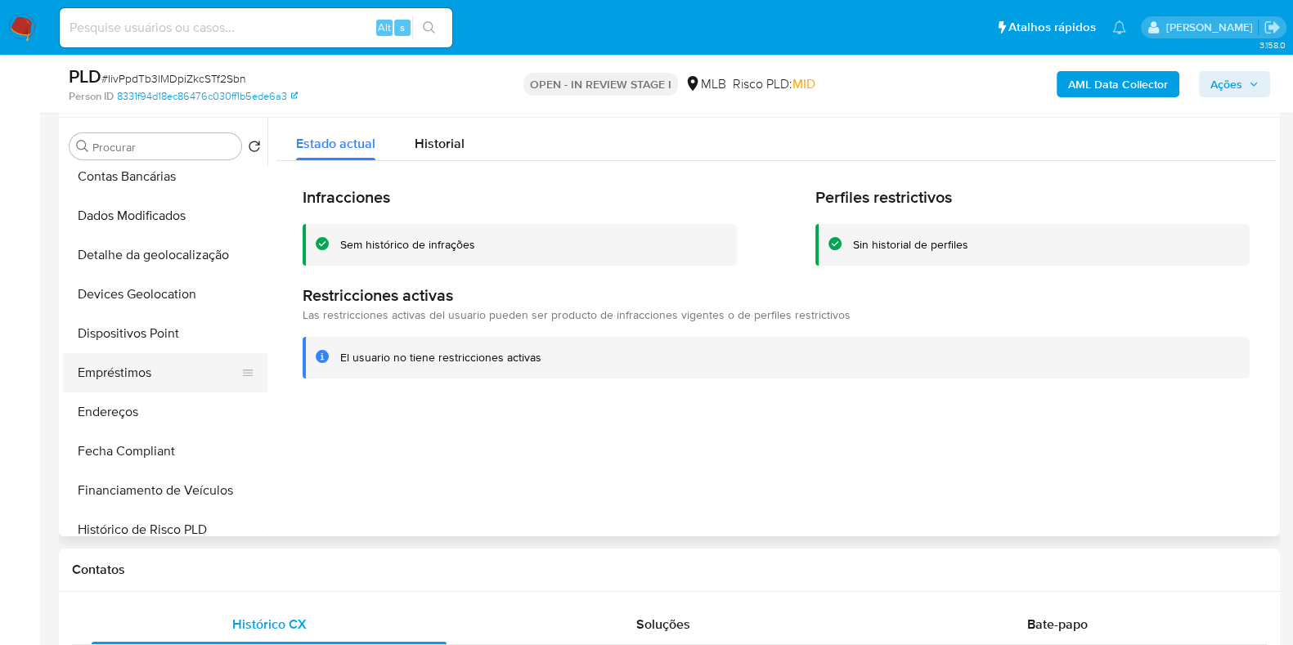
scroll to position [408, 0]
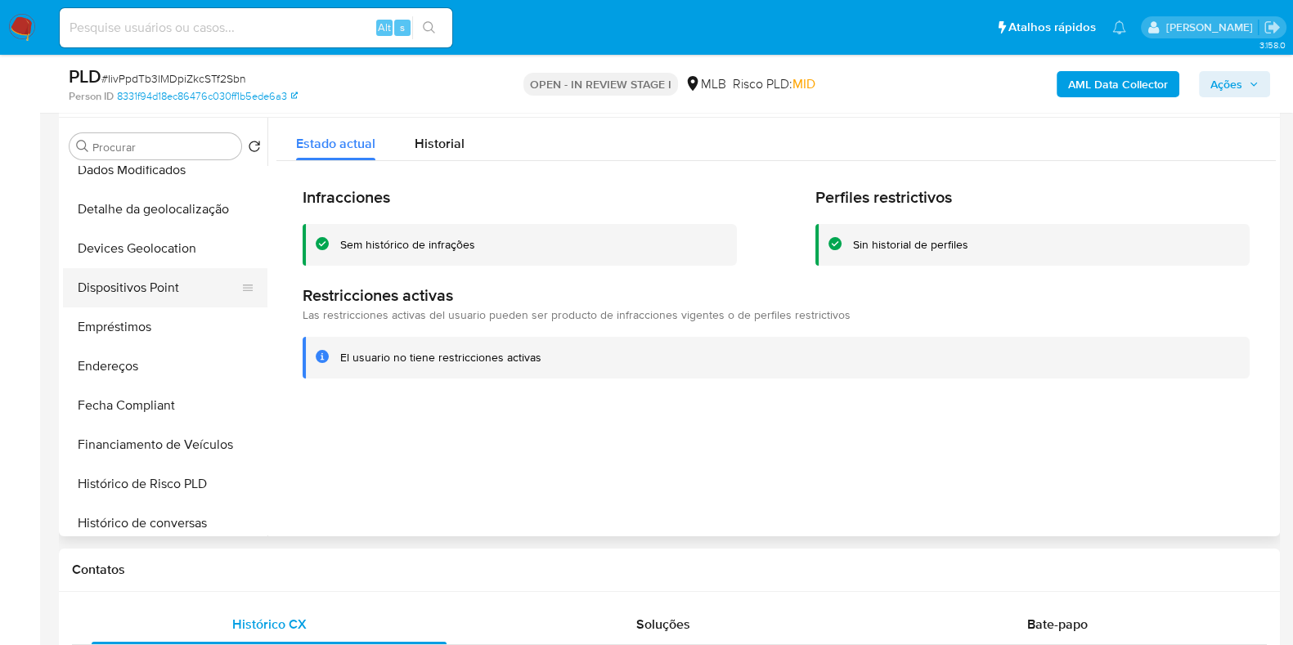
click at [168, 285] on button "Dispositivos Point" at bounding box center [158, 287] width 191 height 39
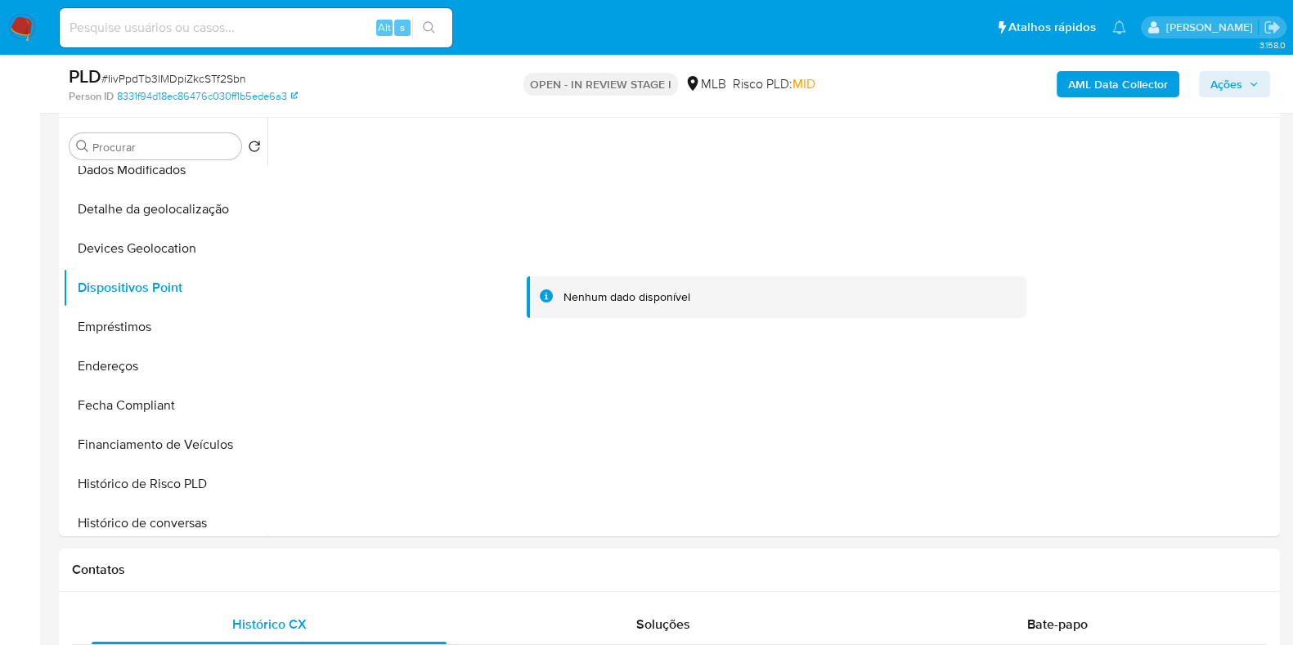
click at [1098, 76] on b "AML Data Collector" at bounding box center [1118, 84] width 100 height 26
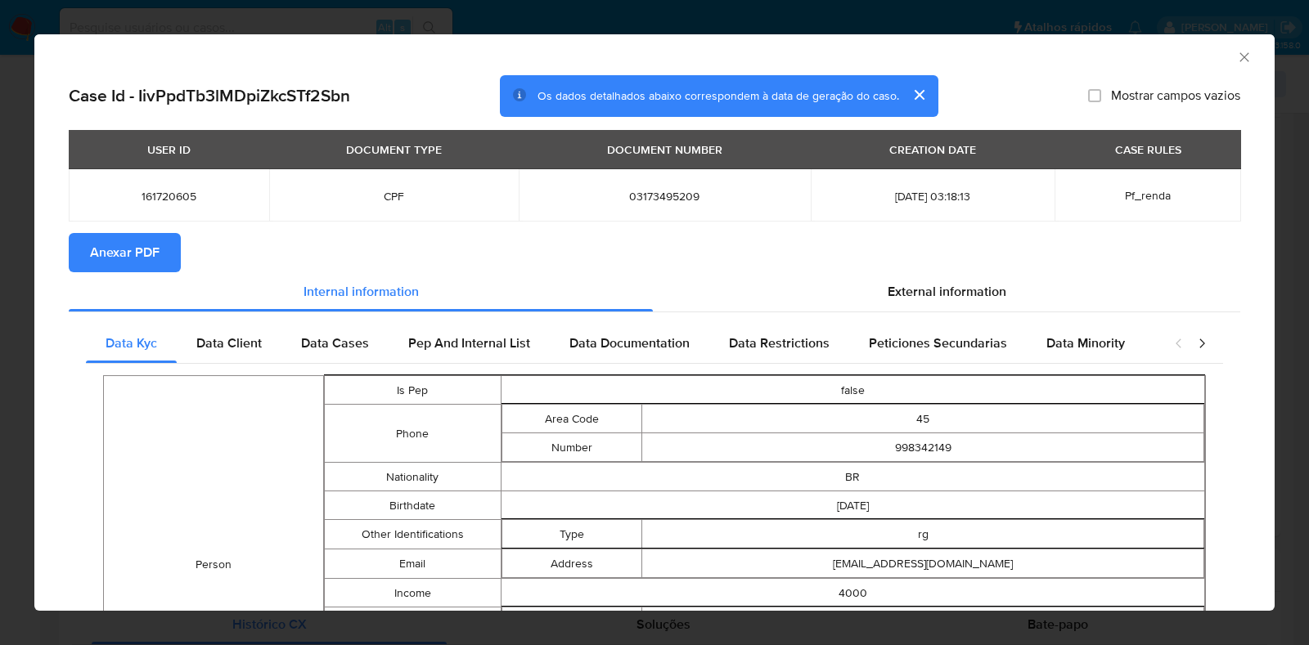
click at [123, 247] on span "Anexar PDF" at bounding box center [125, 253] width 70 height 36
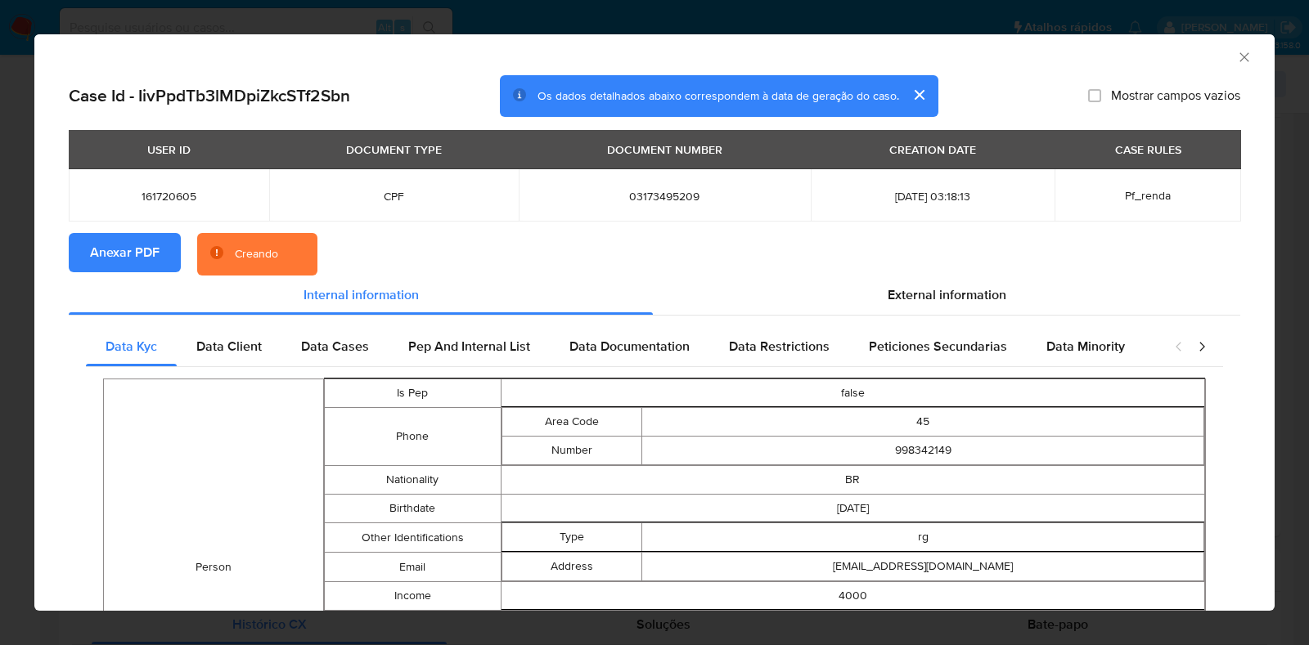
click at [10, 270] on div "AML Data Collector Case Id - IivPpdTb3lMDpiZkcSTf2Sbn Os dados detalhados abaix…" at bounding box center [654, 322] width 1309 height 645
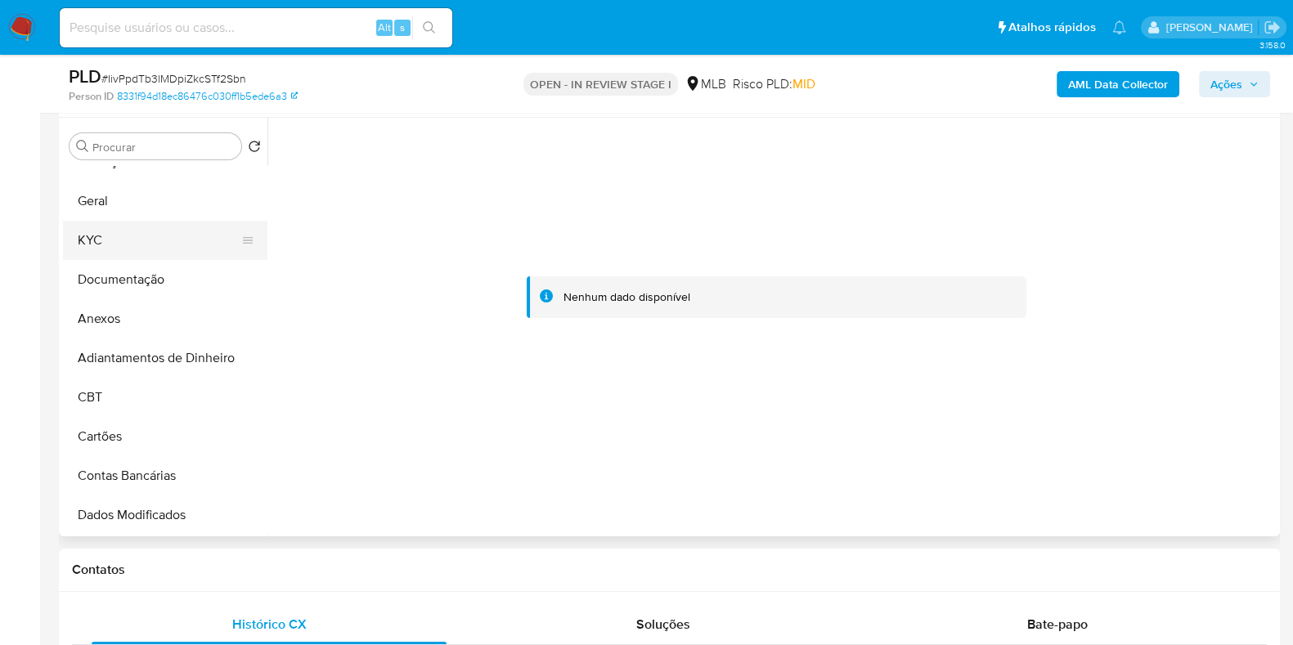
scroll to position [0, 0]
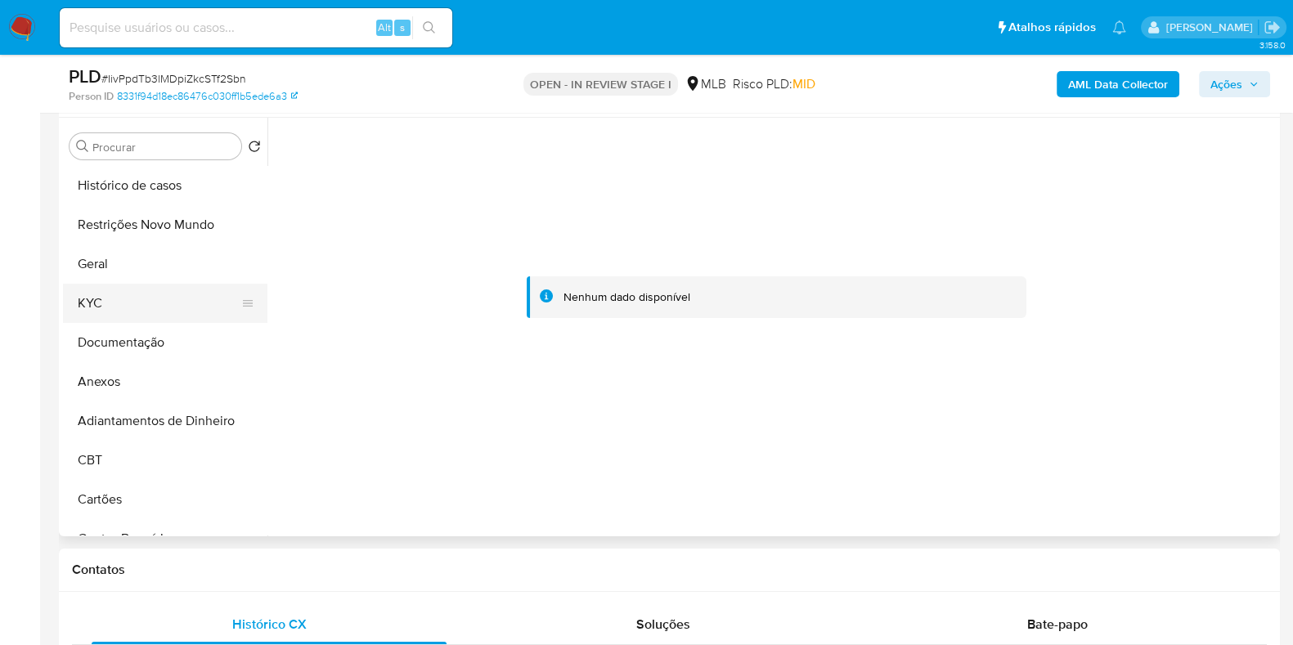
click at [137, 311] on button "KYC" at bounding box center [158, 303] width 191 height 39
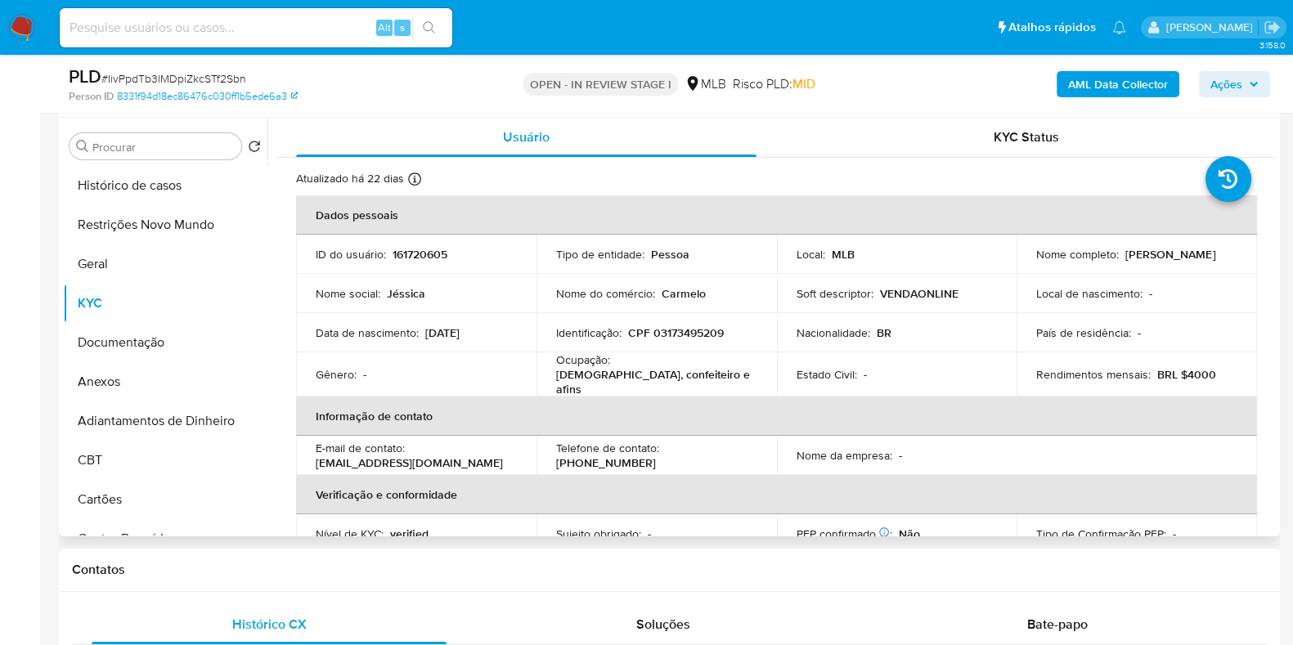
drag, startPoint x: 1163, startPoint y: 259, endPoint x: 1029, endPoint y: 267, distance: 134.3
click at [1029, 267] on td "Nome completo : Jessica Samdes da Silva" at bounding box center [1137, 254] width 240 height 39
copy p "Jessica Samdes da Silva"
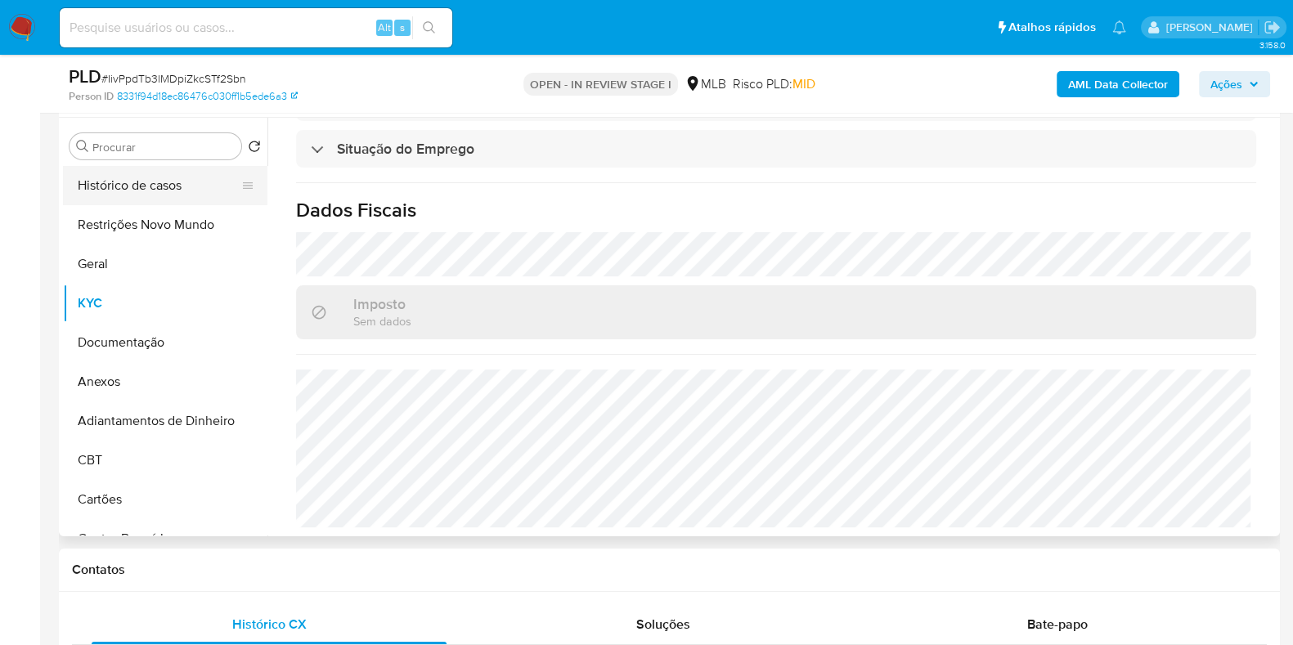
click at [138, 201] on button "Histórico de casos" at bounding box center [158, 185] width 191 height 39
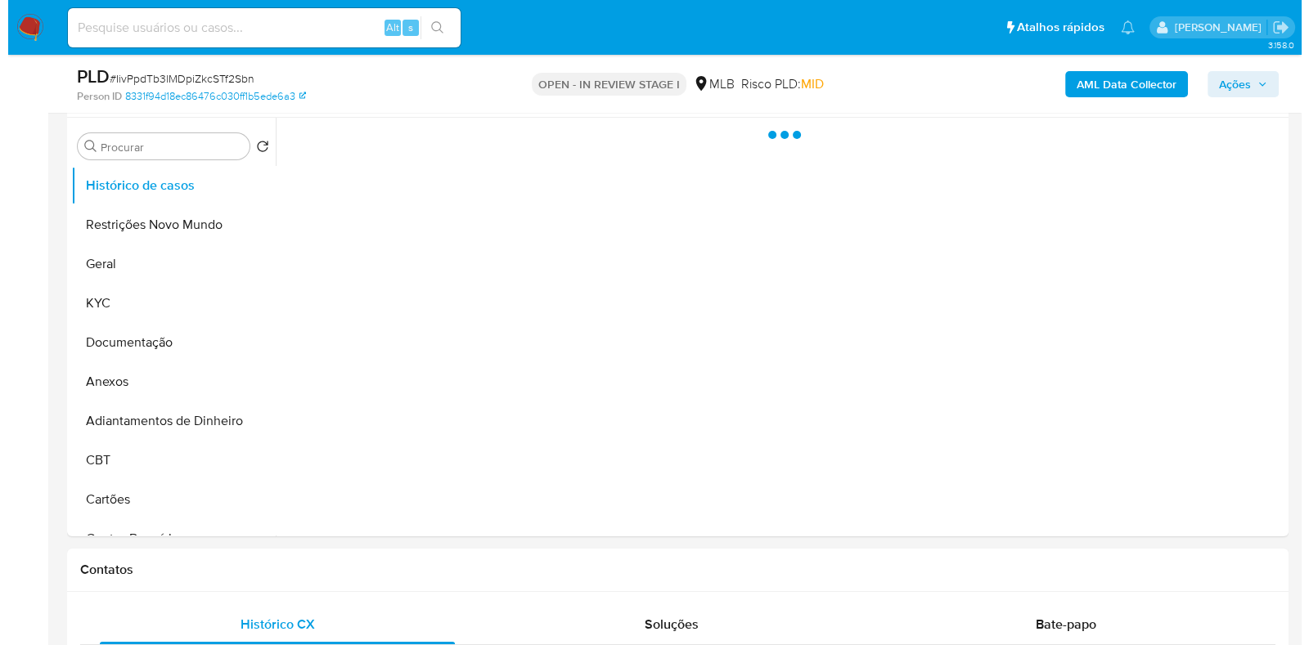
scroll to position [0, 0]
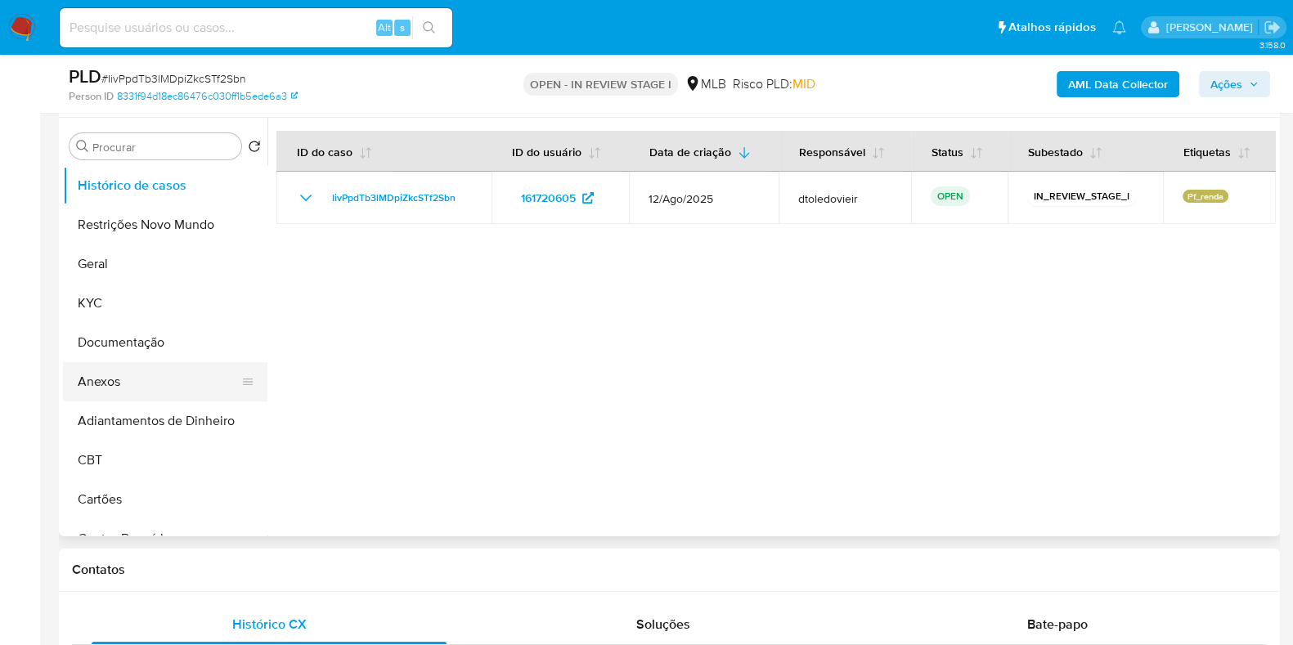
click at [106, 378] on button "Anexos" at bounding box center [158, 381] width 191 height 39
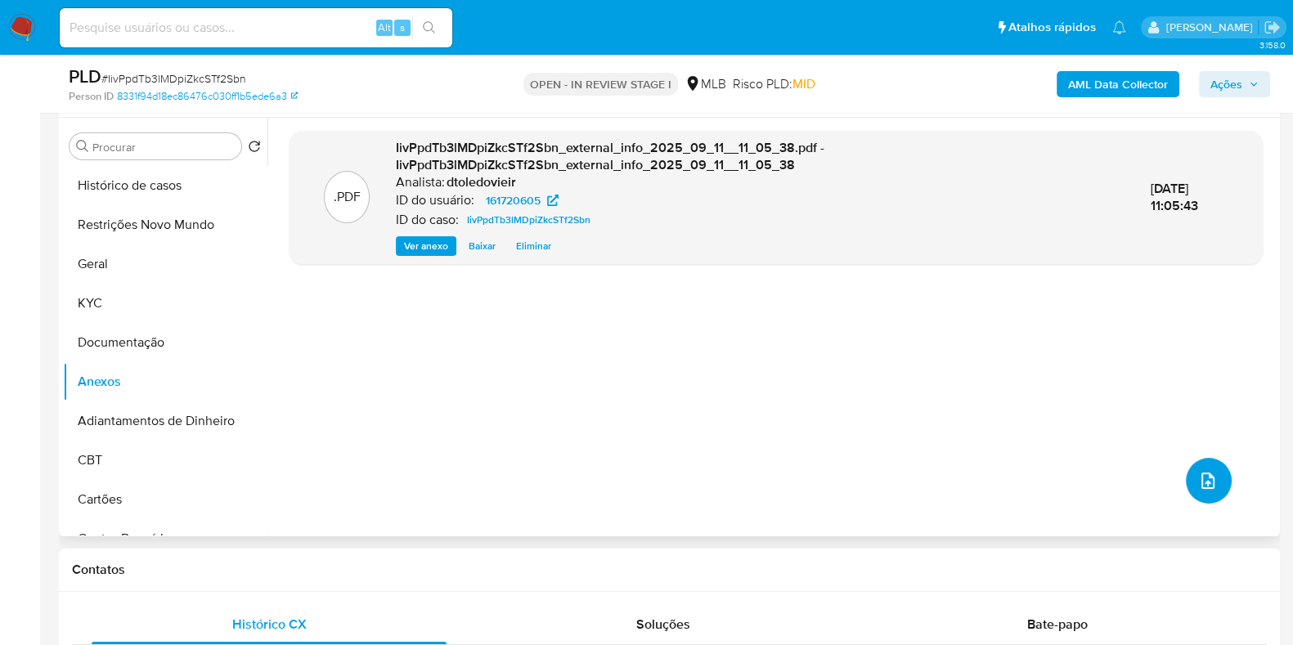
click at [1198, 483] on icon "upload-file" at bounding box center [1208, 481] width 20 height 20
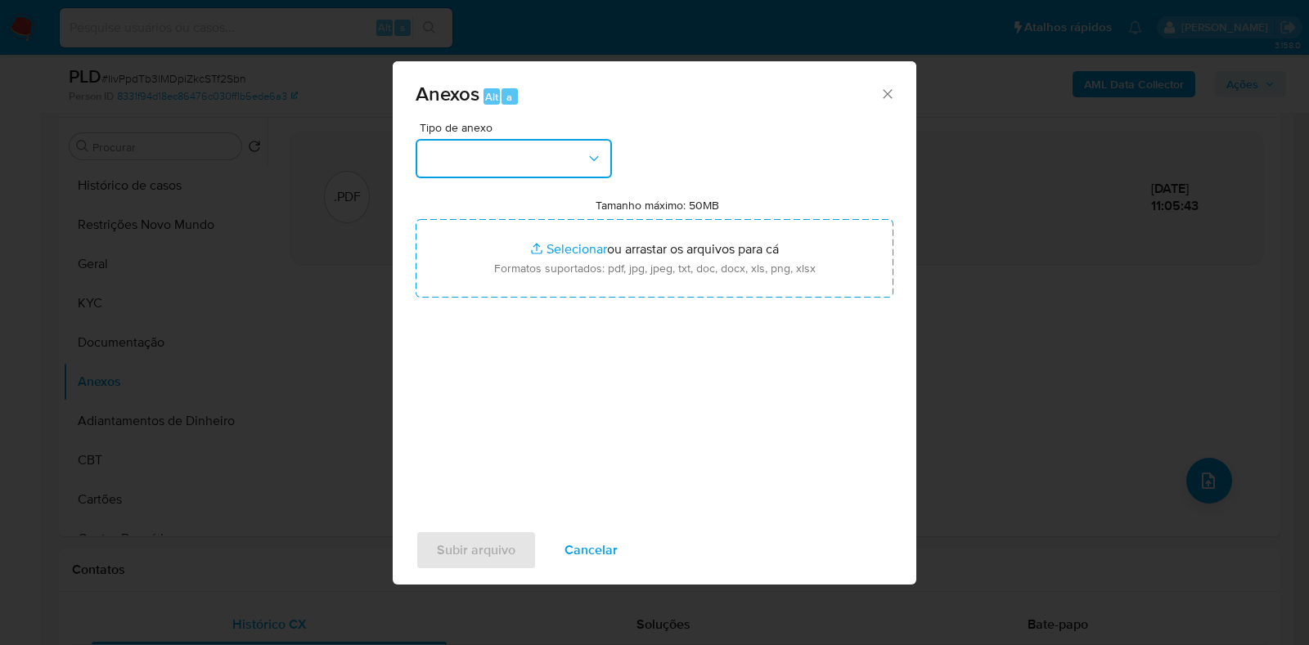
click at [553, 161] on button "button" at bounding box center [513, 158] width 196 height 39
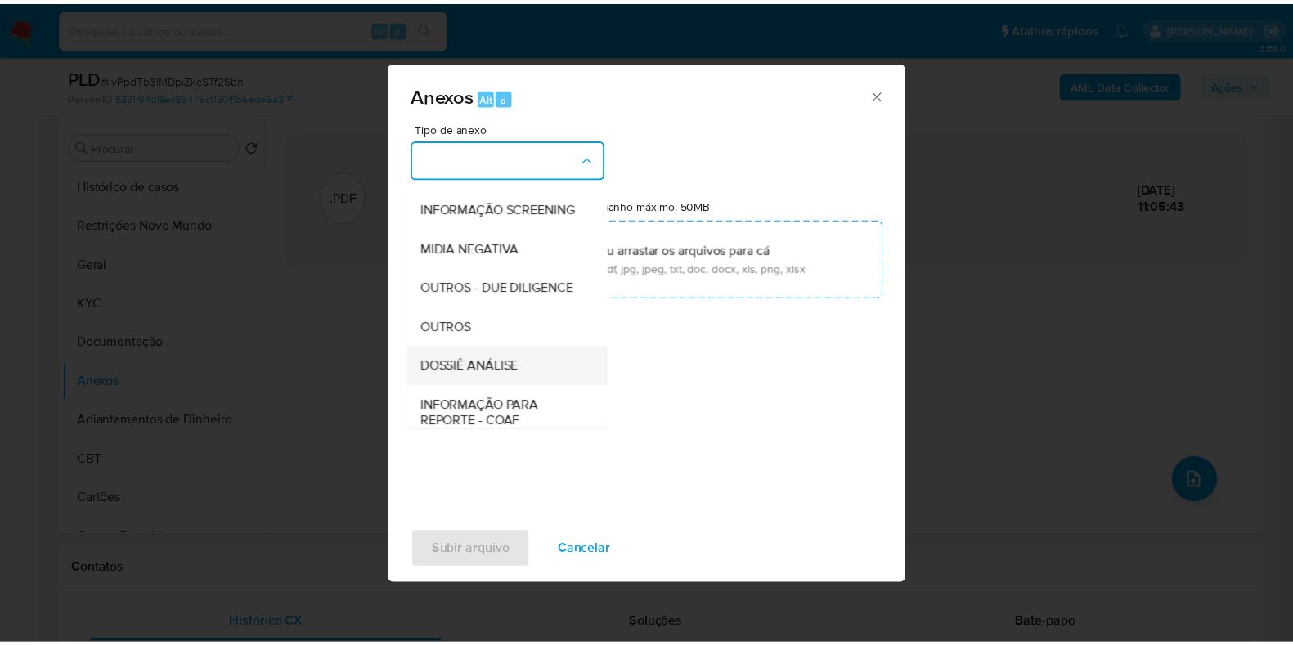
scroll to position [252, 0]
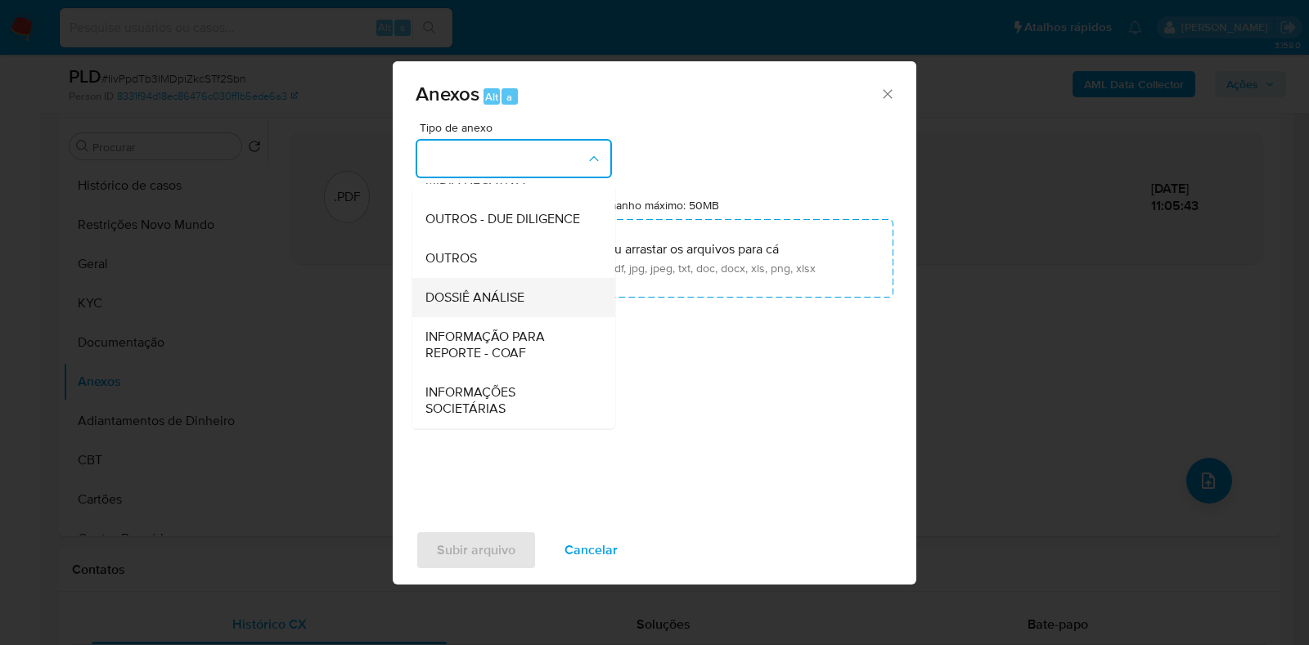
click at [514, 306] on span "DOSSIÊ ANÁLISE" at bounding box center [474, 298] width 99 height 16
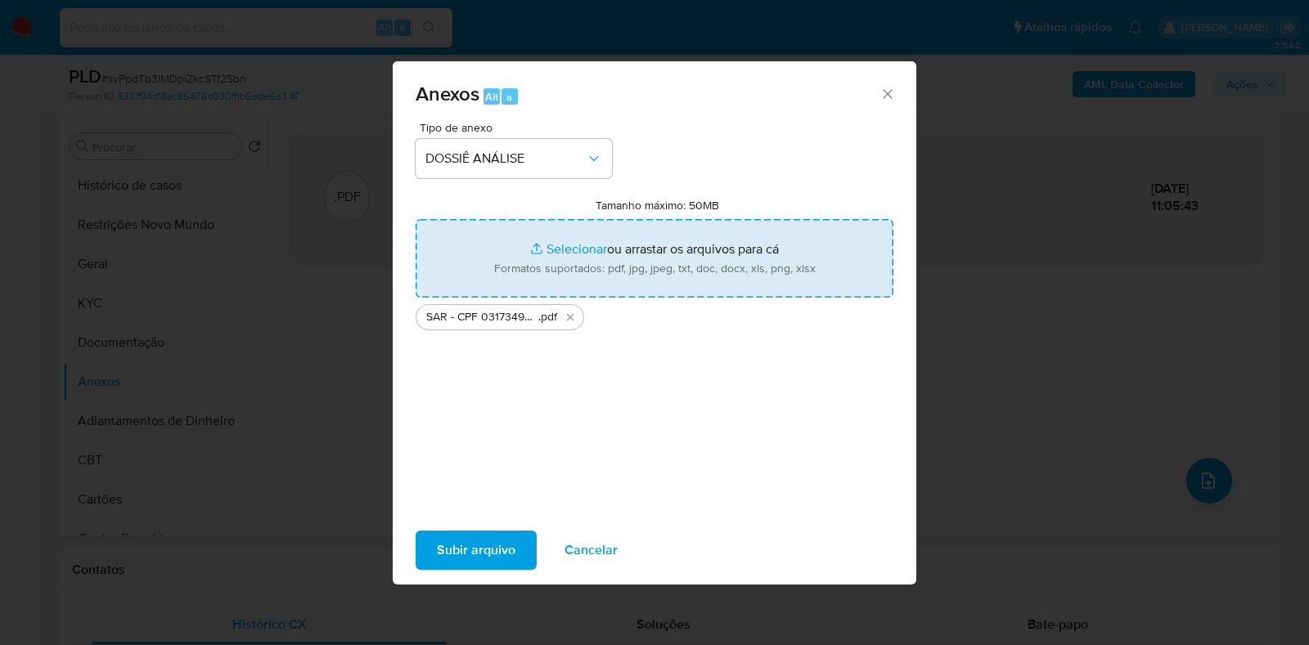
type input "C:\fakepath\Mulan 161720605_2025_09_10_09_28_03.xlsx"
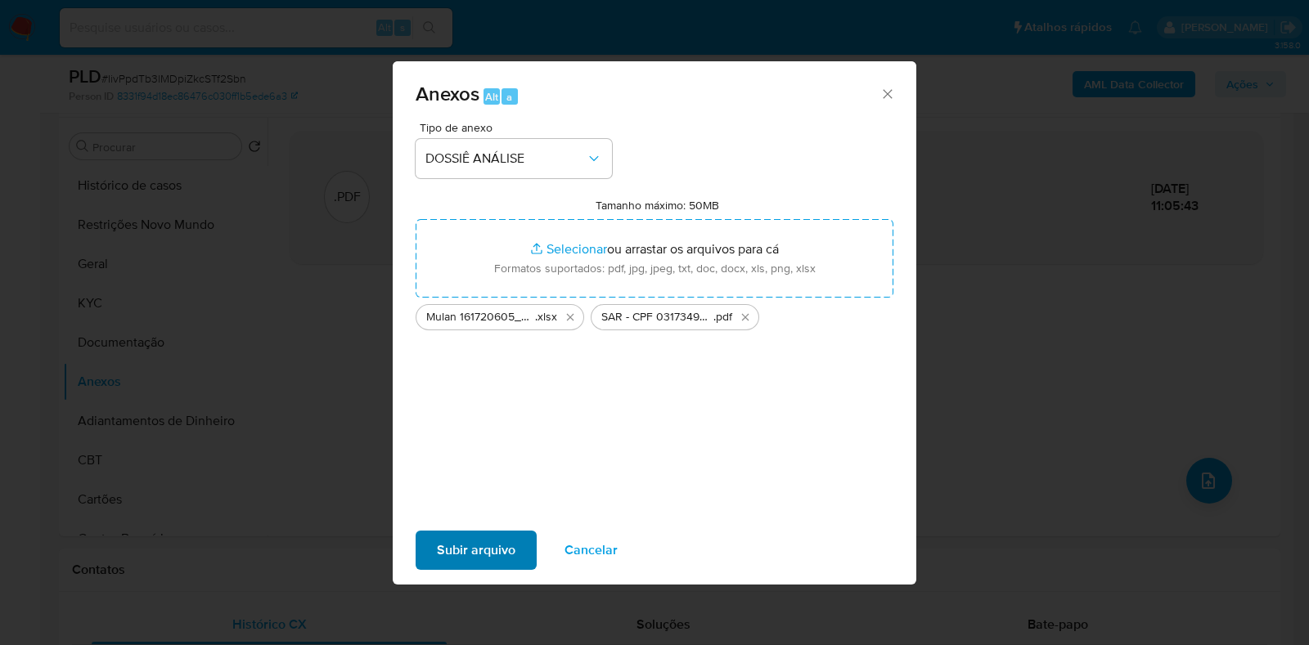
drag, startPoint x: 474, startPoint y: 573, endPoint x: 483, endPoint y: 562, distance: 14.1
click at [474, 574] on div "Subir arquivo Cancelar" at bounding box center [654, 550] width 523 height 62
click at [478, 546] on span "Subir arquivo" at bounding box center [476, 550] width 79 height 36
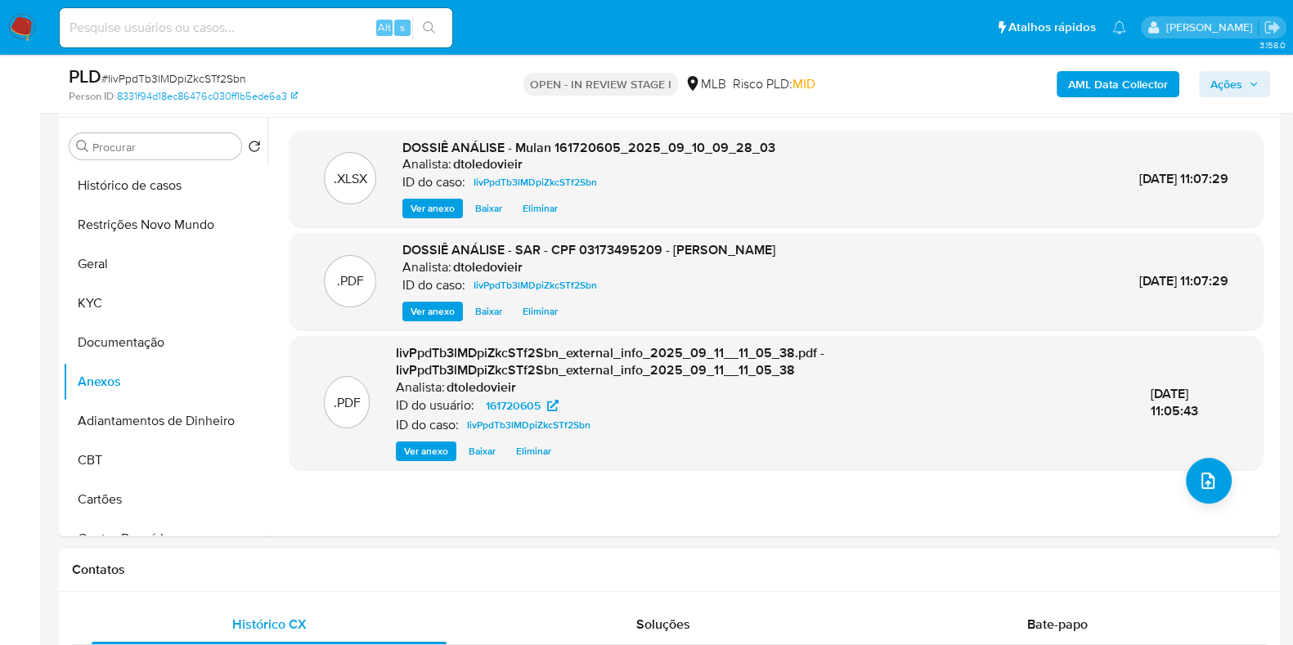
click at [1252, 80] on icon "button" at bounding box center [1254, 84] width 10 height 10
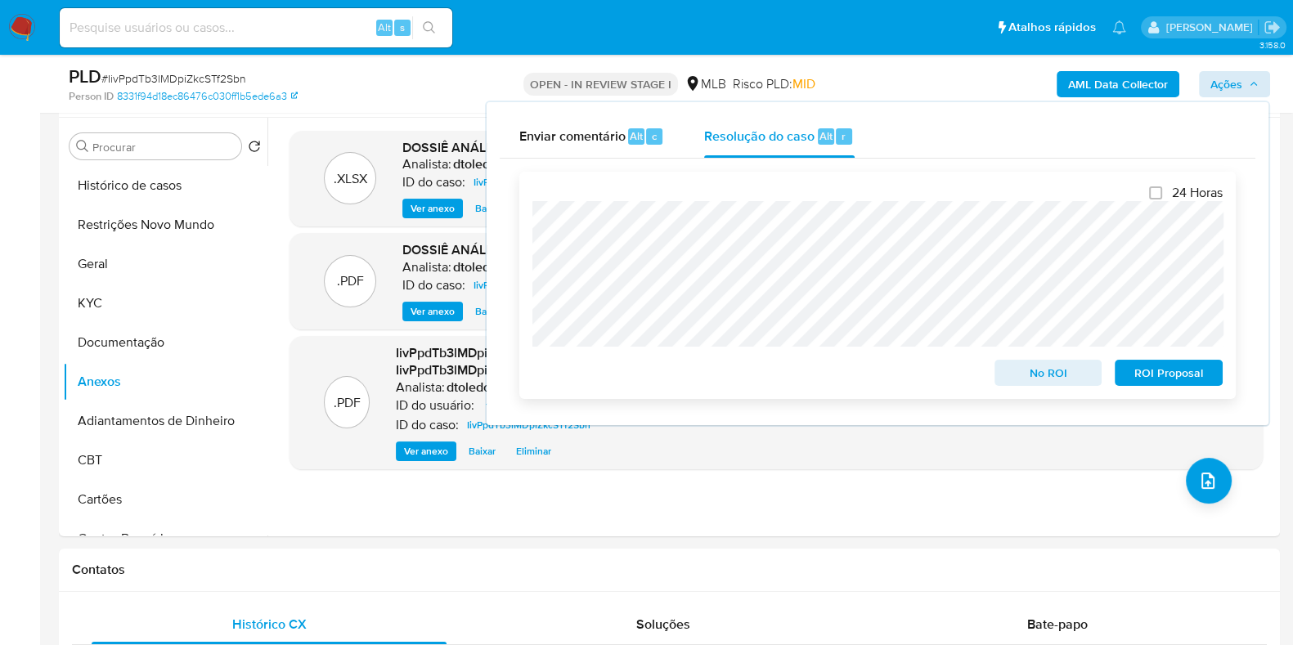
click at [1178, 369] on span "ROI Proposal" at bounding box center [1168, 372] width 85 height 23
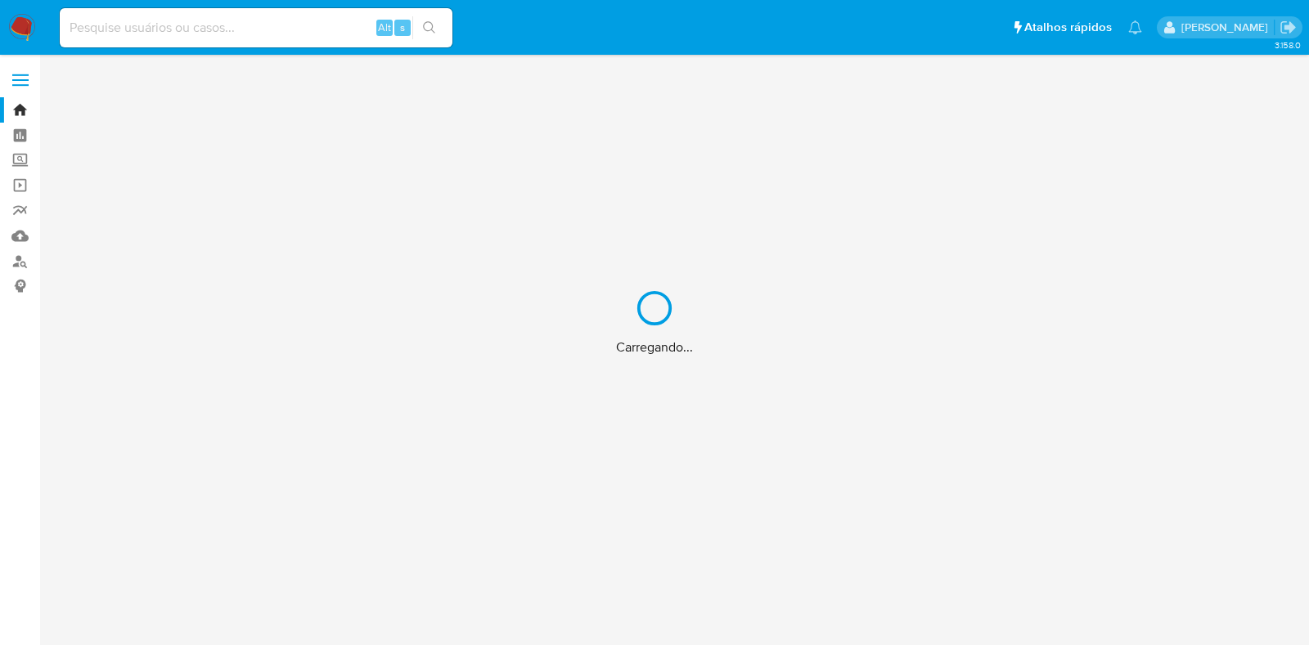
click at [255, 25] on div "Carregando..." at bounding box center [654, 322] width 1309 height 645
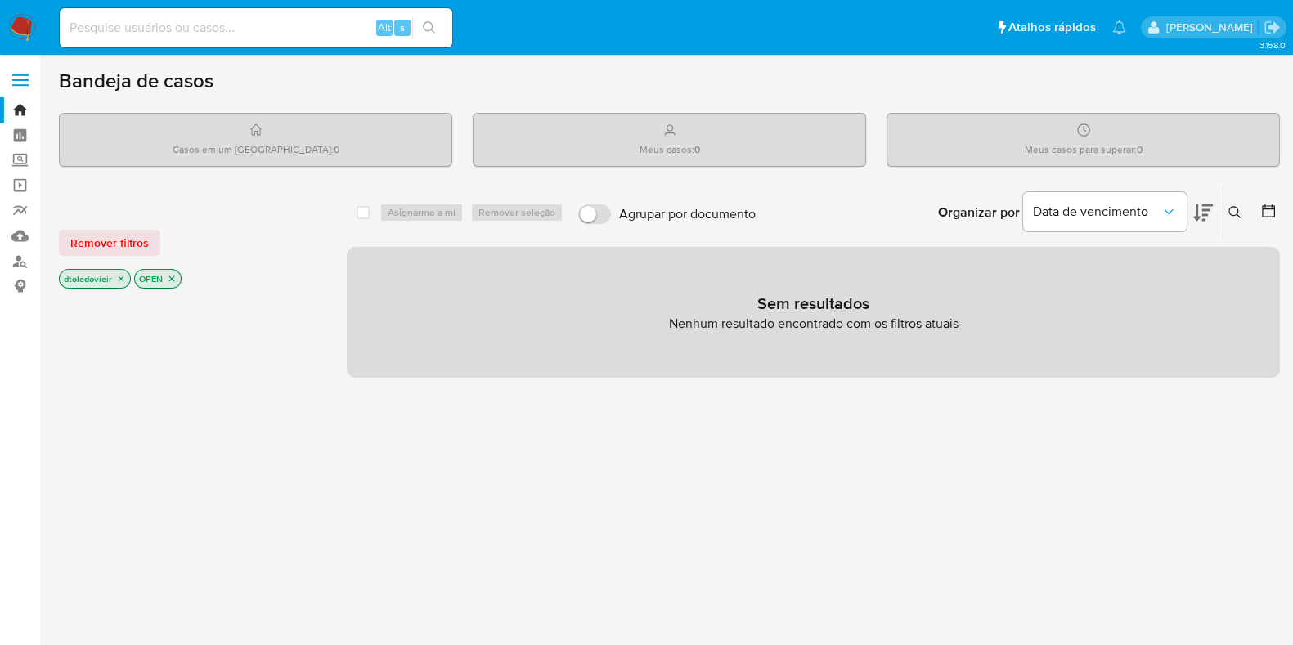
click at [231, 26] on input at bounding box center [256, 27] width 393 height 21
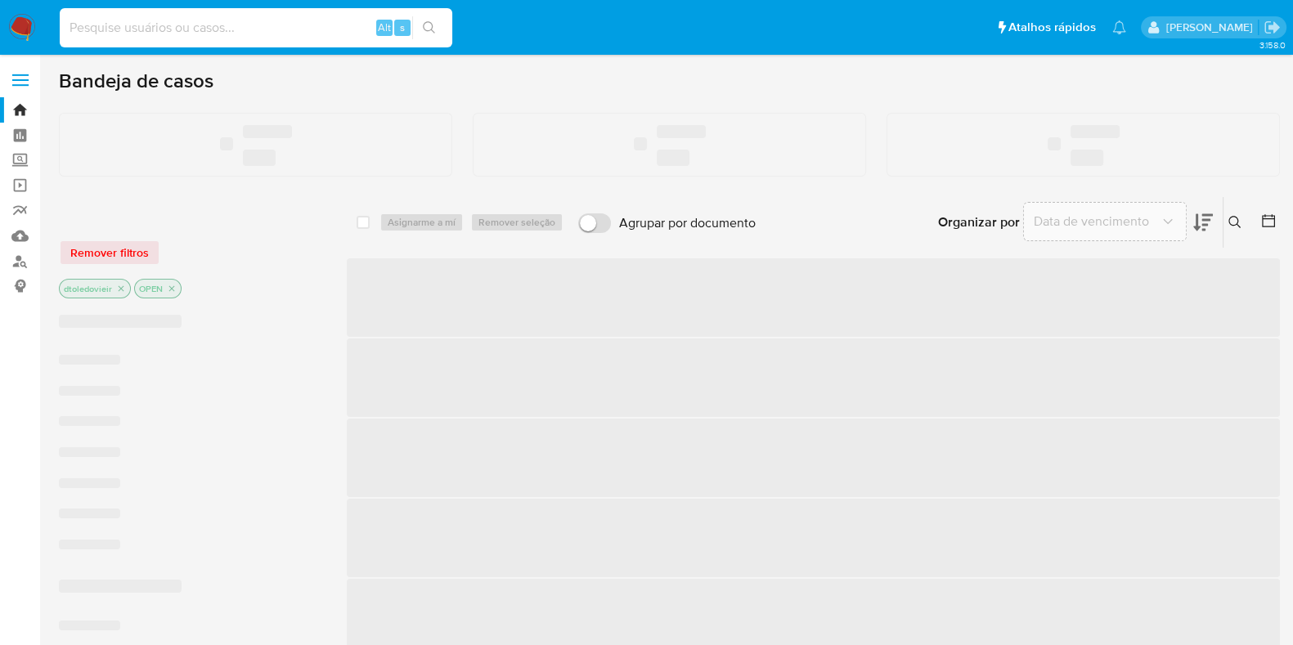
paste input "418534300"
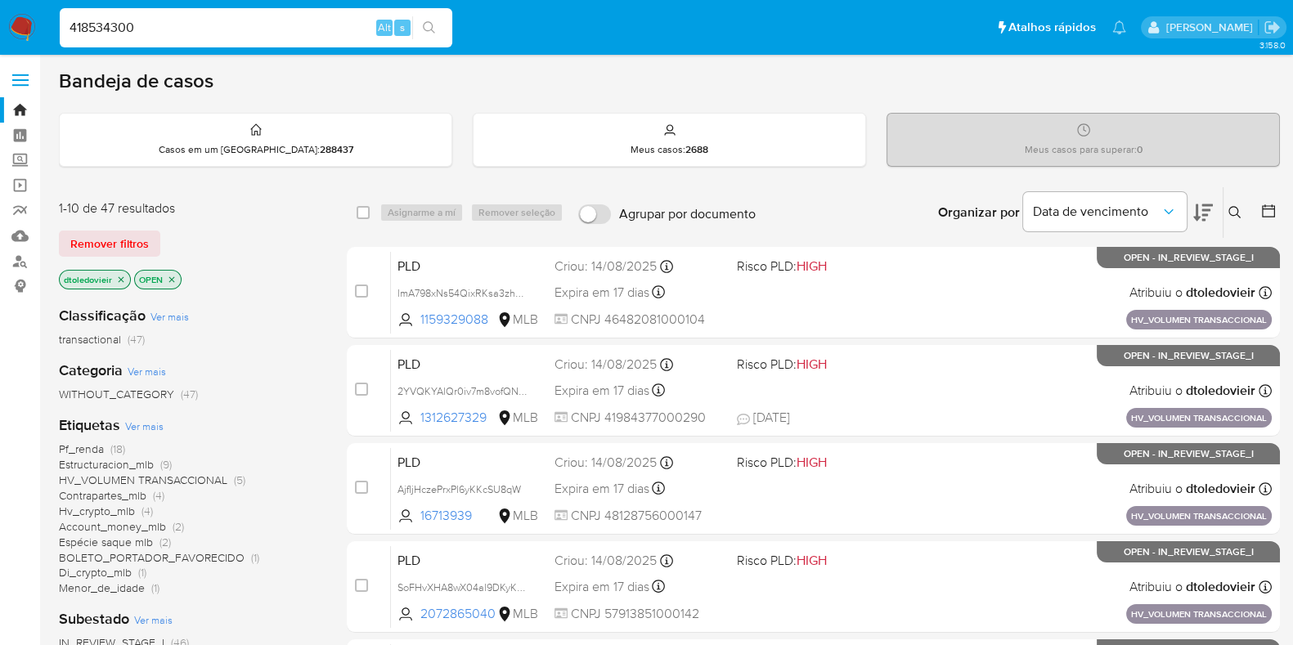
type input "418534300"
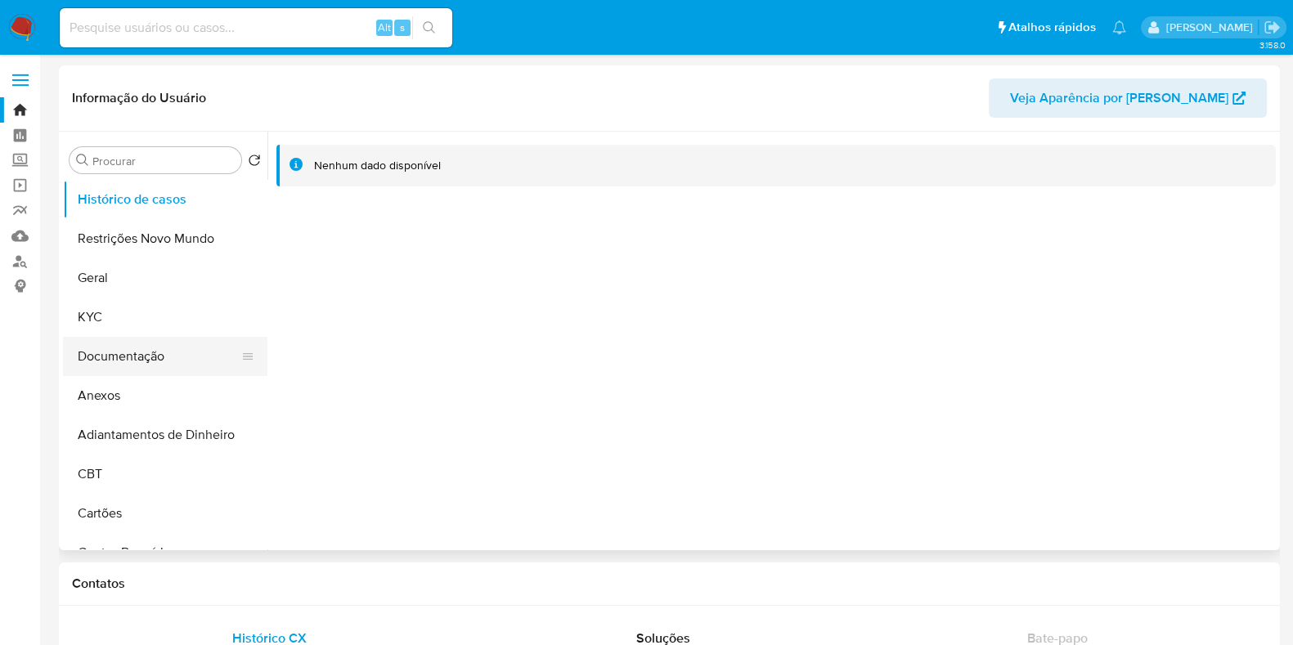
select select "10"
click at [86, 300] on button "KYC" at bounding box center [158, 317] width 191 height 39
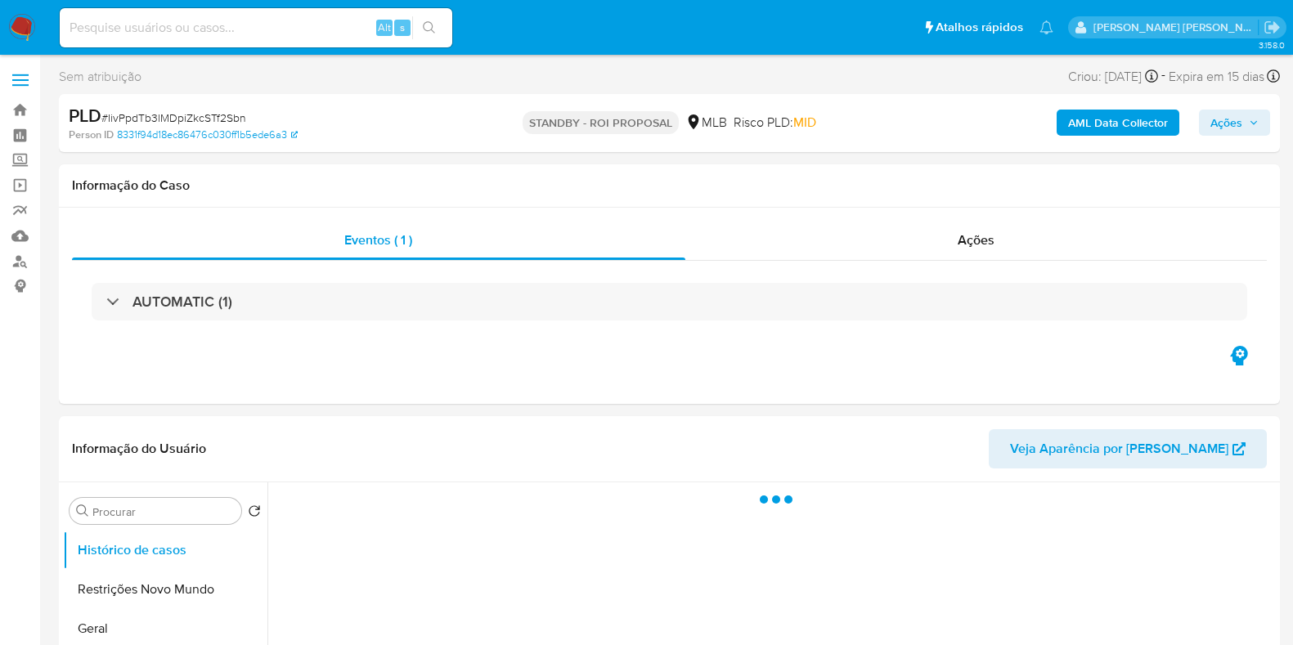
select select "10"
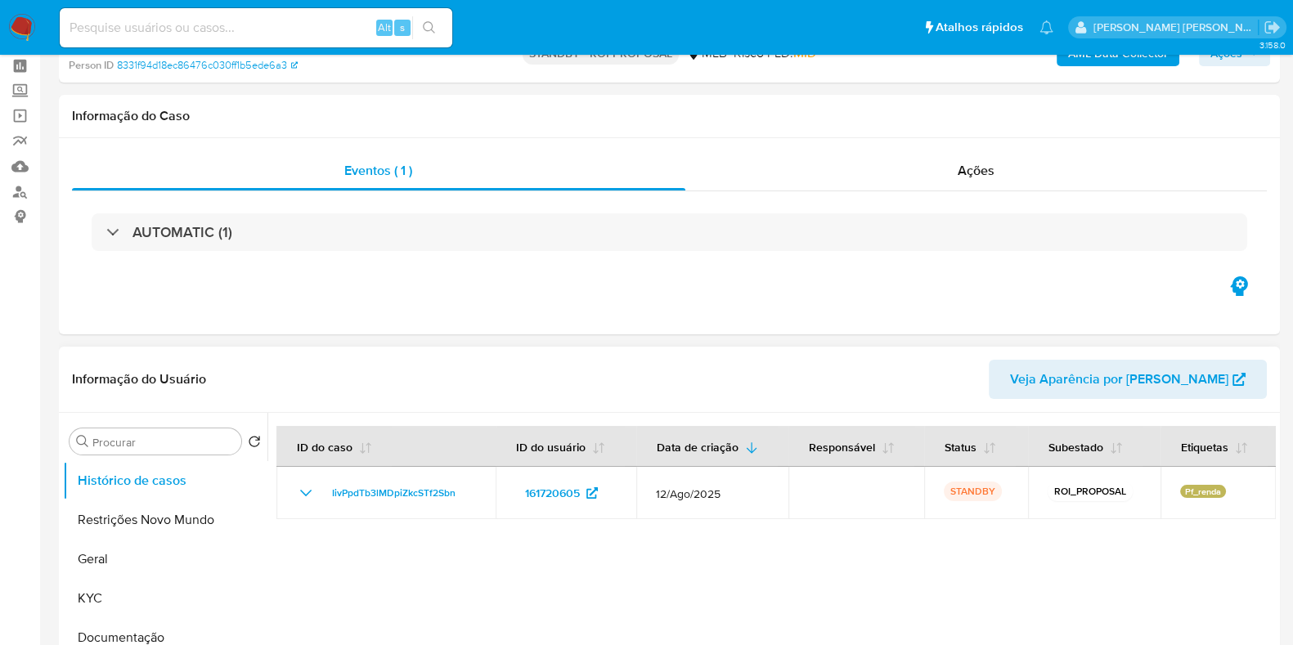
scroll to position [101, 0]
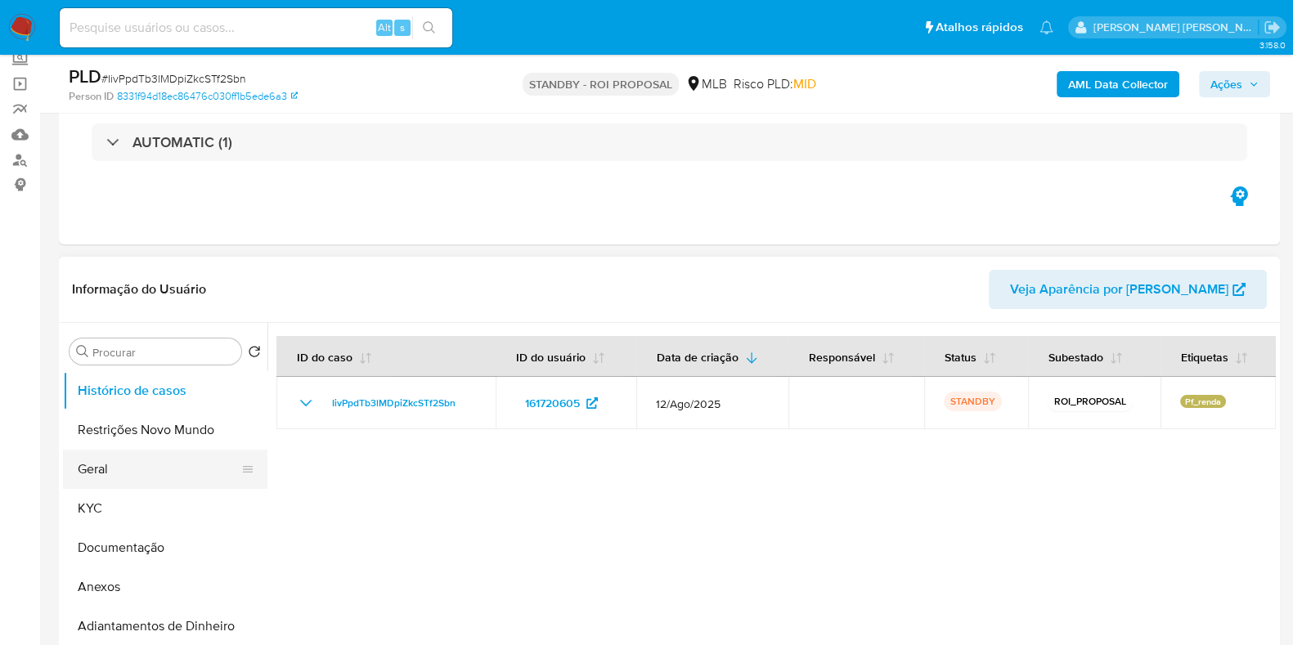
click at [147, 473] on button "Geral" at bounding box center [158, 469] width 191 height 39
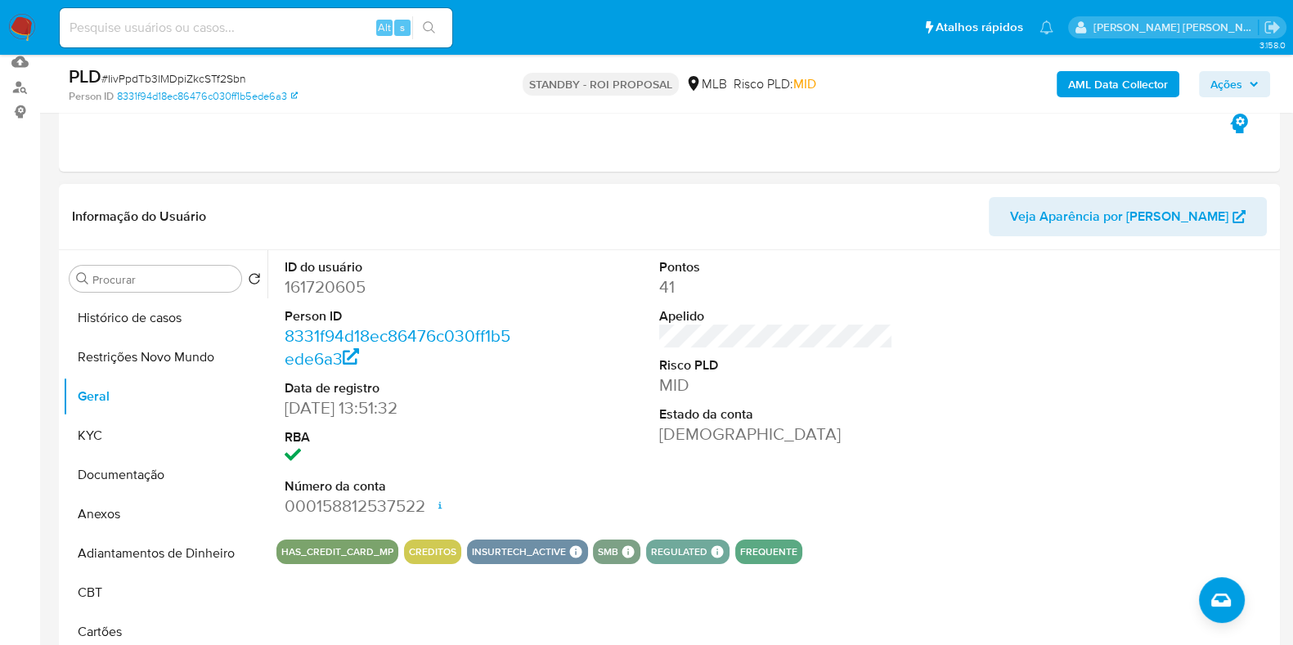
scroll to position [204, 0]
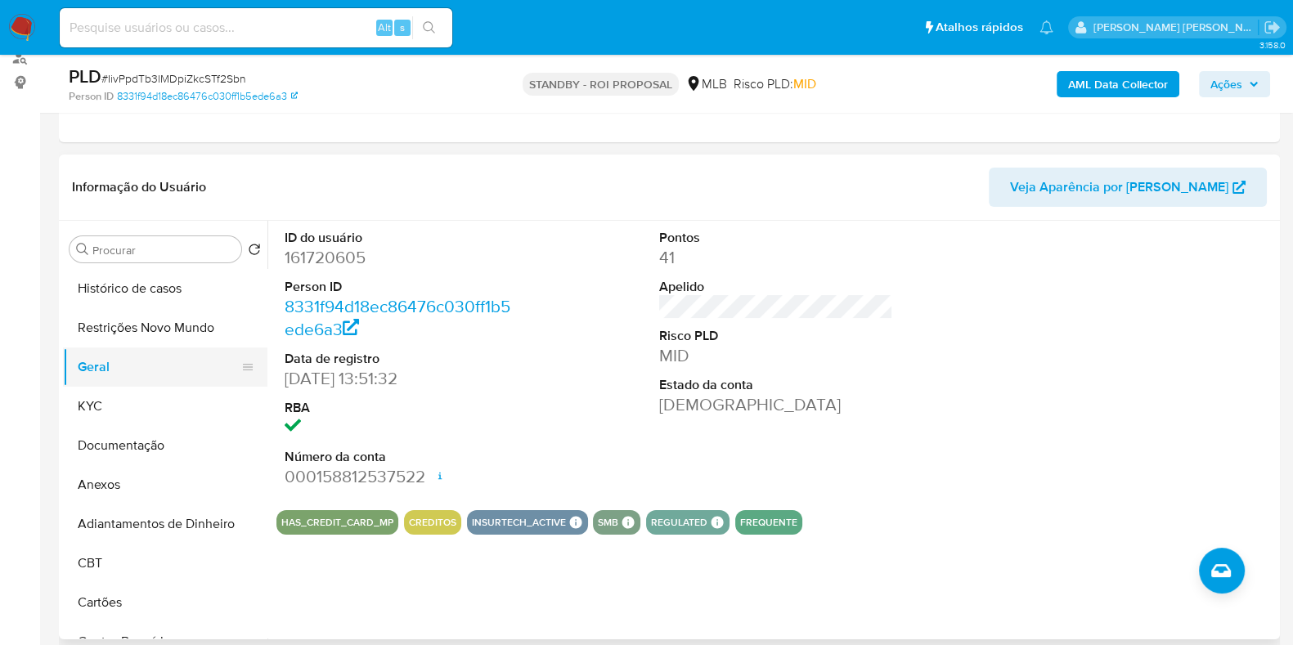
click at [134, 363] on button "Geral" at bounding box center [158, 367] width 191 height 39
click at [323, 262] on dd "161720605" at bounding box center [402, 257] width 234 height 23
copy dd "161720605"
click at [329, 251] on dd "161720605" at bounding box center [402, 257] width 234 height 23
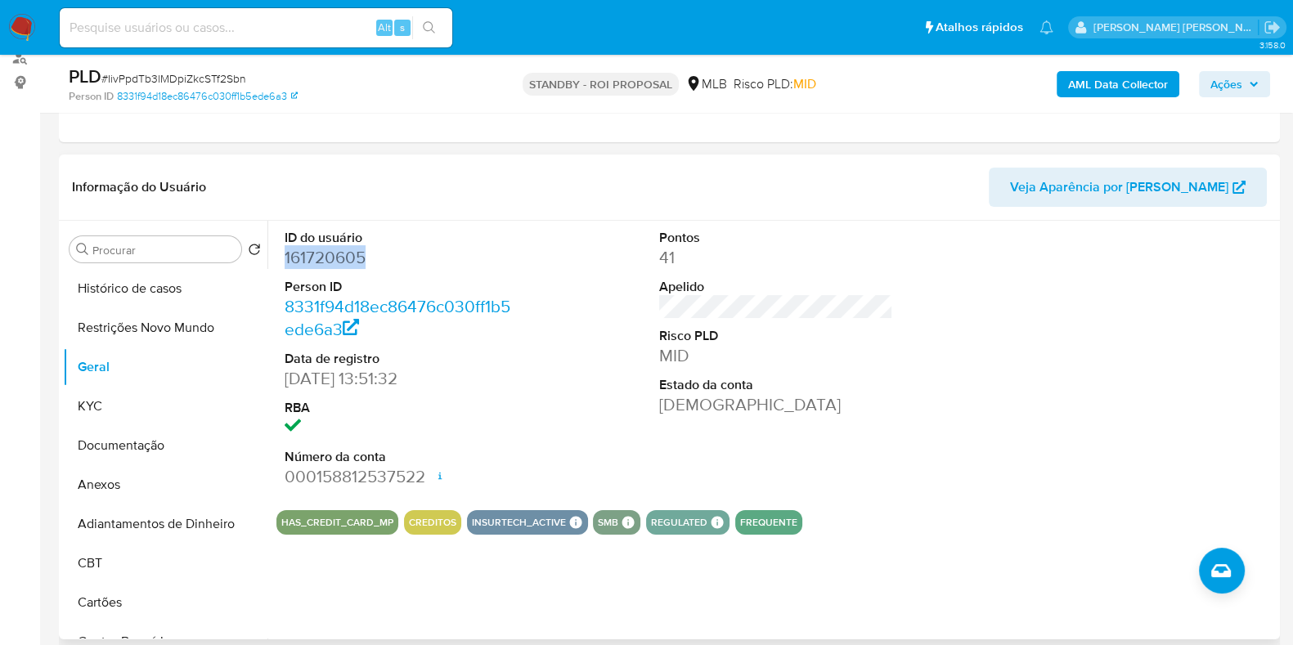
click at [329, 251] on dd "161720605" at bounding box center [402, 257] width 234 height 23
click at [203, 37] on input at bounding box center [256, 27] width 393 height 21
paste input "1515536085"
type input "1515536085"
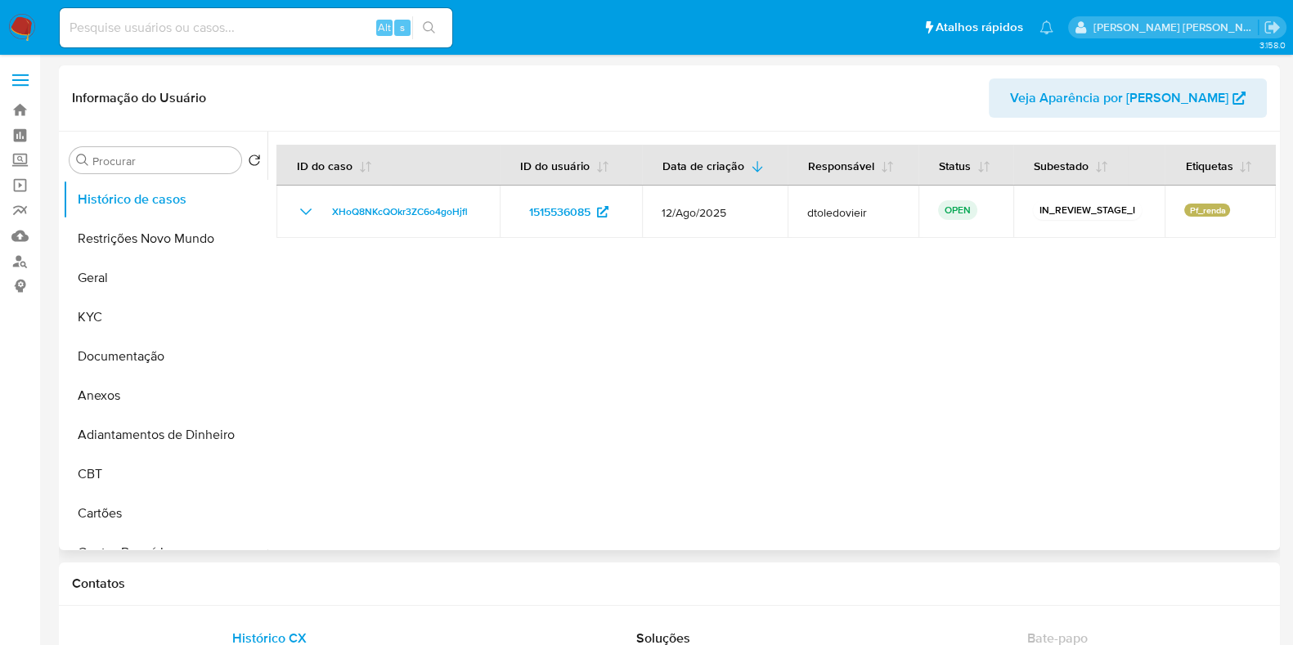
select select "10"
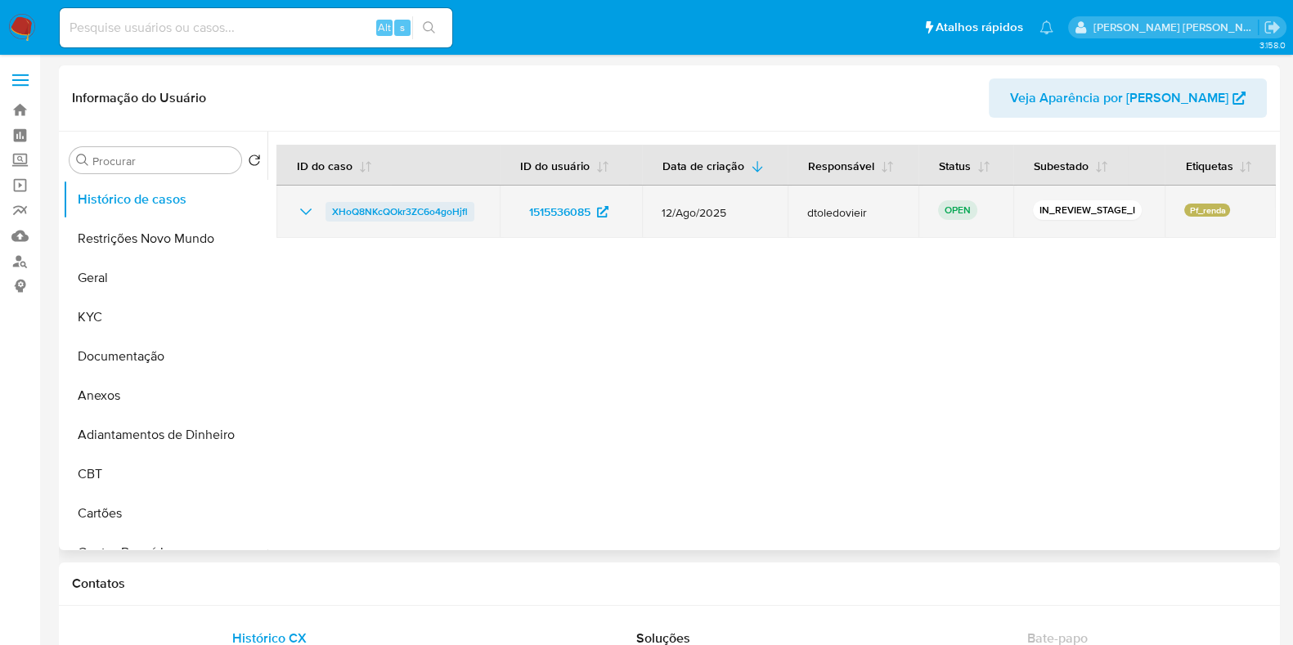
click at [374, 202] on span "XHoQ8NKcQOkr3ZC6o4goHjfl" at bounding box center [400, 212] width 136 height 20
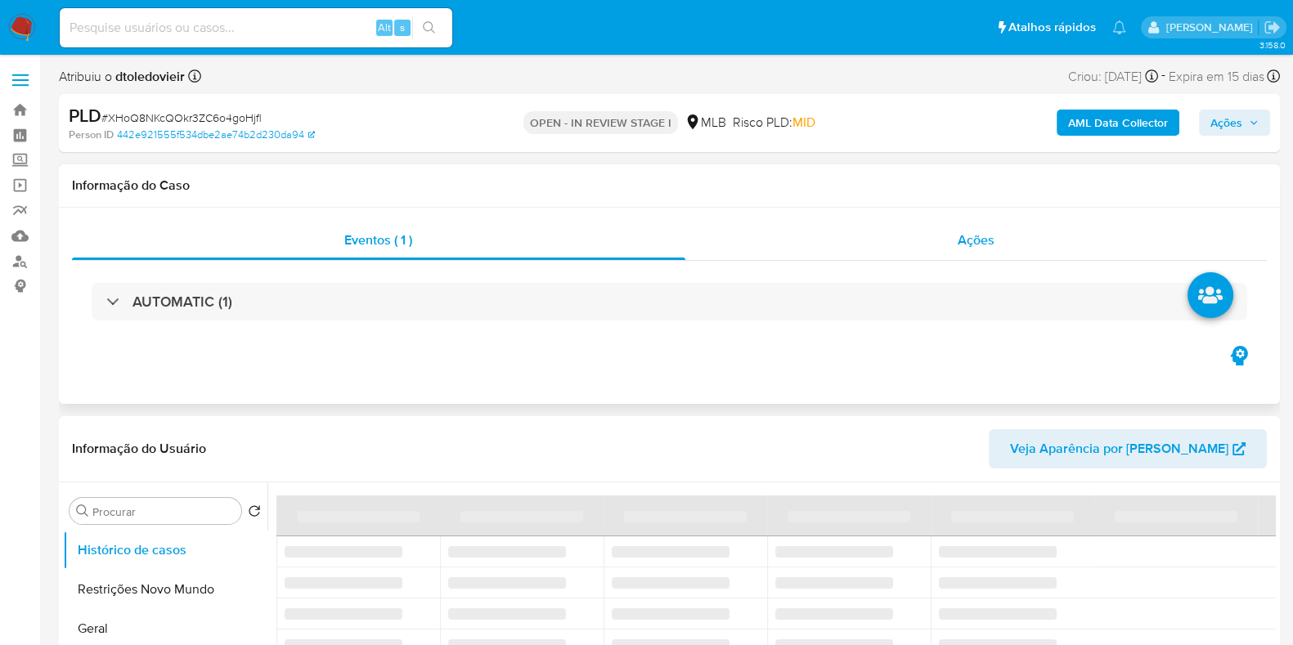
select select "10"
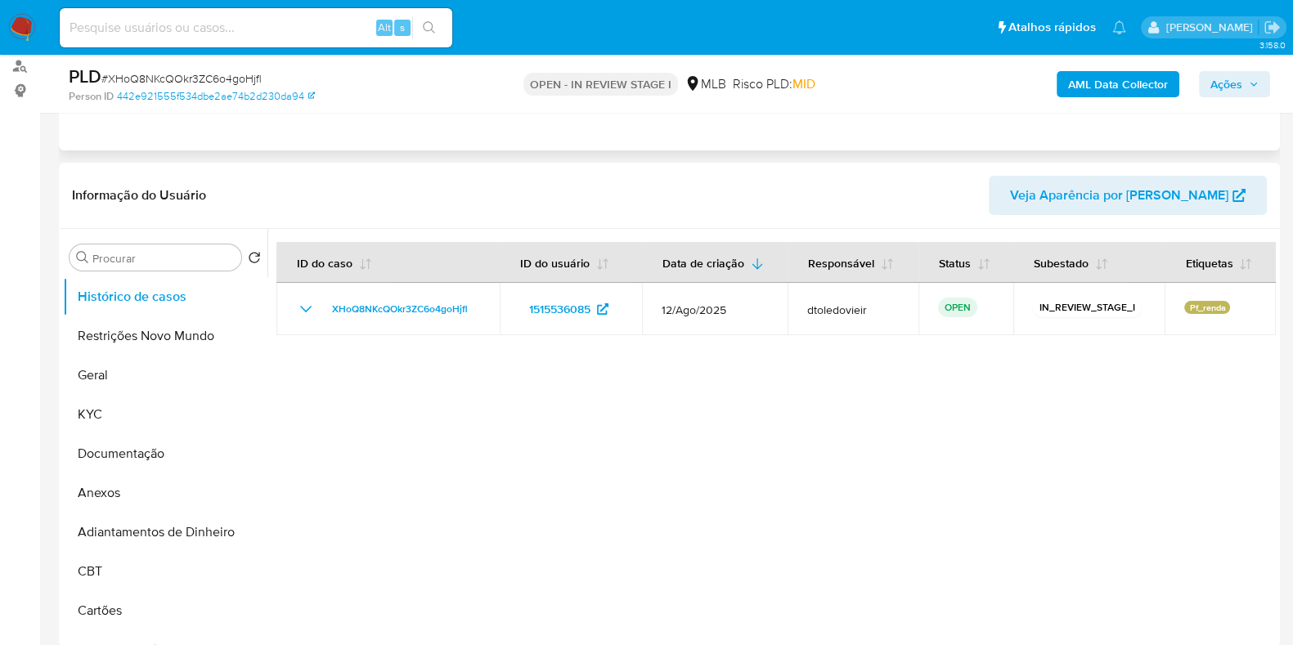
scroll to position [204, 0]
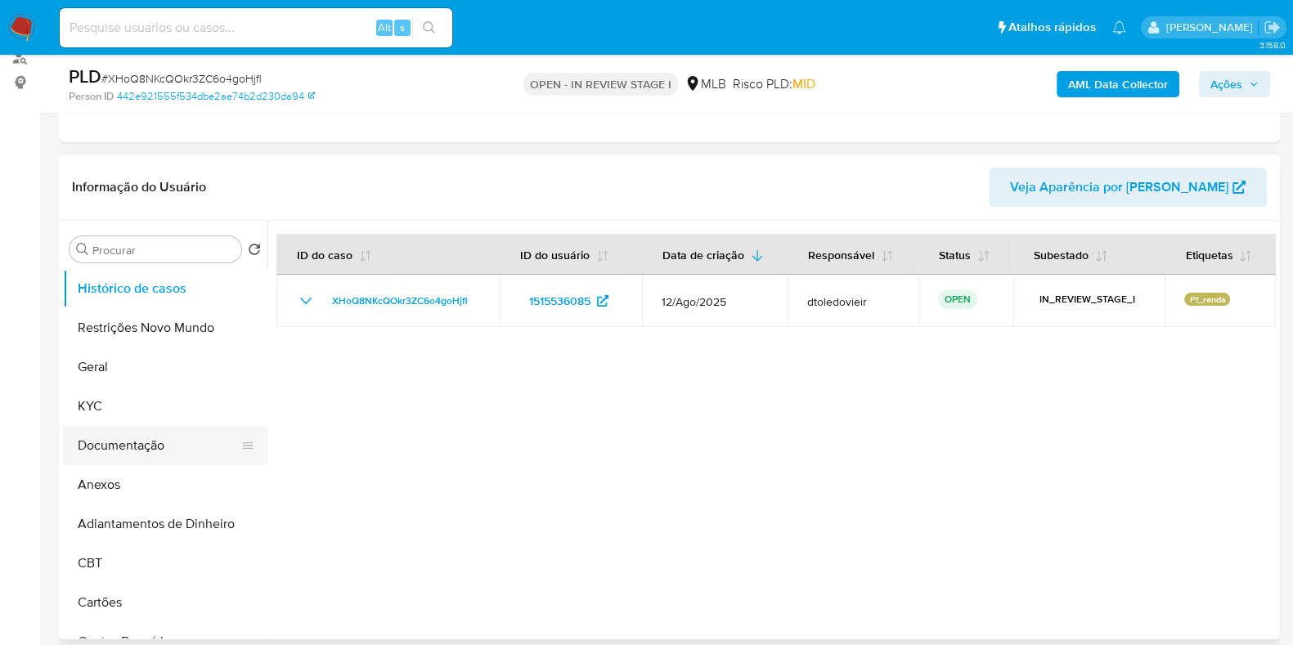
click at [168, 433] on button "Documentação" at bounding box center [158, 445] width 191 height 39
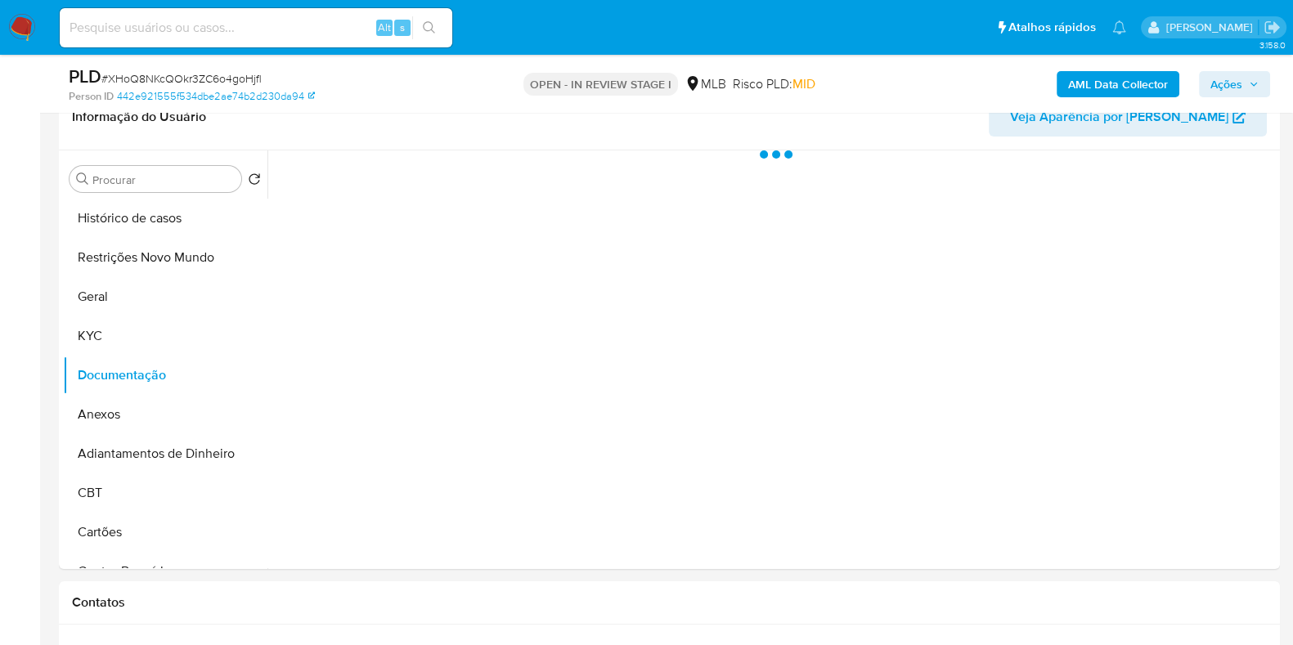
scroll to position [307, 0]
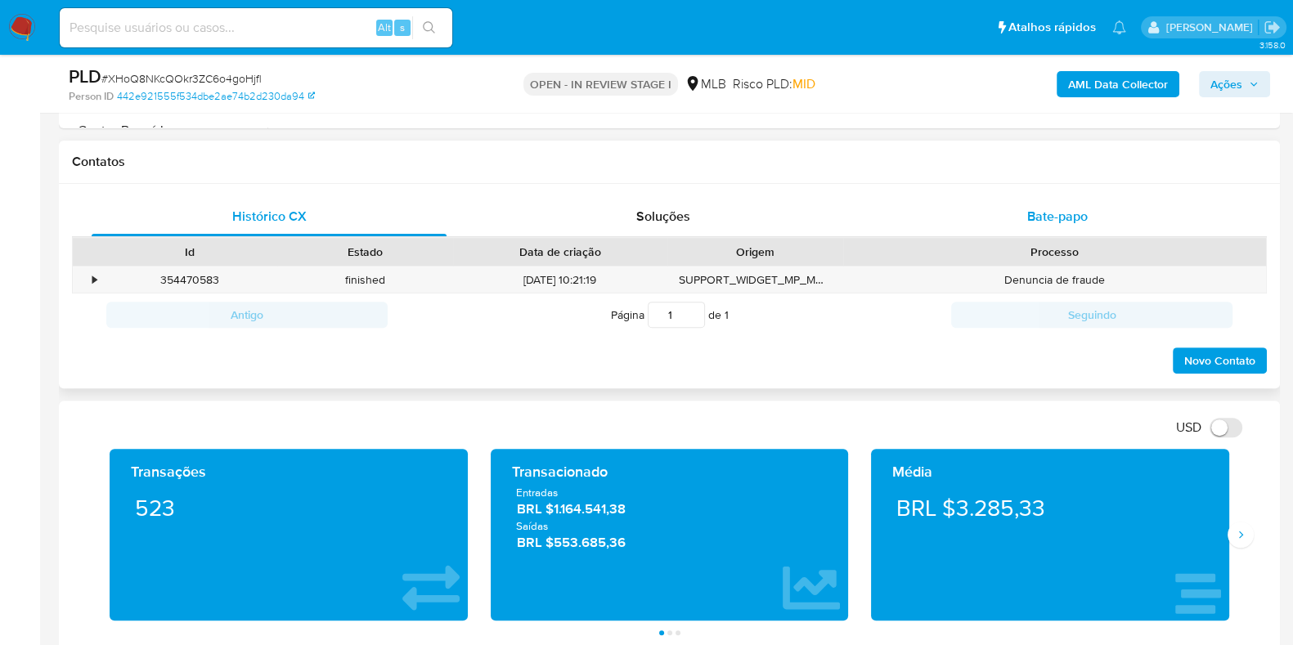
click at [1048, 217] on span "Bate-papo" at bounding box center [1057, 216] width 61 height 19
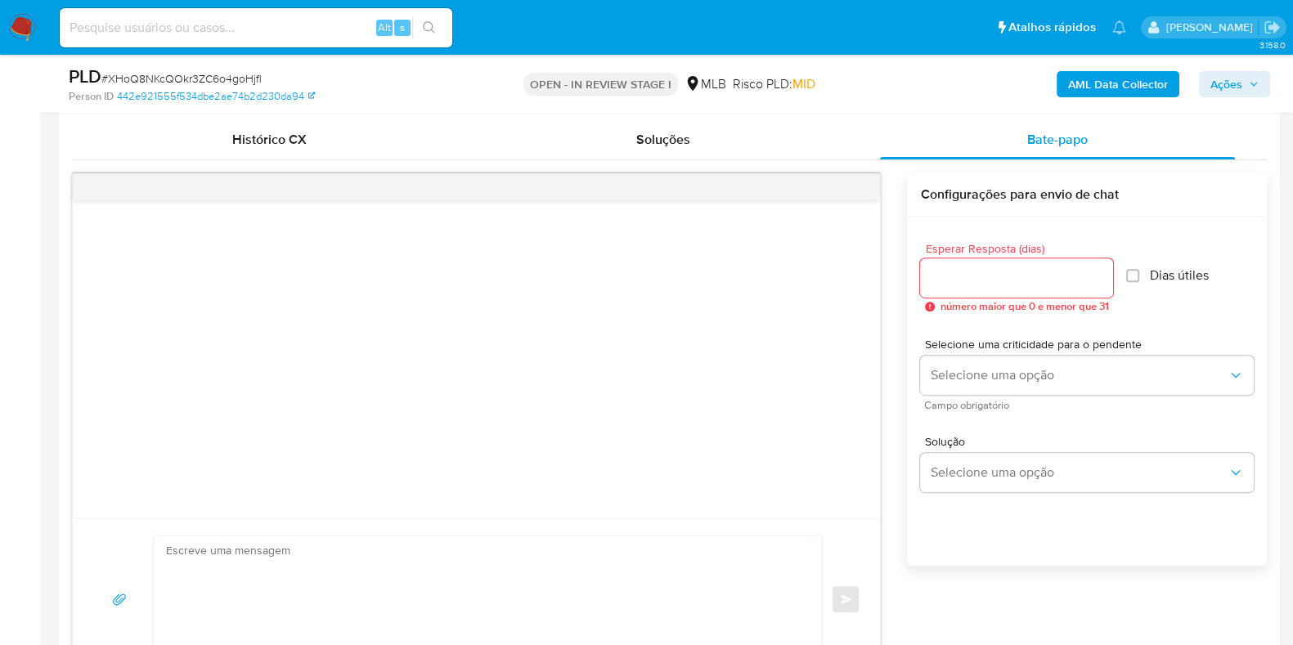
scroll to position [817, 0]
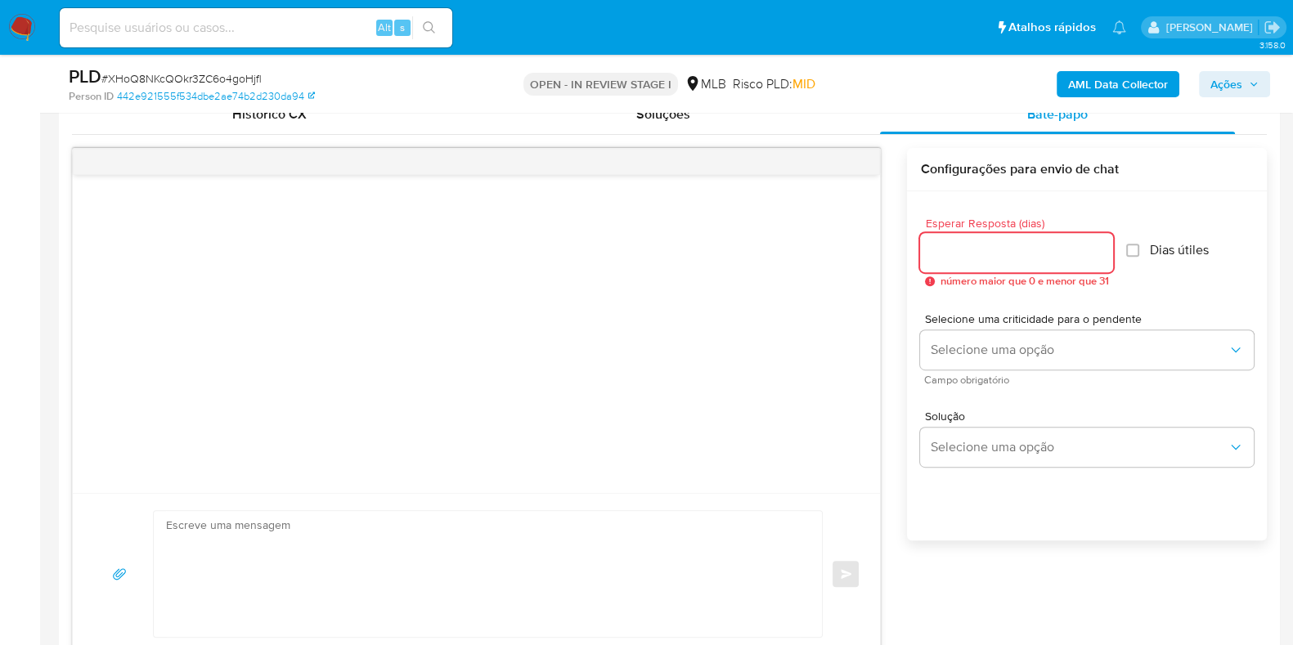
click at [1017, 256] on input "Esperar Resposta (dias)" at bounding box center [1016, 252] width 193 height 21
type input "3"
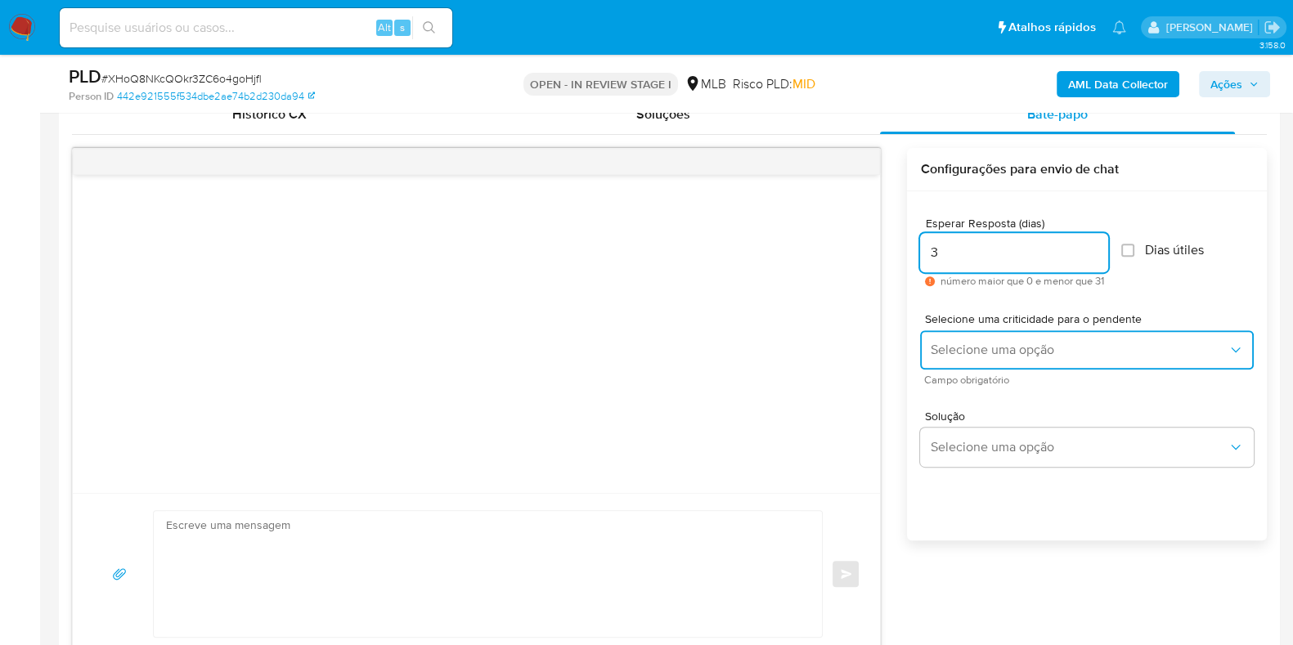
click at [981, 355] on span "Selecione uma opção" at bounding box center [1079, 350] width 298 height 16
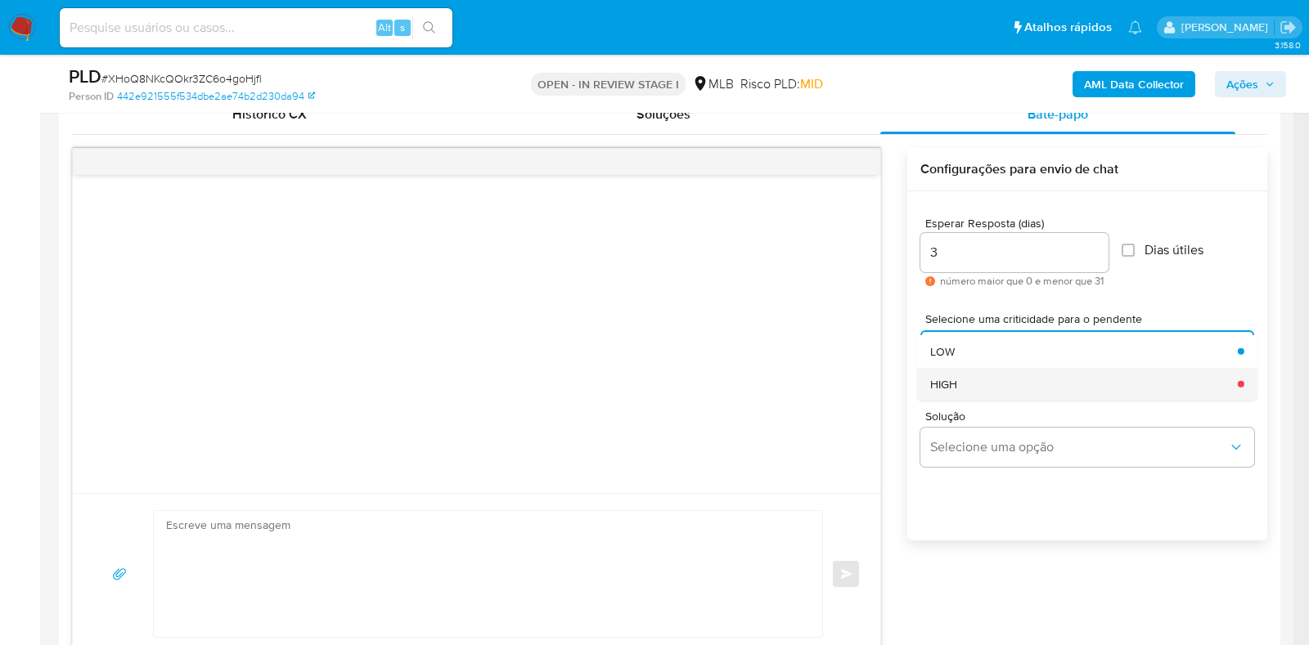
click at [980, 380] on div "HIGH" at bounding box center [1079, 383] width 298 height 33
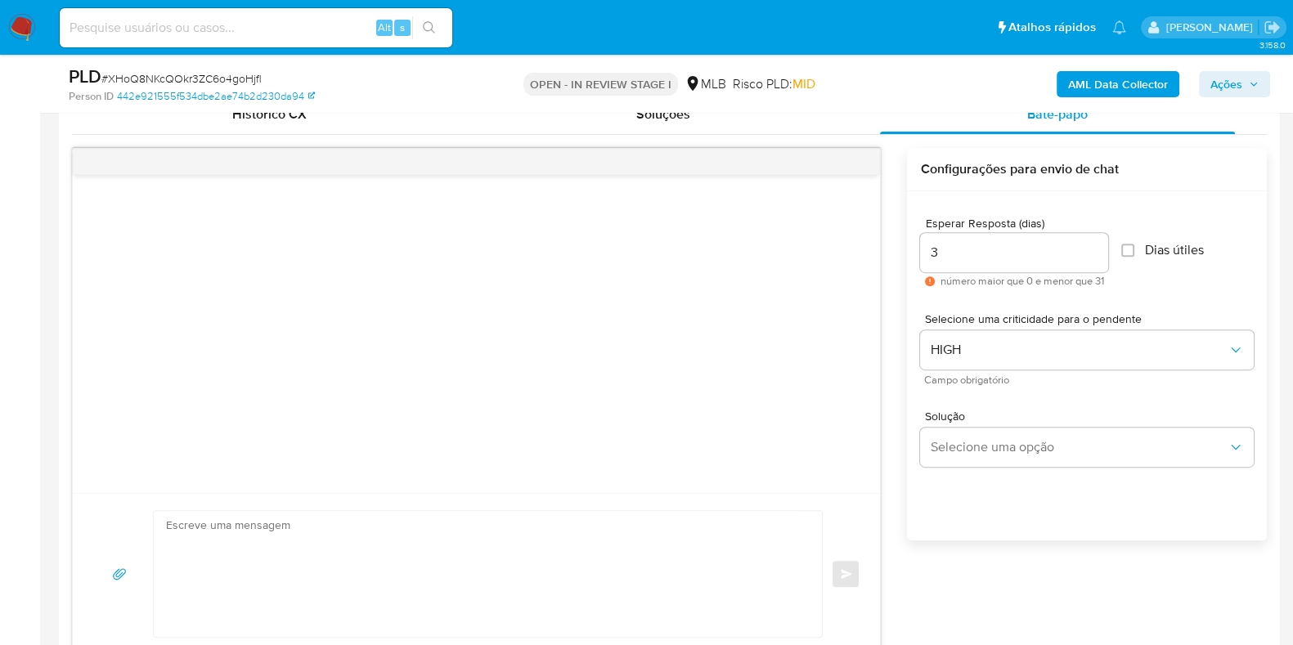
click at [509, 556] on textarea at bounding box center [483, 574] width 635 height 126
paste textarea "Olá, Estamos realizando uma verificação adicional de segurança em contas de usu…"
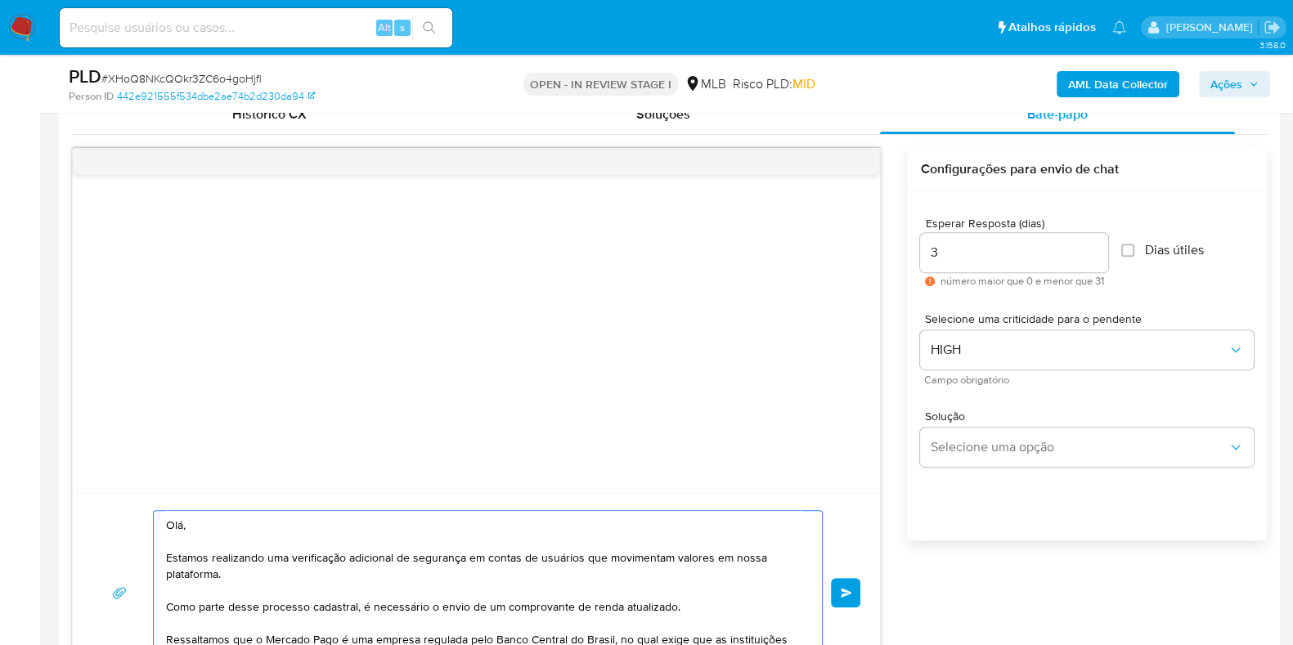
scroll to position [845, 0]
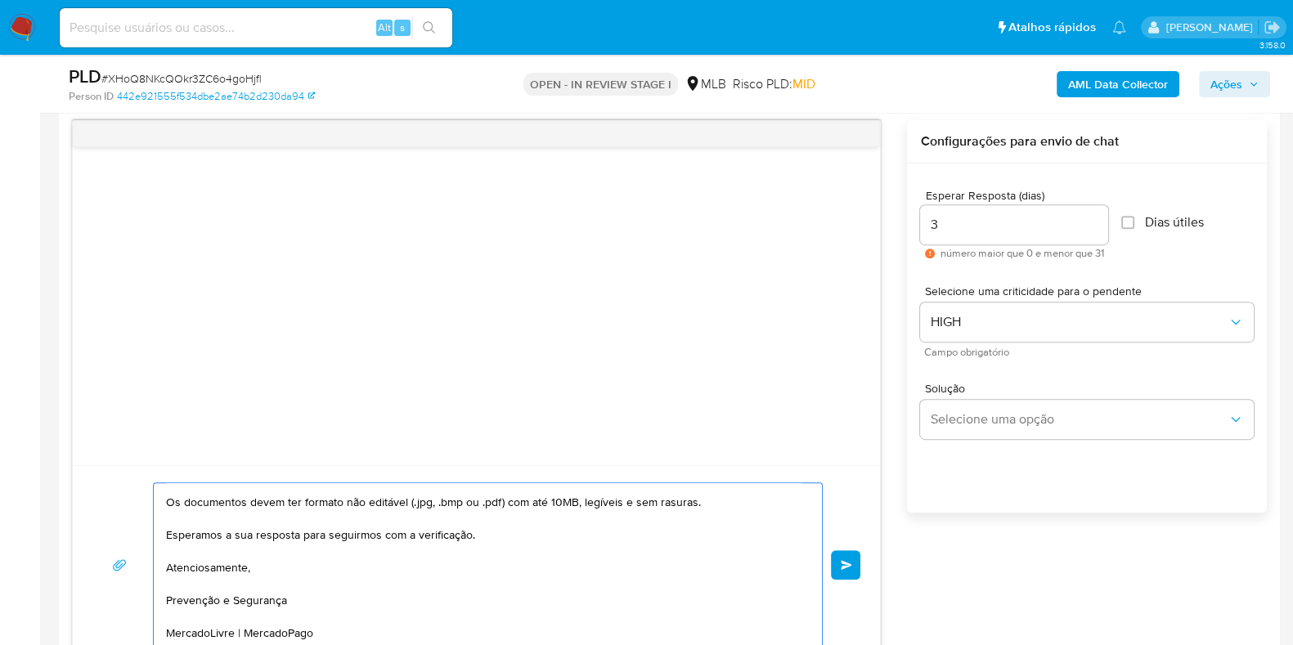
type textarea "Olá, Estamos realizando uma verificação adicional de segurança em contas de usu…"
click at [861, 567] on div "Olá, Estamos realizando uma verificação adicional de segurança em contas de usu…" at bounding box center [476, 564] width 807 height 199
click at [853, 570] on button "common.send" at bounding box center [845, 564] width 29 height 29
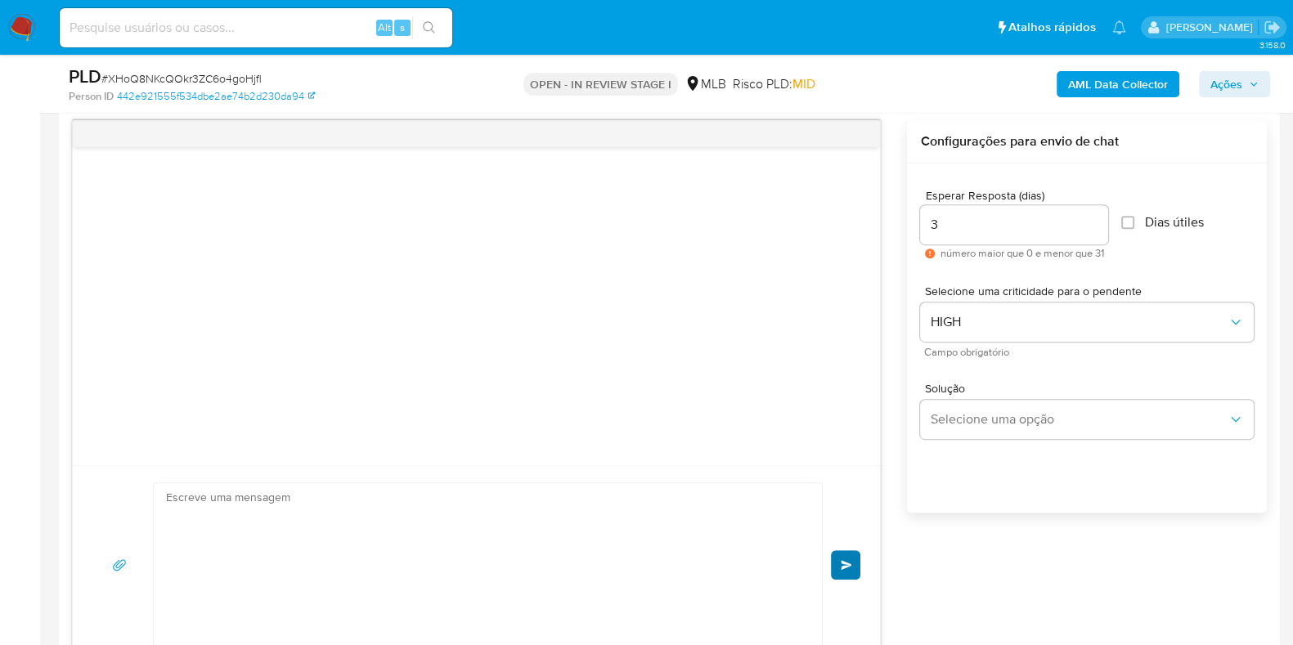
scroll to position [132, 0]
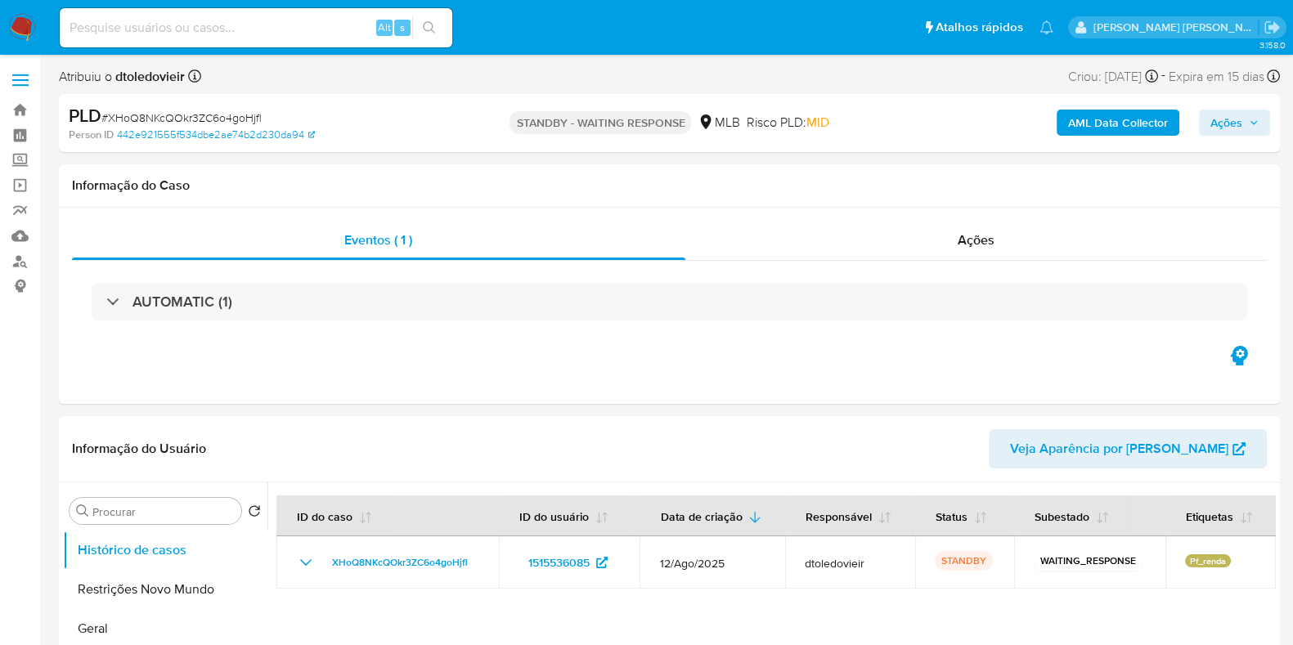
select select "10"
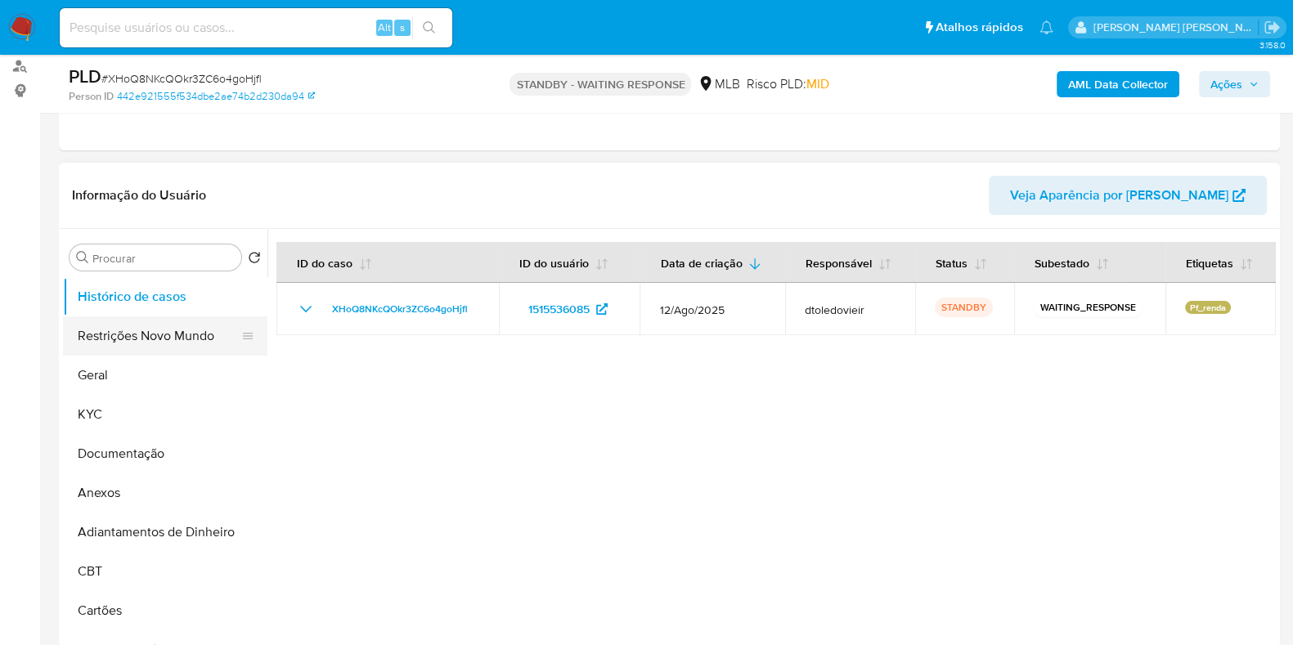
scroll to position [204, 0]
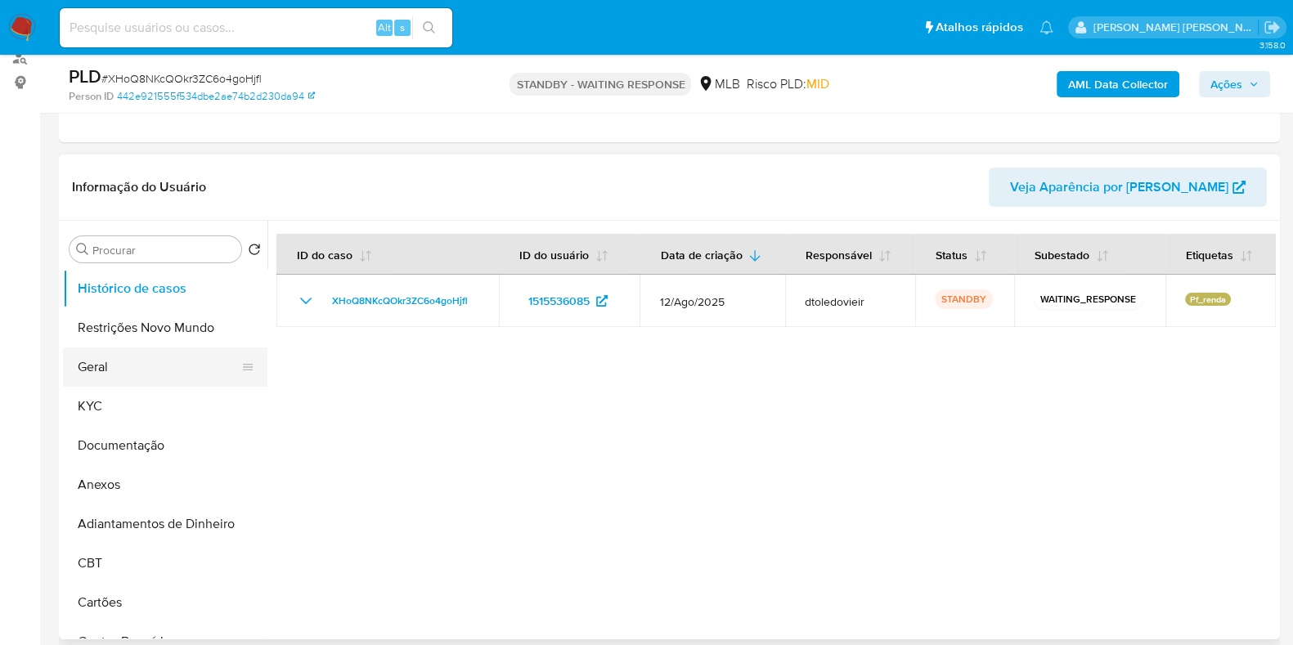
click at [112, 363] on button "Geral" at bounding box center [158, 367] width 191 height 39
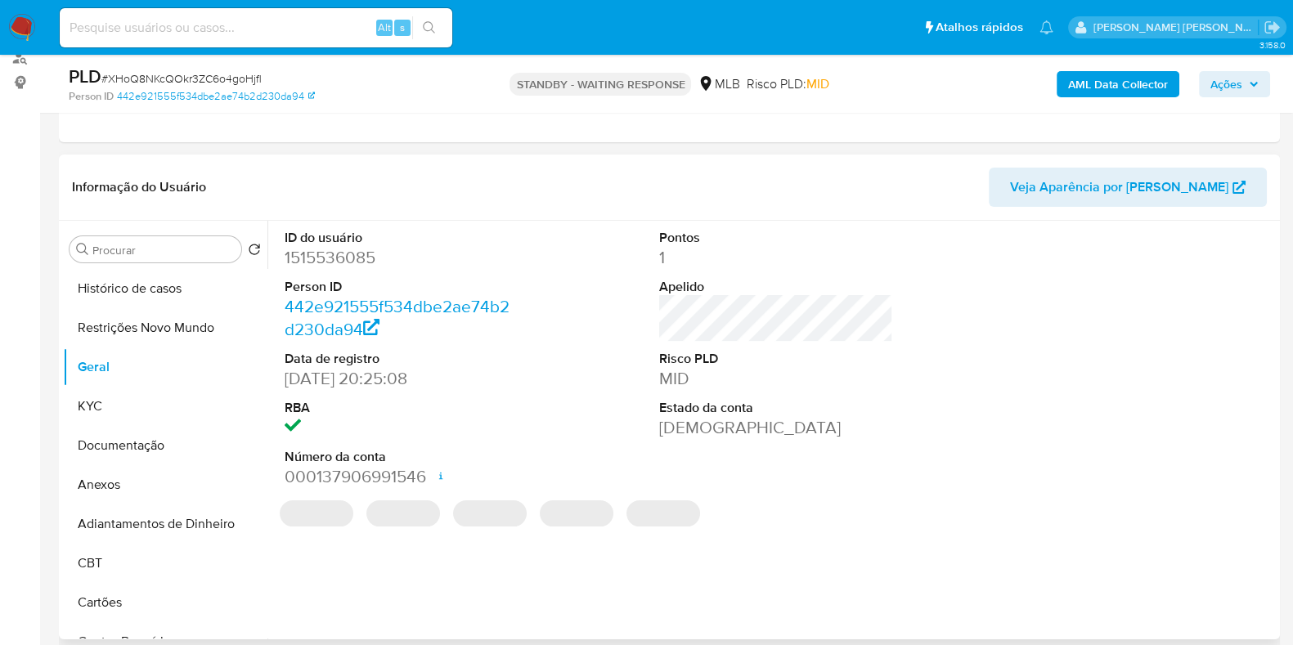
click at [326, 254] on dd "1515536085" at bounding box center [402, 257] width 234 height 23
click at [324, 254] on dd "1515536085" at bounding box center [402, 257] width 234 height 23
copy dd "1515536085"
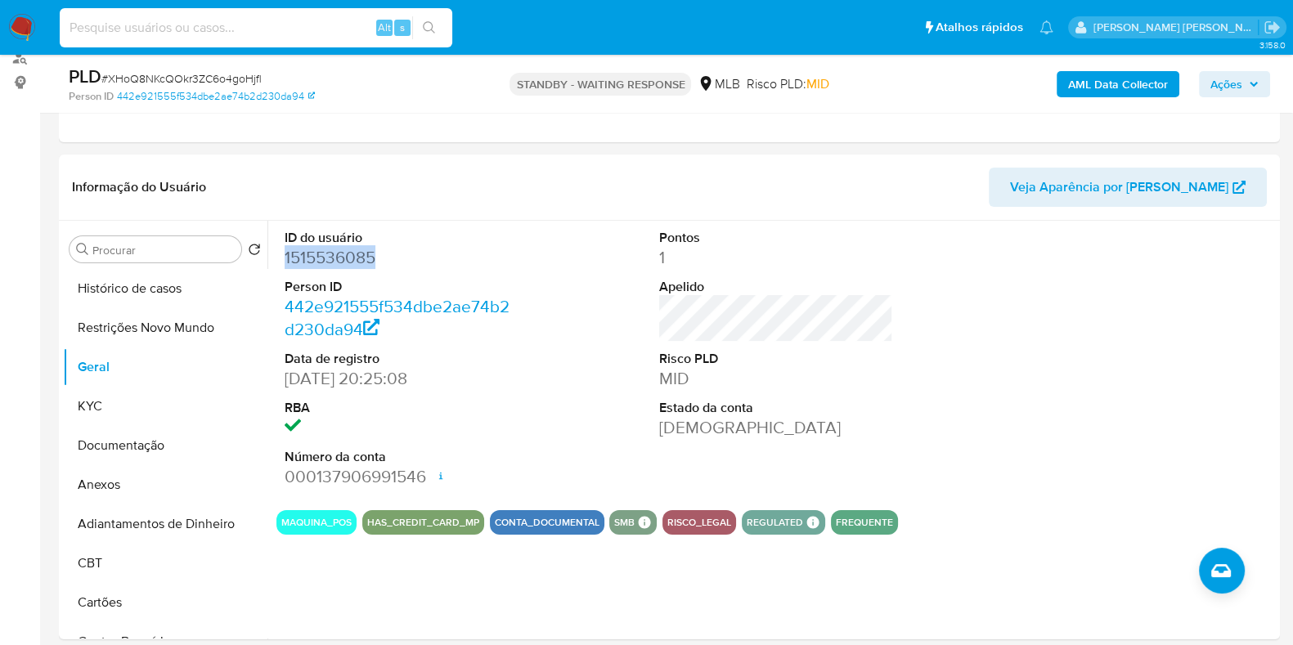
click at [300, 29] on input at bounding box center [256, 27] width 393 height 21
paste input "1359571512"
type input "1359571512"
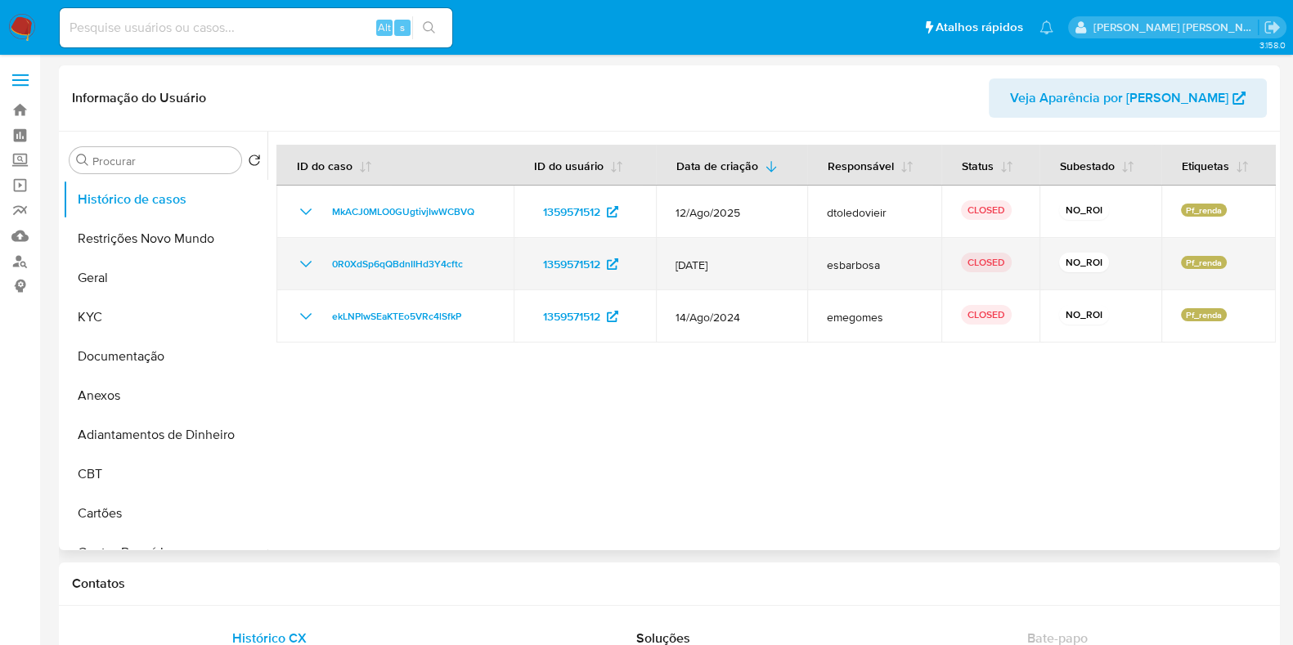
select select "10"
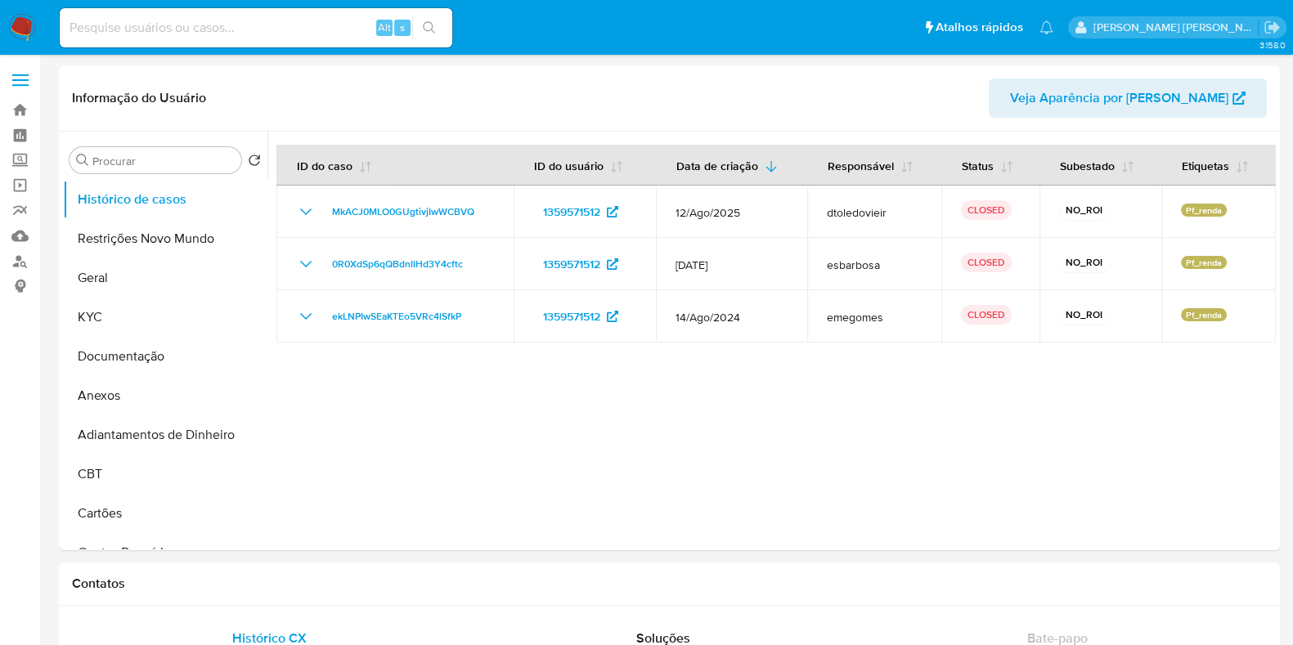
click at [302, 20] on input at bounding box center [256, 27] width 393 height 21
paste input "161720605"
type input "161720605"
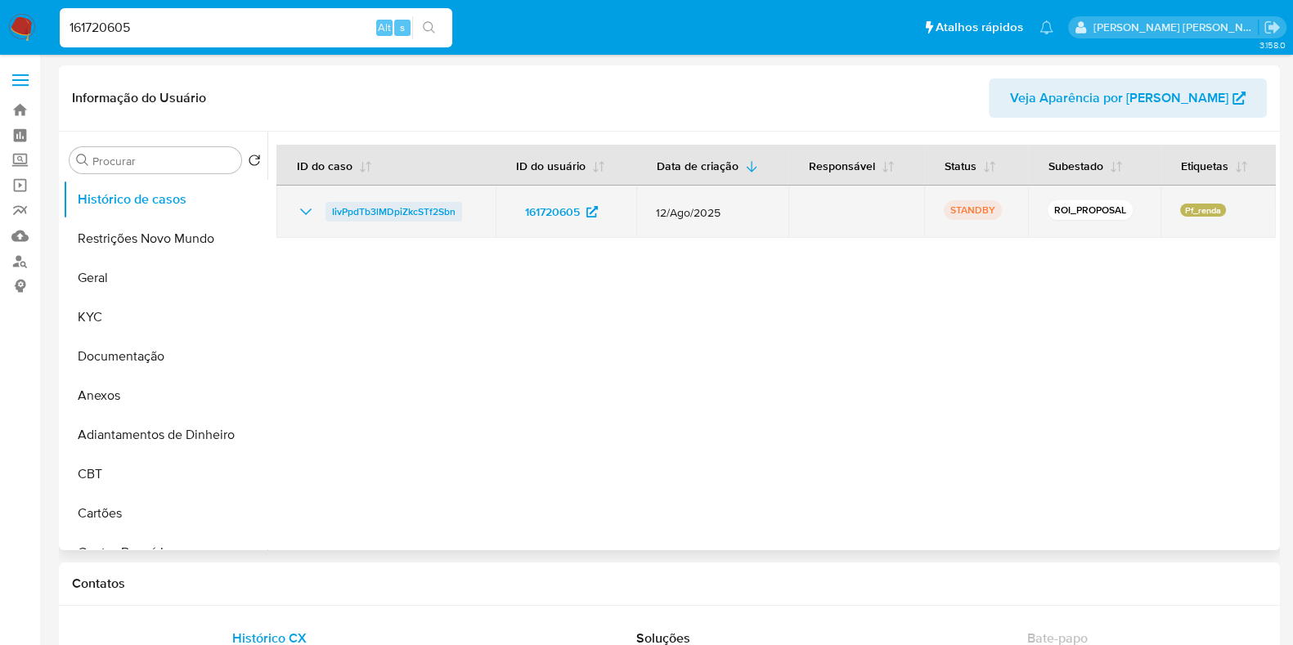
select select "10"
click at [415, 202] on span "IivPpdTb3lMDpiZkcSTf2Sbn" at bounding box center [393, 212] width 123 height 20
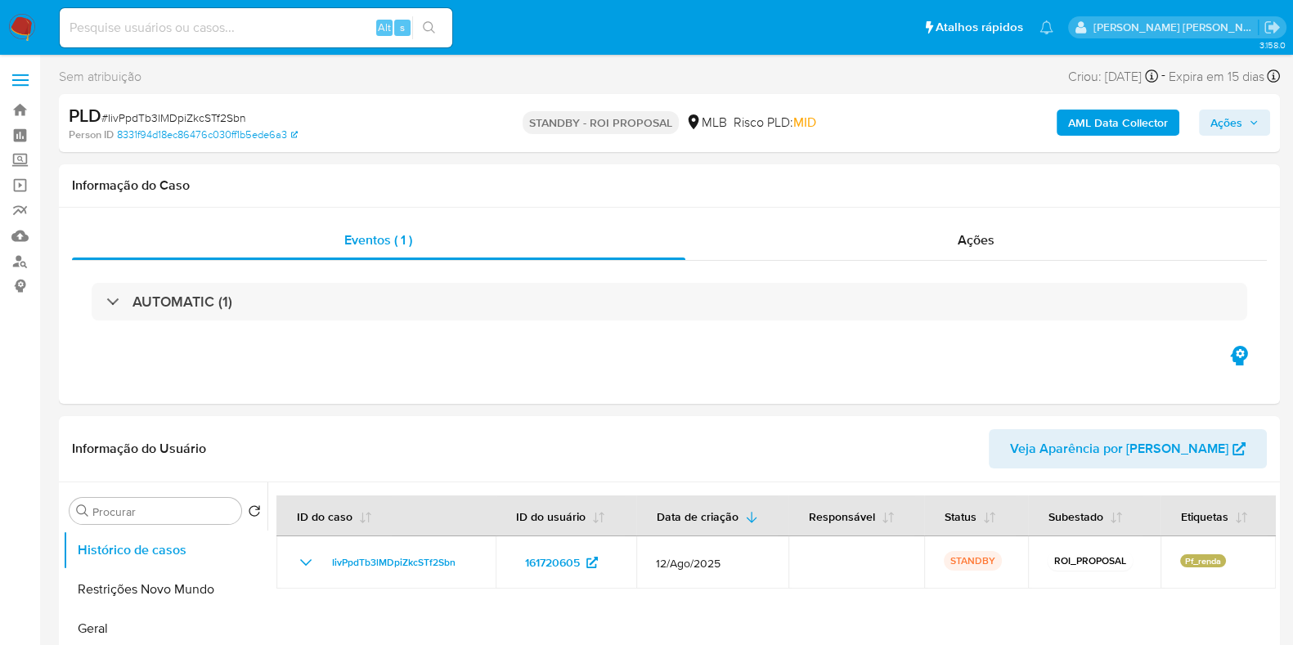
select select "10"
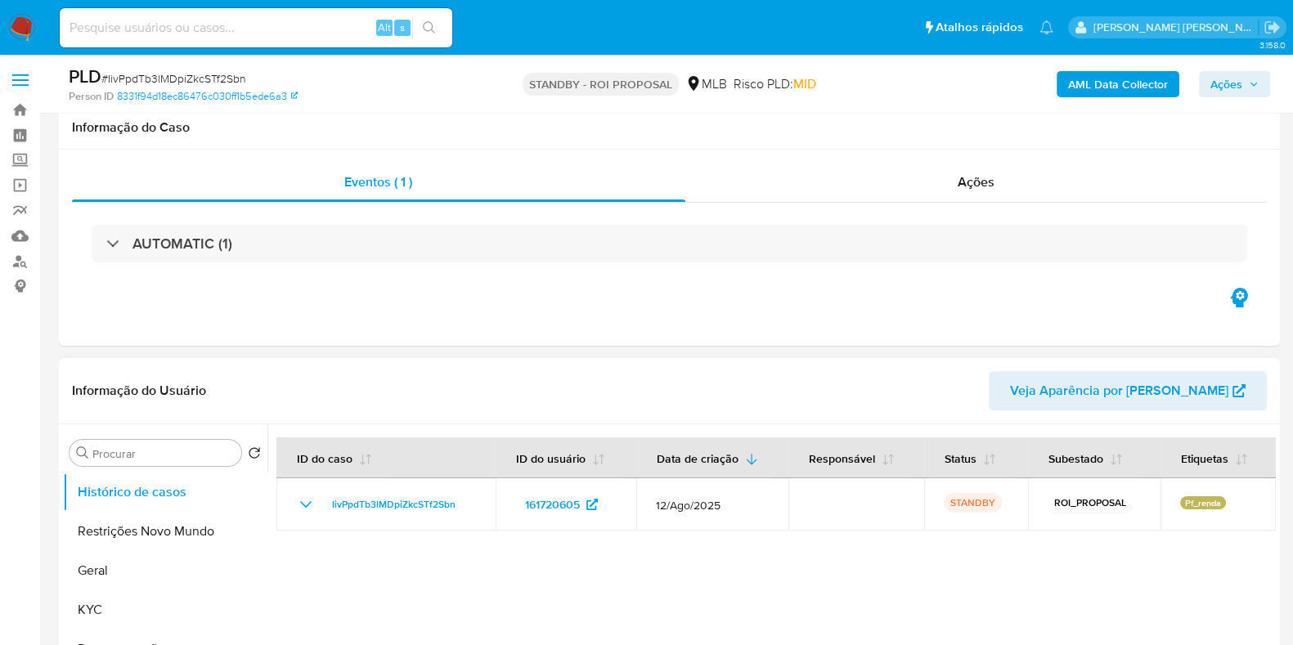
scroll to position [101, 0]
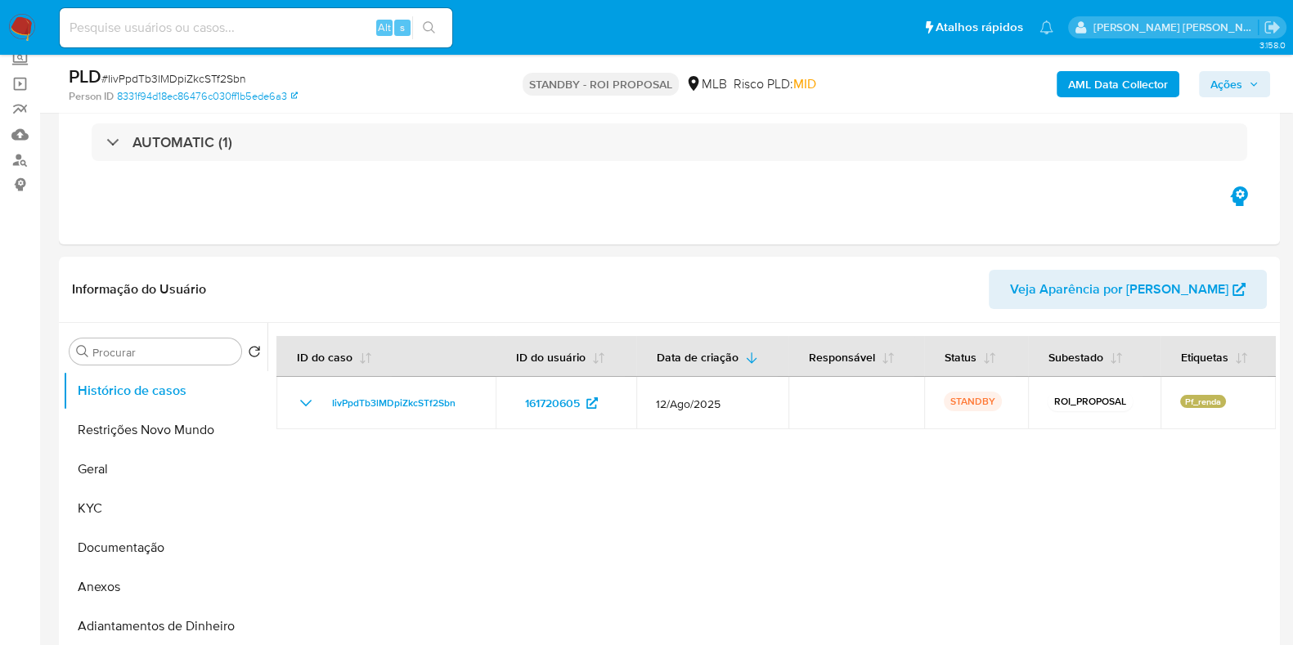
click at [331, 31] on input at bounding box center [256, 27] width 393 height 21
paste input "71620281"
type input "71620281"
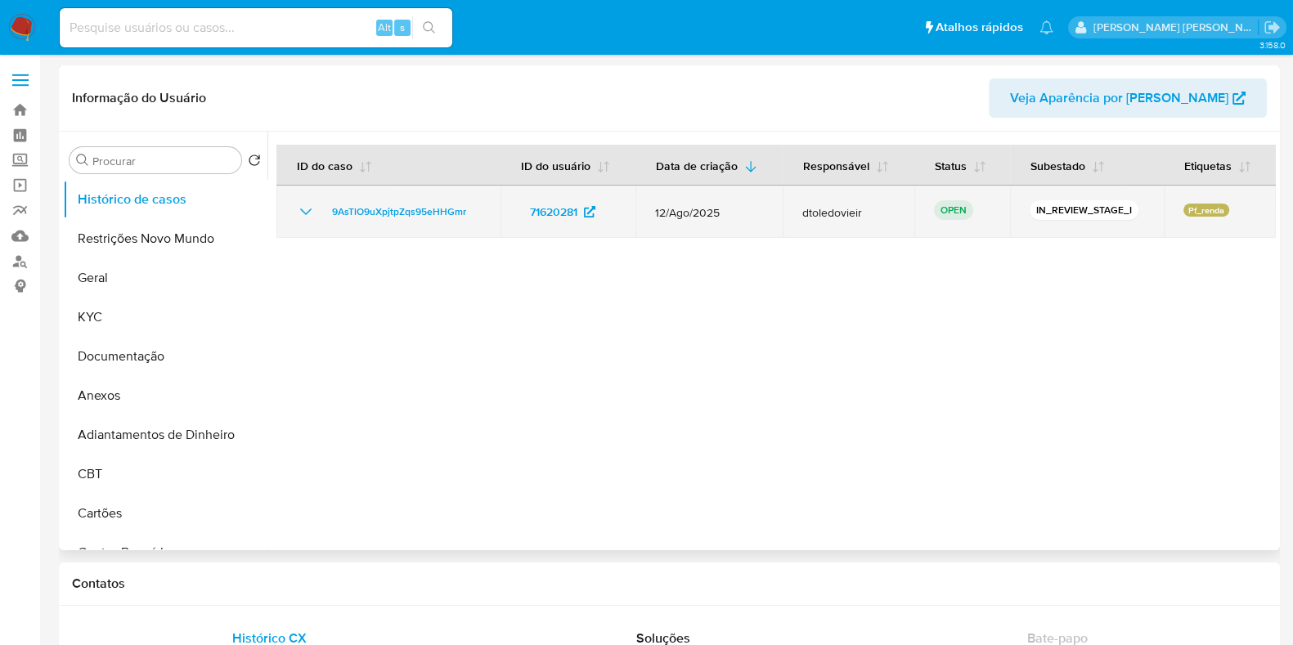
select select "10"
click at [413, 206] on span "9AsTlO9uXpjtpZqs95eHHGmr" at bounding box center [399, 212] width 134 height 20
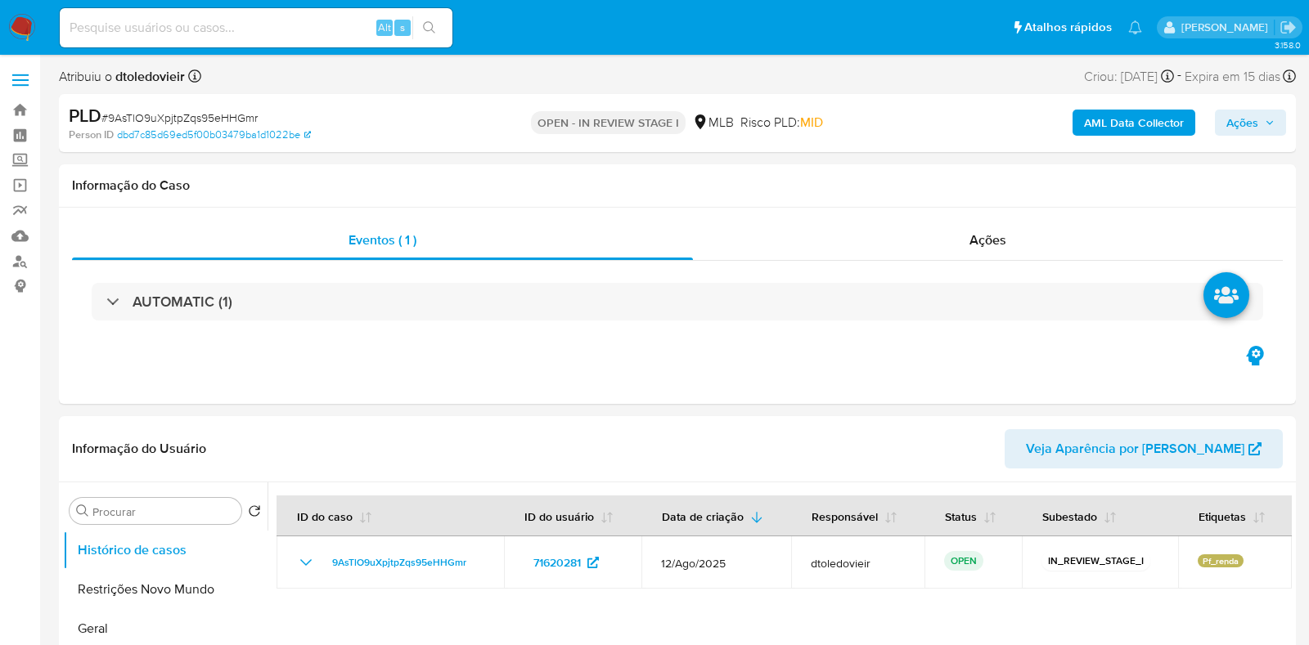
select select "10"
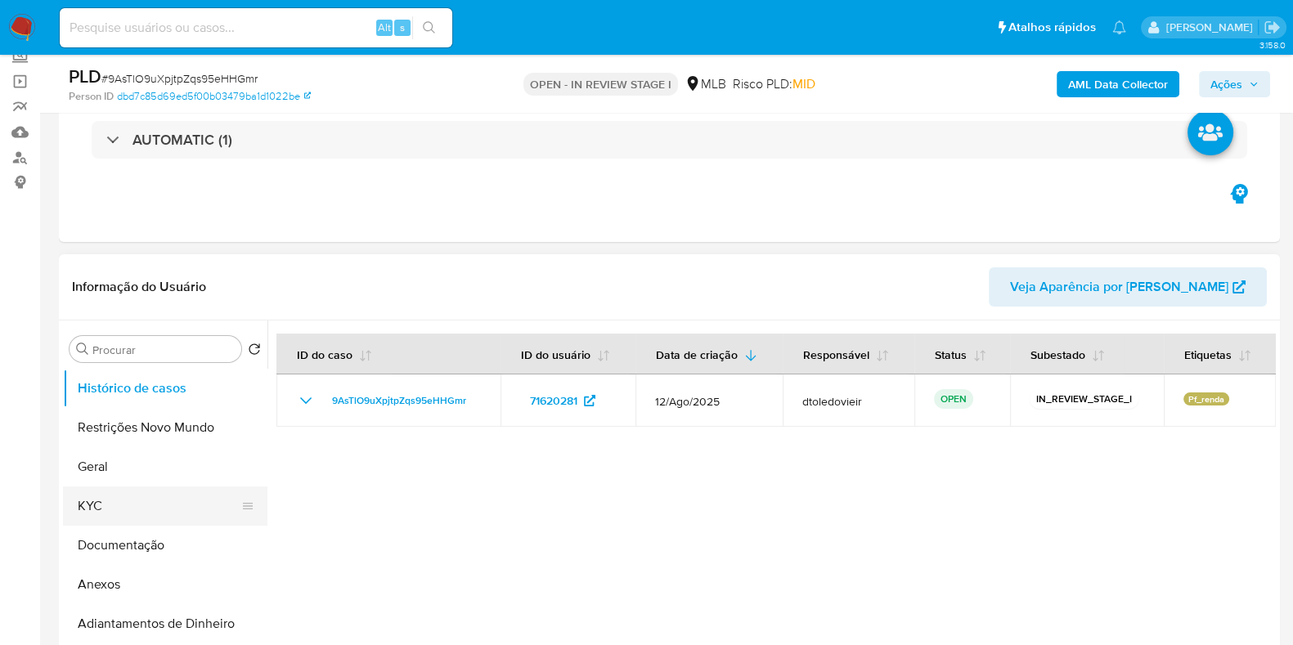
scroll to position [204, 0]
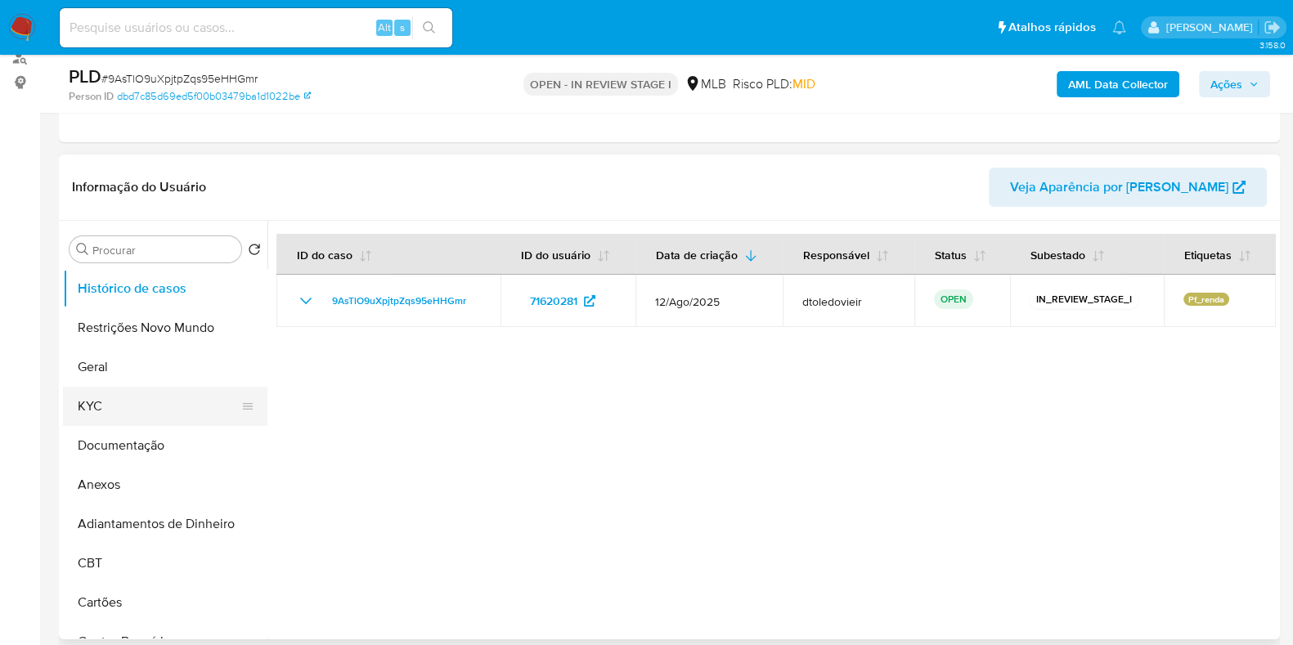
click at [164, 394] on button "KYC" at bounding box center [158, 406] width 191 height 39
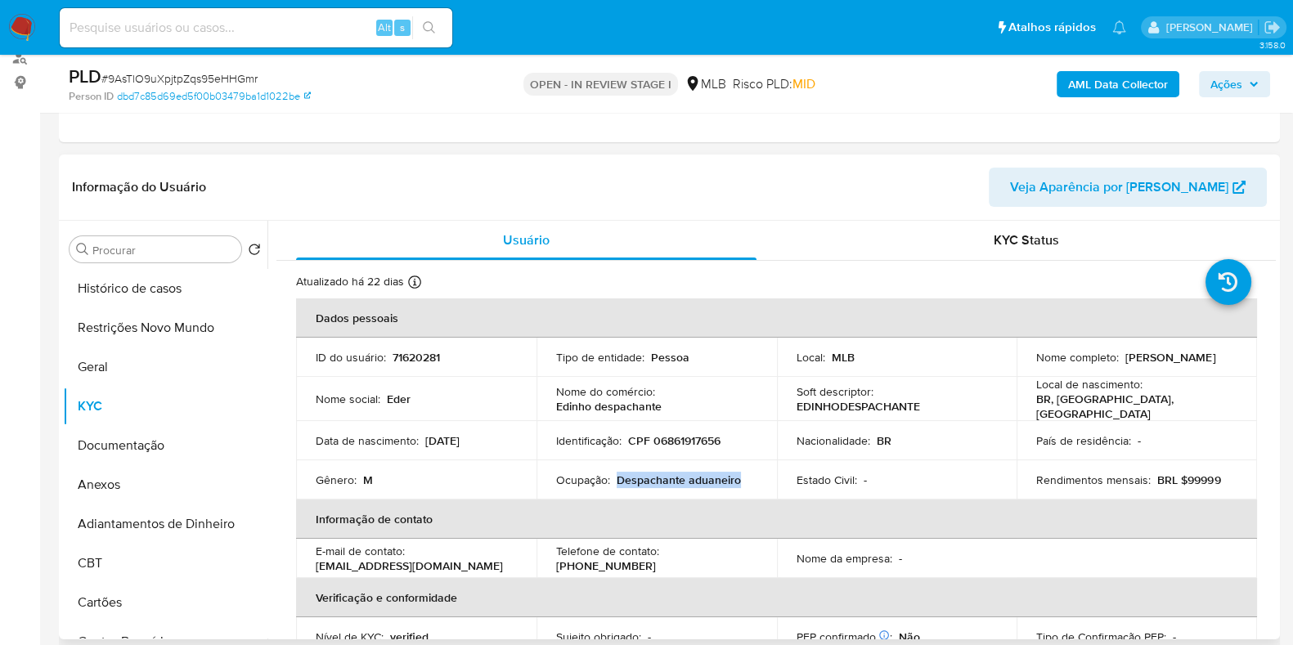
drag, startPoint x: 748, startPoint y: 478, endPoint x: 613, endPoint y: 473, distance: 135.0
click at [613, 473] on div "Ocupação : Despachante aduaneiro" at bounding box center [656, 480] width 201 height 15
copy p "Despachante aduaneiro"
click at [123, 468] on button "Anexos" at bounding box center [158, 484] width 191 height 39
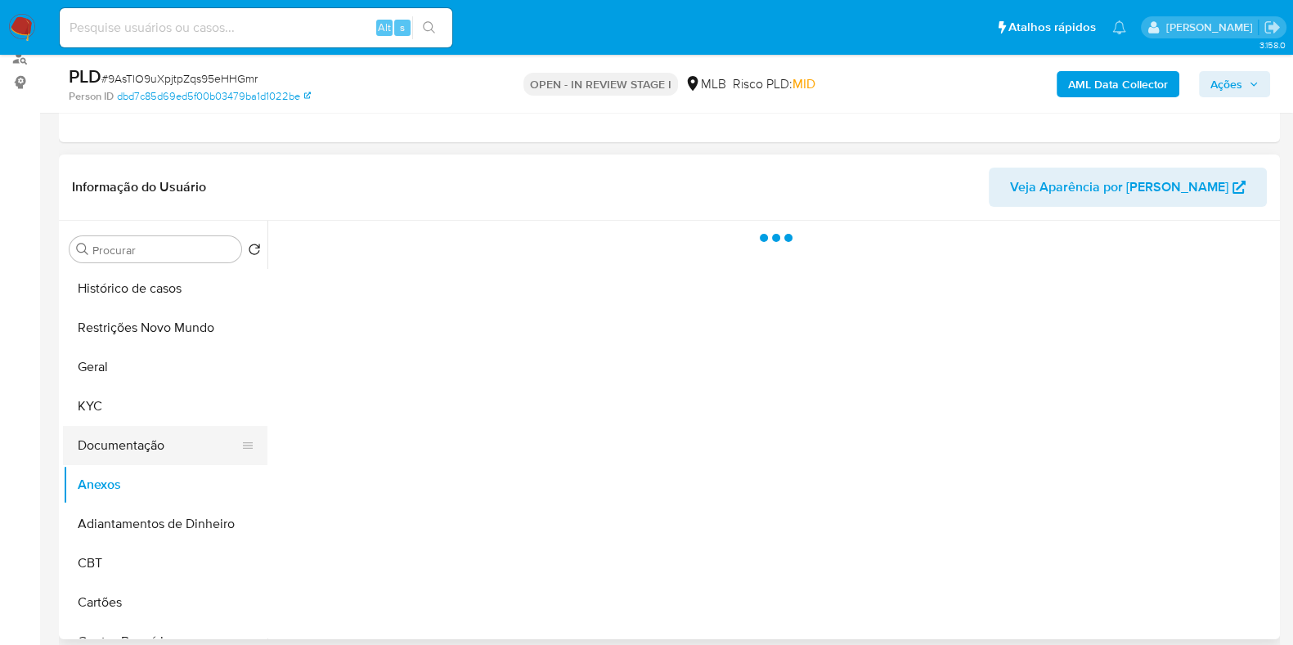
click at [135, 447] on button "Documentação" at bounding box center [158, 445] width 191 height 39
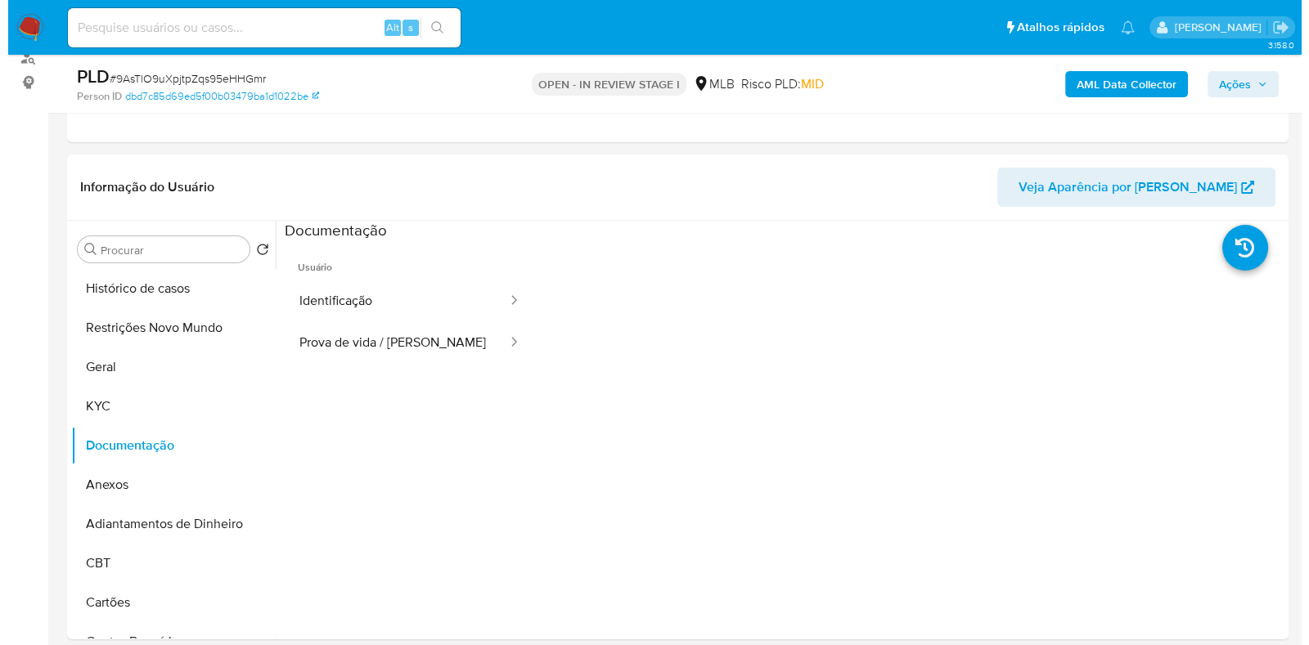
scroll to position [307, 0]
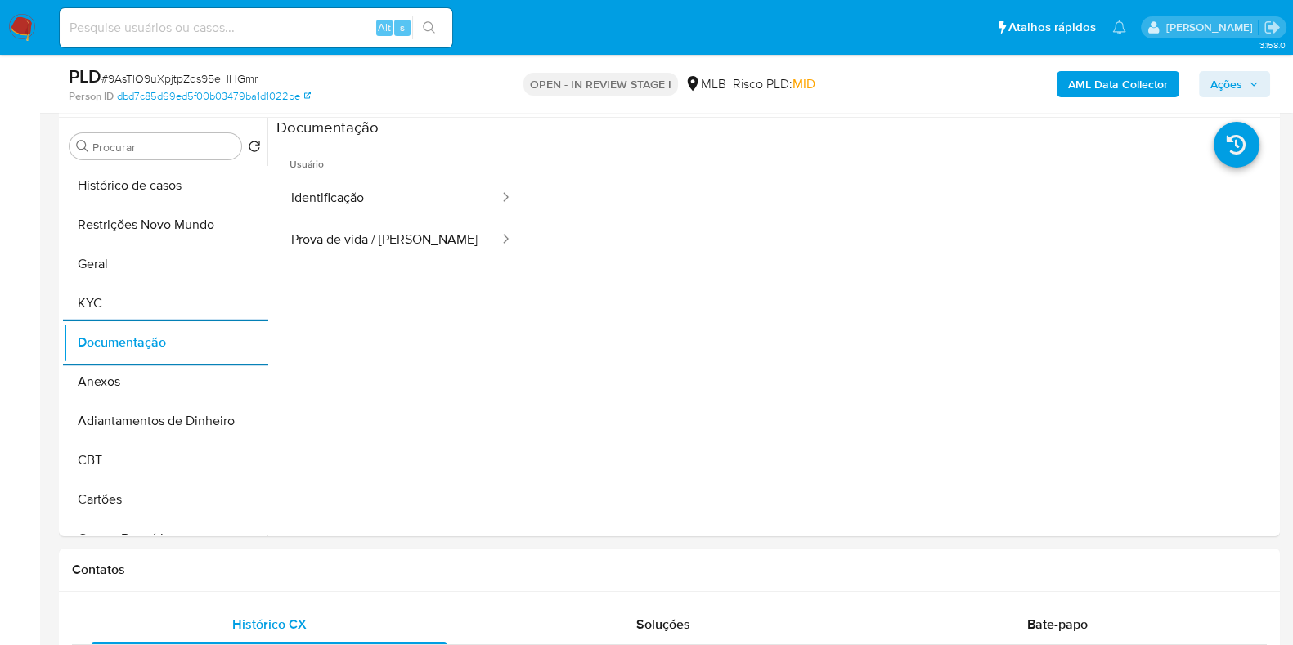
click at [1155, 82] on b "AML Data Collector" at bounding box center [1118, 84] width 100 height 26
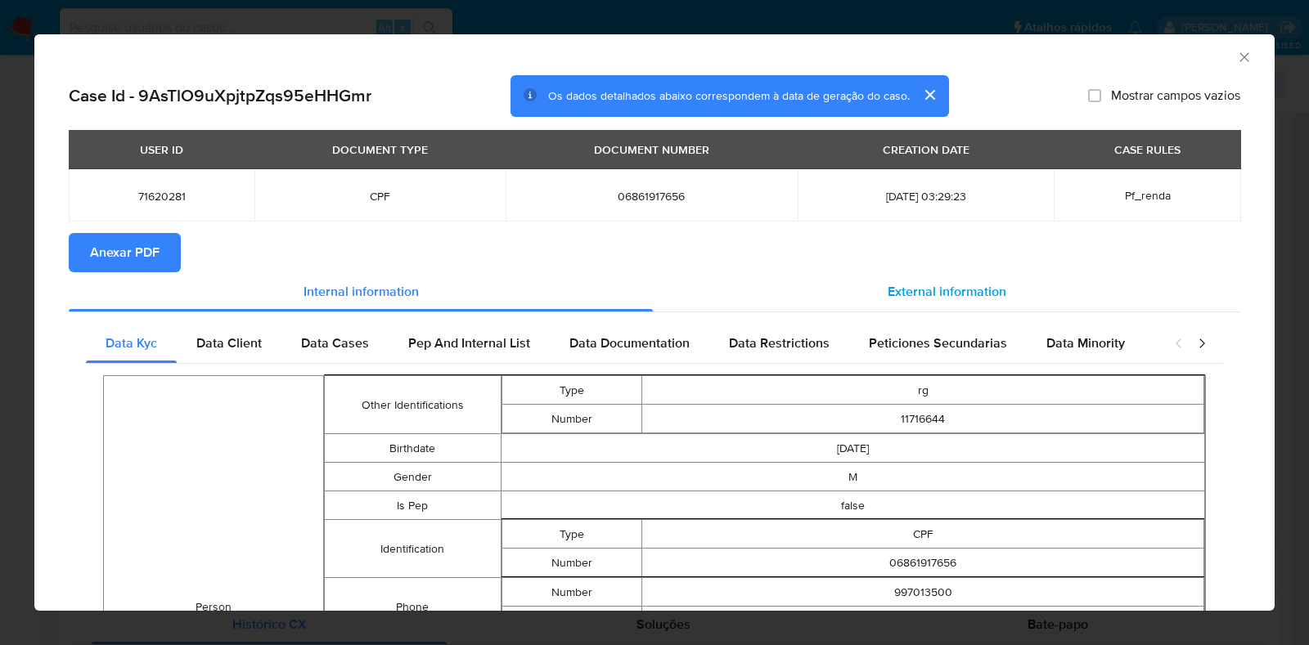
click at [939, 285] on span "External information" at bounding box center [946, 291] width 119 height 19
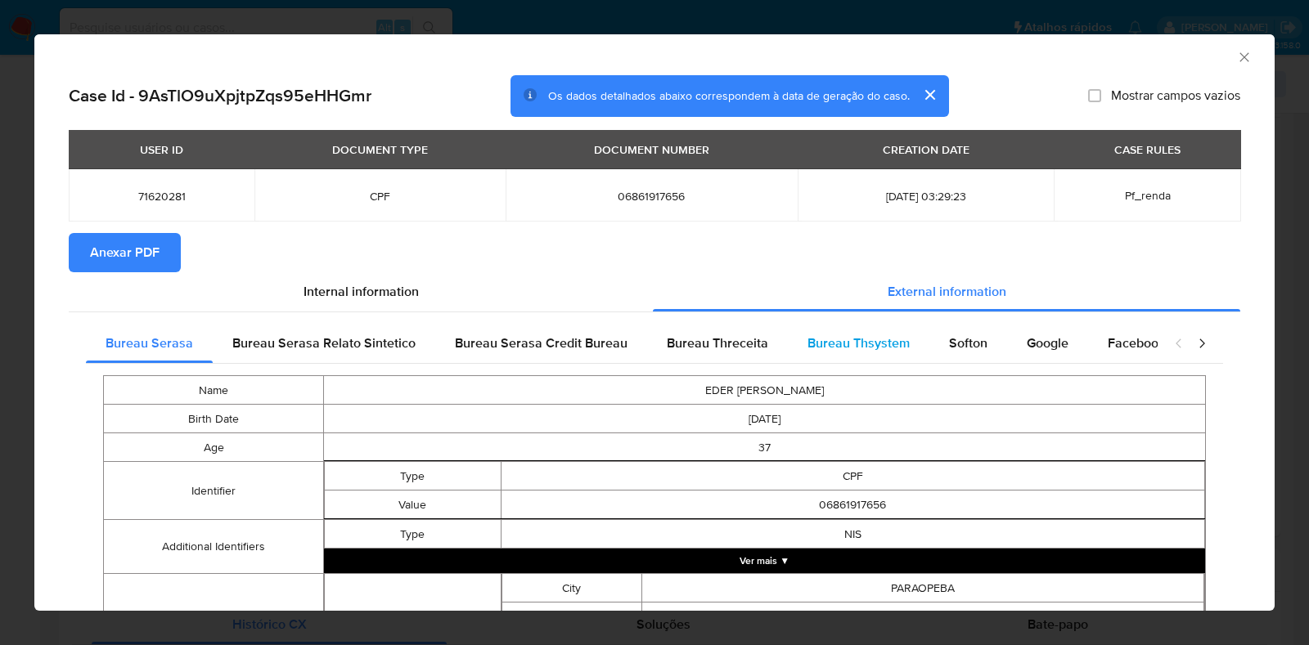
click at [820, 339] on span "Bureau Thsystem" at bounding box center [858, 343] width 102 height 19
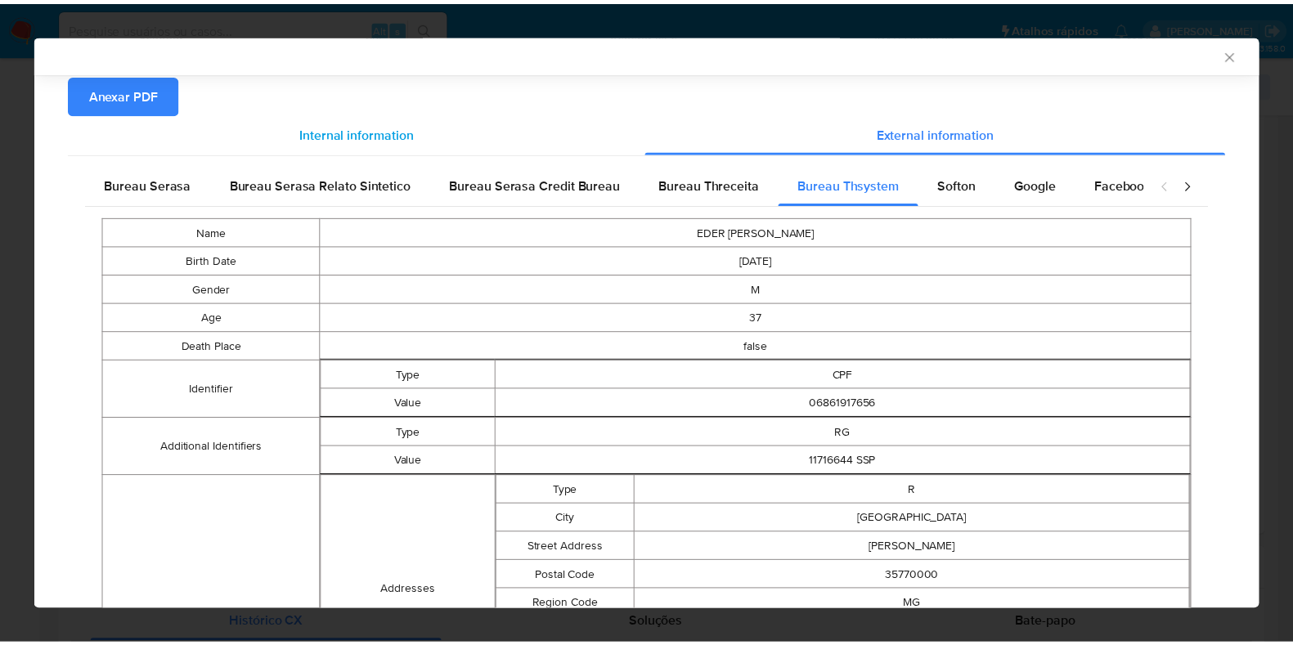
scroll to position [0, 0]
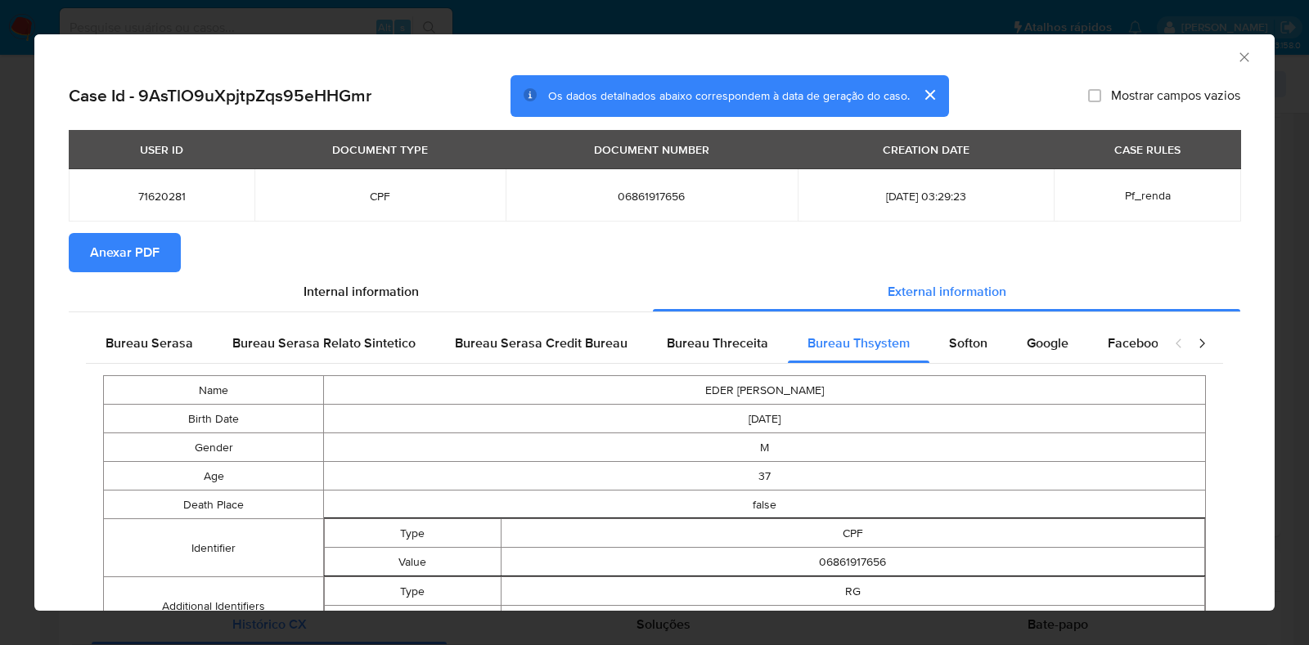
click at [605, 195] on span "06861917656" at bounding box center [652, 196] width 254 height 15
copy span "06861917656"
click at [24, 379] on div "AML Data Collector Case Id - 9AsTlO9uXpjtpZqs95eHHGmr Os dados detalhados abaix…" at bounding box center [654, 322] width 1309 height 645
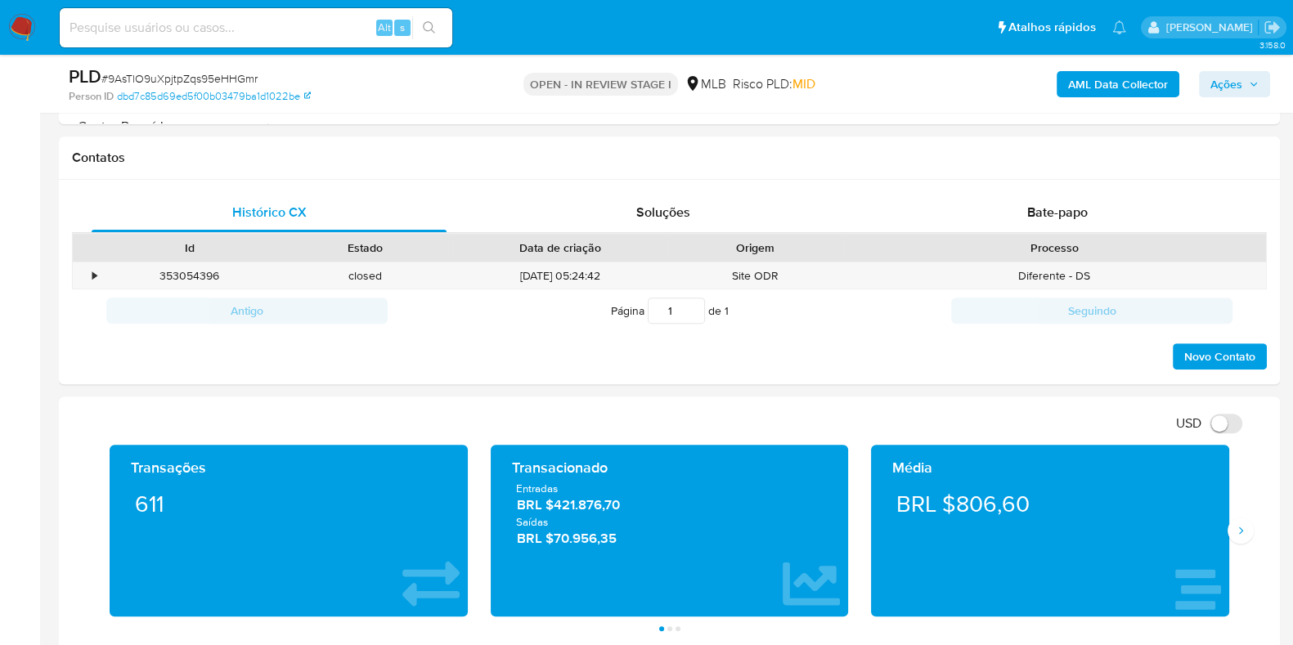
scroll to position [920, 0]
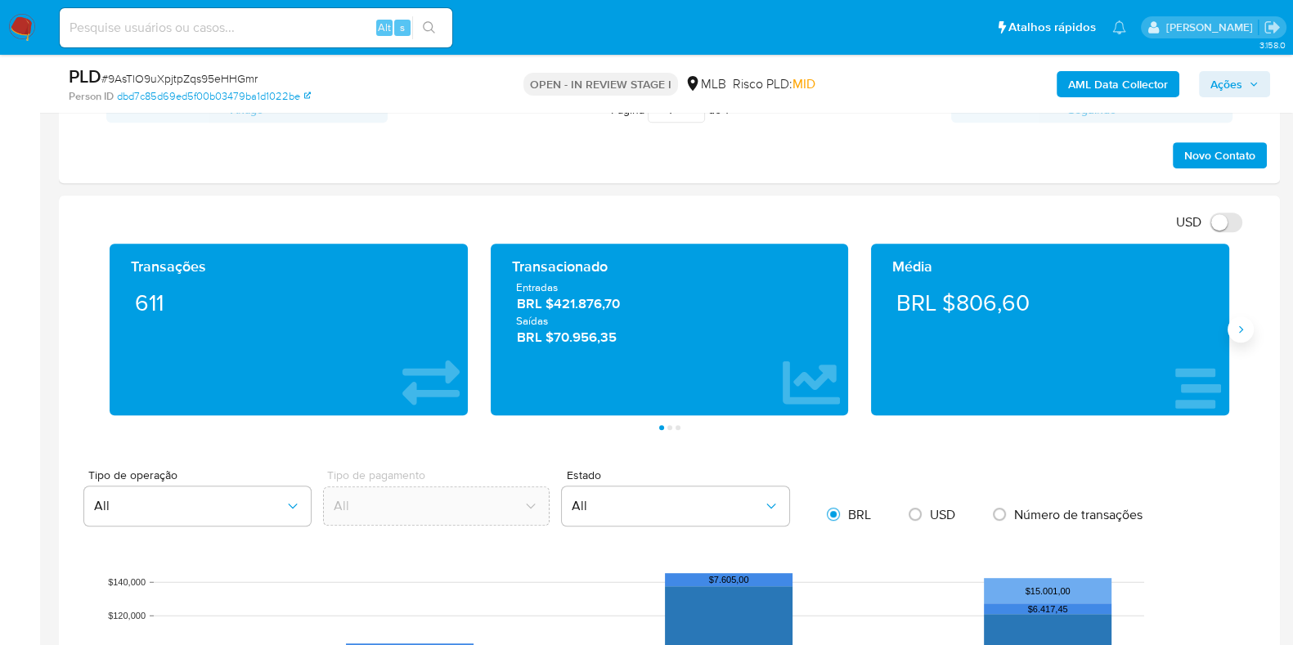
click at [1246, 338] on button "Siguiente" at bounding box center [1241, 330] width 26 height 26
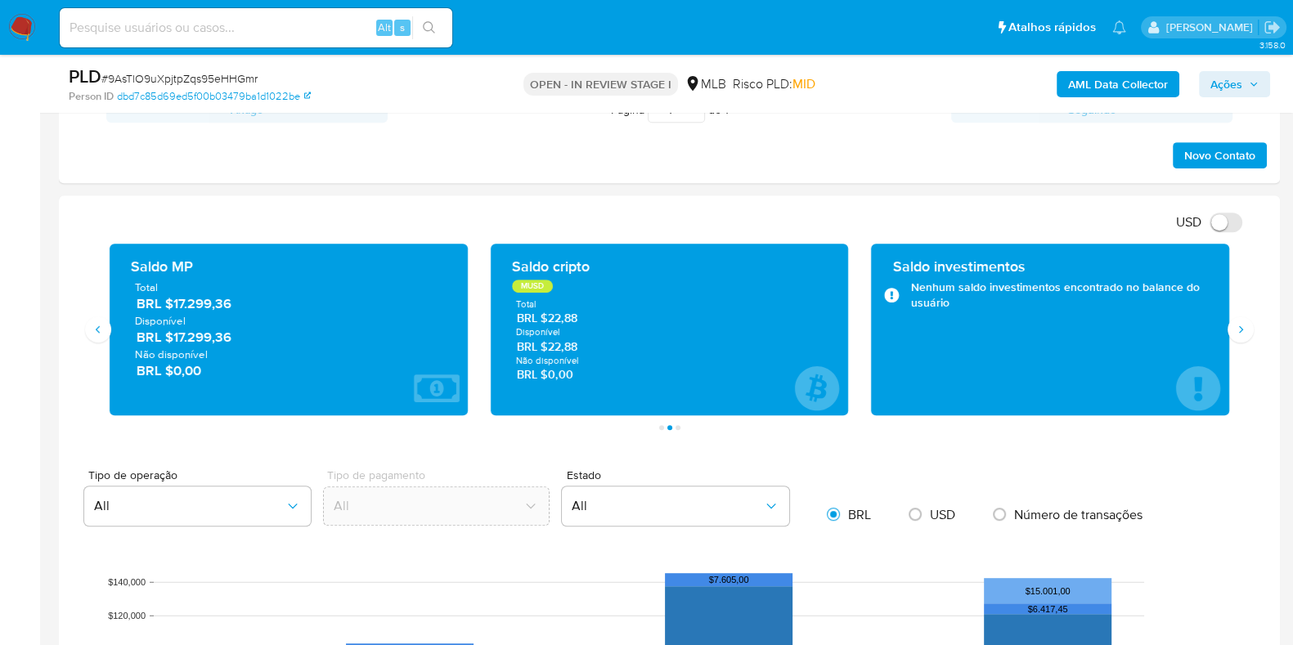
drag, startPoint x: 255, startPoint y: 341, endPoint x: 174, endPoint y: 341, distance: 81.0
click at [174, 341] on span "BRL $17.299,36" at bounding box center [290, 337] width 306 height 19
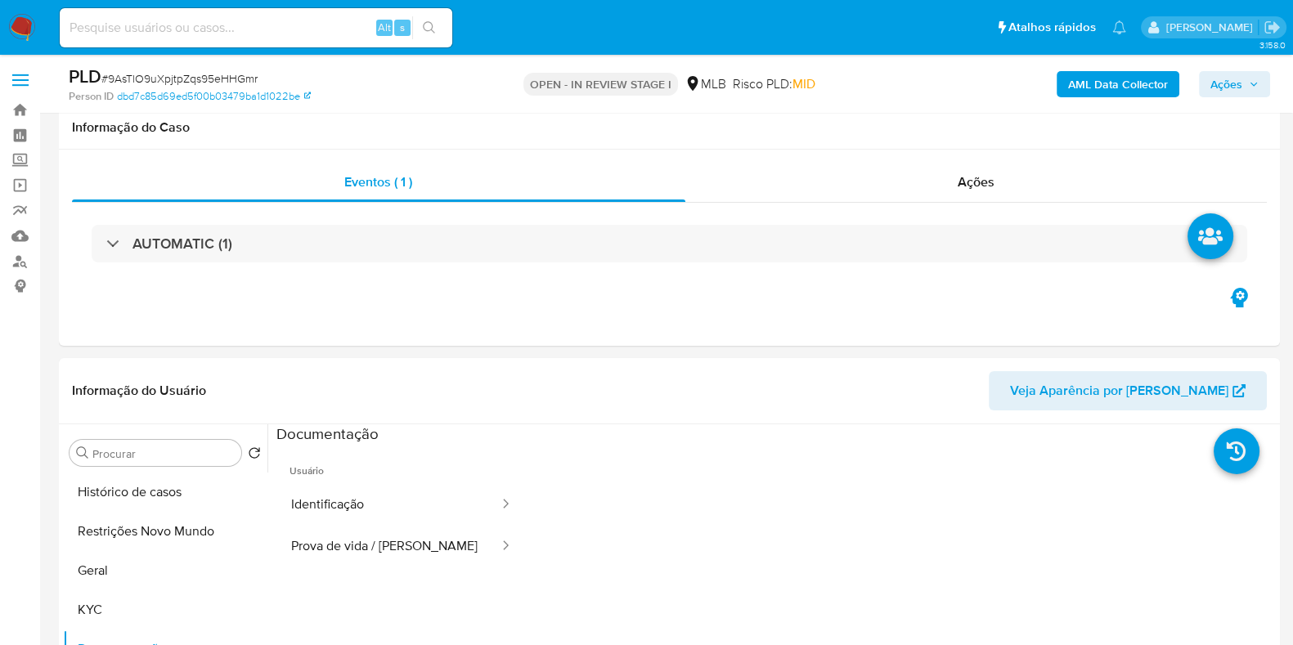
scroll to position [307, 0]
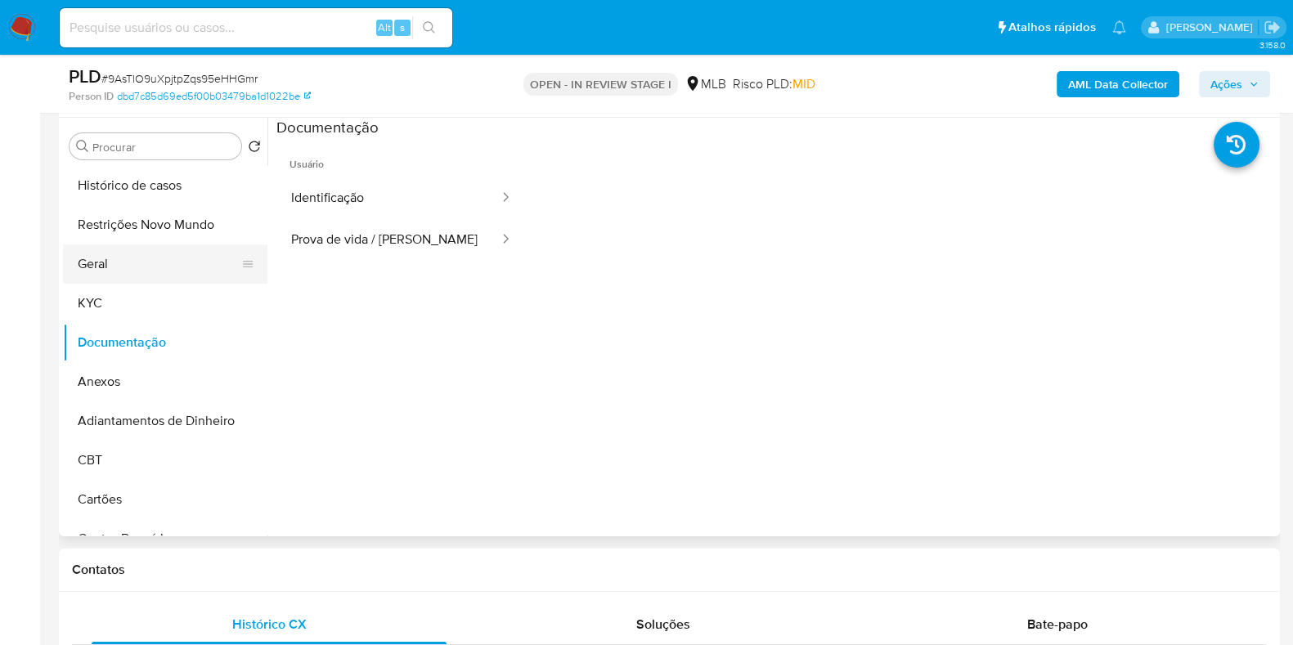
click at [137, 252] on button "Geral" at bounding box center [158, 264] width 191 height 39
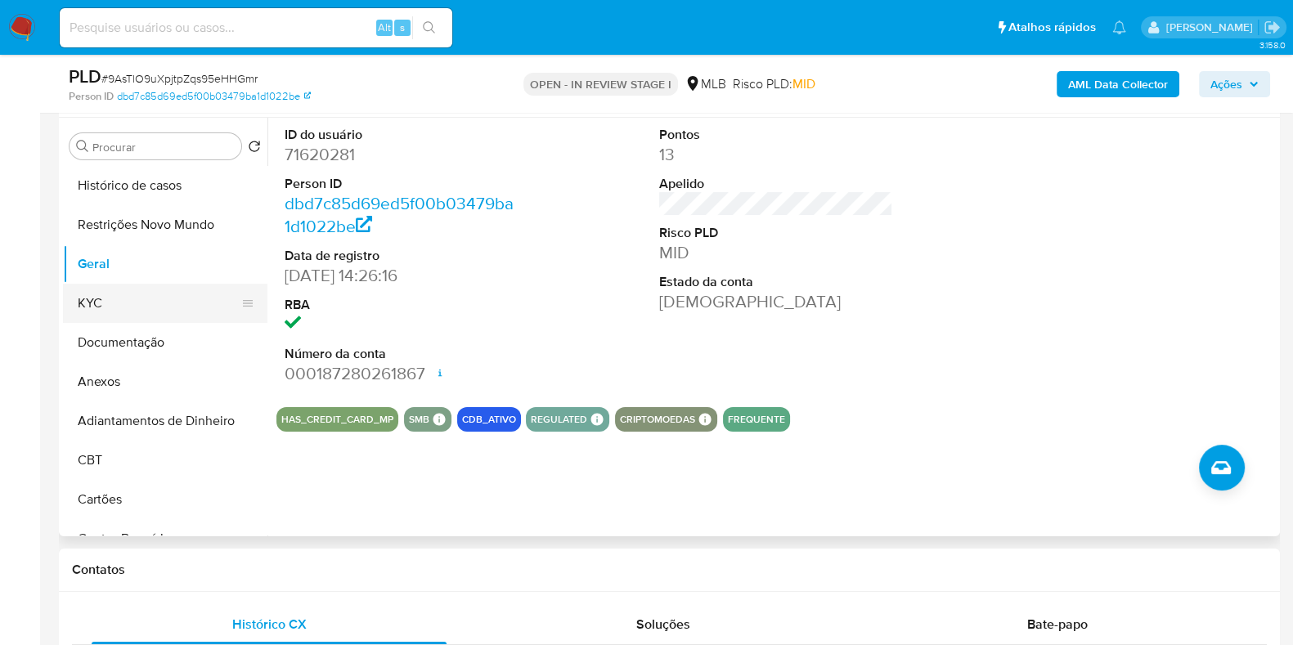
click at [115, 299] on button "KYC" at bounding box center [158, 303] width 191 height 39
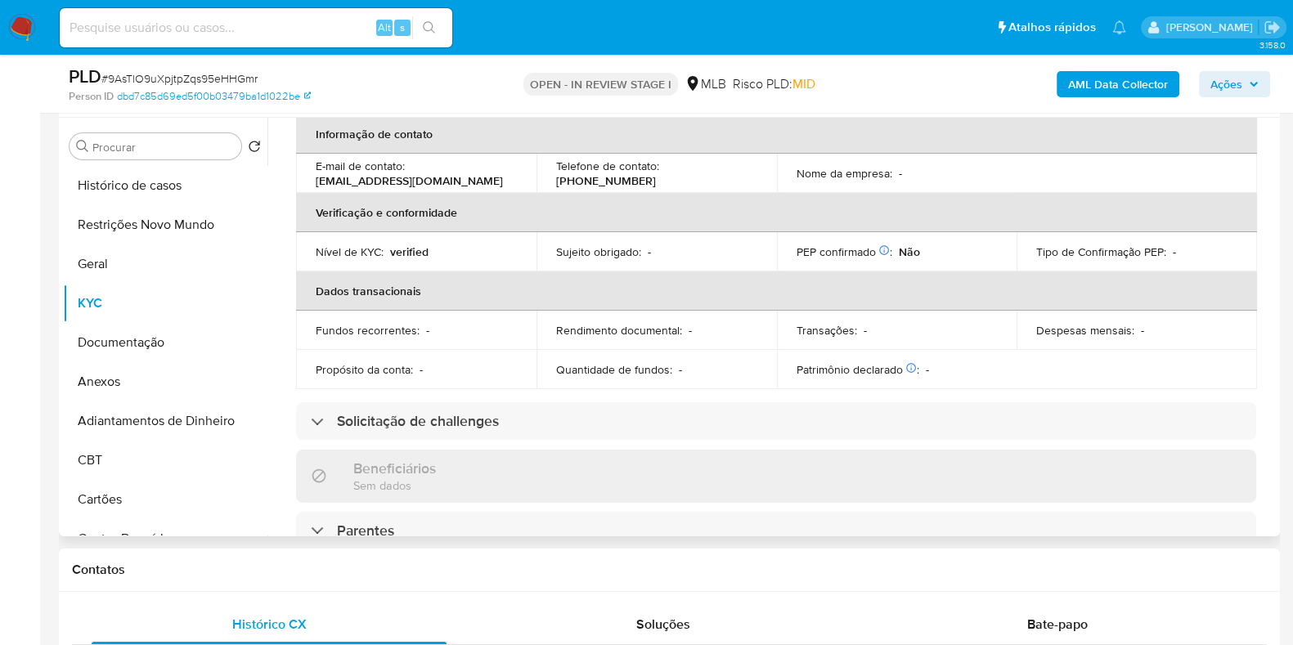
scroll to position [0, 0]
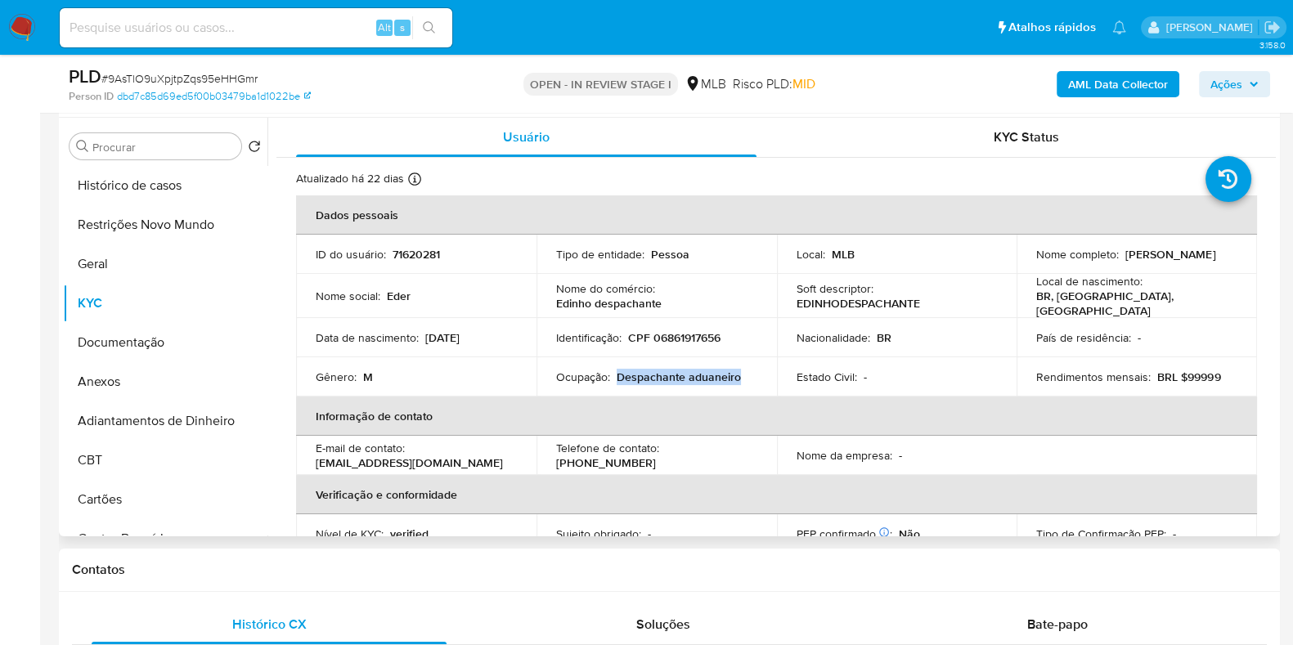
drag, startPoint x: 747, startPoint y: 371, endPoint x: 638, endPoint y: 362, distance: 109.1
click at [638, 370] on div "Ocupação : Despachante aduaneiro" at bounding box center [656, 377] width 201 height 15
click at [627, 301] on p "Edinho despachante" at bounding box center [609, 303] width 106 height 15
click at [637, 303] on p "Edinho despachante" at bounding box center [609, 303] width 106 height 15
drag, startPoint x: 692, startPoint y: 300, endPoint x: 549, endPoint y: 308, distance: 143.3
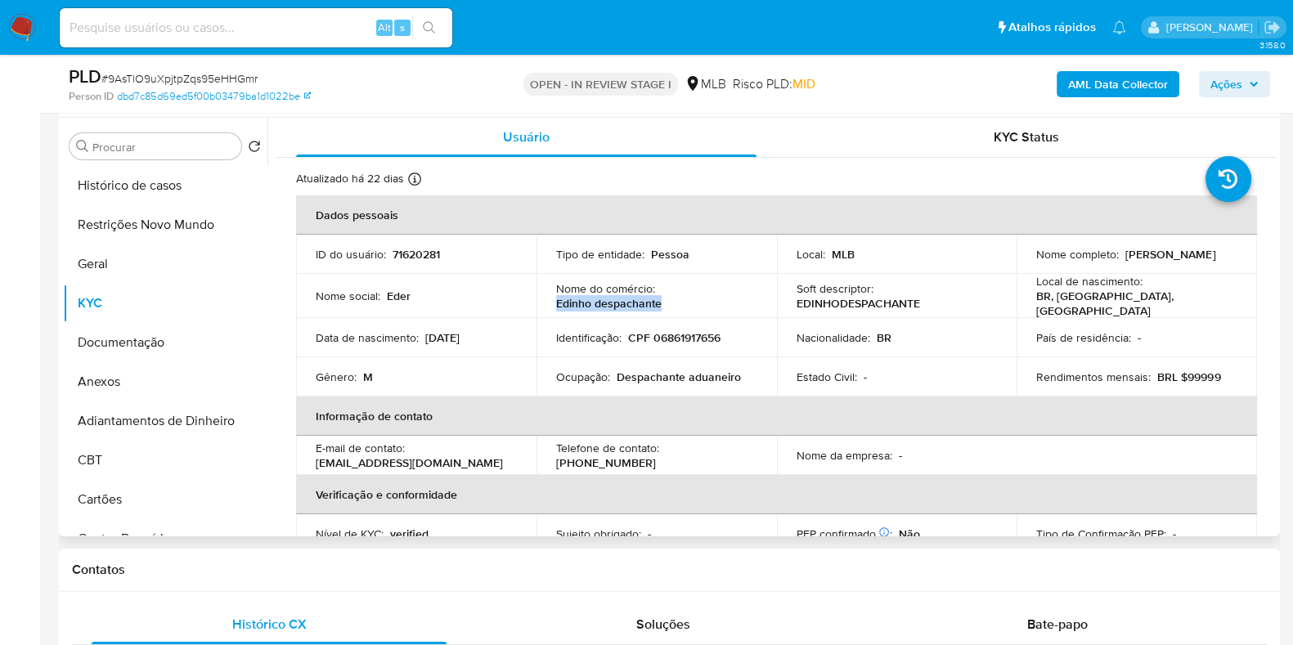
click at [549, 308] on td "Nome do comércio : Edinho despachante" at bounding box center [657, 296] width 240 height 44
copy p "Edinho despachante"
click at [1219, 90] on span "Ações" at bounding box center [1226, 84] width 32 height 26
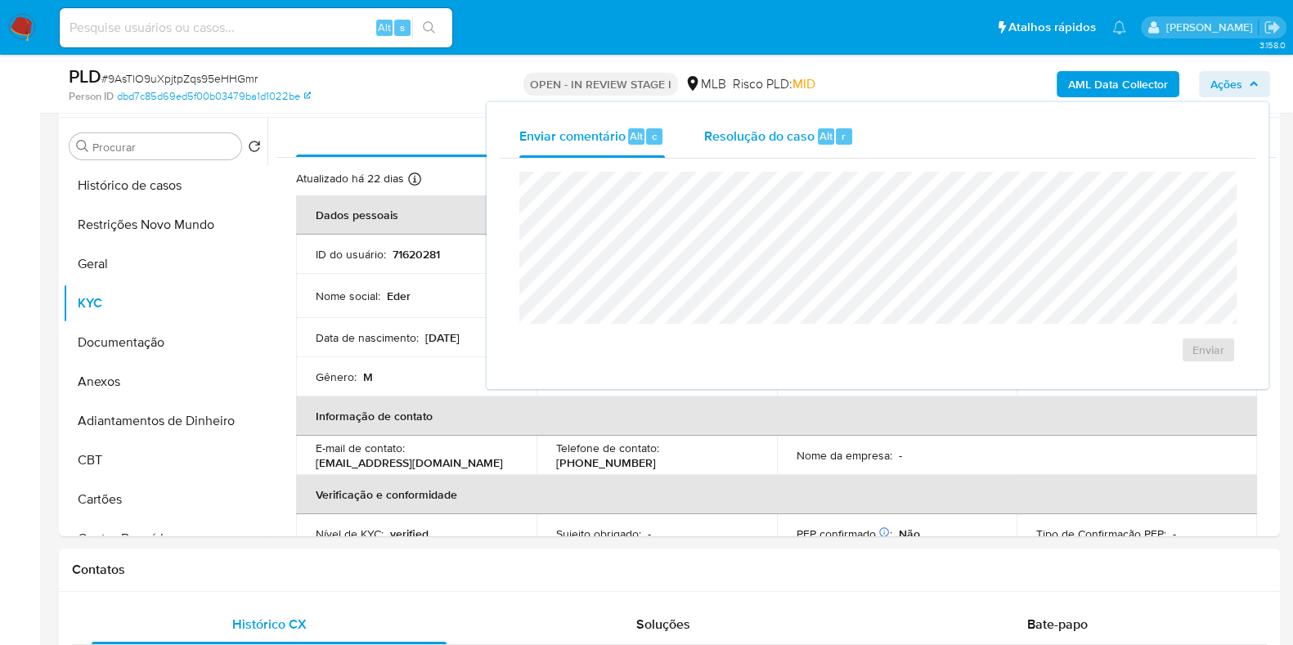
click at [774, 142] on span "Resolução do caso" at bounding box center [759, 135] width 110 height 19
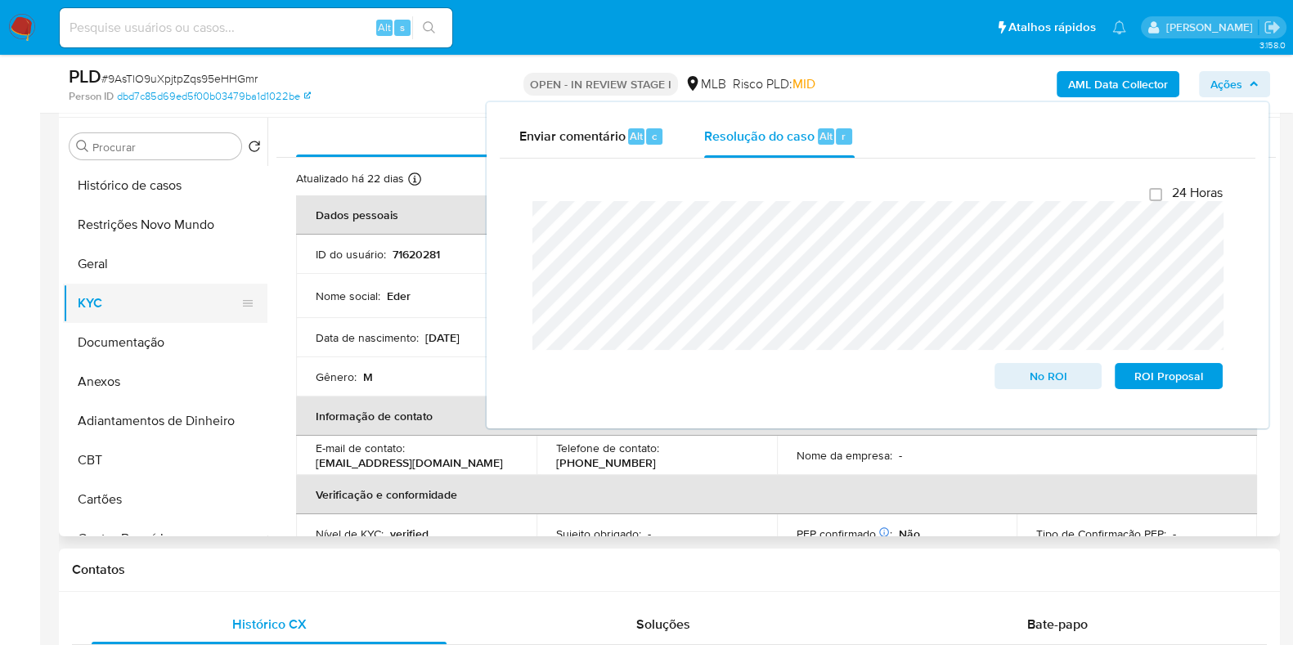
click at [156, 312] on button "KYC" at bounding box center [158, 303] width 191 height 39
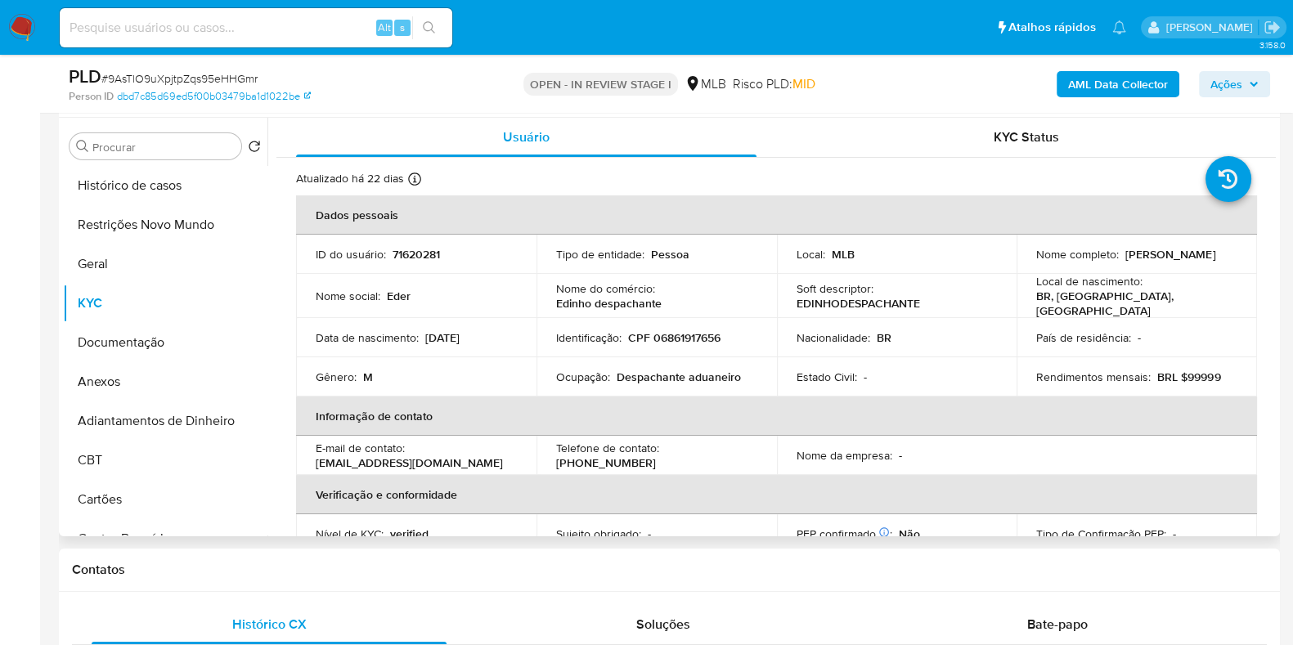
drag, startPoint x: 1188, startPoint y: 257, endPoint x: 1013, endPoint y: 259, distance: 175.9
click at [1017, 259] on td "Nome completo : Eder Franca Pereira de Lima" at bounding box center [1137, 254] width 240 height 39
copy p "Eder Franca Pereira de Lima"
click at [700, 333] on p "CPF 06861917656" at bounding box center [674, 337] width 92 height 15
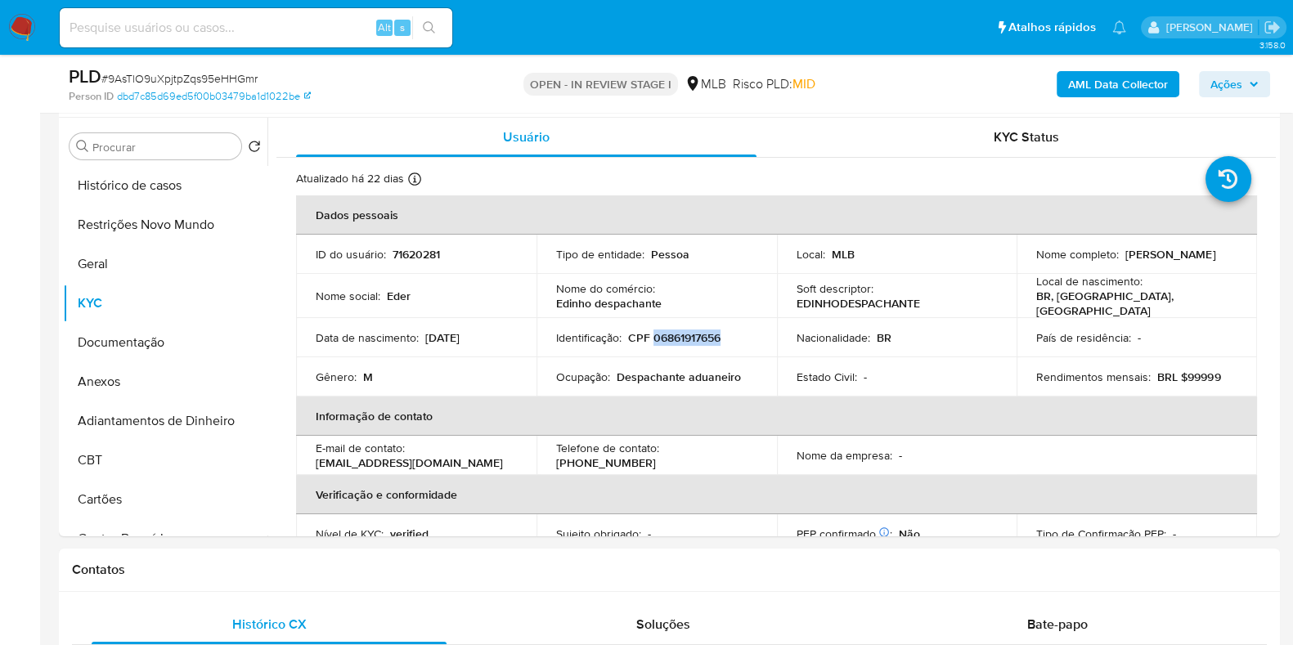
copy p "06861917656"
click at [153, 245] on button "Geral" at bounding box center [158, 264] width 191 height 39
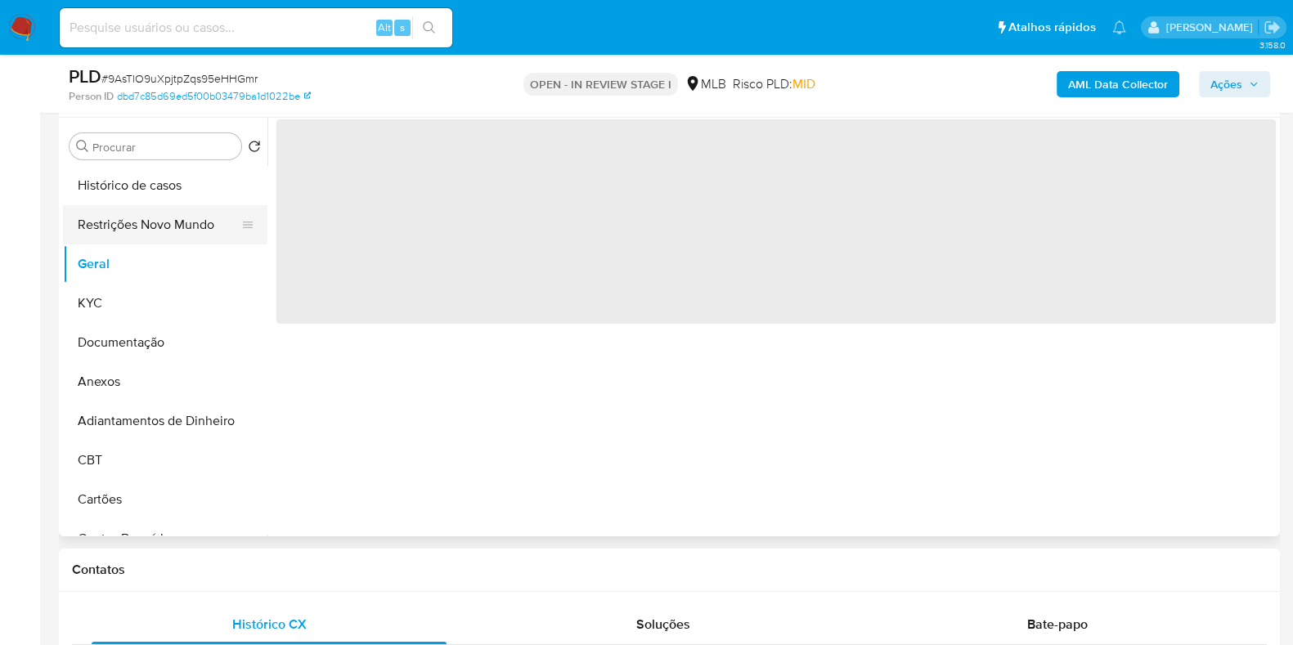
click at [162, 231] on button "Restrições Novo Mundo" at bounding box center [158, 224] width 191 height 39
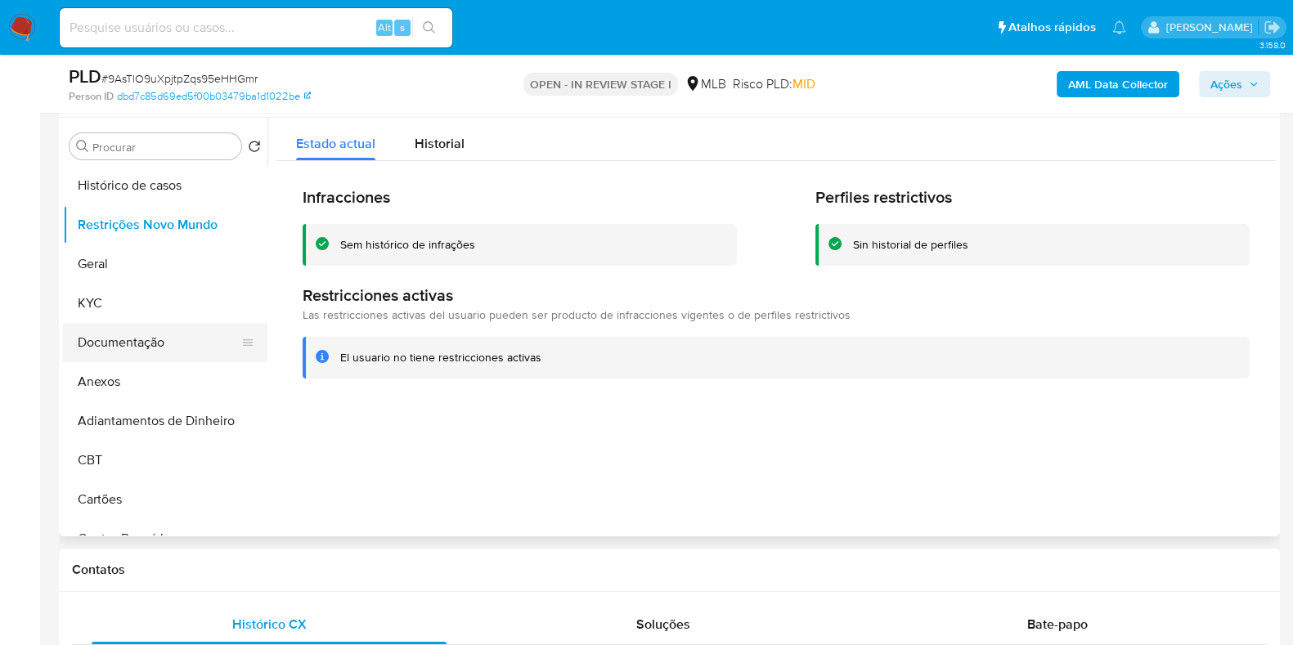
drag, startPoint x: 136, startPoint y: 322, endPoint x: 125, endPoint y: 333, distance: 15.0
click at [135, 323] on button "Documentação" at bounding box center [158, 342] width 191 height 39
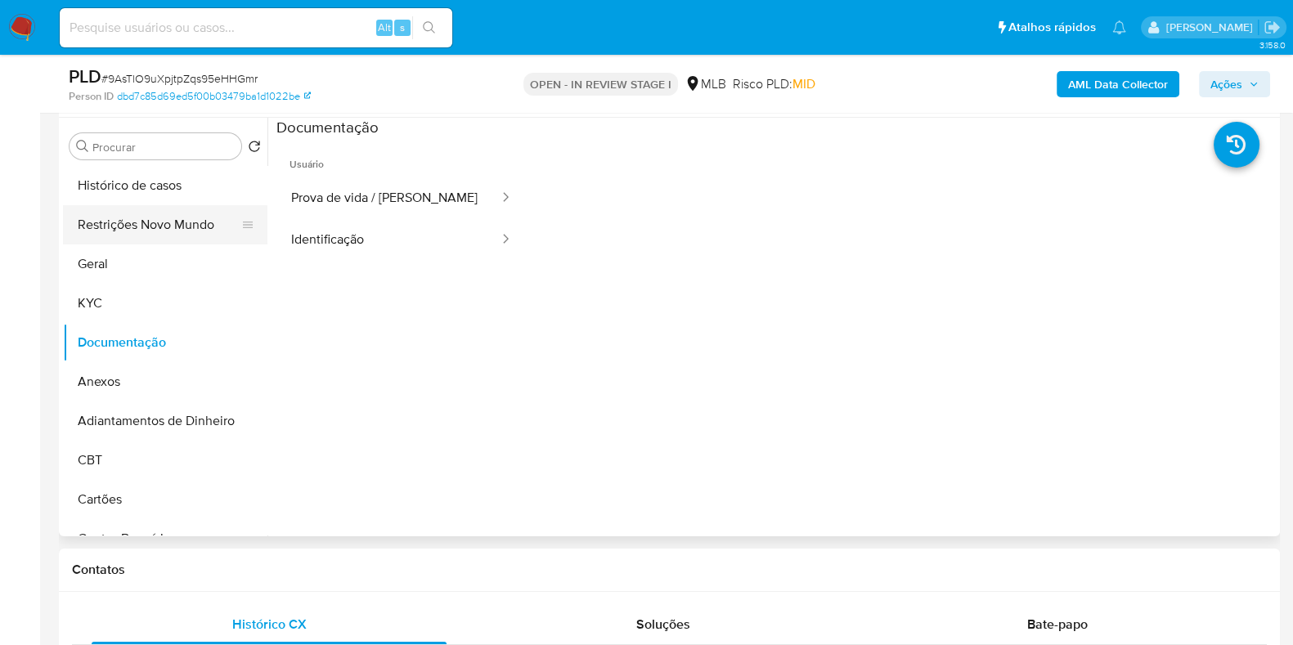
click at [153, 239] on button "Restrições Novo Mundo" at bounding box center [158, 224] width 191 height 39
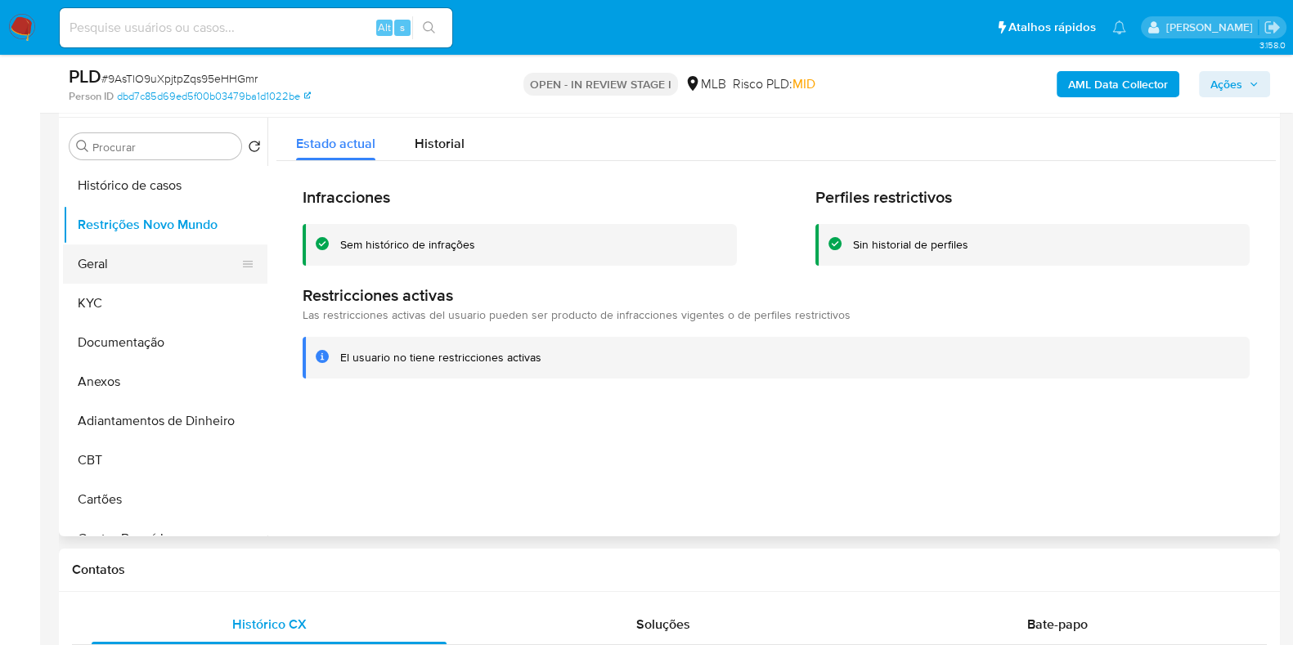
click at [79, 251] on button "Geral" at bounding box center [158, 264] width 191 height 39
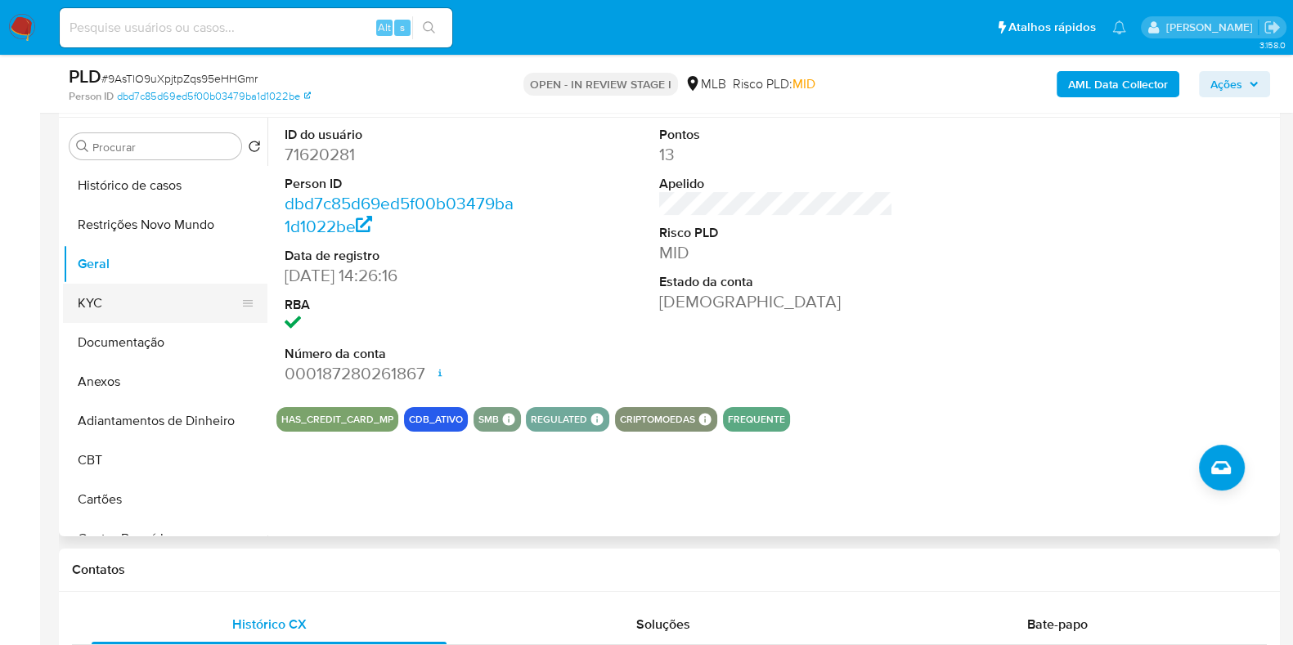
click at [134, 298] on button "KYC" at bounding box center [158, 303] width 191 height 39
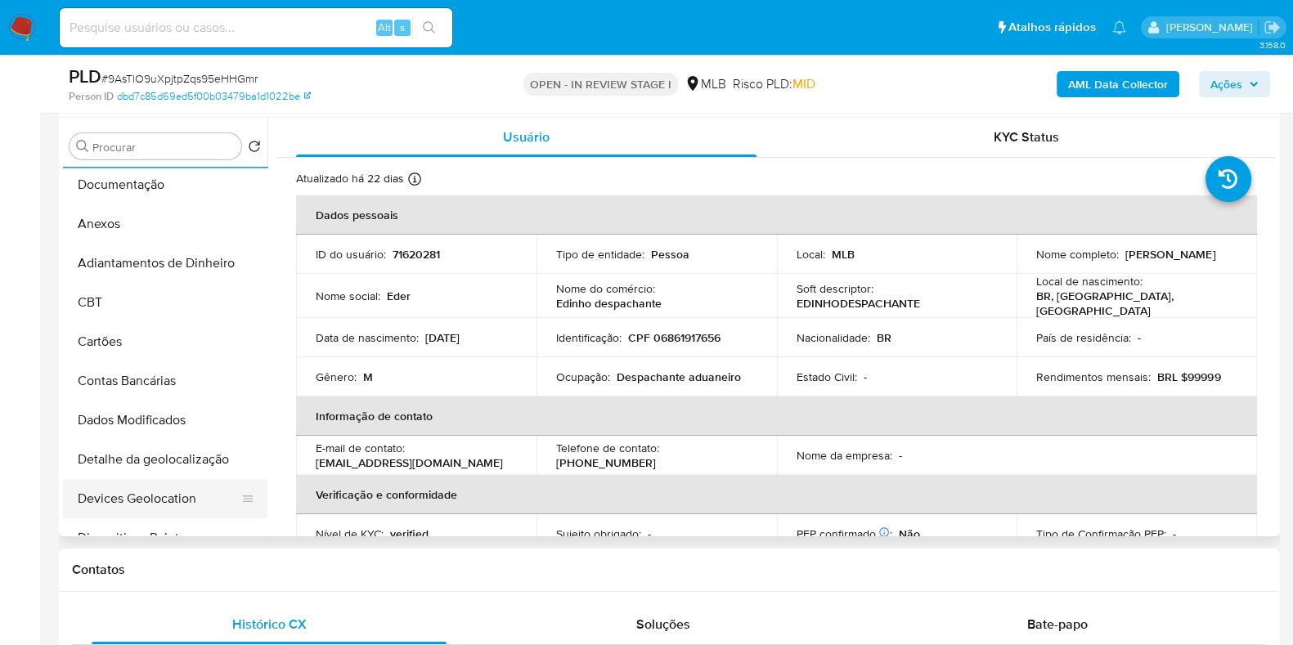
scroll to position [307, 0]
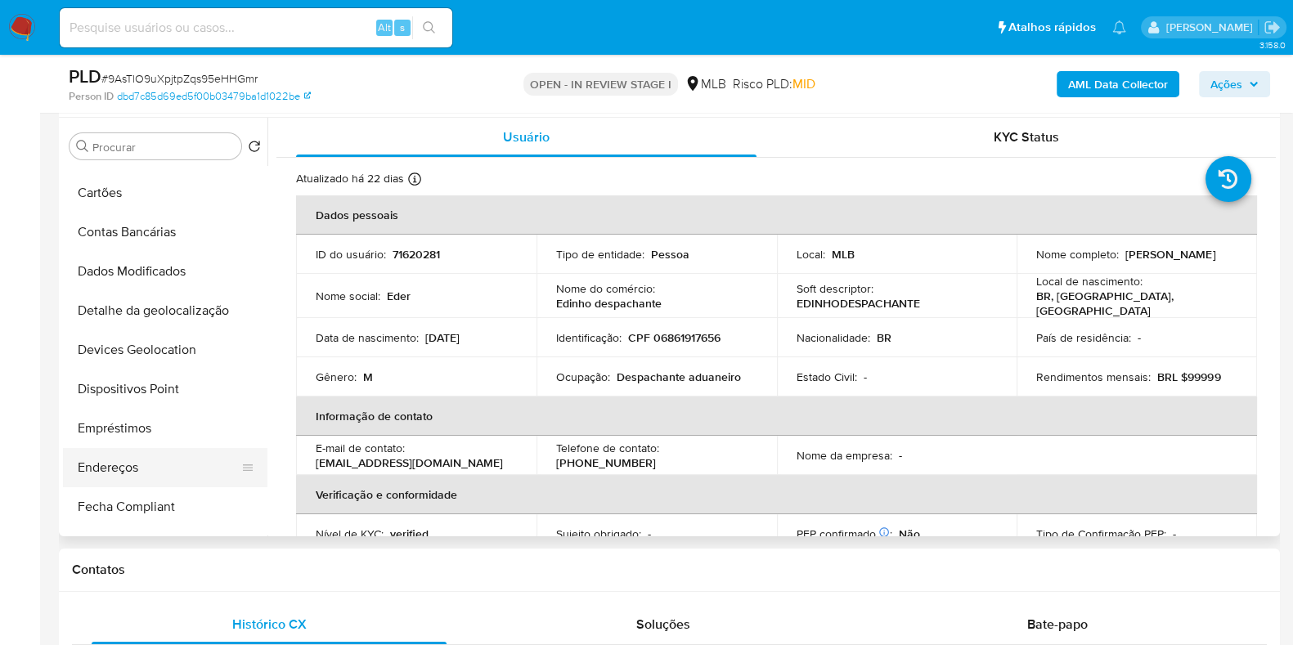
click at [151, 467] on button "Endereços" at bounding box center [158, 467] width 191 height 39
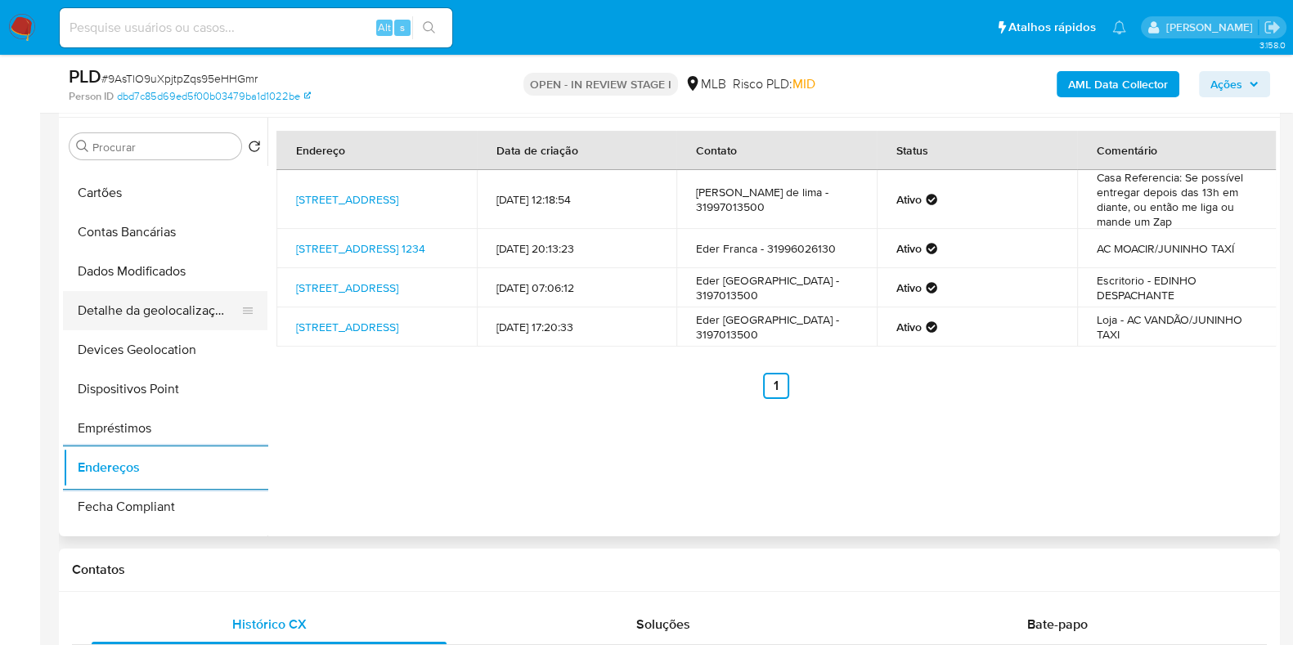
drag, startPoint x: 159, startPoint y: 311, endPoint x: 168, endPoint y: 312, distance: 8.3
click at [159, 311] on button "Detalhe da geolocalização" at bounding box center [158, 310] width 191 height 39
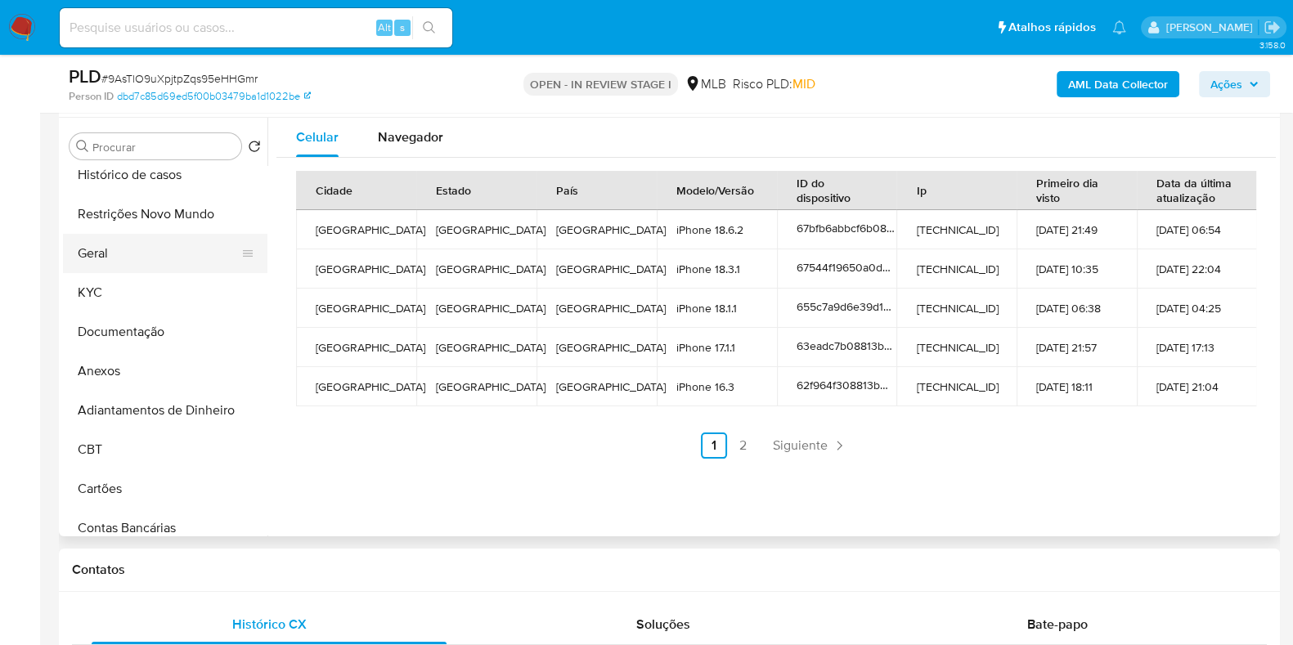
scroll to position [0, 0]
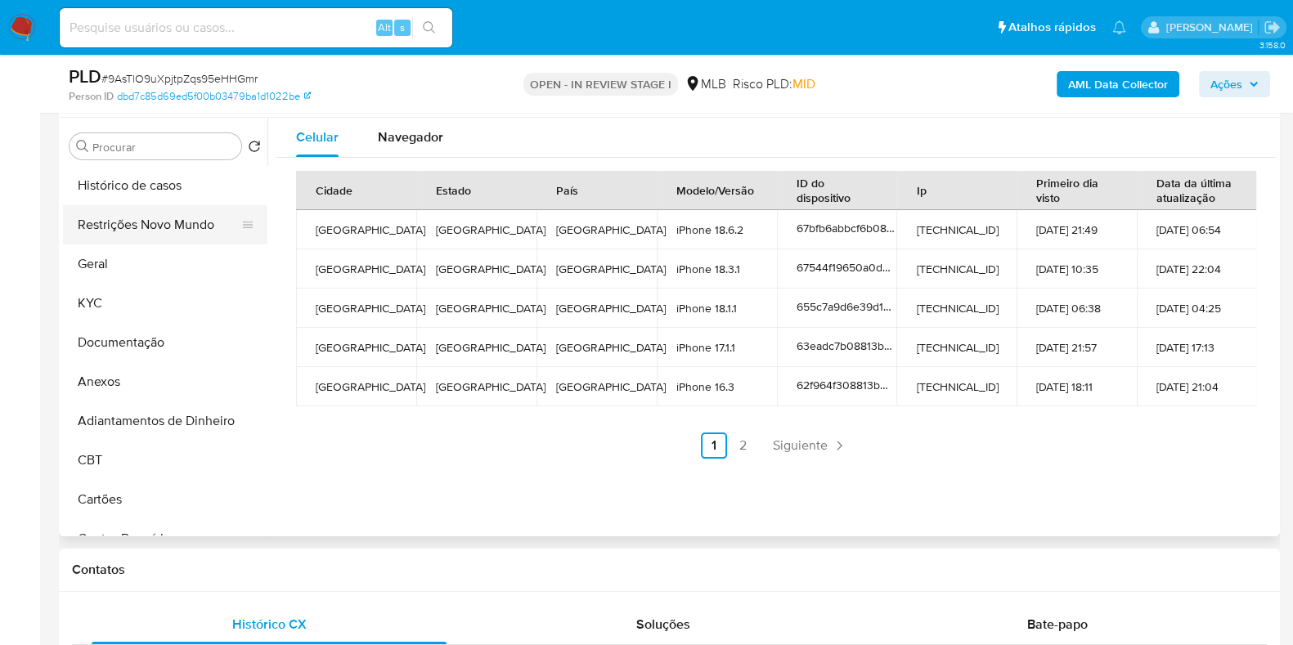
click at [168, 243] on button "Restrições Novo Mundo" at bounding box center [158, 224] width 191 height 39
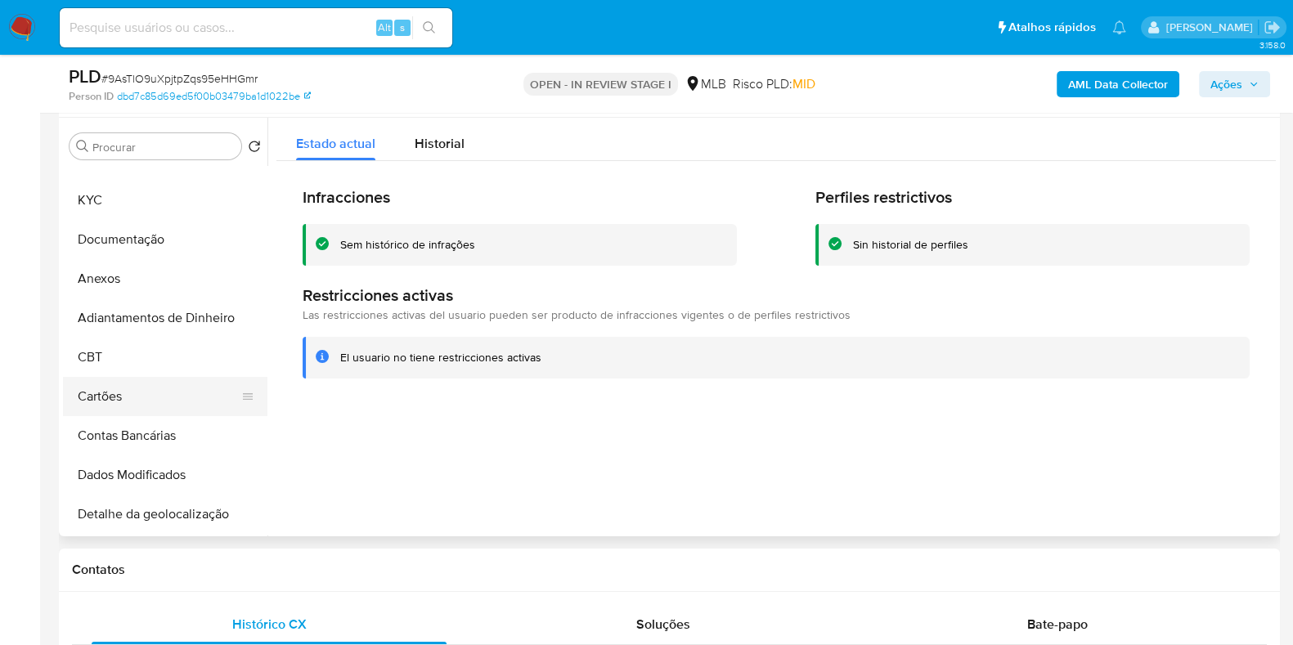
scroll to position [204, 0]
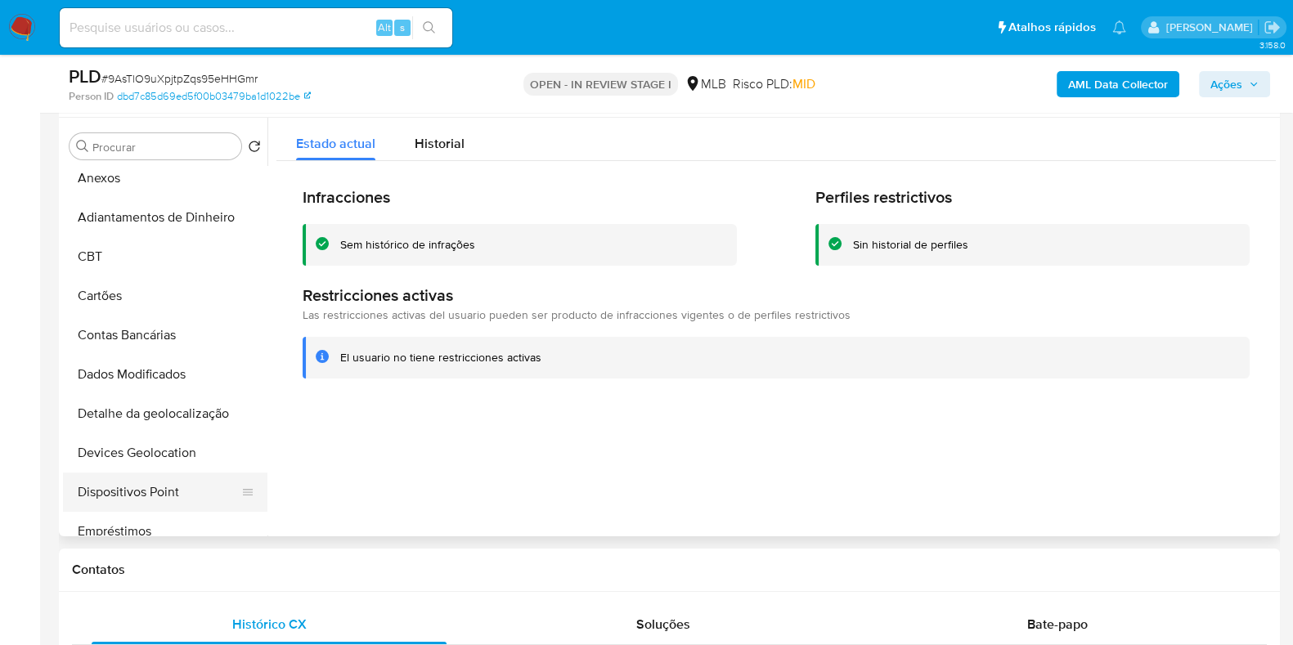
click at [146, 480] on button "Dispositivos Point" at bounding box center [158, 492] width 191 height 39
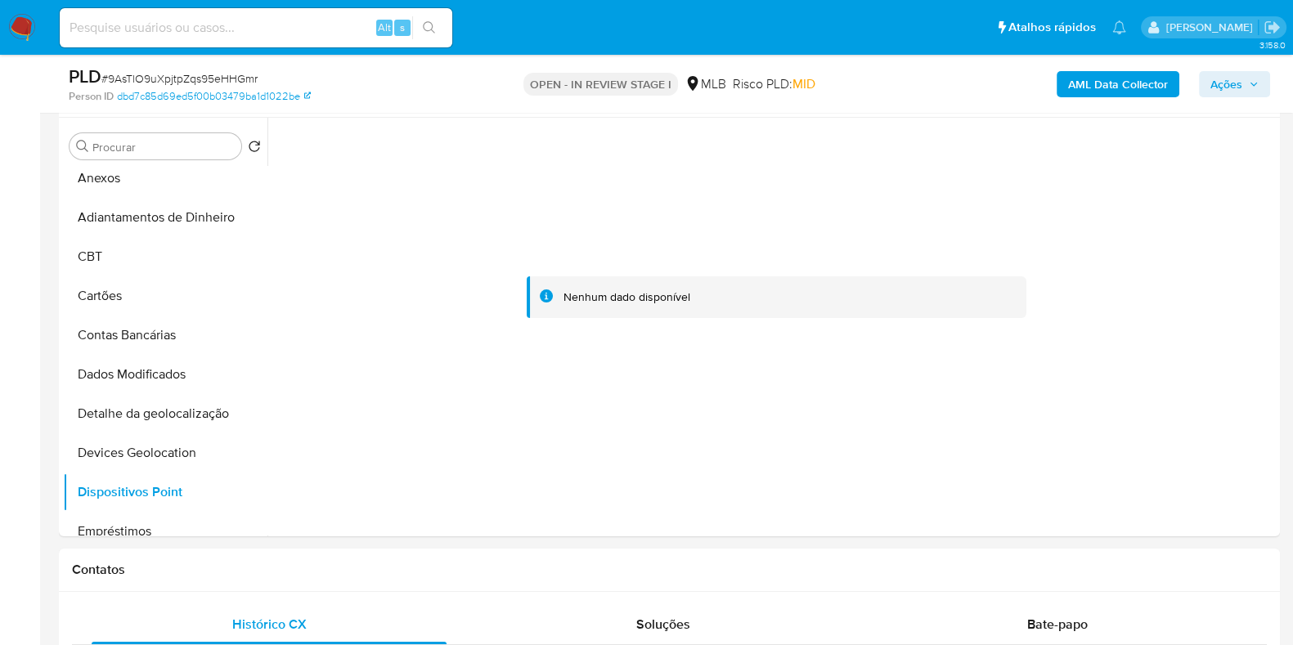
click at [1112, 86] on b "AML Data Collector" at bounding box center [1118, 84] width 100 height 26
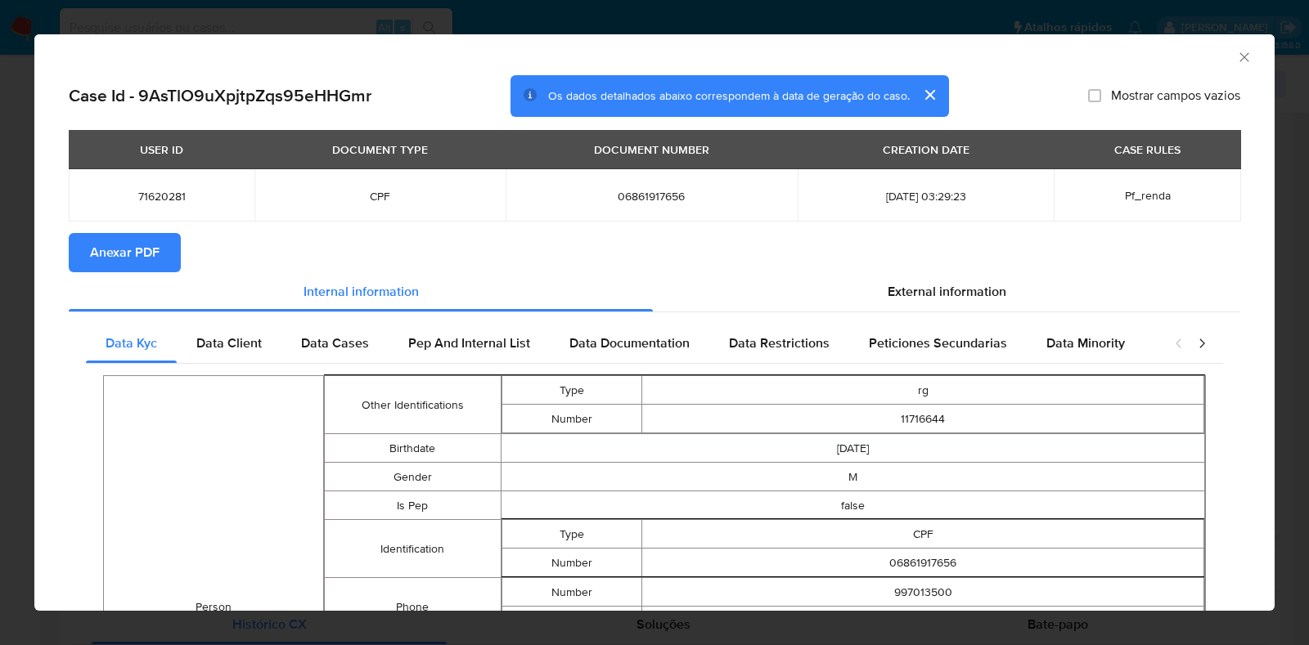
click at [135, 260] on span "Anexar PDF" at bounding box center [125, 253] width 70 height 36
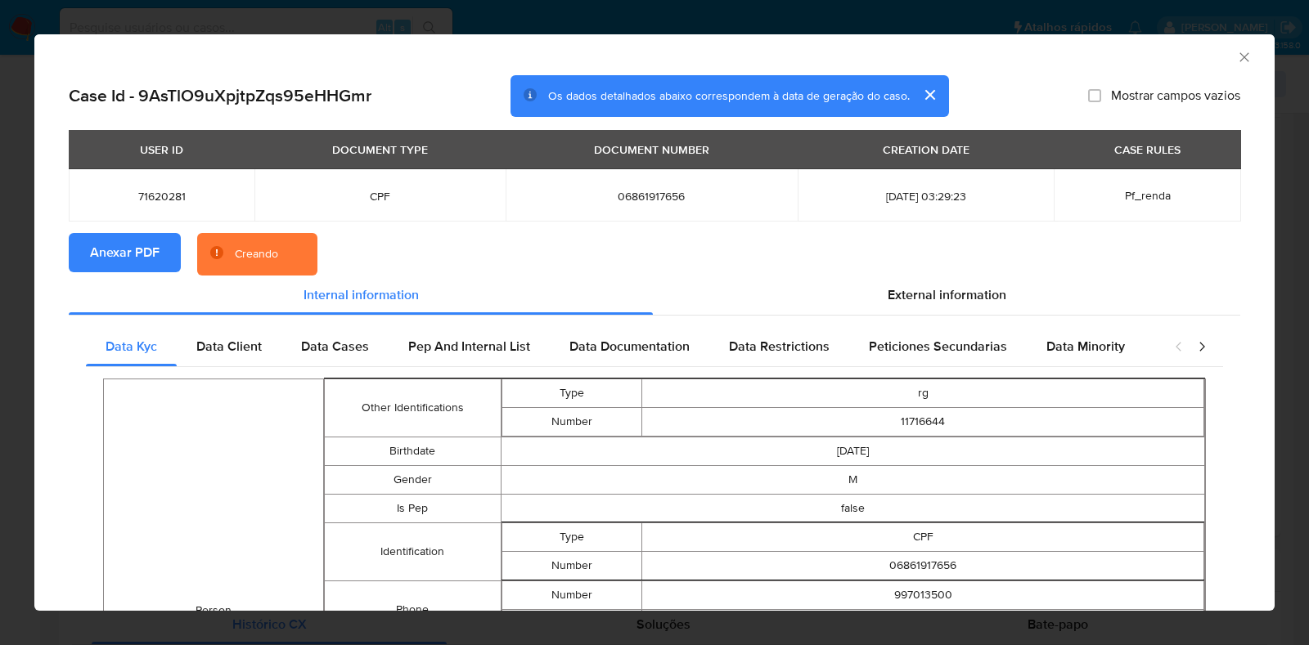
click at [0, 312] on div "AML Data Collector Case Id - 9AsTlO9uXpjtpZqs95eHHGmr Os dados detalhados abaix…" at bounding box center [654, 322] width 1309 height 645
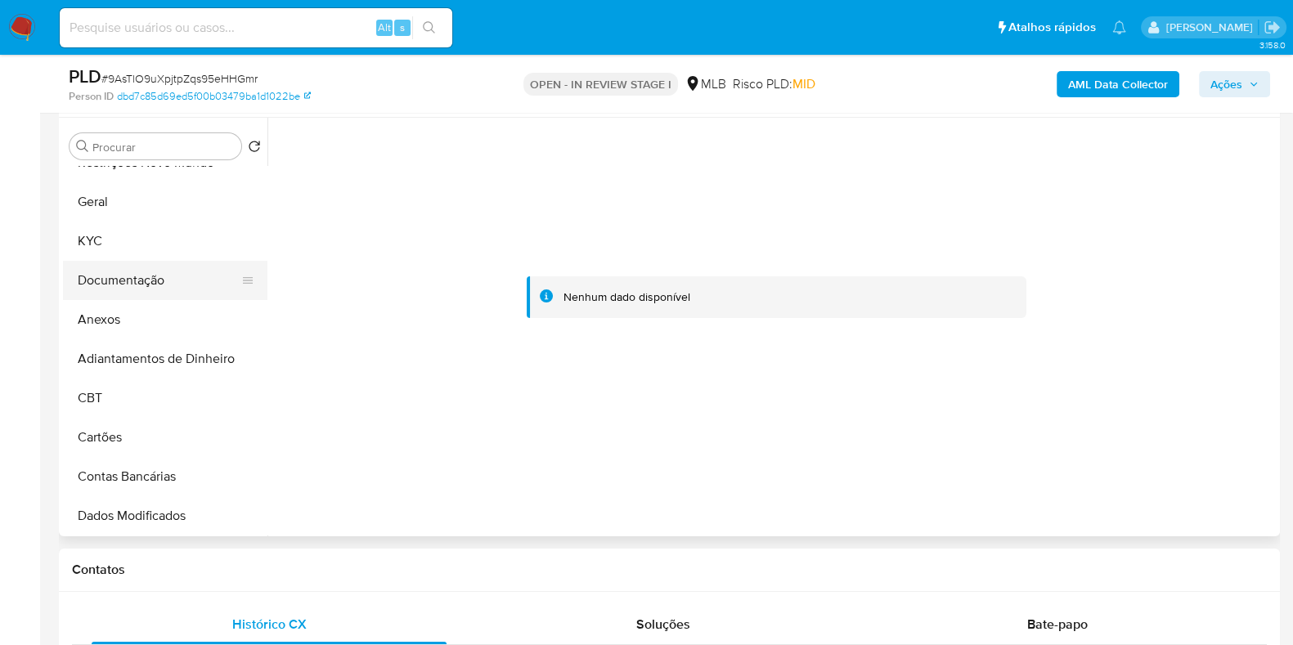
scroll to position [0, 0]
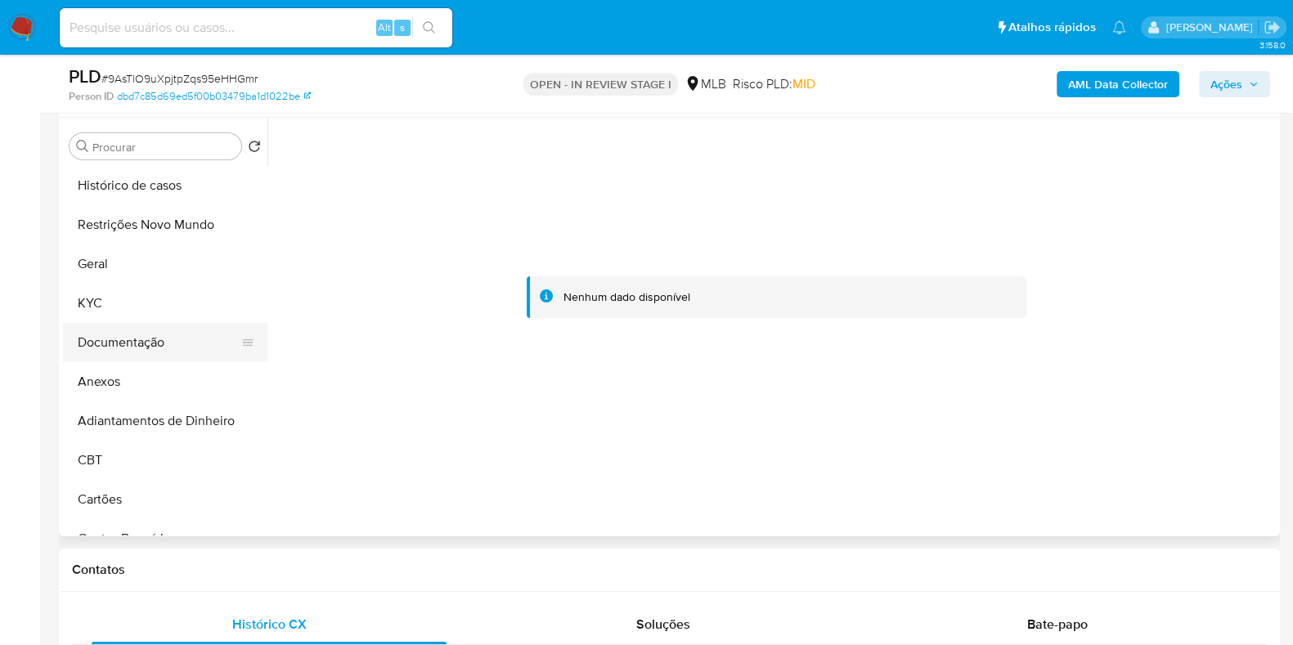
click at [121, 337] on button "Documentação" at bounding box center [158, 342] width 191 height 39
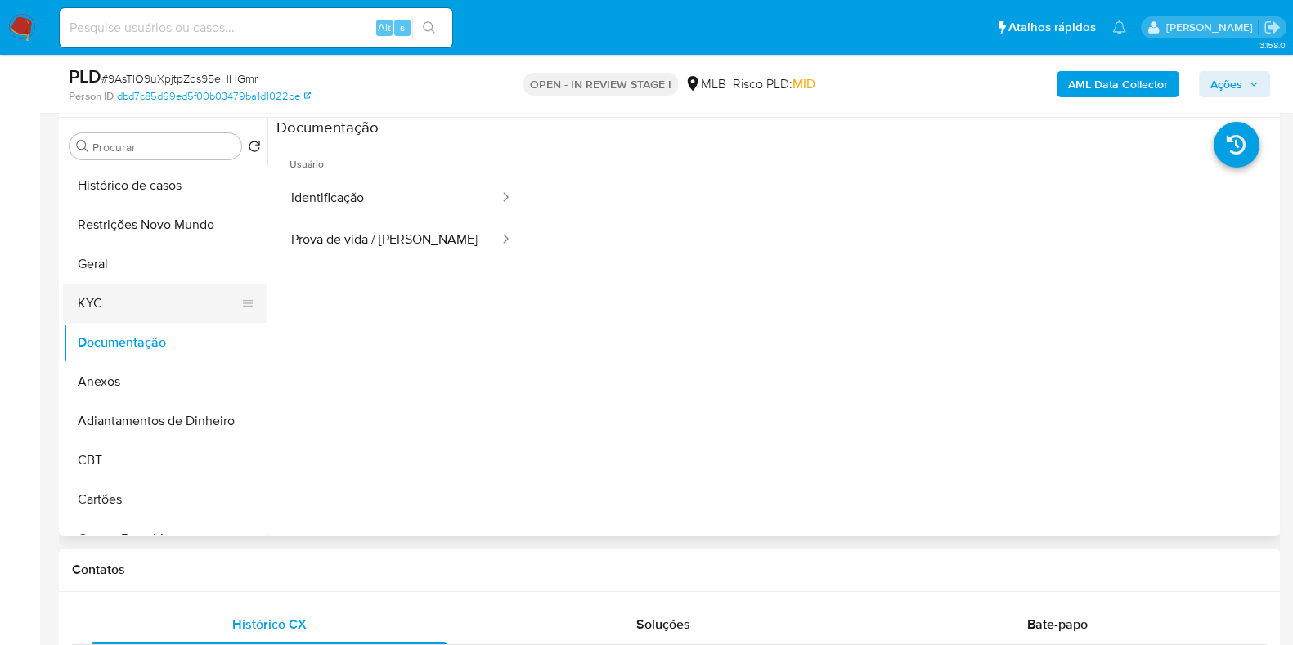
click at [143, 308] on button "KYC" at bounding box center [158, 303] width 191 height 39
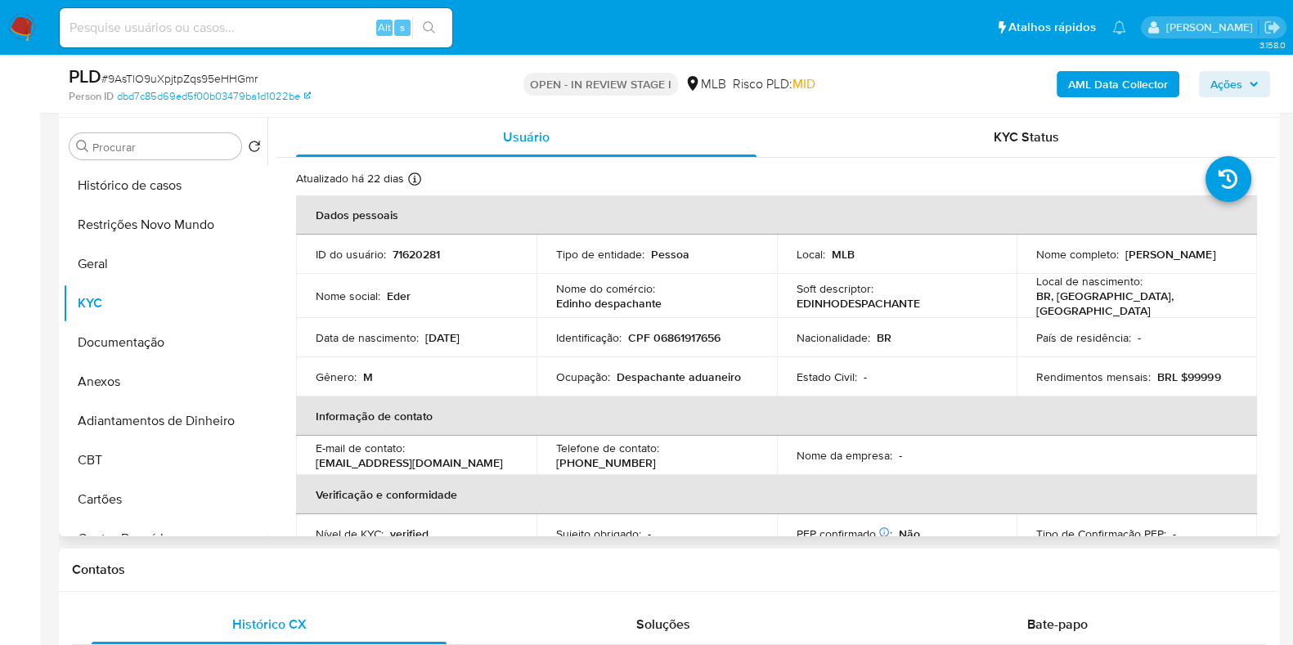
drag, startPoint x: 1125, startPoint y: 263, endPoint x: 1028, endPoint y: 263, distance: 97.3
click at [1028, 263] on td "Nome completo : Eder Franca Pereira de Lima" at bounding box center [1137, 254] width 240 height 39
copy p "Eder Franca Pereira de Lima"
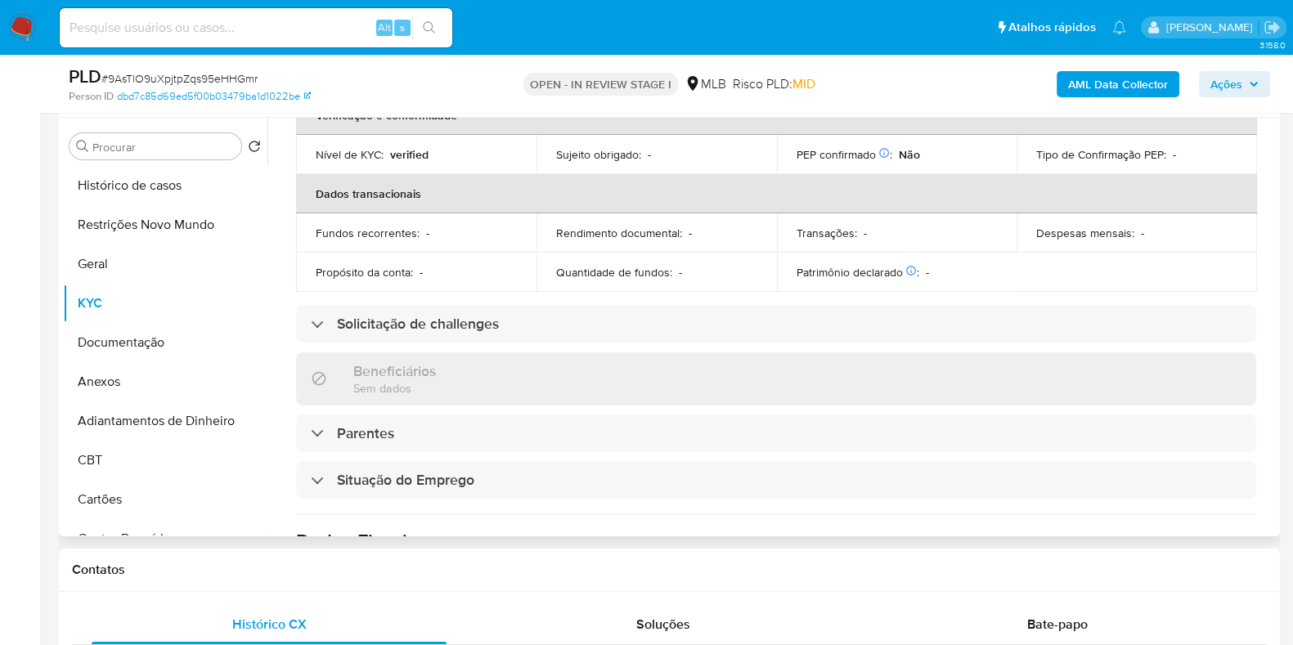
scroll to position [711, 0]
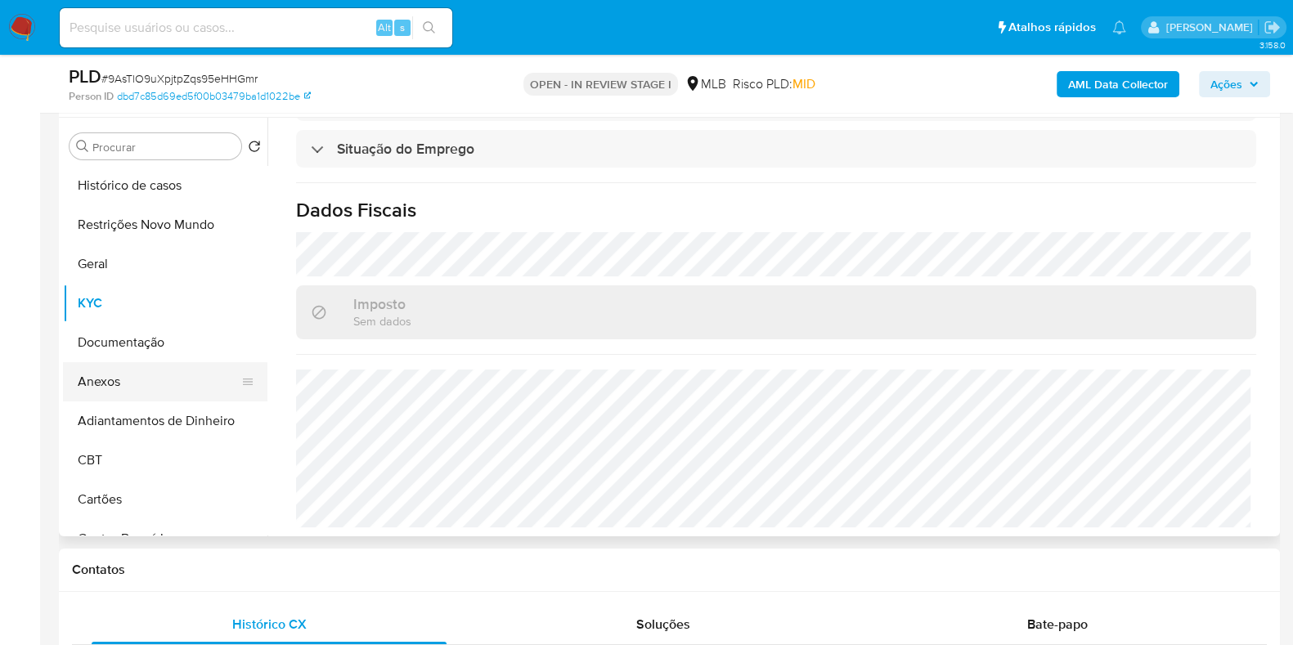
click at [140, 382] on button "Anexos" at bounding box center [158, 381] width 191 height 39
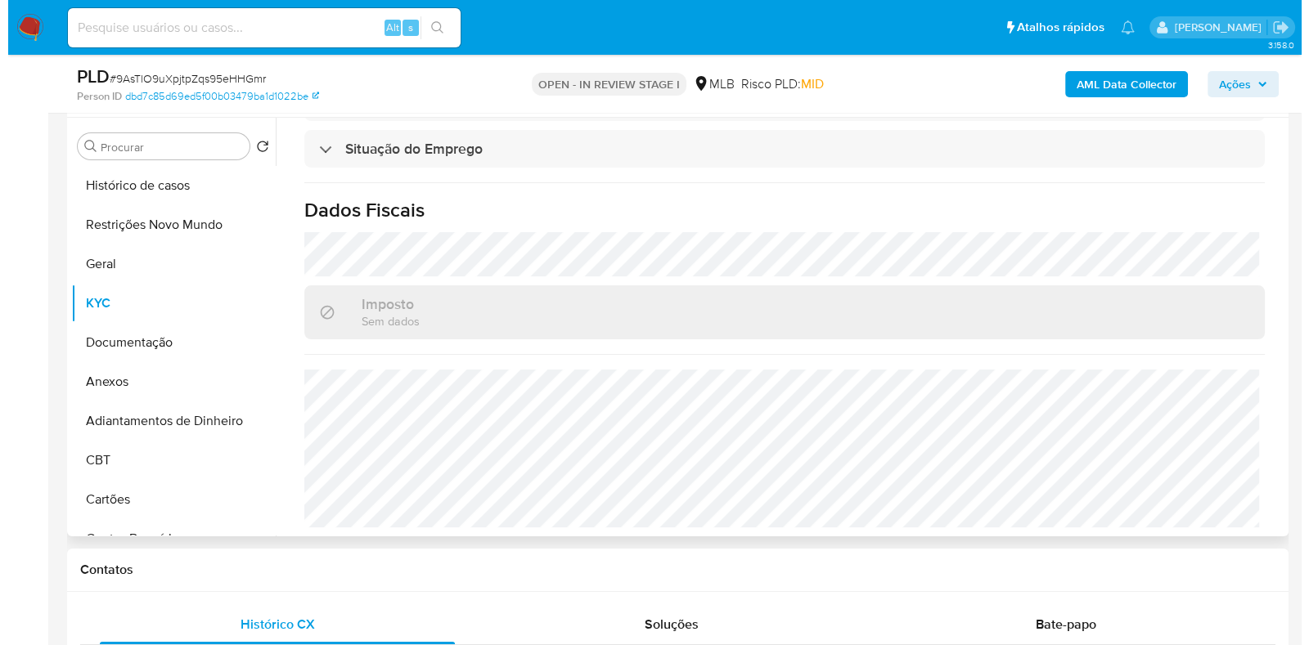
scroll to position [0, 0]
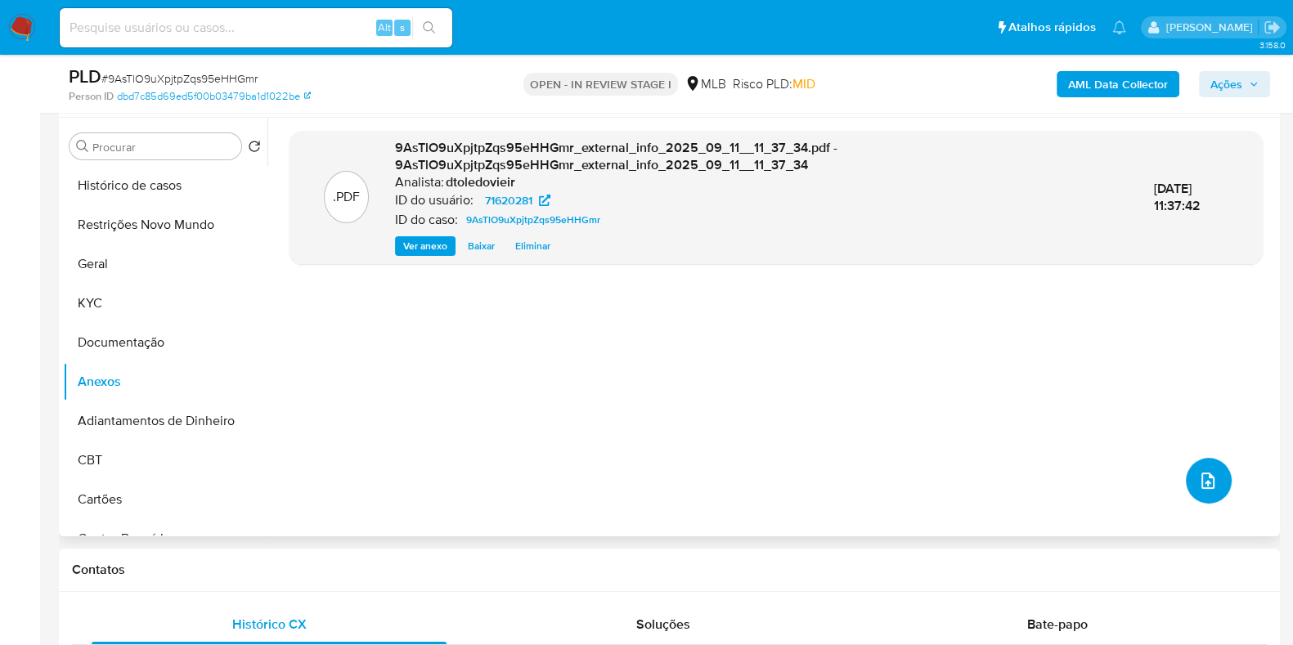
click at [1212, 480] on button "upload-file" at bounding box center [1209, 481] width 46 height 46
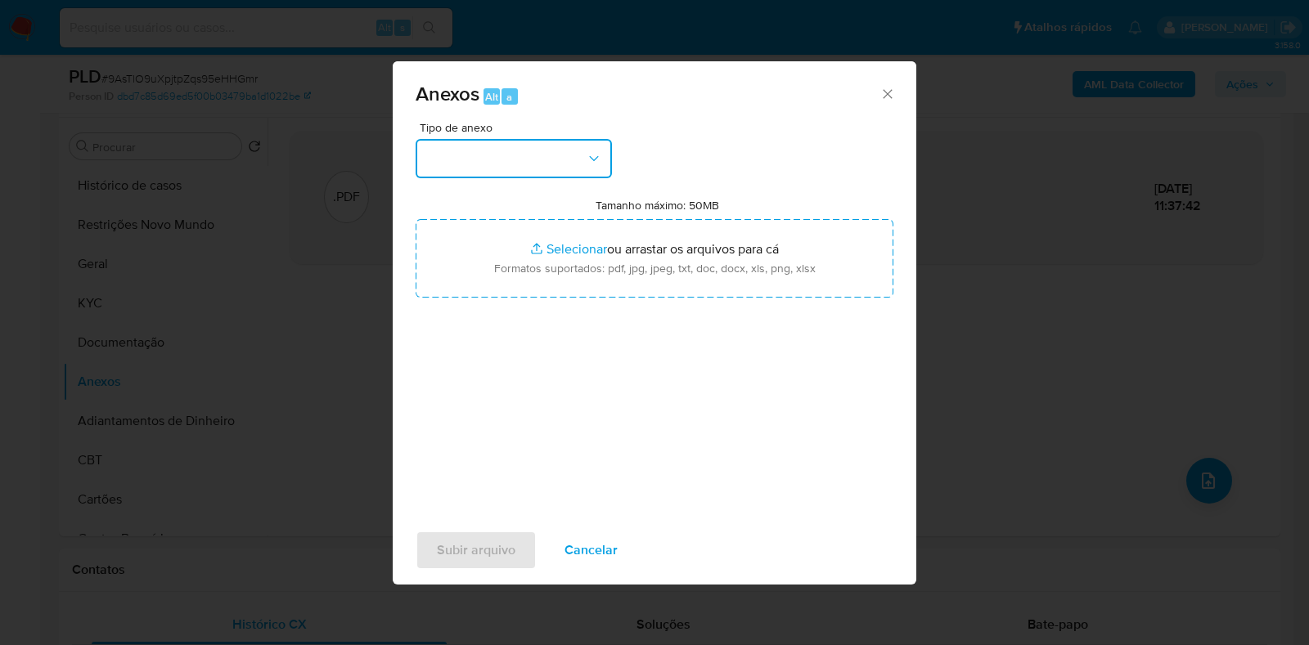
click at [562, 164] on button "button" at bounding box center [513, 158] width 196 height 39
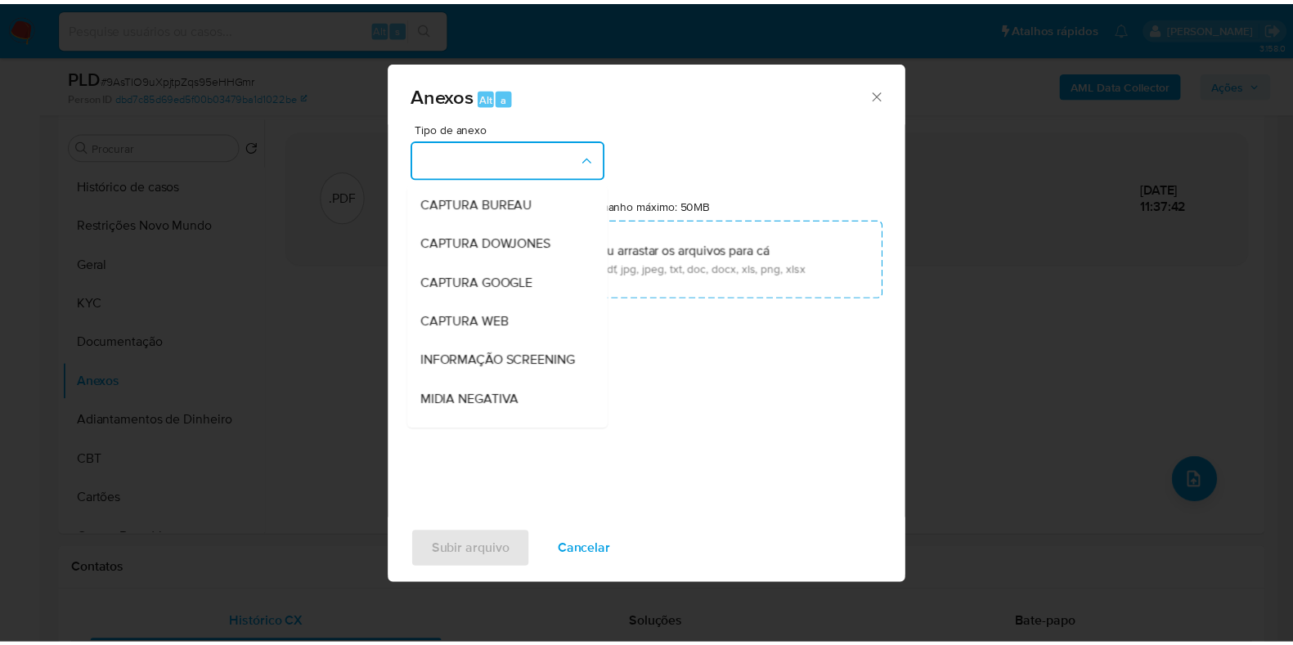
scroll to position [252, 0]
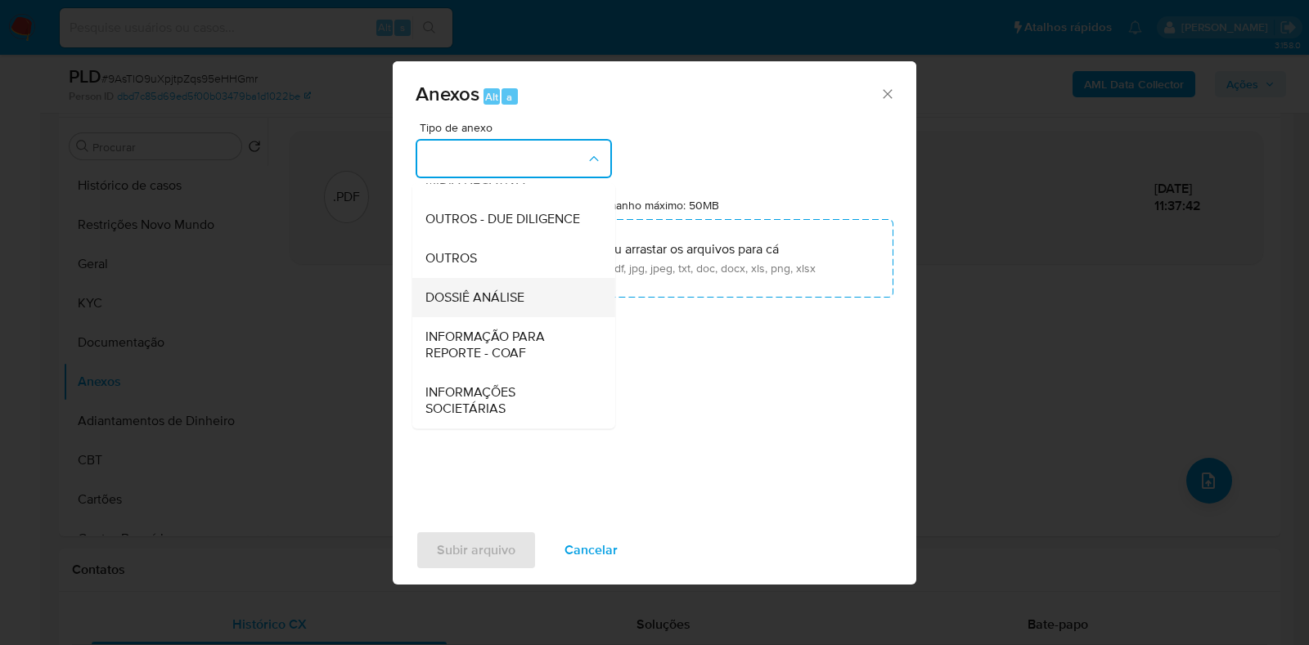
click at [494, 297] on span "DOSSIÊ ANÁLISE" at bounding box center [474, 298] width 99 height 16
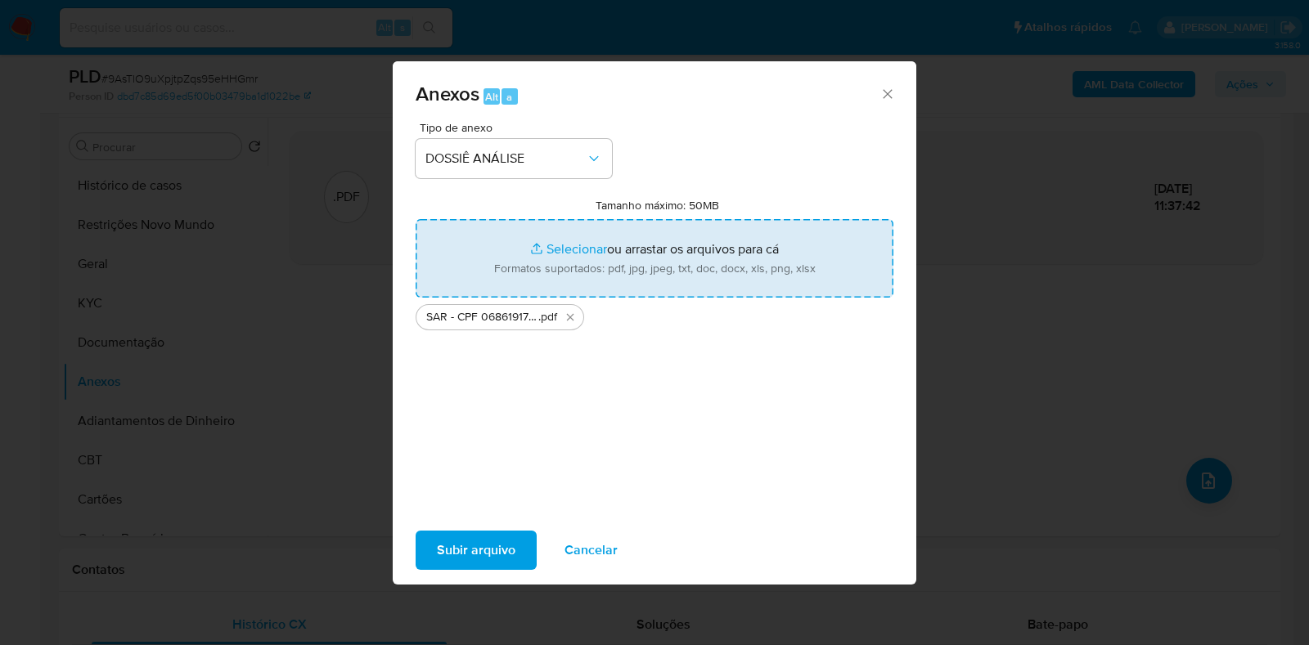
type input "C:\fakepath\Mulan 71620281_2025_09_10_09_27_06.xlsx"
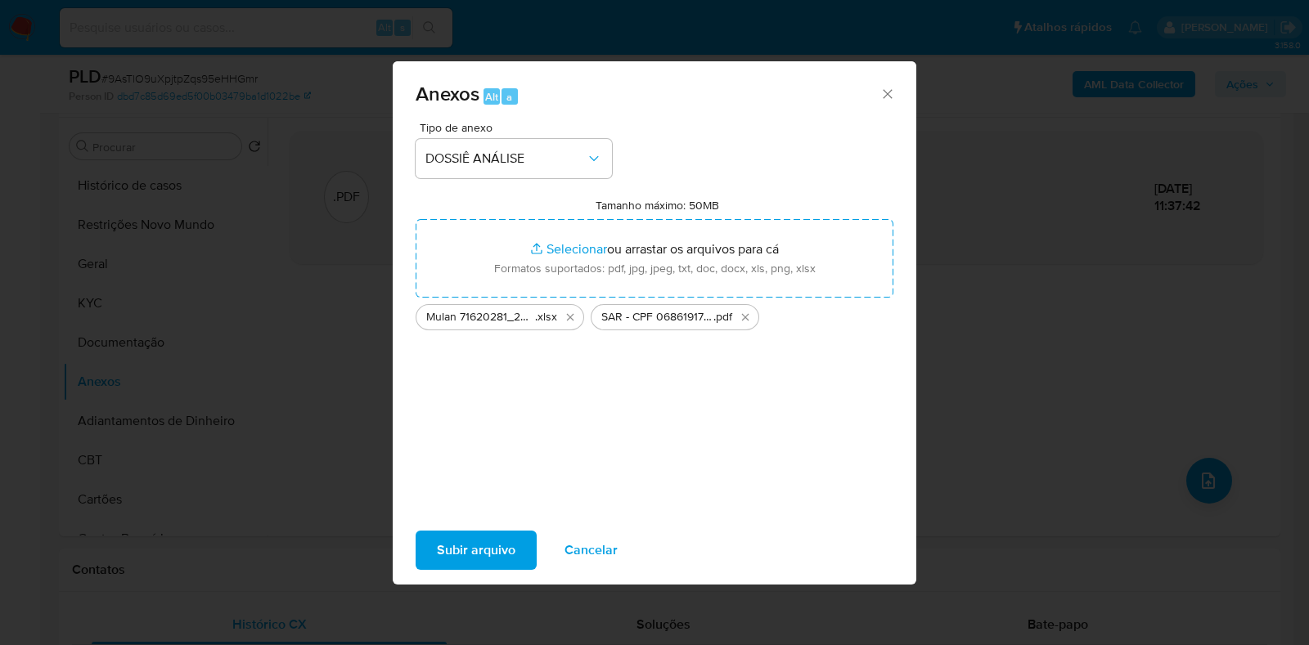
click at [472, 536] on span "Subir arquivo" at bounding box center [476, 550] width 79 height 36
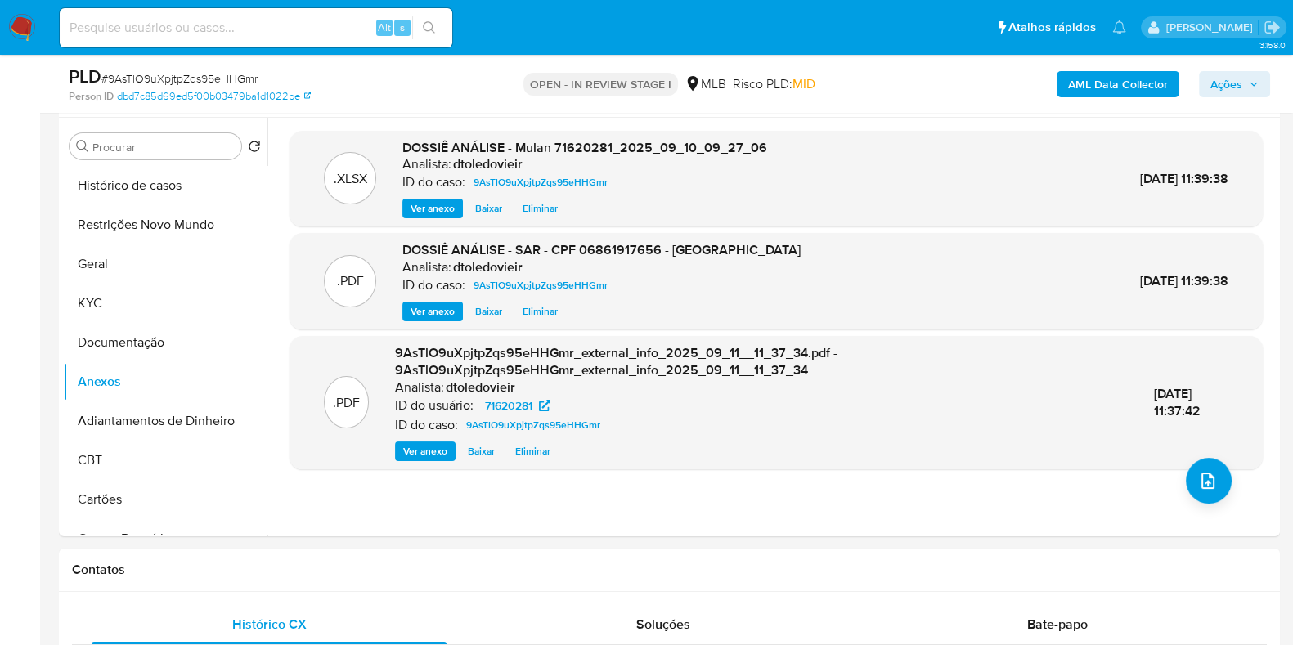
click at [1227, 79] on span "Ações" at bounding box center [1226, 84] width 32 height 26
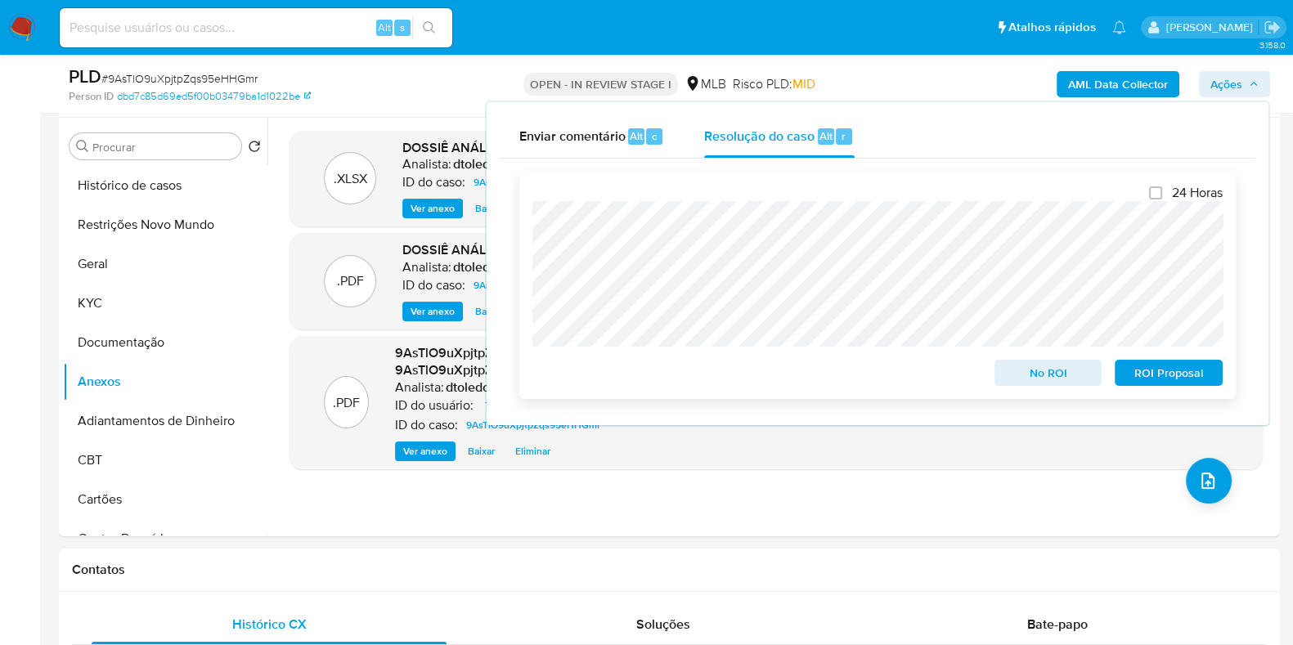
click at [1157, 375] on span "ROI Proposal" at bounding box center [1168, 372] width 85 height 23
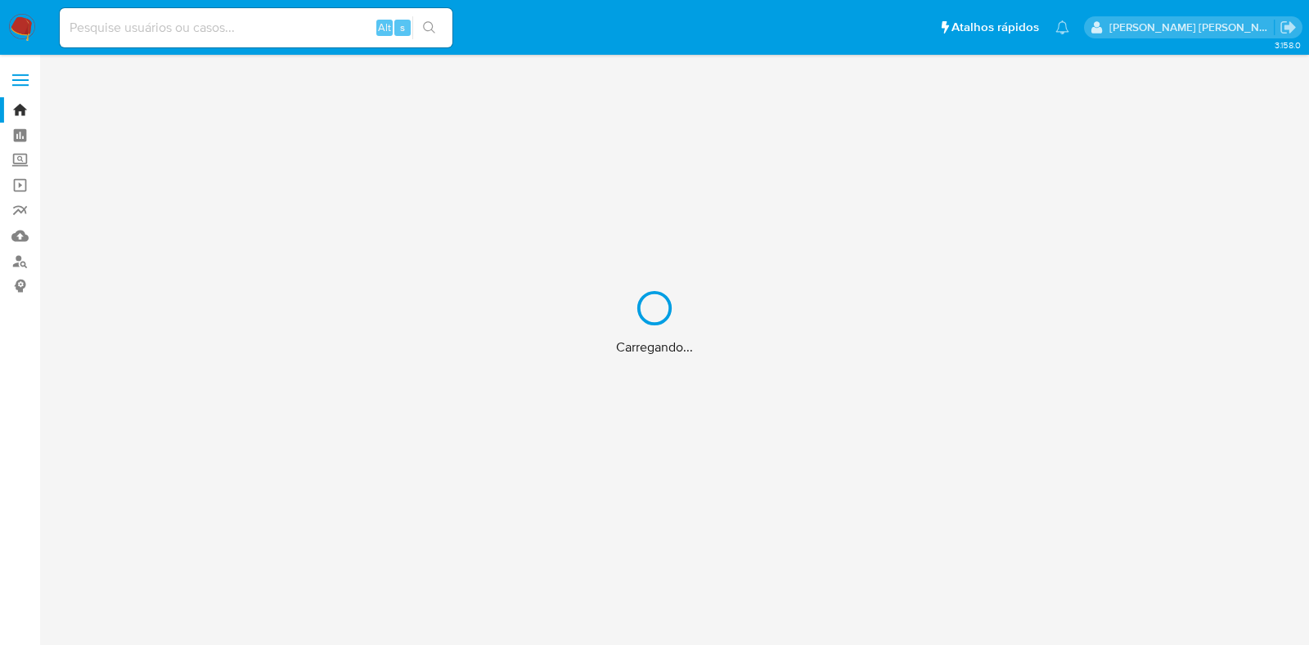
click at [193, 25] on div "Carregando..." at bounding box center [654, 322] width 1309 height 645
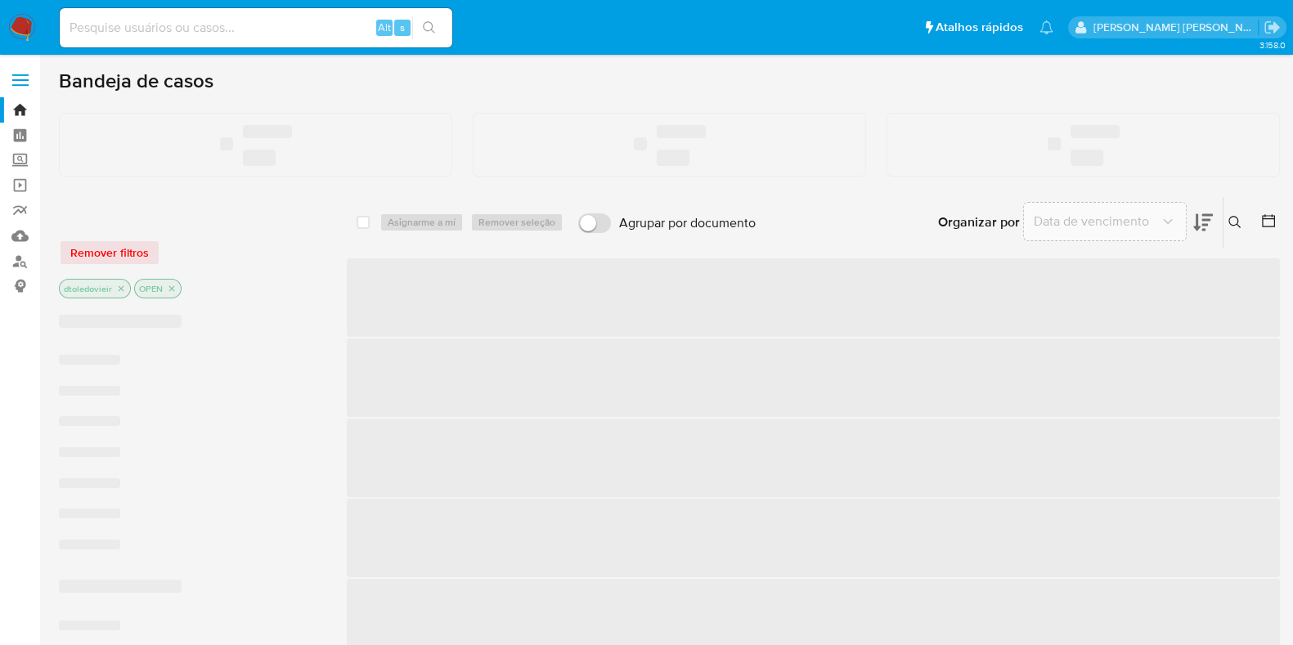
click at [164, 29] on input at bounding box center [256, 27] width 393 height 21
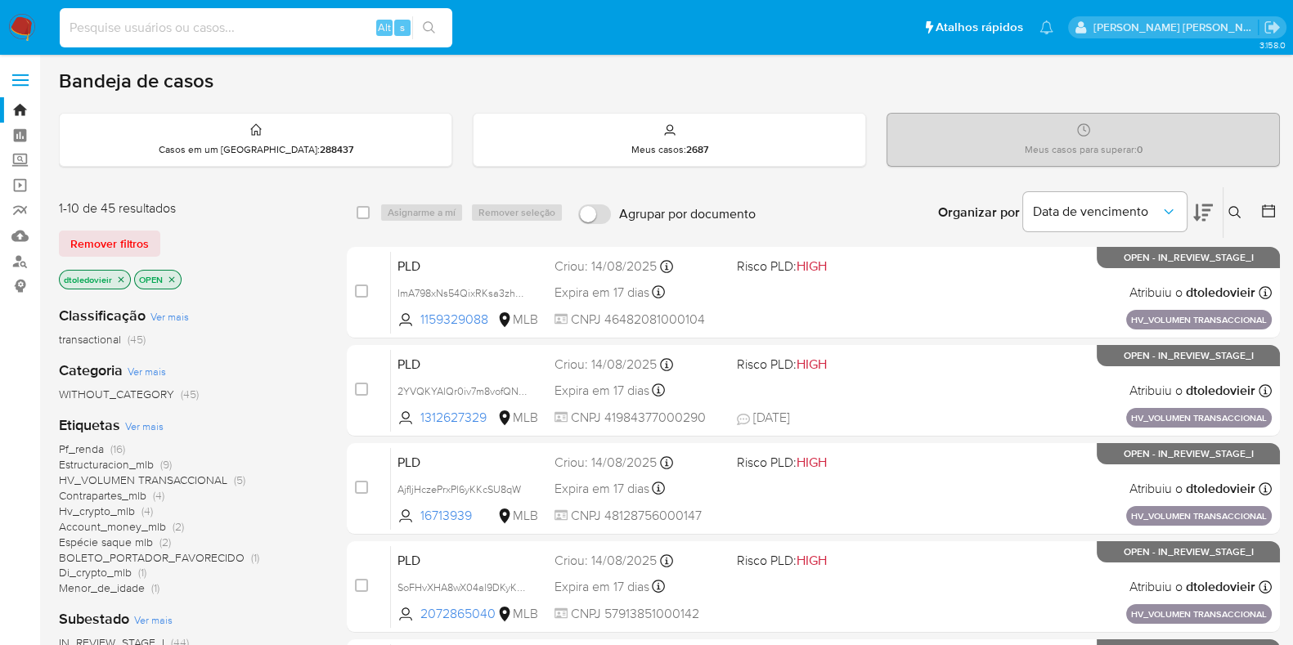
paste input "225803391"
type input "225803391"
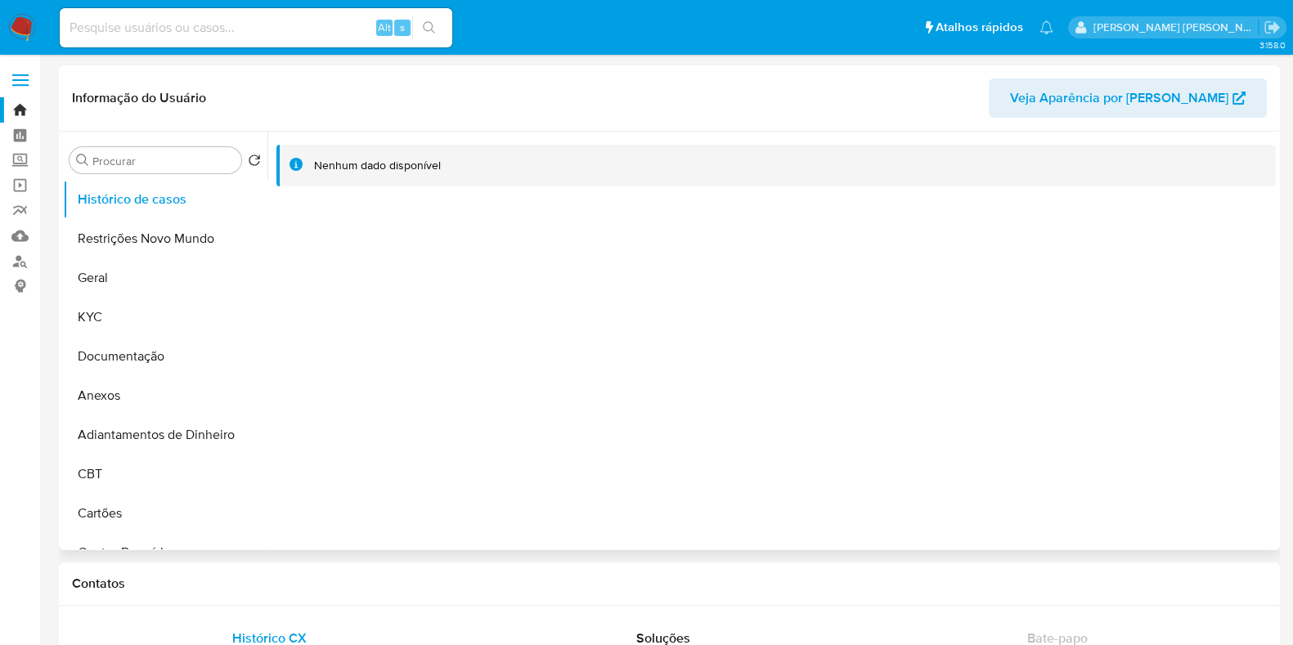
select select "10"
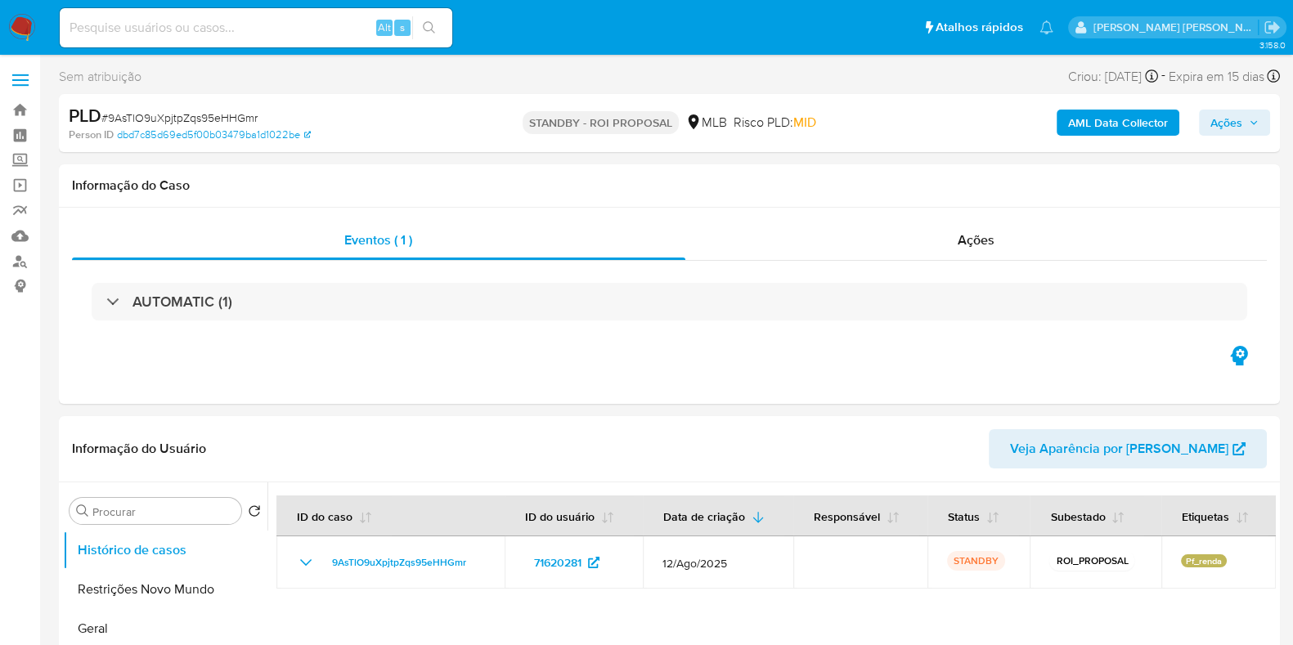
select select "10"
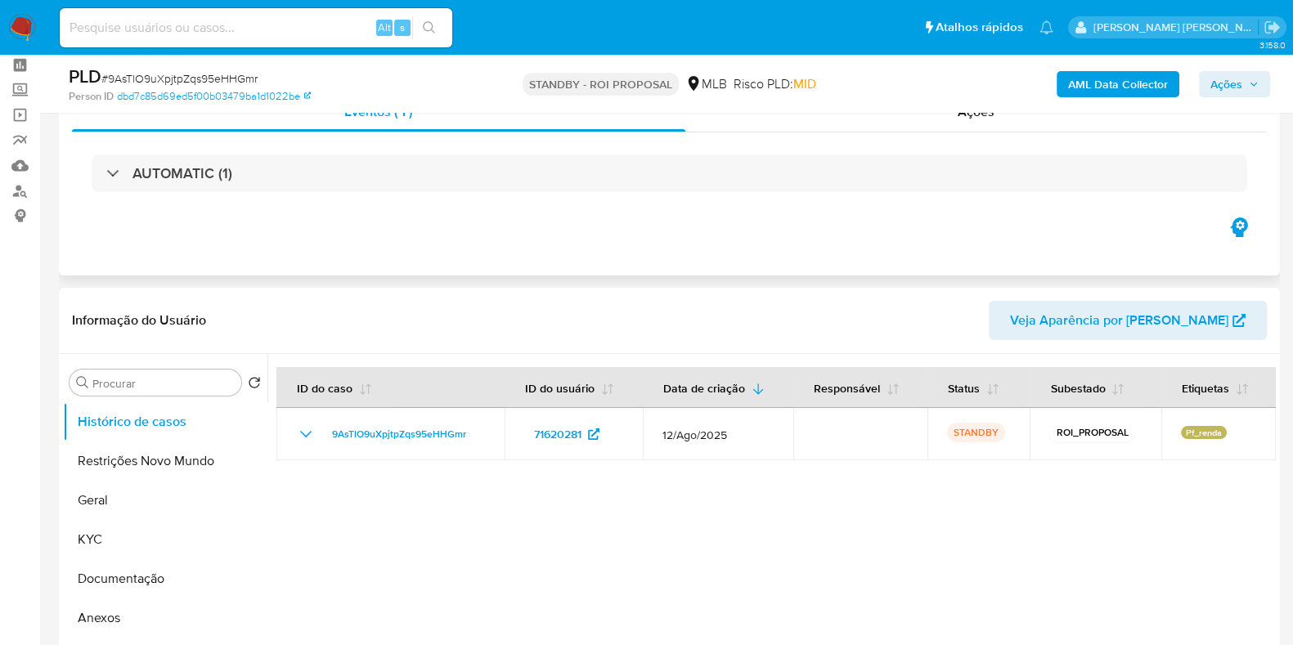
scroll to position [101, 0]
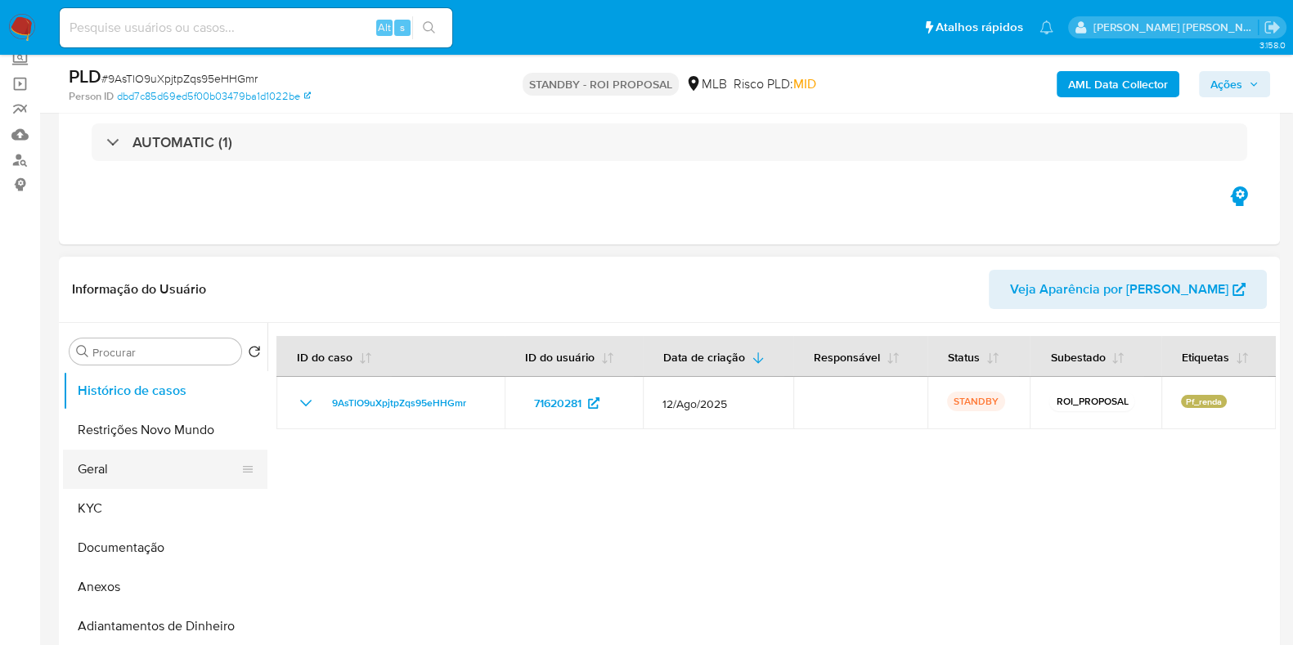
click at [115, 465] on button "Geral" at bounding box center [158, 469] width 191 height 39
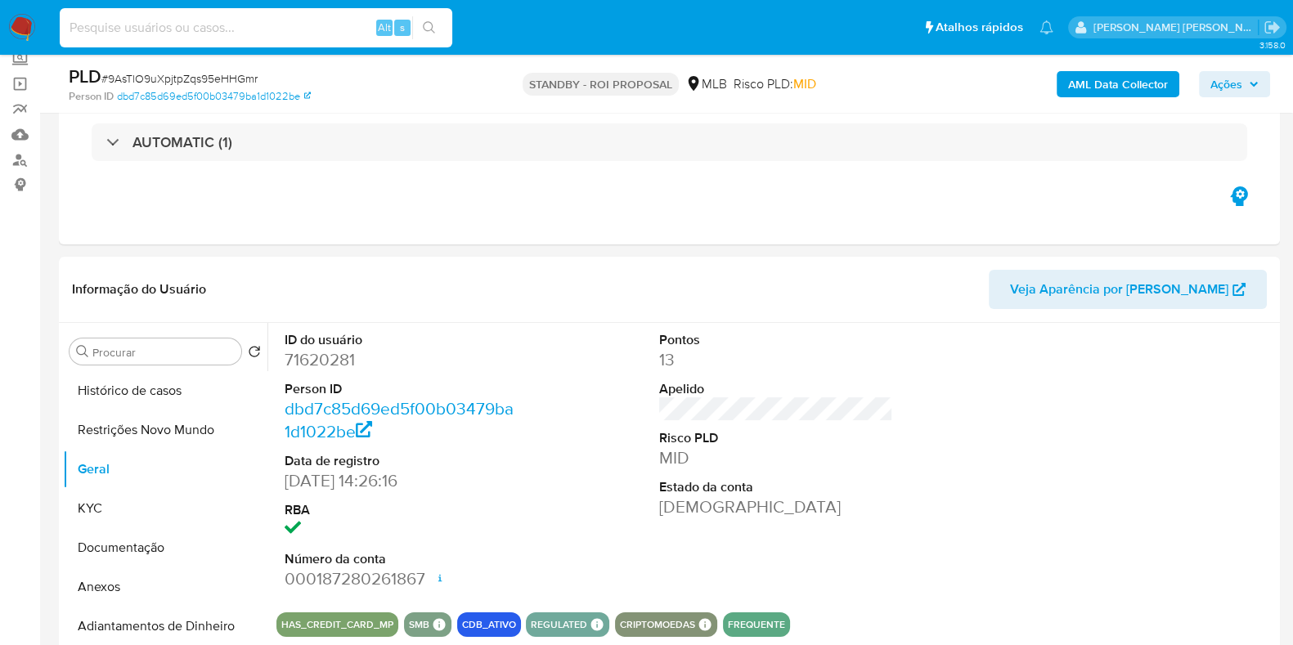
click at [276, 32] on input at bounding box center [256, 27] width 393 height 21
paste input "512355191"
type input "512355191"
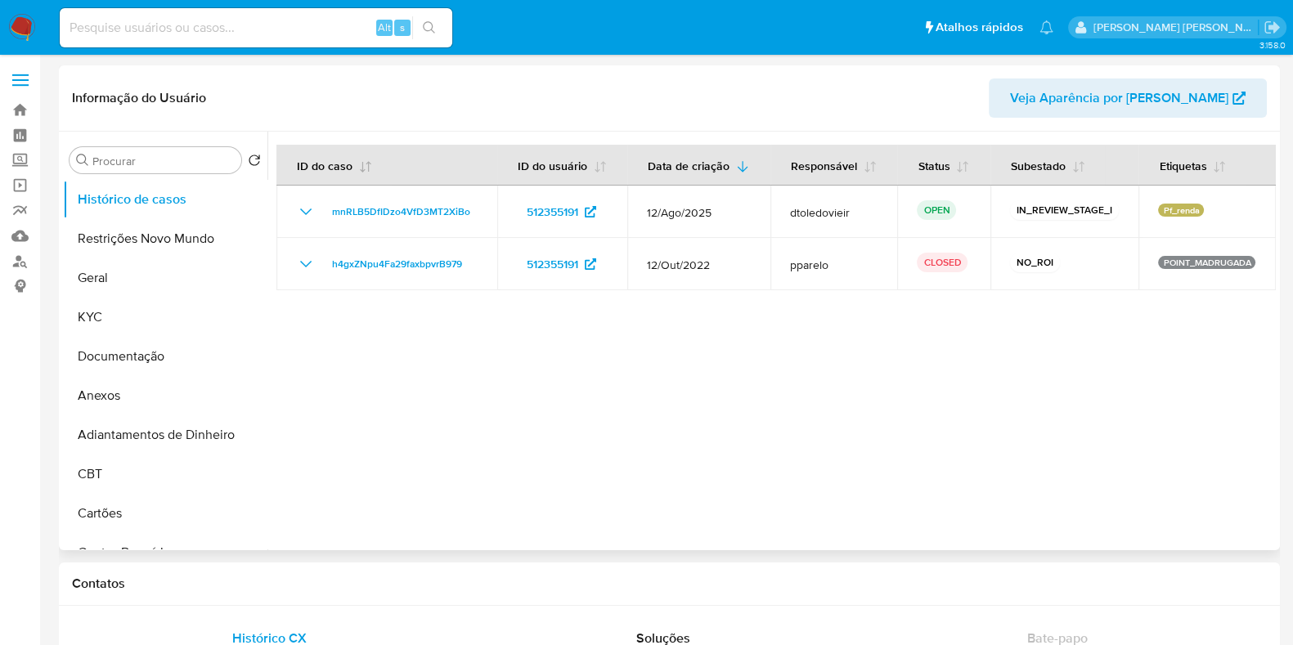
select select "10"
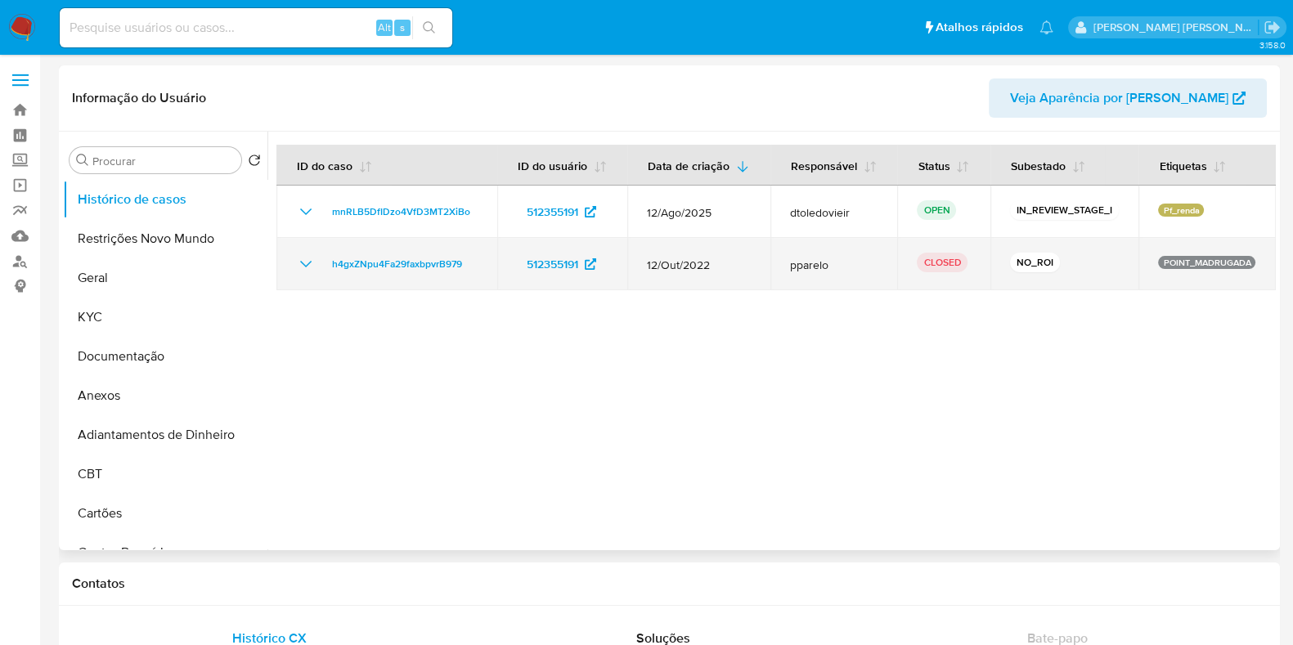
drag, startPoint x: 1067, startPoint y: 266, endPoint x: 1003, endPoint y: 263, distance: 64.7
click at [1003, 263] on td "NO_ROI" at bounding box center [1064, 264] width 149 height 52
click at [995, 263] on td "NO_ROI" at bounding box center [1064, 264] width 149 height 52
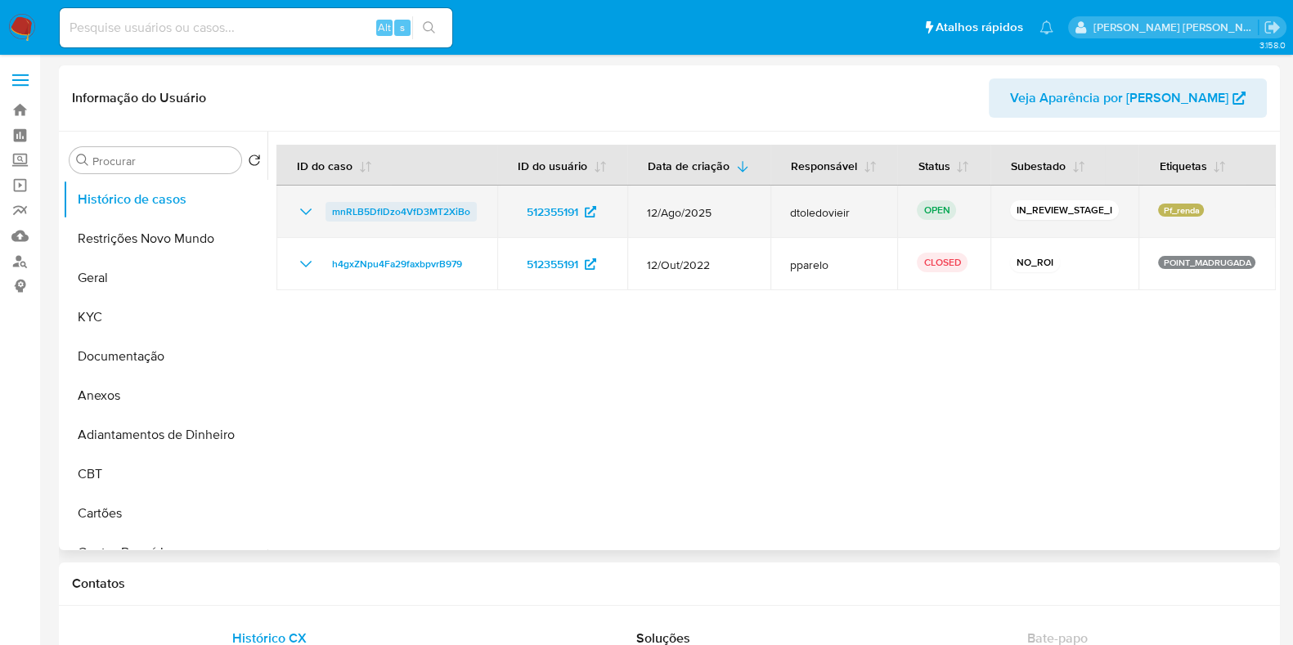
click at [421, 204] on span "mnRLB5DfIDzo4VfD3MT2XiBo" at bounding box center [401, 212] width 138 height 20
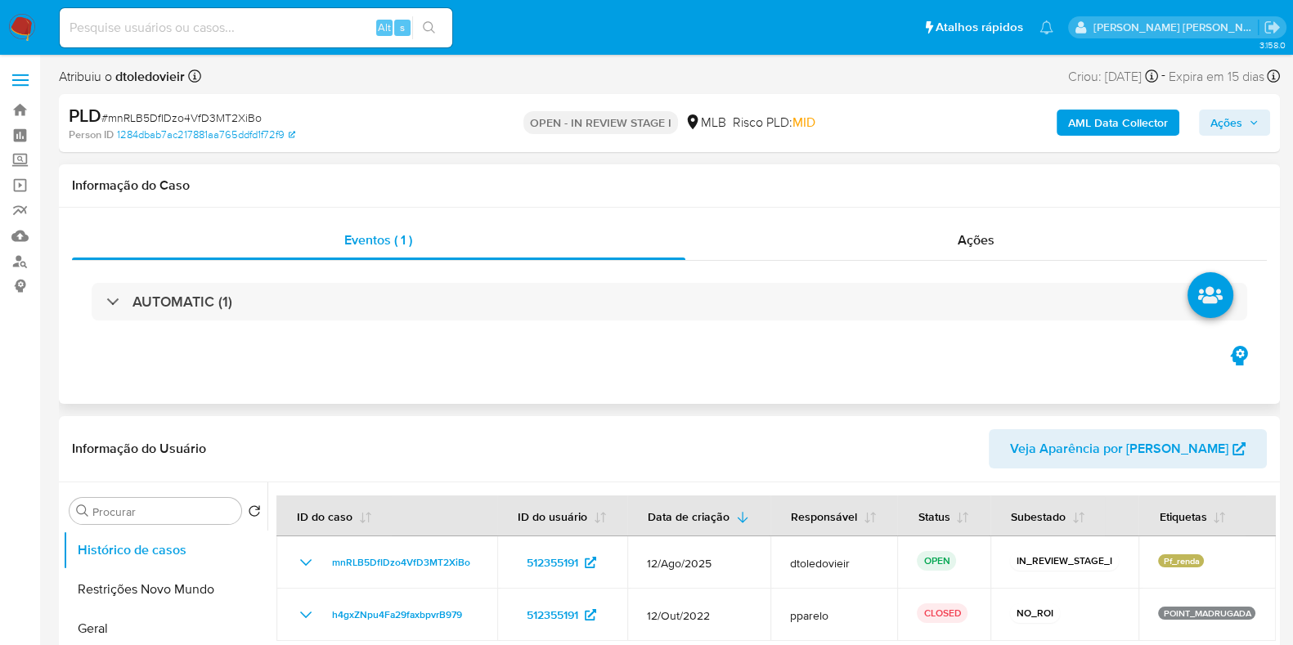
select select "10"
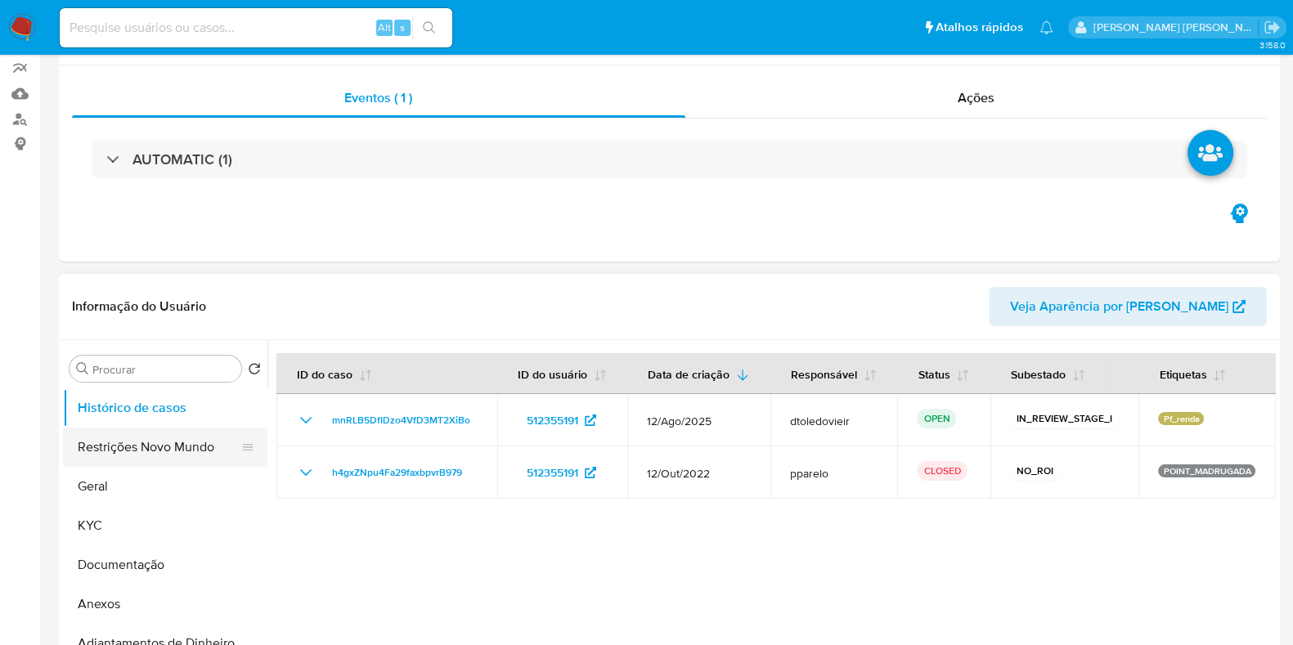
scroll to position [204, 0]
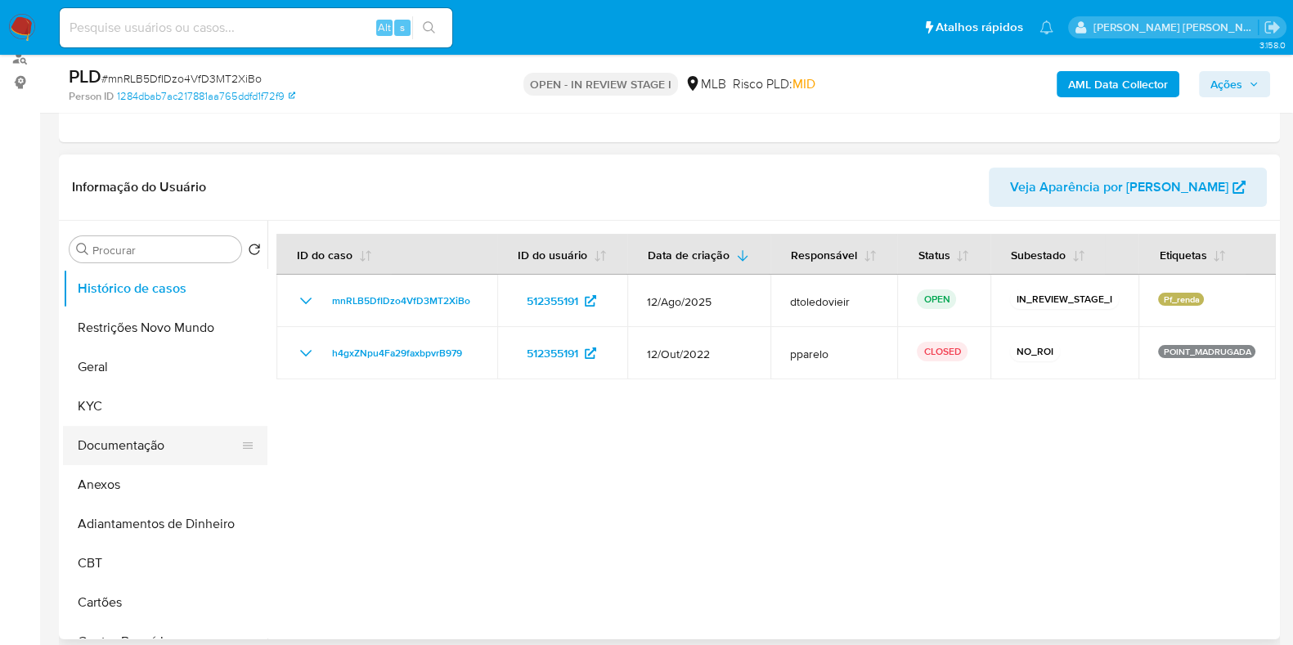
click at [113, 441] on button "Documentação" at bounding box center [158, 445] width 191 height 39
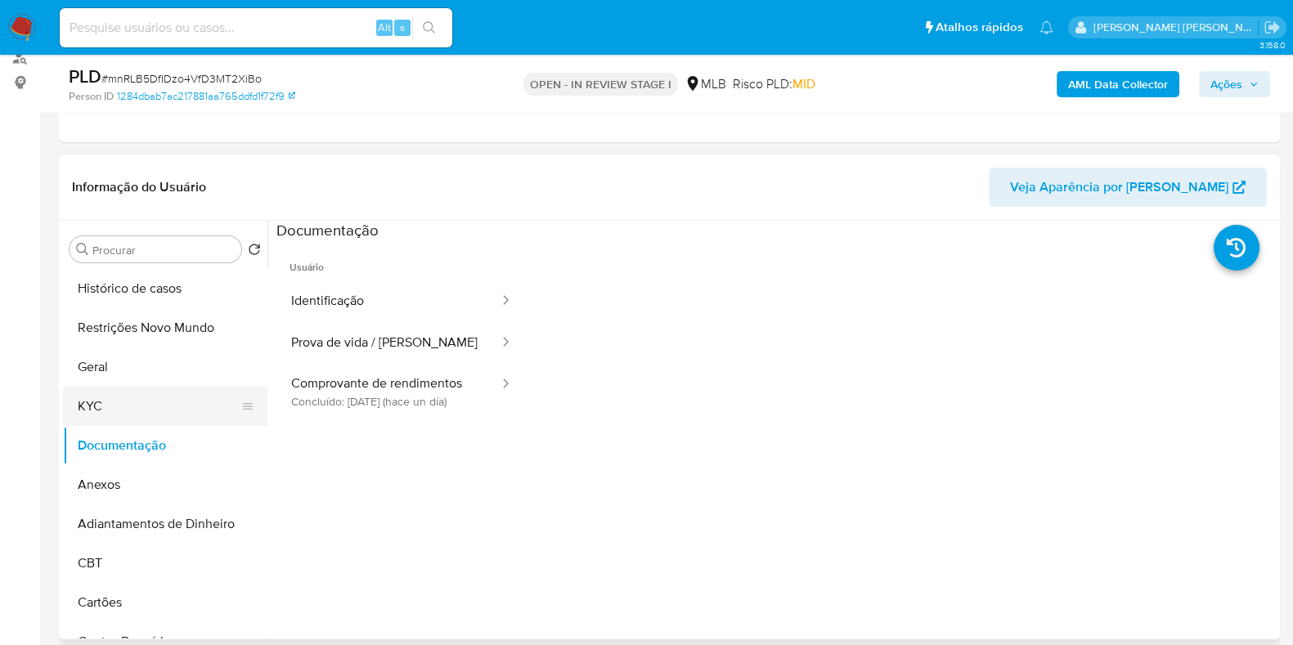
click at [92, 411] on button "KYC" at bounding box center [158, 406] width 191 height 39
